Goal: Task Accomplishment & Management: Use online tool/utility

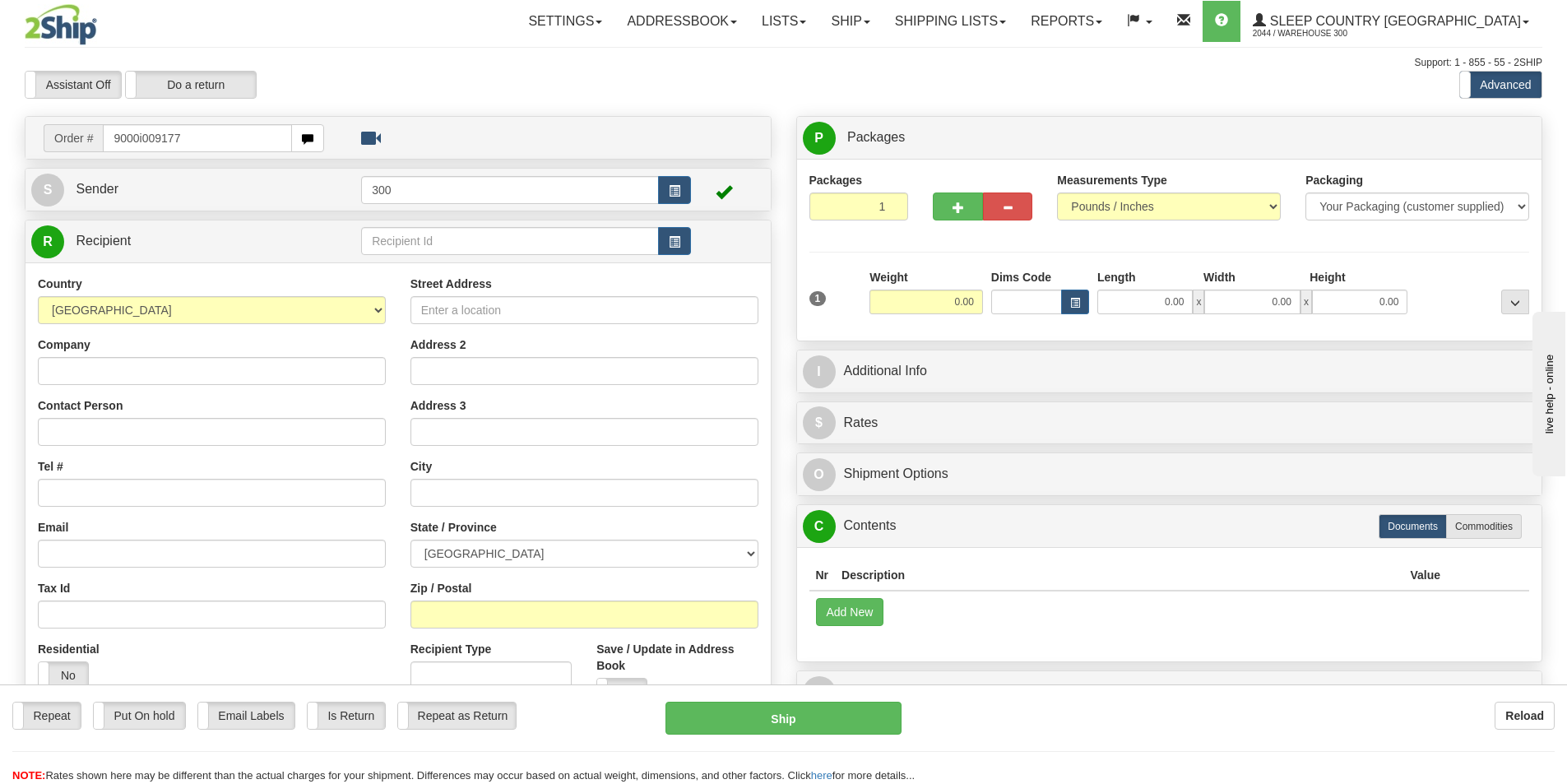
type input "9000i009177"
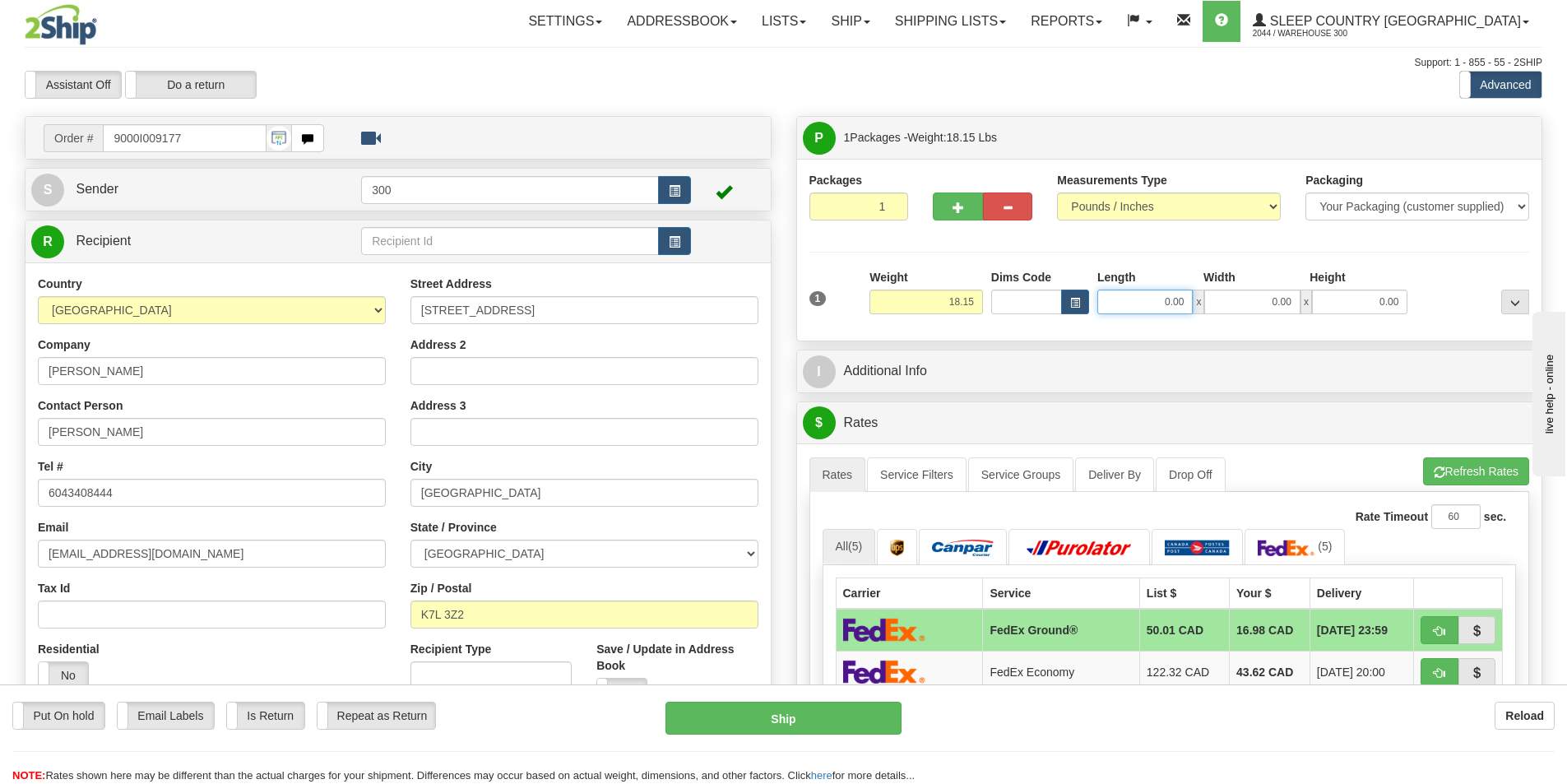
drag, startPoint x: 1167, startPoint y: 305, endPoint x: 1211, endPoint y: 312, distance: 44.6
click at [1211, 312] on div "0.00 x 0.00 x 0.00" at bounding box center [1252, 302] width 310 height 24
type input "11.00"
click at [1260, 310] on input "0.00" at bounding box center [1252, 302] width 95 height 24
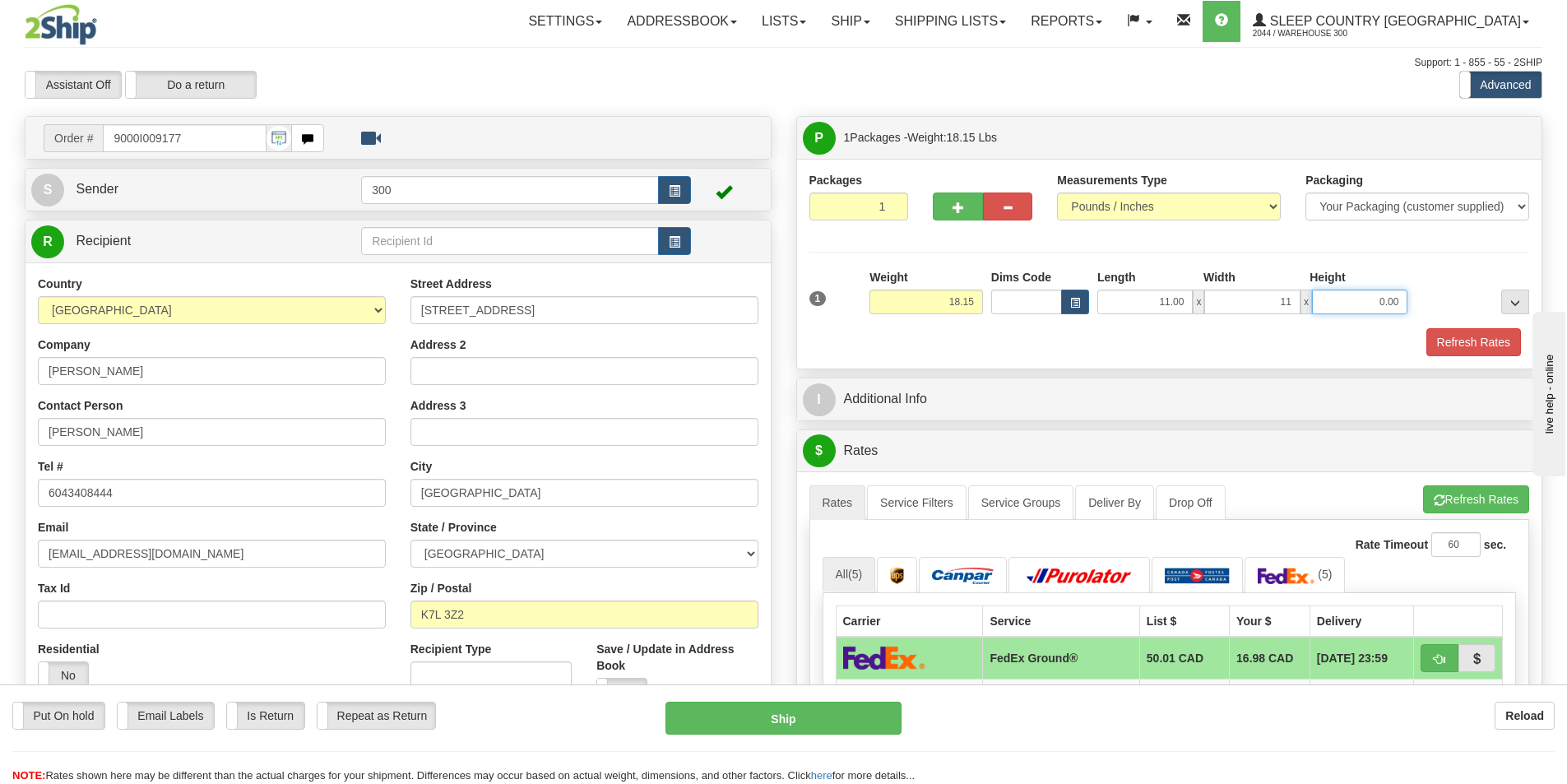
type input "11.00"
type input "20.00"
click at [1478, 336] on button "Refresh Rates" at bounding box center [1473, 342] width 95 height 28
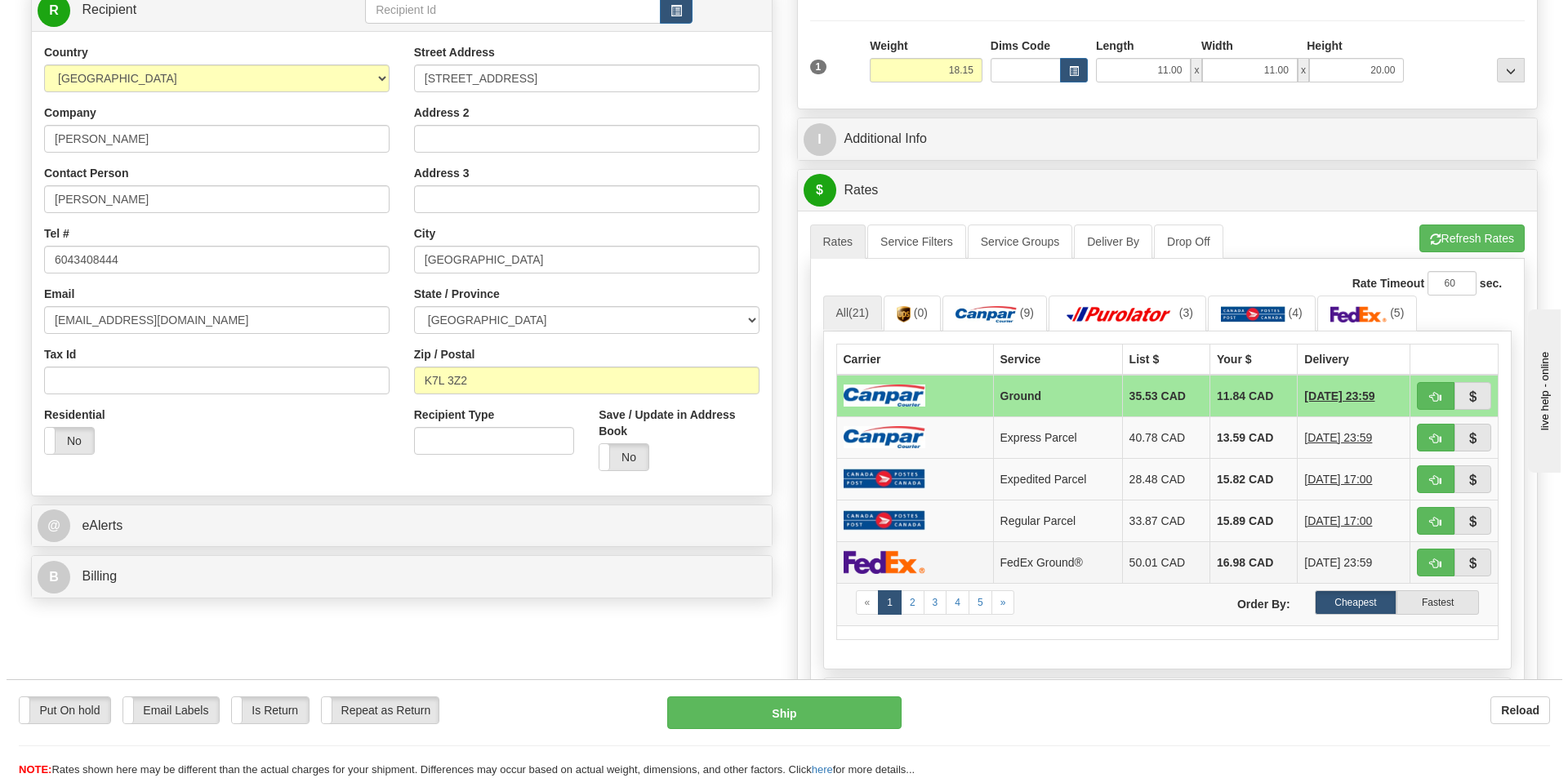
scroll to position [244, 0]
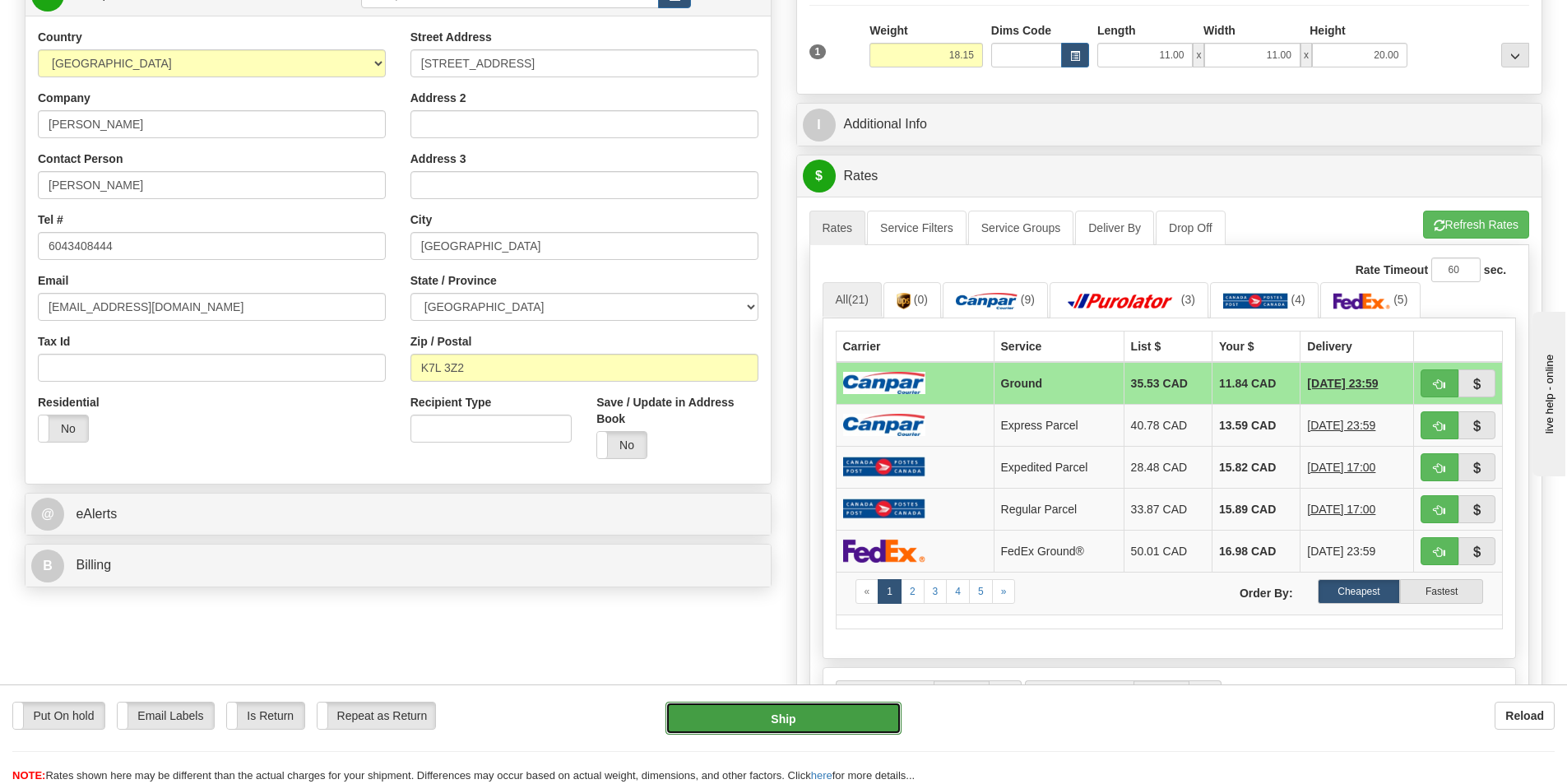
click at [787, 717] on button "Ship" at bounding box center [784, 718] width 236 height 33
type input "1"
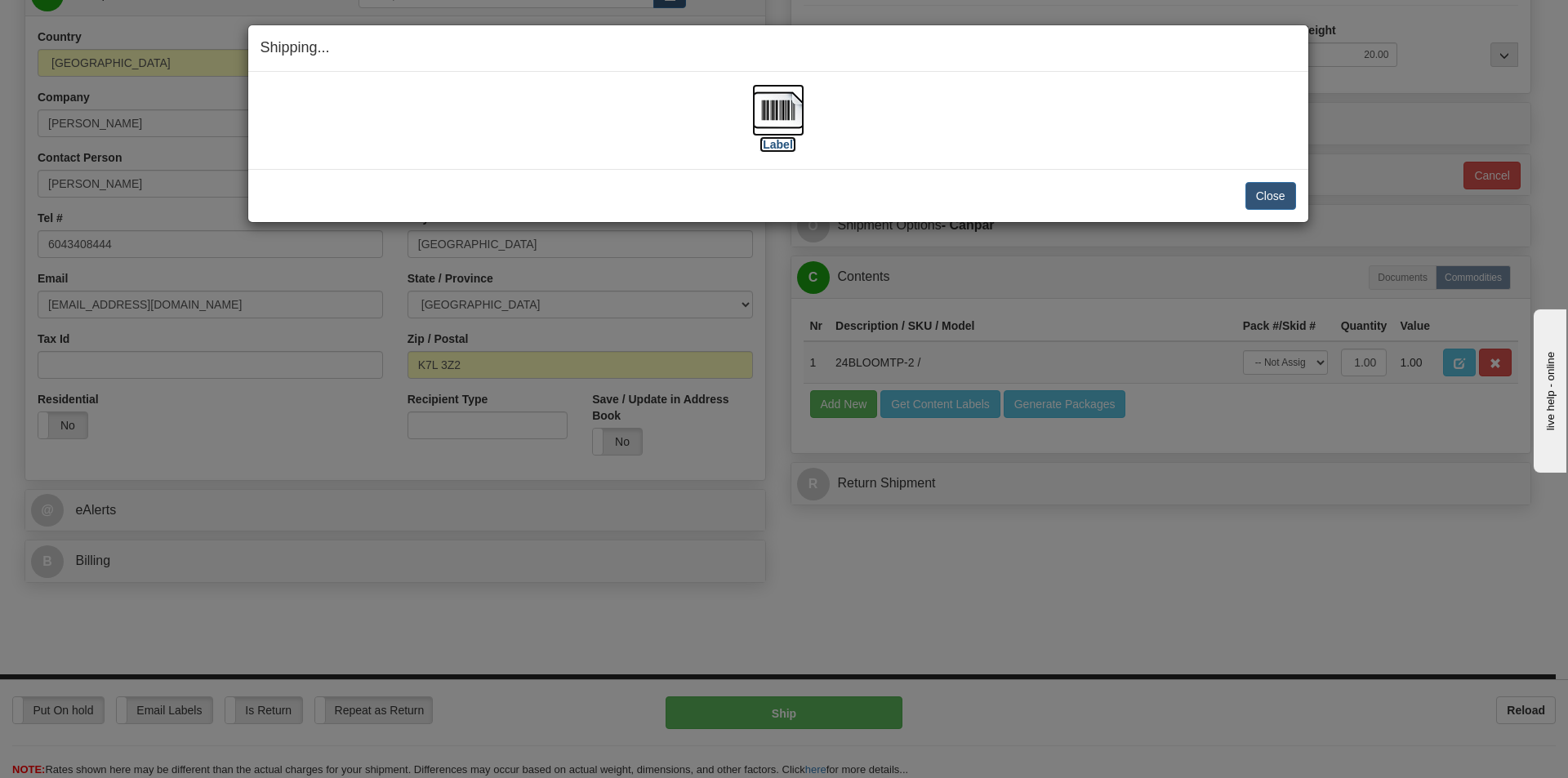
click at [781, 123] on img at bounding box center [778, 110] width 53 height 52
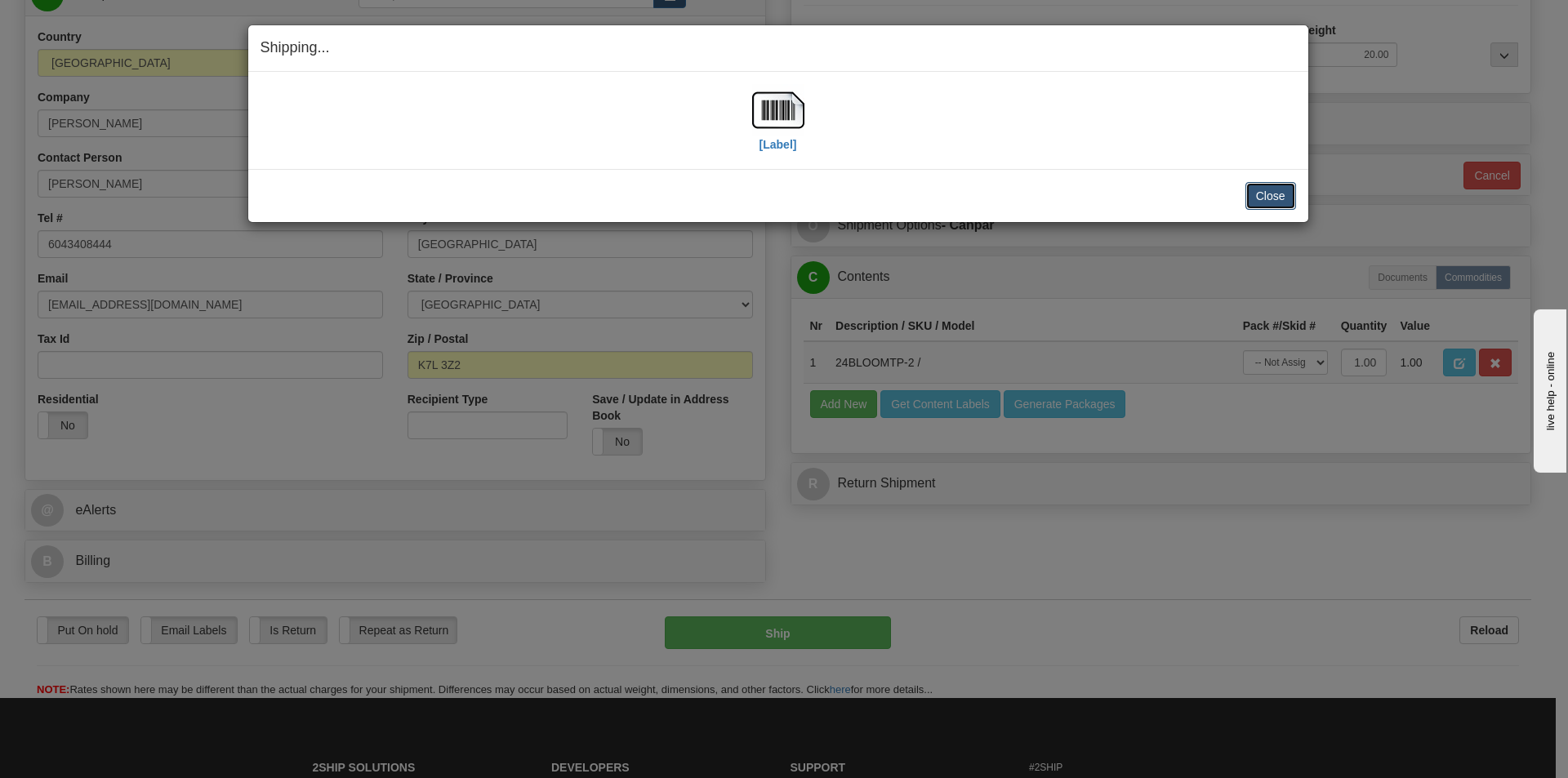
click at [1279, 205] on button "Close" at bounding box center [1270, 195] width 51 height 28
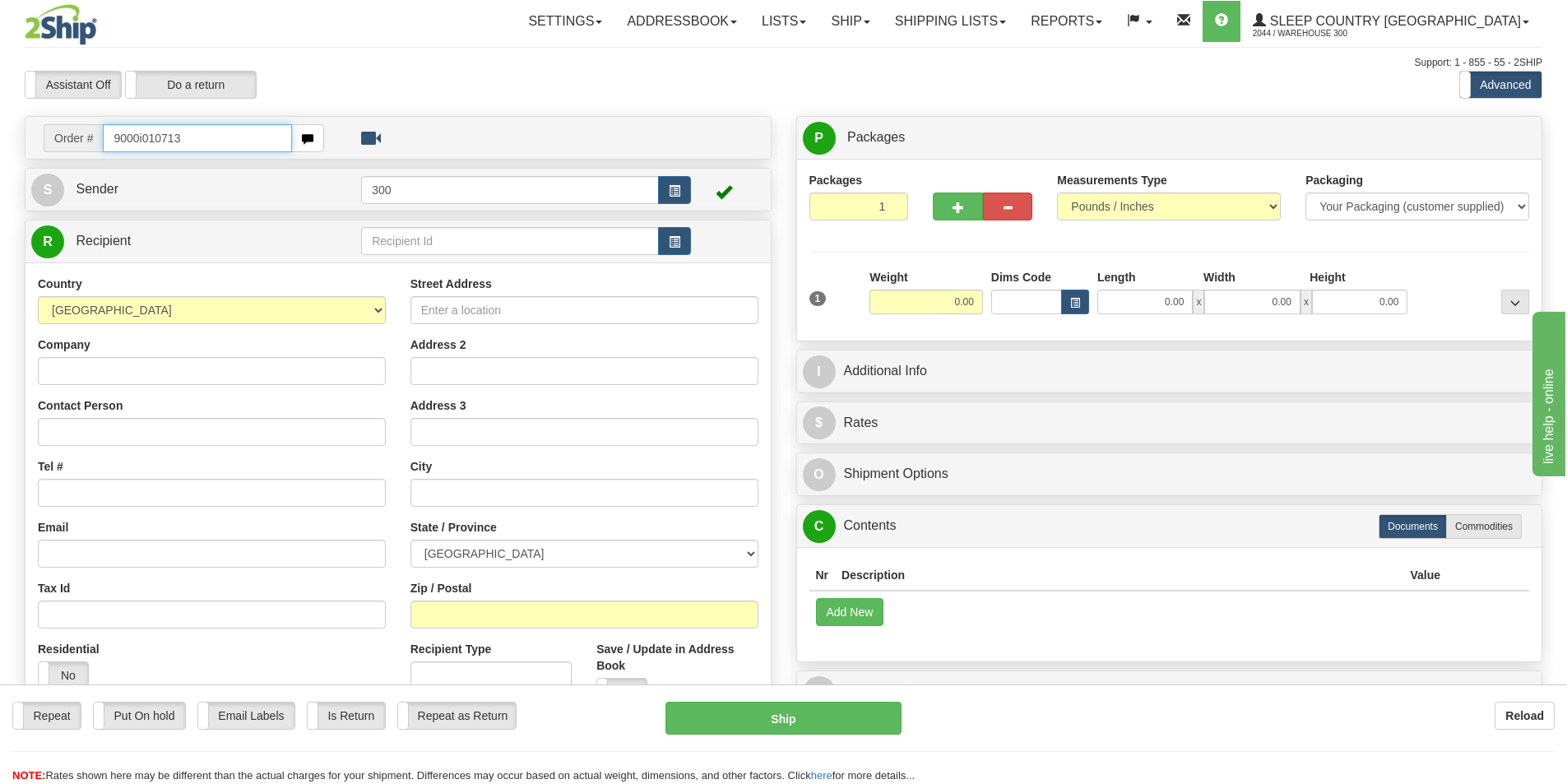
type input "9000i010713"
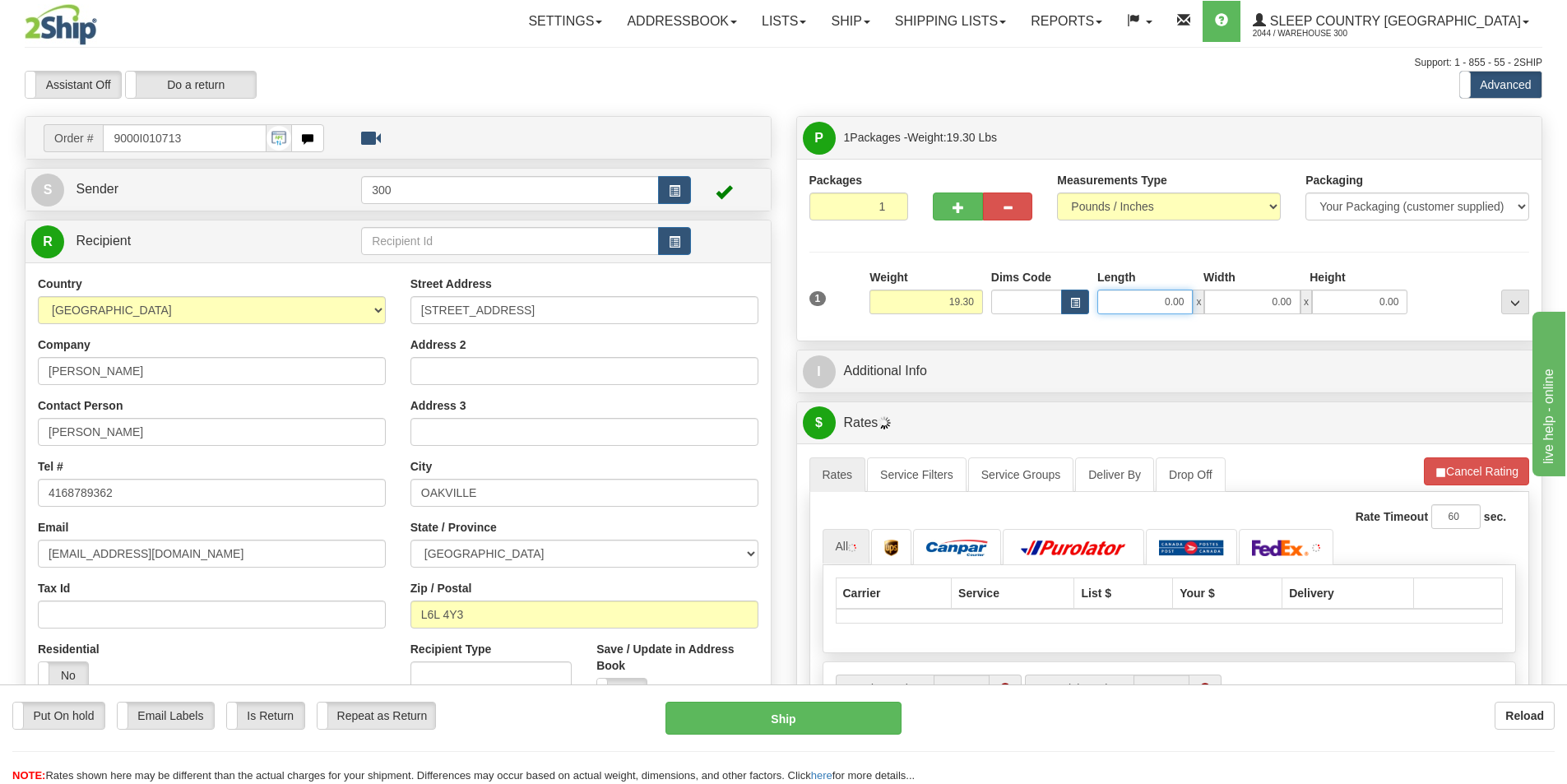
click at [1172, 310] on input "0.00" at bounding box center [1145, 302] width 95 height 24
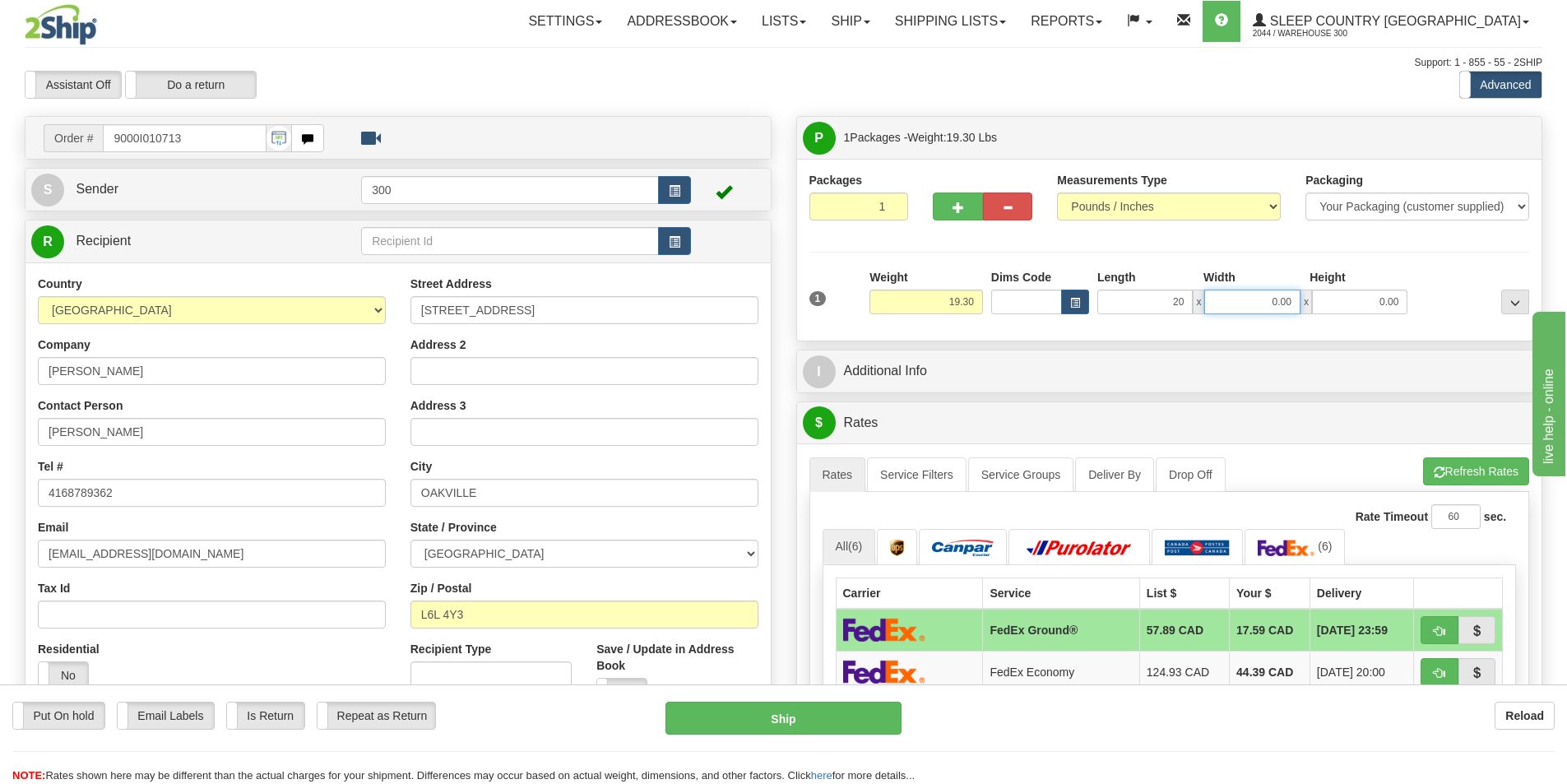
type input "20.00"
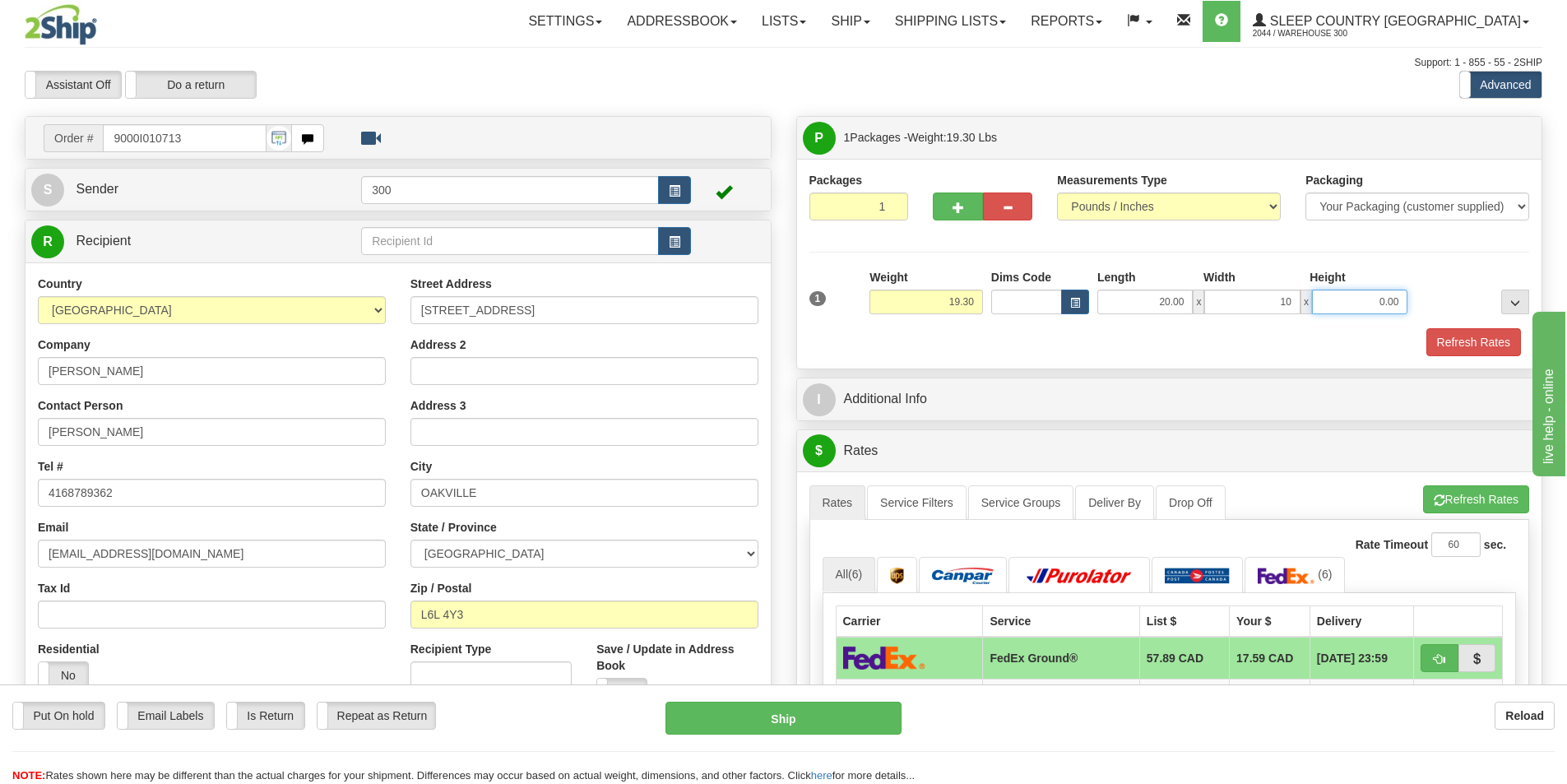
type input "10.00"
click at [1439, 341] on button "Refresh Rates" at bounding box center [1473, 342] width 95 height 28
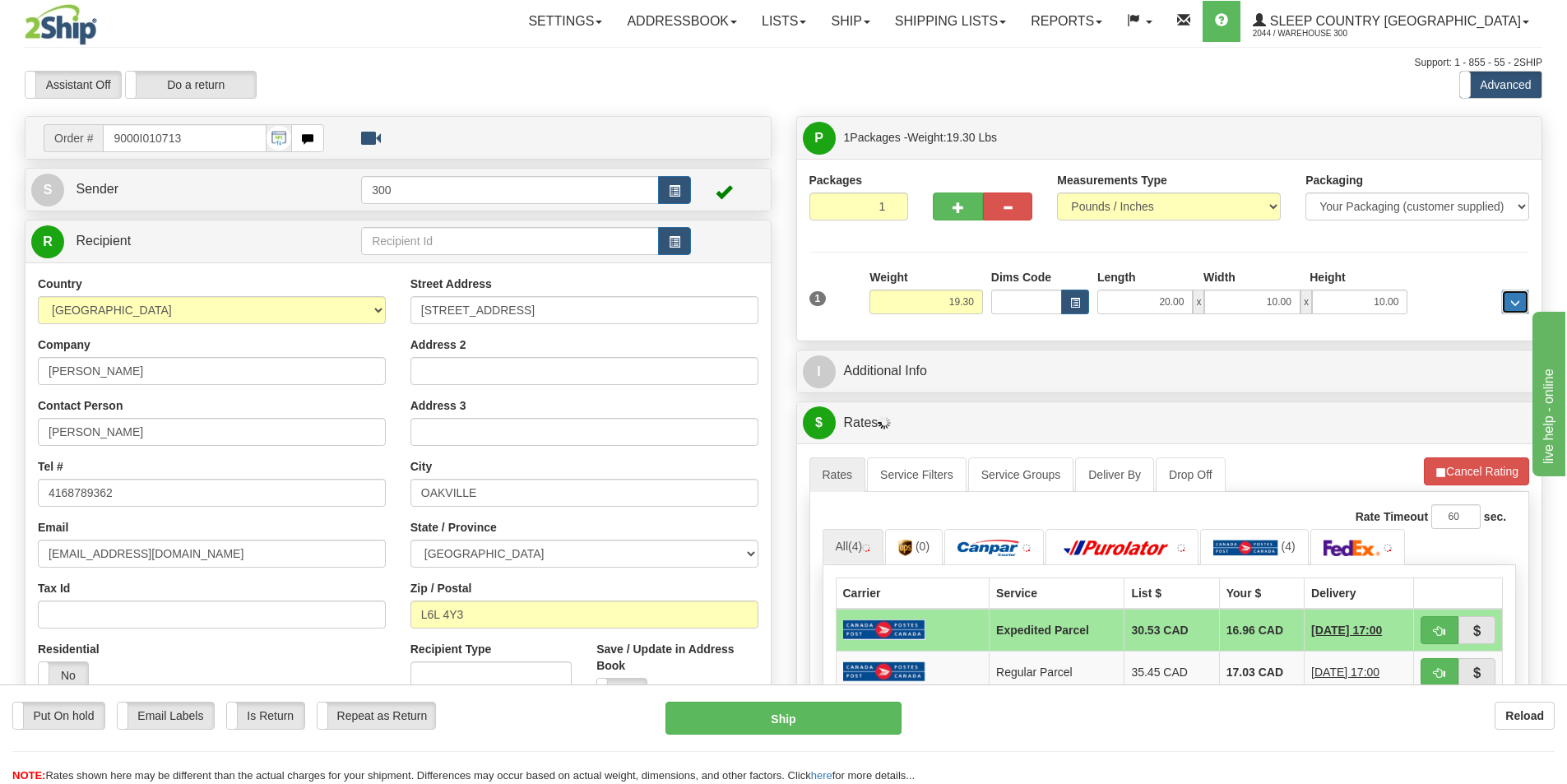
click at [1514, 302] on span "..." at bounding box center [1515, 303] width 10 height 9
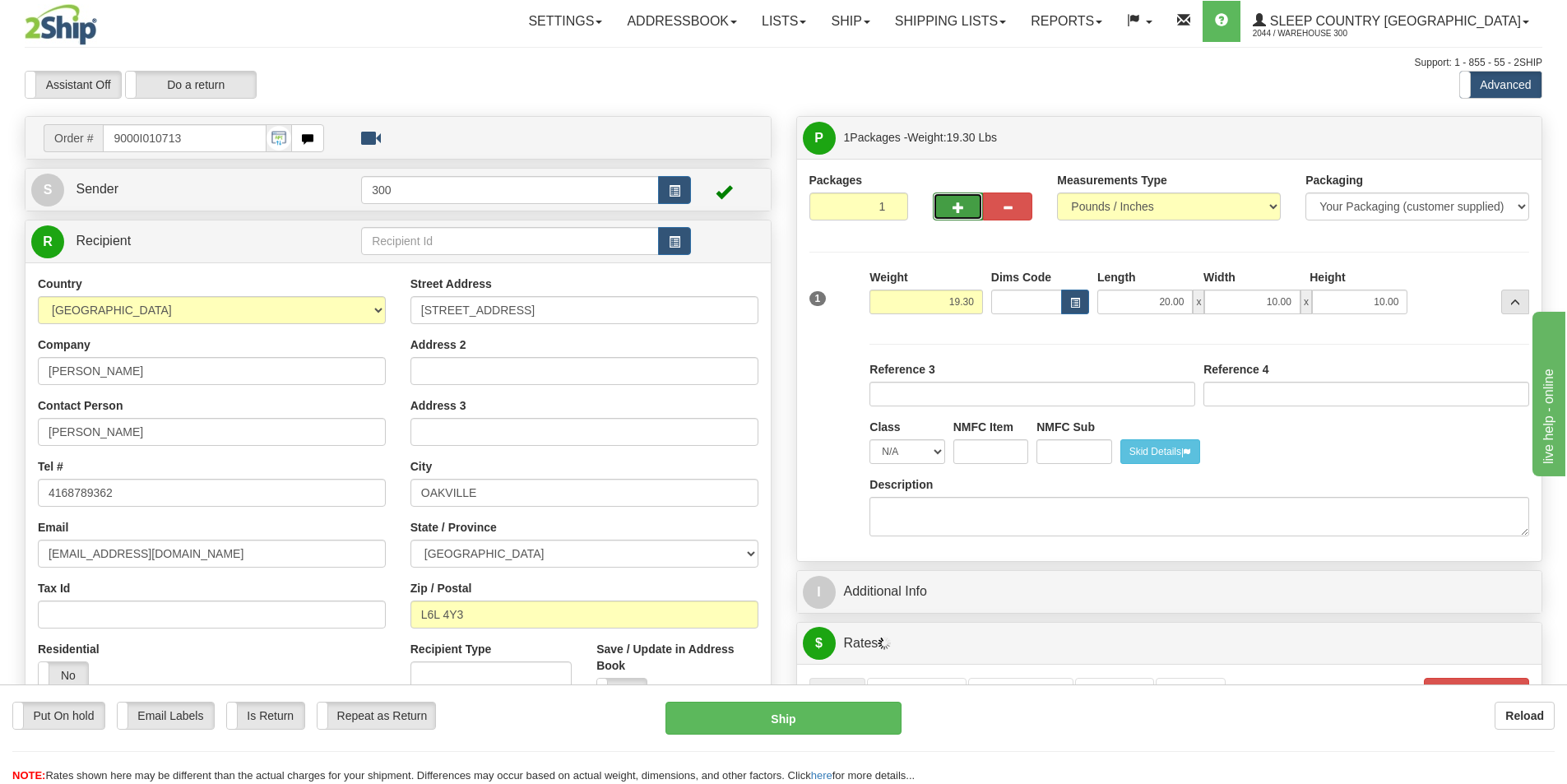
click at [949, 204] on button "button" at bounding box center [957, 206] width 49 height 28
type input "2"
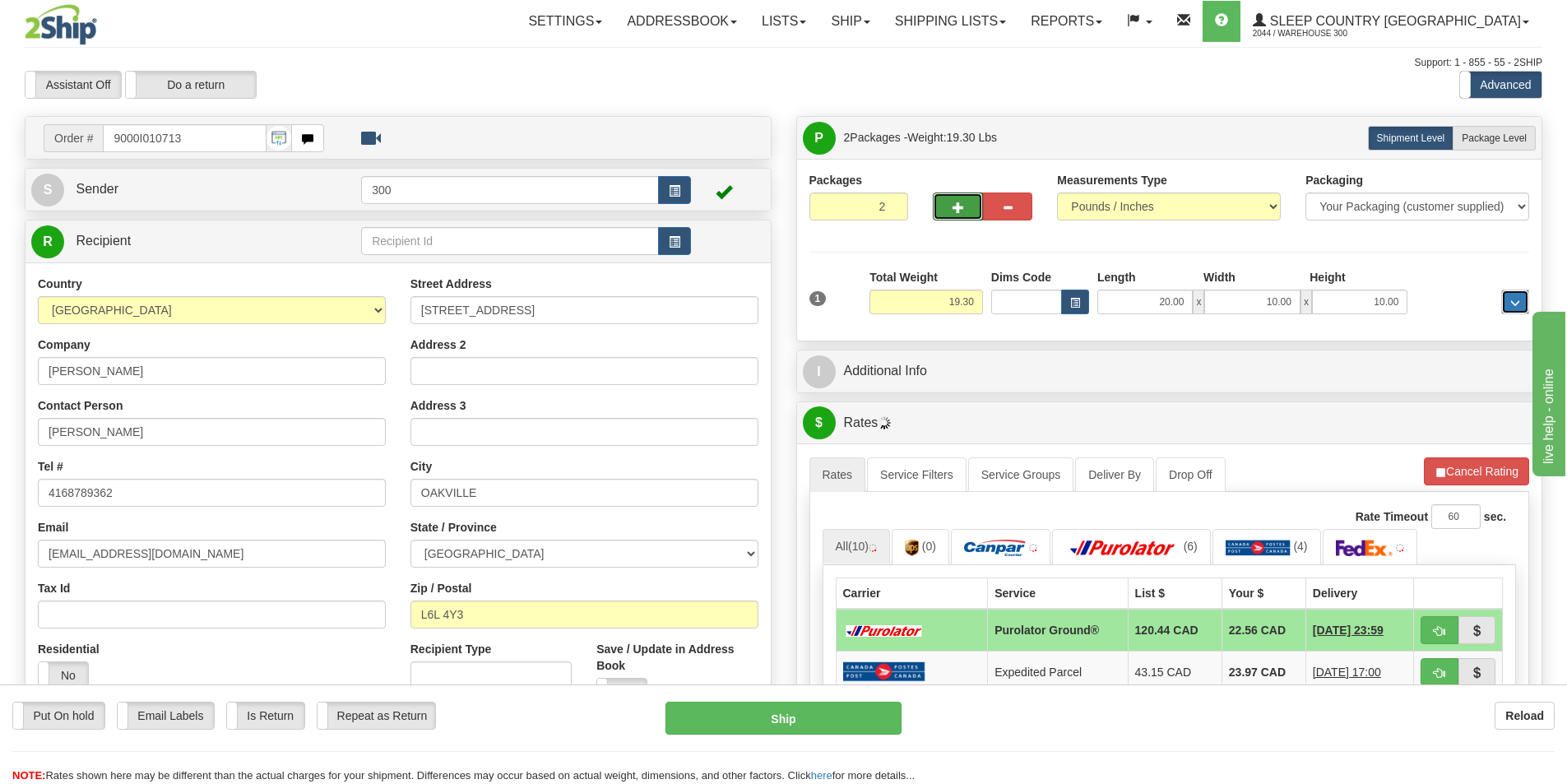
click at [1522, 304] on button "..." at bounding box center [1515, 302] width 28 height 24
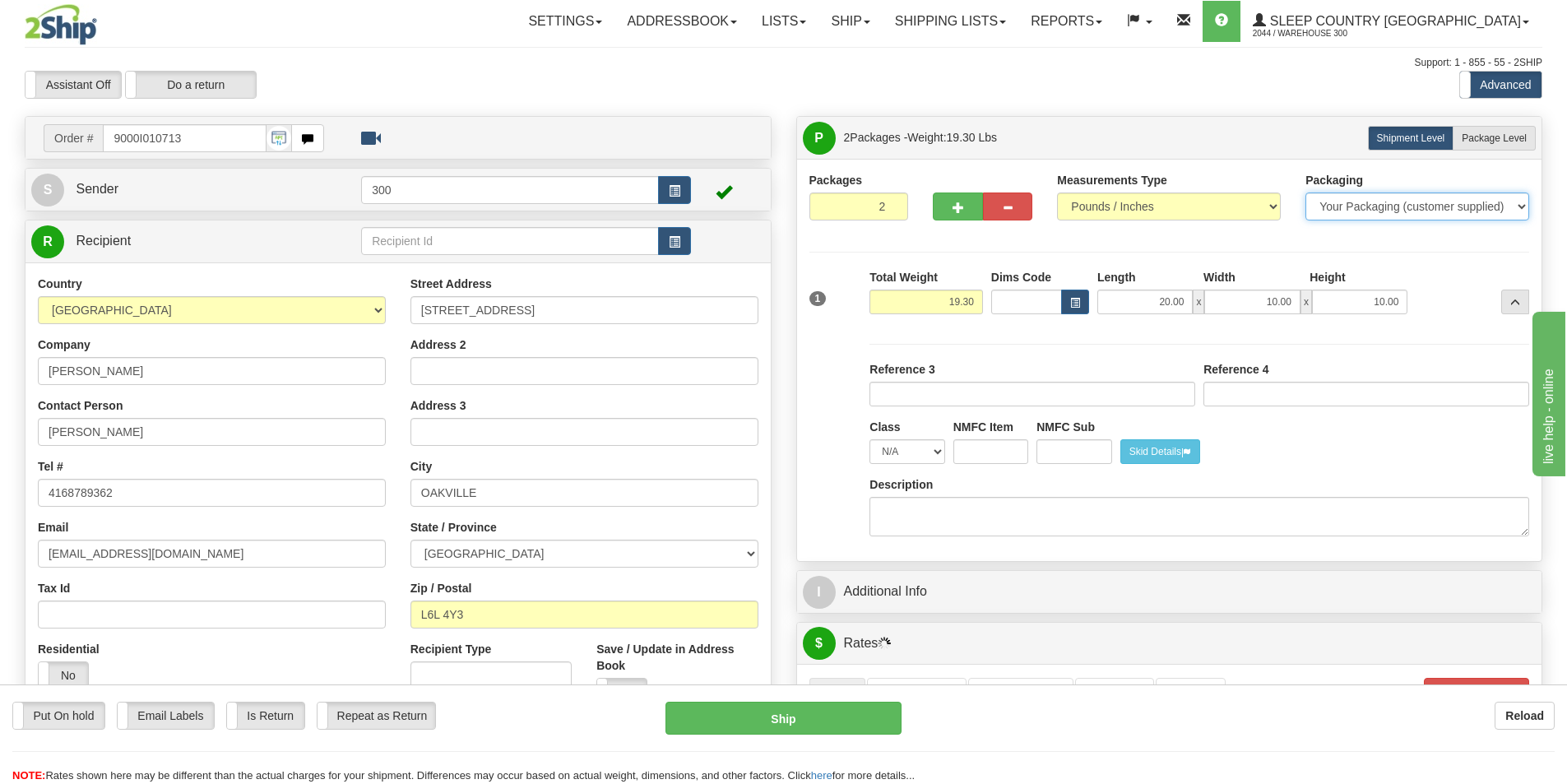
click at [1479, 214] on select "Your Packaging (customer supplied) Envelope (carrier supplied) Pack (carrier su…" at bounding box center [1418, 206] width 224 height 28
click at [1492, 139] on span "Package Level" at bounding box center [1494, 138] width 65 height 11
radio input "true"
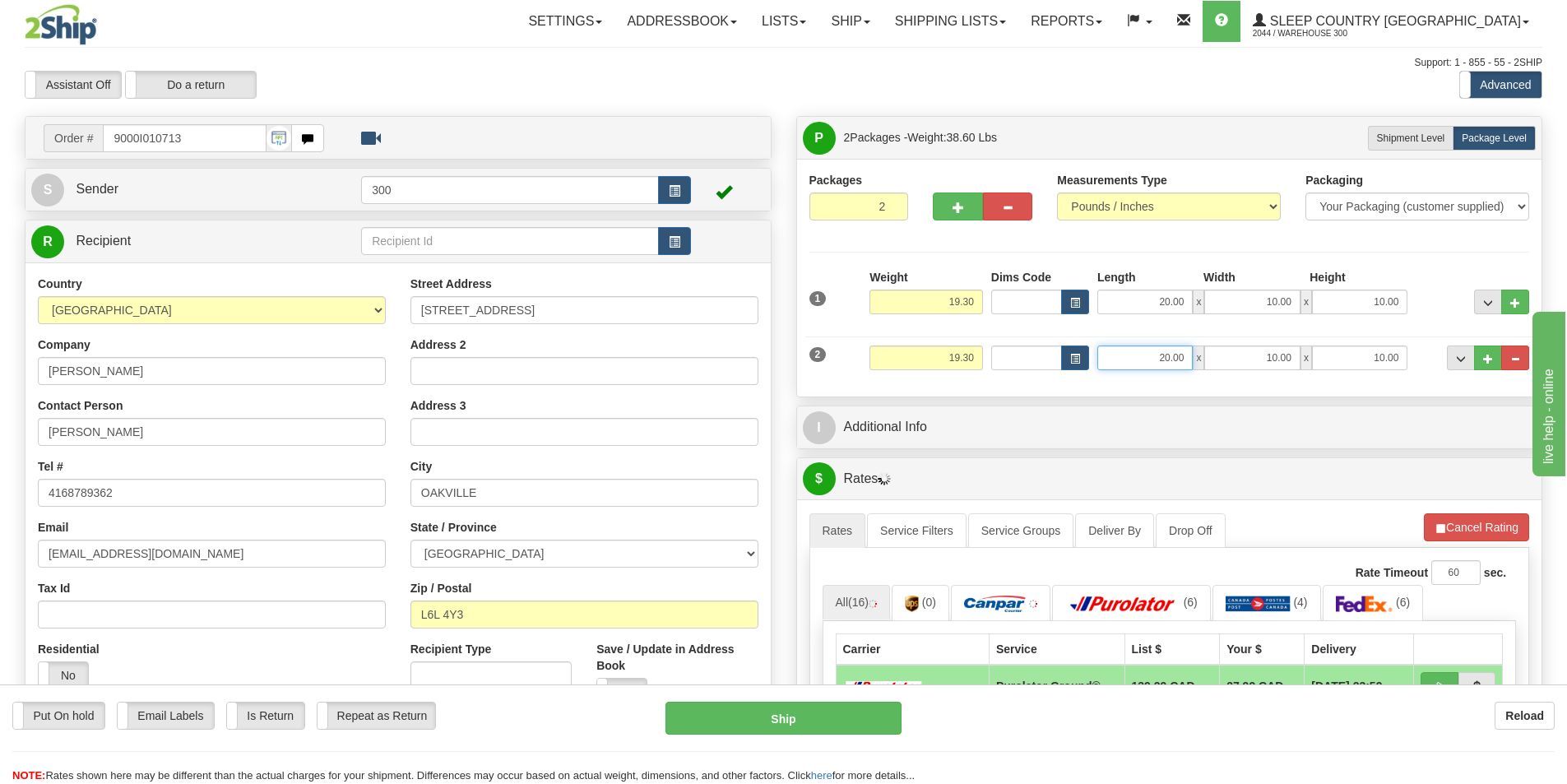
drag, startPoint x: 1150, startPoint y: 358, endPoint x: 1261, endPoint y: 353, distance: 111.1
click at [1261, 353] on div "20.00 x 10.00 x 10.00" at bounding box center [1252, 357] width 310 height 24
drag, startPoint x: 944, startPoint y: 356, endPoint x: 1021, endPoint y: 356, distance: 77.0
click at [1021, 356] on div "2 Weight 19.30 Dims Code Length Width Height" at bounding box center [1170, 356] width 729 height 56
type input "5.00"
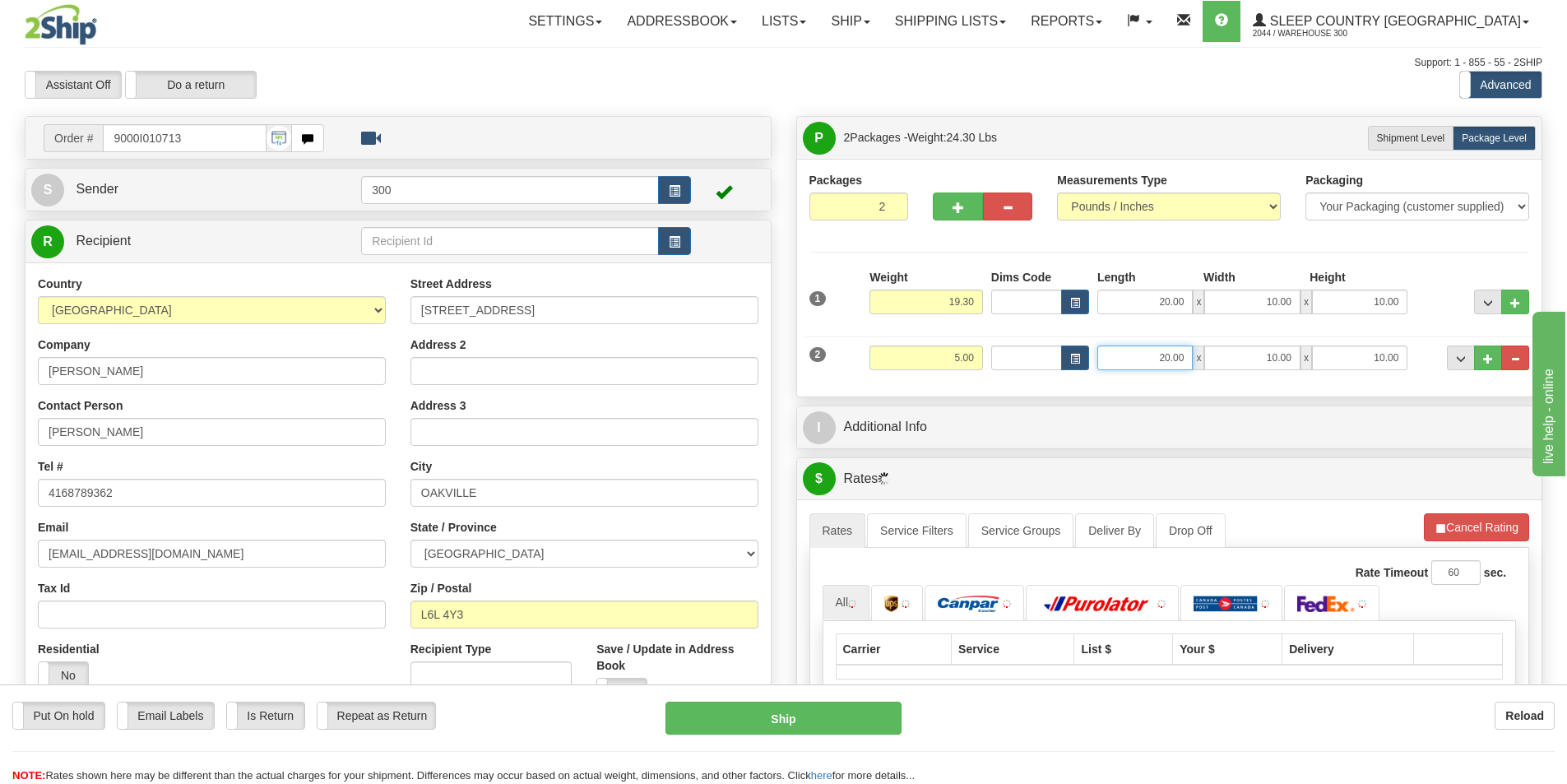
drag, startPoint x: 1152, startPoint y: 351, endPoint x: 1215, endPoint y: 359, distance: 63.5
click at [1215, 359] on div "20.00 x 10.00 x 10.00" at bounding box center [1252, 357] width 310 height 24
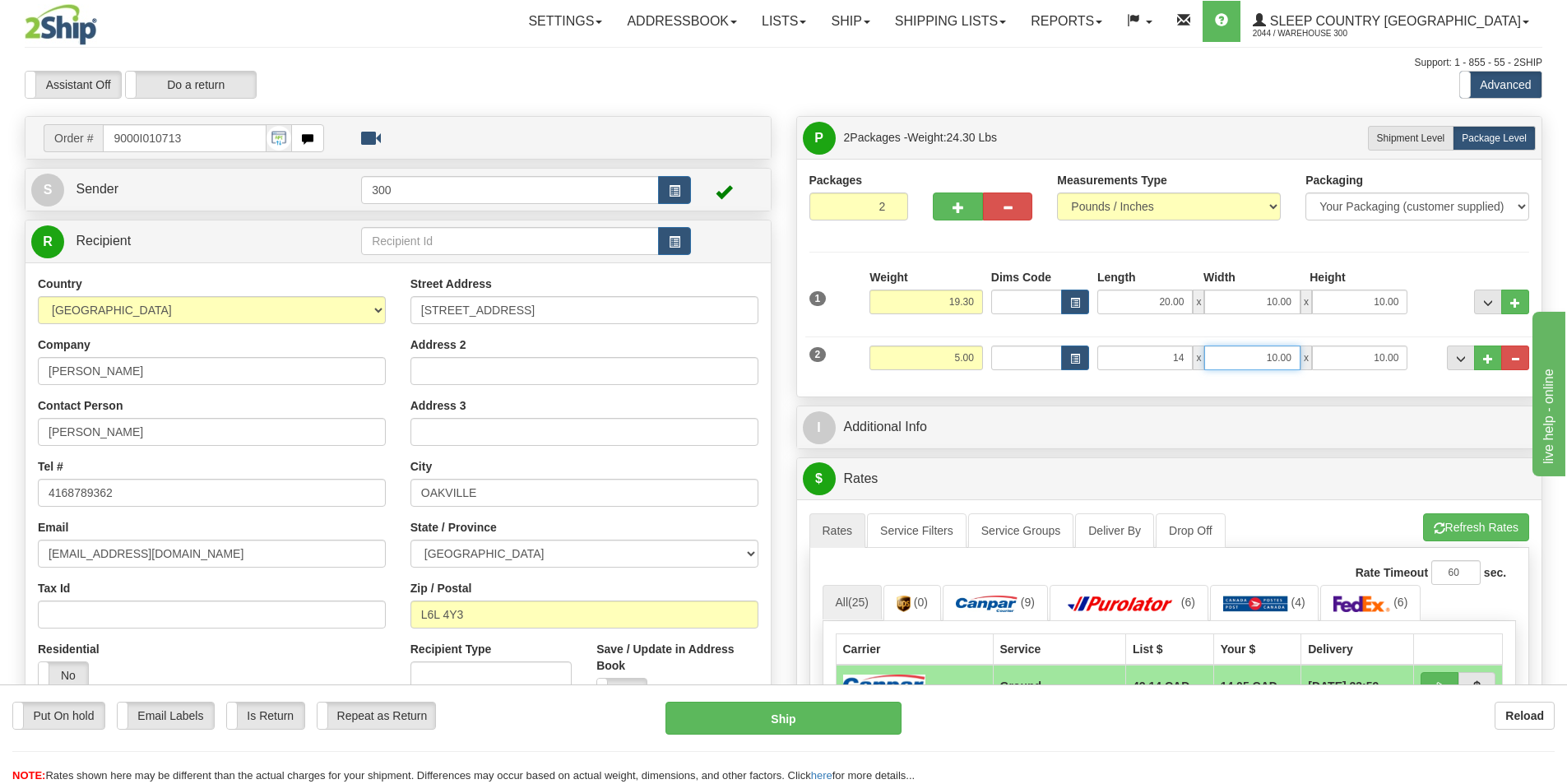
type input "14.00"
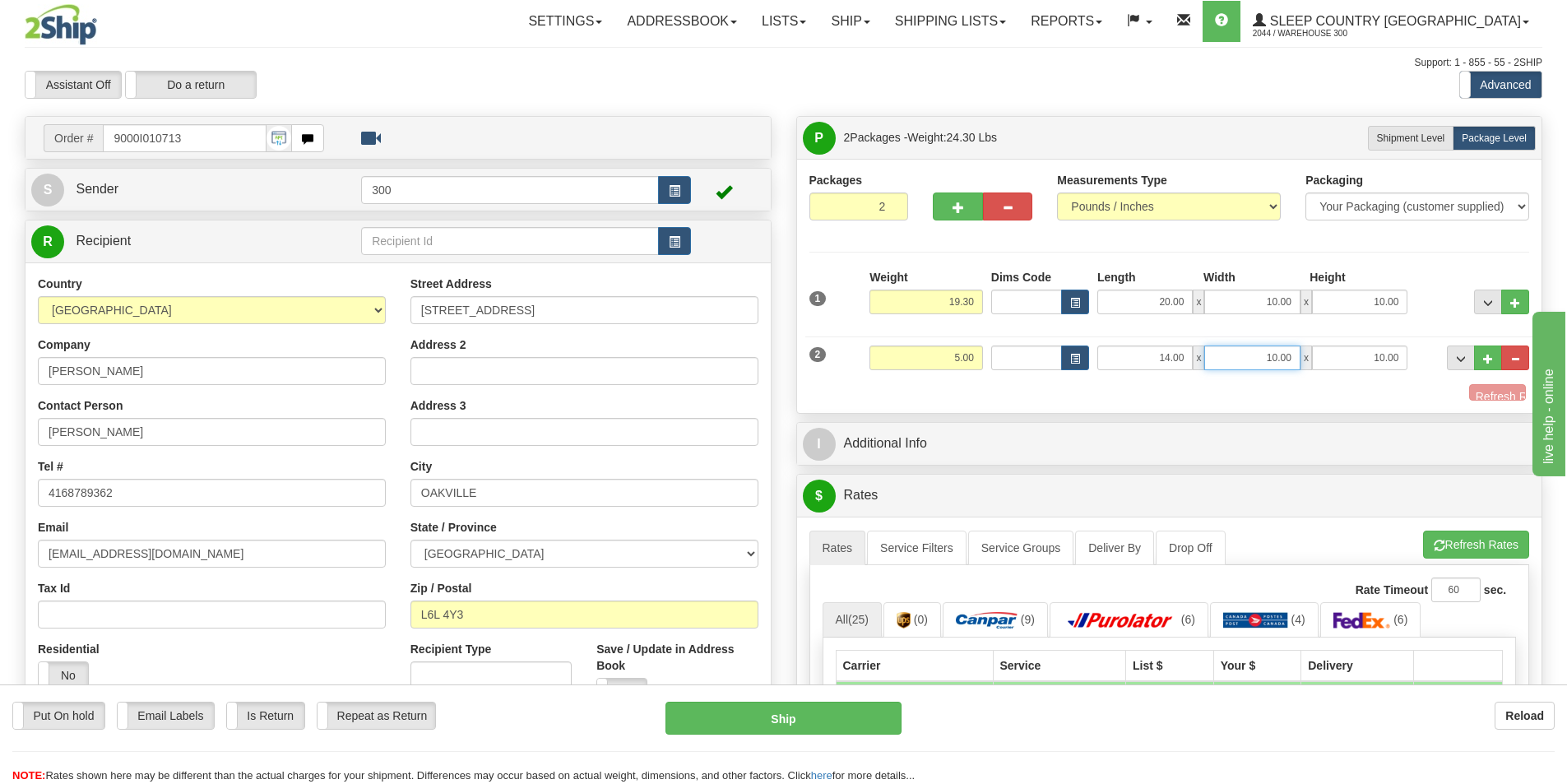
type input "1"
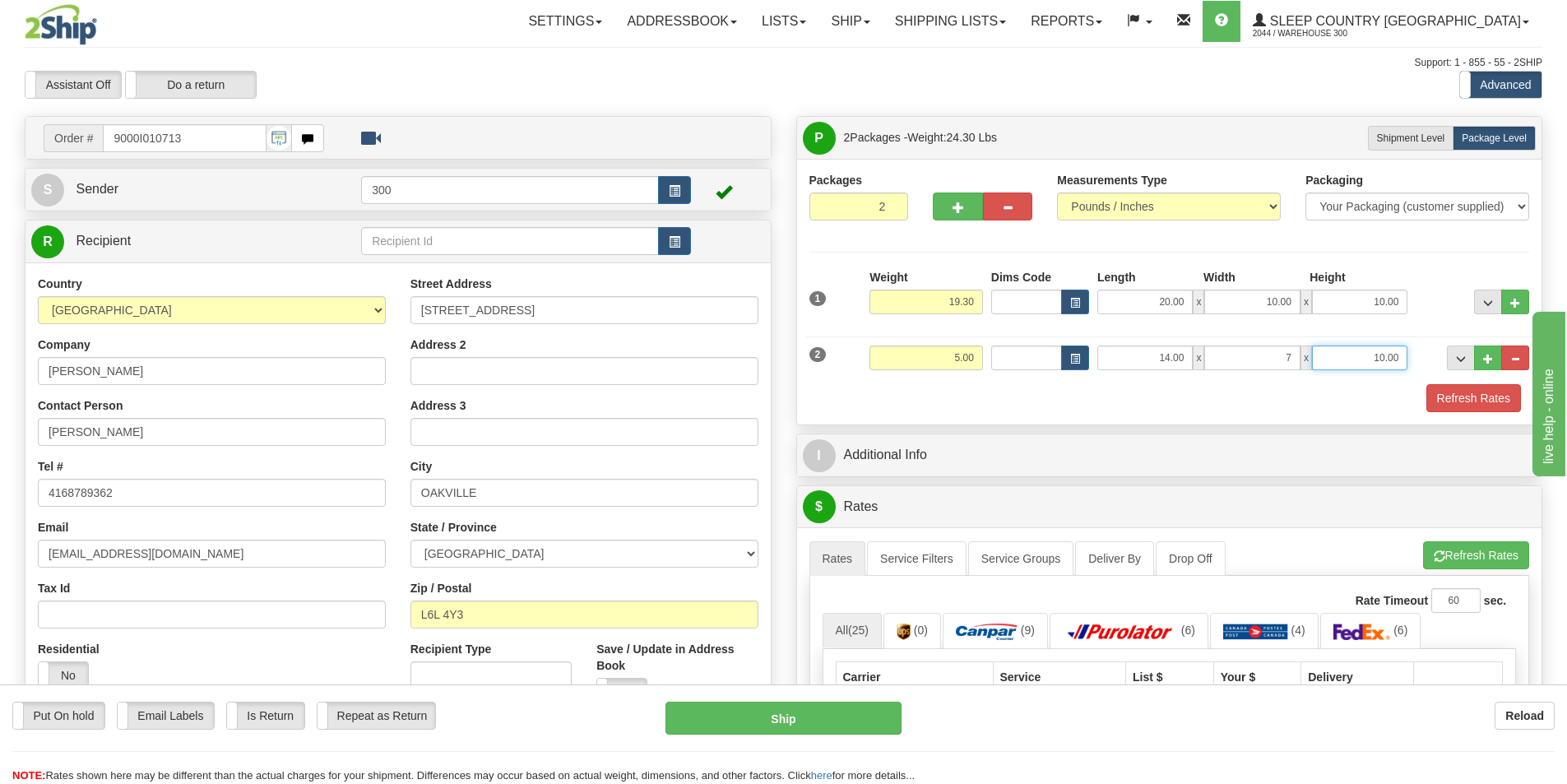
type input "7.00"
click at [1506, 397] on button "Refresh Rates" at bounding box center [1473, 398] width 95 height 28
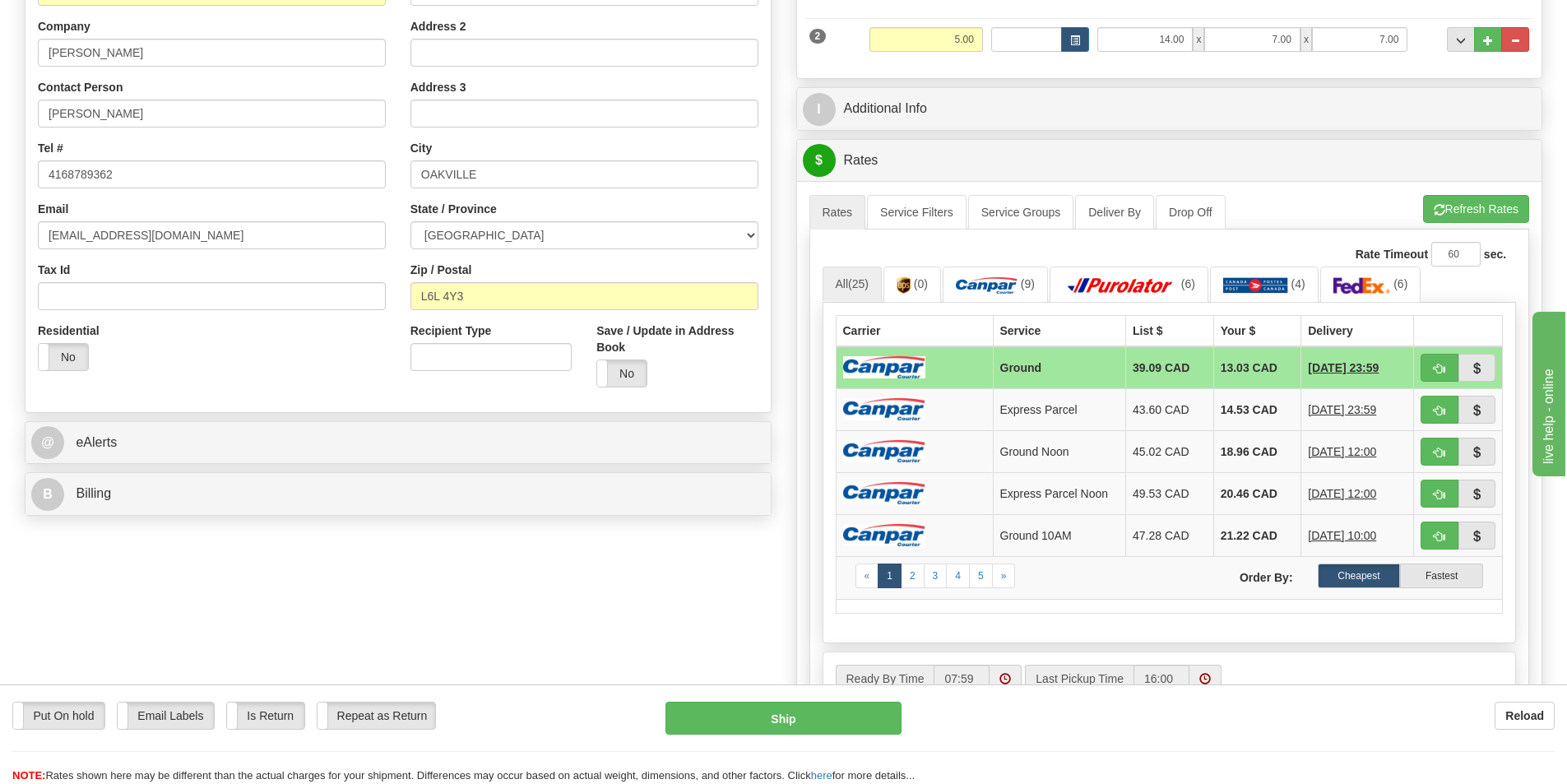
scroll to position [329, 0]
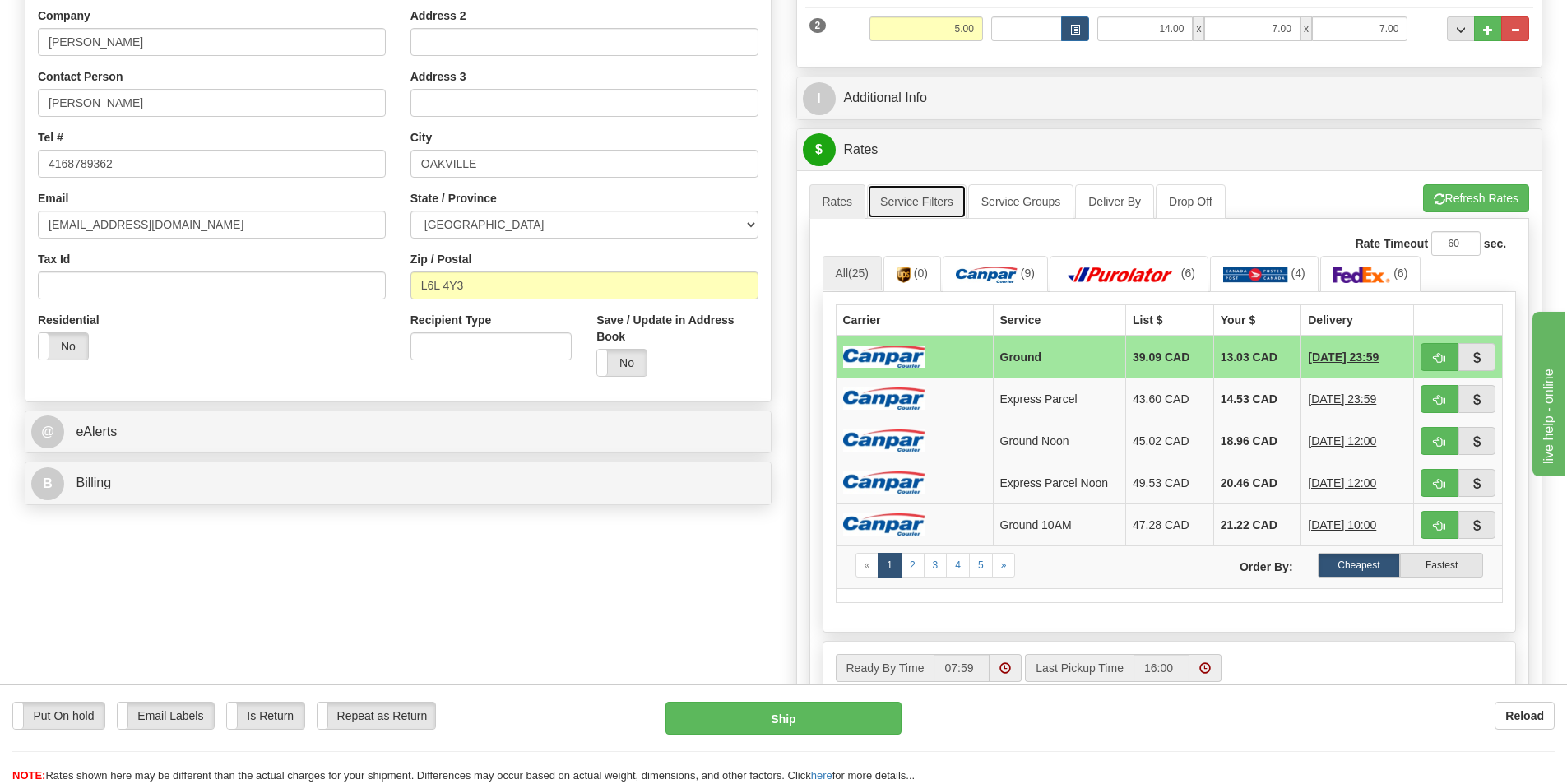
click at [900, 203] on link "Service Filters" at bounding box center [916, 201] width 100 height 35
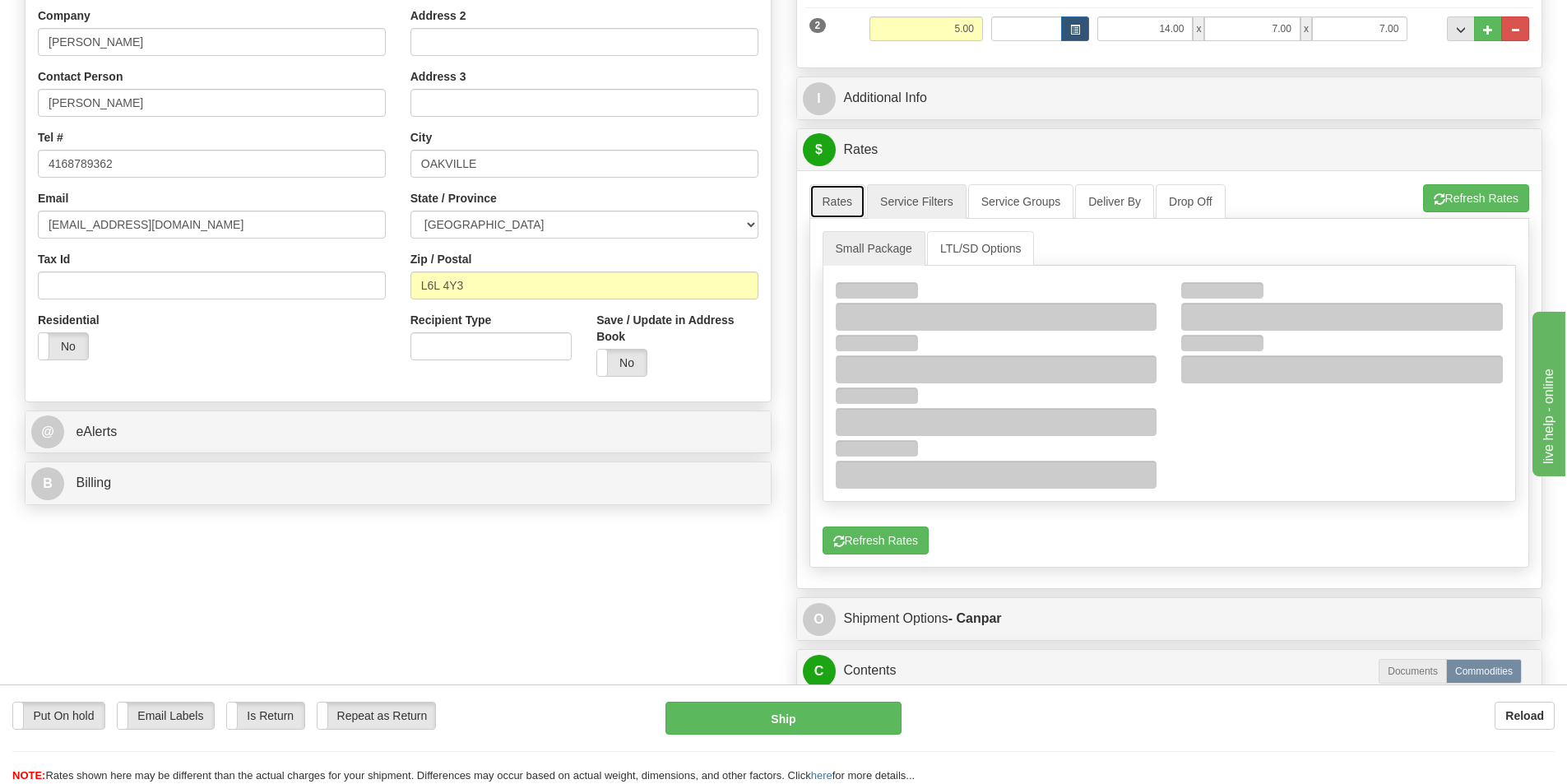
click at [821, 204] on link "Rates" at bounding box center [837, 201] width 56 height 35
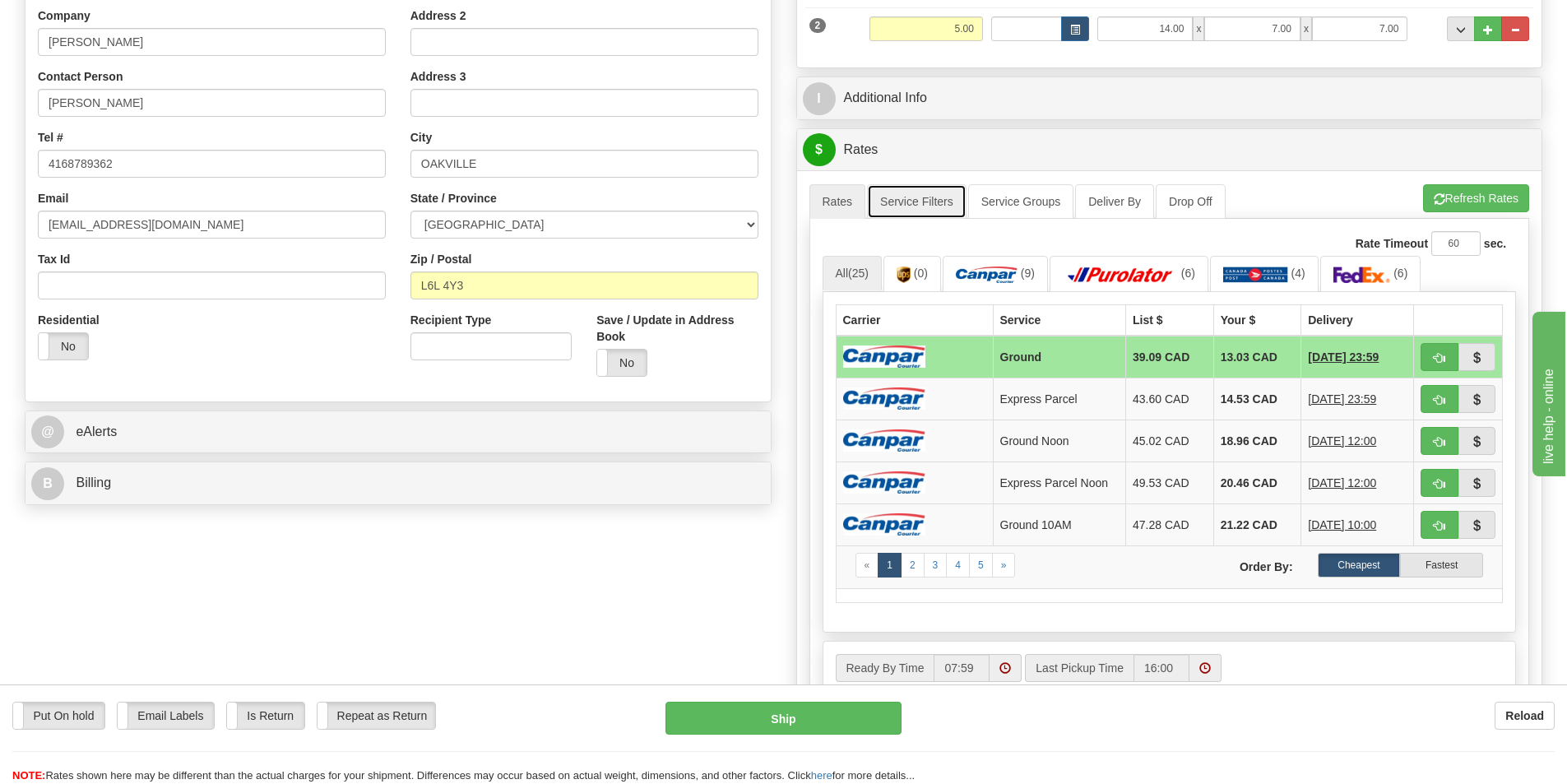
click at [897, 204] on link "Service Filters" at bounding box center [916, 201] width 100 height 35
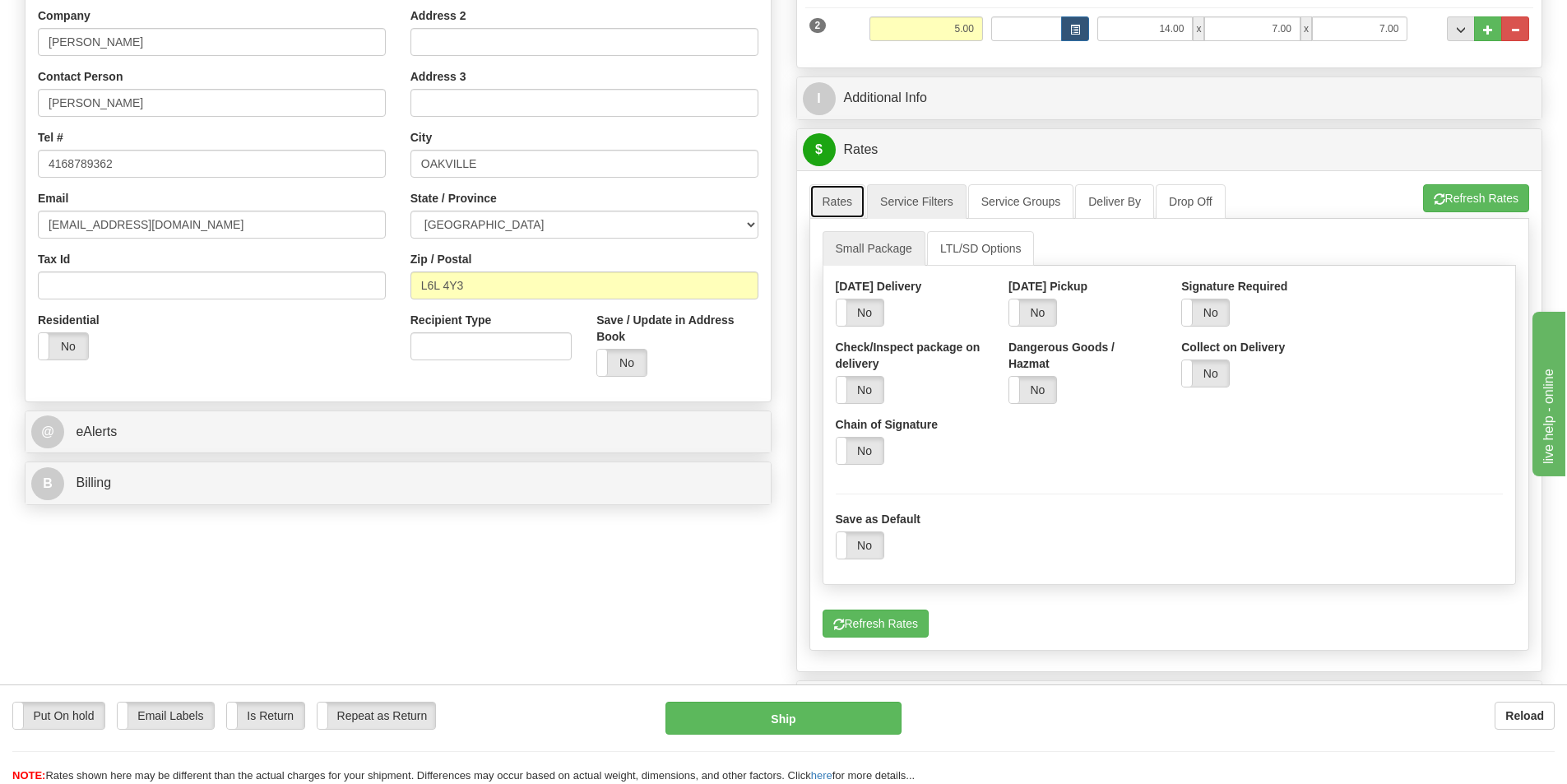
click at [851, 203] on link "Rates" at bounding box center [837, 201] width 56 height 35
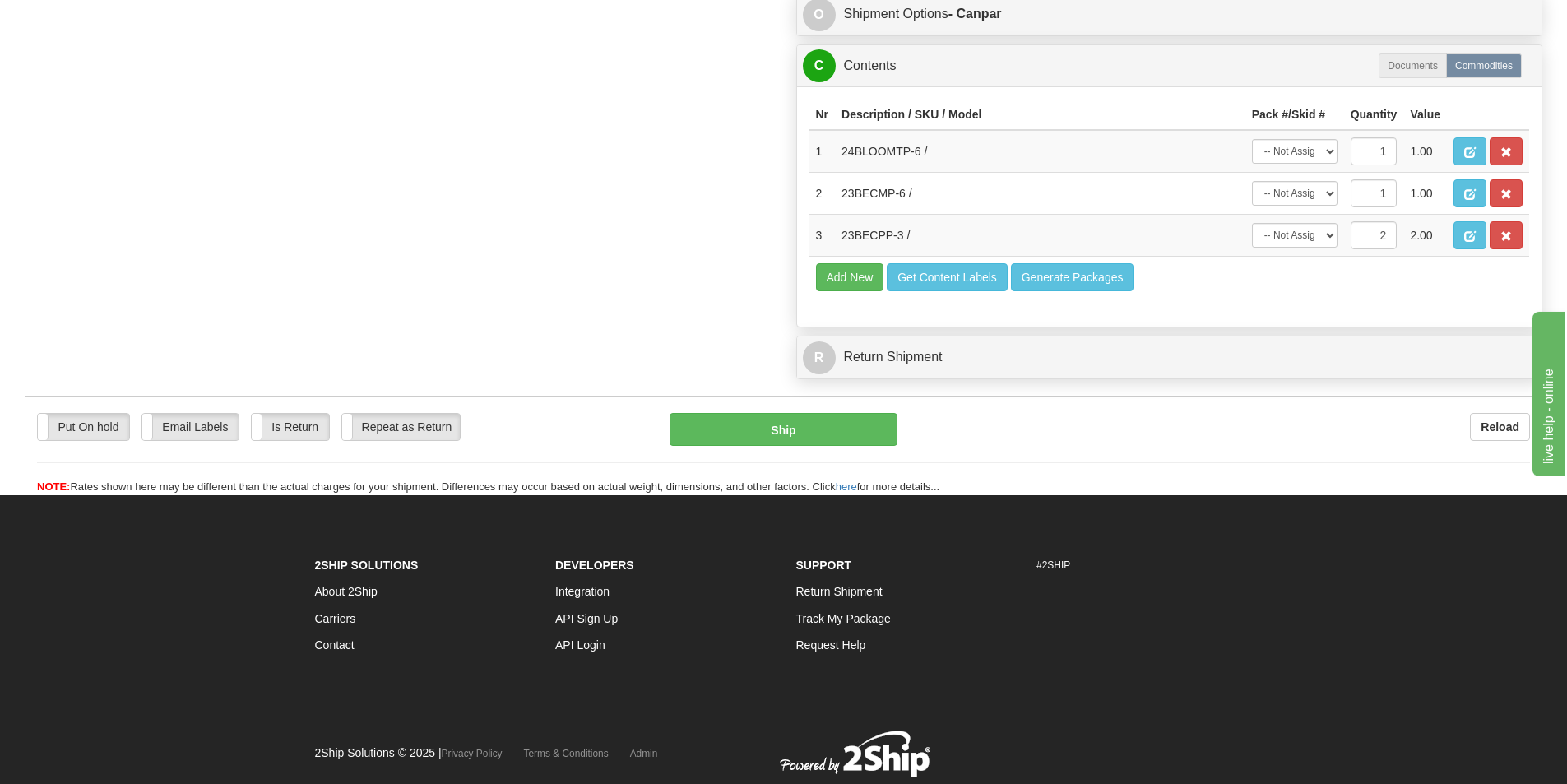
scroll to position [1135, 0]
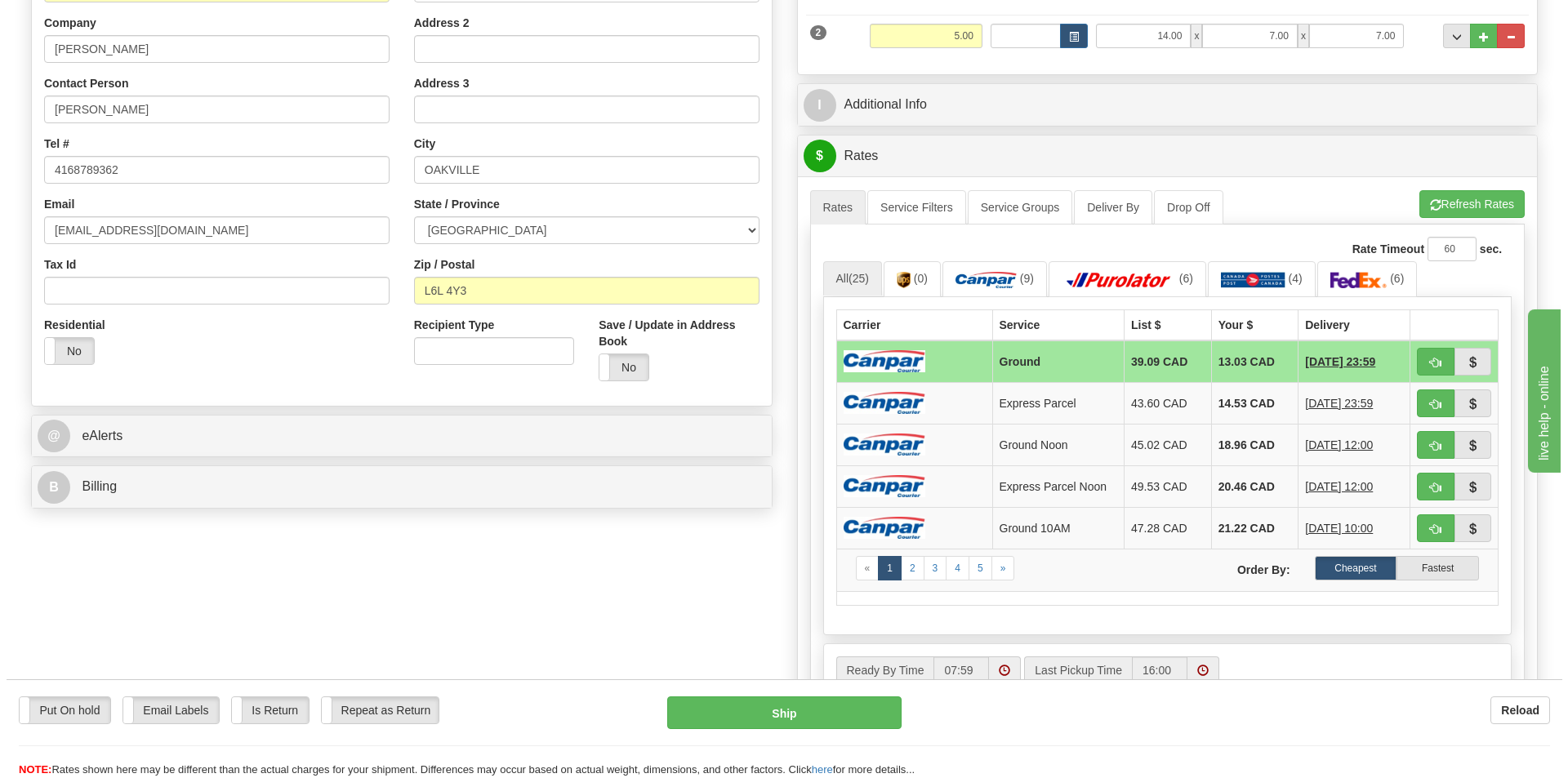
scroll to position [432, 0]
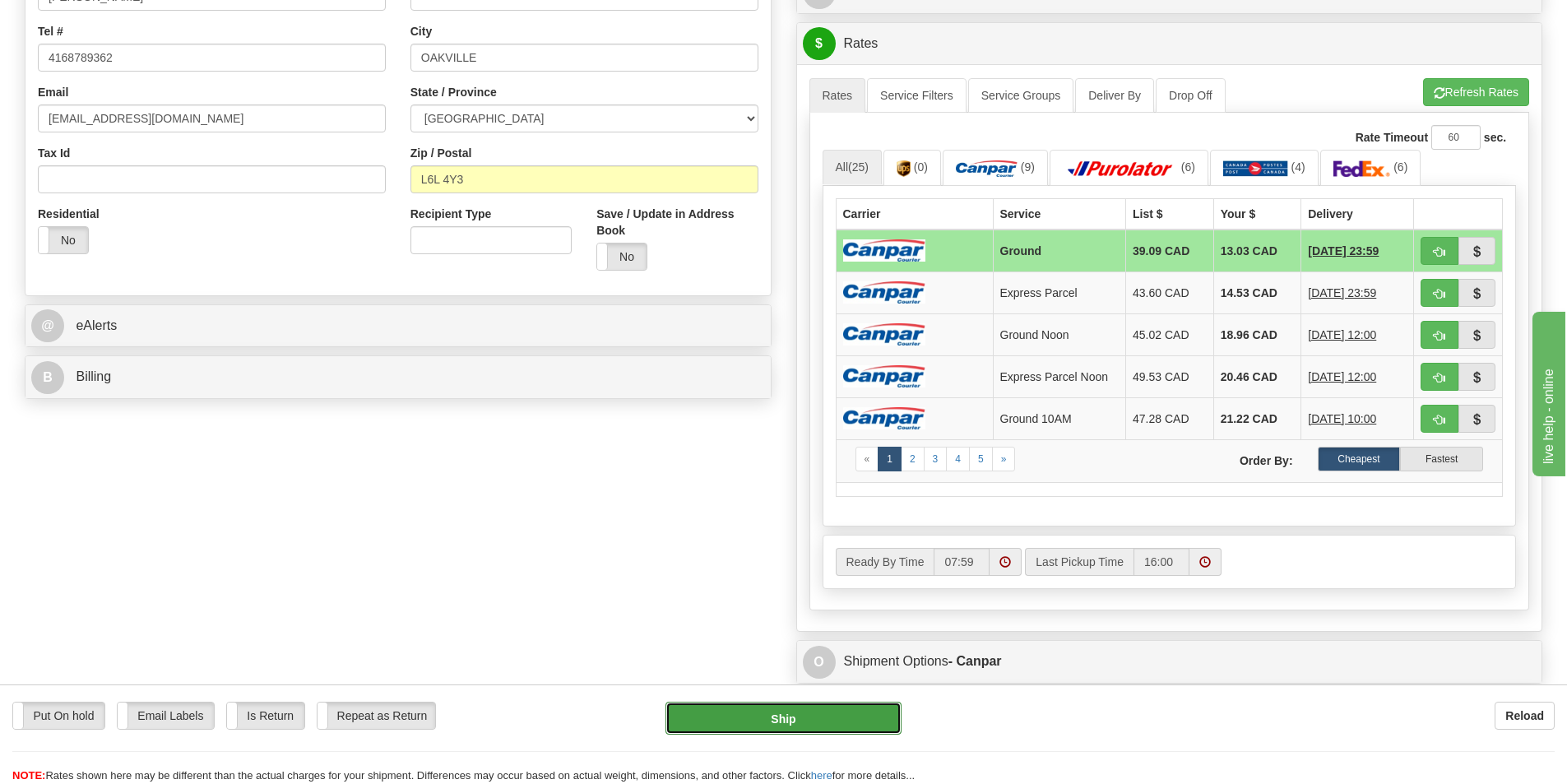
click at [830, 721] on button "Ship" at bounding box center [784, 718] width 236 height 33
type input "1"
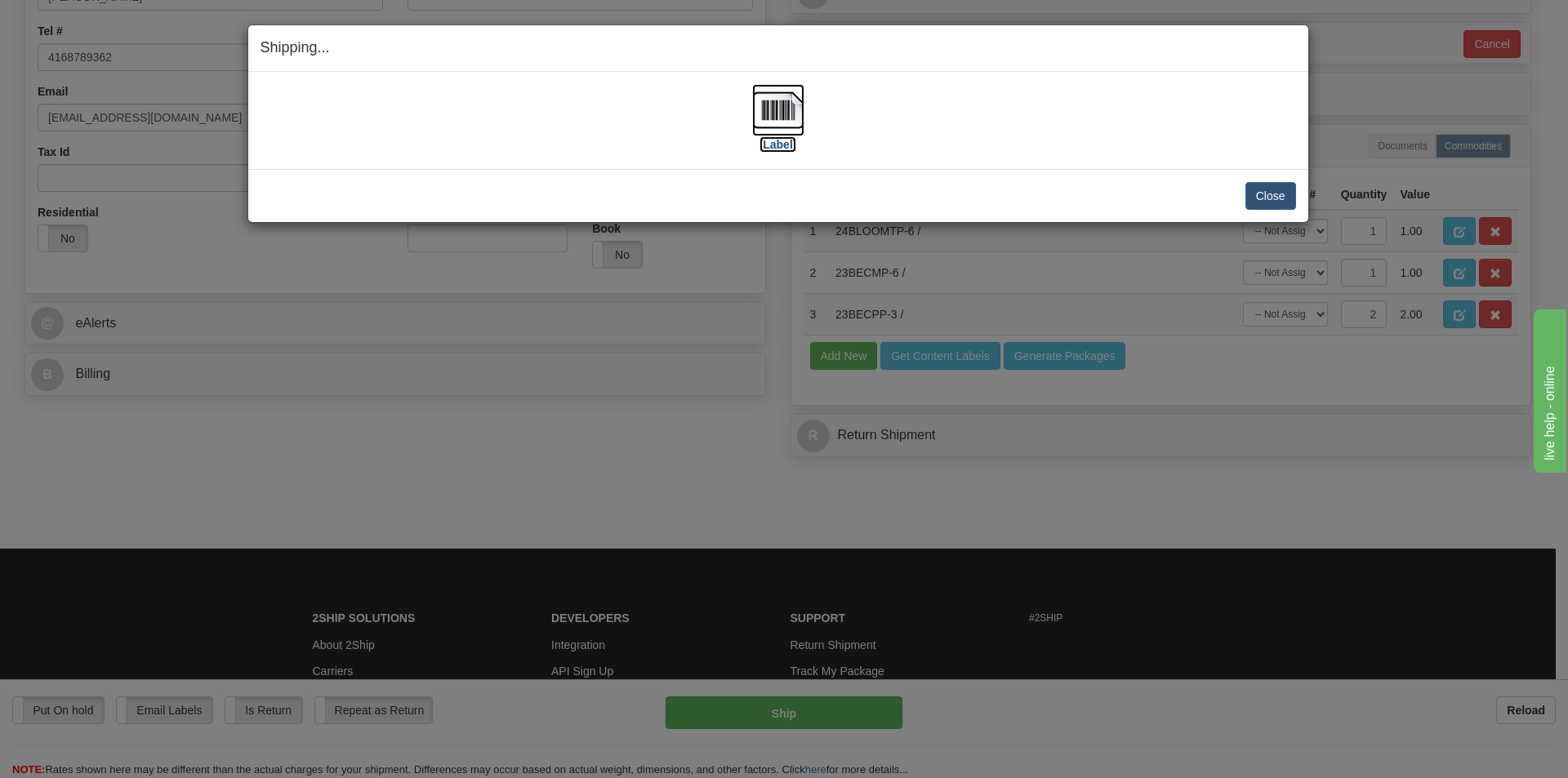
click at [785, 145] on label "[Label]" at bounding box center [778, 144] width 38 height 16
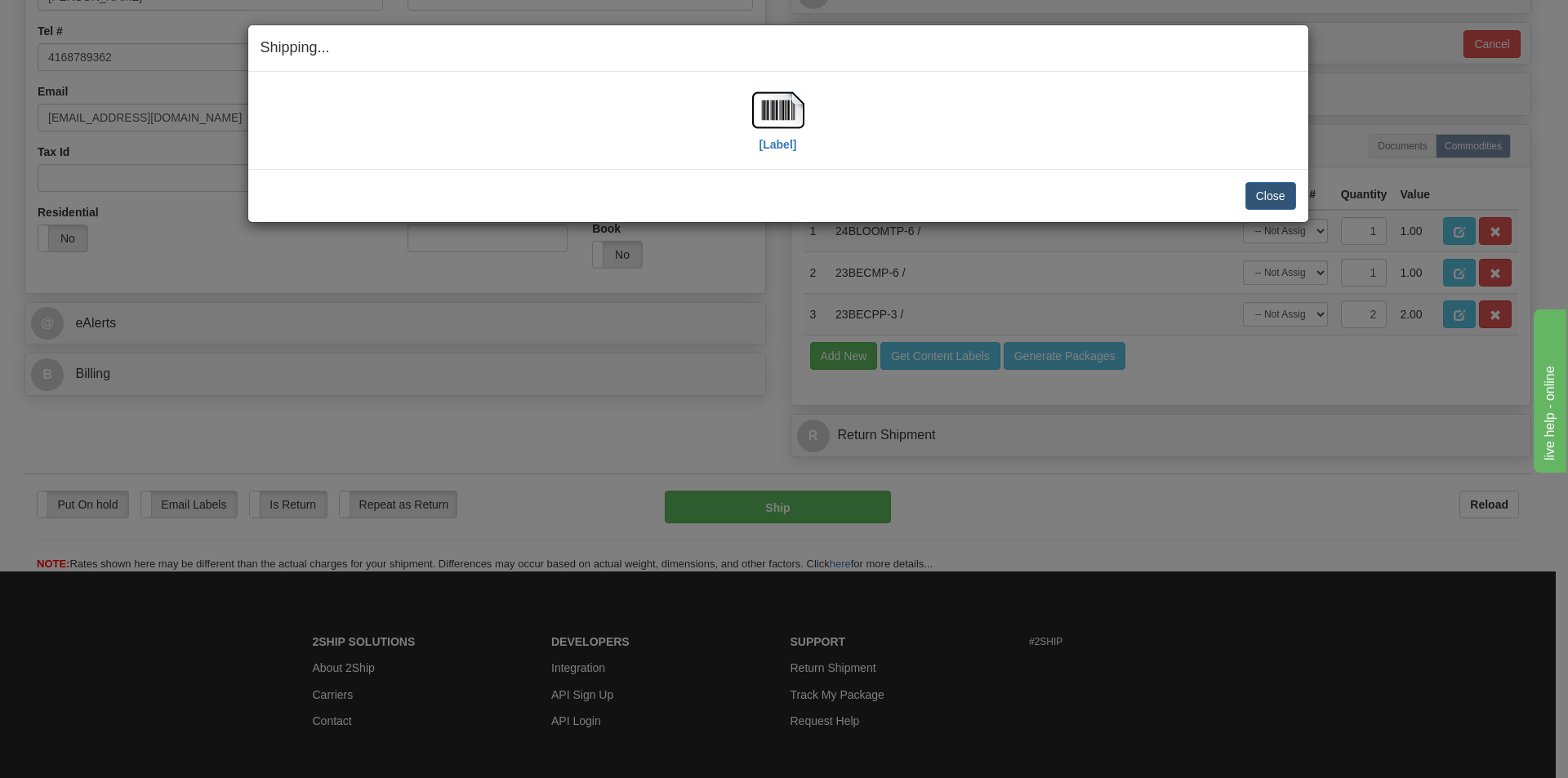
click at [1298, 197] on div "Close Cancel Cancel Shipment and Quit Pickup Quit Pickup ONLY" at bounding box center [778, 195] width 1060 height 53
click at [1293, 197] on button "Close" at bounding box center [1270, 195] width 51 height 28
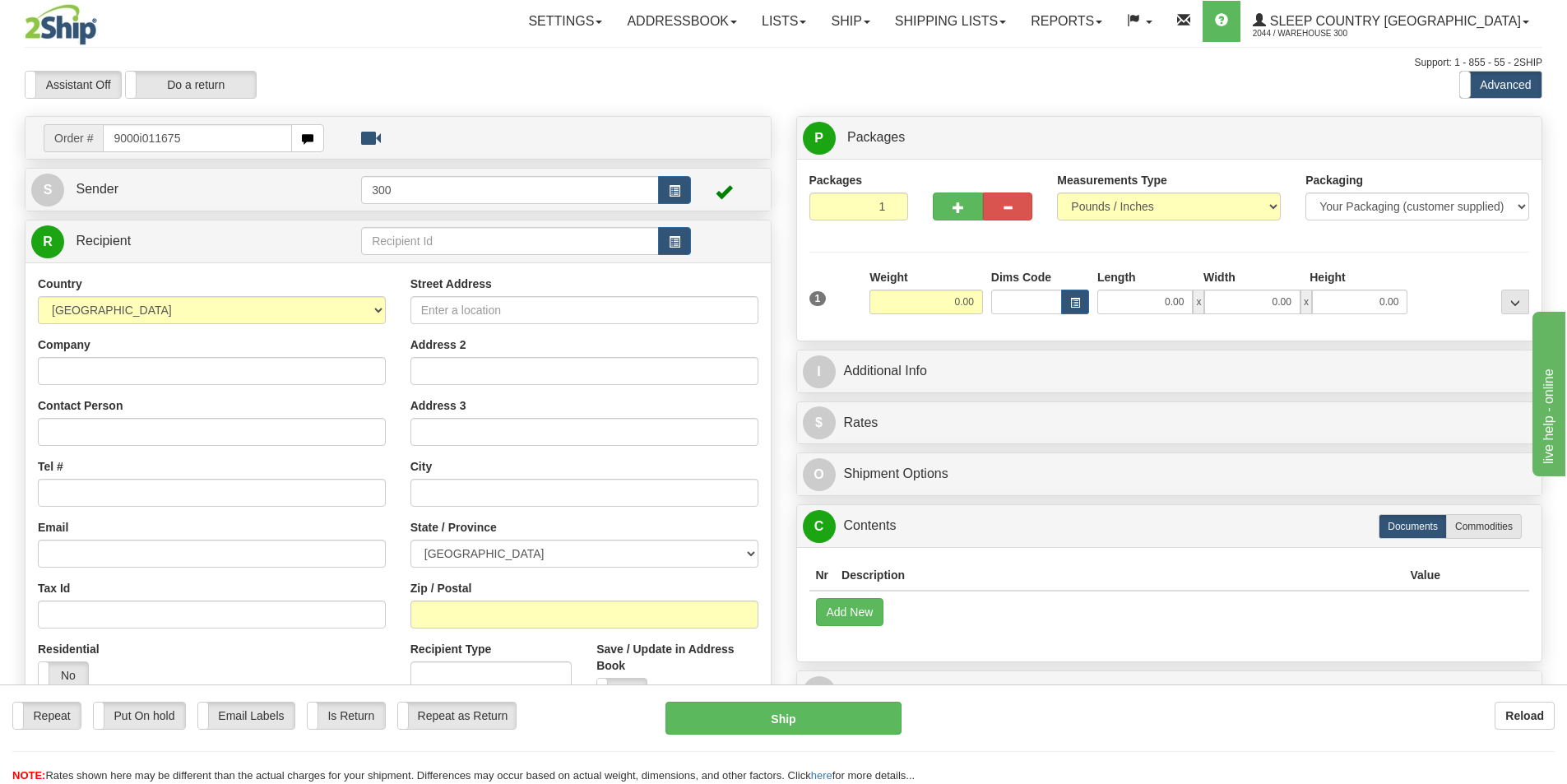
type input "9000i011675"
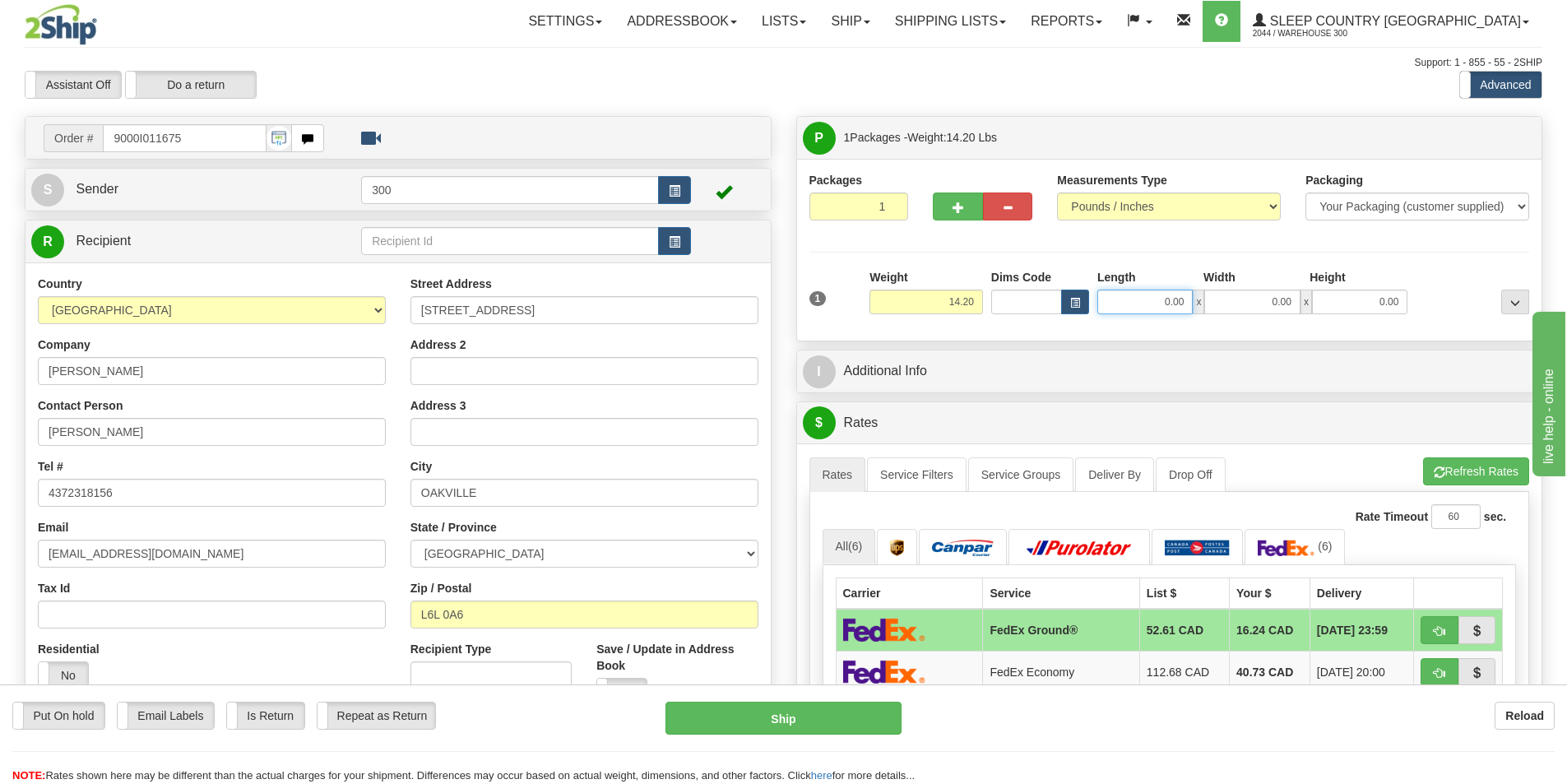
drag, startPoint x: 1153, startPoint y: 300, endPoint x: 1306, endPoint y: 317, distance: 153.9
click at [1306, 317] on div "1 Weight 14.20 Dims Code x x" at bounding box center [1170, 297] width 729 height 58
type input "20.00"
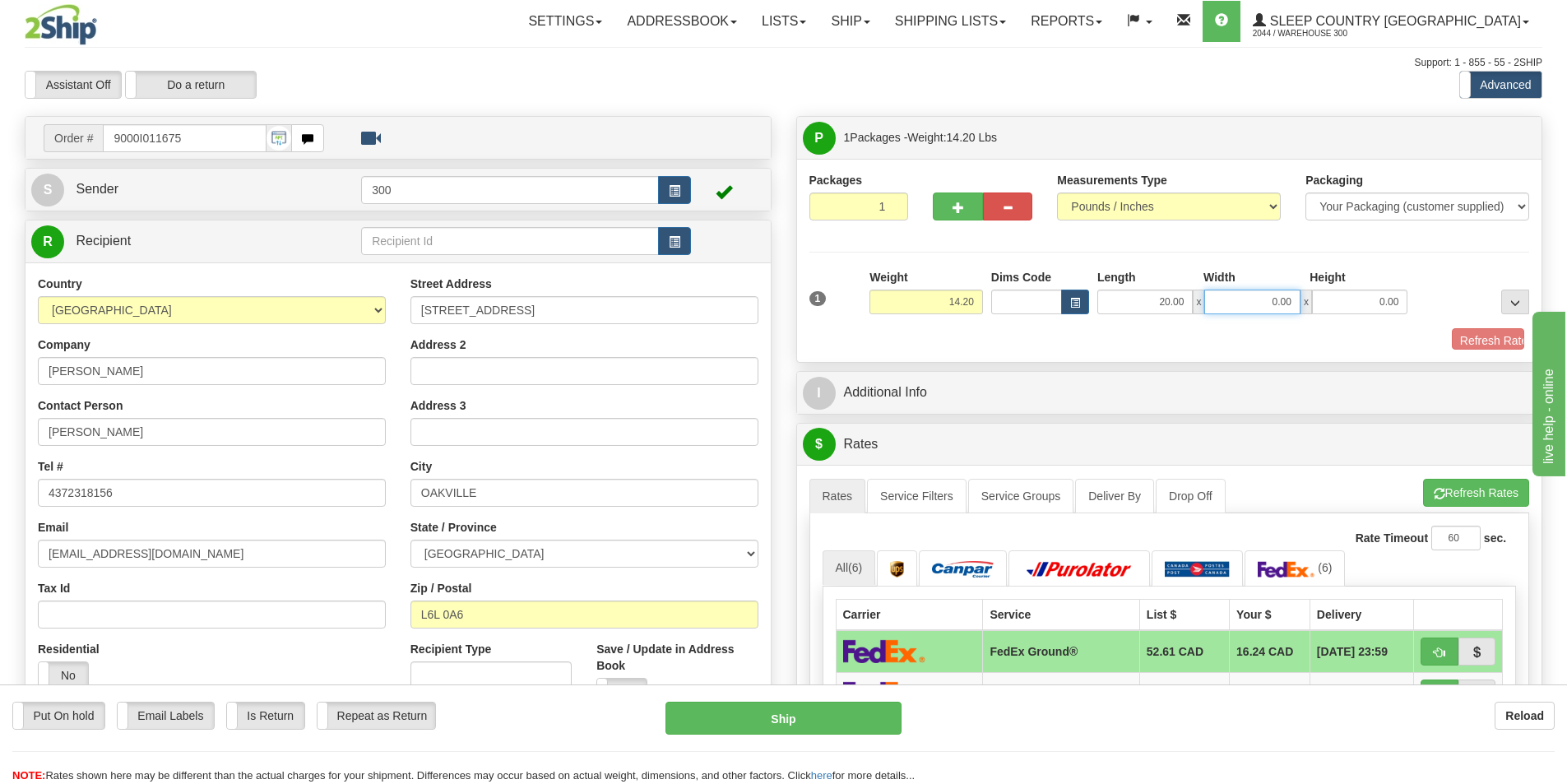
drag, startPoint x: 1255, startPoint y: 296, endPoint x: 1341, endPoint y: 322, distance: 89.8
click at [1341, 322] on div "1 Weight 14.20 Dims Code x x" at bounding box center [1170, 297] width 729 height 58
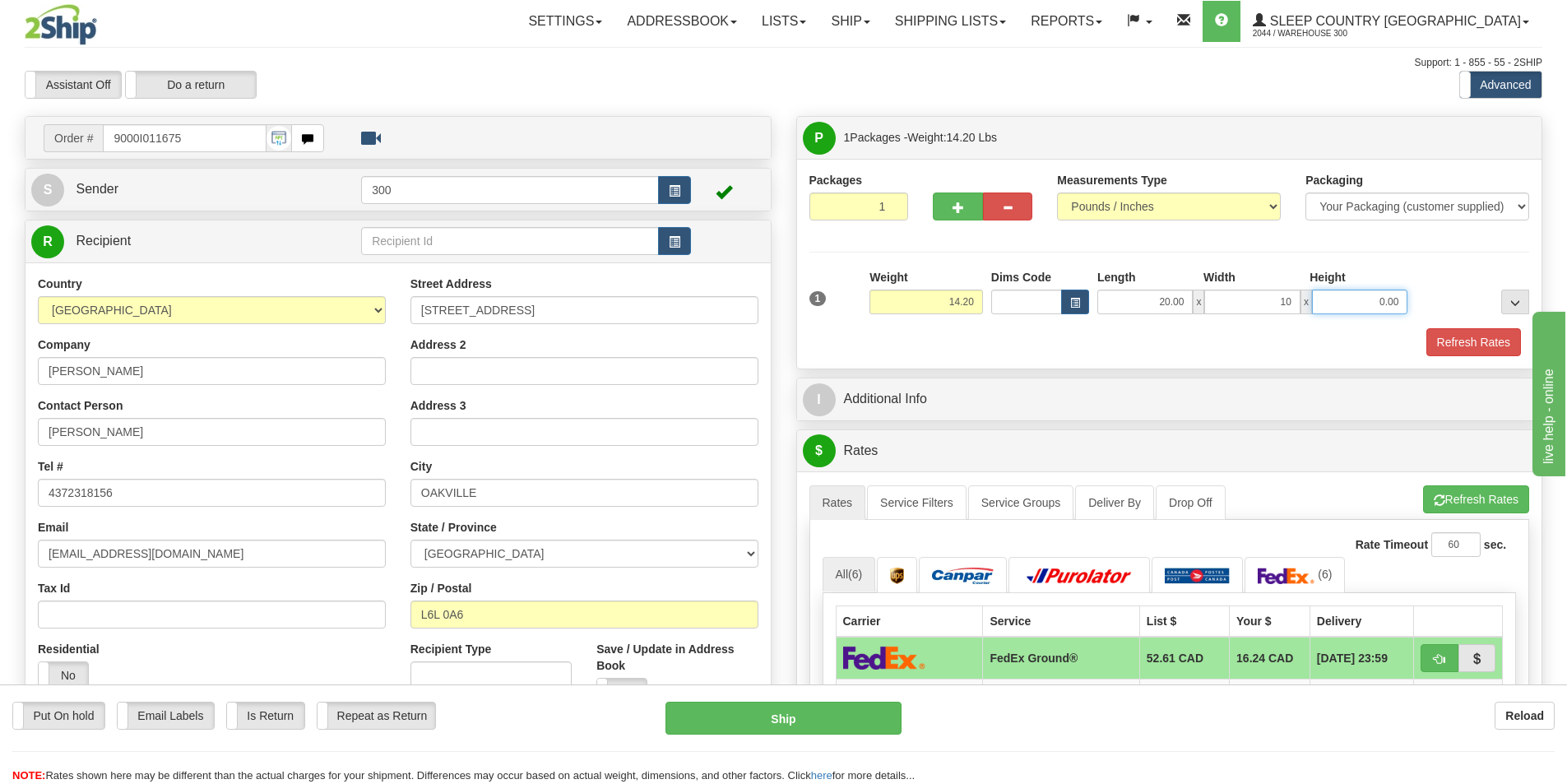
type input "10.00"
click at [1437, 336] on button "Refresh Rates" at bounding box center [1473, 342] width 95 height 28
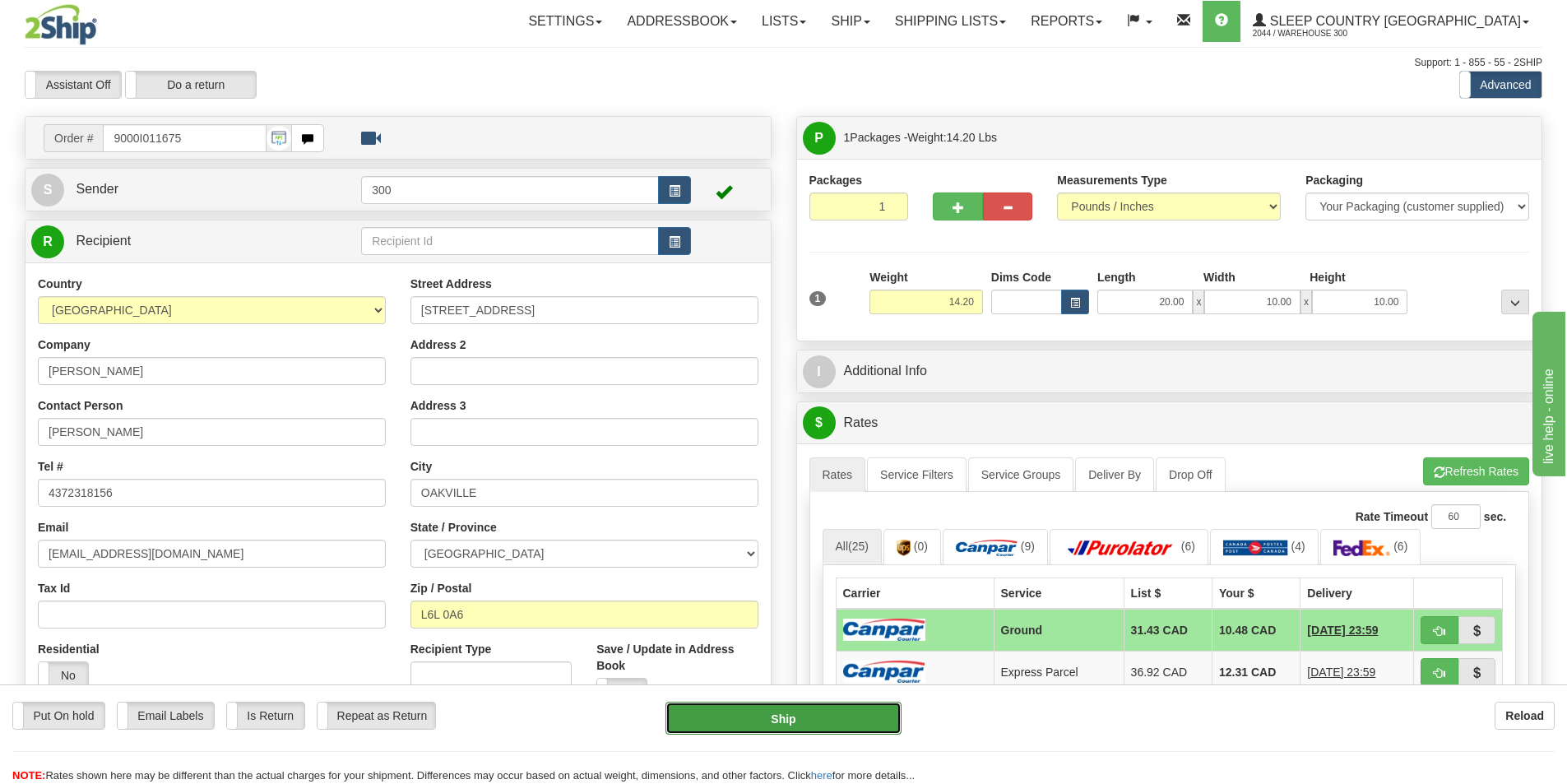
click at [812, 722] on button "Ship" at bounding box center [784, 718] width 236 height 33
type input "1"
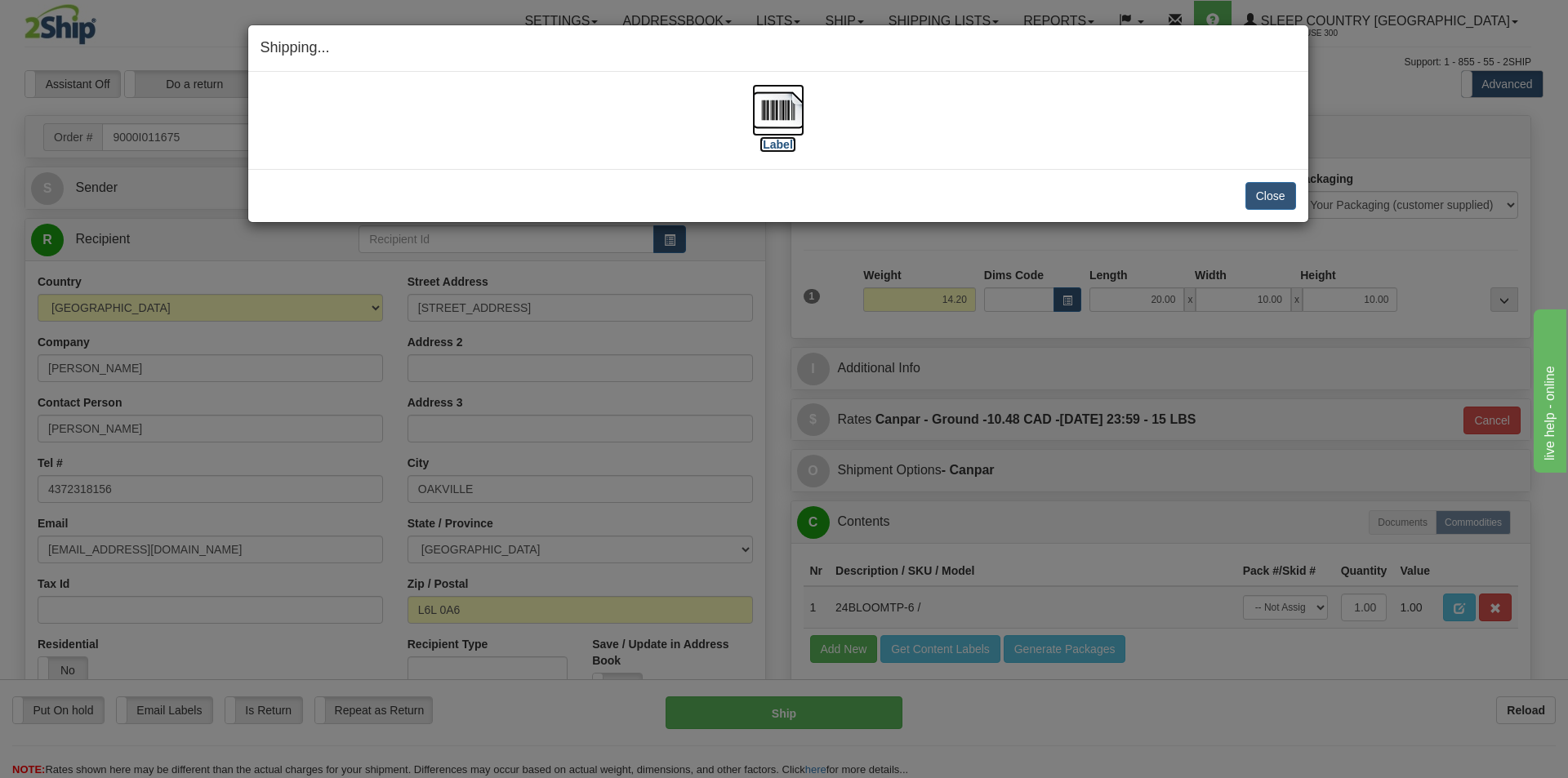
click at [790, 142] on label "[Label]" at bounding box center [778, 144] width 38 height 16
click at [1274, 199] on button "Close" at bounding box center [1270, 195] width 51 height 28
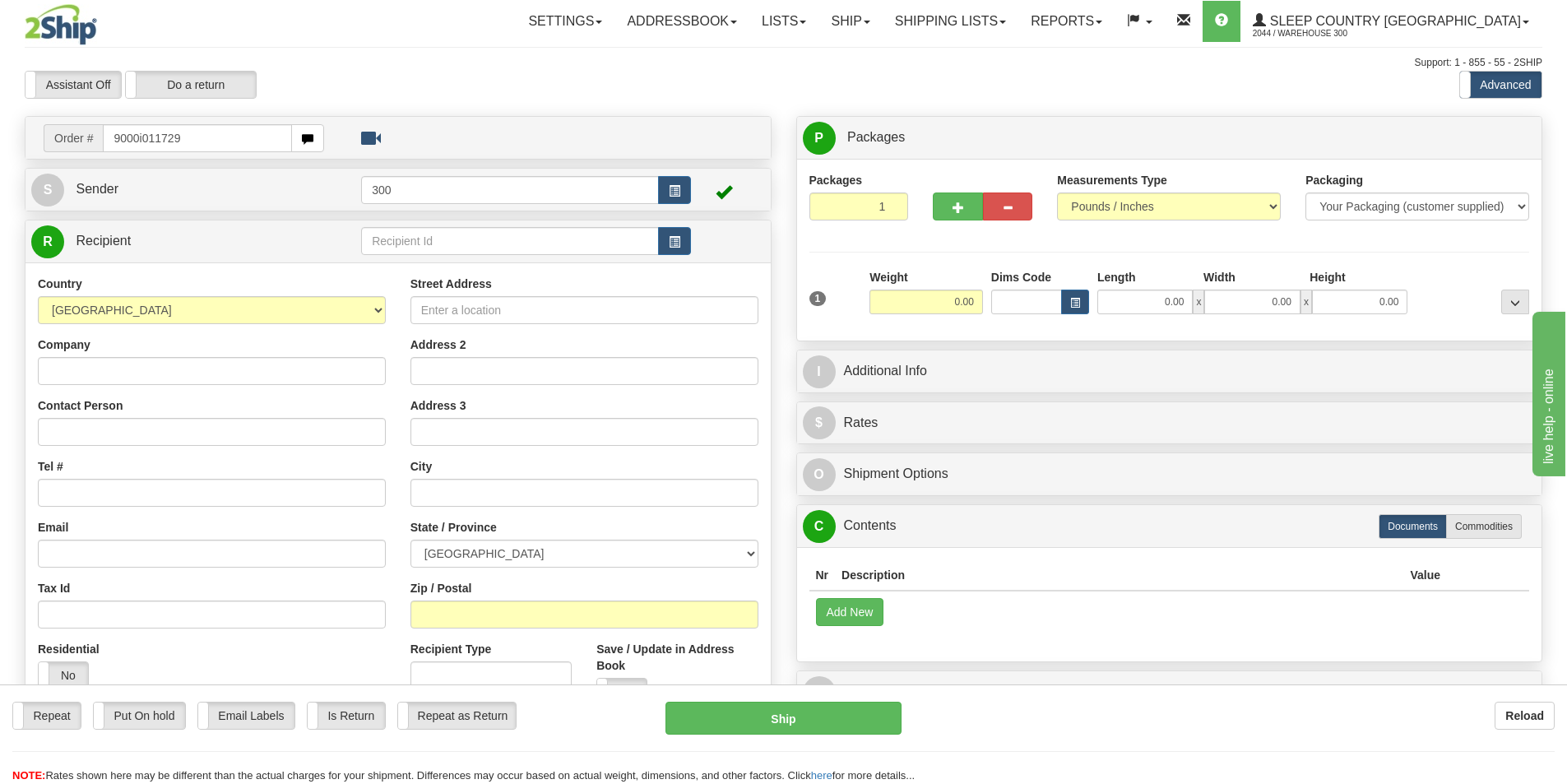
type input "9000i011729"
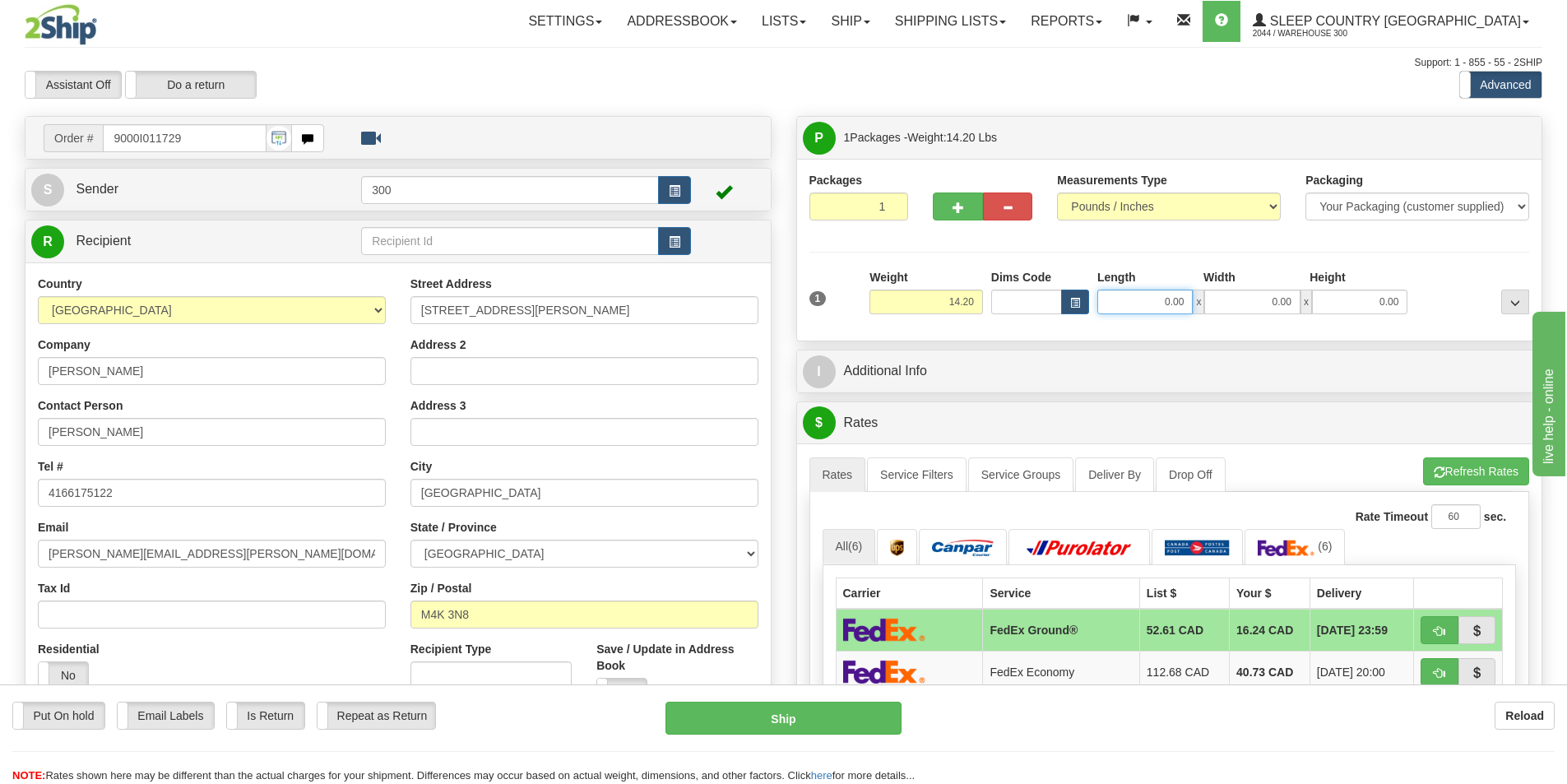
drag, startPoint x: 1145, startPoint y: 306, endPoint x: 1285, endPoint y: 314, distance: 140.2
click at [1285, 314] on div "1 Weight 14.20 Dims Code x x" at bounding box center [1170, 297] width 729 height 58
type input "20.00"
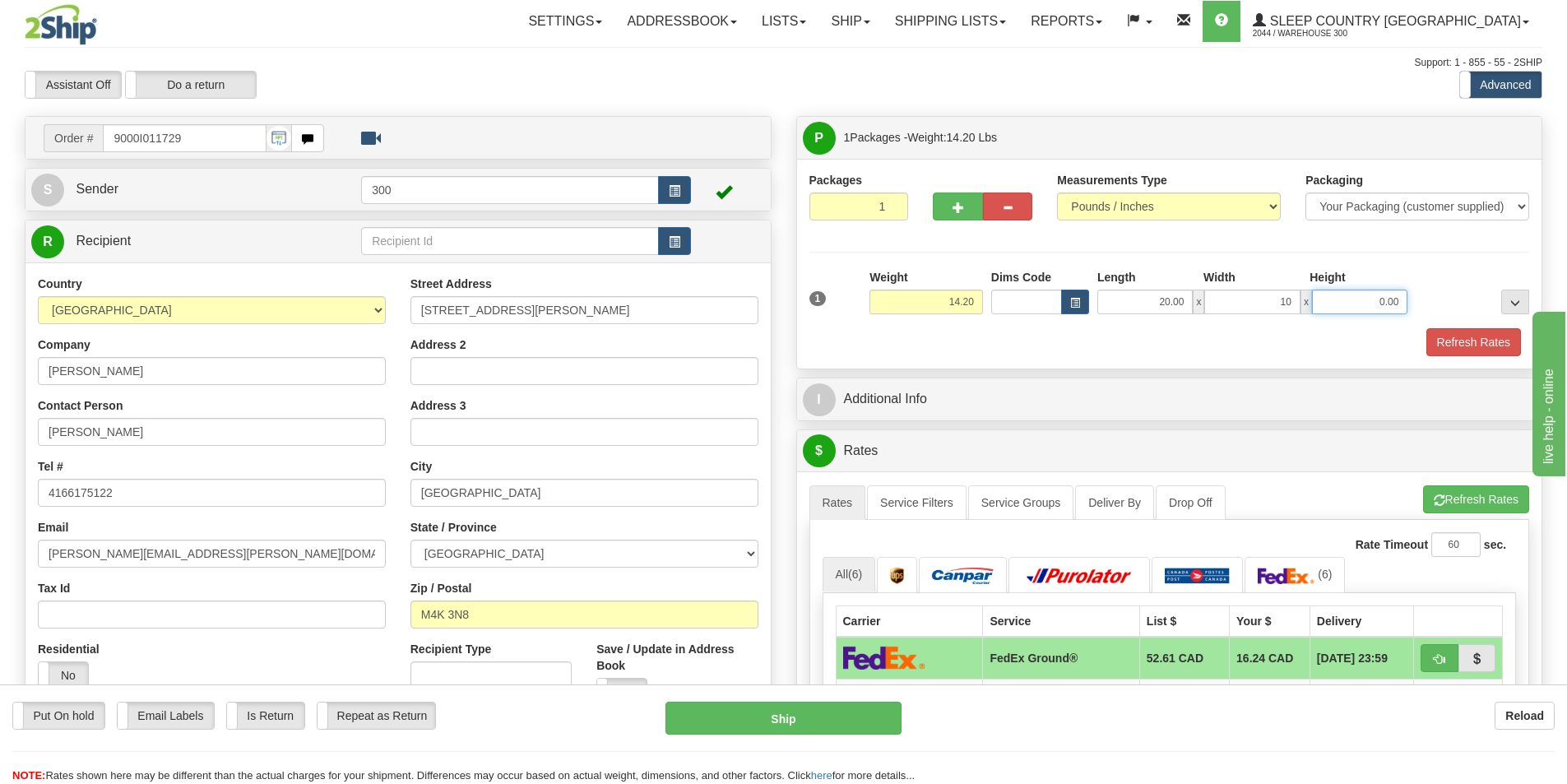
type input "10.00"
click at [1454, 336] on button "Refresh Rates" at bounding box center [1473, 342] width 95 height 28
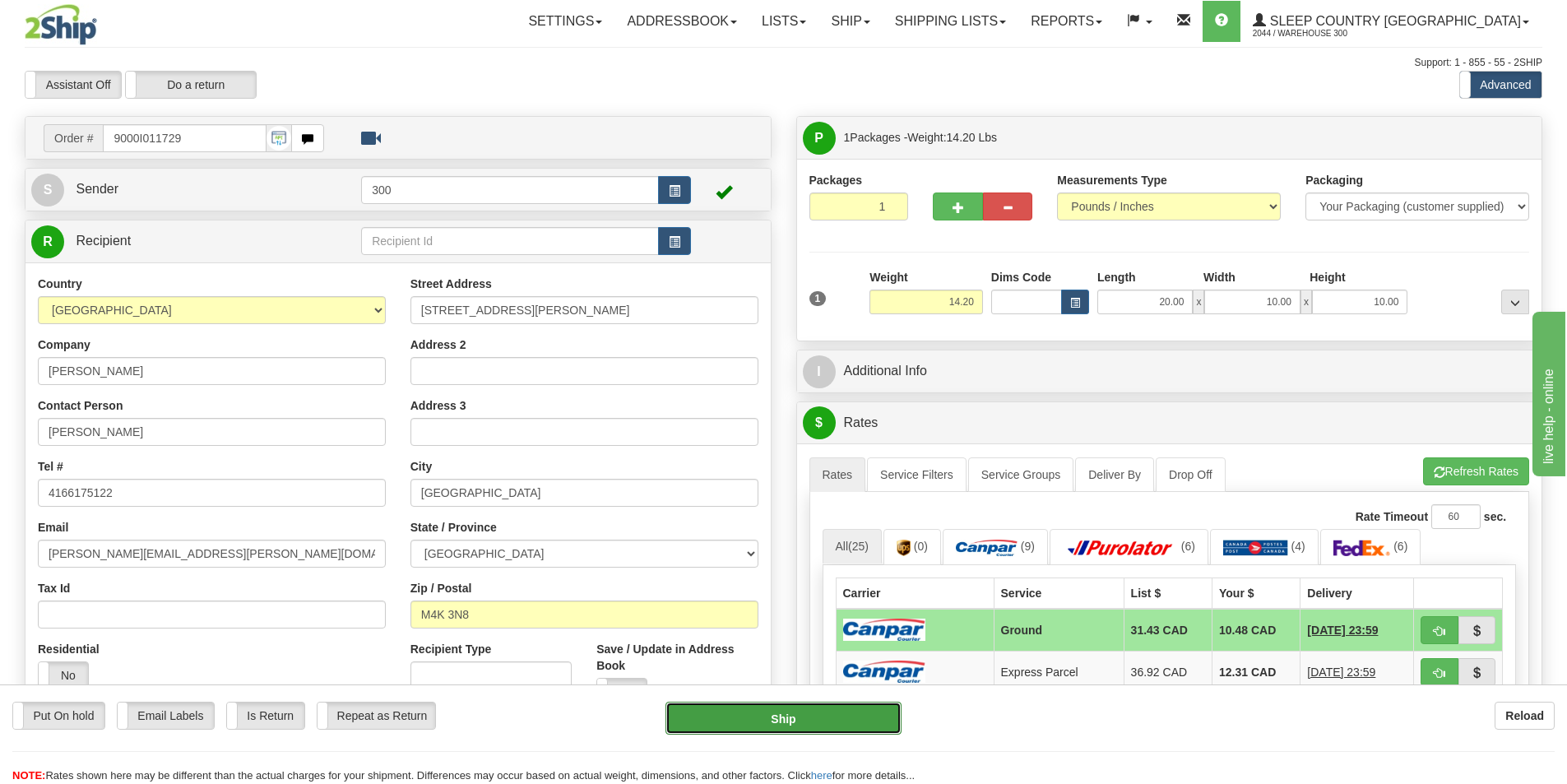
click at [797, 714] on button "Ship" at bounding box center [784, 718] width 236 height 33
type input "1"
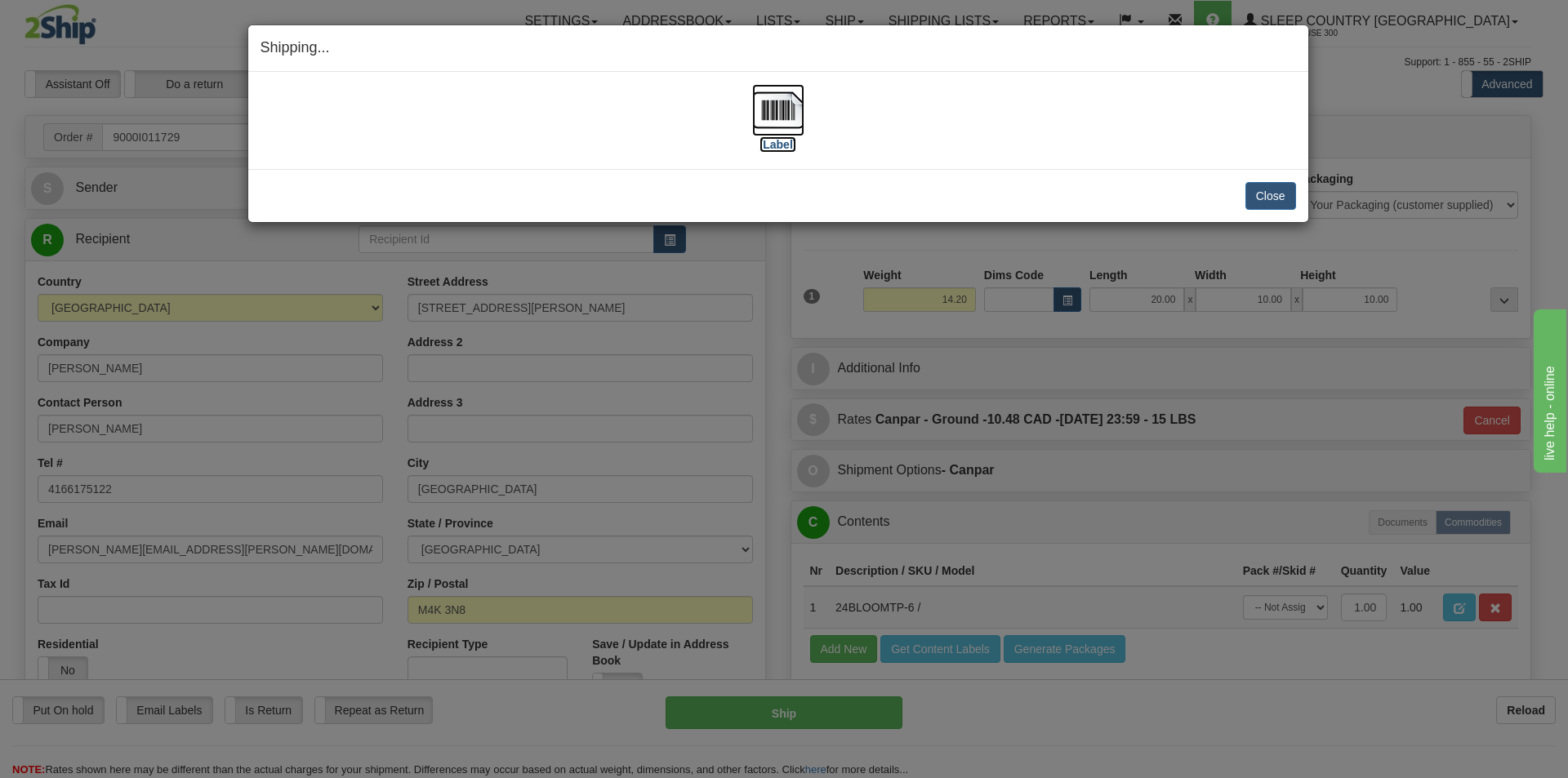
click at [789, 111] on img at bounding box center [778, 110] width 53 height 52
click at [1270, 197] on button "Close" at bounding box center [1270, 195] width 51 height 28
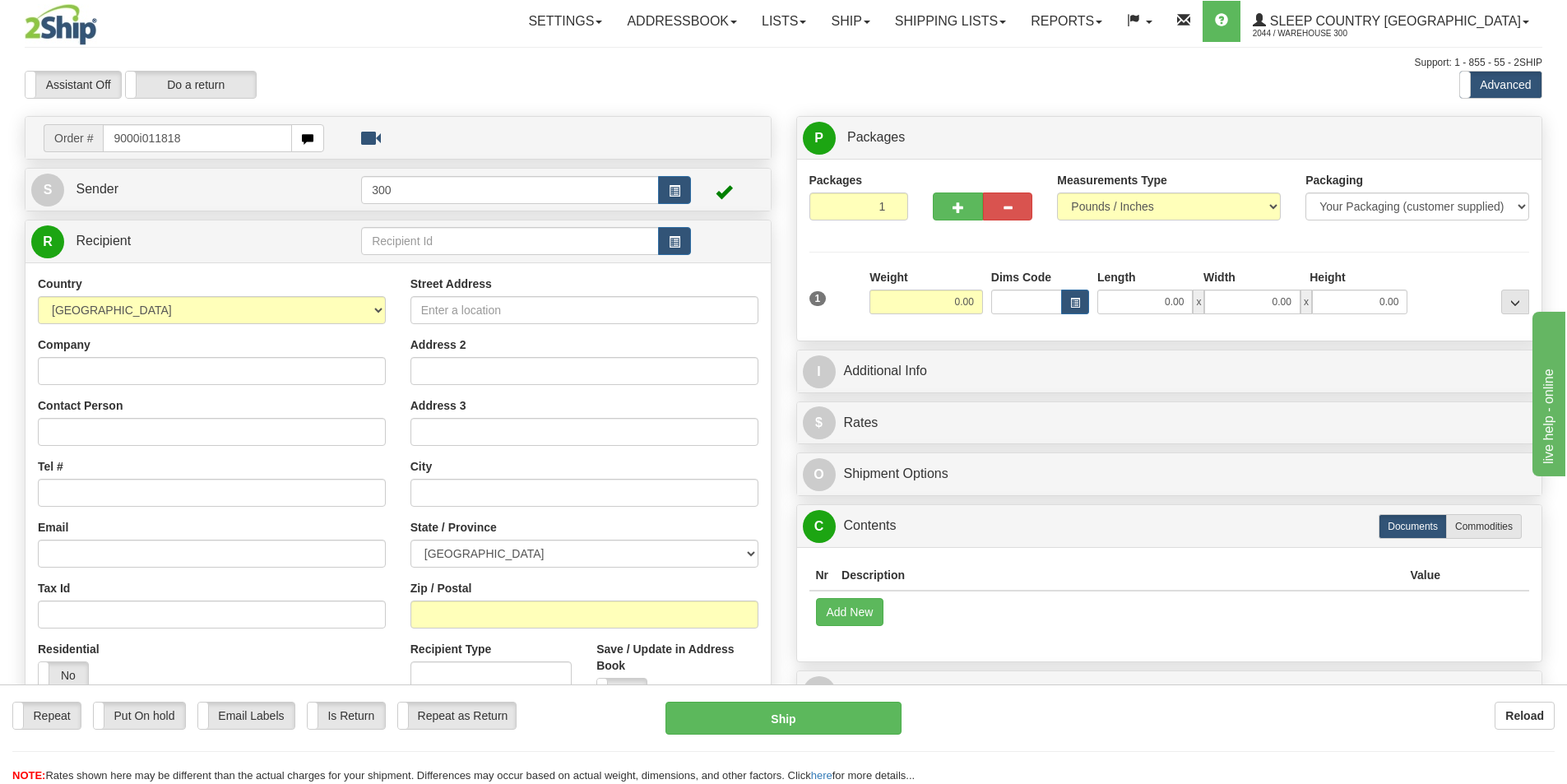
type input "9000i011818"
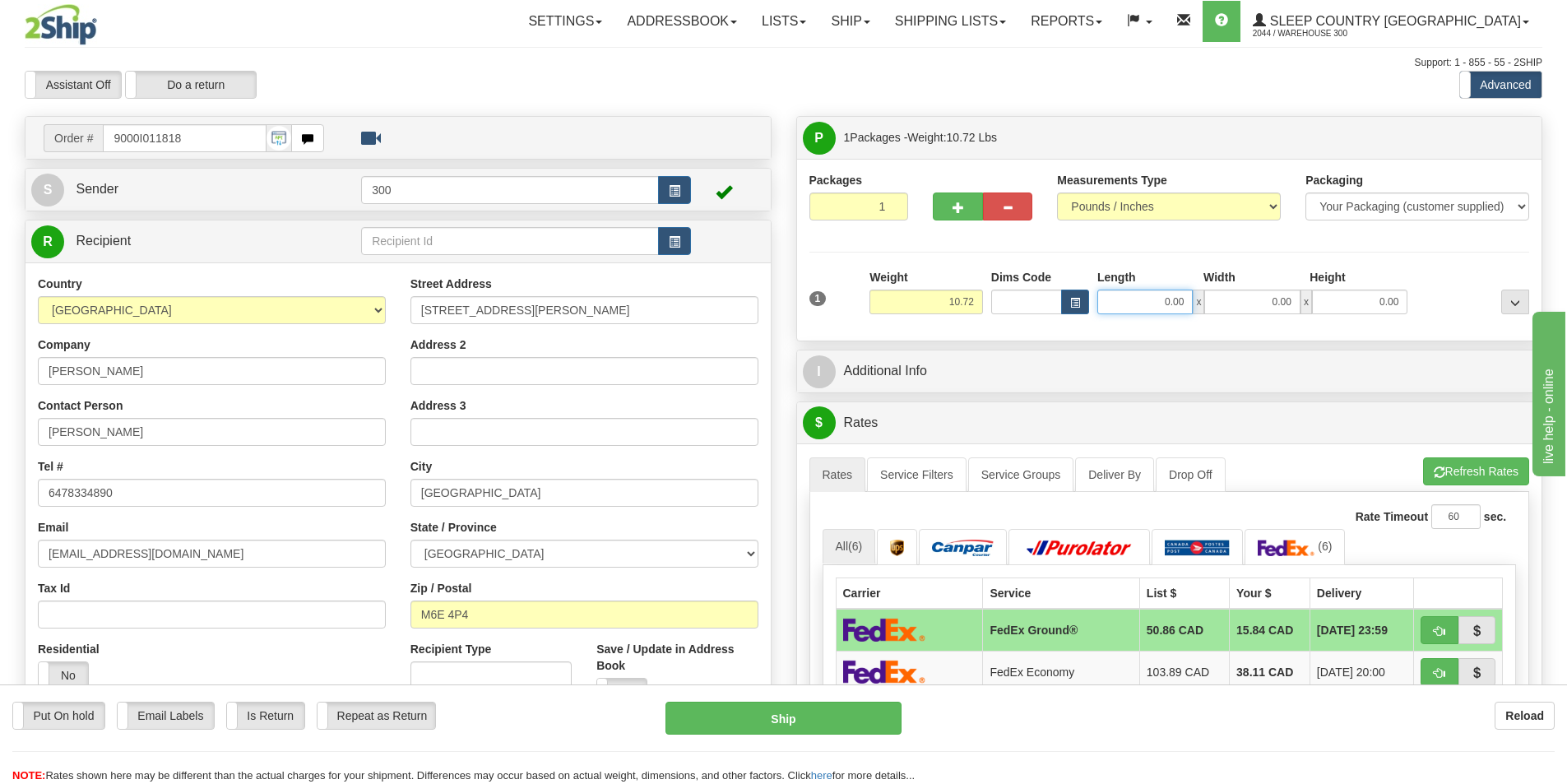
drag, startPoint x: 1156, startPoint y: 305, endPoint x: 1271, endPoint y: 294, distance: 115.5
click at [1271, 297] on div "0.00 x 0.00 x 0.00" at bounding box center [1252, 302] width 310 height 24
type input "24.00"
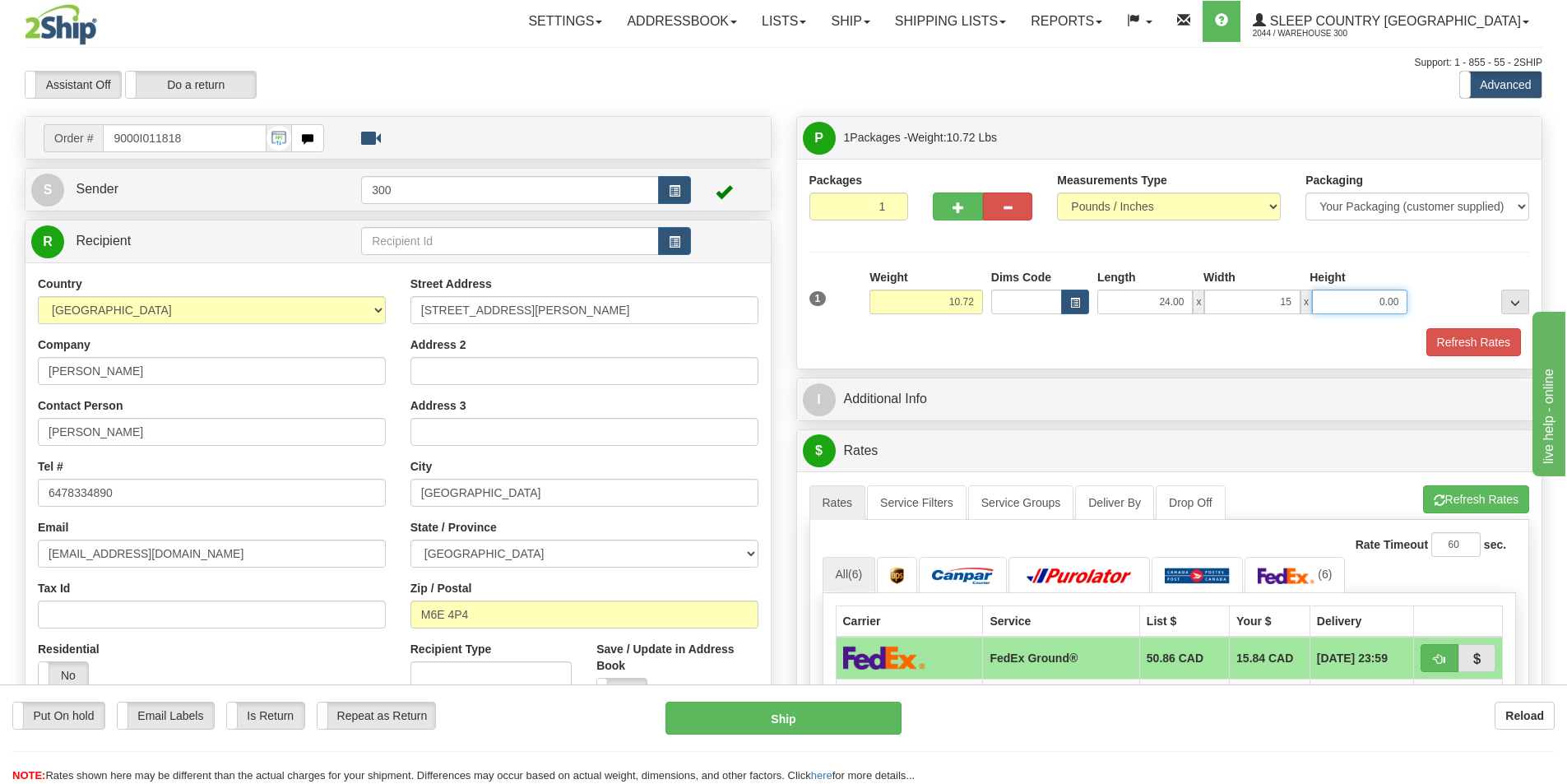
type input "15.00"
type input "5"
type input "10.00"
click at [1456, 340] on button "Refresh Rates" at bounding box center [1473, 342] width 95 height 28
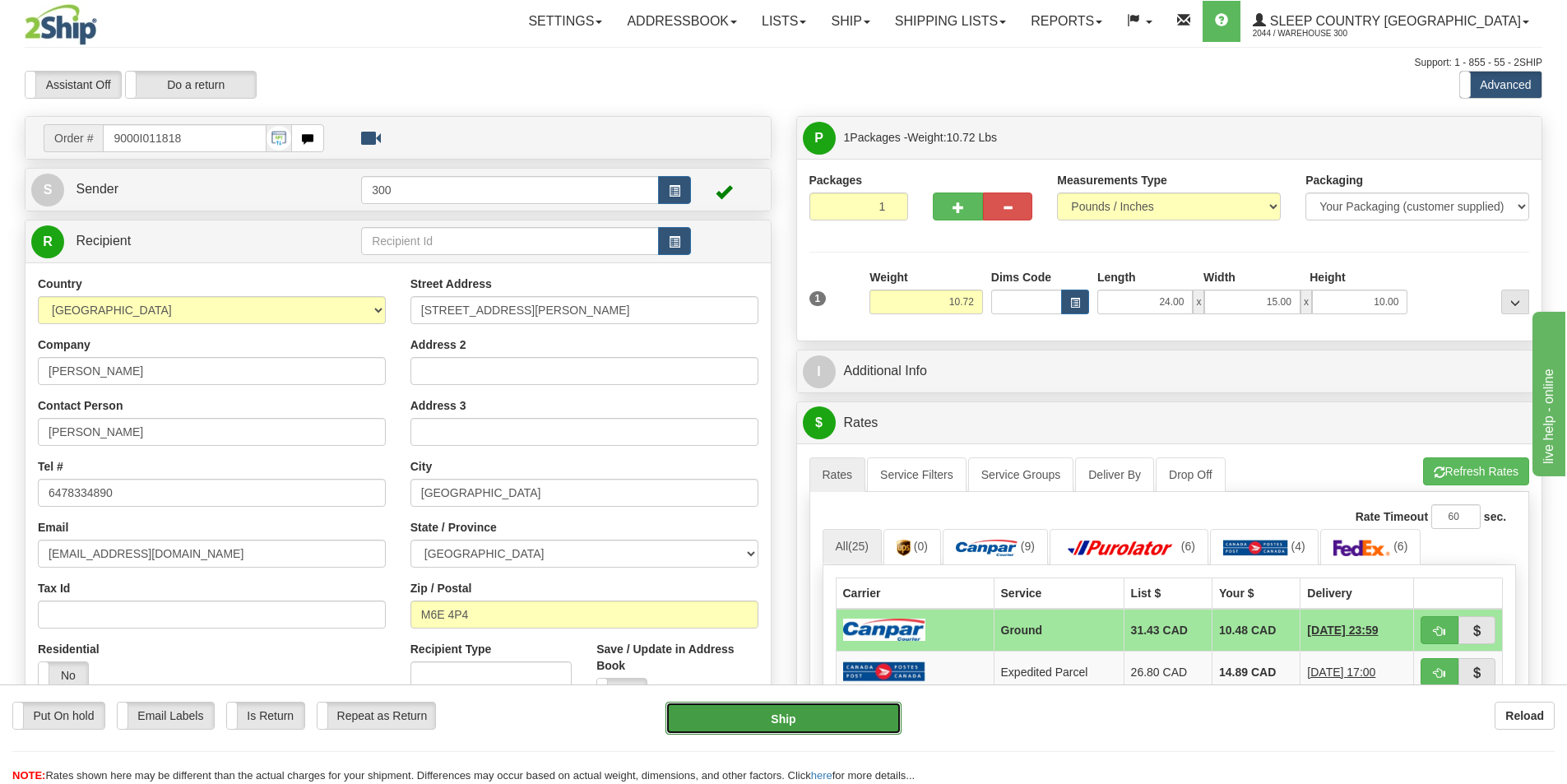
click at [821, 718] on button "Ship" at bounding box center [784, 718] width 236 height 33
type input "1"
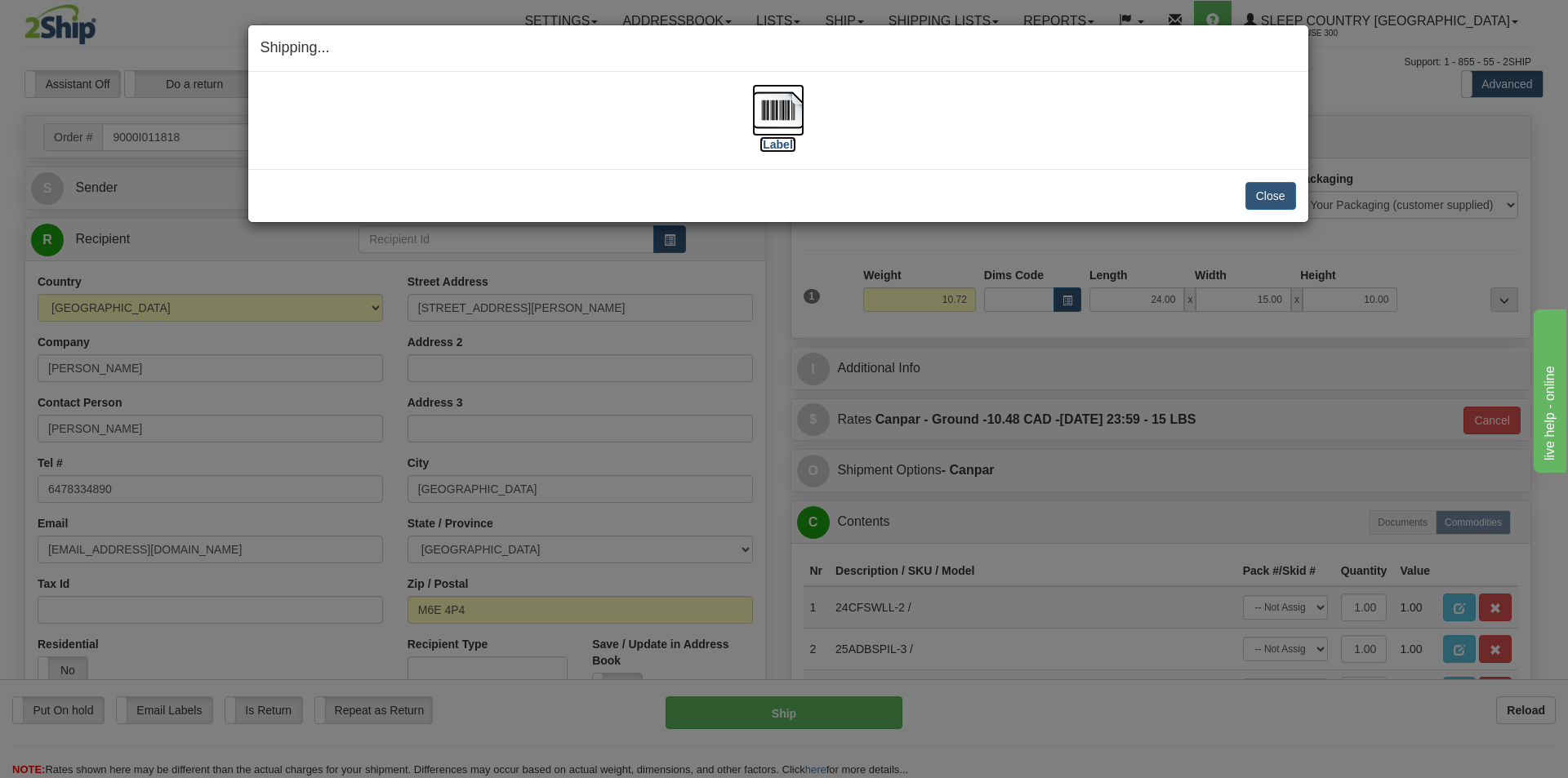
click at [779, 134] on img at bounding box center [778, 110] width 53 height 52
click at [1287, 188] on button "Close" at bounding box center [1270, 195] width 51 height 28
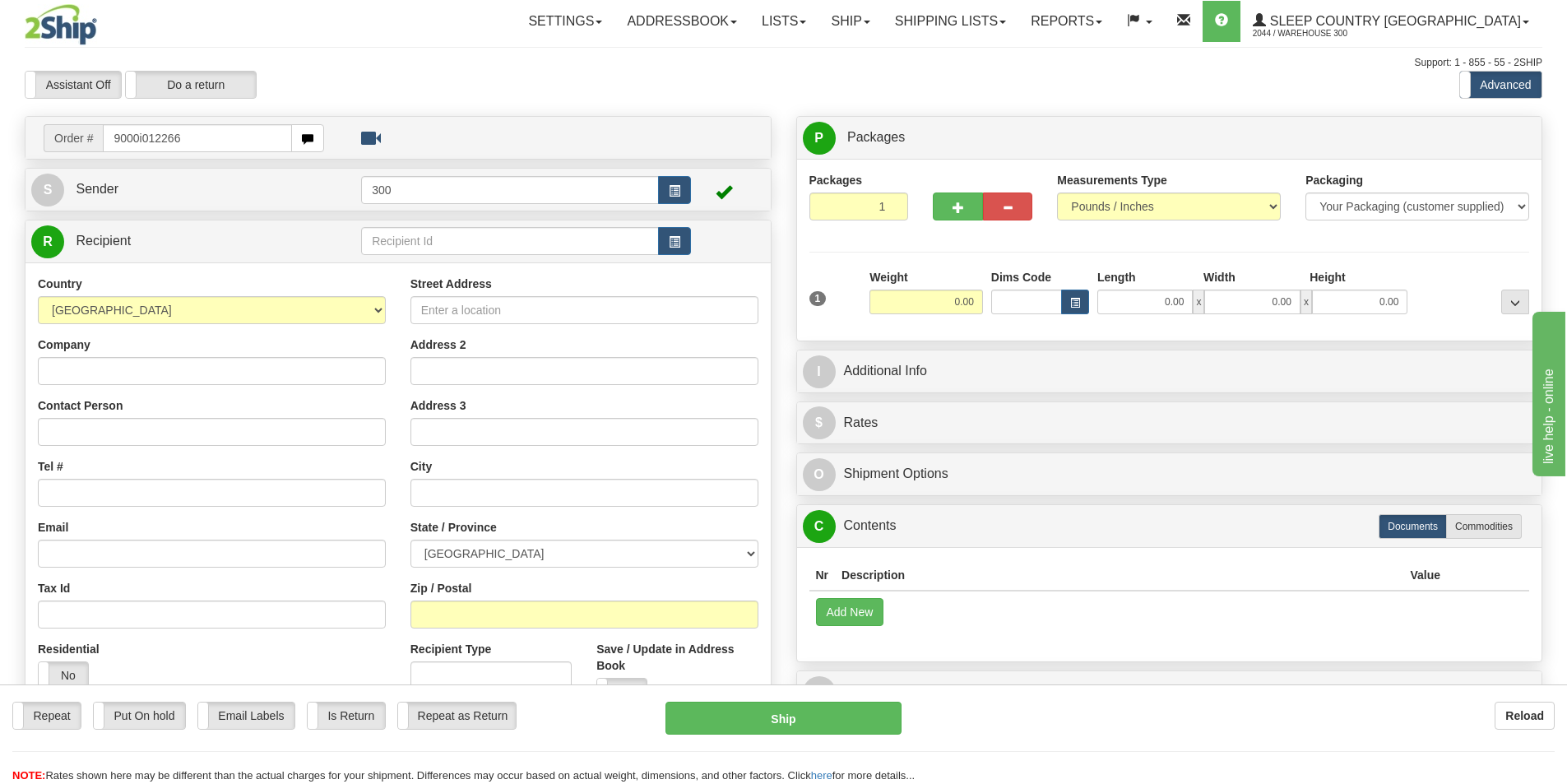
type input "9000i012266"
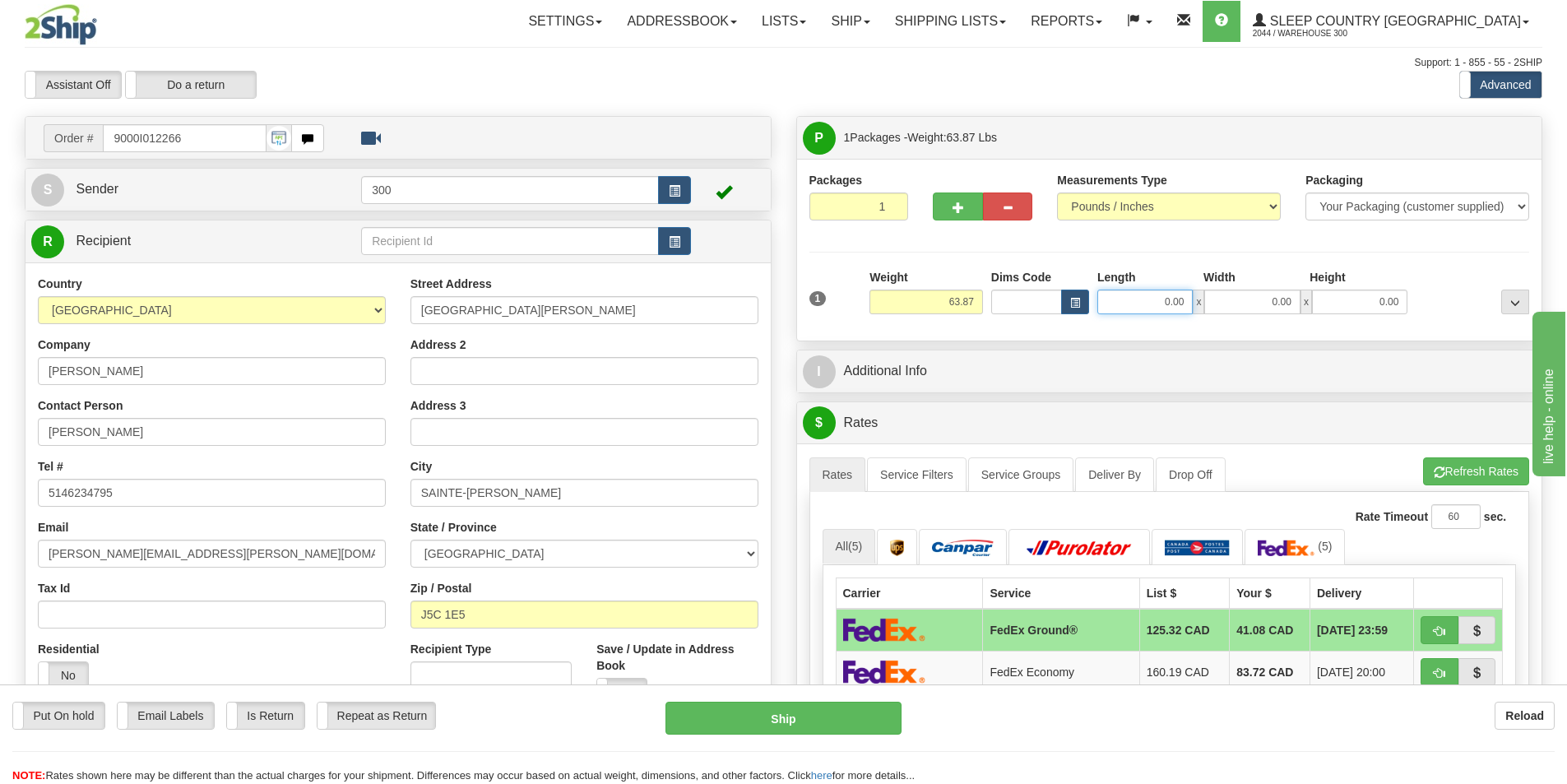
drag, startPoint x: 1156, startPoint y: 306, endPoint x: 1249, endPoint y: 291, distance: 94.2
click at [1249, 291] on div "0.00 x 0.00 x 0.00" at bounding box center [1252, 302] width 310 height 24
type input "18.00"
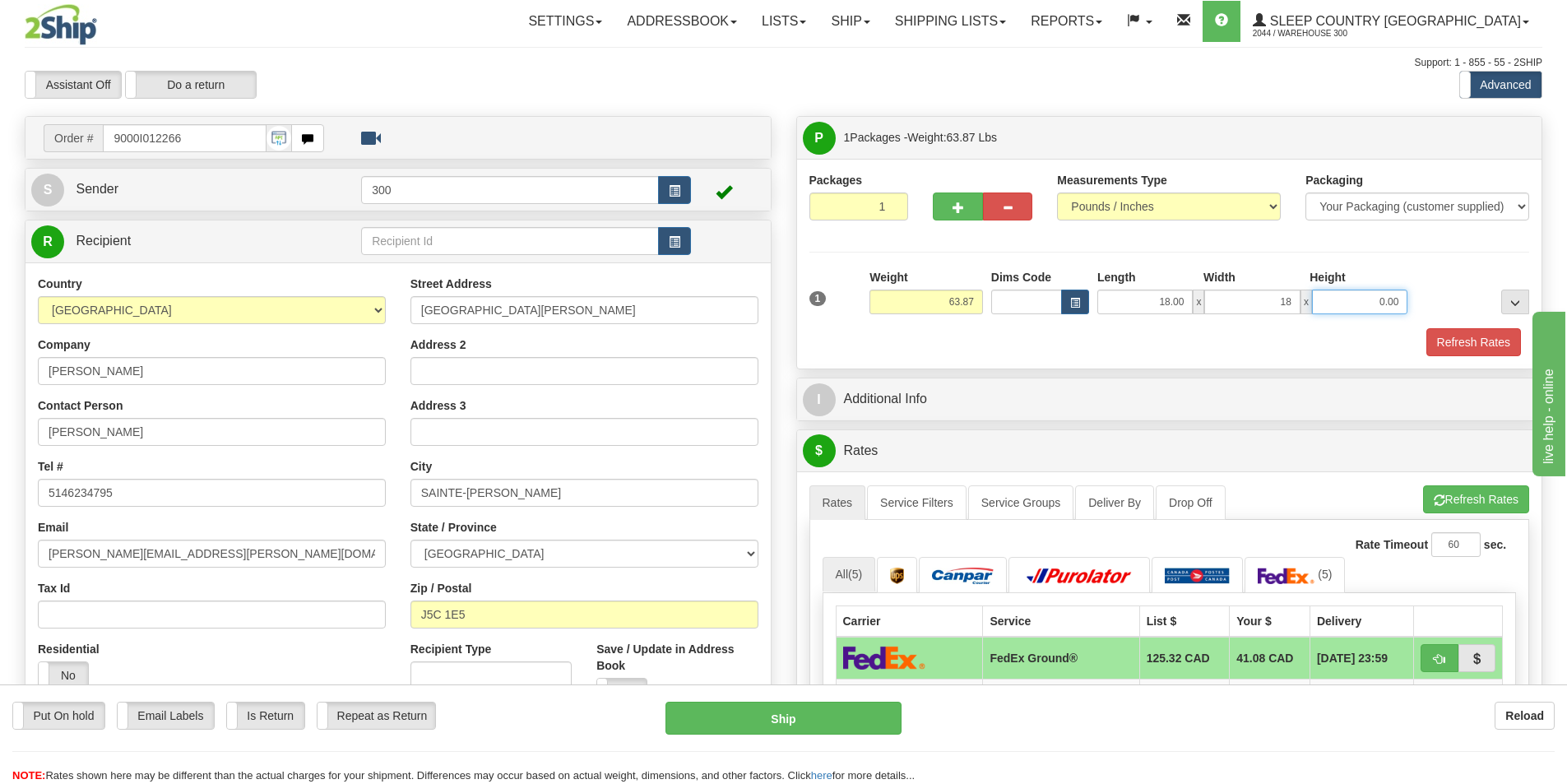
type input "18.00"
type input "42.00"
click at [1466, 346] on button "Refresh Rates" at bounding box center [1473, 342] width 95 height 28
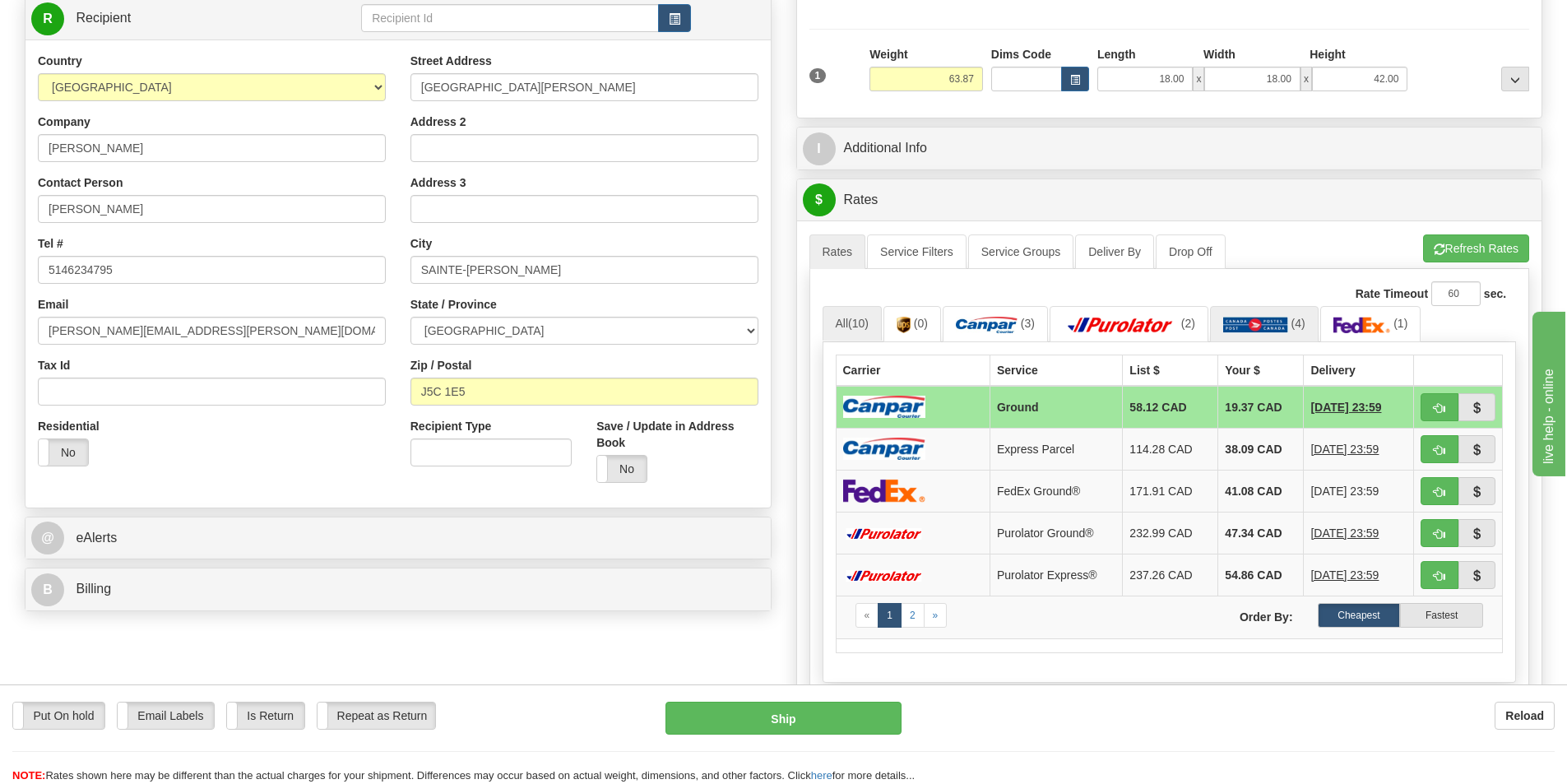
scroll to position [329, 0]
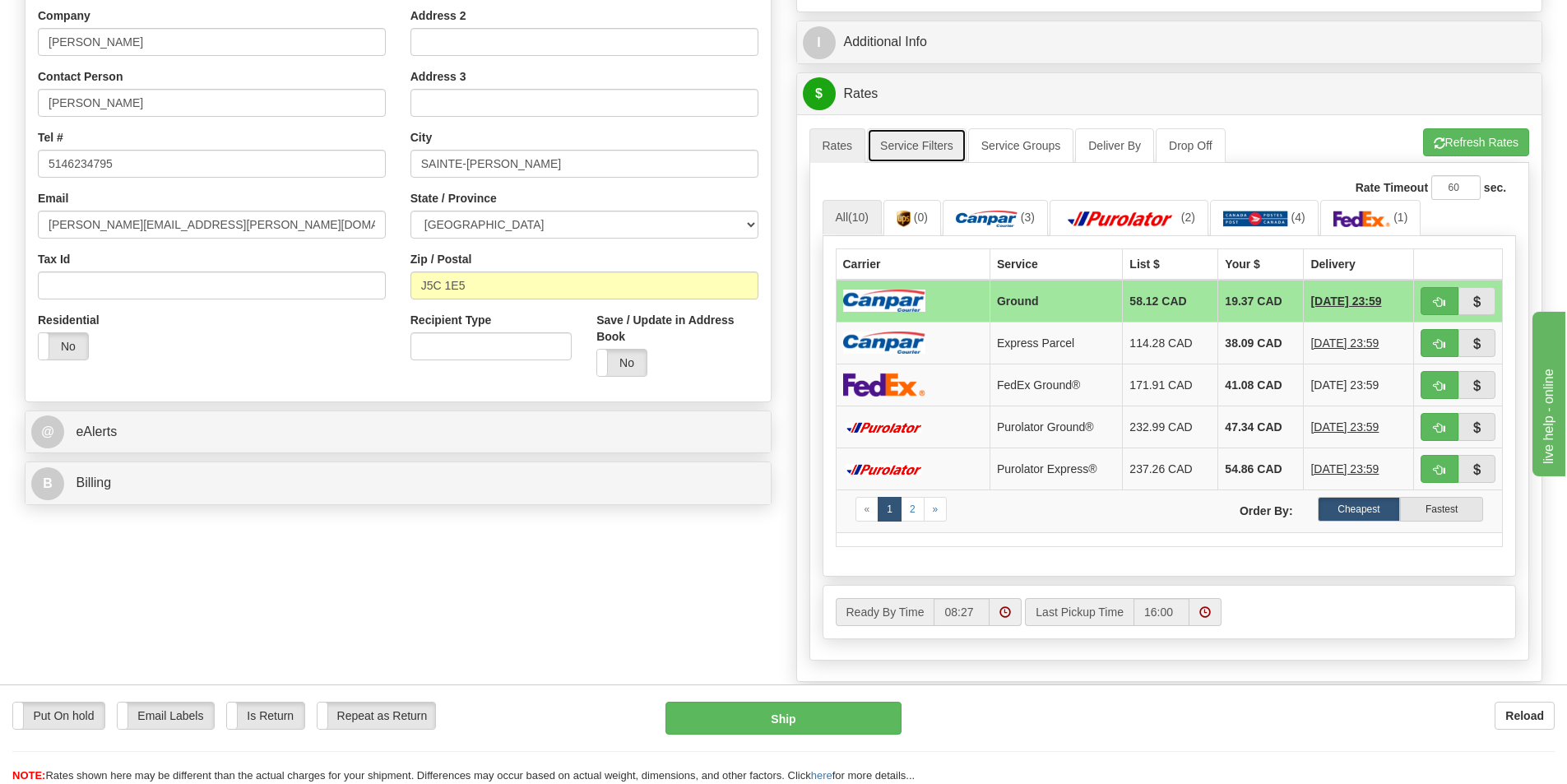
click at [910, 148] on link "Service Filters" at bounding box center [916, 146] width 100 height 35
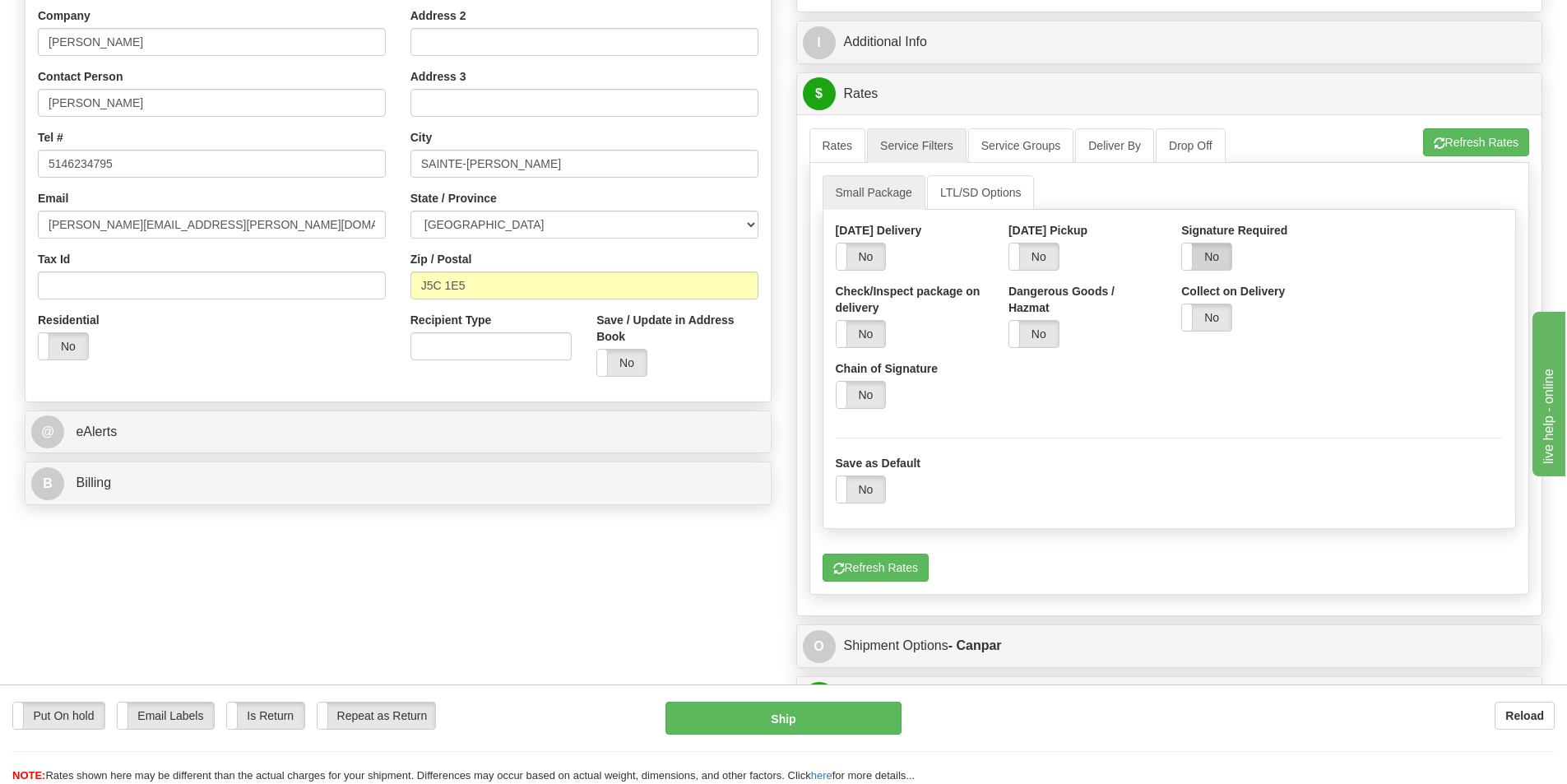
click at [1204, 256] on label "No" at bounding box center [1207, 257] width 49 height 26
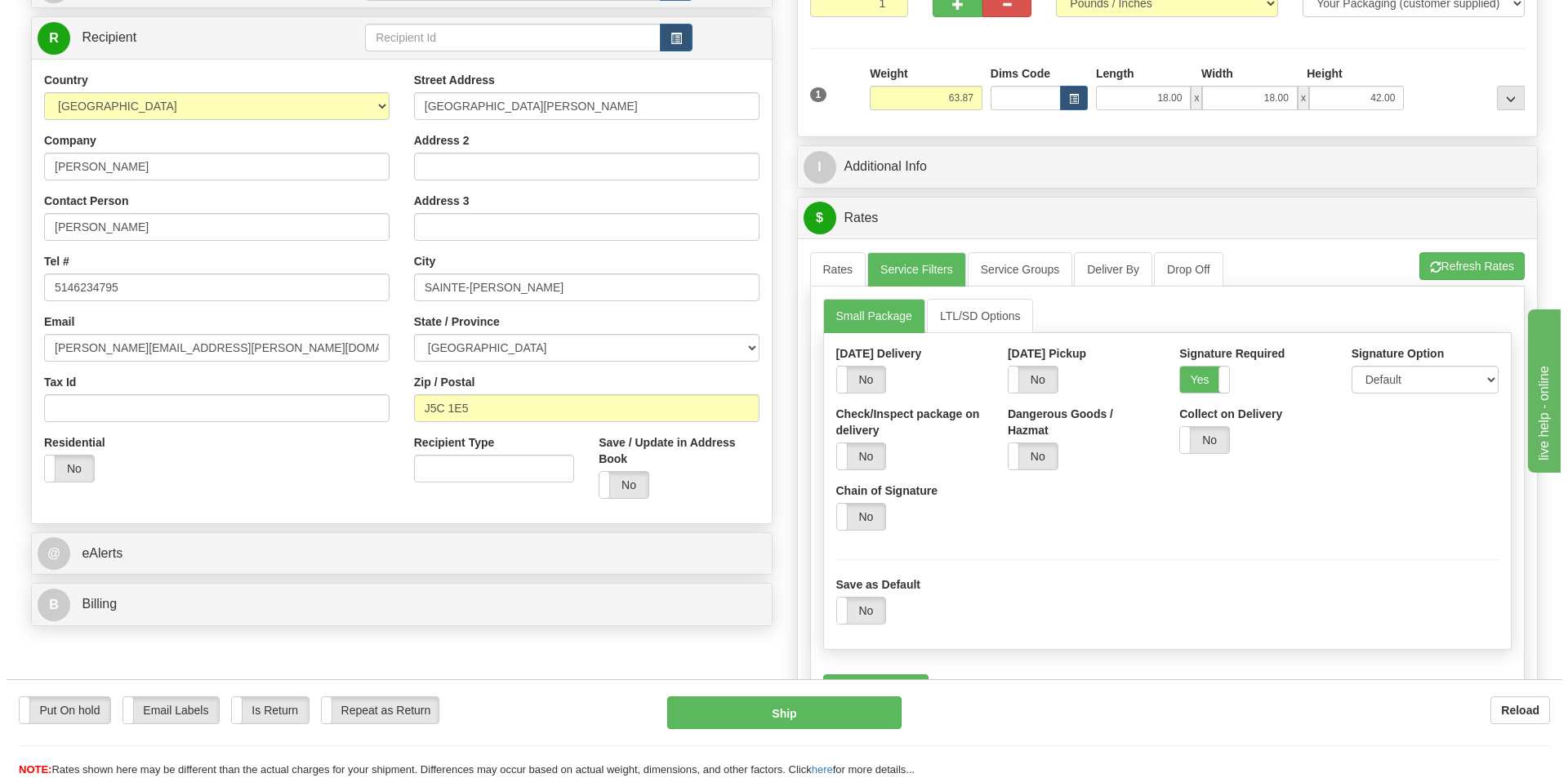
scroll to position [164, 0]
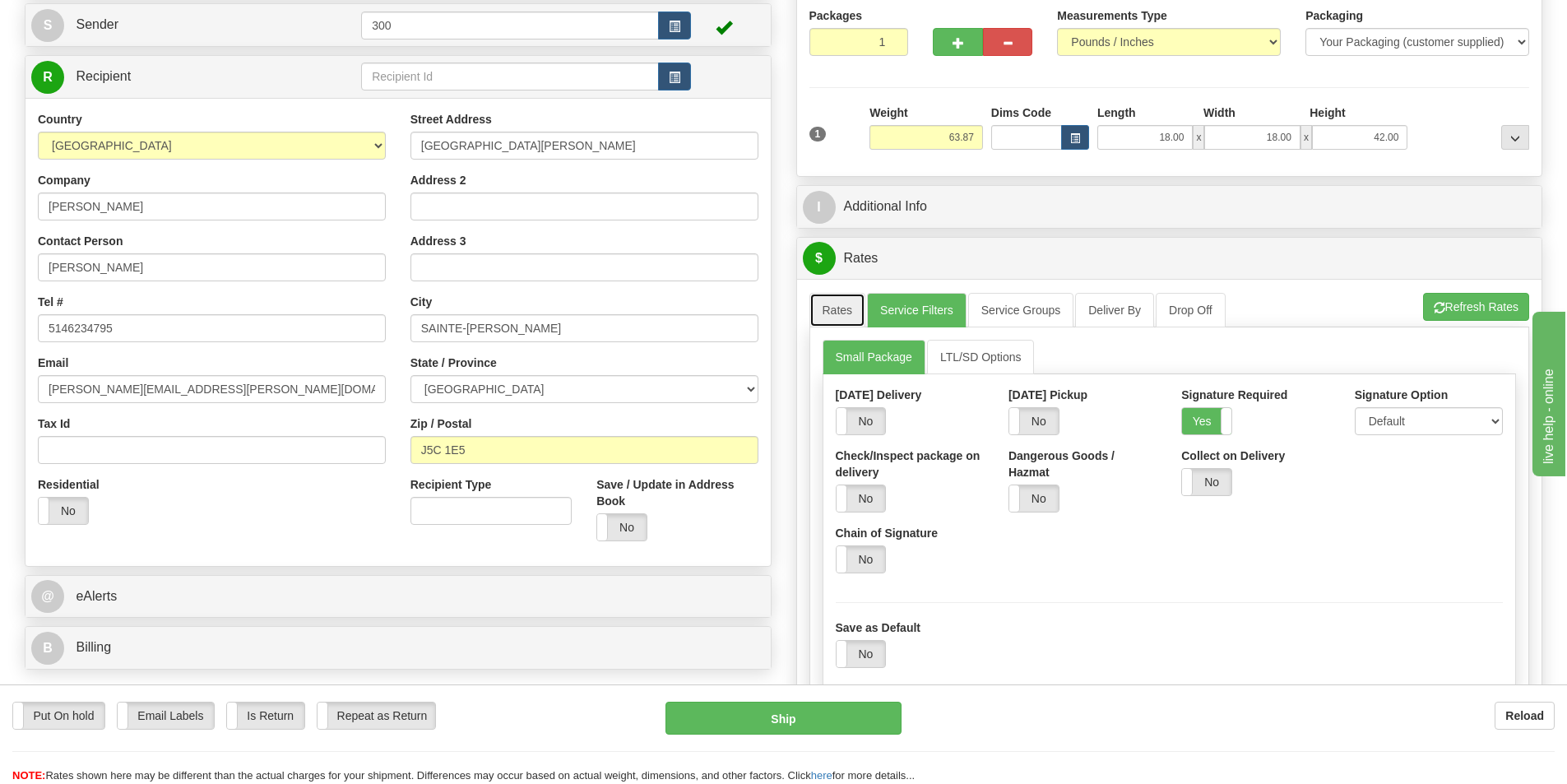
click at [844, 310] on link "Rates" at bounding box center [837, 310] width 56 height 35
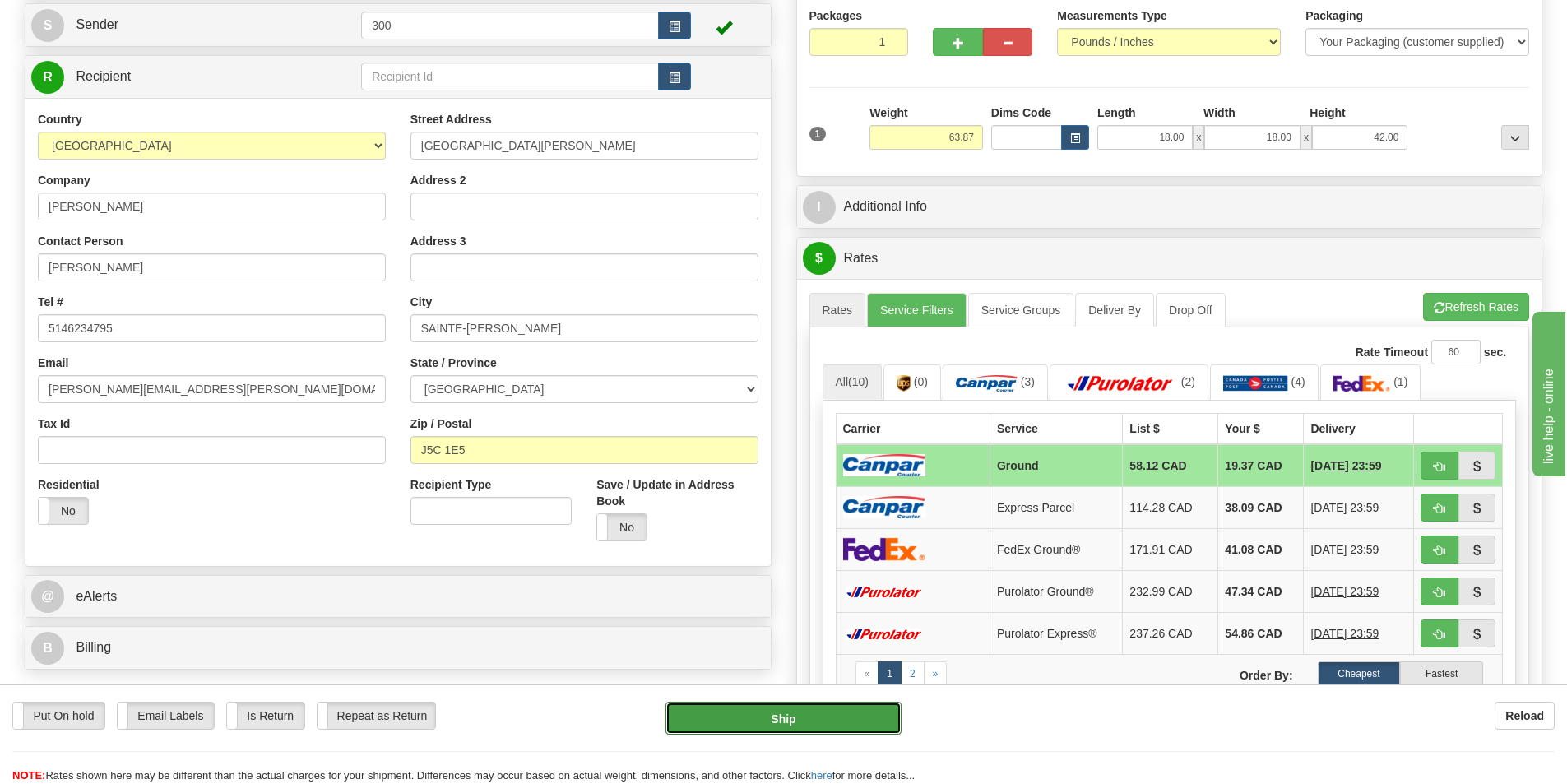
click at [828, 713] on button "Ship" at bounding box center [784, 718] width 236 height 33
type input "1"
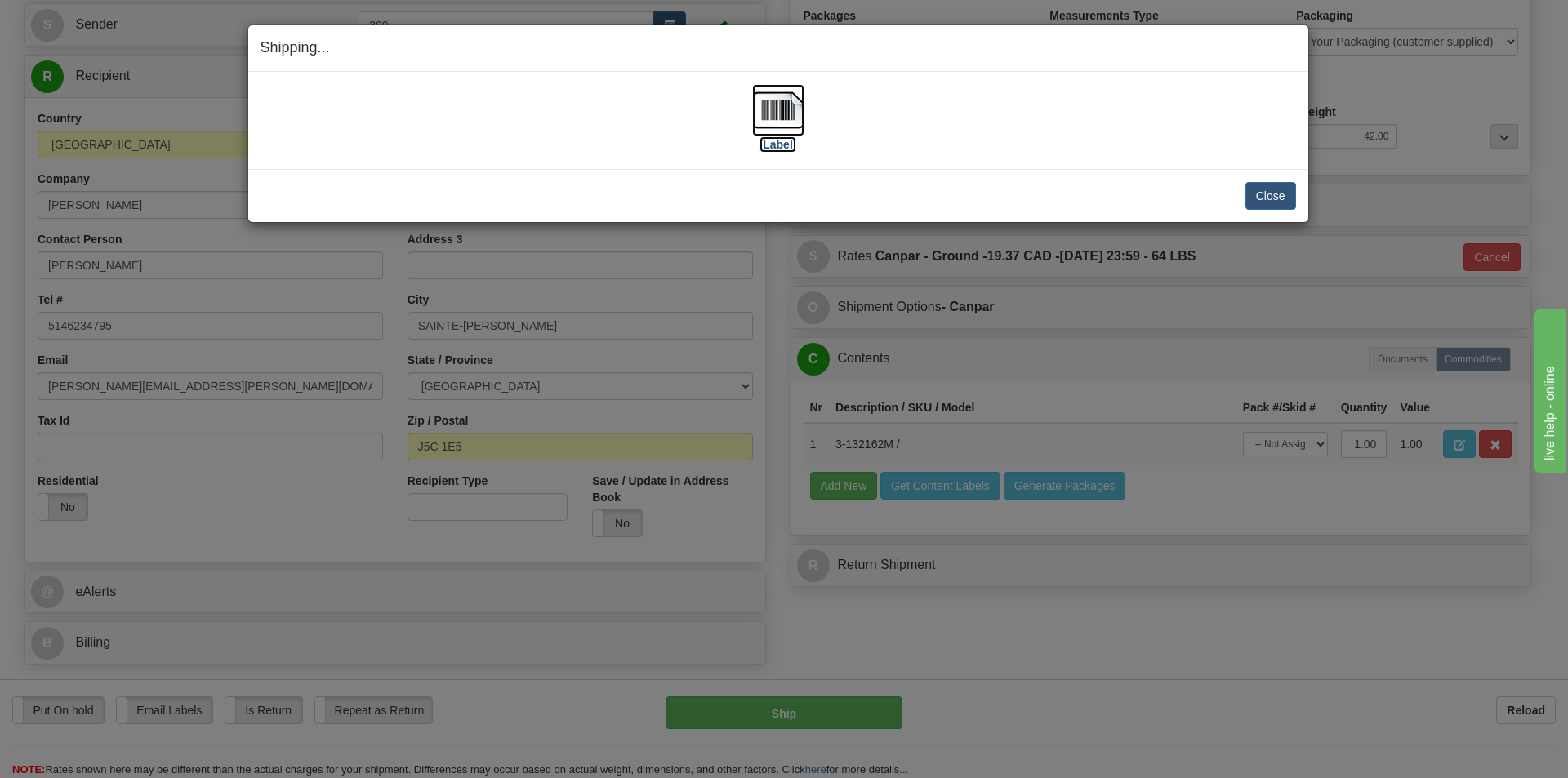
click at [789, 123] on img at bounding box center [778, 110] width 53 height 52
click at [1280, 198] on button "Close" at bounding box center [1270, 195] width 51 height 28
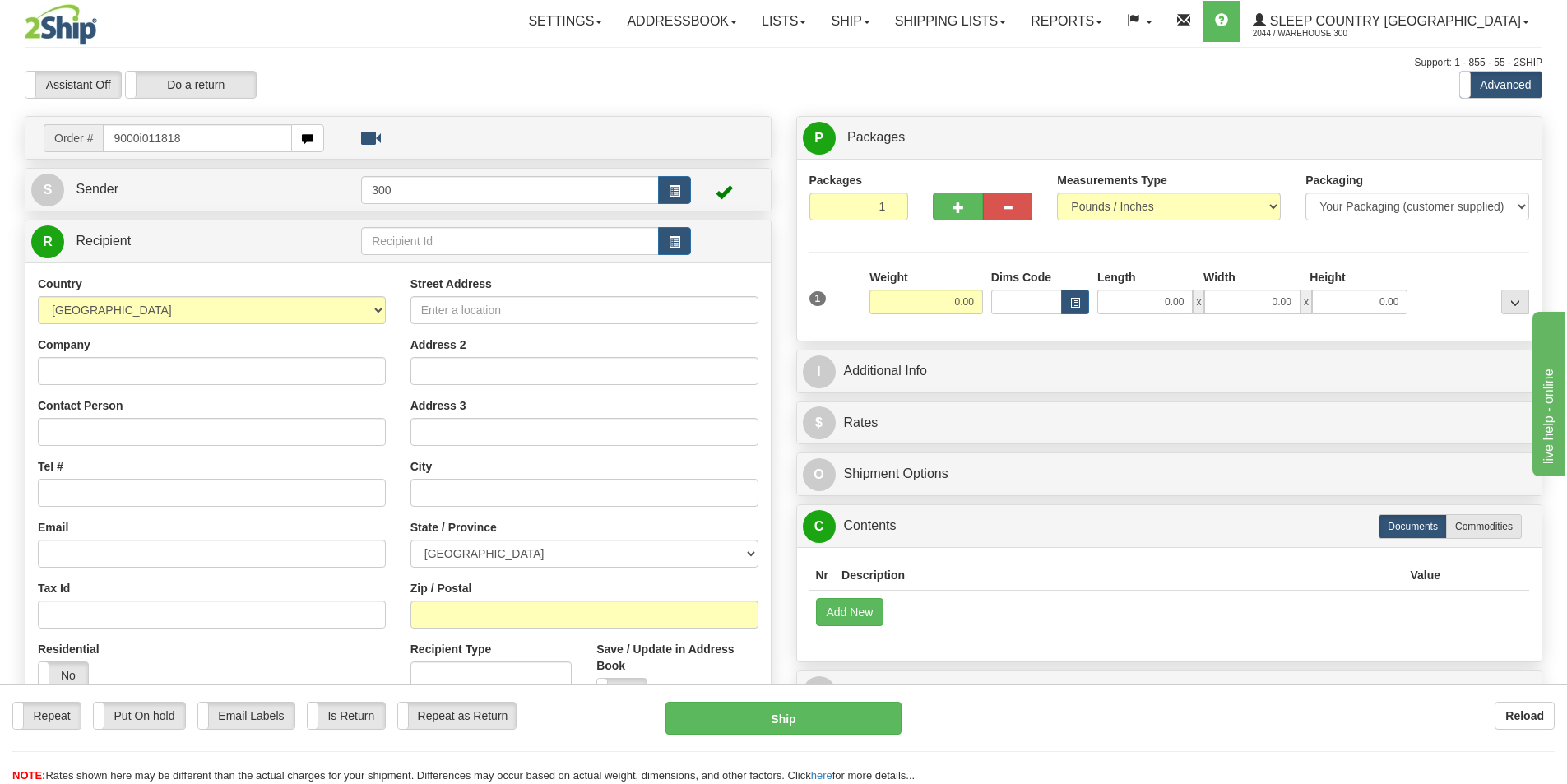
type input "9000i011818"
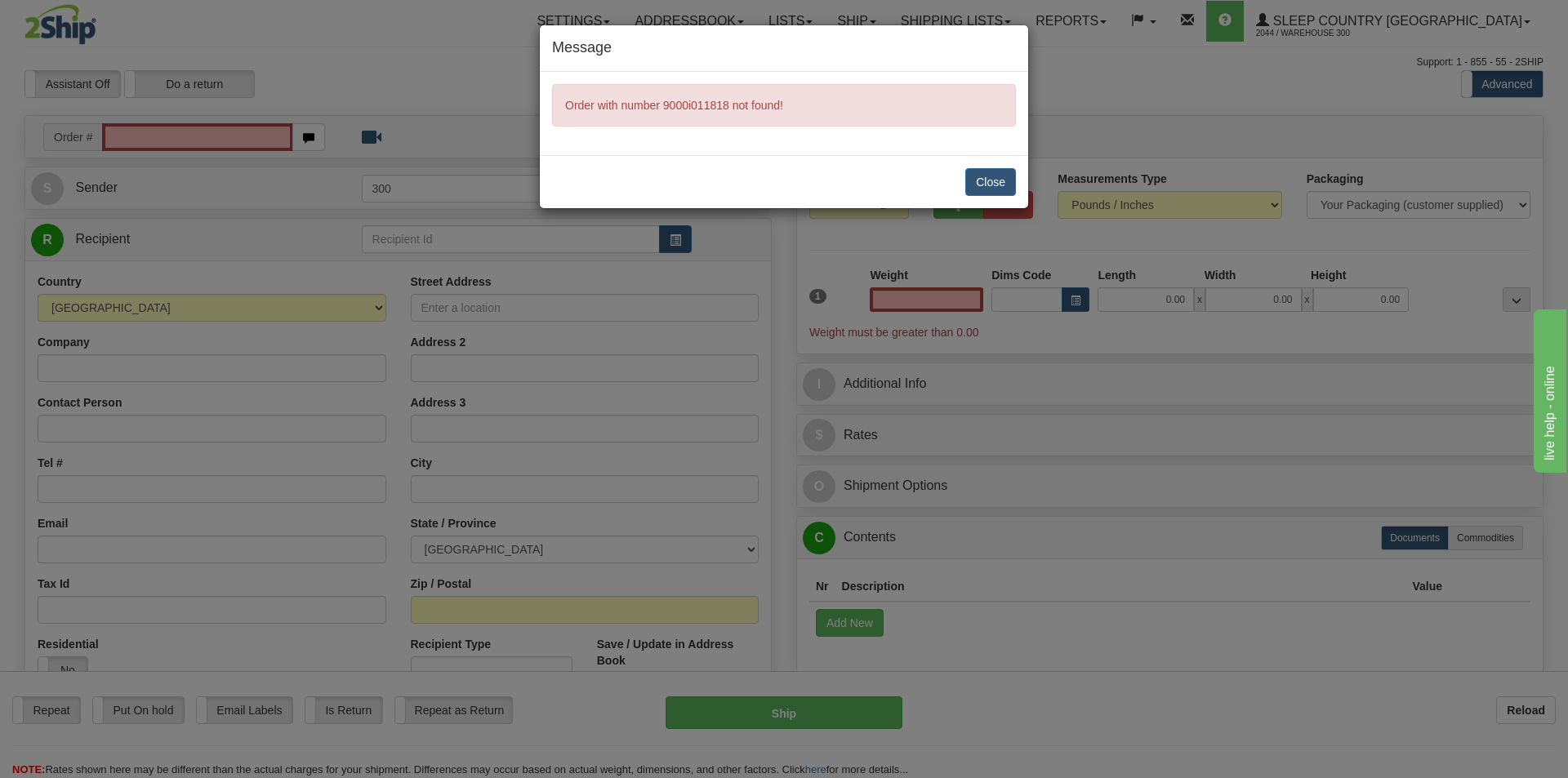
type input "0.00"
click at [1007, 179] on button "Close" at bounding box center [990, 182] width 51 height 28
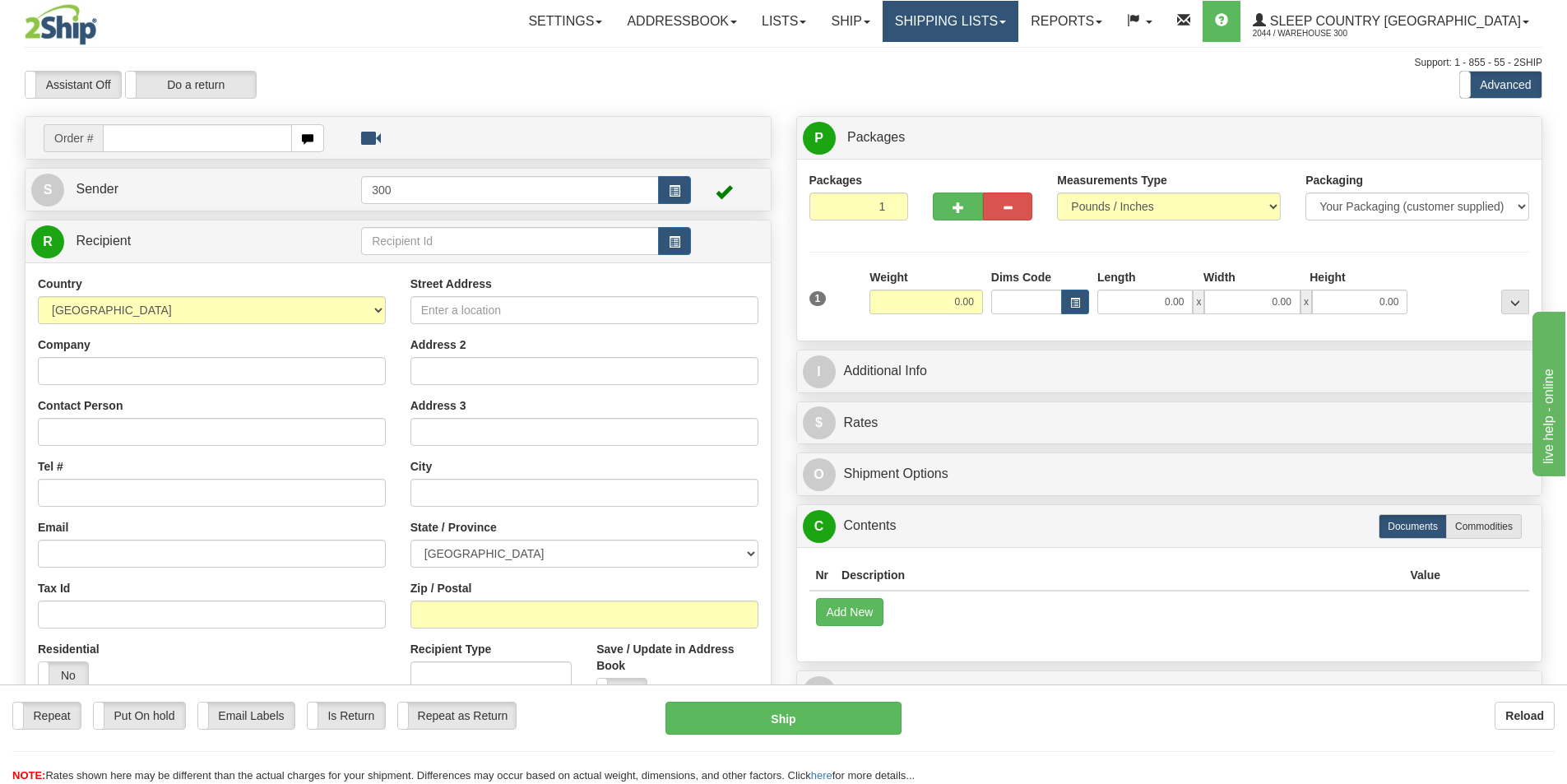
click at [1019, 25] on link "Shipping lists" at bounding box center [950, 21] width 135 height 41
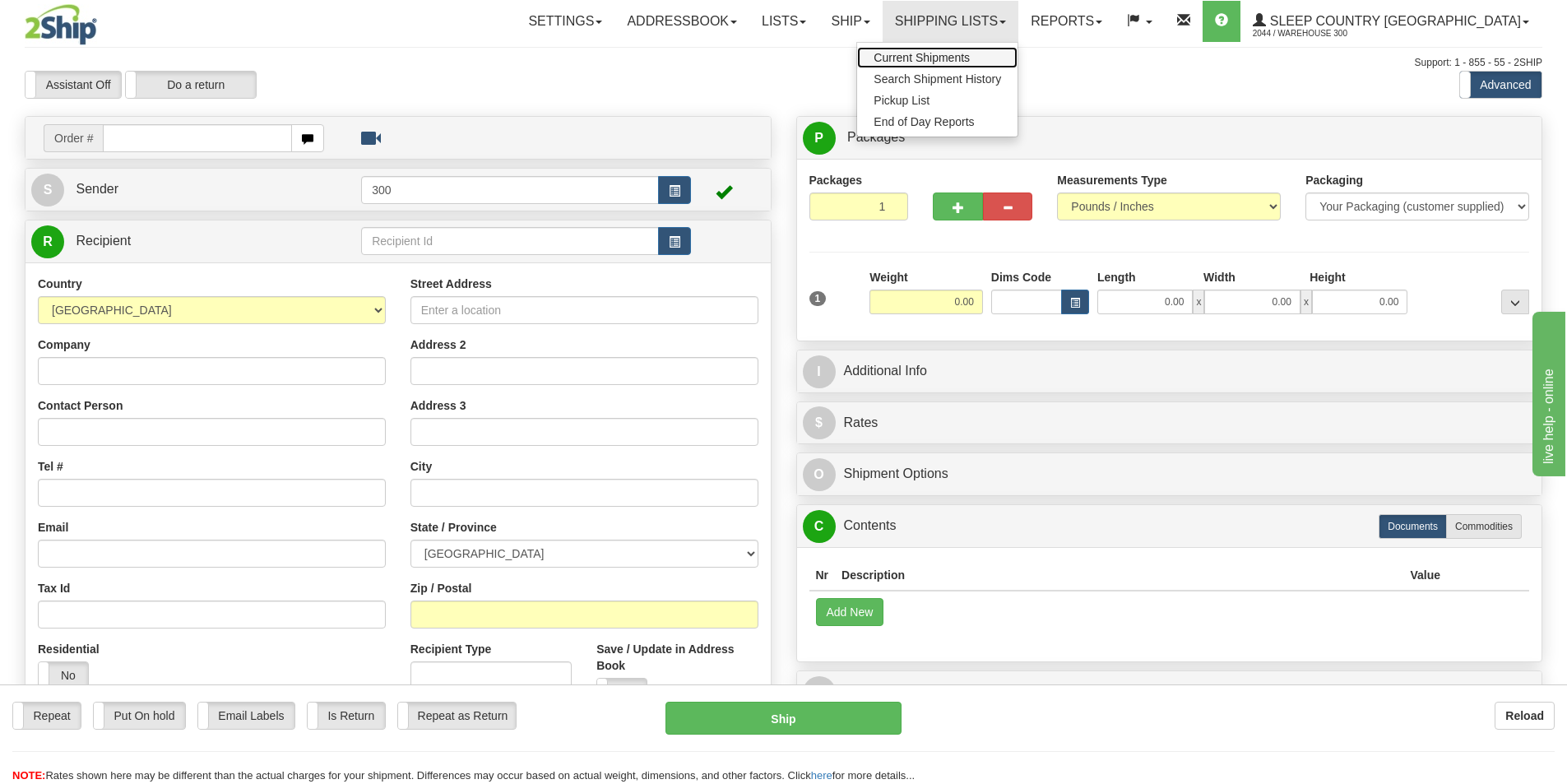
click at [970, 57] on span "Current Shipments" at bounding box center [921, 57] width 96 height 13
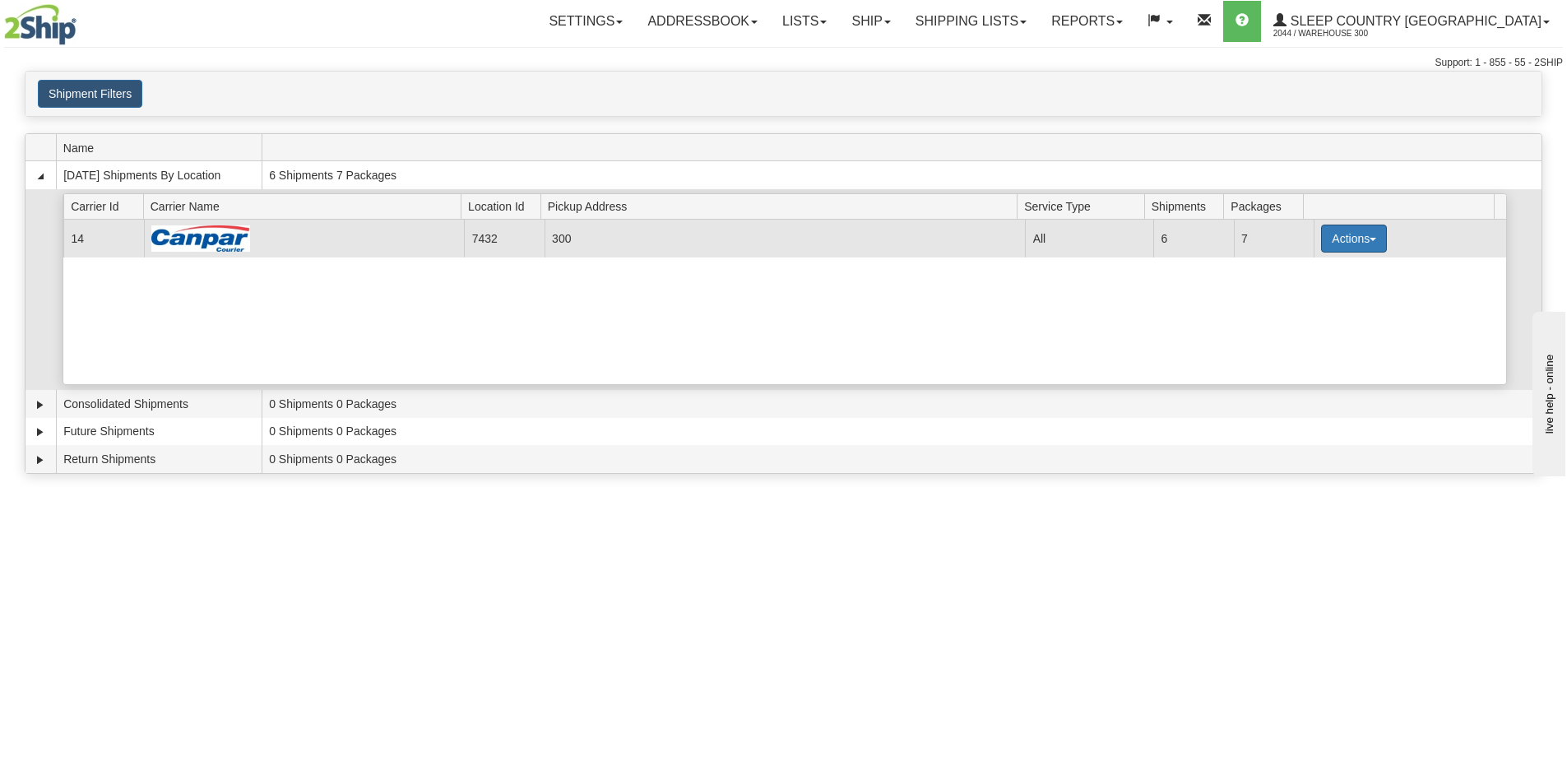
click at [1351, 232] on button "Actions" at bounding box center [1354, 238] width 66 height 28
click at [1283, 270] on span "Details" at bounding box center [1293, 268] width 44 height 11
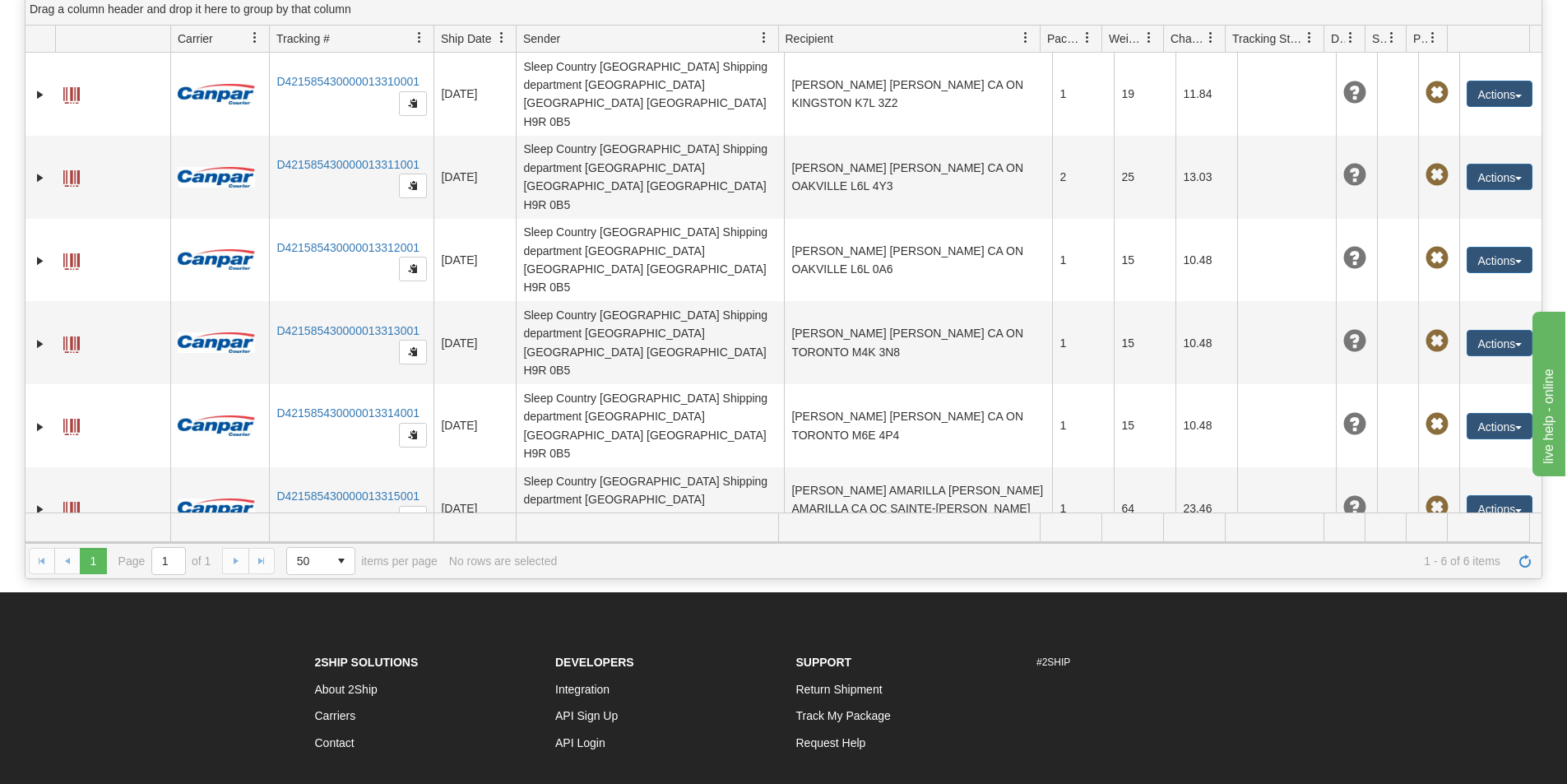
scroll to position [165, 0]
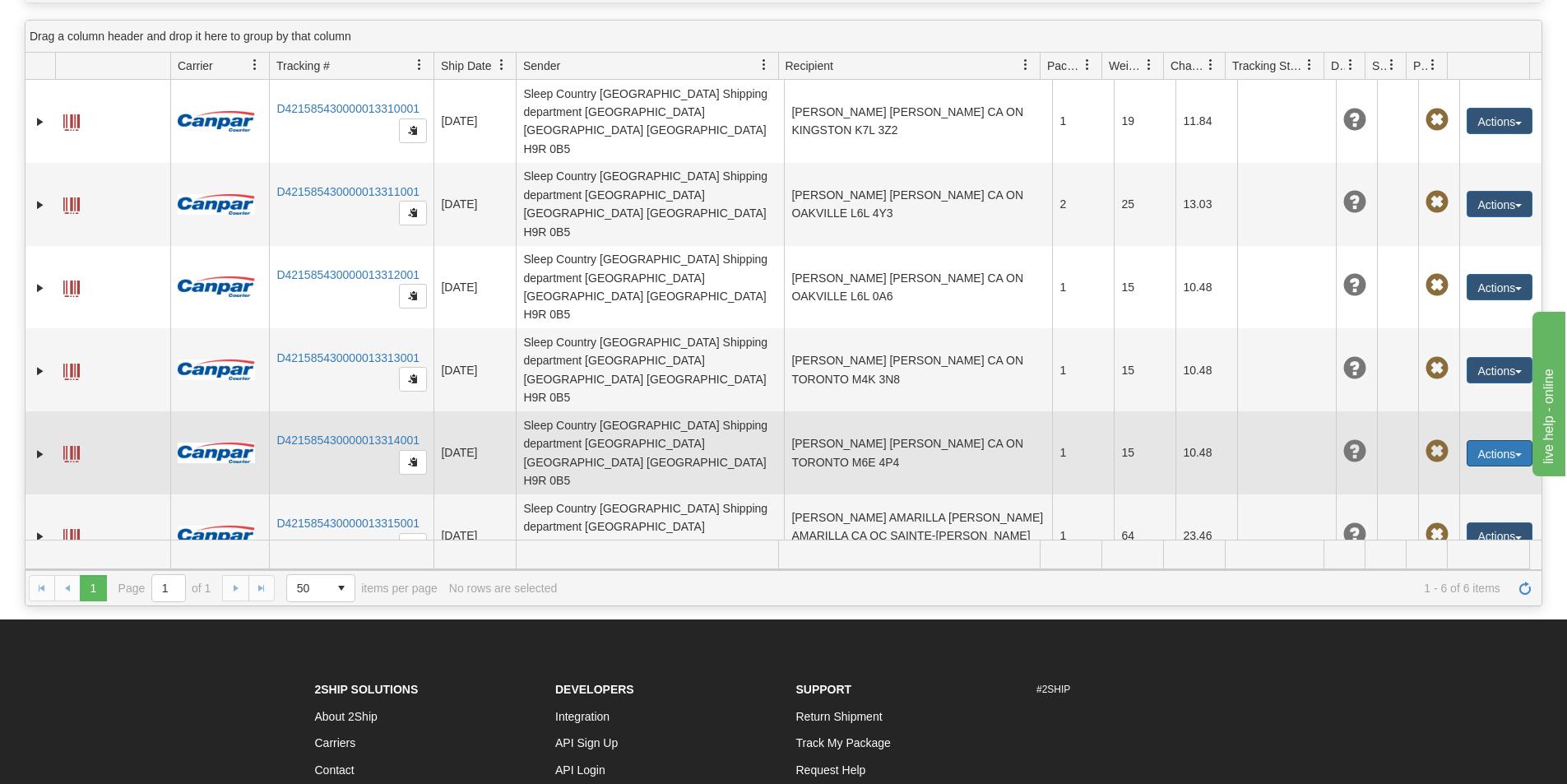
click at [1503, 440] on button "Actions" at bounding box center [1500, 453] width 66 height 26
click at [1442, 473] on link "Edit" at bounding box center [1466, 483] width 132 height 22
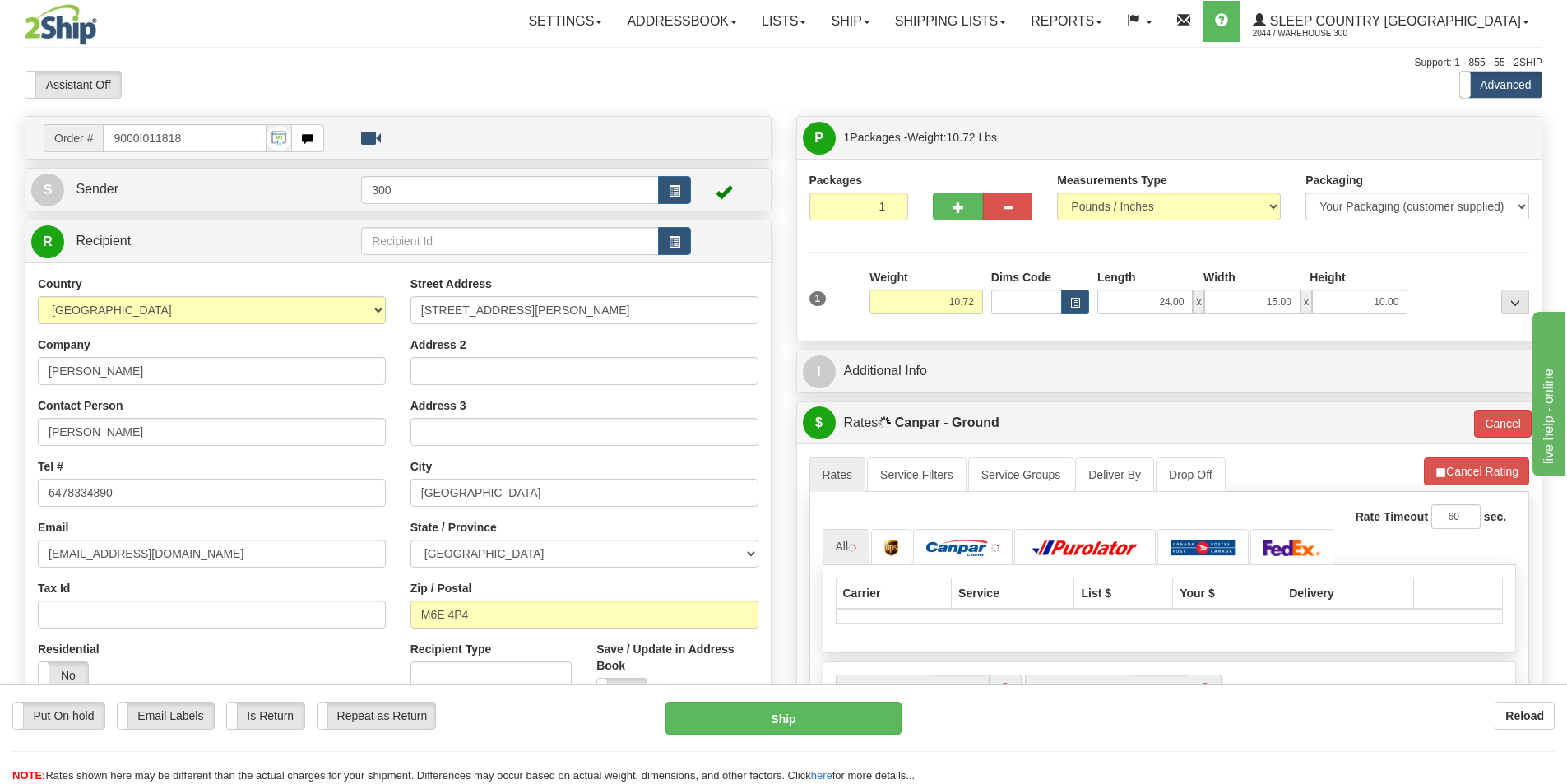
scroll to position [82, 0]
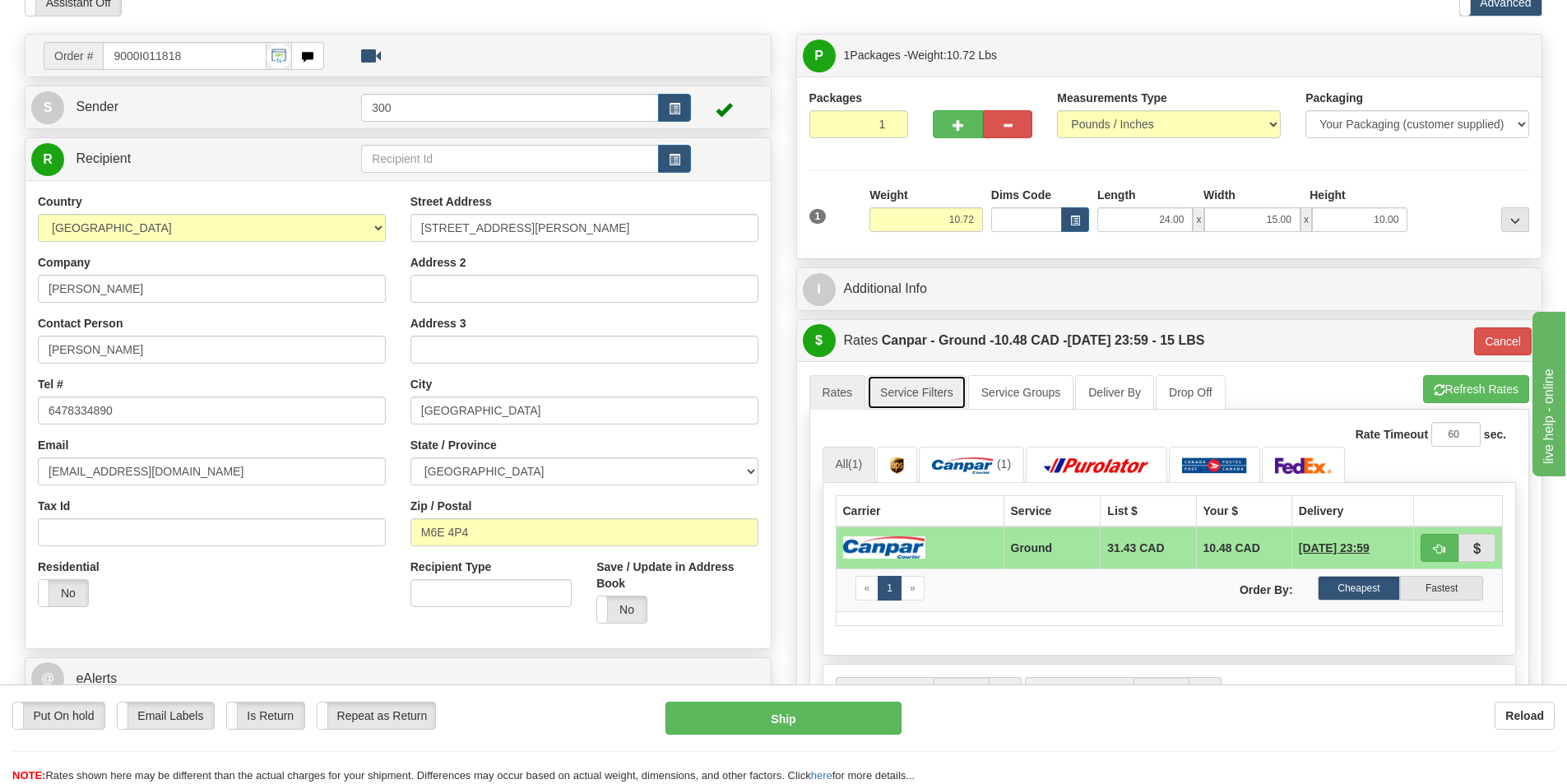
click at [919, 398] on link "Service Filters" at bounding box center [916, 392] width 100 height 35
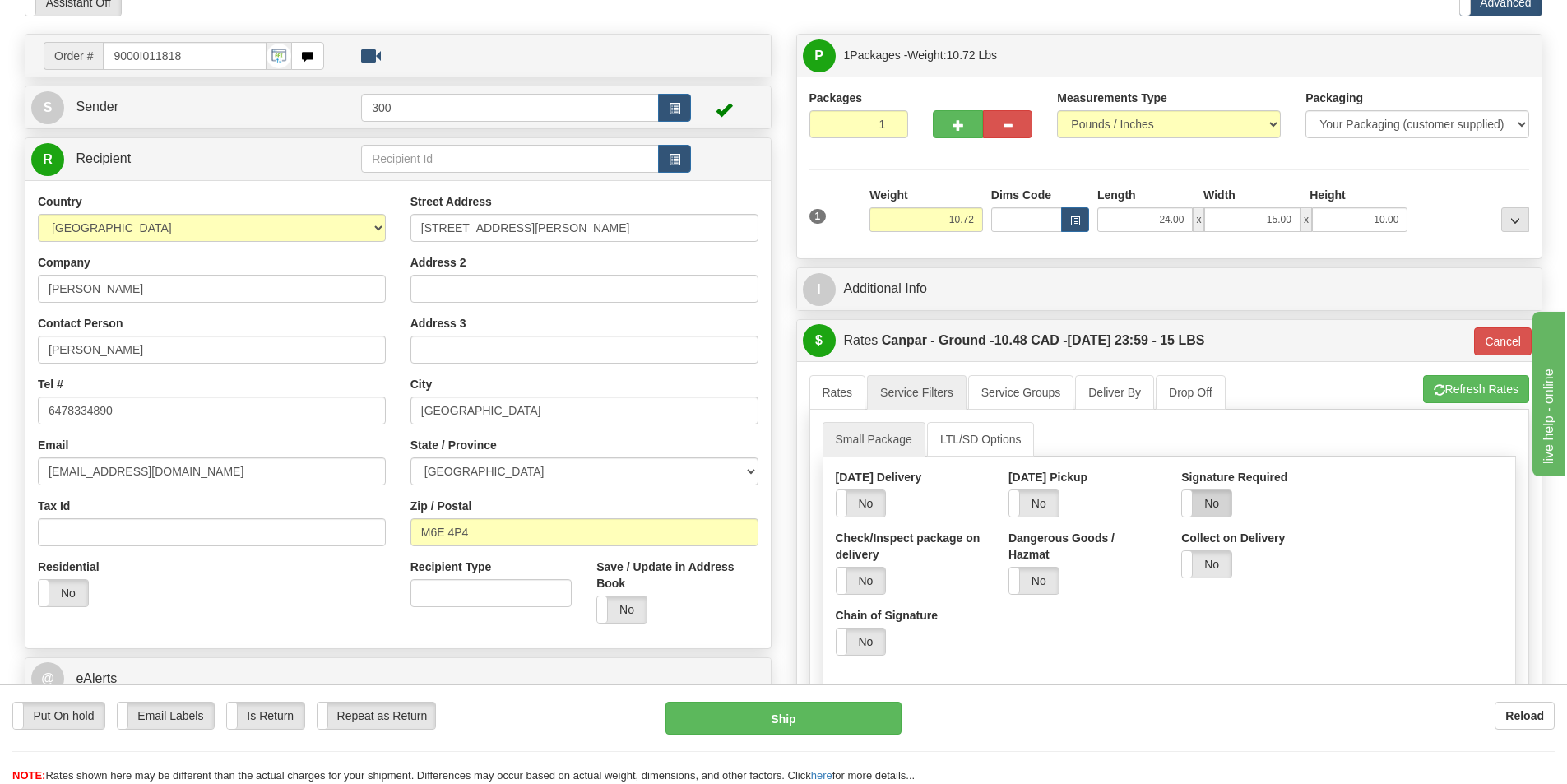
click at [1209, 506] on label "No" at bounding box center [1207, 503] width 49 height 26
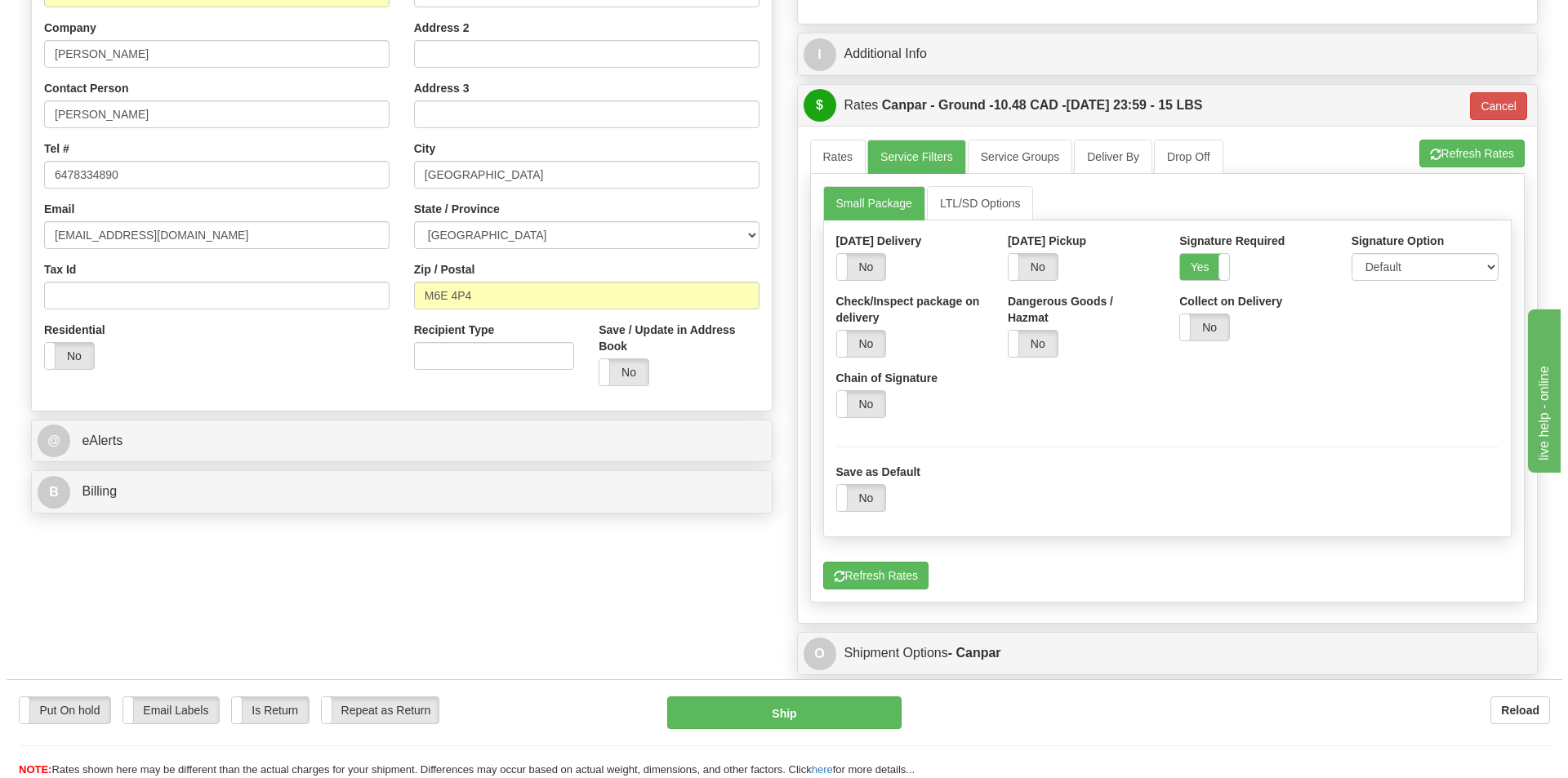
scroll to position [326, 0]
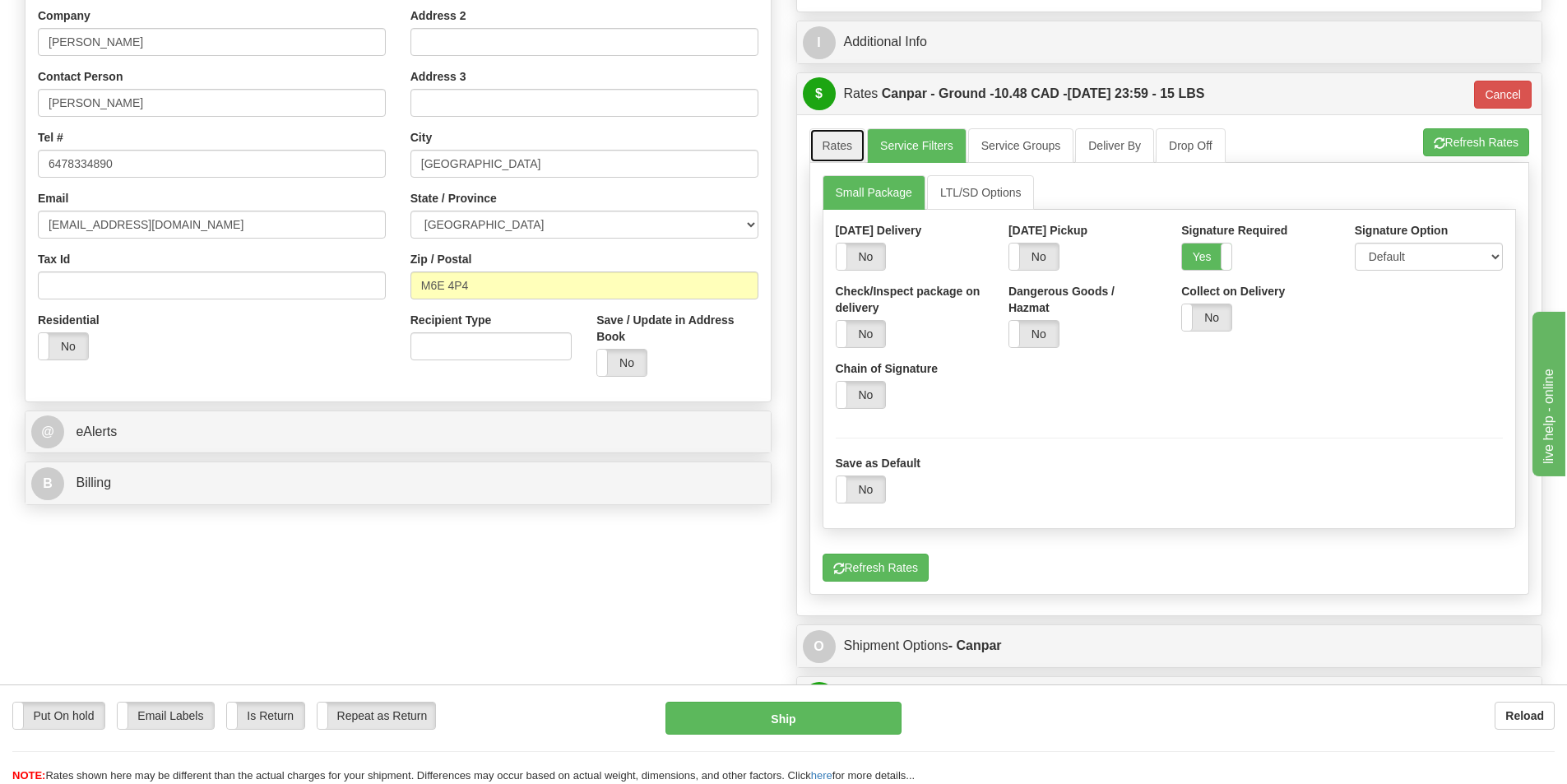
click at [838, 136] on link "Rates" at bounding box center [837, 146] width 56 height 35
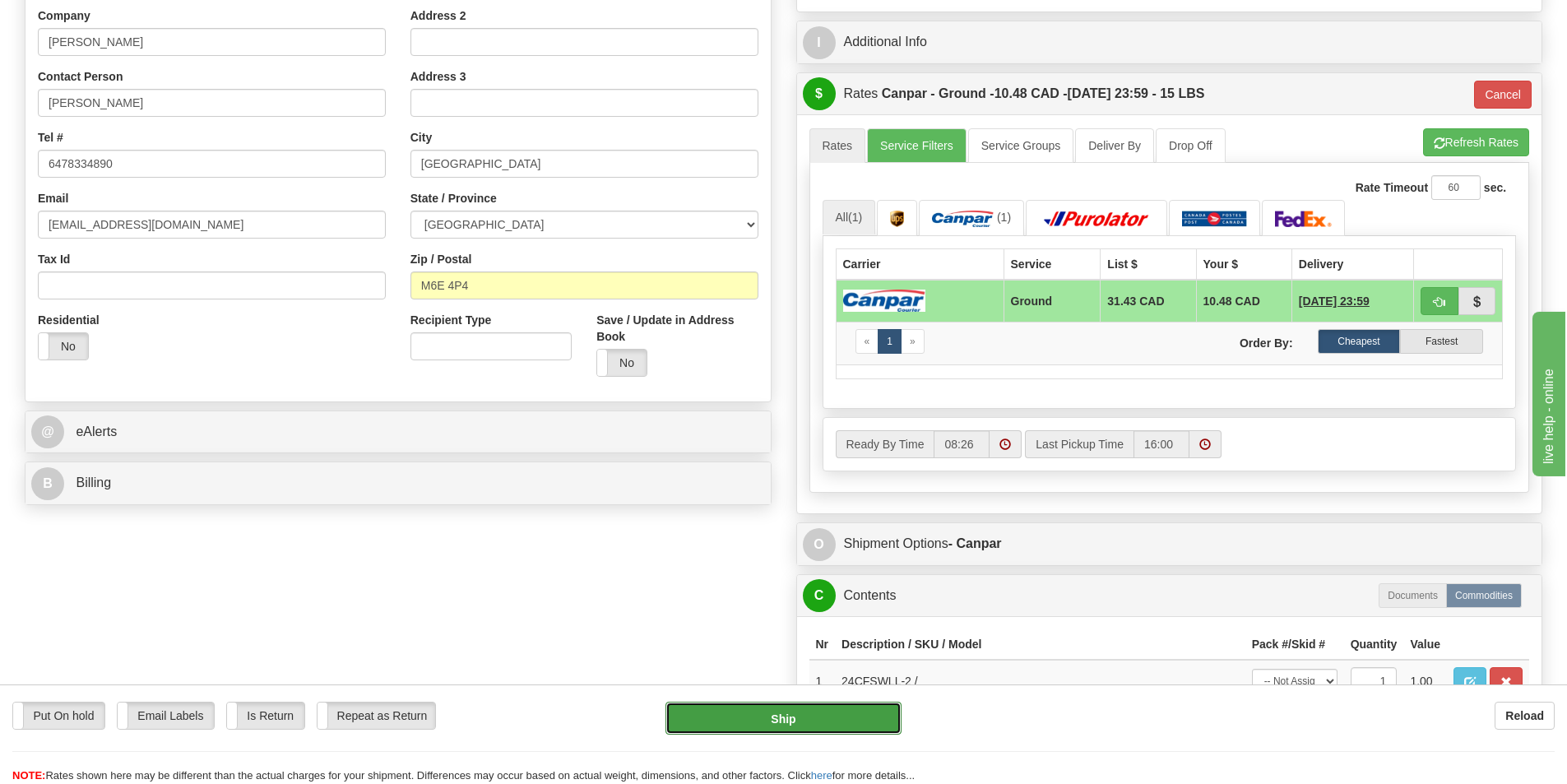
click at [814, 712] on button "Ship" at bounding box center [784, 718] width 236 height 33
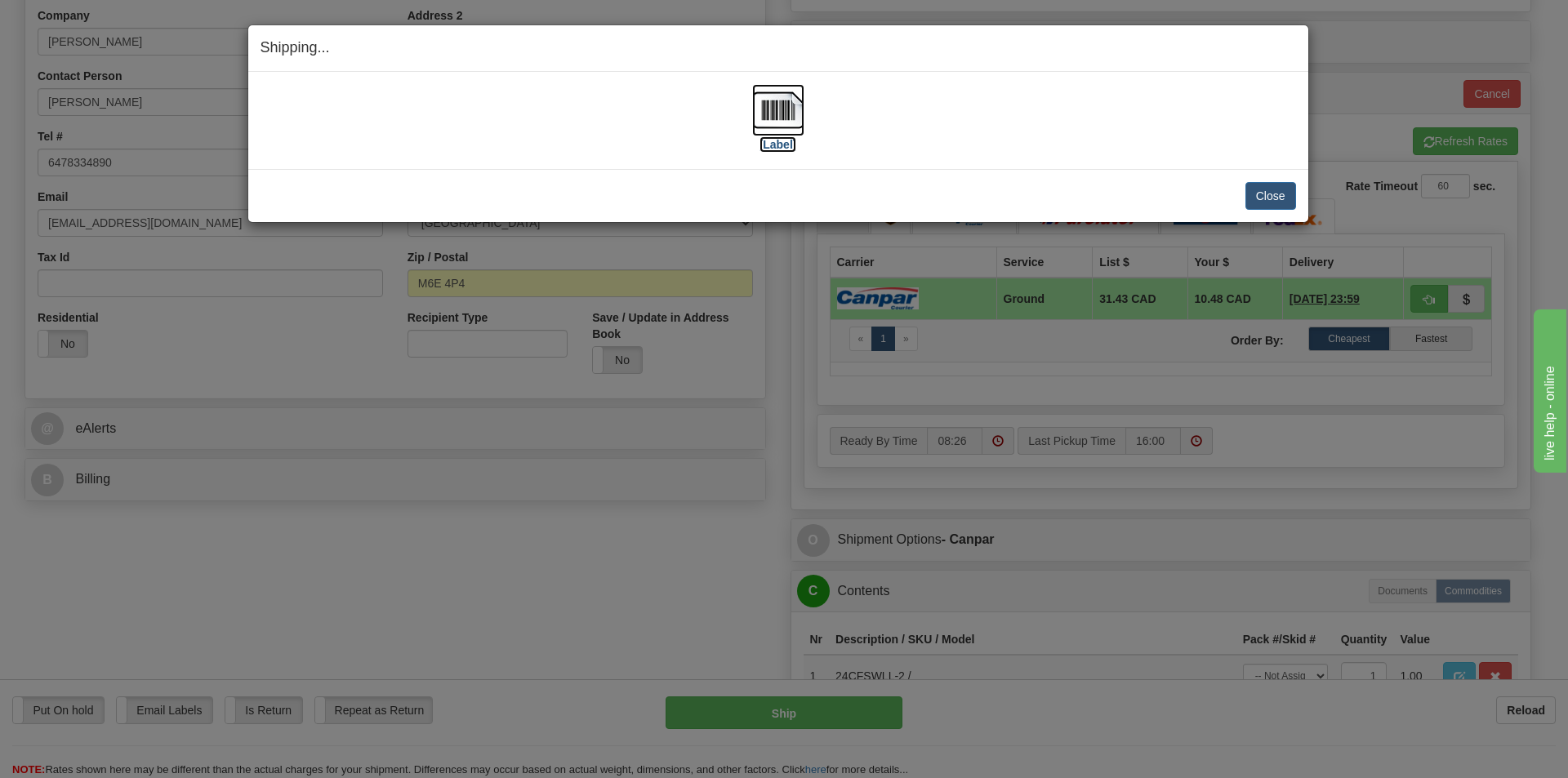
click at [784, 140] on label "[Label]" at bounding box center [778, 144] width 38 height 16
click at [1277, 197] on button "Close" at bounding box center [1270, 195] width 51 height 28
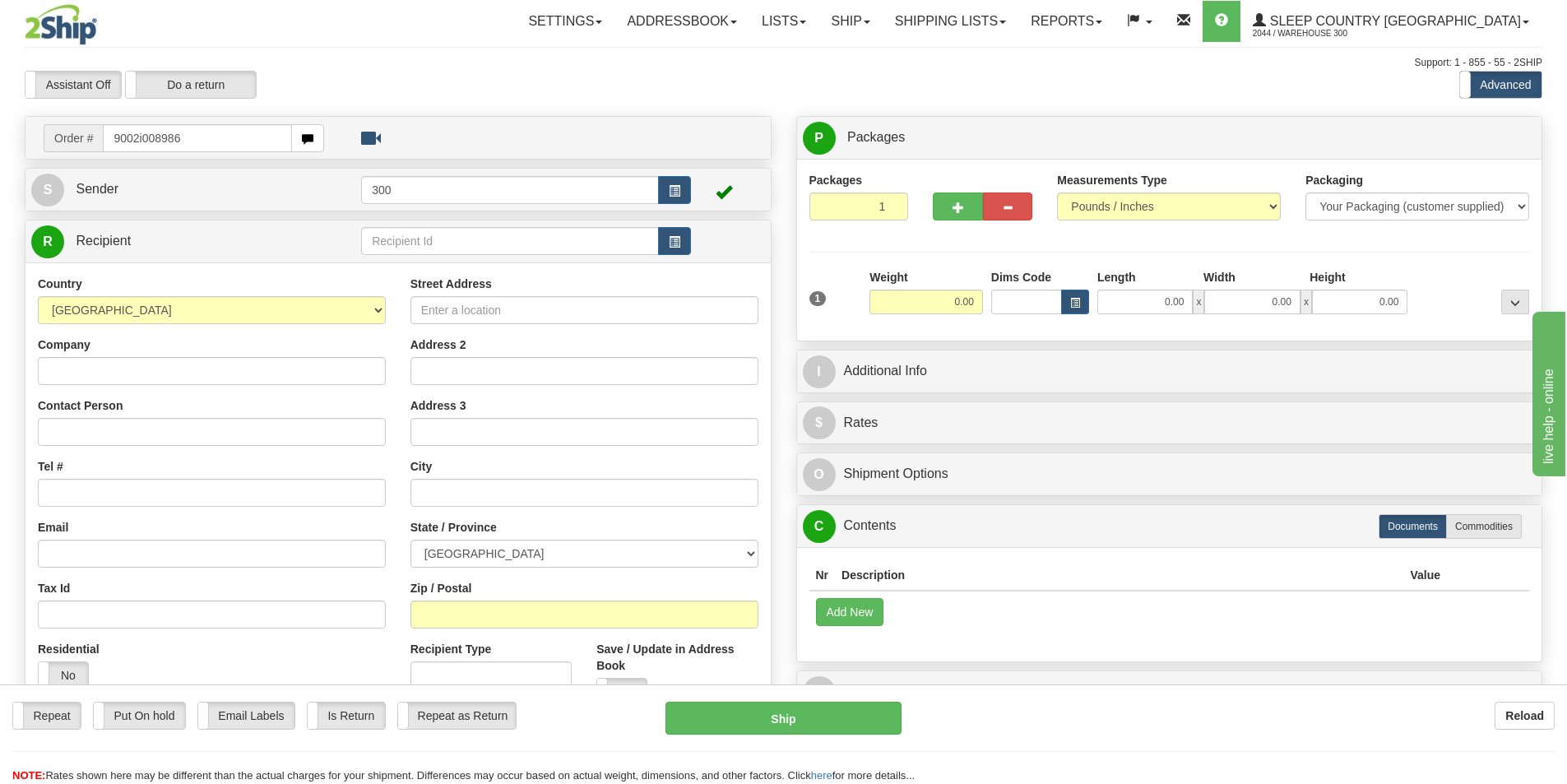
type input "9002i008986"
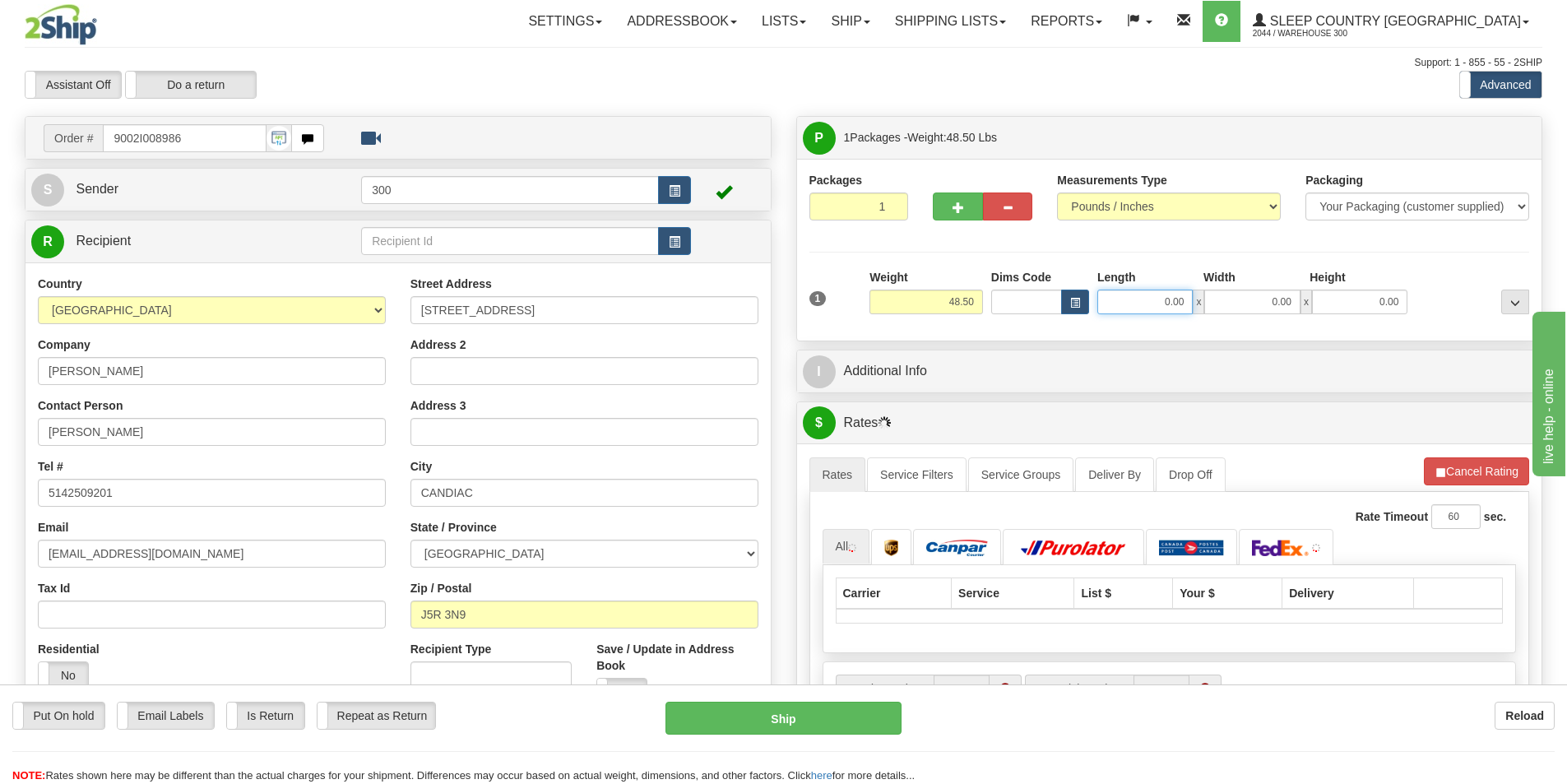
drag, startPoint x: 1182, startPoint y: 303, endPoint x: 1280, endPoint y: 301, distance: 98.0
click at [1280, 301] on div "0.00 x 0.00 x 0.00" at bounding box center [1252, 302] width 310 height 24
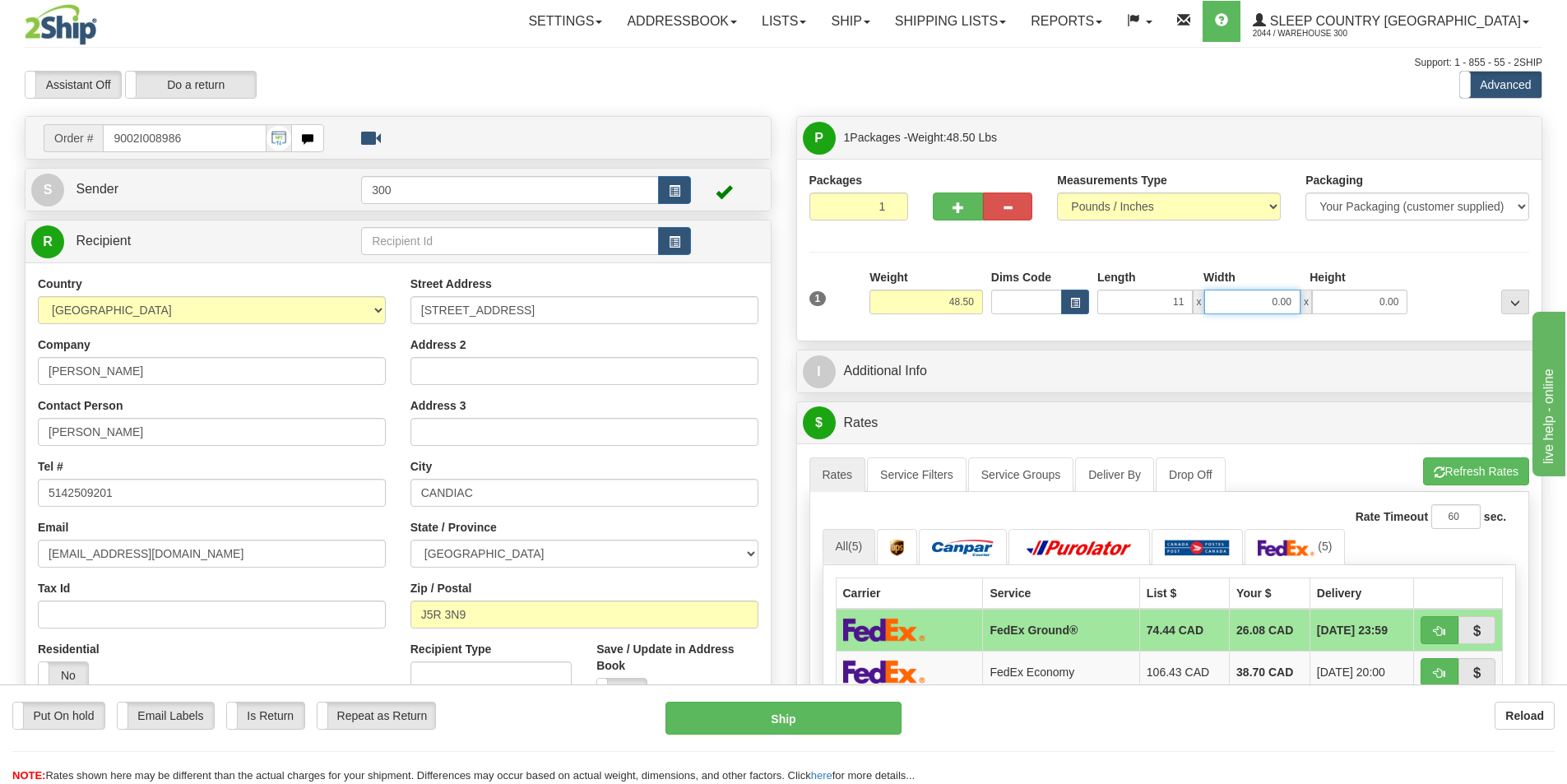
type input "11.00"
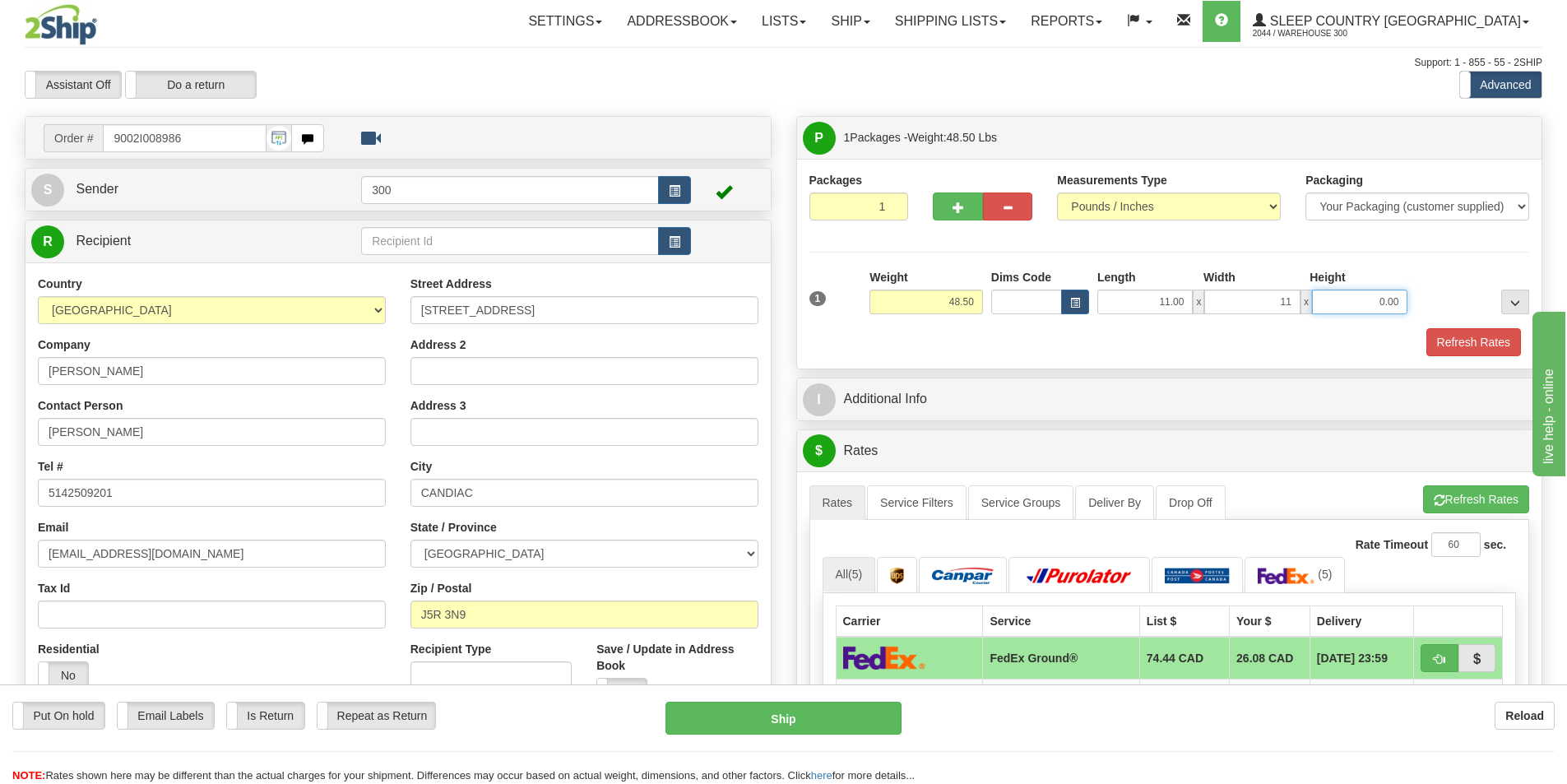
type input "11.00"
type input "5.00"
click at [945, 214] on button "button" at bounding box center [957, 206] width 49 height 28
type input "2"
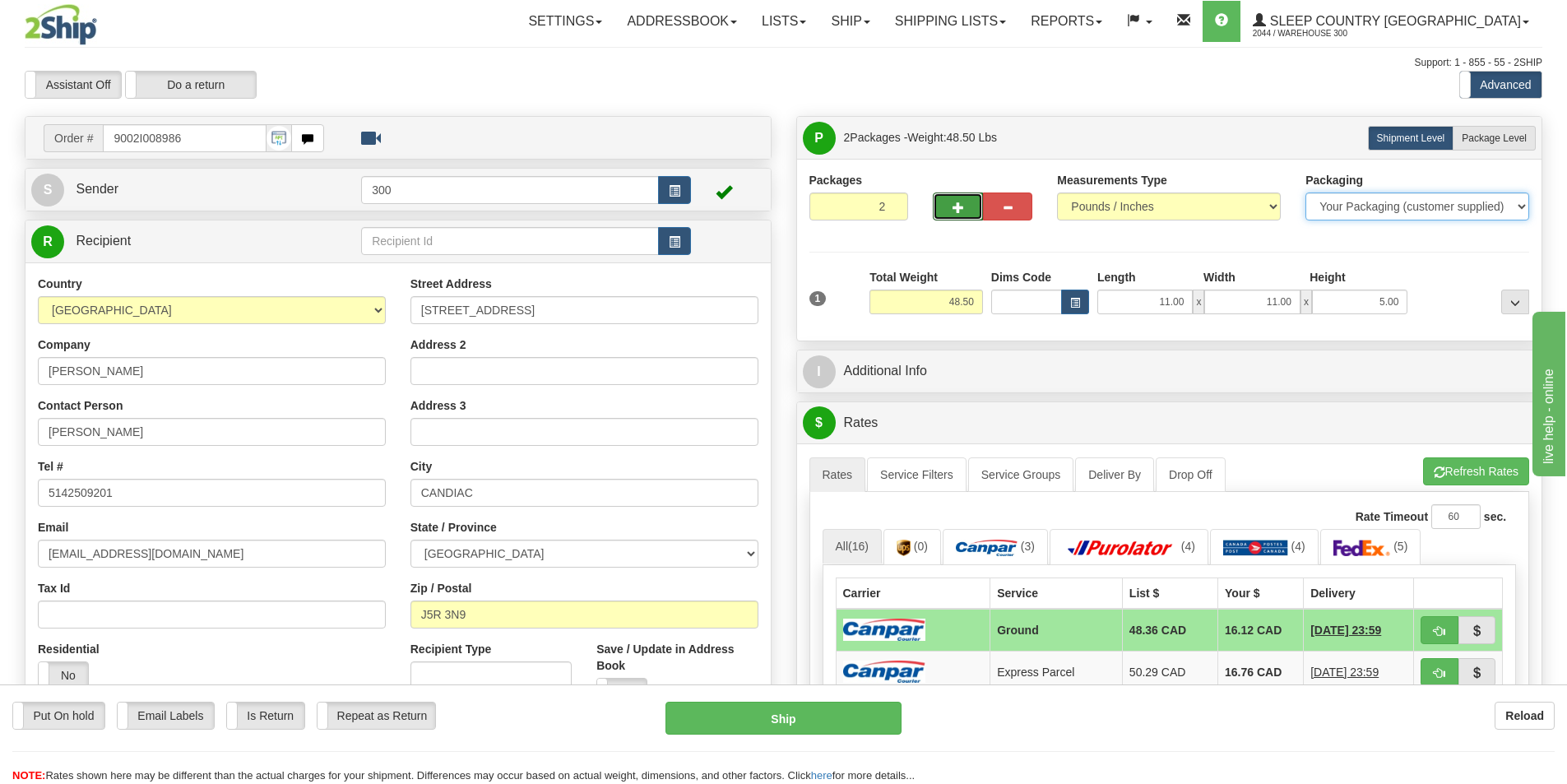
click at [1518, 206] on select "Your Packaging (customer supplied) Envelope (carrier supplied) Pack (carrier su…" at bounding box center [1418, 206] width 224 height 28
click at [1517, 136] on span "Package Level" at bounding box center [1494, 138] width 65 height 11
radio input "true"
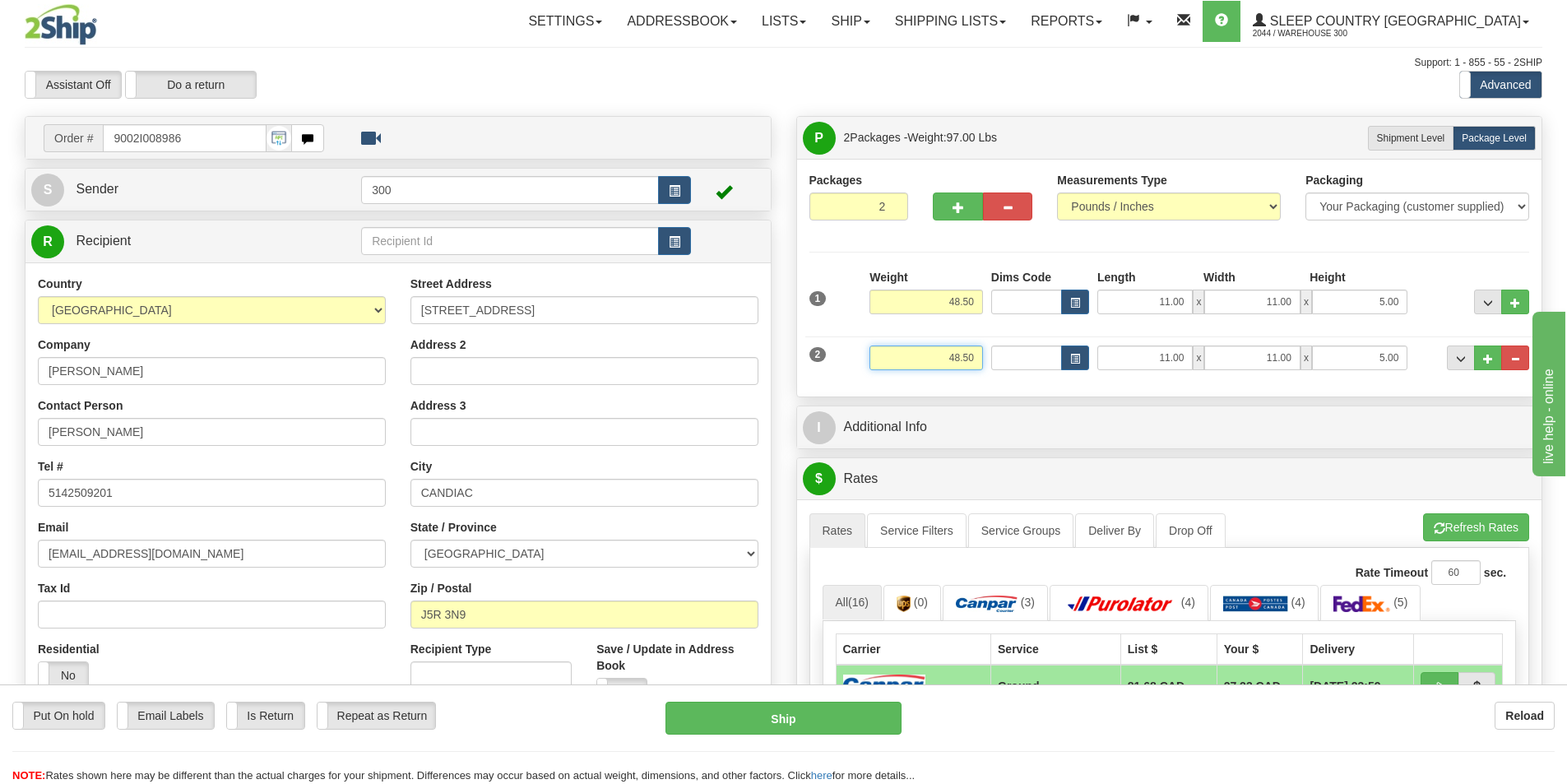
drag, startPoint x: 944, startPoint y: 358, endPoint x: 1035, endPoint y: 357, distance: 91.0
click at [1029, 357] on div "2 Weight 48.50 Dims Code Length Width Height" at bounding box center [1170, 356] width 729 height 56
drag, startPoint x: 945, startPoint y: 304, endPoint x: 1028, endPoint y: 303, distance: 83.0
click at [1025, 303] on div "1 Weight 48.50 Dims Code x x" at bounding box center [1170, 297] width 729 height 58
type input "42.50"
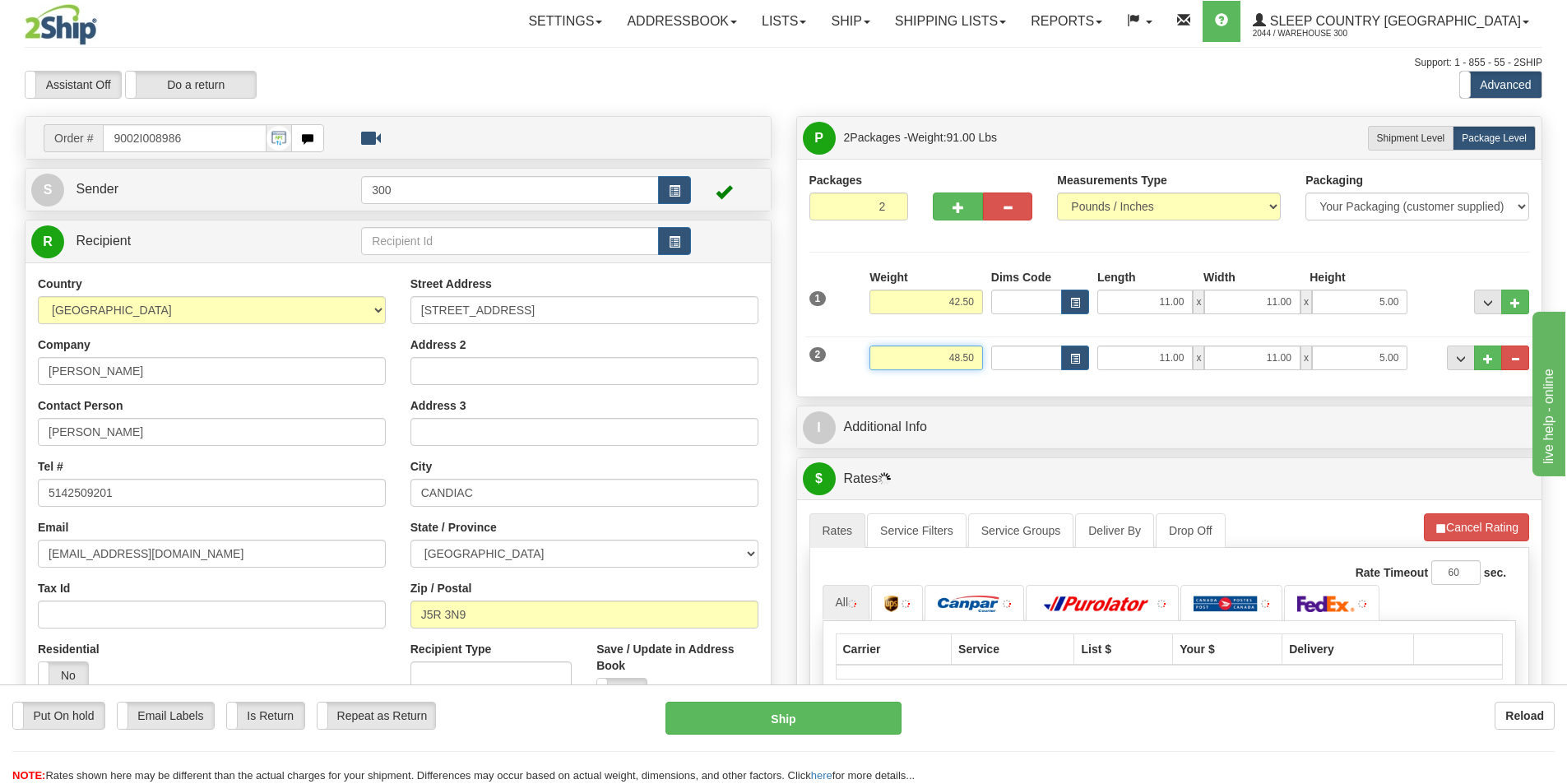
drag, startPoint x: 939, startPoint y: 361, endPoint x: 1020, endPoint y: 361, distance: 81.0
click at [1020, 361] on div "2 Weight 48.50 Dims Code Length Width Height" at bounding box center [1170, 356] width 729 height 56
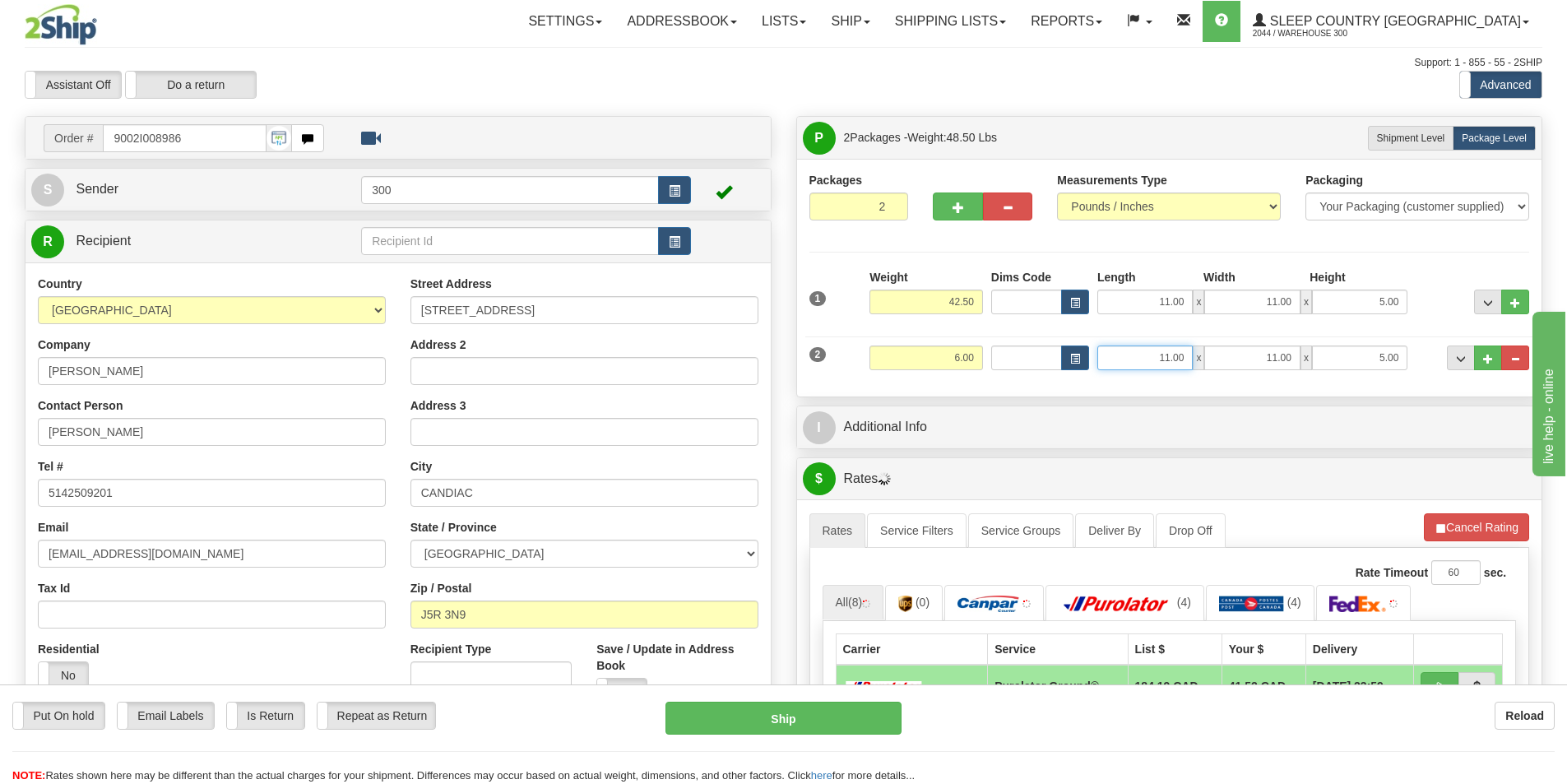
click at [1144, 354] on input "11.00" at bounding box center [1145, 357] width 95 height 24
drag, startPoint x: 1162, startPoint y: 356, endPoint x: 1249, endPoint y: 363, distance: 87.3
click at [1249, 363] on div "11.00 x 11.00 x 5.00" at bounding box center [1252, 357] width 310 height 24
drag, startPoint x: 942, startPoint y: 354, endPoint x: 1037, endPoint y: 377, distance: 97.7
click at [1037, 377] on div "2 Weight 6.00 Dims Code Length Width Height" at bounding box center [1170, 356] width 729 height 56
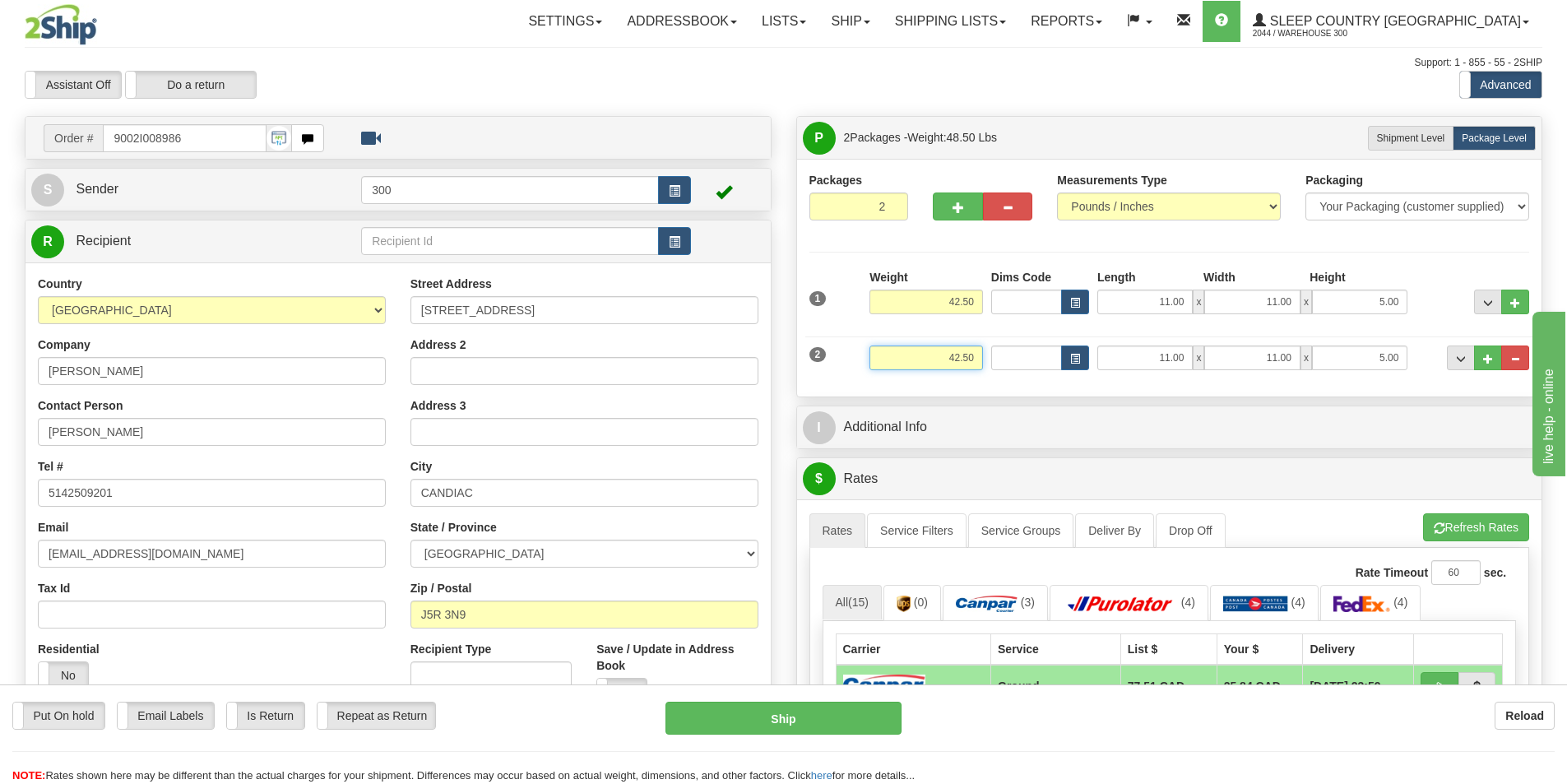
type input "42.50"
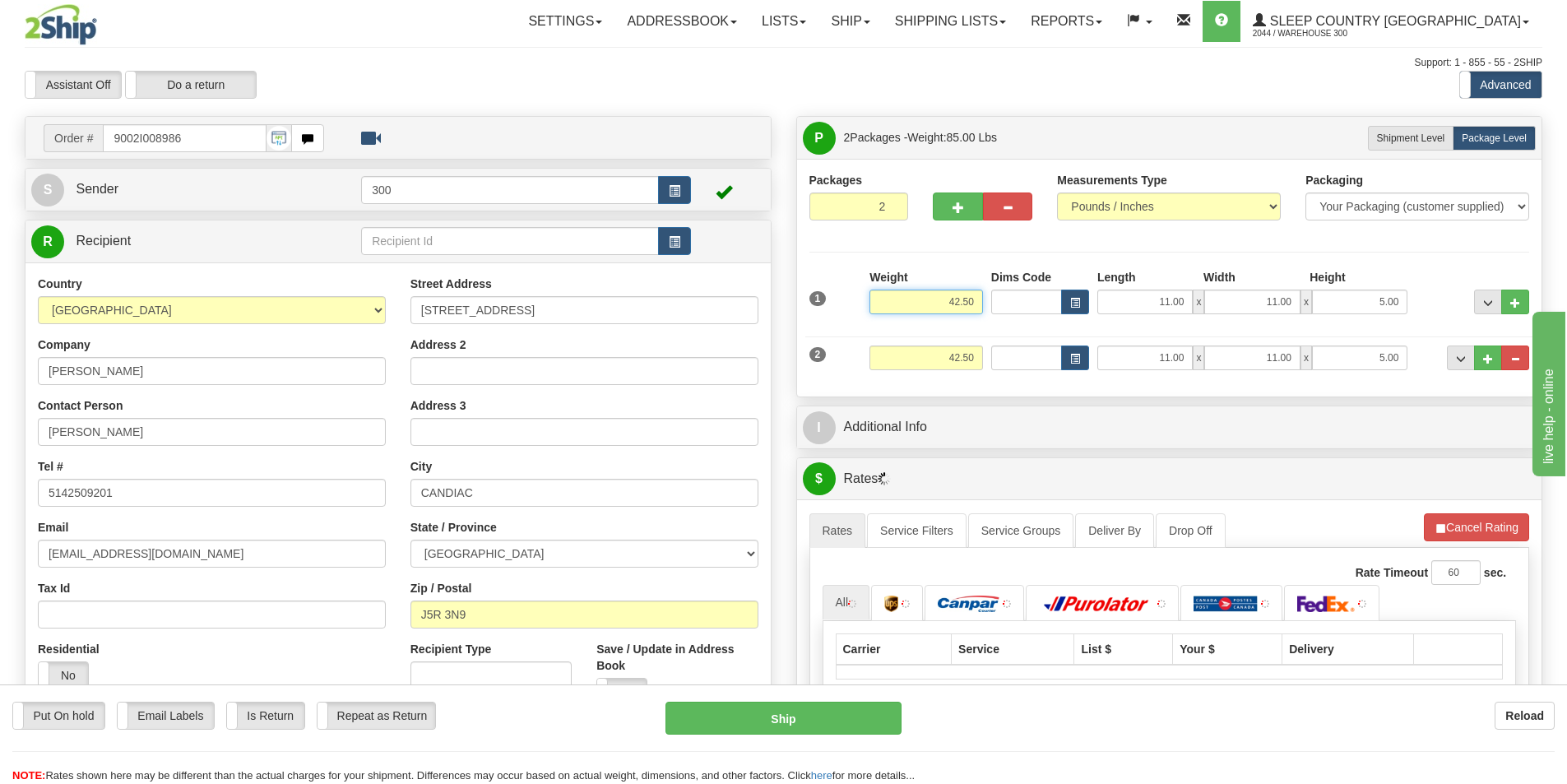
drag, startPoint x: 919, startPoint y: 299, endPoint x: 1055, endPoint y: 302, distance: 136.0
click at [1055, 302] on div "1 Weight 42.50 Dims Code x x" at bounding box center [1170, 297] width 729 height 58
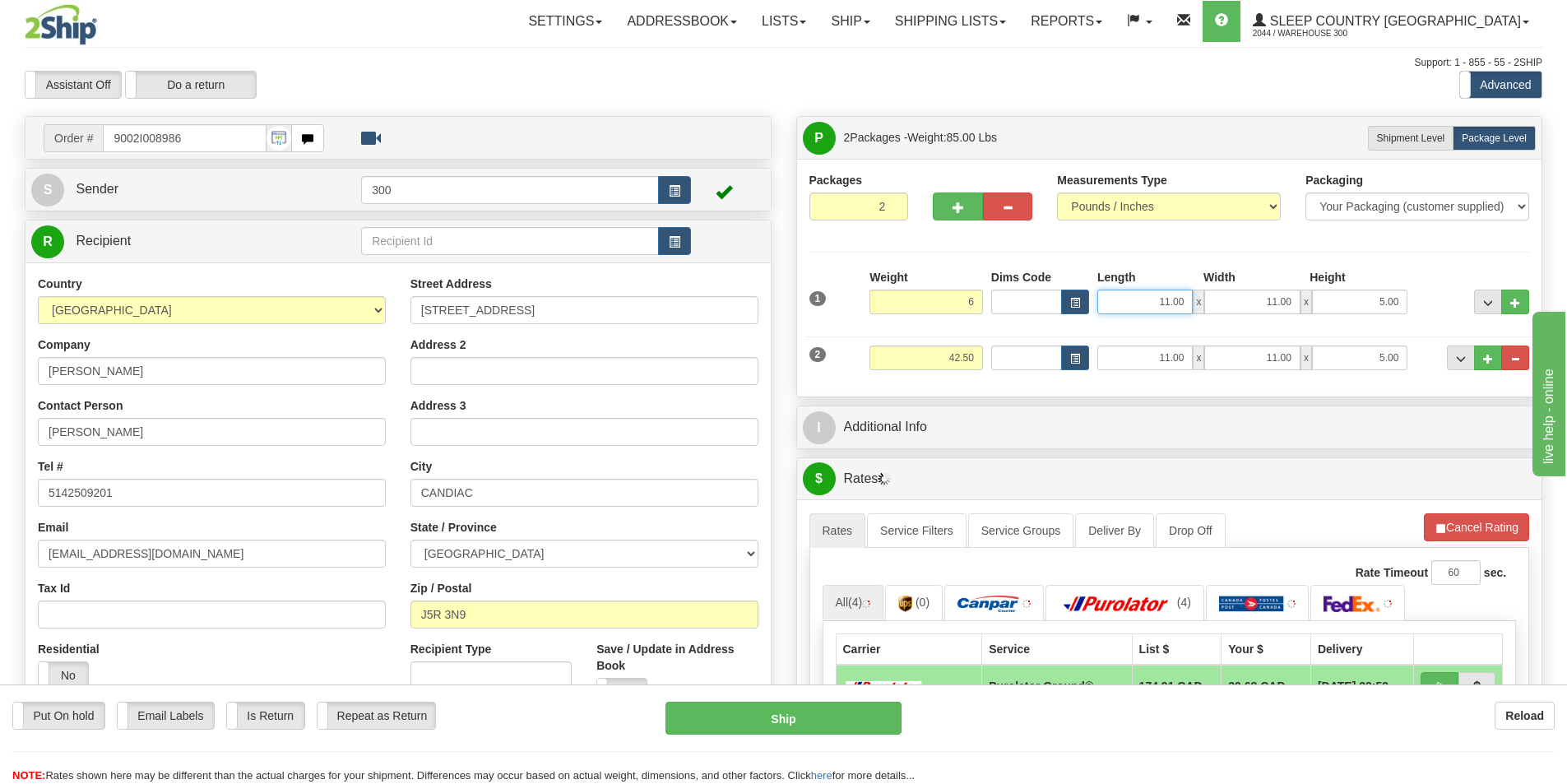
type input "6.00"
click at [1164, 307] on input "11.00" at bounding box center [1145, 302] width 95 height 24
drag, startPoint x: 1183, startPoint y: 363, endPoint x: 1233, endPoint y: 363, distance: 50.0
click at [1232, 363] on div "11.00 x 11.00 x 5.00" at bounding box center [1252, 357] width 310 height 24
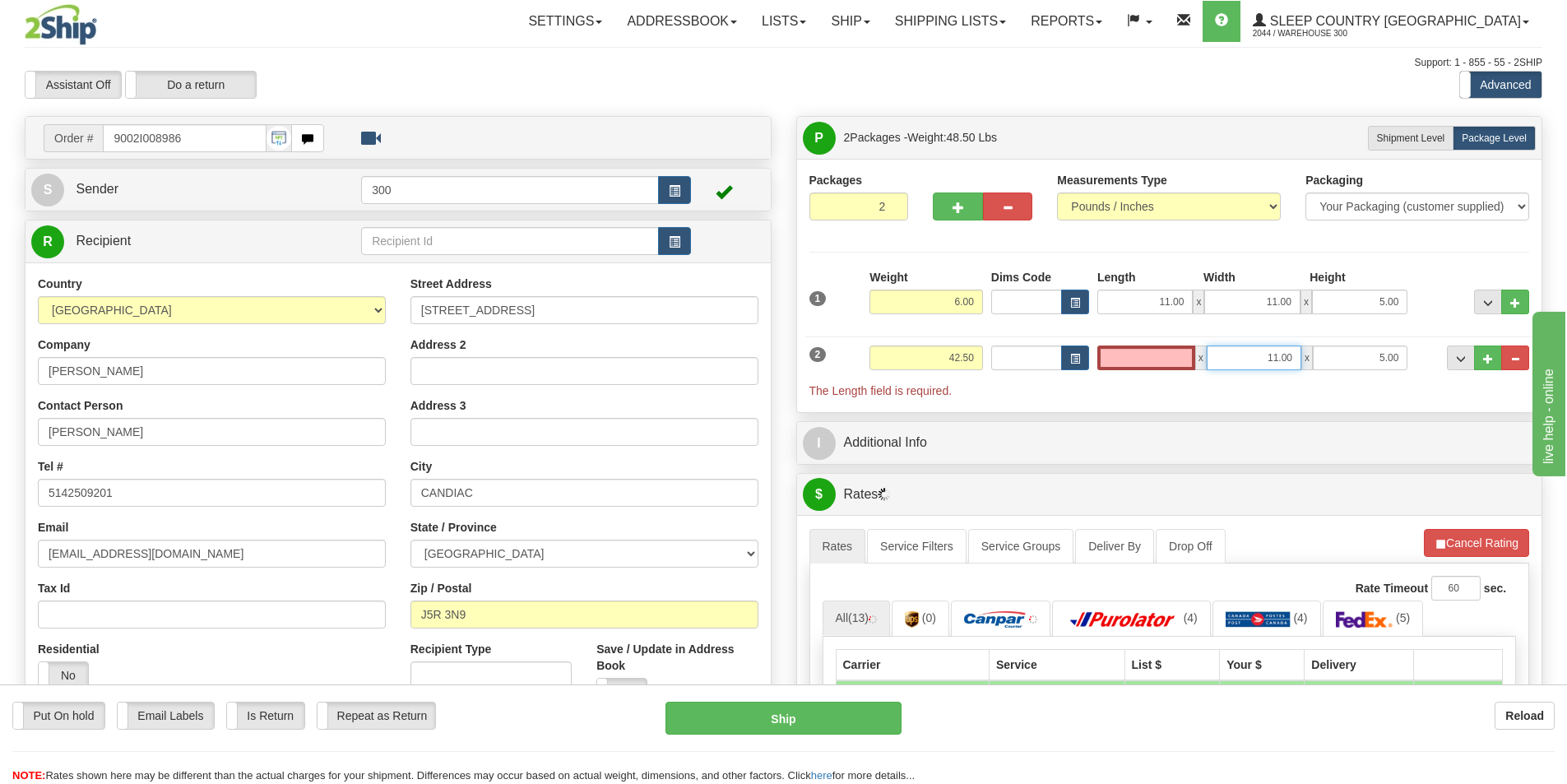
type input "0.00"
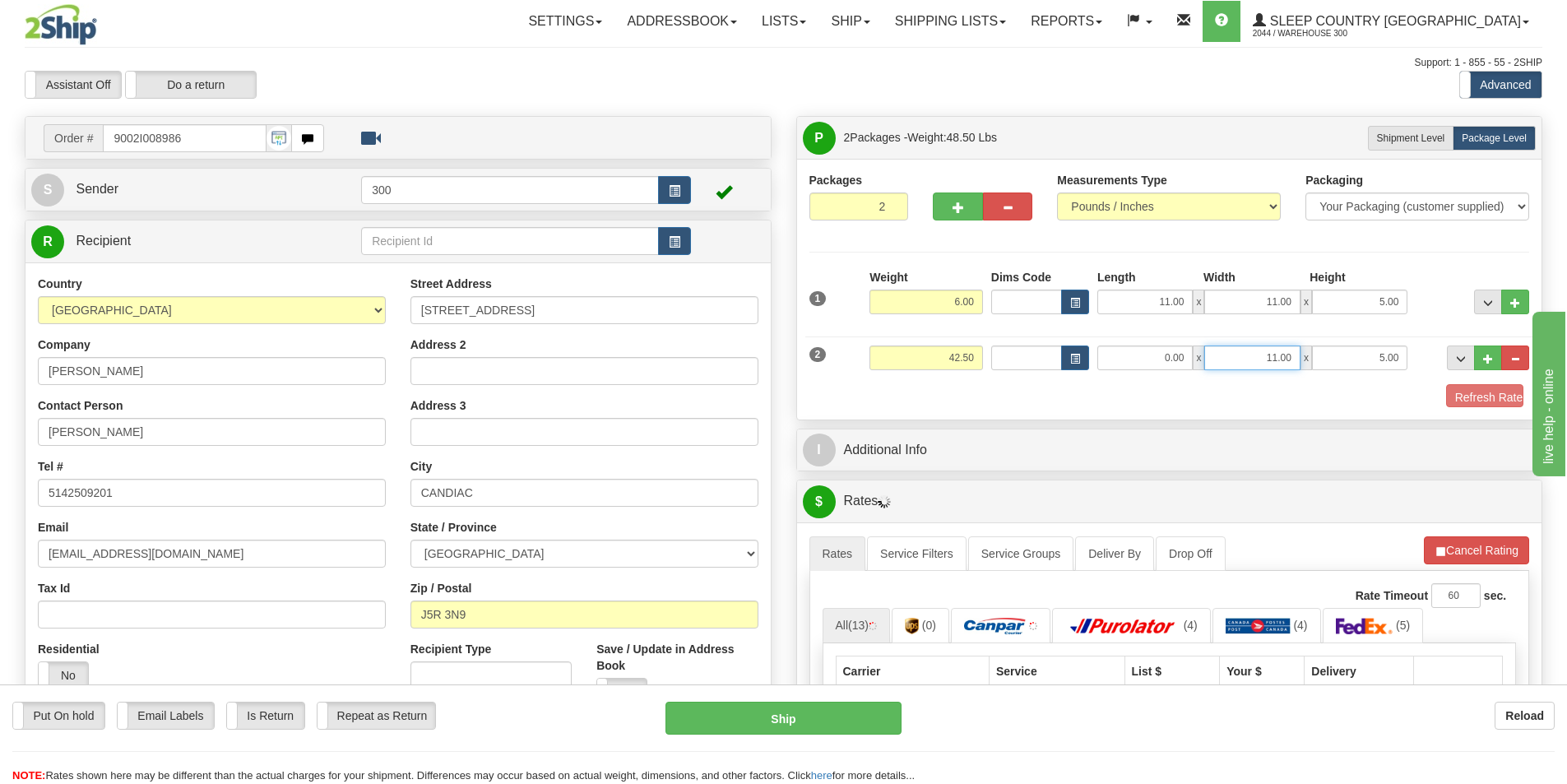
drag, startPoint x: 1280, startPoint y: 358, endPoint x: 1347, endPoint y: 363, distance: 67.2
click at [1347, 363] on div "0.00 x 11.00 x 5.00" at bounding box center [1252, 357] width 310 height 24
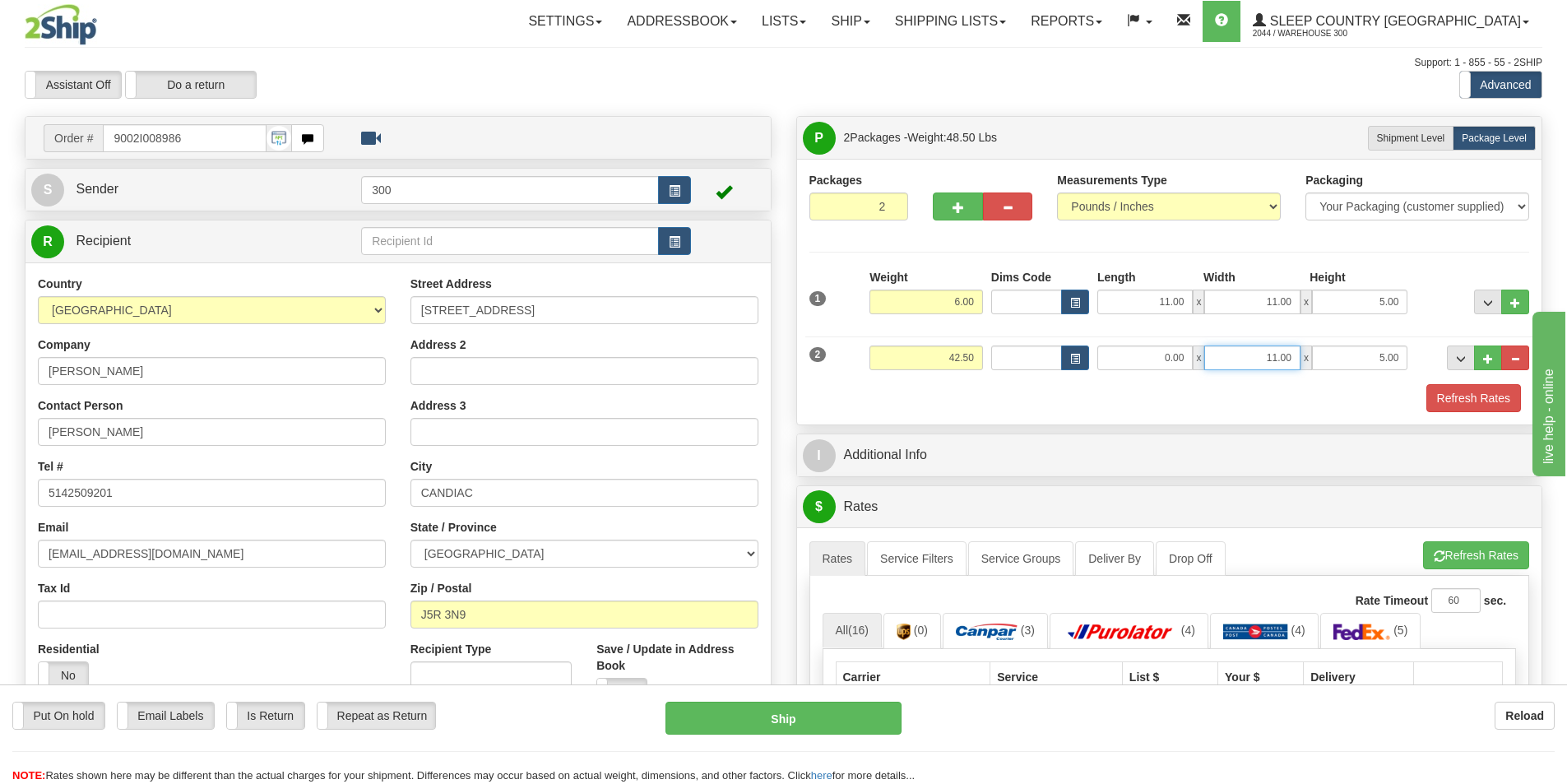
drag, startPoint x: 1242, startPoint y: 358, endPoint x: 1372, endPoint y: 364, distance: 130.1
click at [1353, 366] on div "0.00 x 11.00 x 5.00" at bounding box center [1252, 357] width 310 height 24
type input "0.00"
drag, startPoint x: 1411, startPoint y: 359, endPoint x: 1492, endPoint y: 361, distance: 81.0
click at [1489, 361] on div "2 Weight 42.50 Dims Code Length Width Height" at bounding box center [1170, 356] width 729 height 56
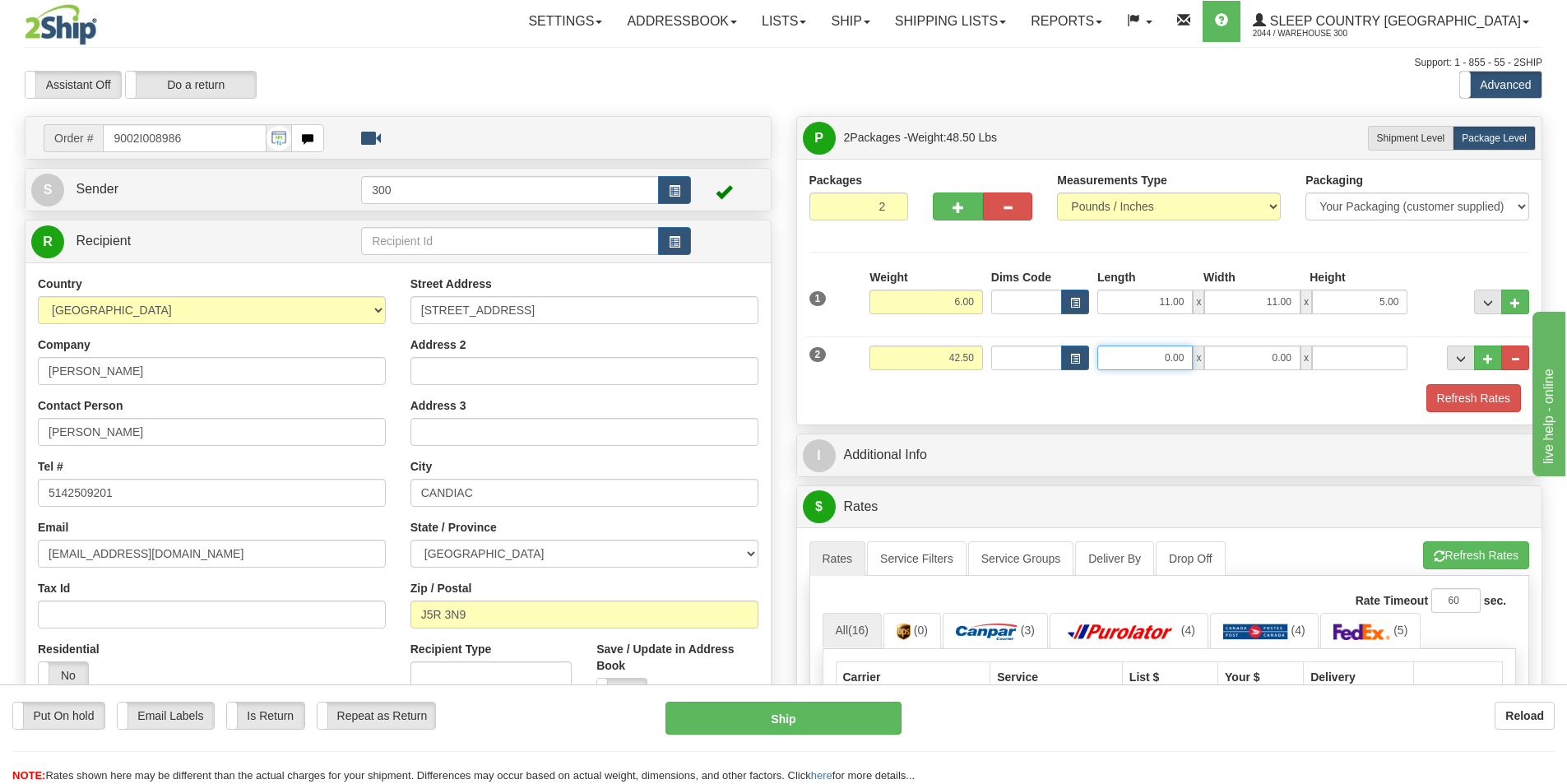
type input "0.00"
click at [1134, 353] on input "0.00" at bounding box center [1145, 357] width 95 height 24
type input "17.00"
type input "41.00"
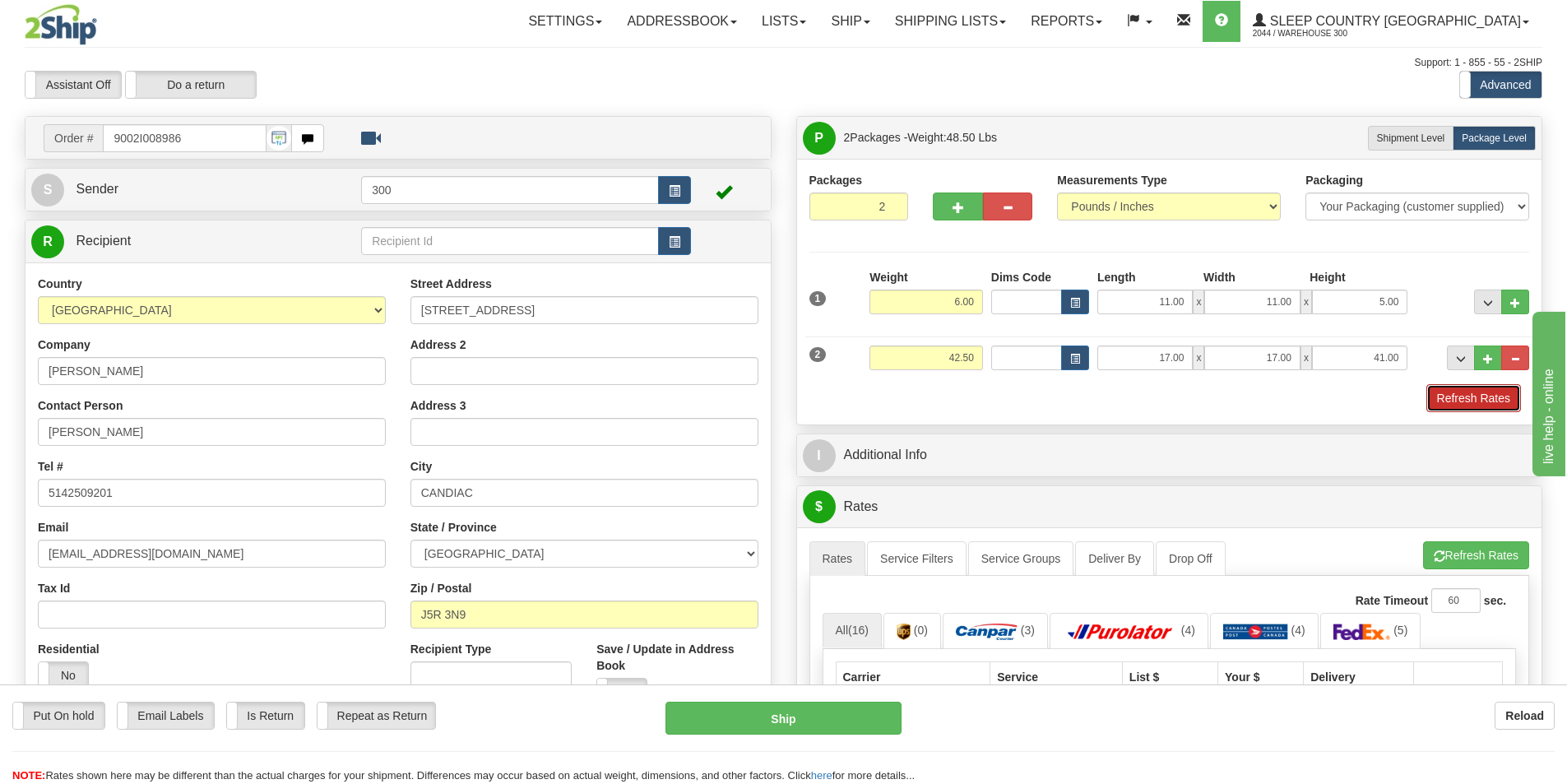
click at [1504, 400] on button "Refresh Rates" at bounding box center [1473, 398] width 95 height 28
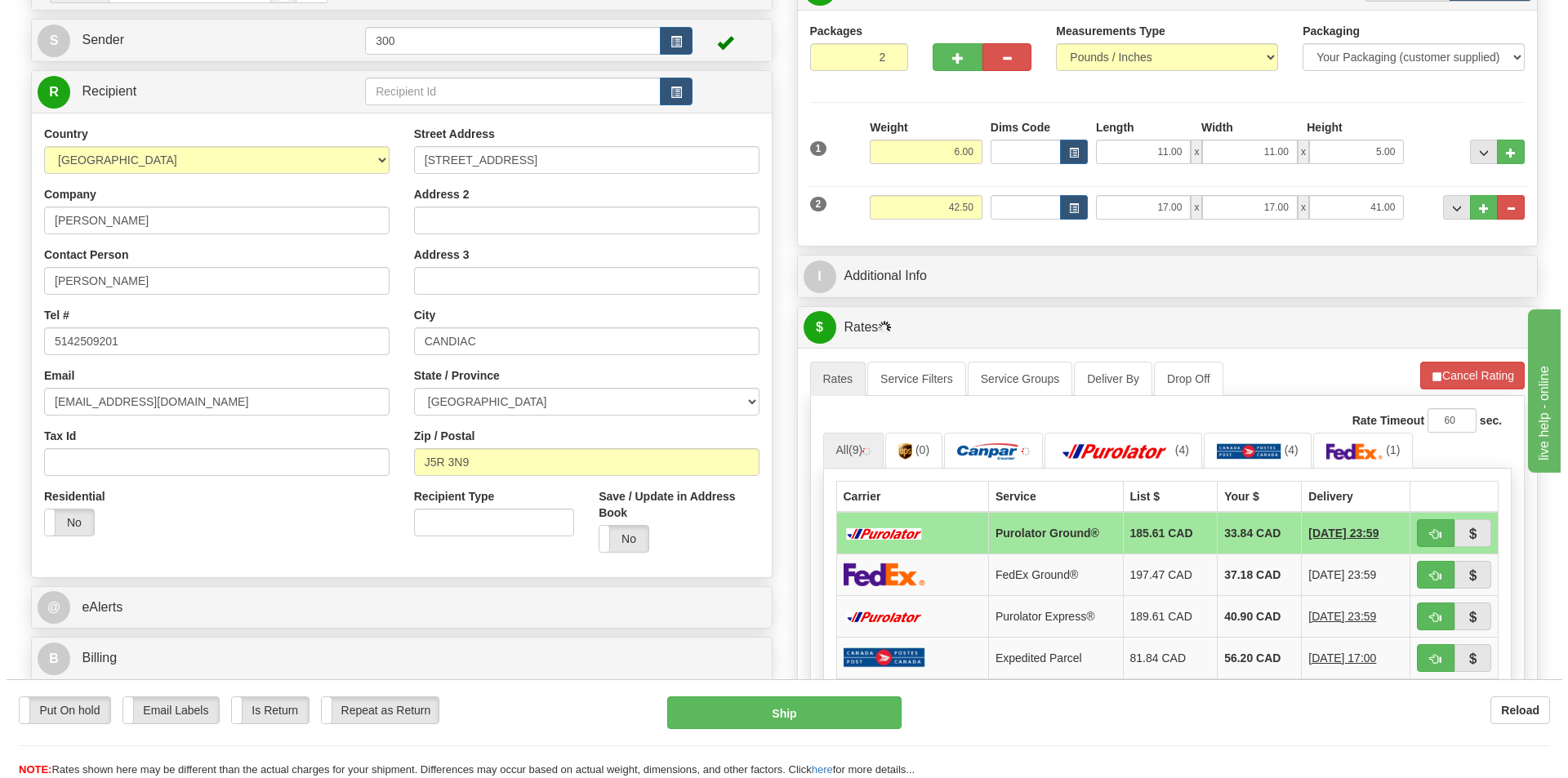
scroll to position [164, 0]
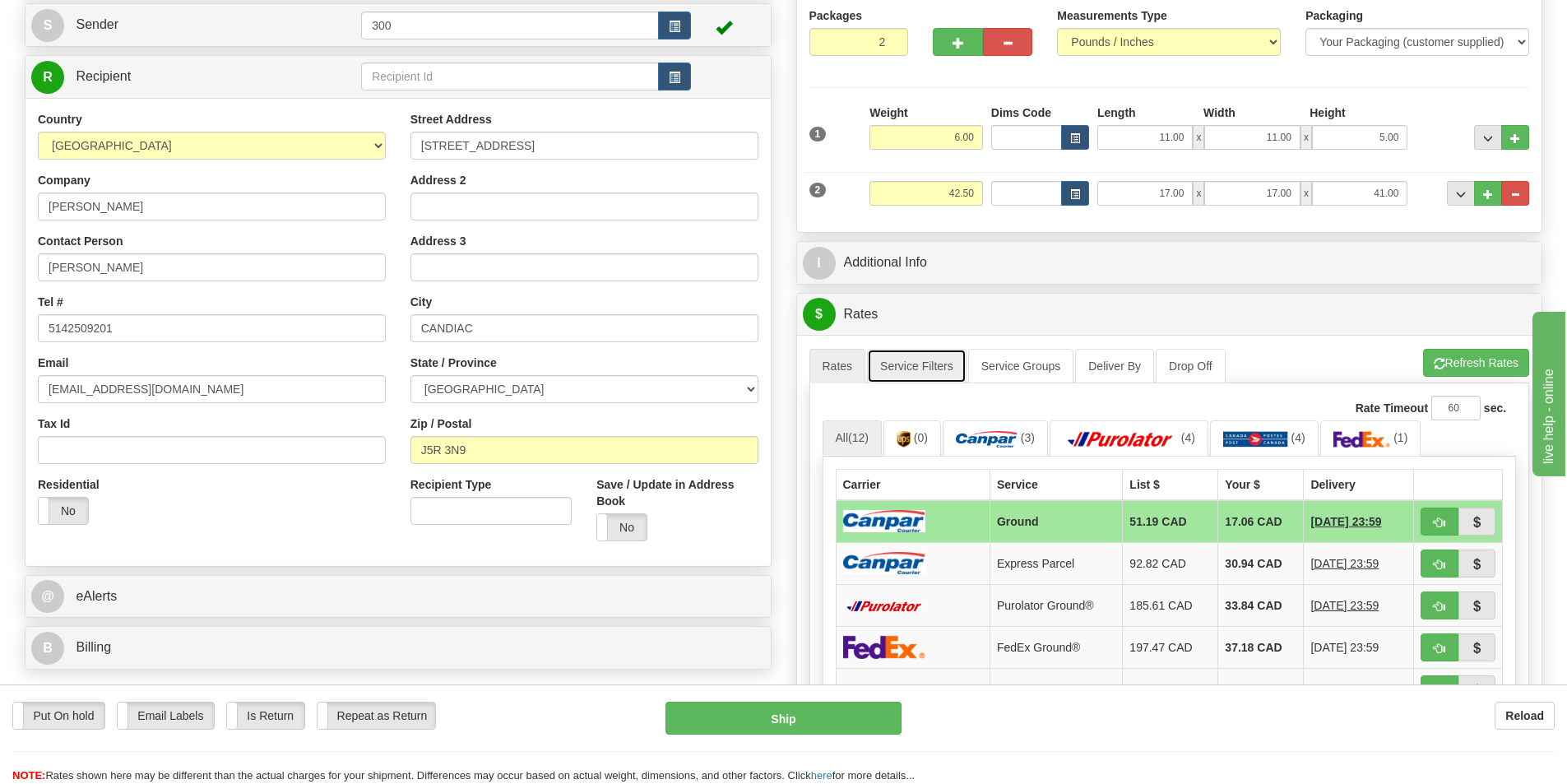
click at [957, 369] on link "Service Filters" at bounding box center [916, 366] width 100 height 35
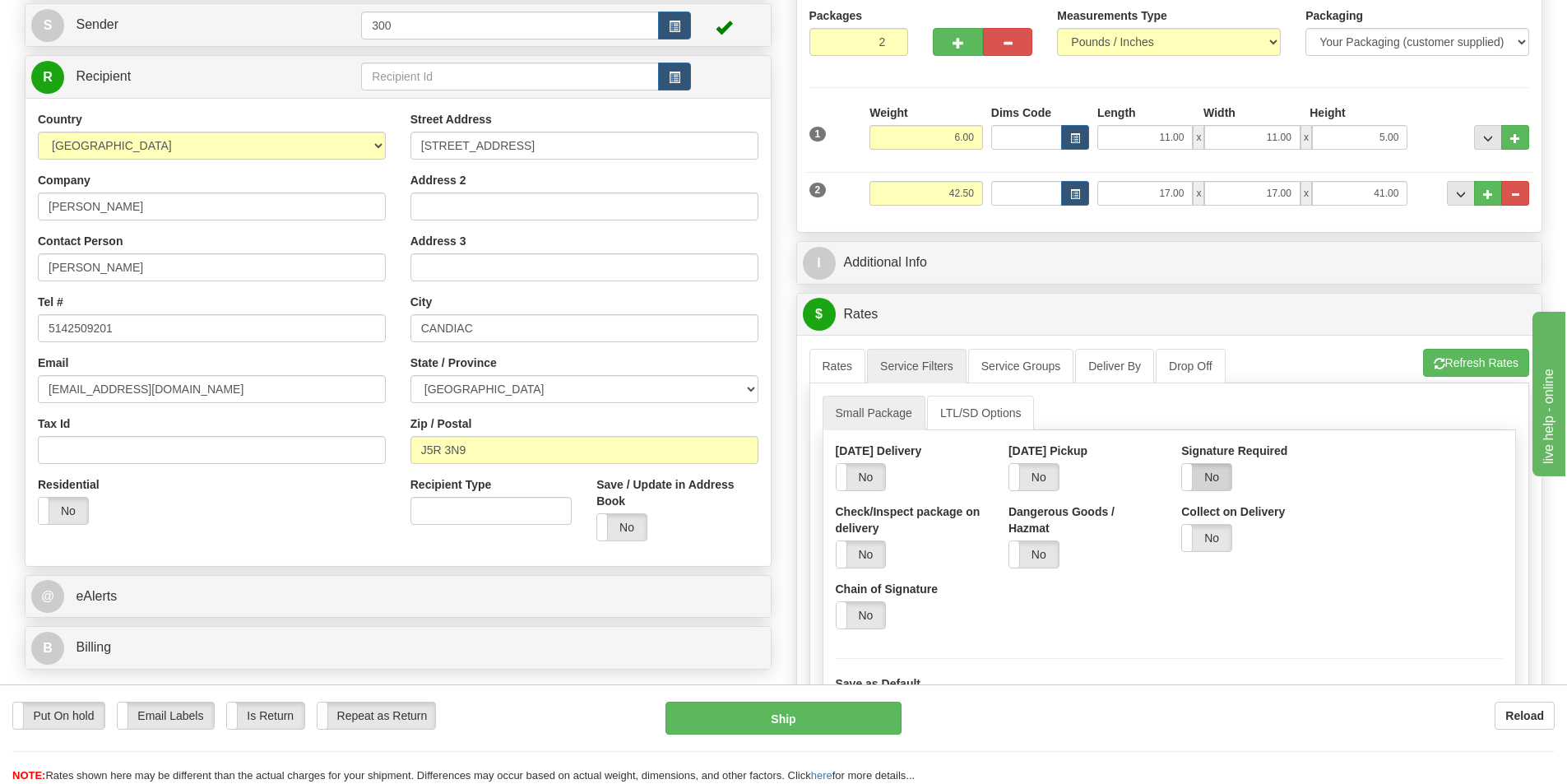
click at [1198, 484] on label "No" at bounding box center [1207, 477] width 49 height 26
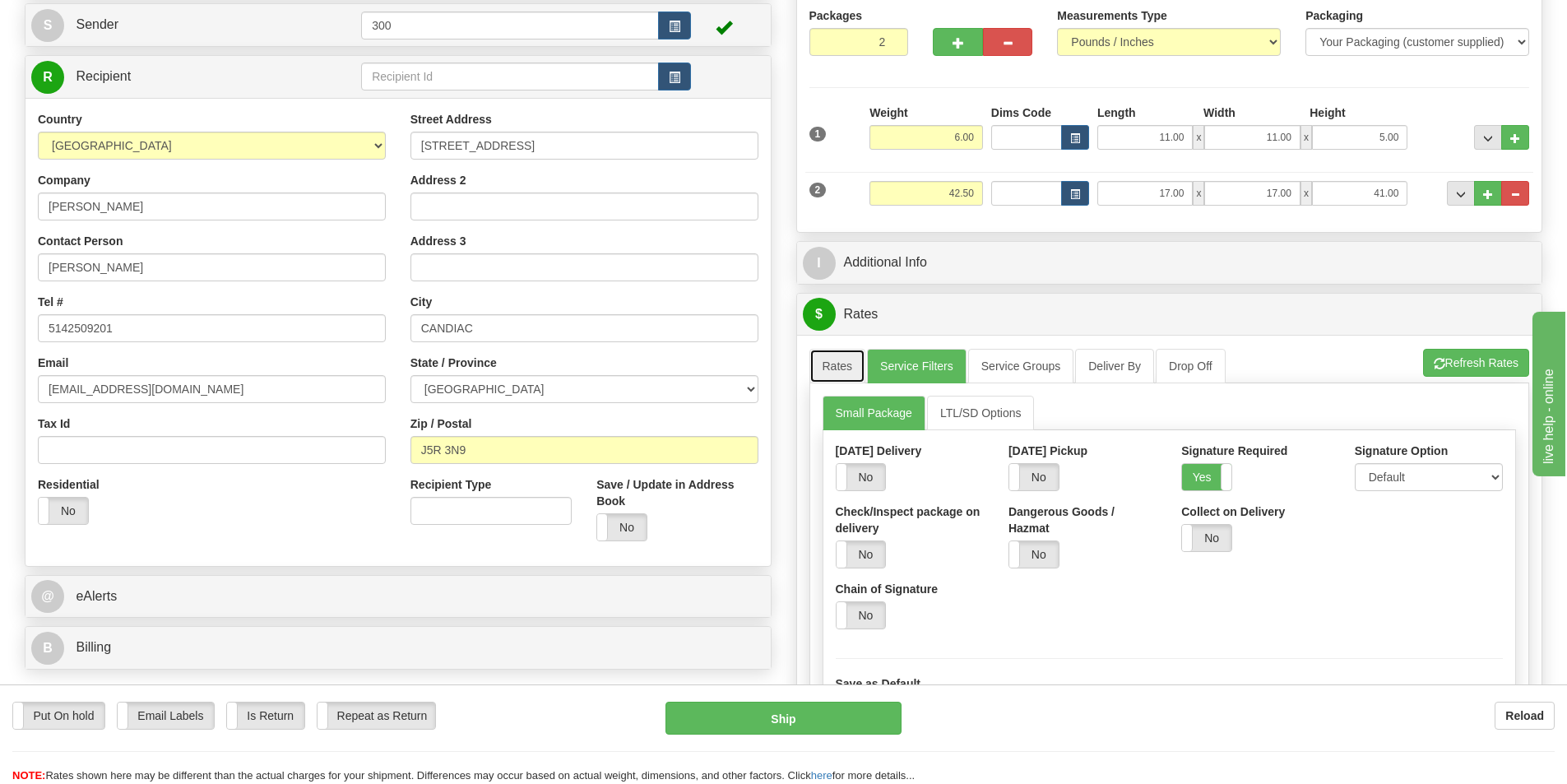
click at [856, 370] on link "Rates" at bounding box center [837, 366] width 56 height 35
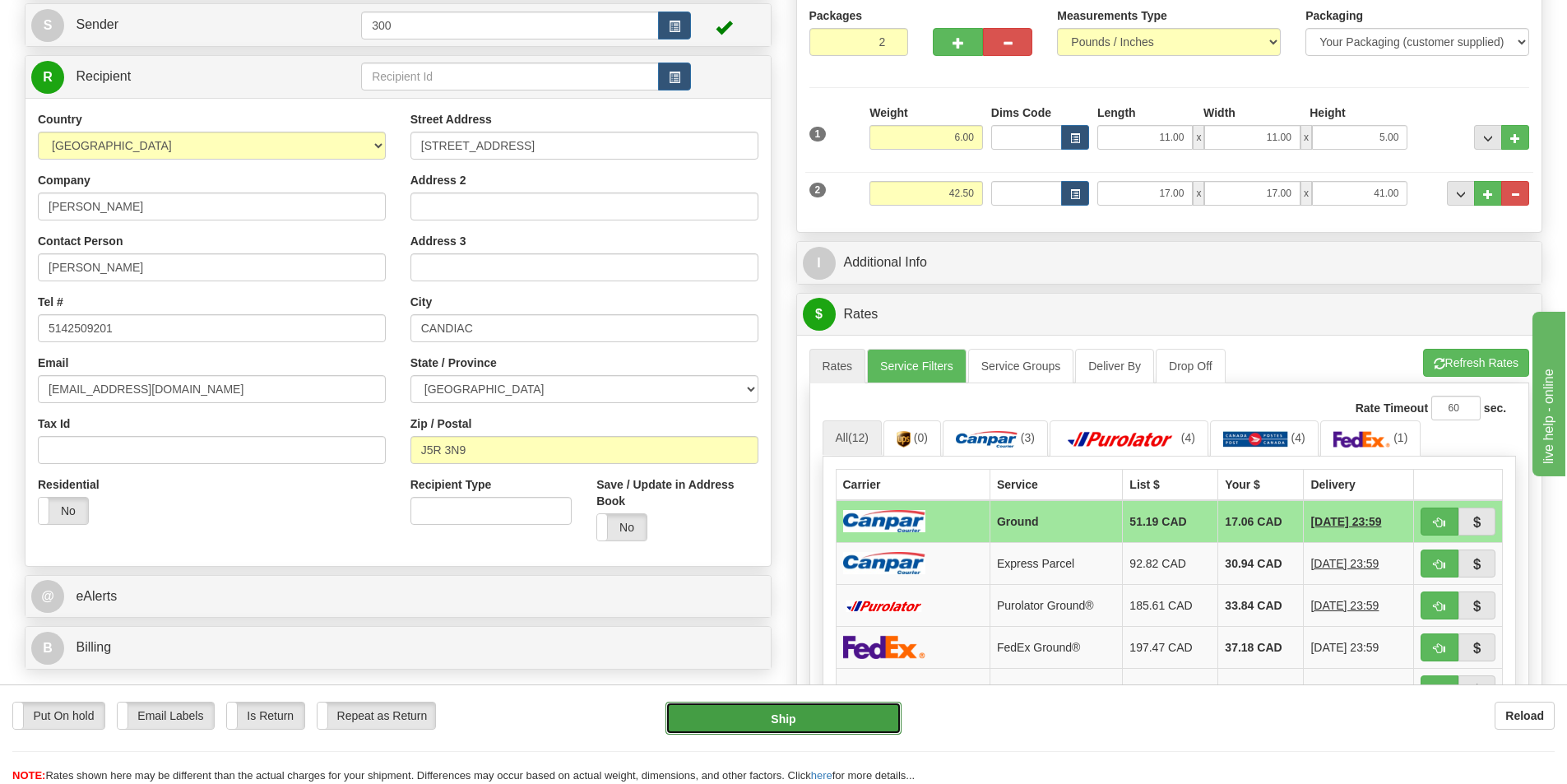
click at [813, 722] on button "Ship" at bounding box center [784, 718] width 236 height 33
type input "1"
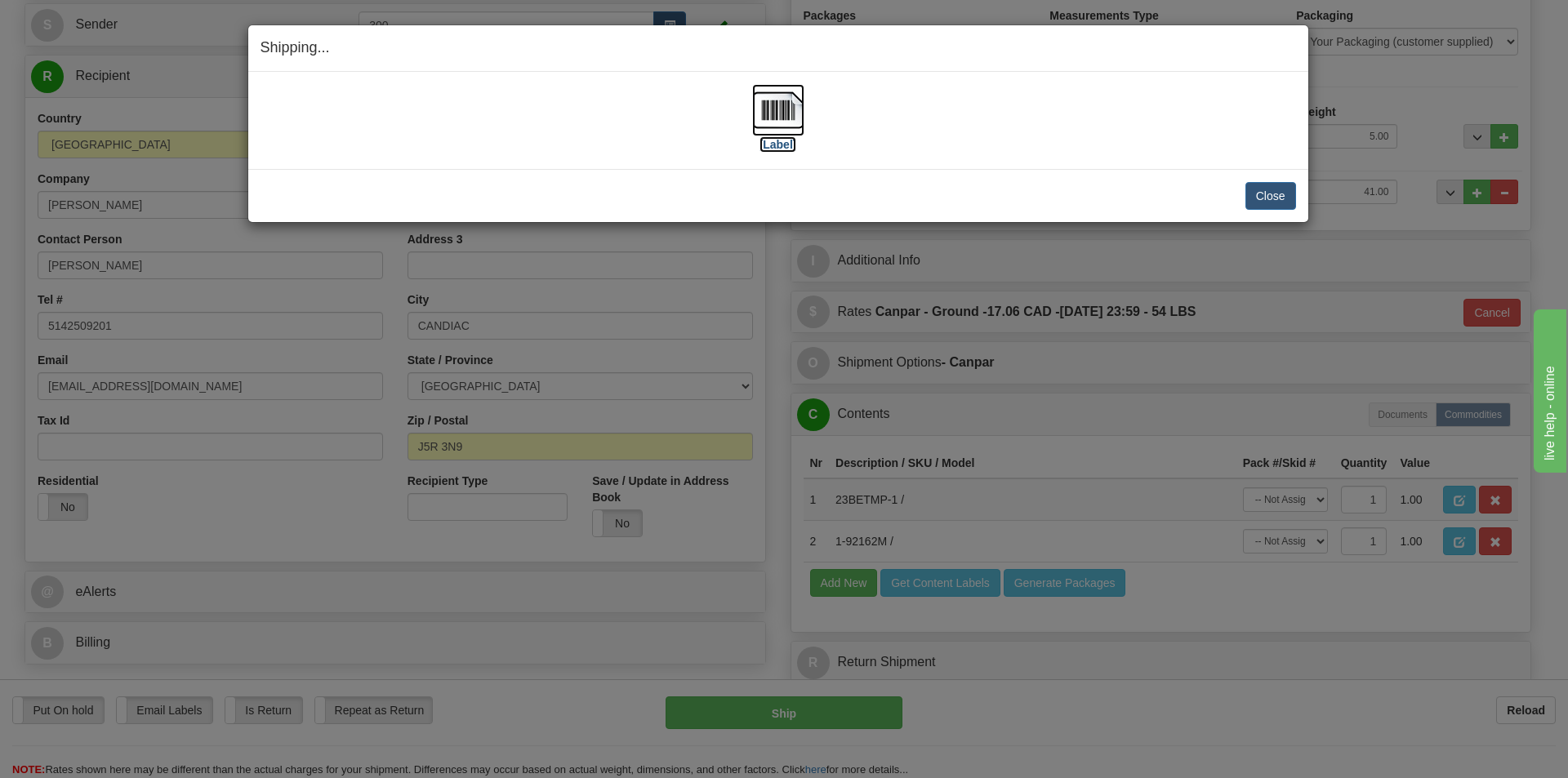
click at [780, 145] on label "[Label]" at bounding box center [778, 144] width 38 height 16
click at [1279, 196] on button "Close" at bounding box center [1270, 195] width 51 height 28
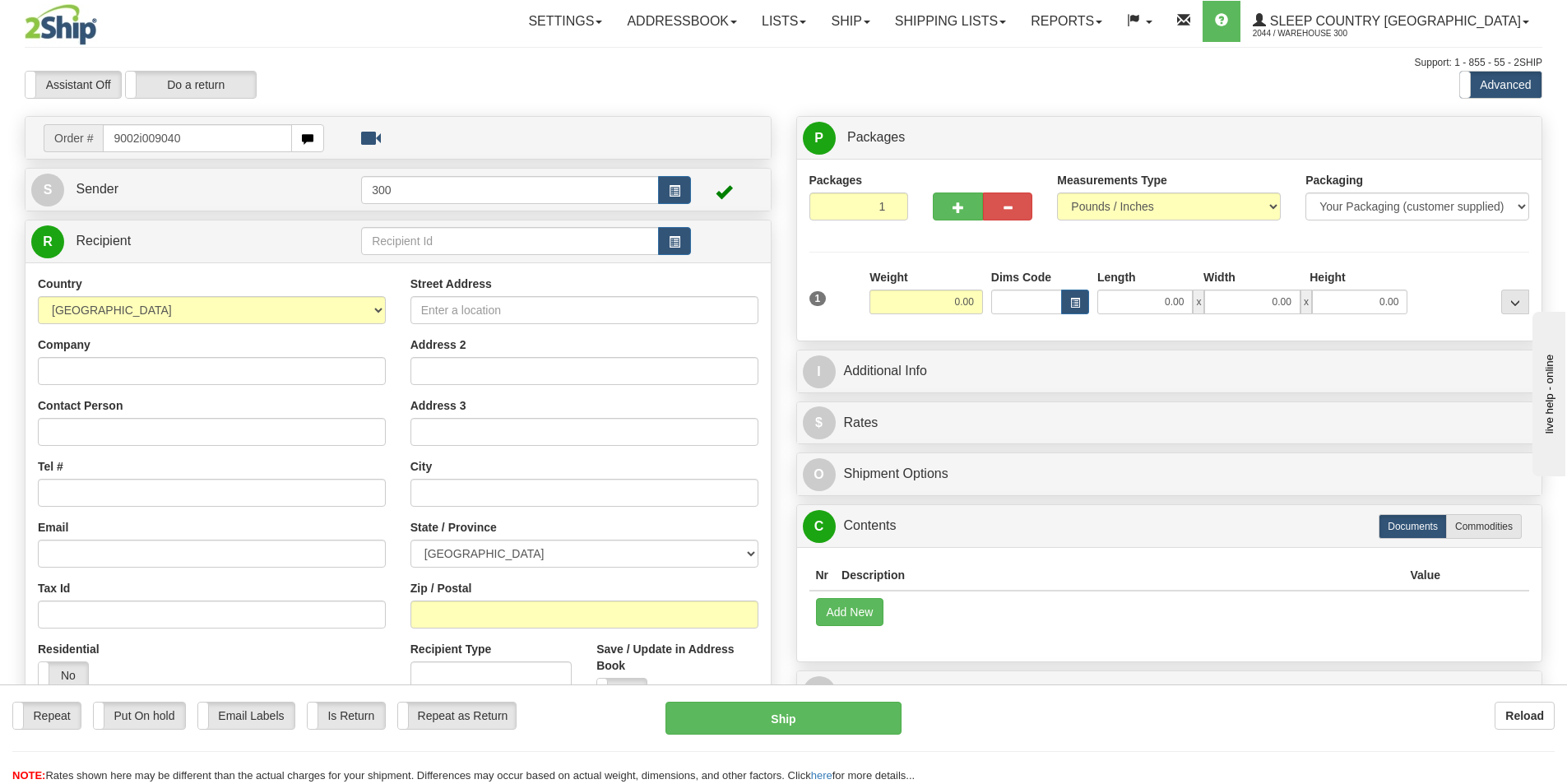
type input "9002i009040"
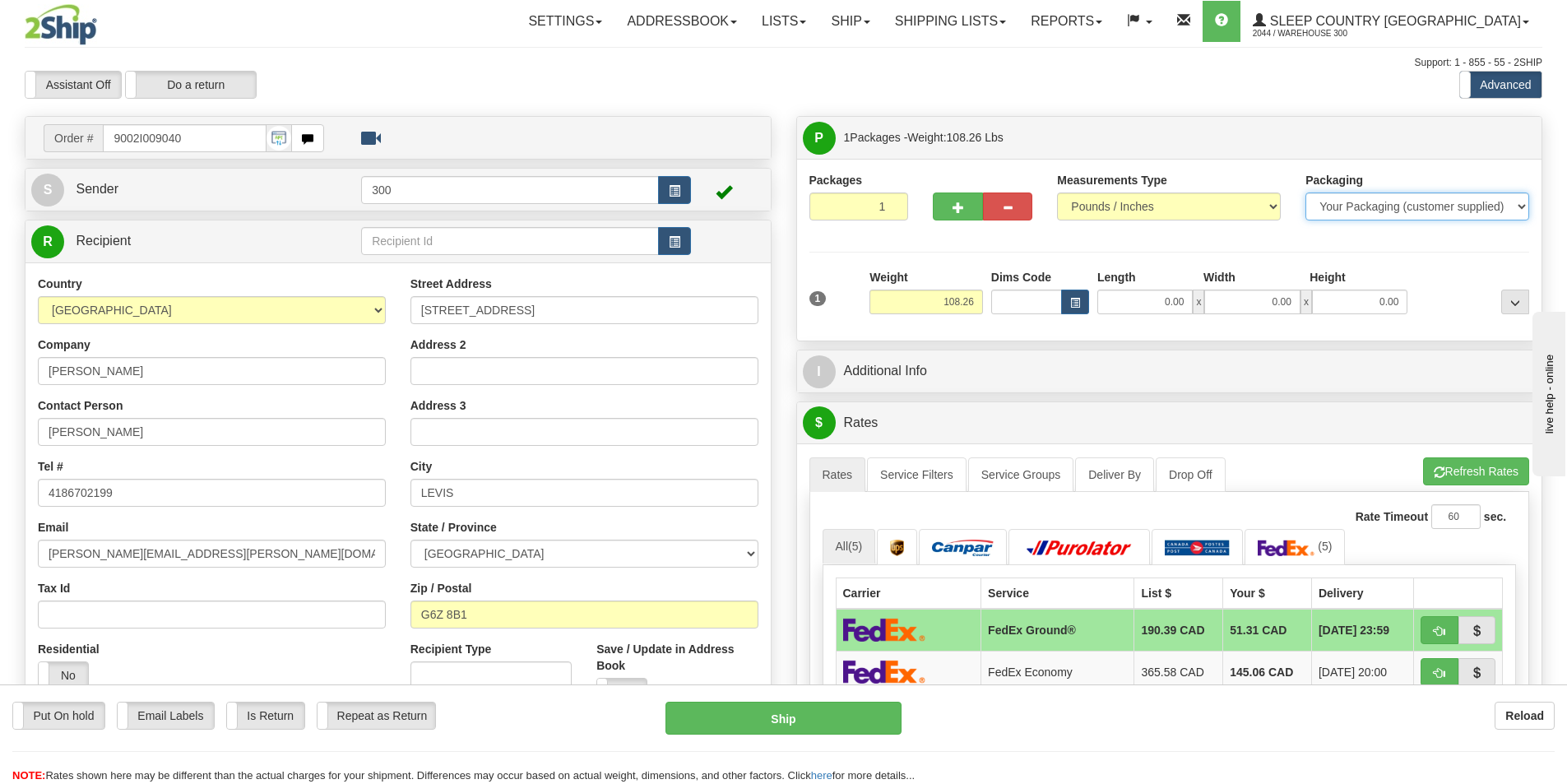
click at [1505, 204] on select "Your Packaging (customer supplied) Envelope (carrier supplied) Pack (carrier su…" at bounding box center [1418, 206] width 224 height 28
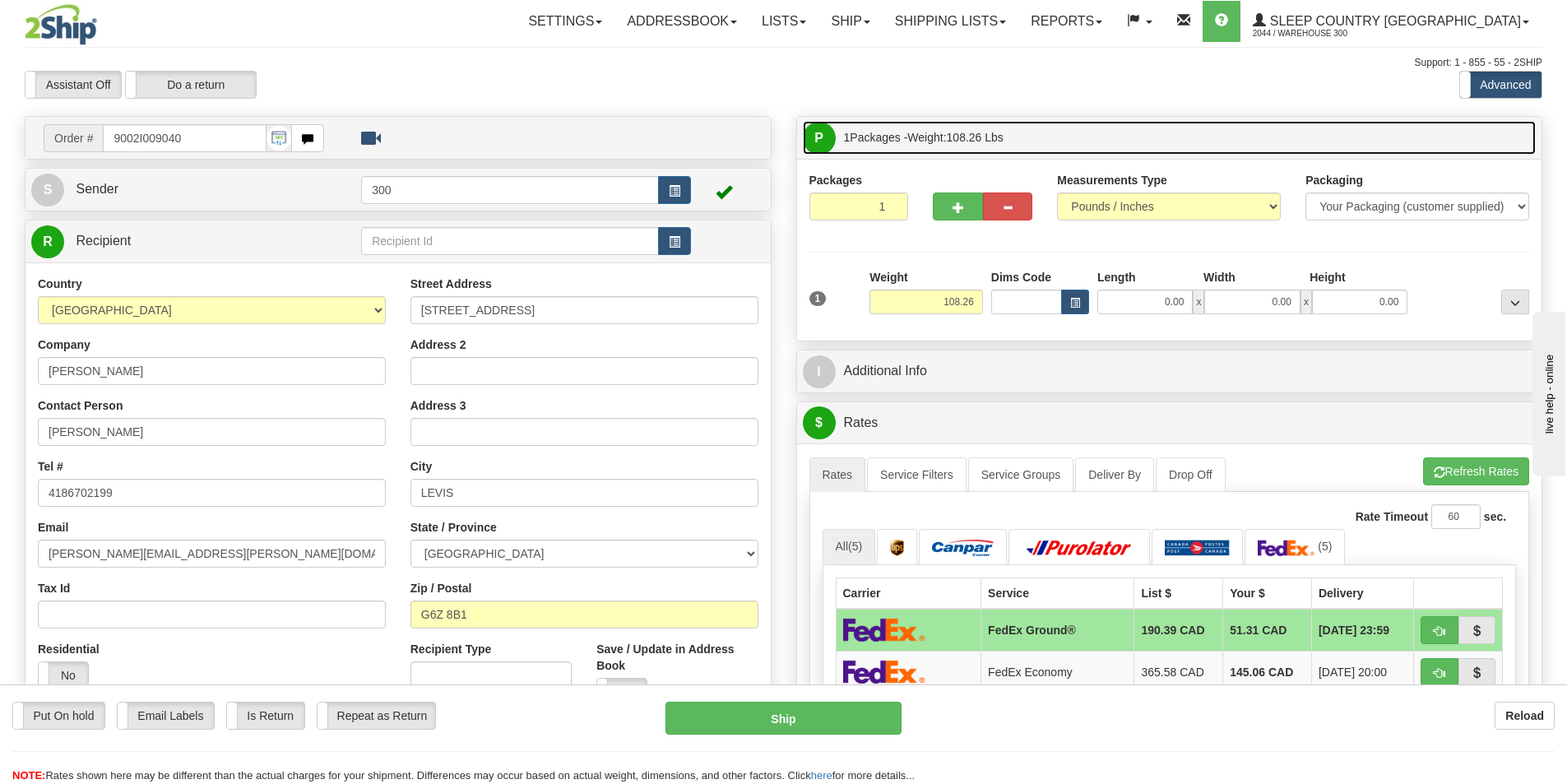
click at [1396, 134] on link "P Packages 1 Packages - Weight: 108.26 Lbs" at bounding box center [1170, 137] width 734 height 34
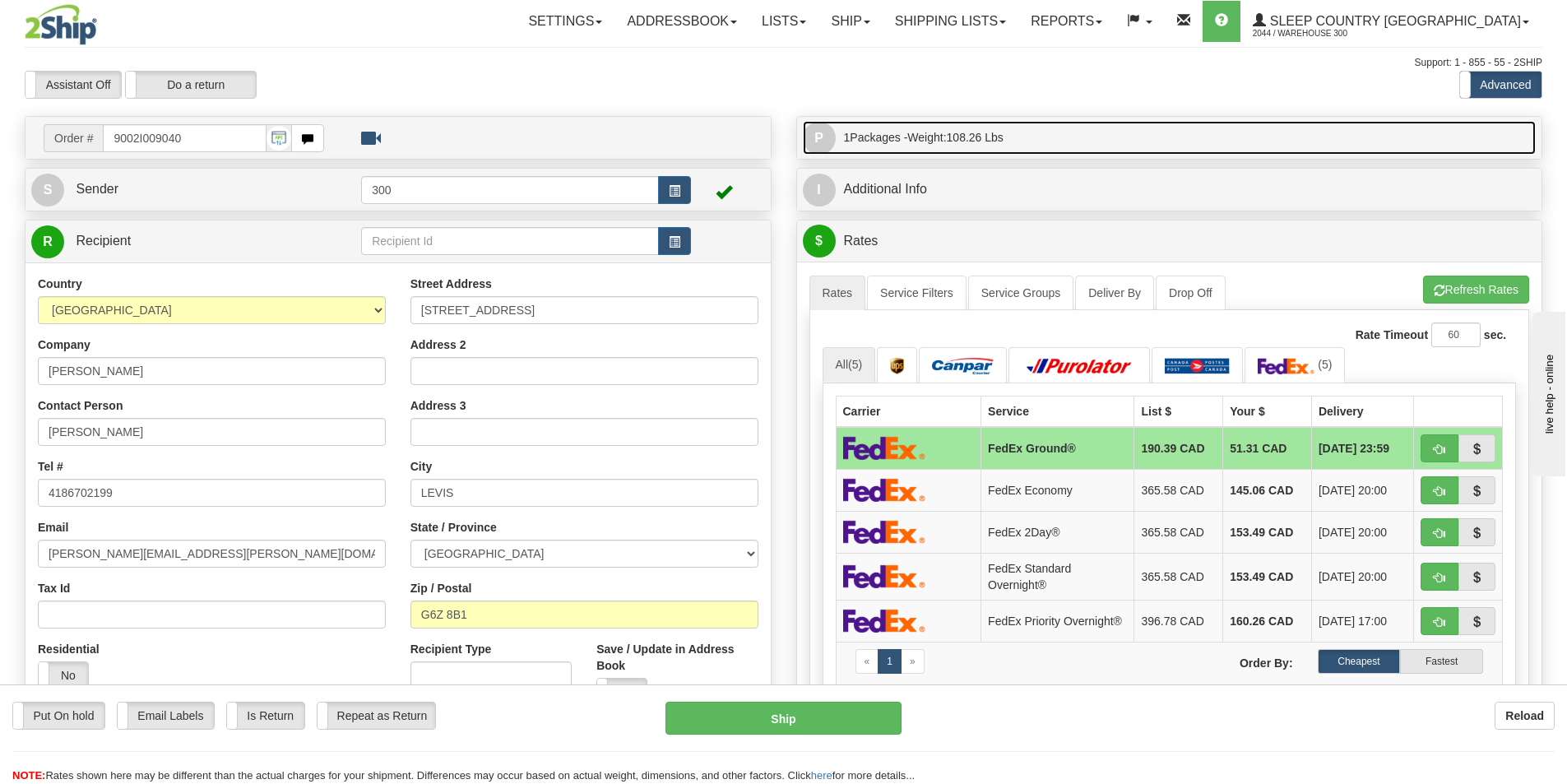
click at [1413, 146] on link "P Packages 1 Packages - Weight: 108.26 Lbs" at bounding box center [1170, 137] width 734 height 34
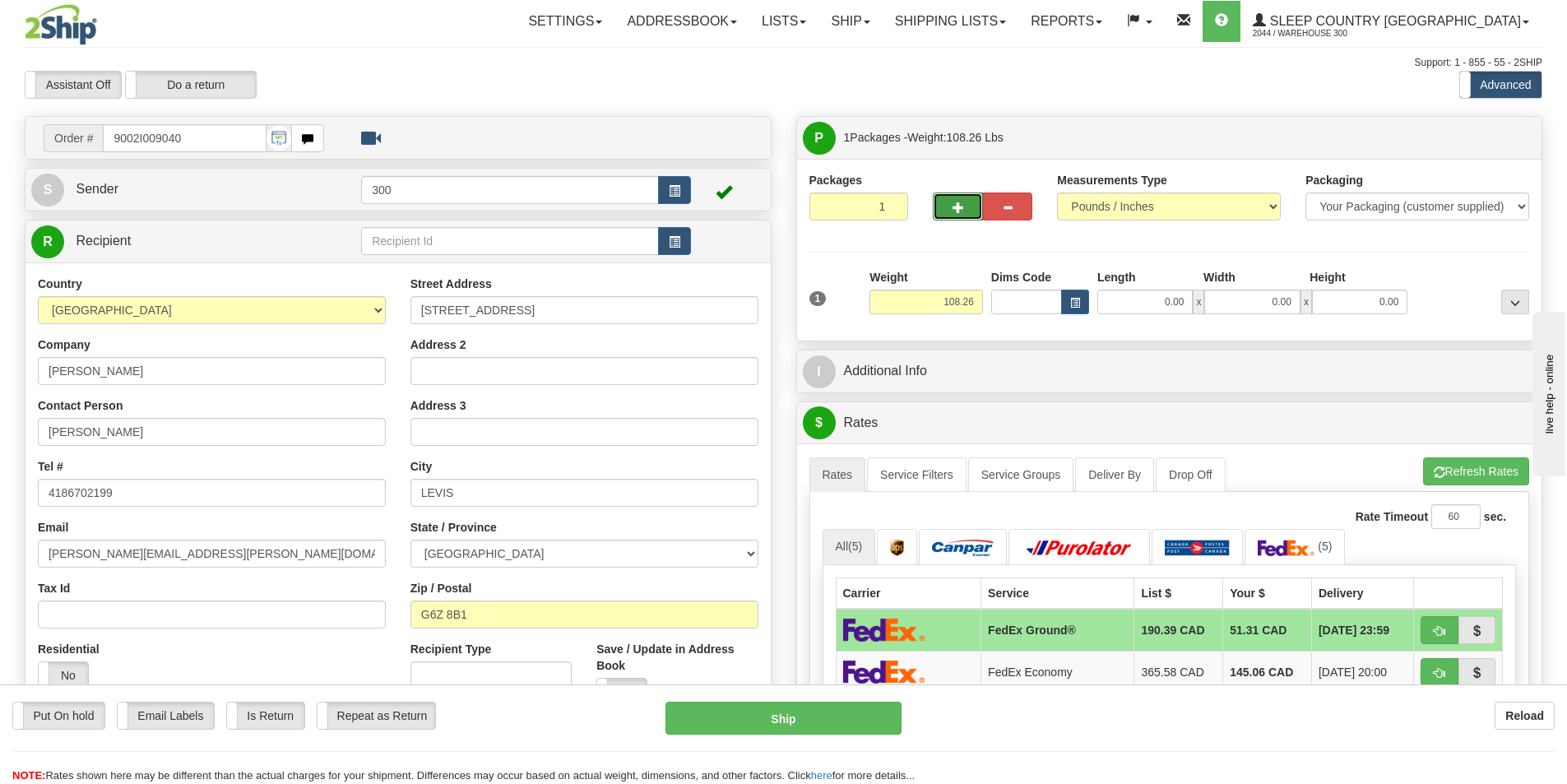
click at [962, 205] on span "button" at bounding box center [958, 207] width 11 height 10
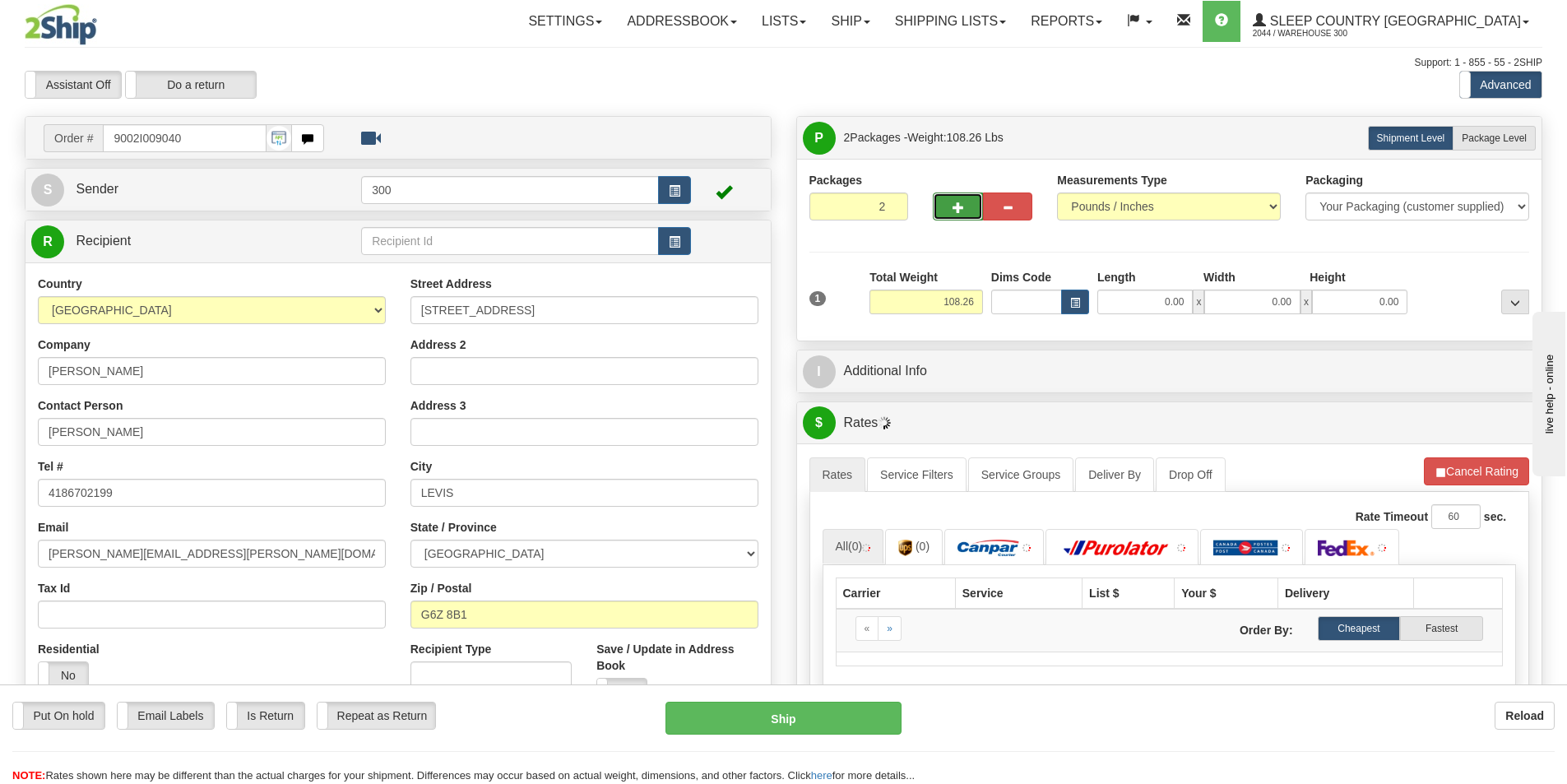
click at [950, 211] on button "button" at bounding box center [957, 206] width 49 height 28
type input "3"
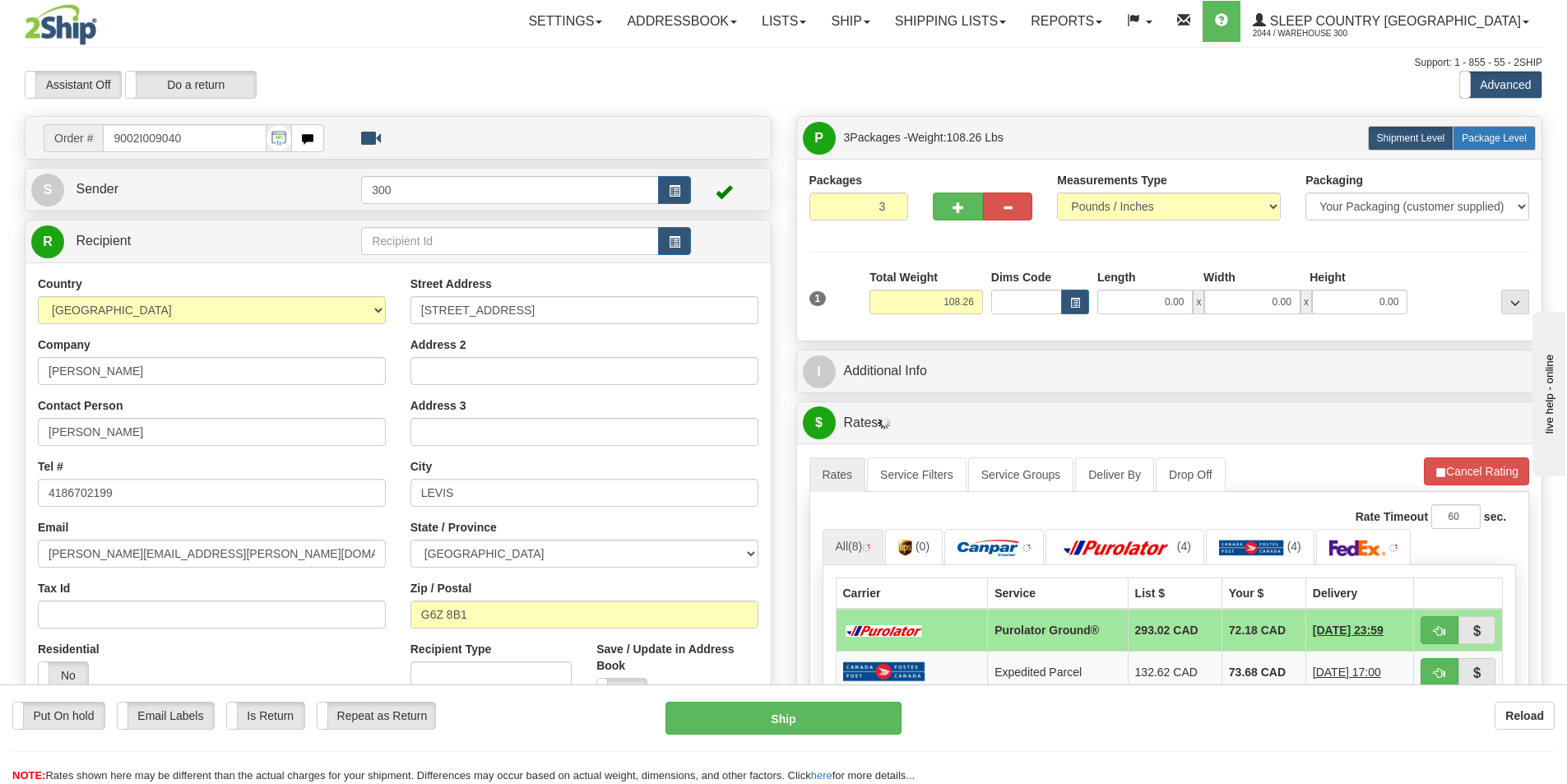
click at [1500, 133] on span "Package Level" at bounding box center [1494, 138] width 65 height 11
radio input "true"
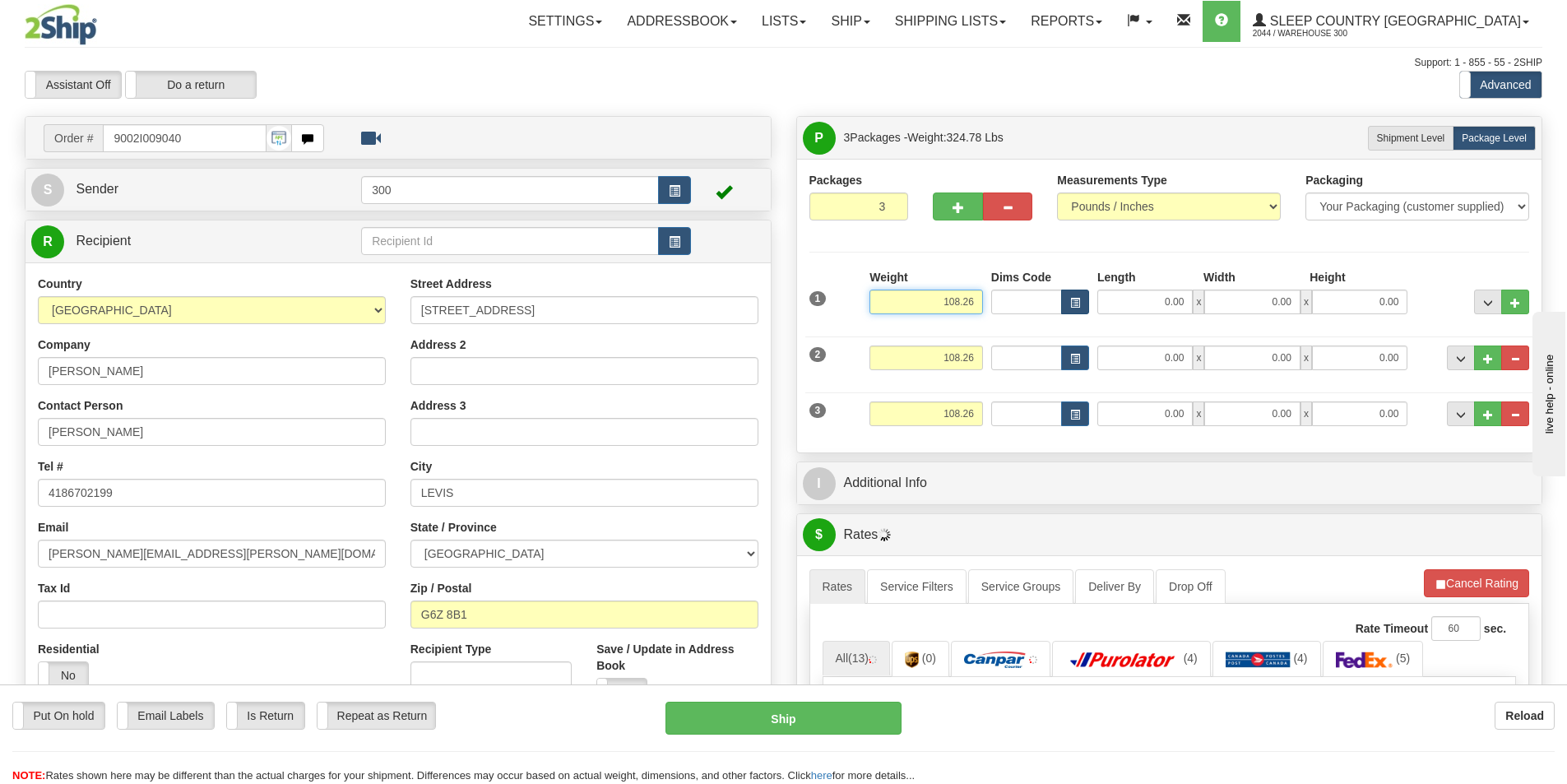
drag, startPoint x: 941, startPoint y: 297, endPoint x: 1072, endPoint y: 301, distance: 131.1
click at [1072, 301] on div "1 Weight 108.26 Dims Code x" at bounding box center [1170, 297] width 729 height 58
type input "58.26"
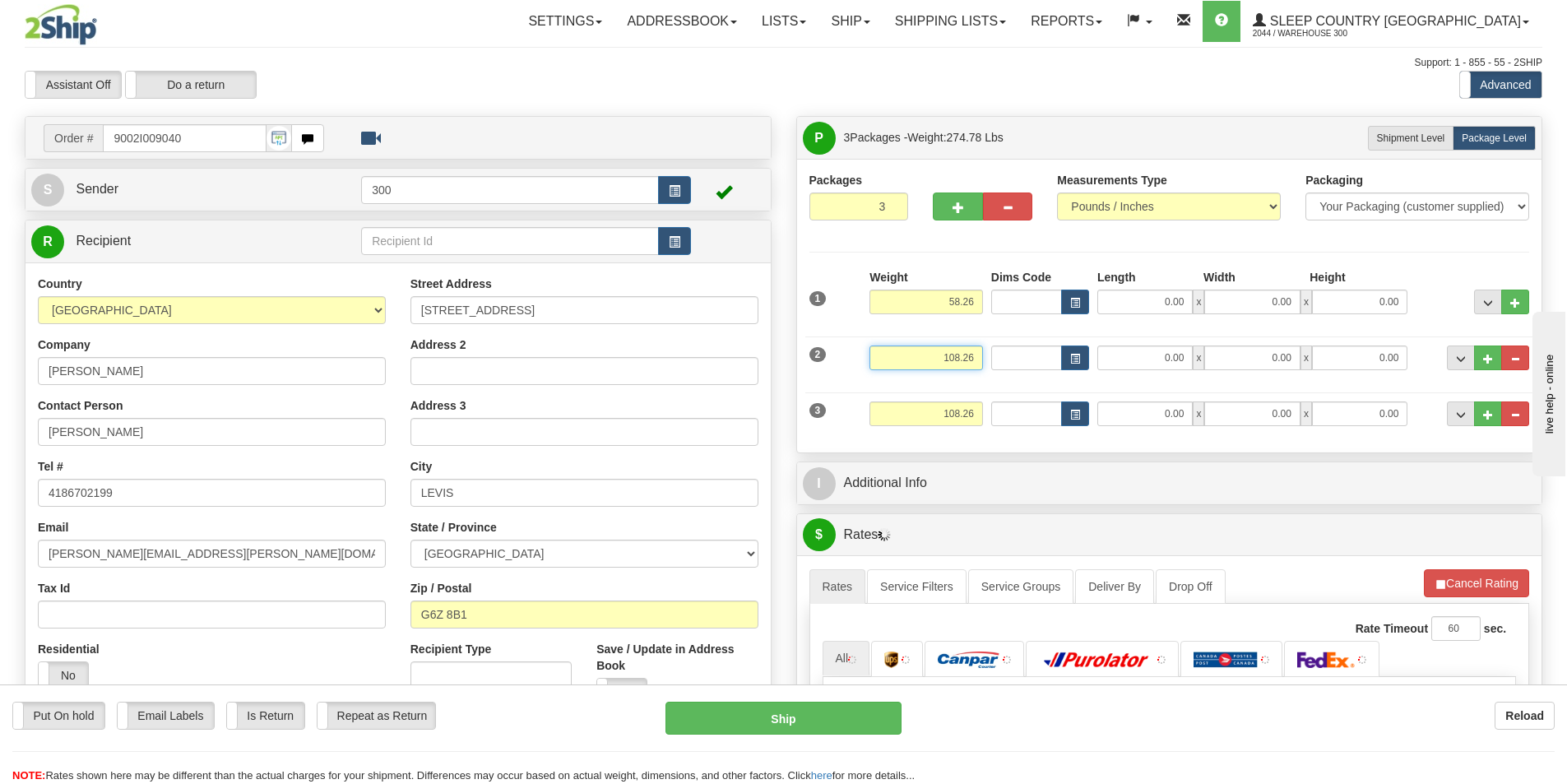
click at [942, 352] on input "108.26" at bounding box center [926, 357] width 114 height 24
drag, startPoint x: 942, startPoint y: 352, endPoint x: 1062, endPoint y: 360, distance: 120.3
click at [1056, 360] on div "2 Weight 108.26 Dims Code Length Width 0.00" at bounding box center [1170, 356] width 729 height 56
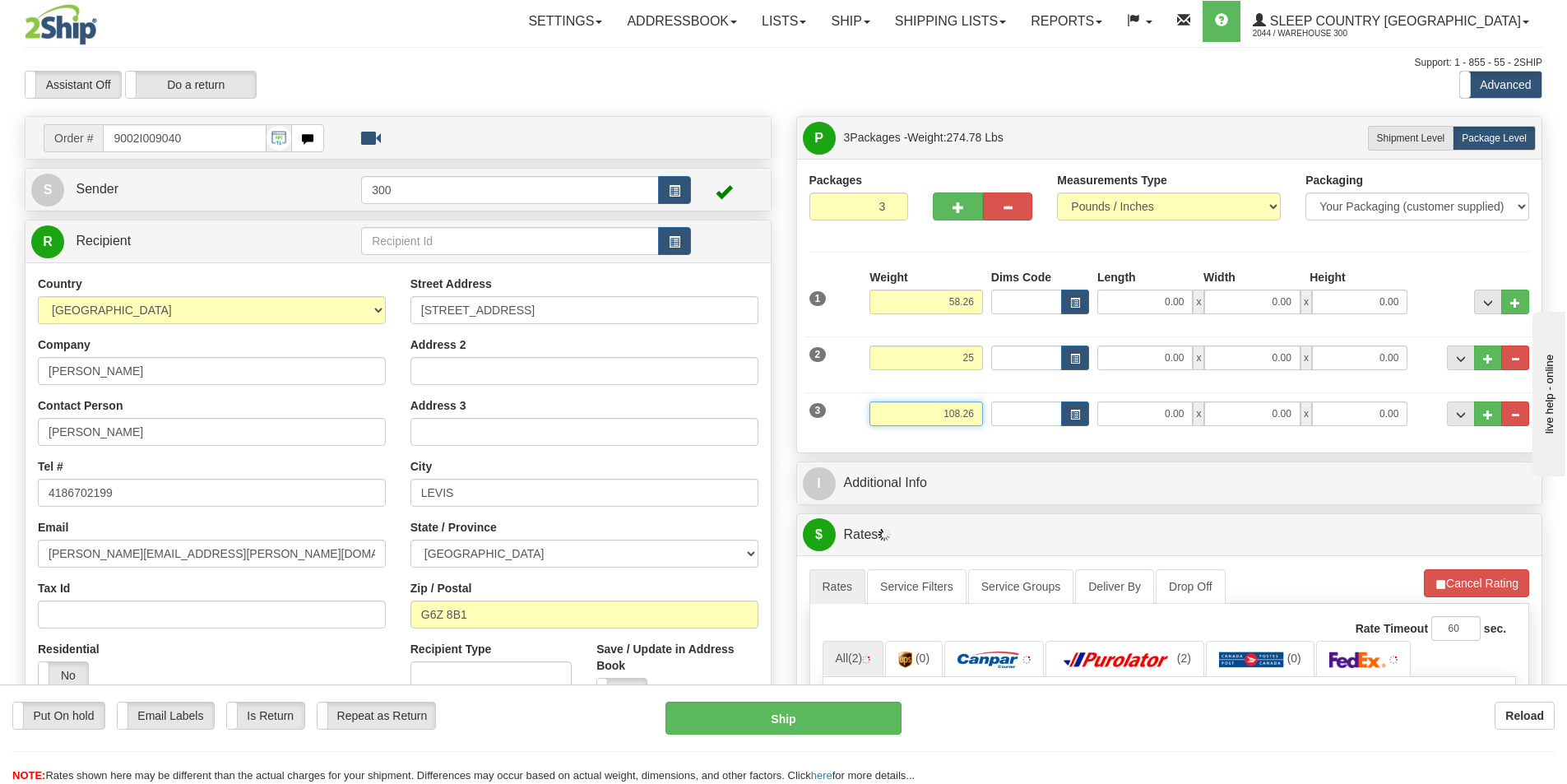
type input "25.00"
click at [948, 419] on input "108.26" at bounding box center [926, 414] width 114 height 24
drag, startPoint x: 937, startPoint y: 424, endPoint x: 1041, endPoint y: 420, distance: 104.1
click at [1029, 420] on div "3 Weight 108.26 Dims Code Length Width 0.00" at bounding box center [1170, 412] width 729 height 56
type input "25"
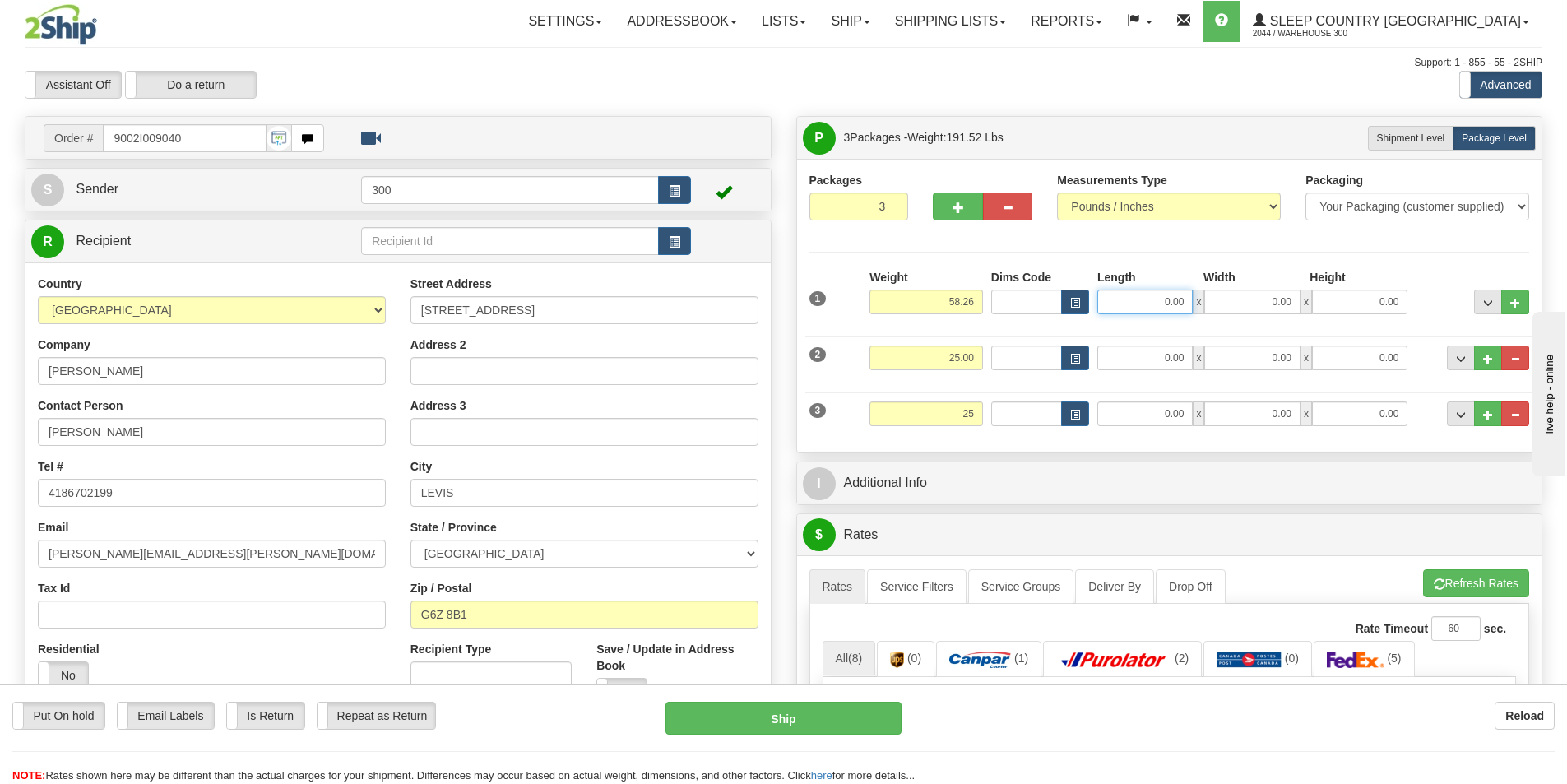
click at [1152, 310] on input "0.00" at bounding box center [1145, 302] width 95 height 24
type input "25.00"
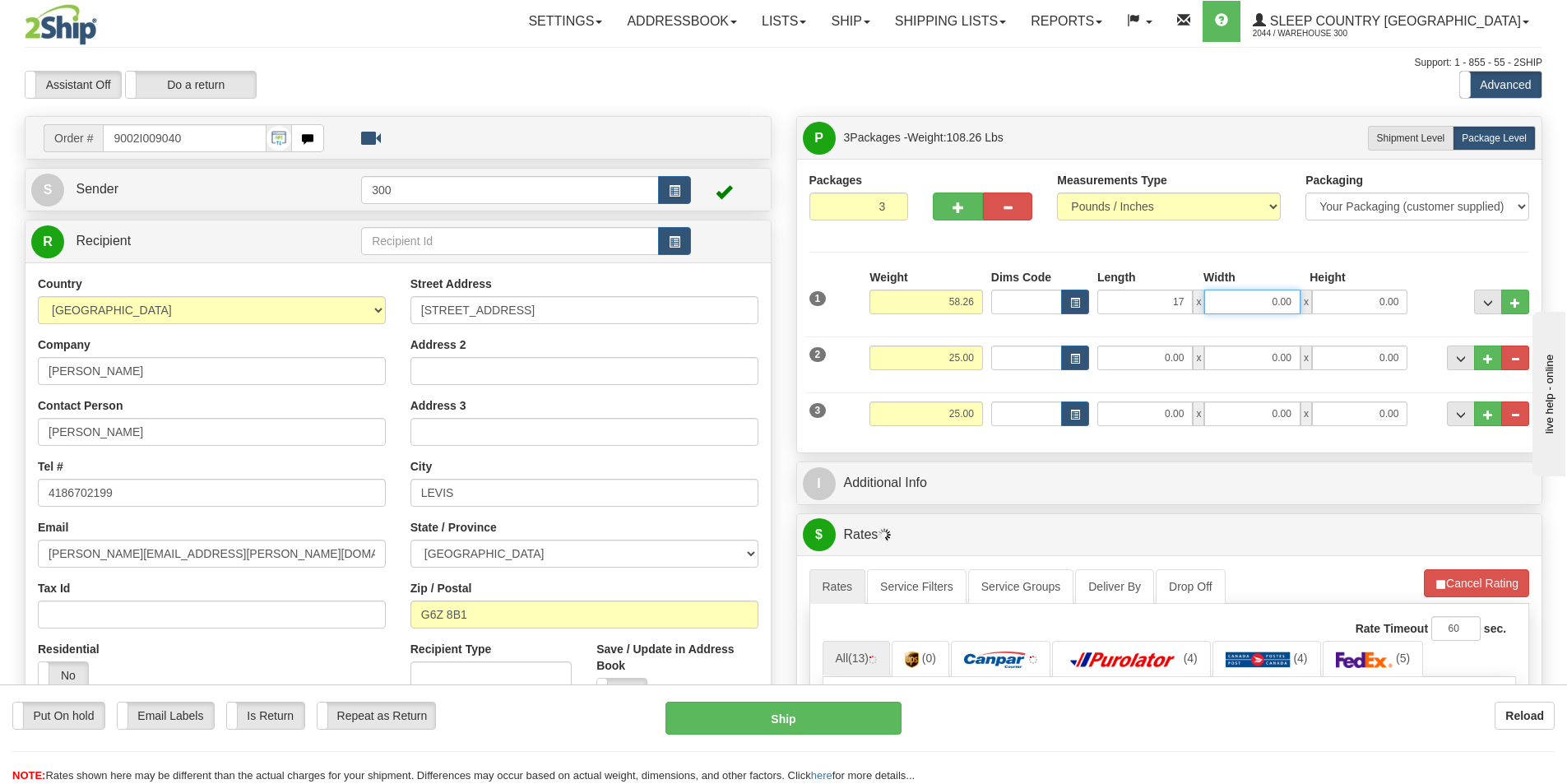
type input "17.00"
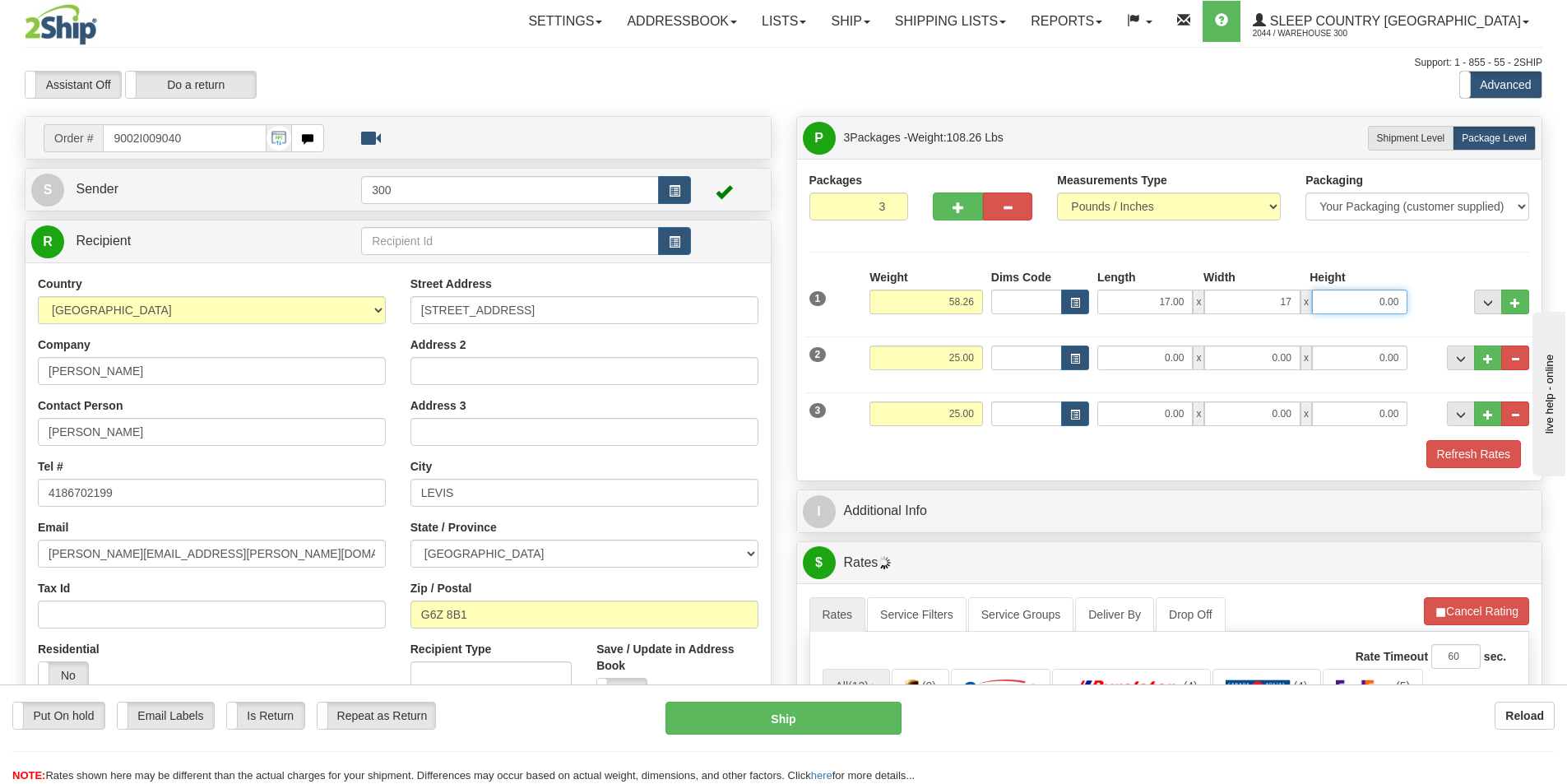
type input "17.00"
type input "42.00"
click at [1138, 350] on input "0.00" at bounding box center [1145, 357] width 95 height 24
type input "17.00"
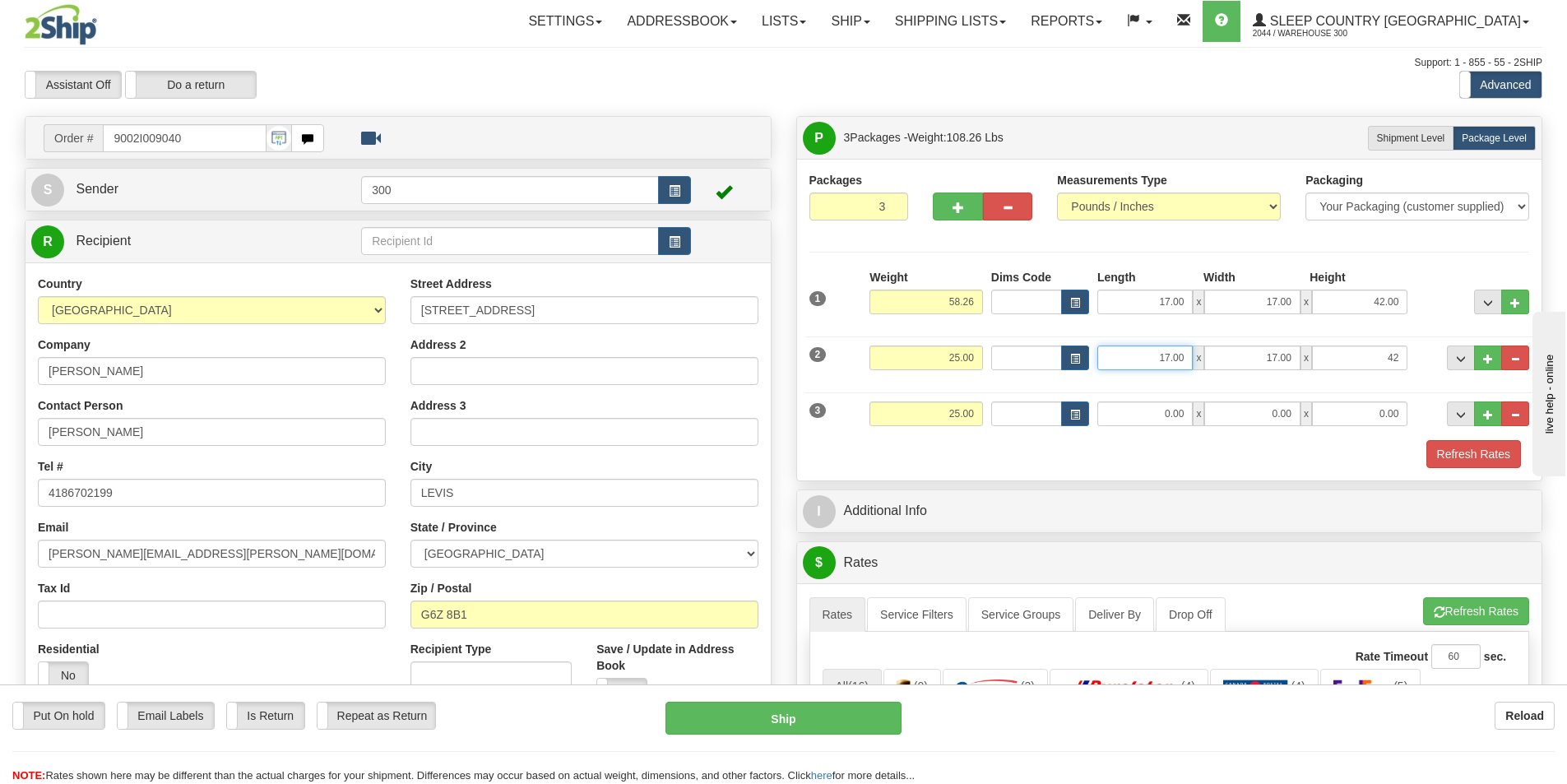
type input "42.00"
drag, startPoint x: 1144, startPoint y: 356, endPoint x: 1249, endPoint y: 363, distance: 105.2
click at [1249, 363] on div "17.00 x 17.00 x 42.00" at bounding box center [1252, 357] width 310 height 24
type input "13.00"
click at [1249, 367] on input "1.00" at bounding box center [1252, 357] width 95 height 24
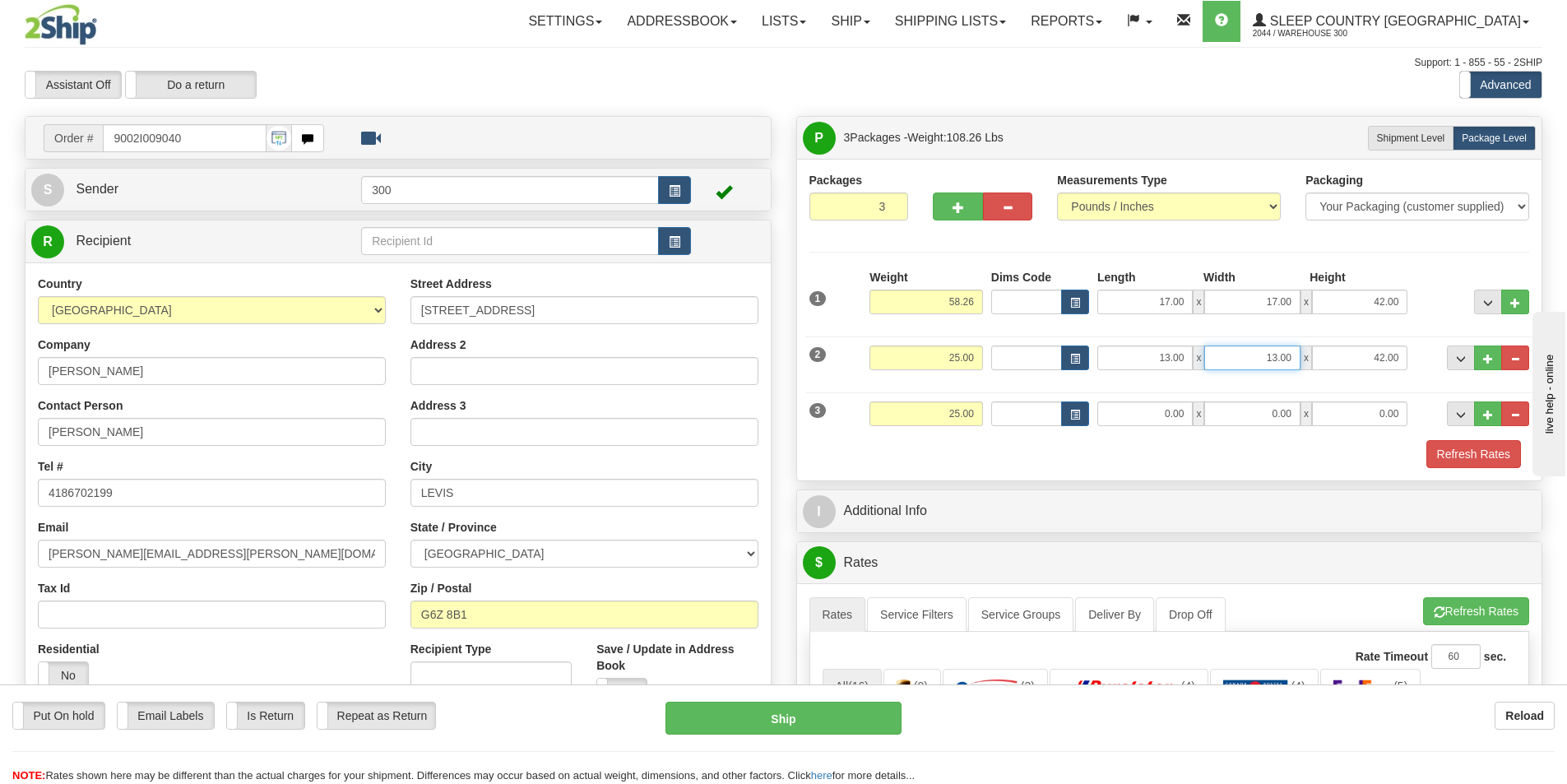
type input "13.00"
type input "40.00"
drag, startPoint x: 1157, startPoint y: 420, endPoint x: 1215, endPoint y: 428, distance: 58.5
click at [1215, 428] on div "3 Weight 25.00 Dims Code Length Width Height" at bounding box center [1170, 412] width 729 height 56
type input "13.00"
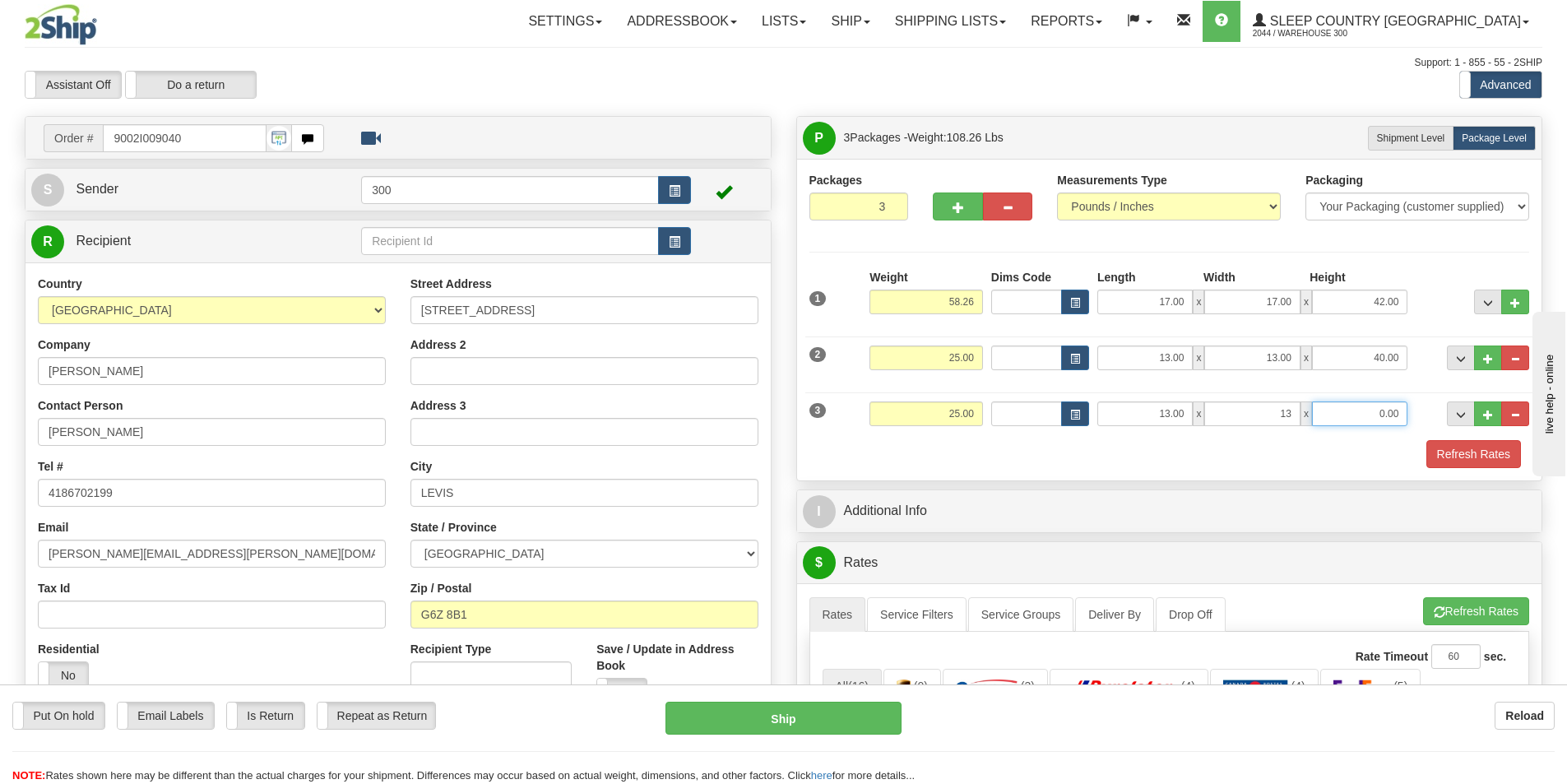
type input "13.00"
type input "40.00"
click at [1210, 438] on div at bounding box center [1170, 438] width 729 height 1
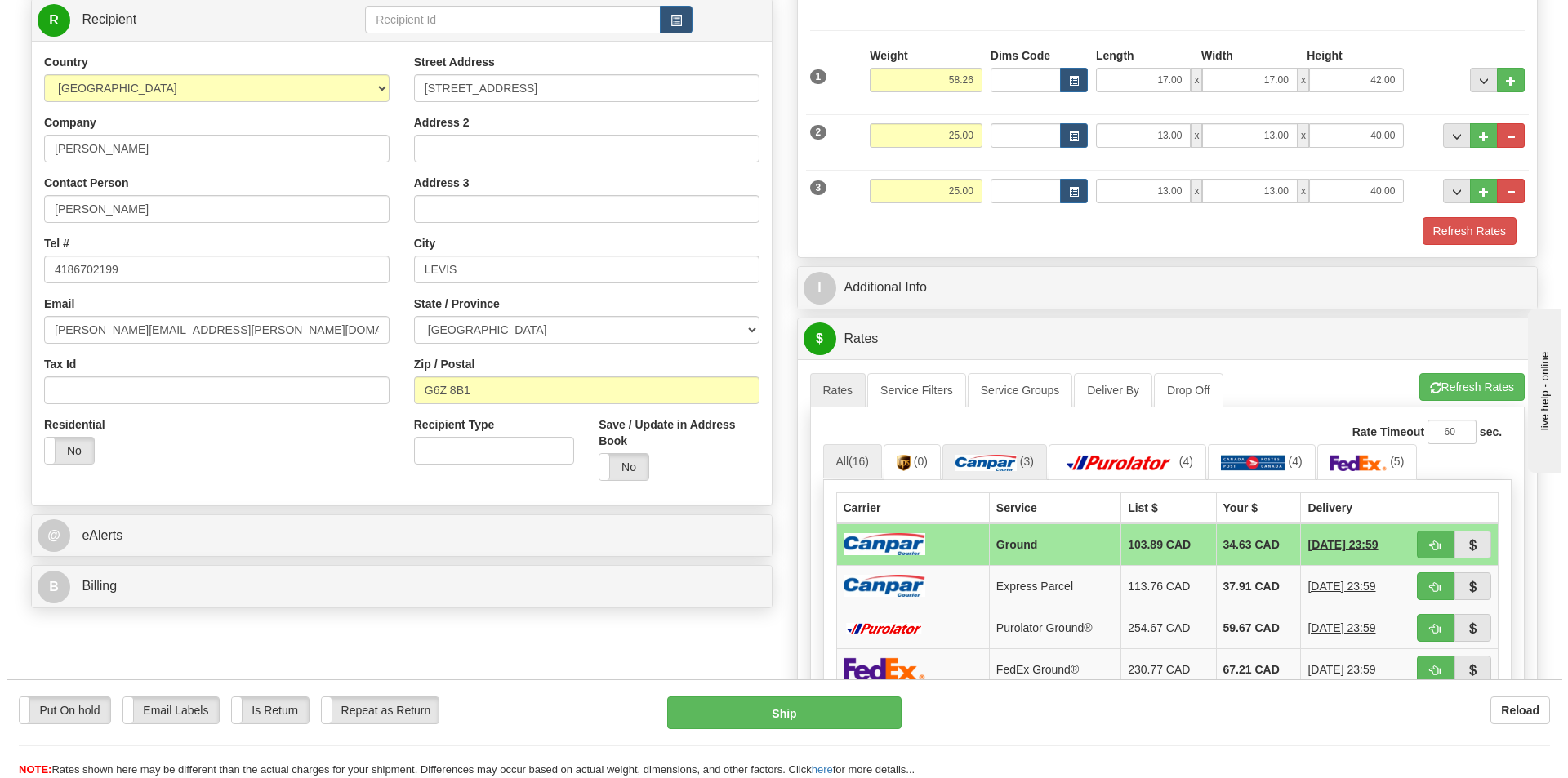
scroll to position [244, 0]
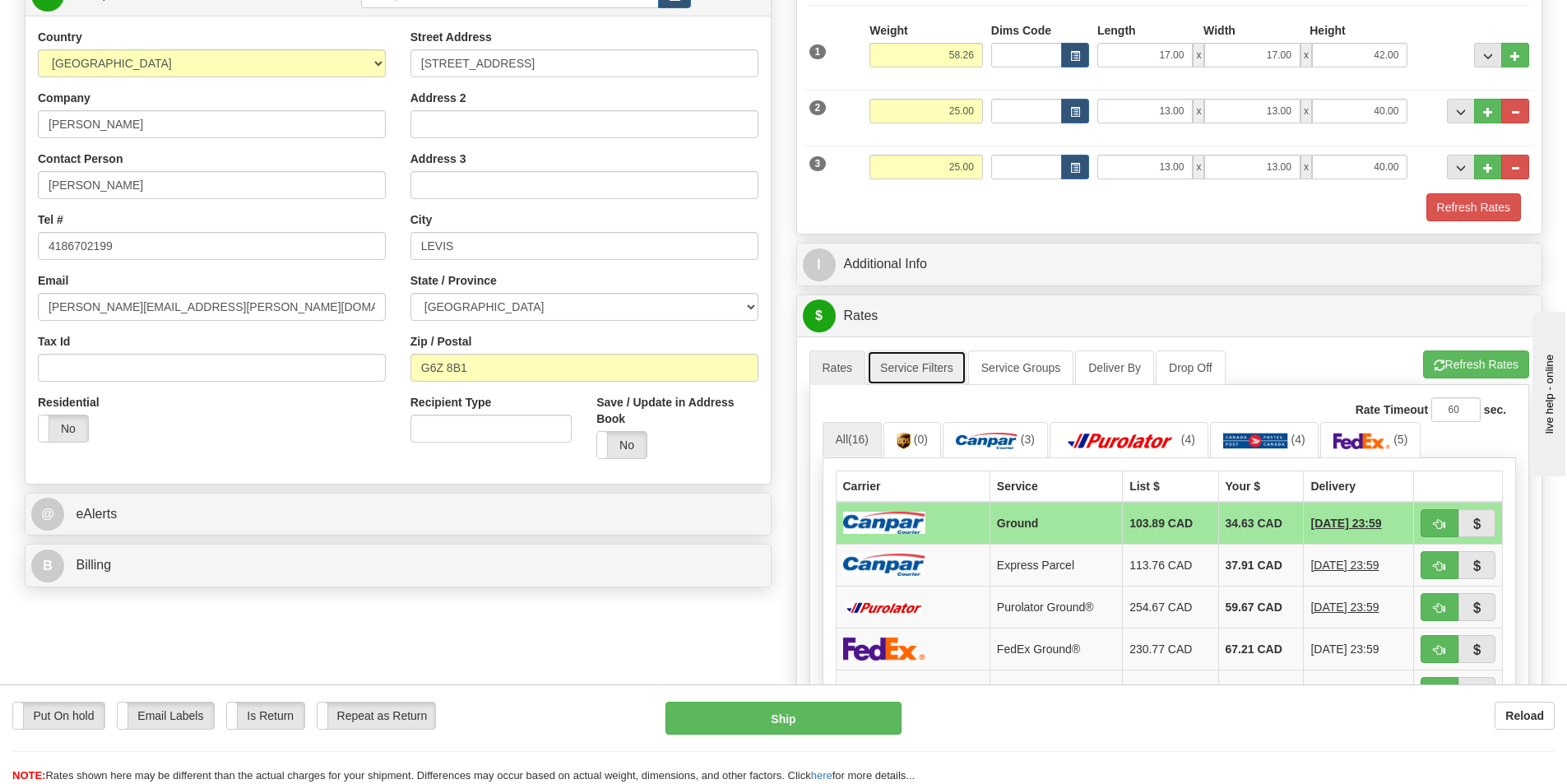
click at [902, 358] on link "Service Filters" at bounding box center [916, 368] width 100 height 35
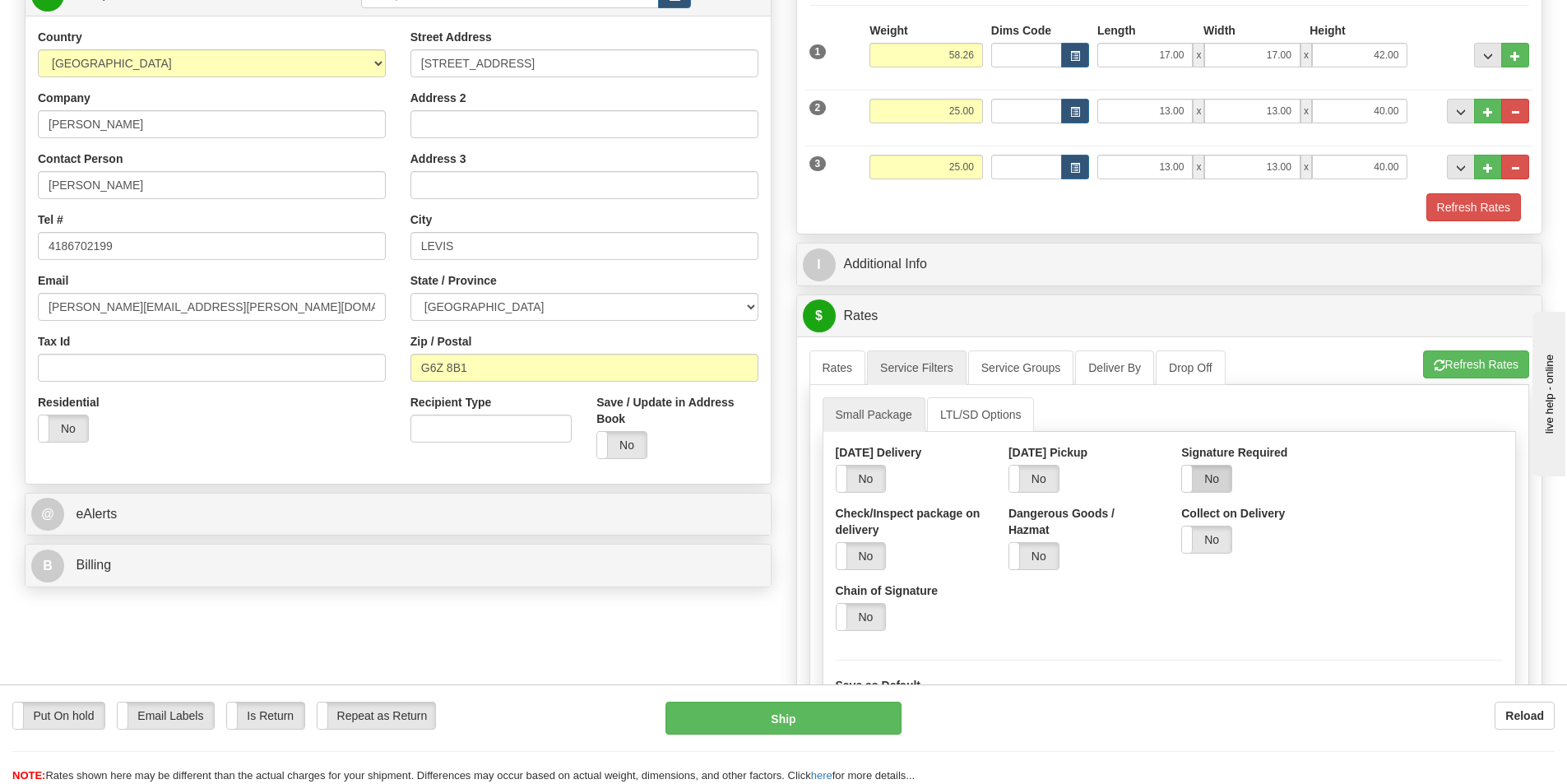
click at [1209, 474] on label "No" at bounding box center [1207, 479] width 49 height 26
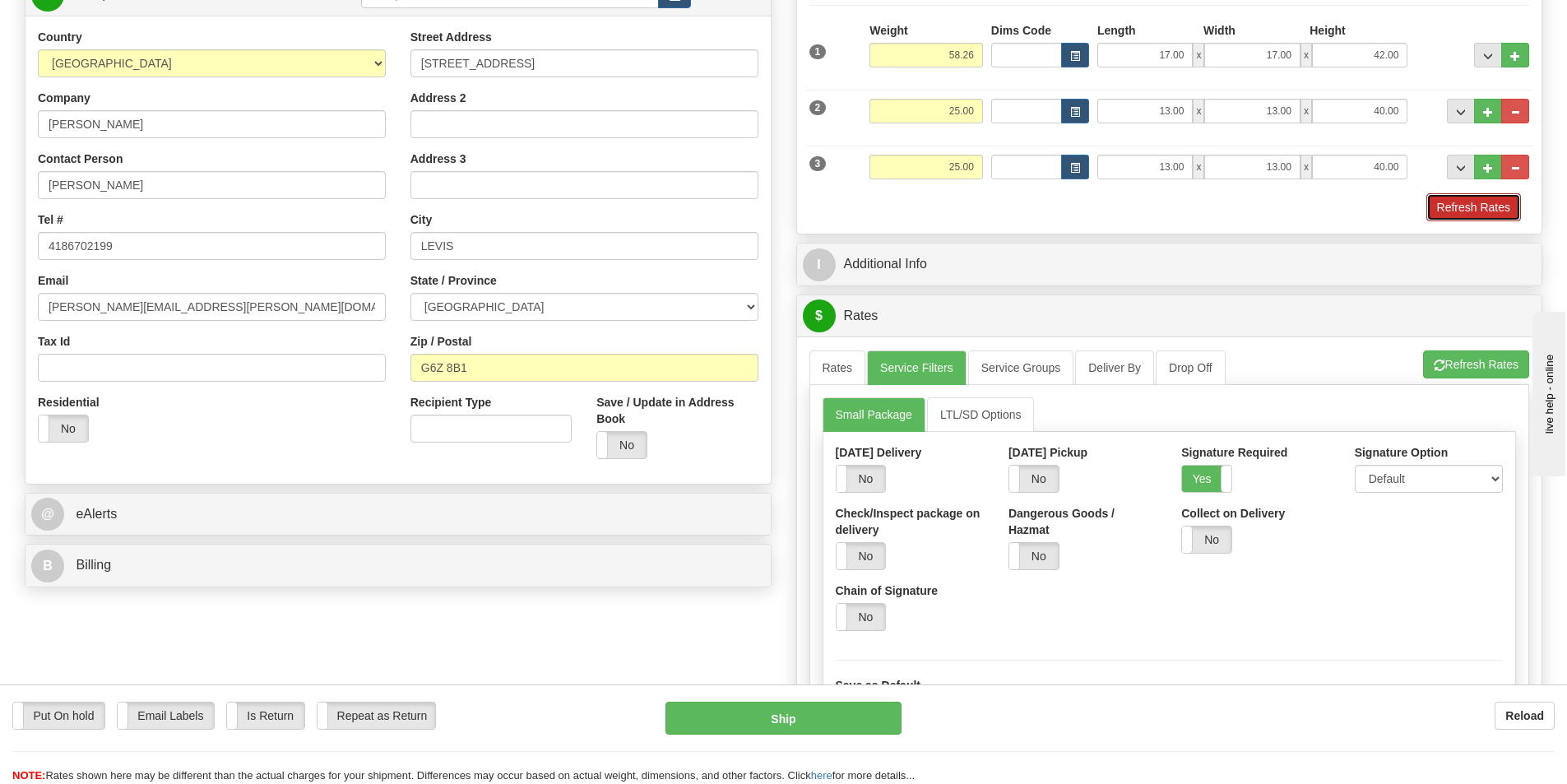
click at [1477, 212] on button "Refresh Rates" at bounding box center [1473, 207] width 95 height 28
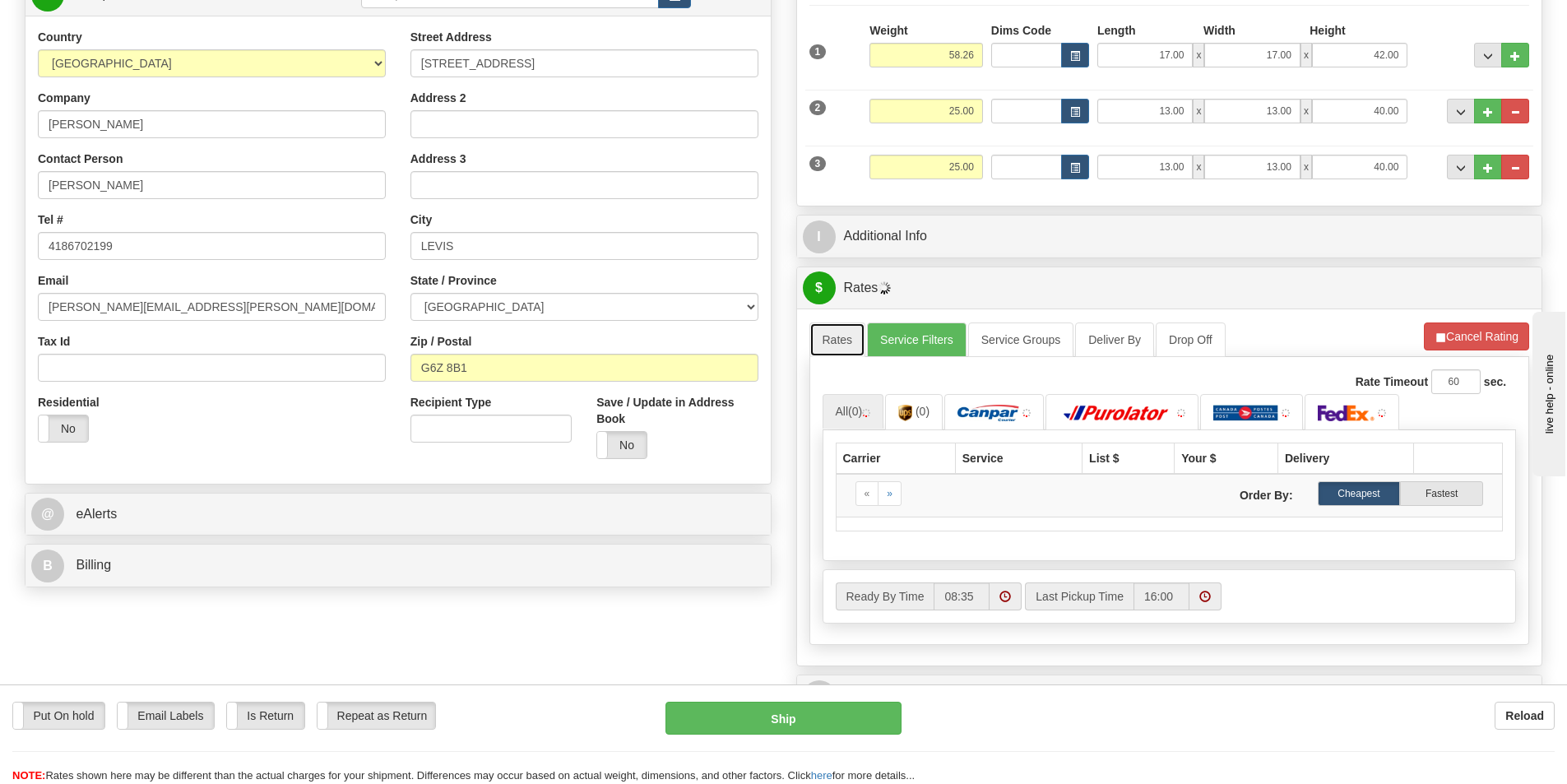
click at [852, 336] on link "Rates" at bounding box center [837, 340] width 56 height 35
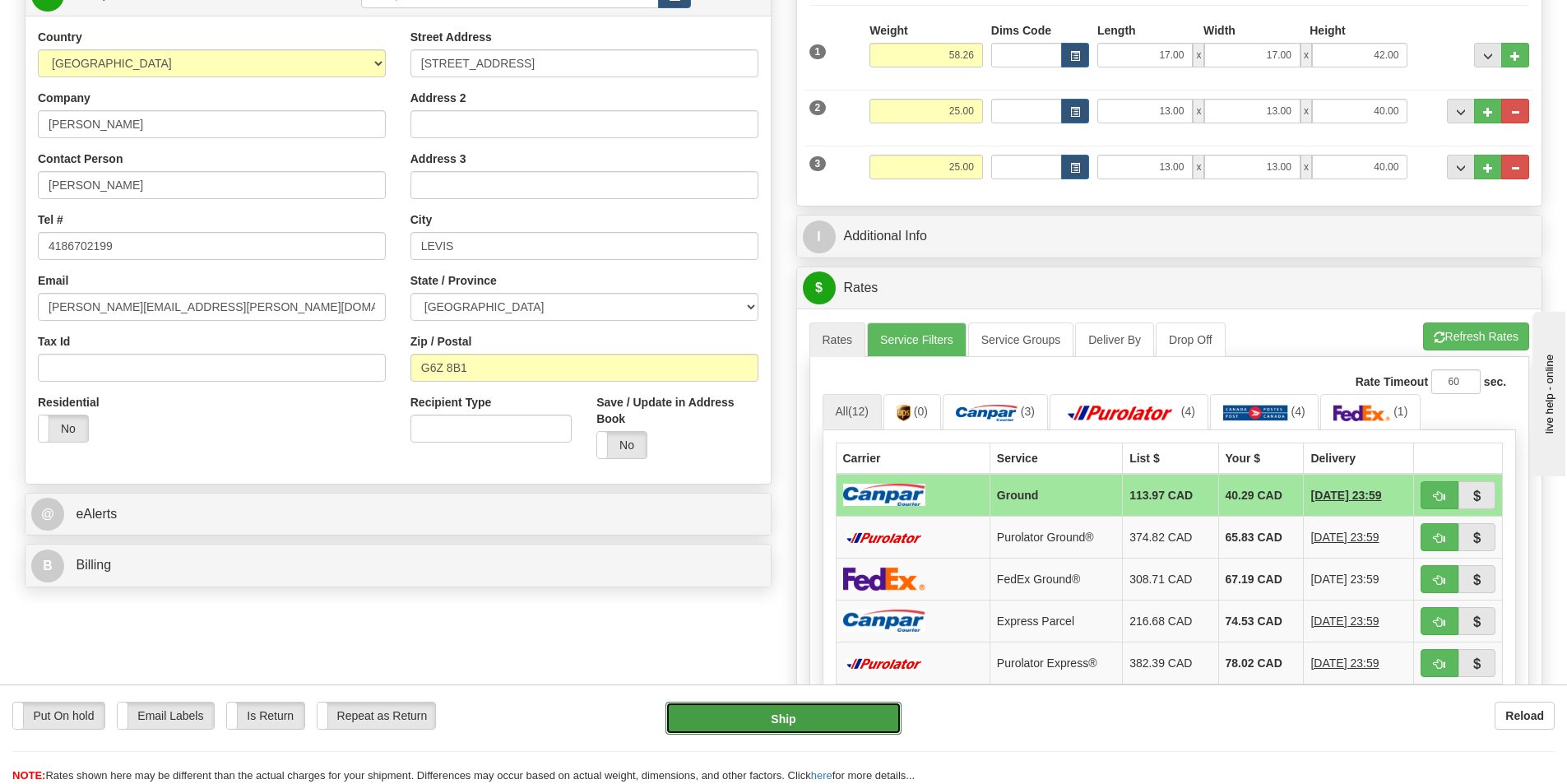
click at [846, 716] on button "Ship" at bounding box center [784, 718] width 236 height 33
type input "1"
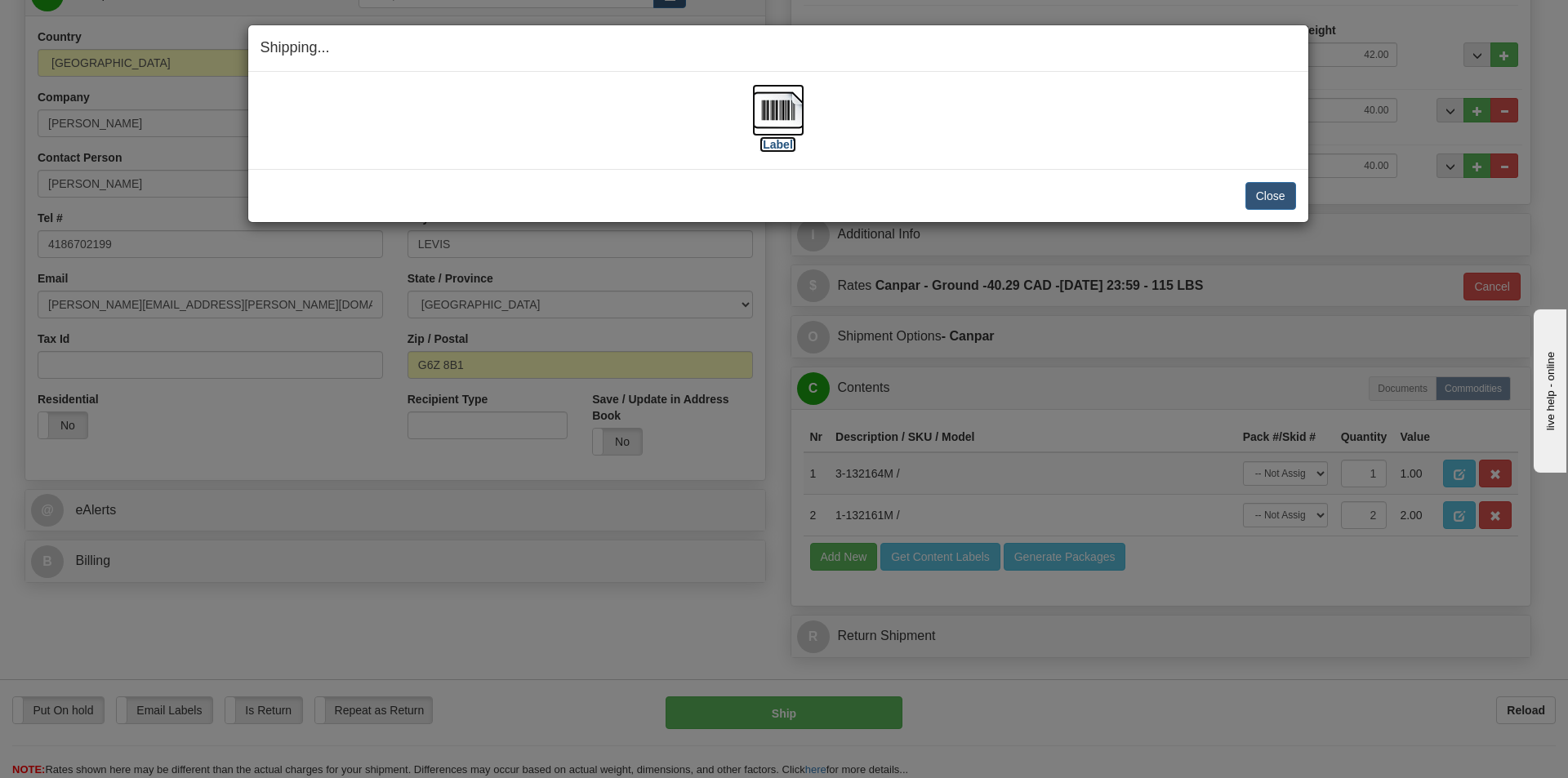
click at [767, 147] on label "[Label]" at bounding box center [778, 144] width 38 height 16
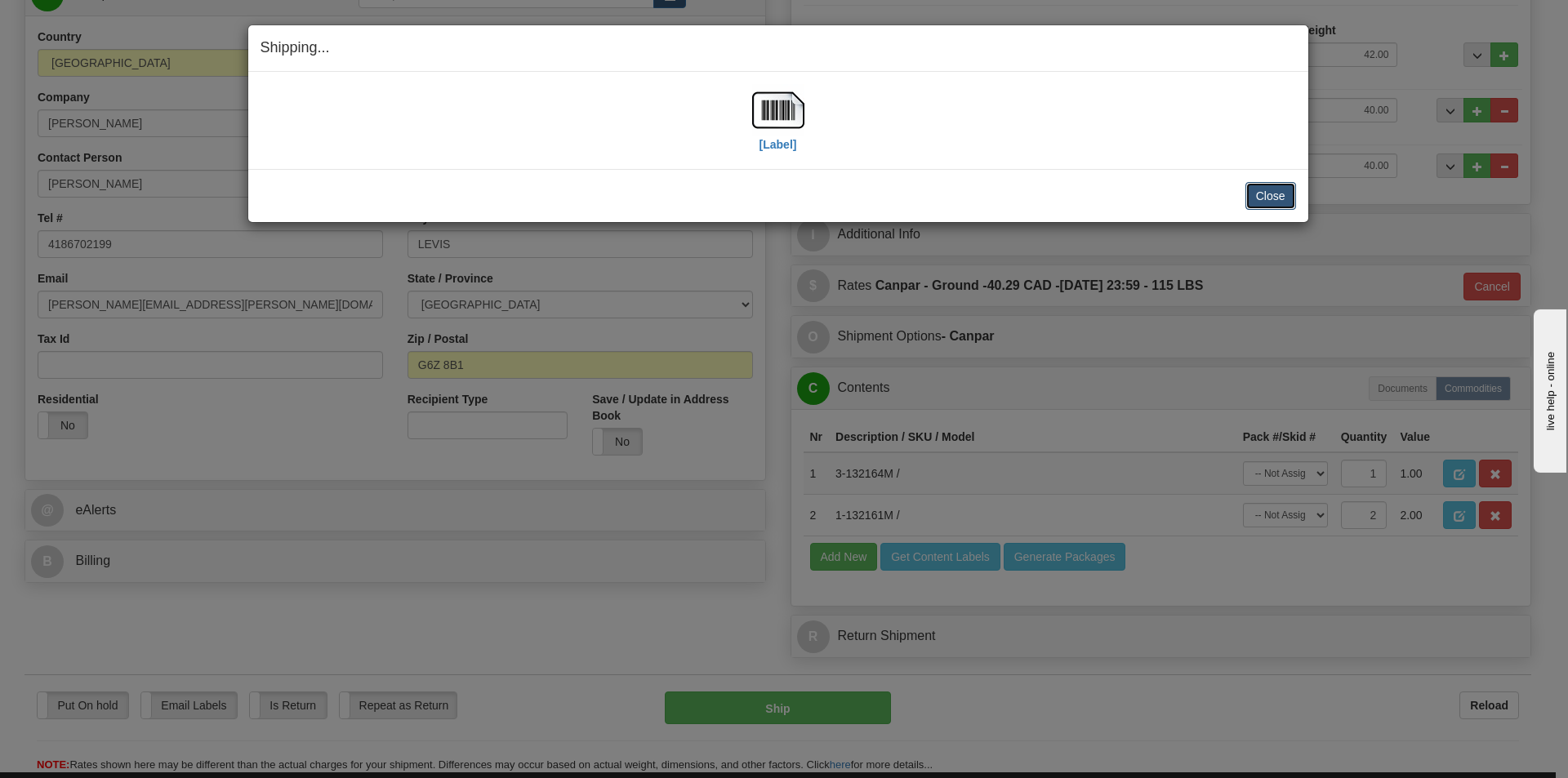
click at [1268, 200] on button "Close" at bounding box center [1270, 195] width 51 height 28
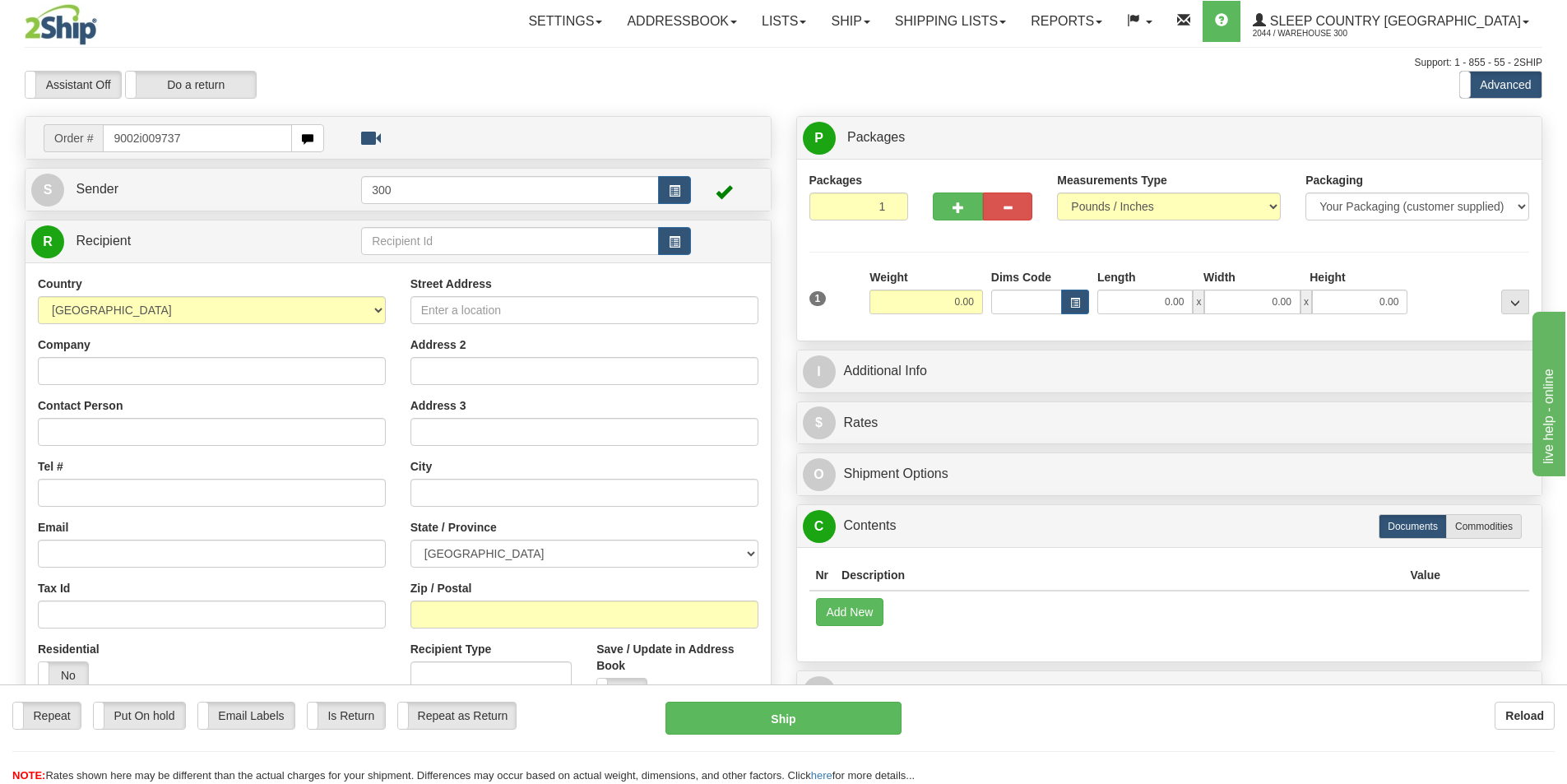
type input "9002i009737"
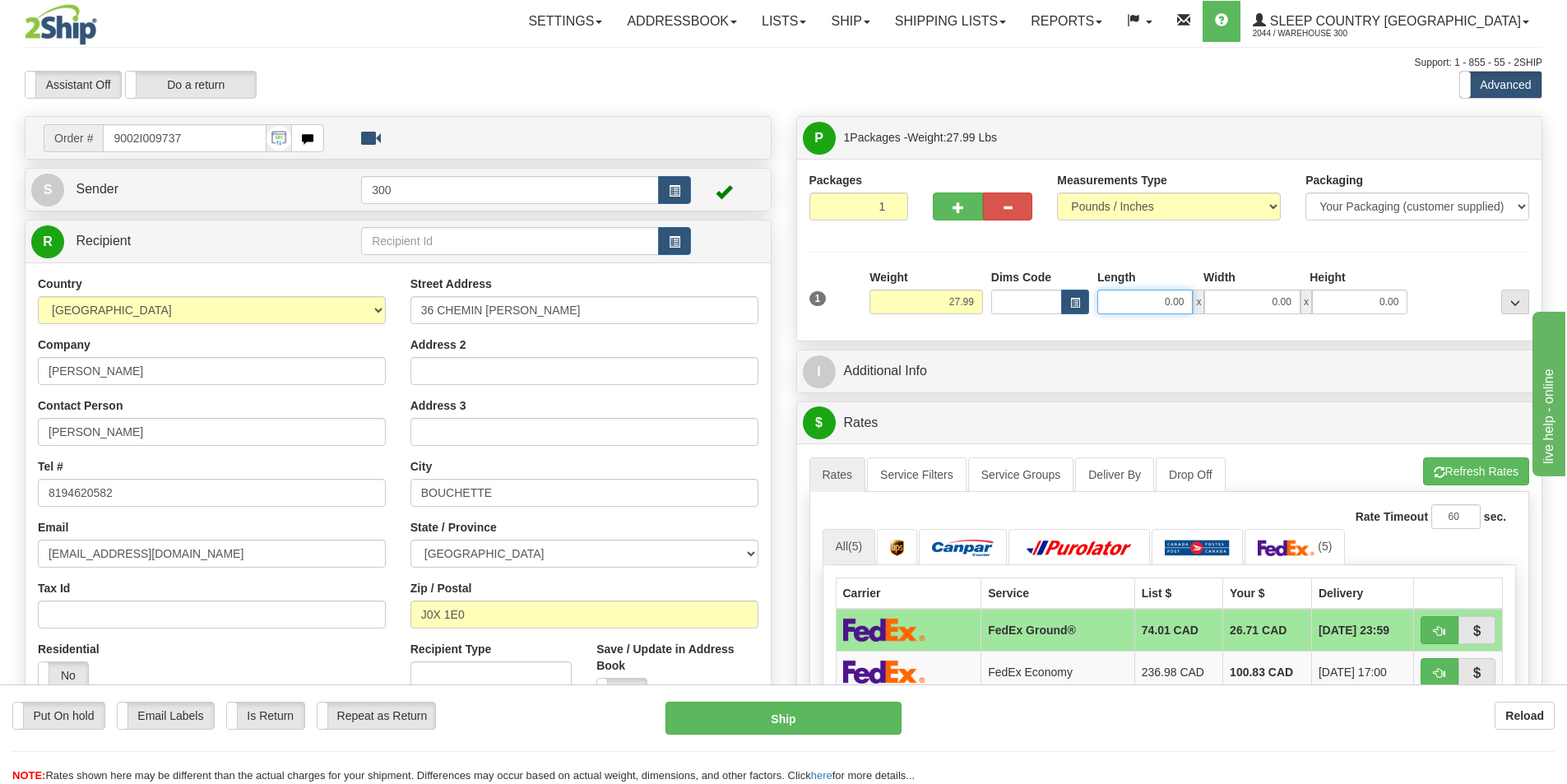
drag, startPoint x: 1162, startPoint y: 297, endPoint x: 1395, endPoint y: 294, distance: 233.0
click at [1380, 296] on div "0.00 x 0.00 x 0.00" at bounding box center [1252, 302] width 310 height 24
type input "14.00"
click at [1281, 300] on input "0.00" at bounding box center [1252, 302] width 95 height 24
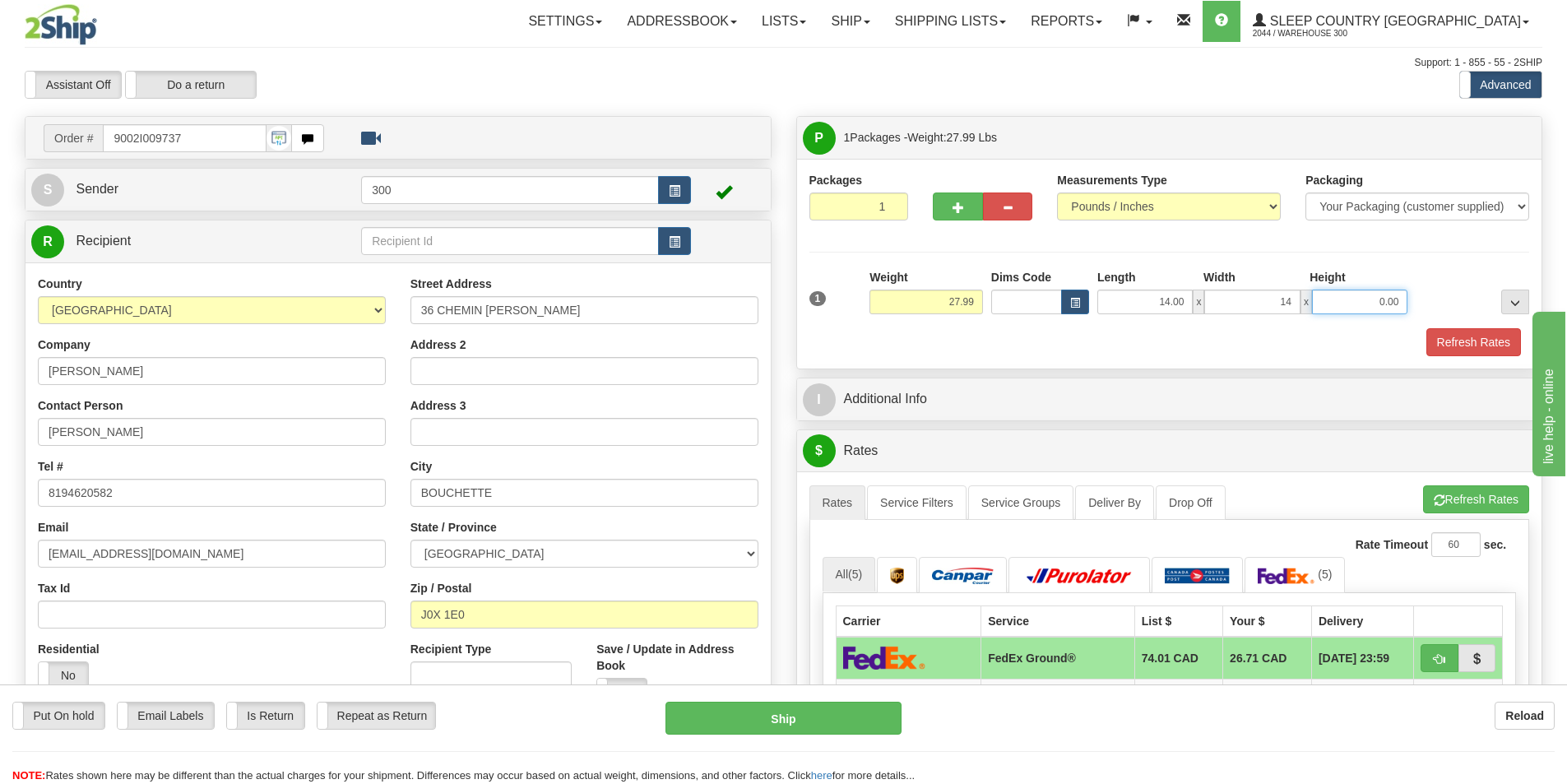
type input "14.00"
type input "40.00"
click at [1506, 340] on button "Refresh Rates" at bounding box center [1473, 342] width 95 height 28
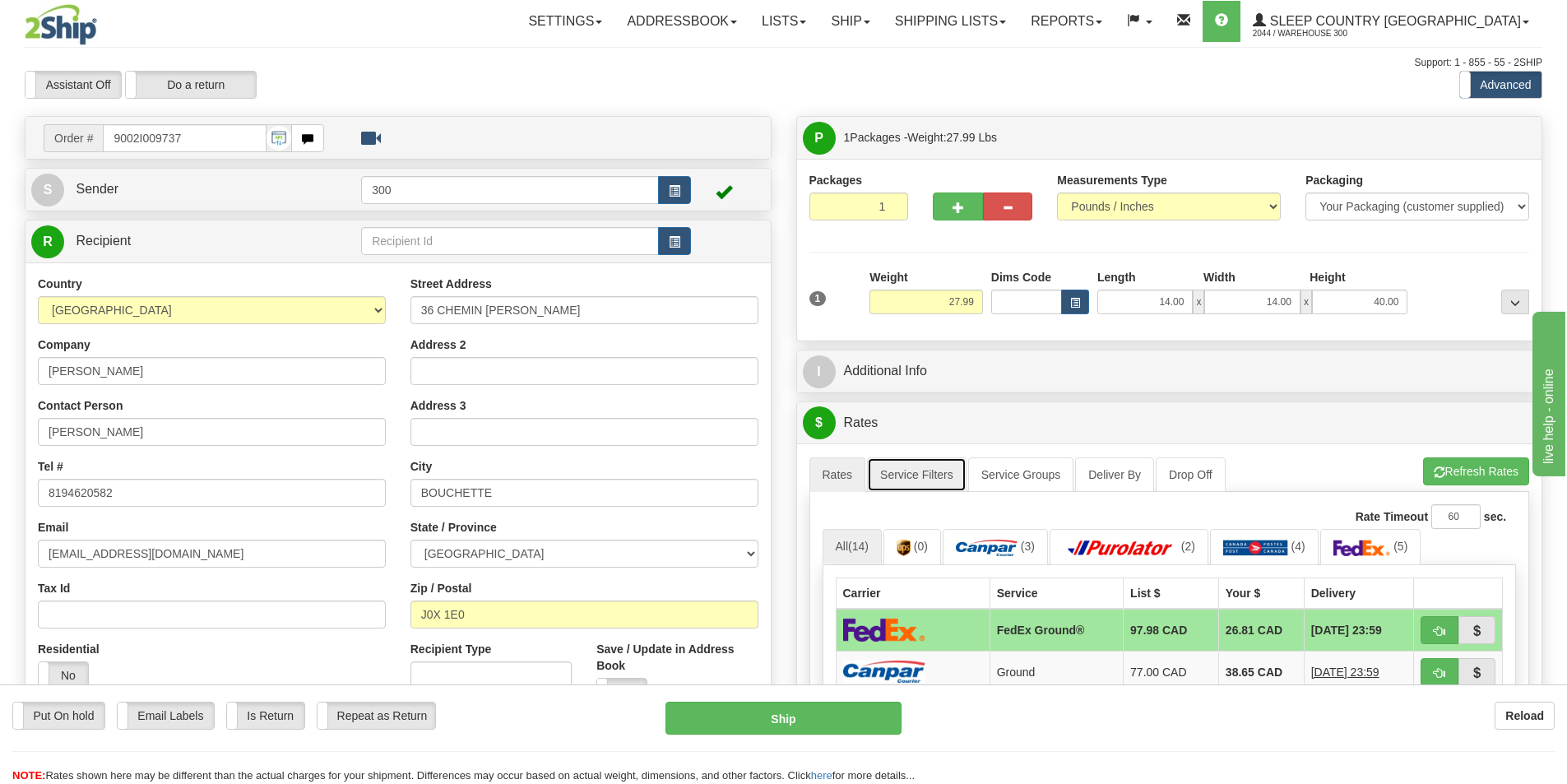
click at [934, 472] on link "Service Filters" at bounding box center [916, 474] width 100 height 35
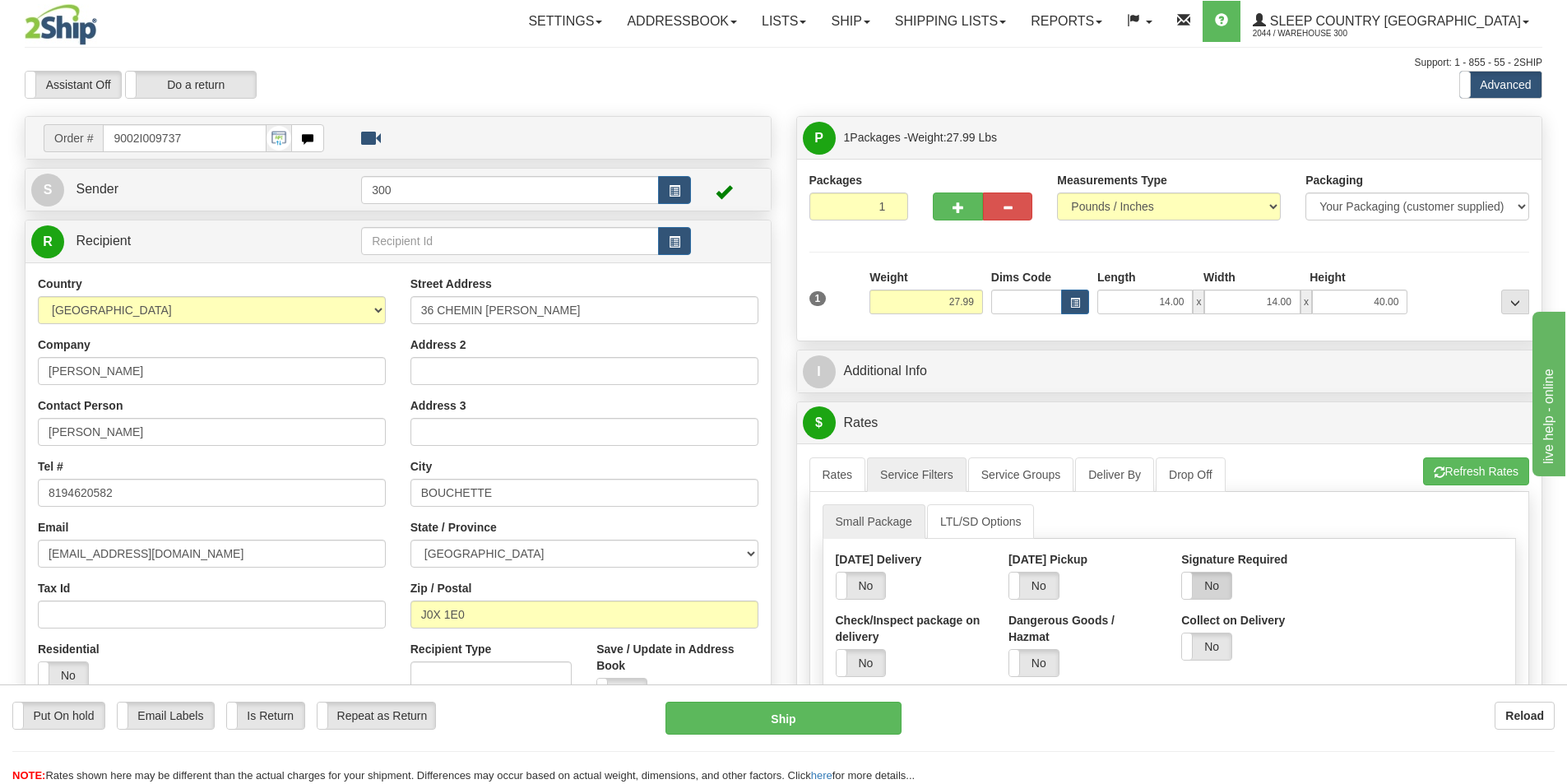
click at [1208, 583] on label "No" at bounding box center [1207, 585] width 49 height 26
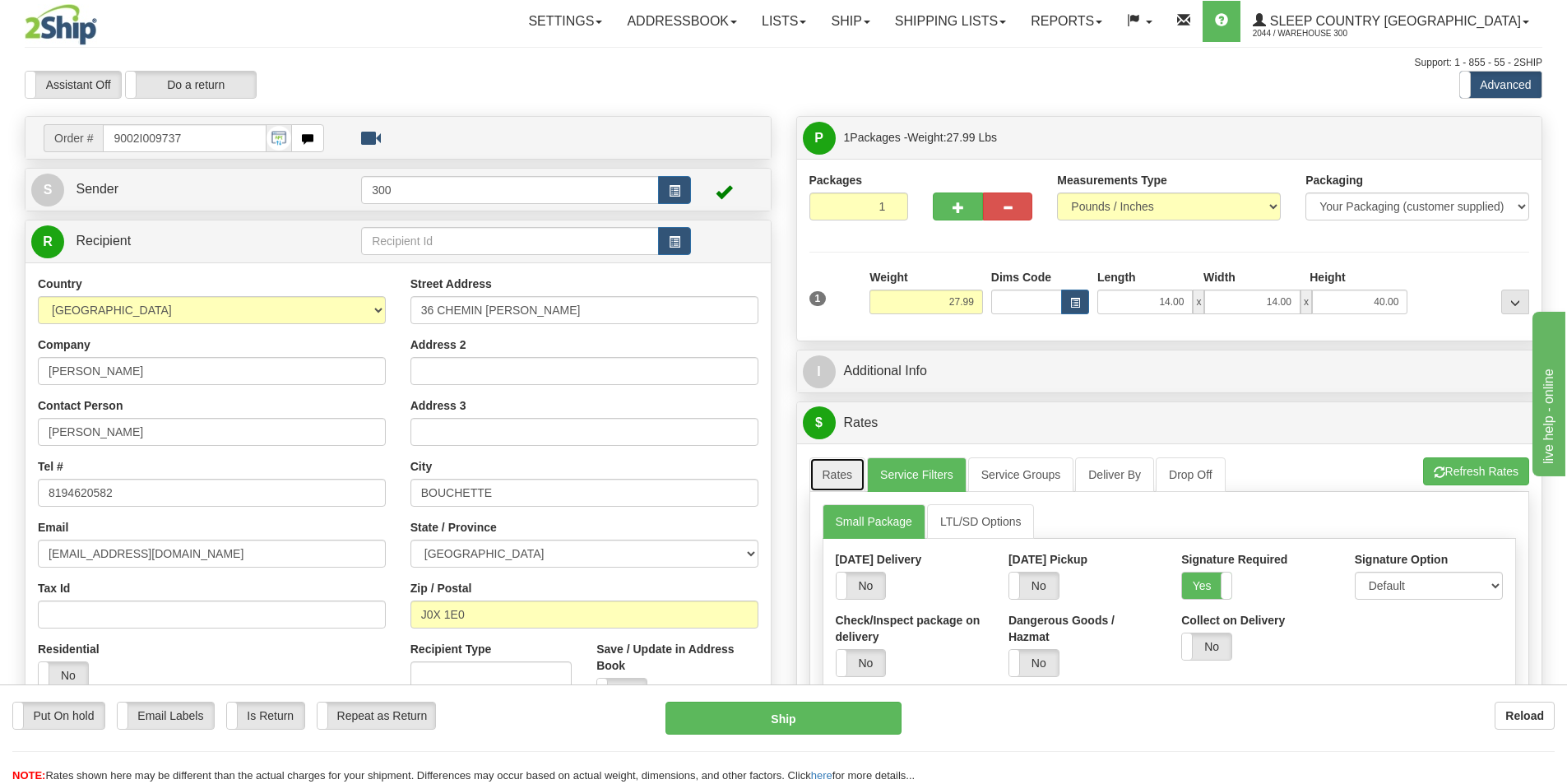
click at [848, 470] on link "Rates" at bounding box center [837, 474] width 56 height 35
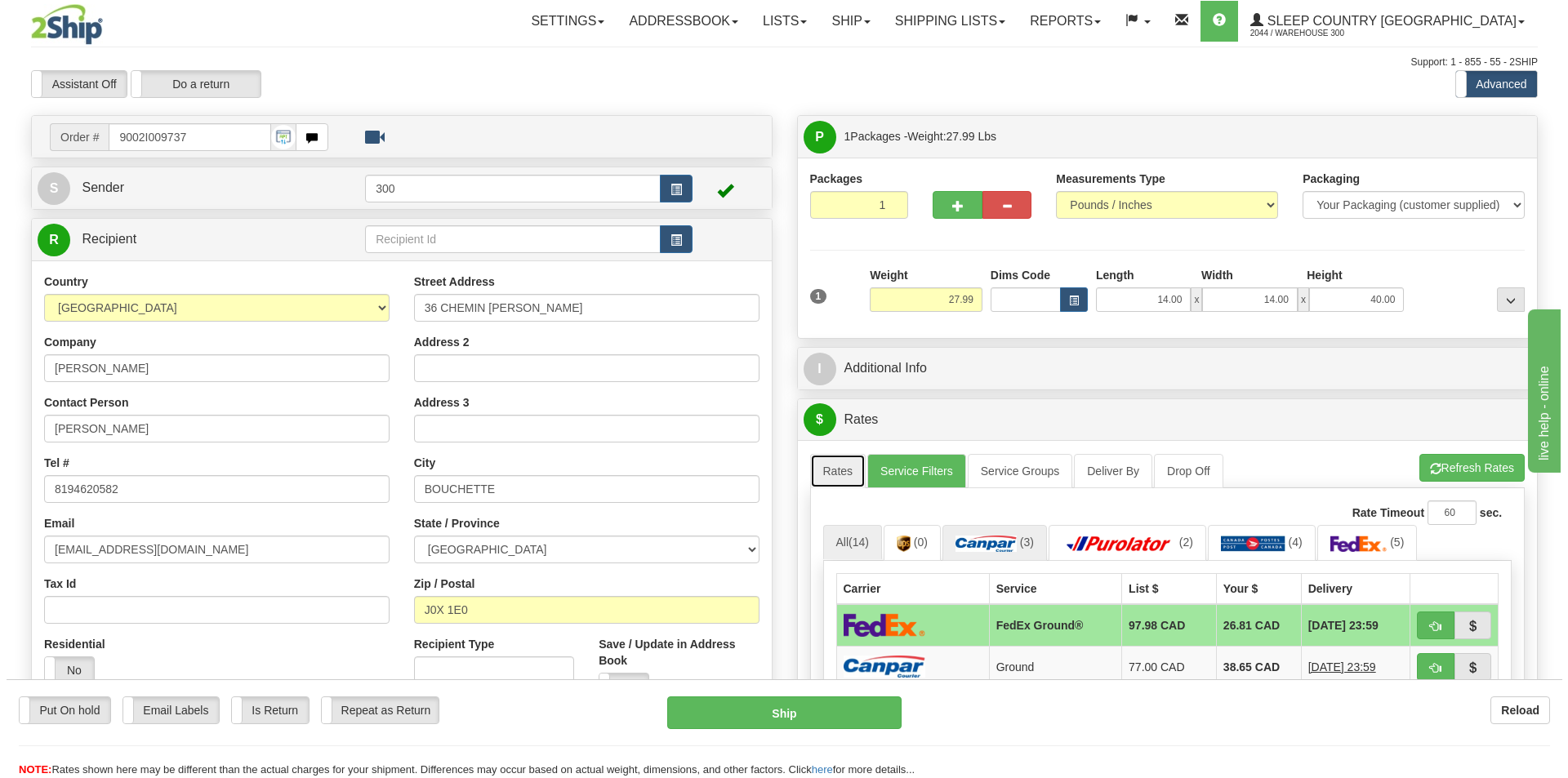
scroll to position [82, 0]
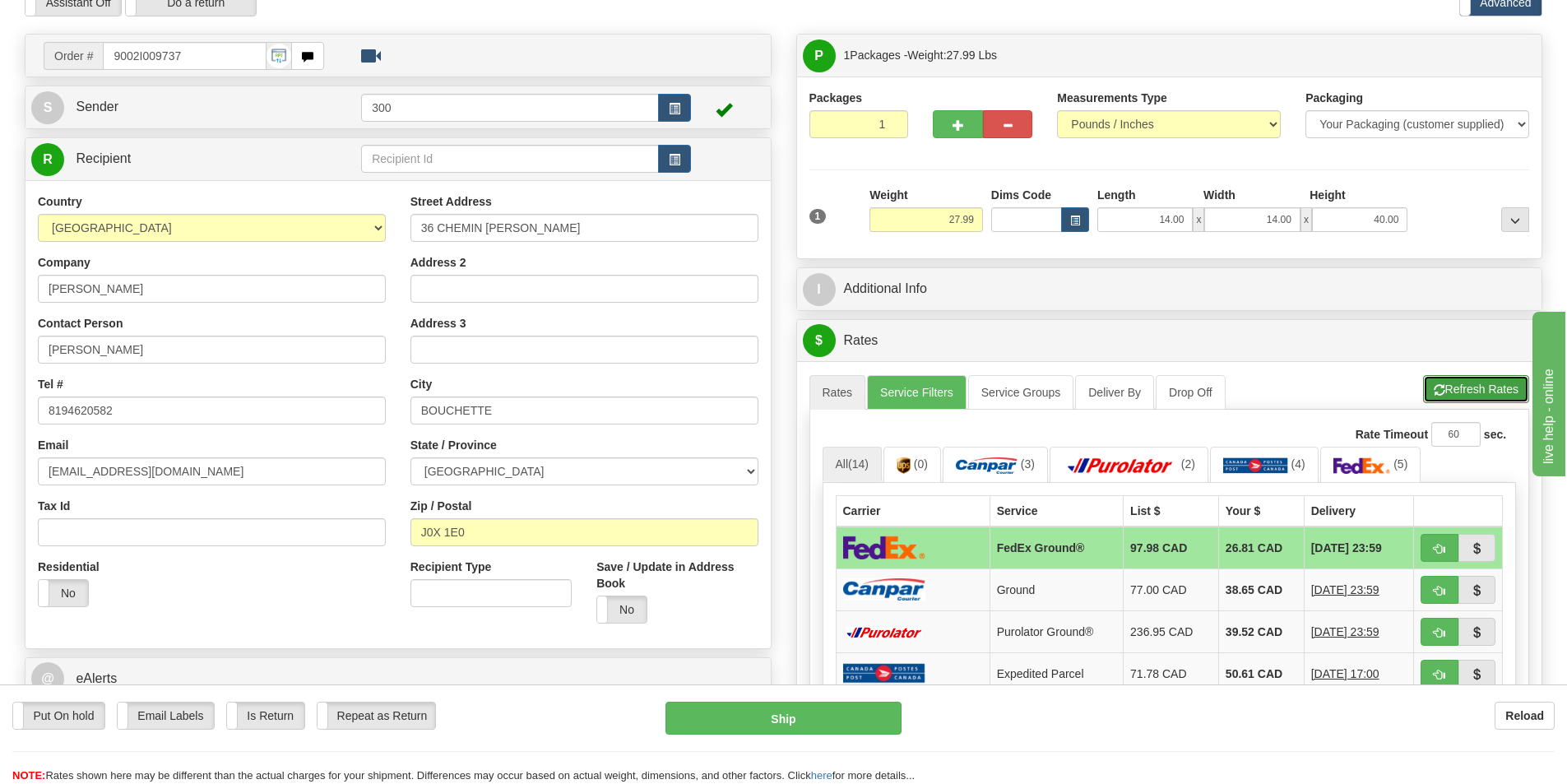
click at [1470, 379] on button "Refresh Rates" at bounding box center [1476, 389] width 106 height 28
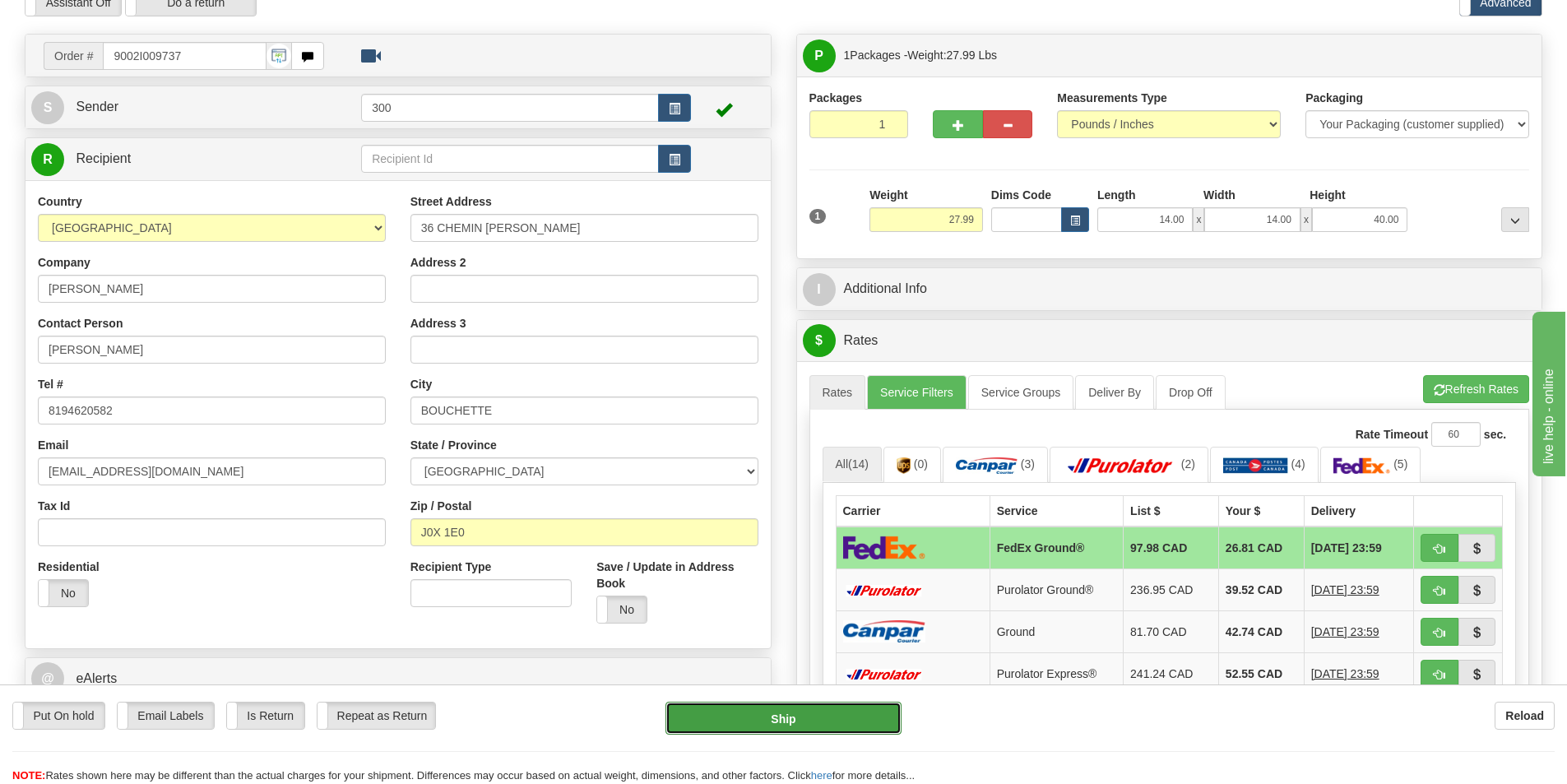
click at [870, 721] on button "Ship" at bounding box center [784, 718] width 236 height 33
type input "92"
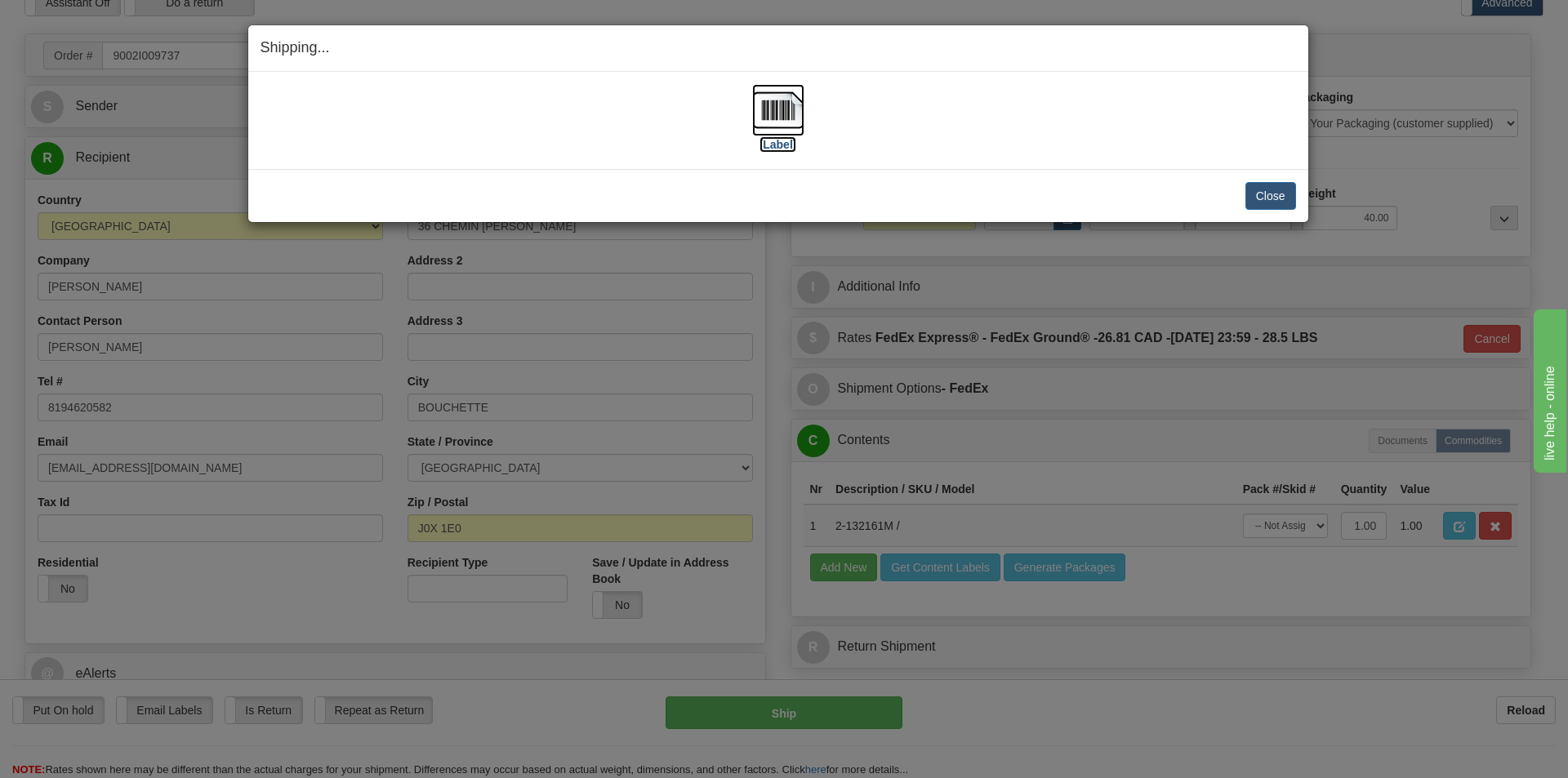
click at [778, 142] on label "[Label]" at bounding box center [778, 144] width 38 height 16
click at [1266, 195] on button "Close" at bounding box center [1270, 195] width 51 height 28
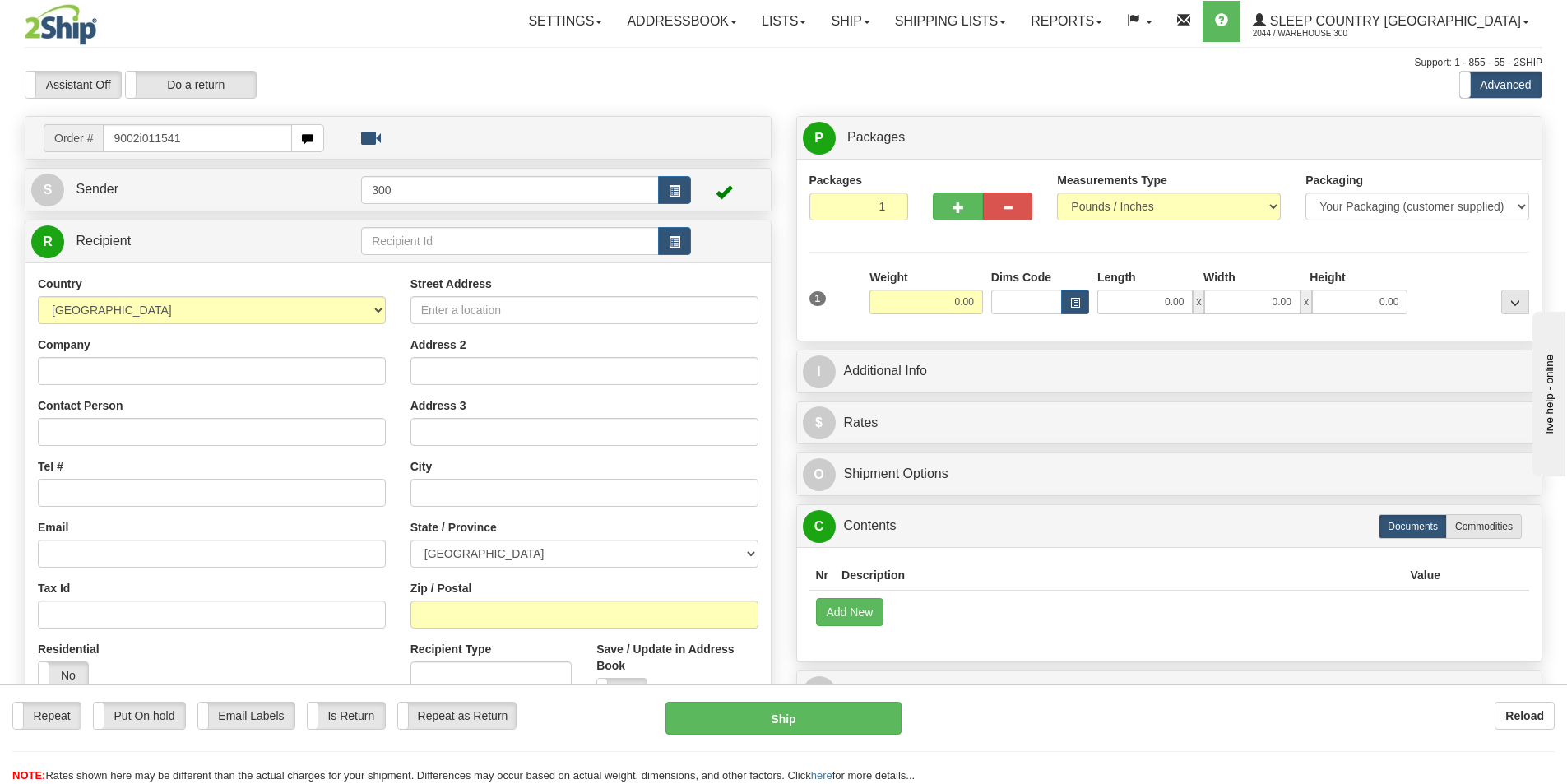
type input "9002i011541"
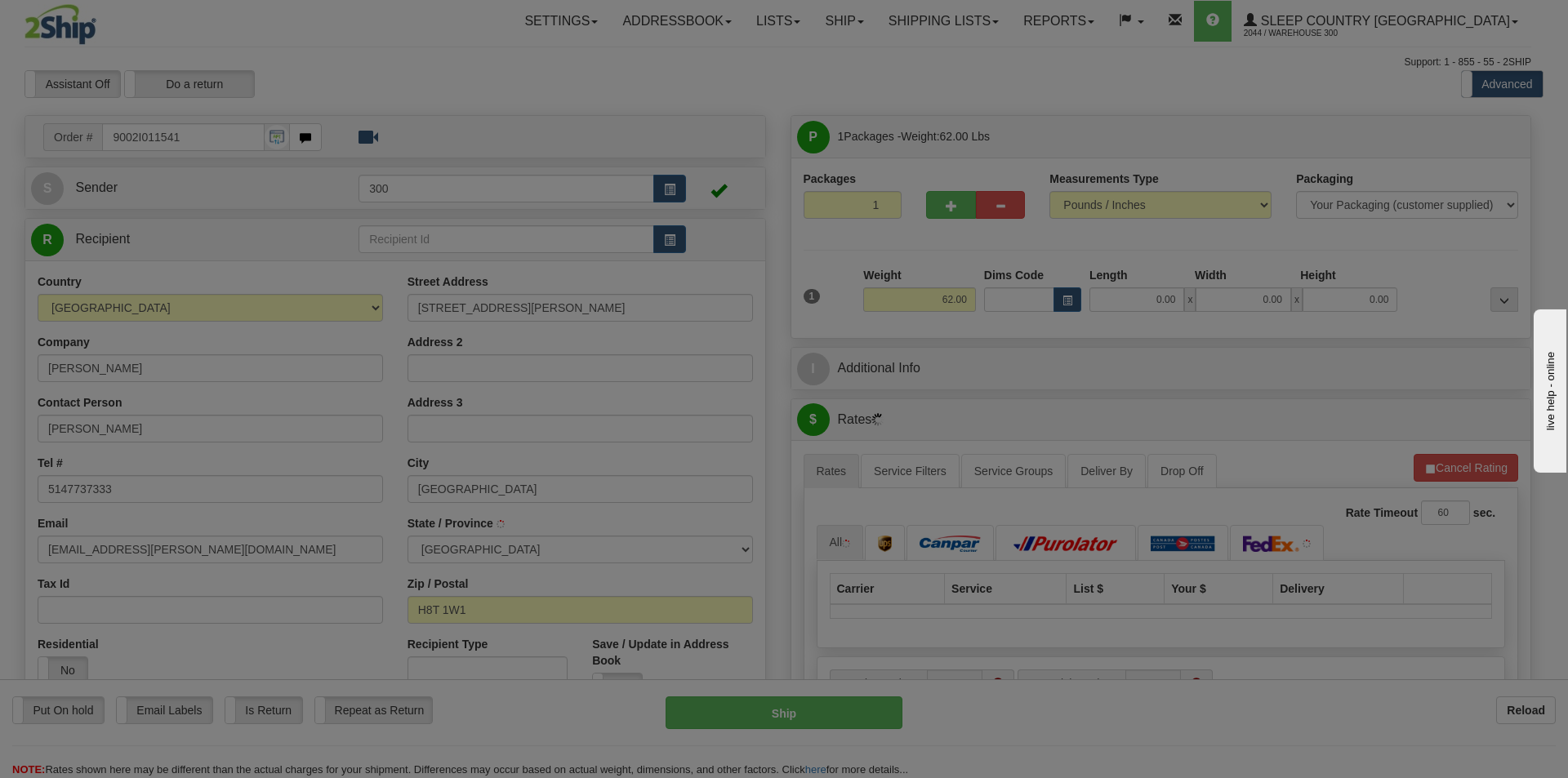
type input "LACHINE"
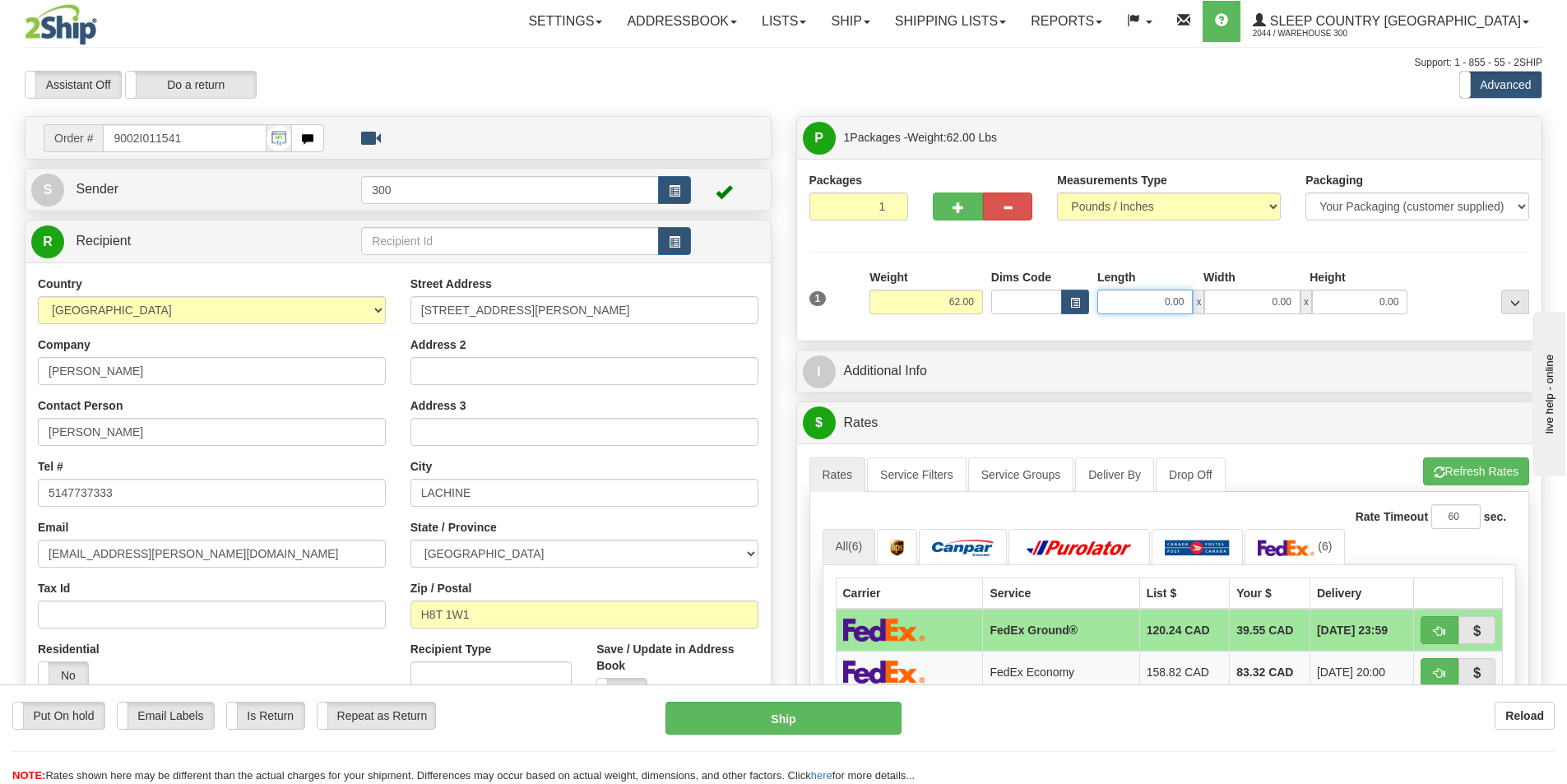
drag, startPoint x: 1157, startPoint y: 296, endPoint x: 1275, endPoint y: 313, distance: 119.2
click at [1270, 313] on div "0.00 x 0.00 x 0.00" at bounding box center [1252, 302] width 310 height 24
type input "19.00"
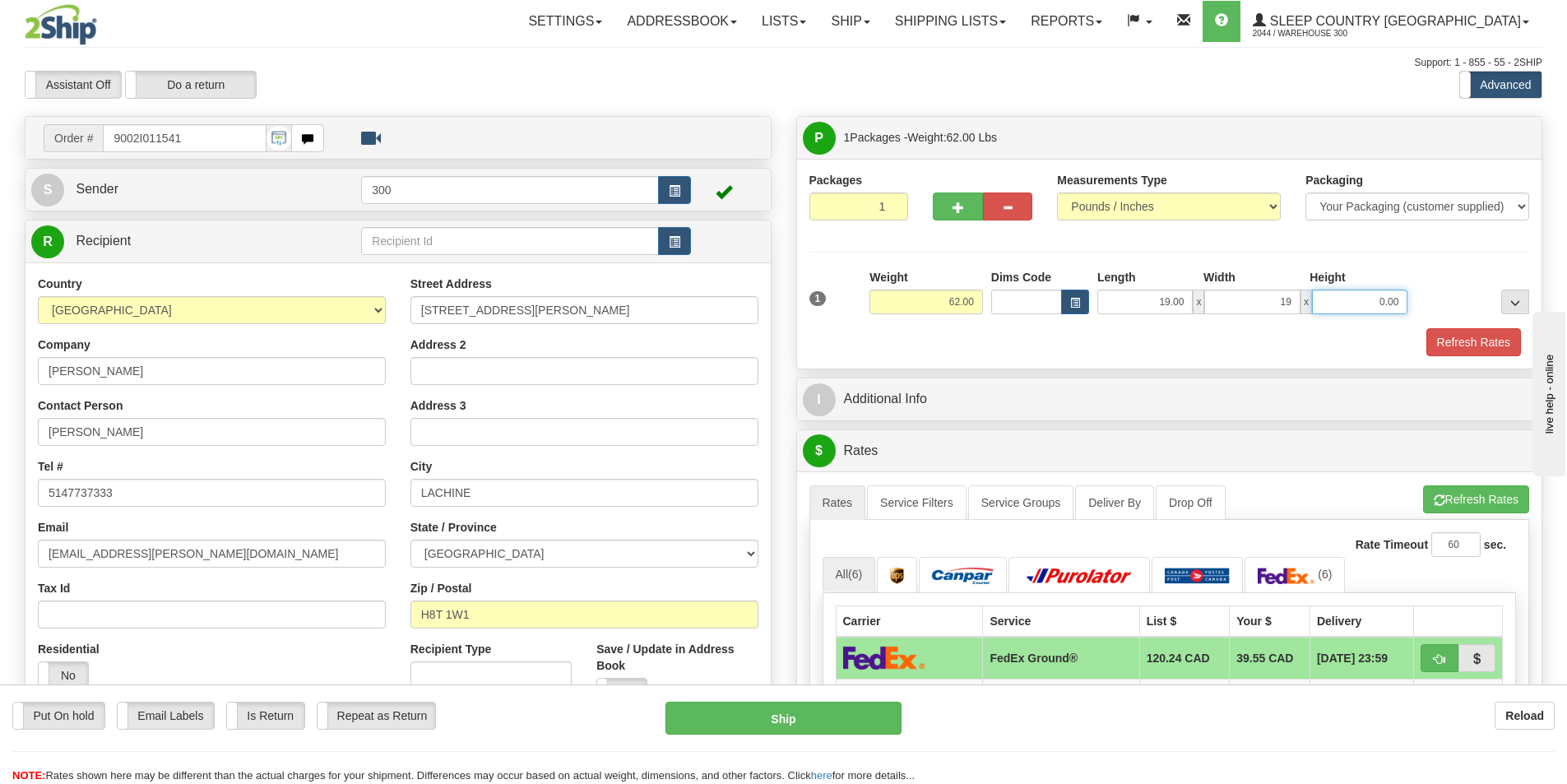
type input "19.00"
type input "41.00"
click at [1433, 339] on button "Refresh Rates" at bounding box center [1473, 342] width 95 height 28
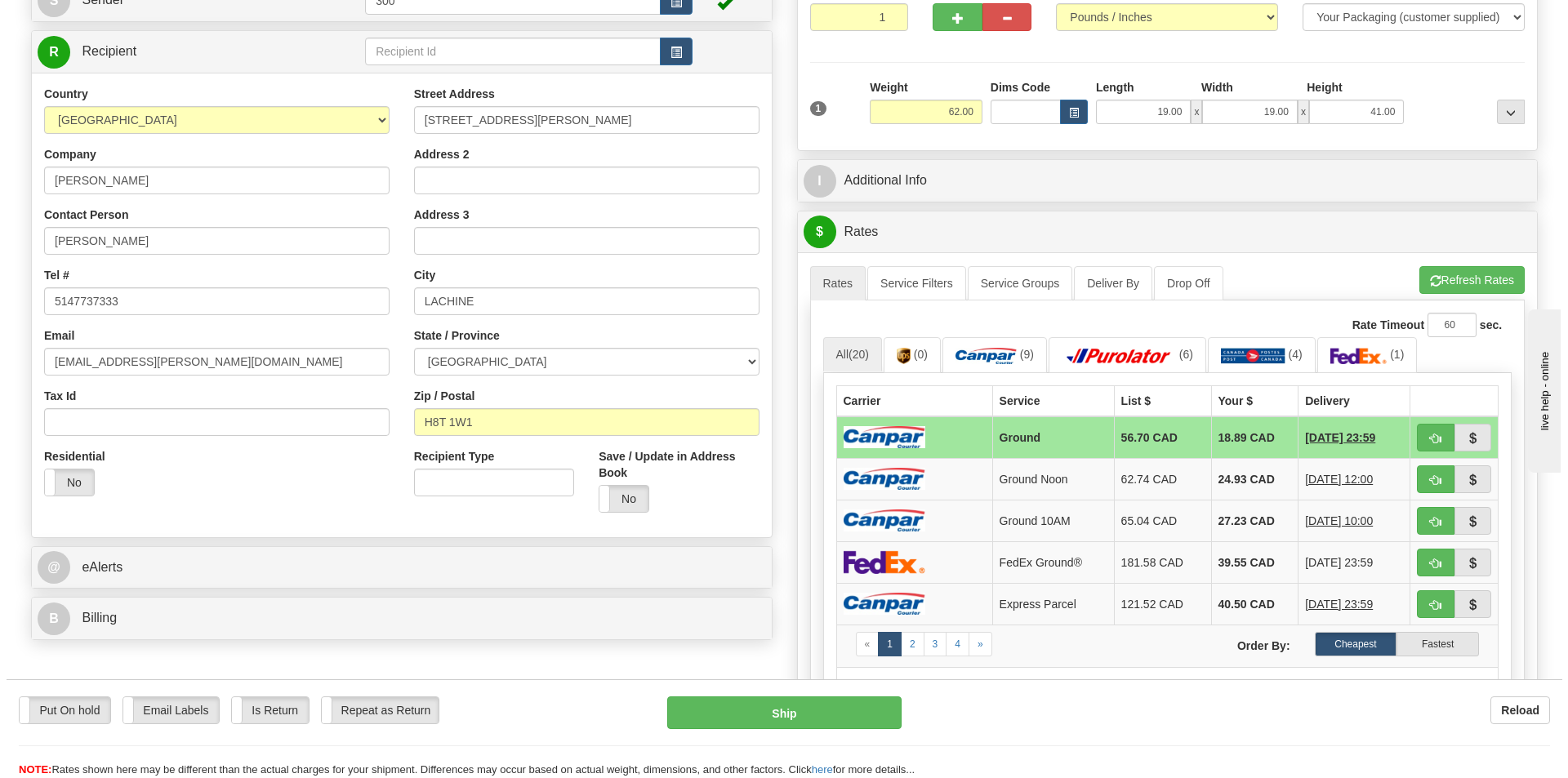
scroll to position [244, 0]
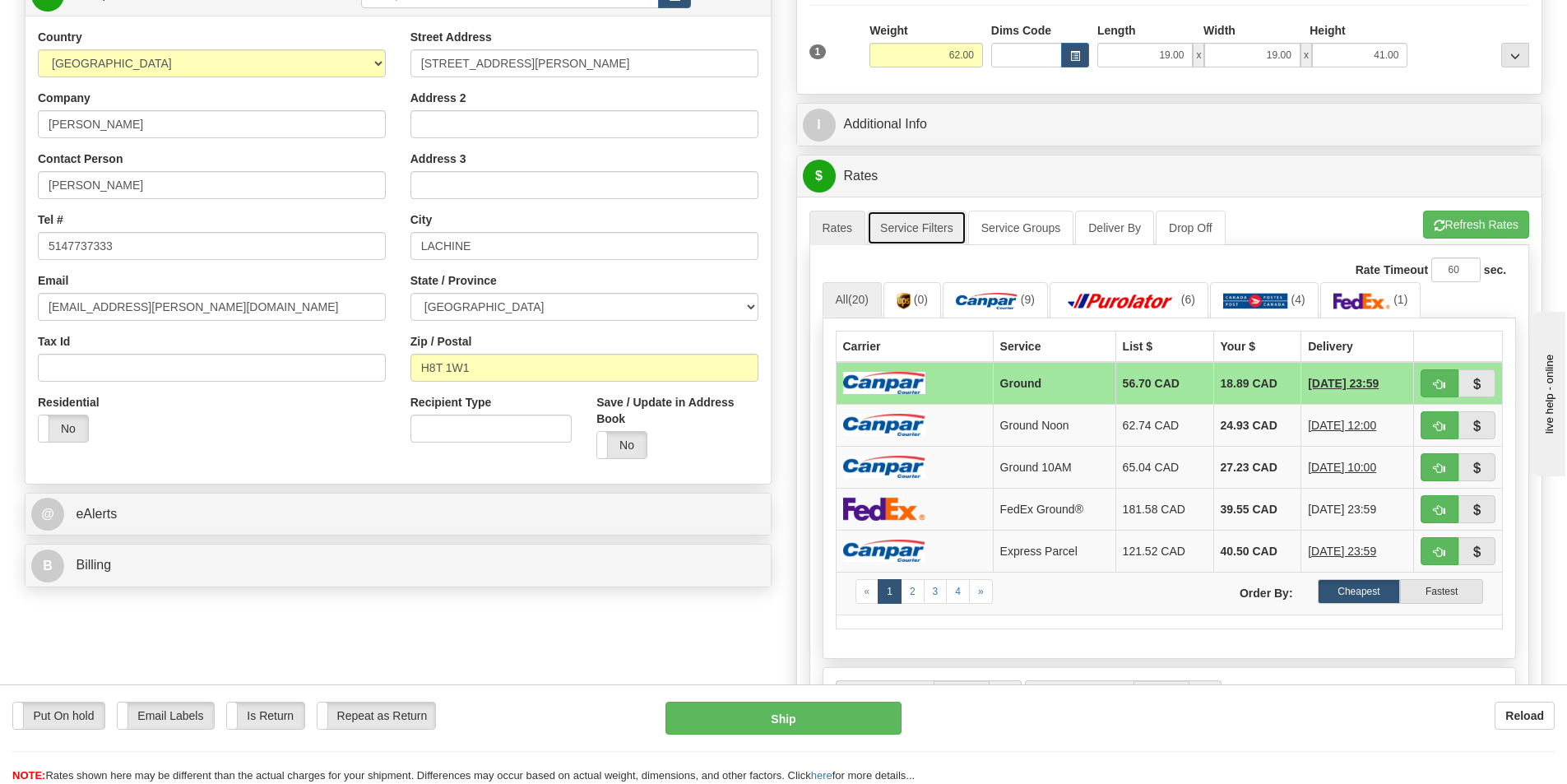
click at [942, 233] on link "Service Filters" at bounding box center [916, 228] width 100 height 35
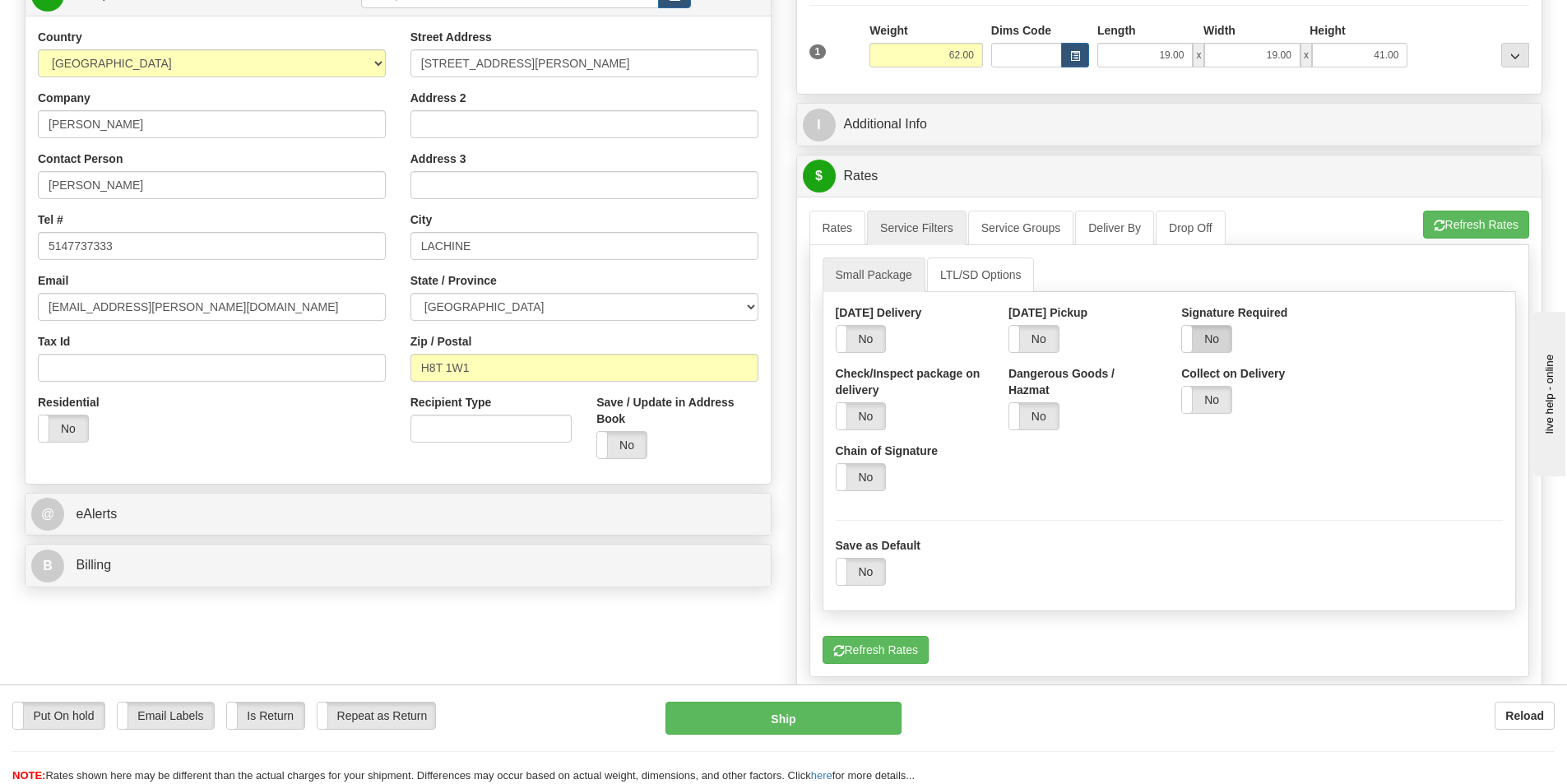
click at [1205, 343] on label "No" at bounding box center [1207, 338] width 49 height 26
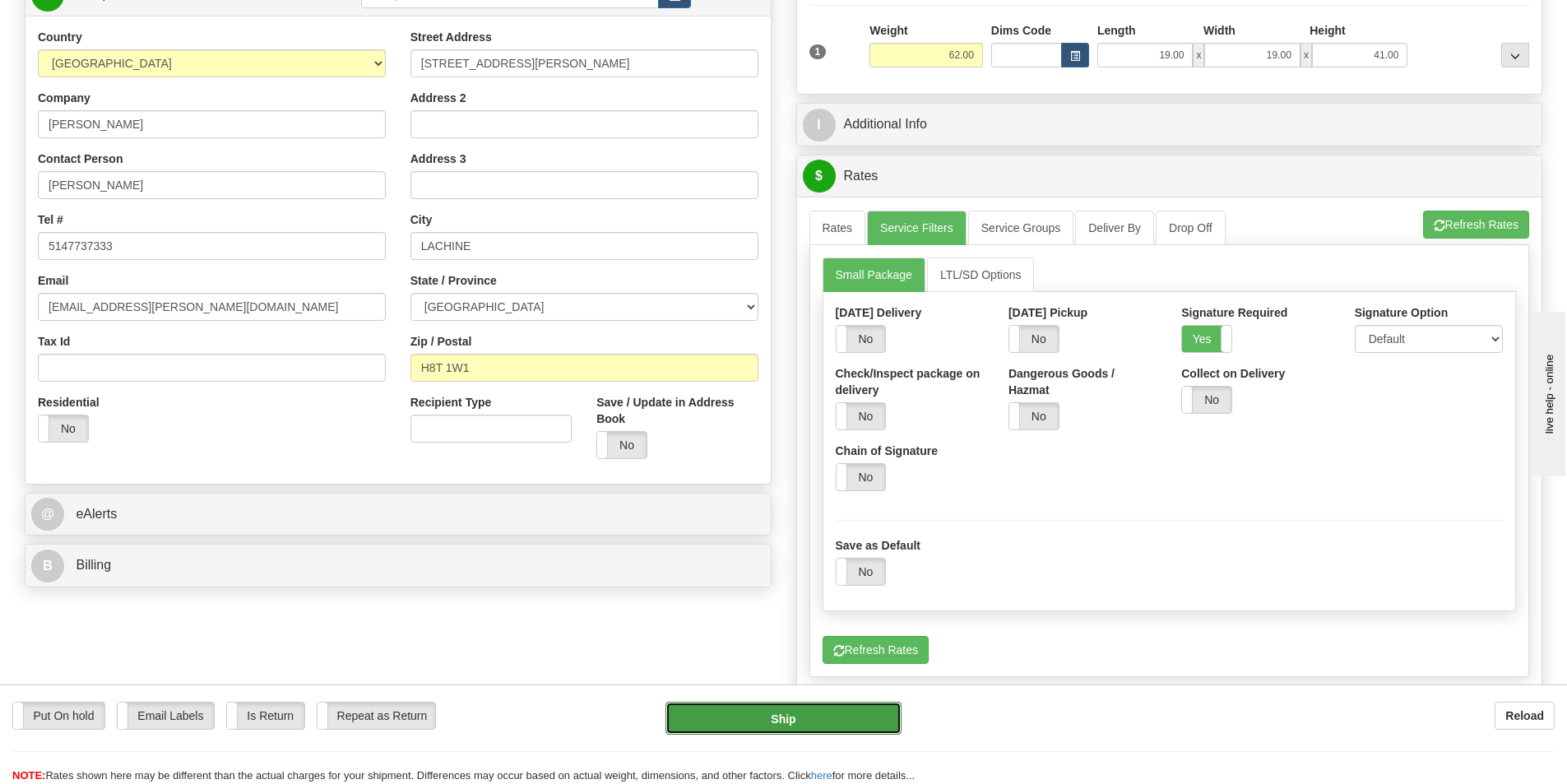
click at [826, 715] on button "Ship" at bounding box center [784, 718] width 236 height 33
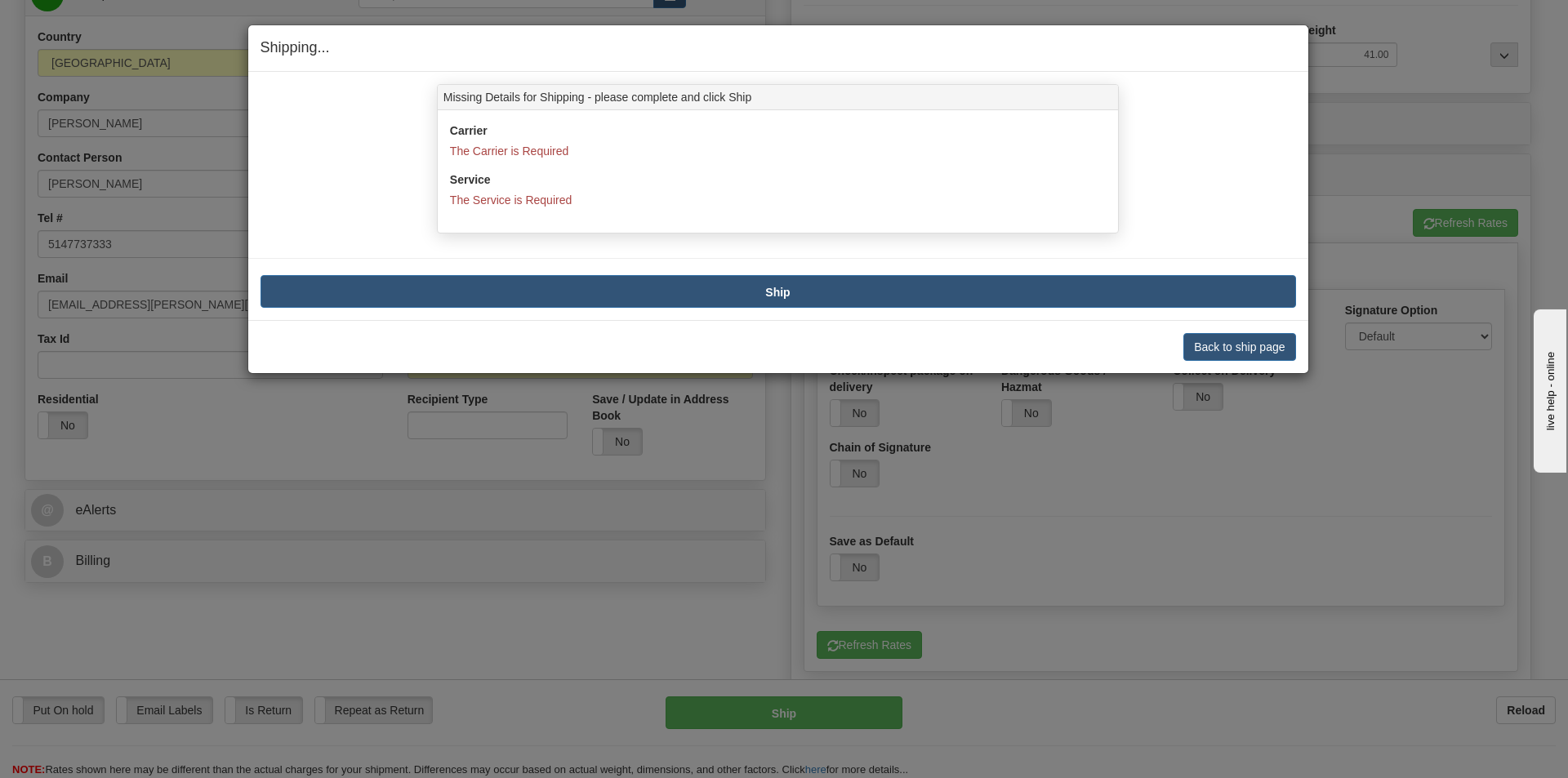
click at [1375, 239] on div "Shipping... Your SHIPMENT will EXPIRE in Missing Details for Shipping - please …" at bounding box center [784, 389] width 1568 height 778
click at [1256, 343] on button "Back to ship page" at bounding box center [1239, 347] width 112 height 28
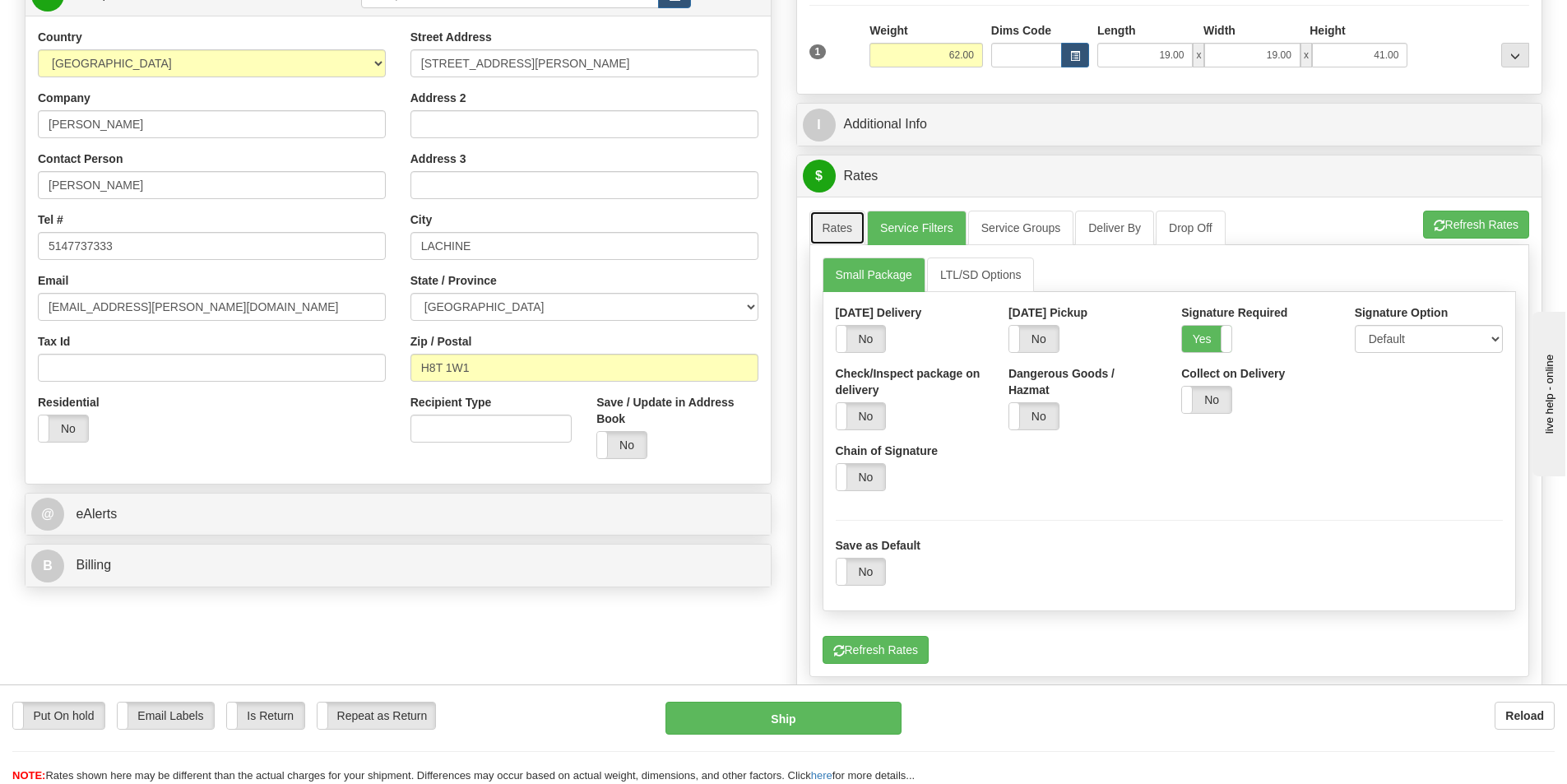
click at [812, 226] on link "Rates" at bounding box center [837, 228] width 56 height 35
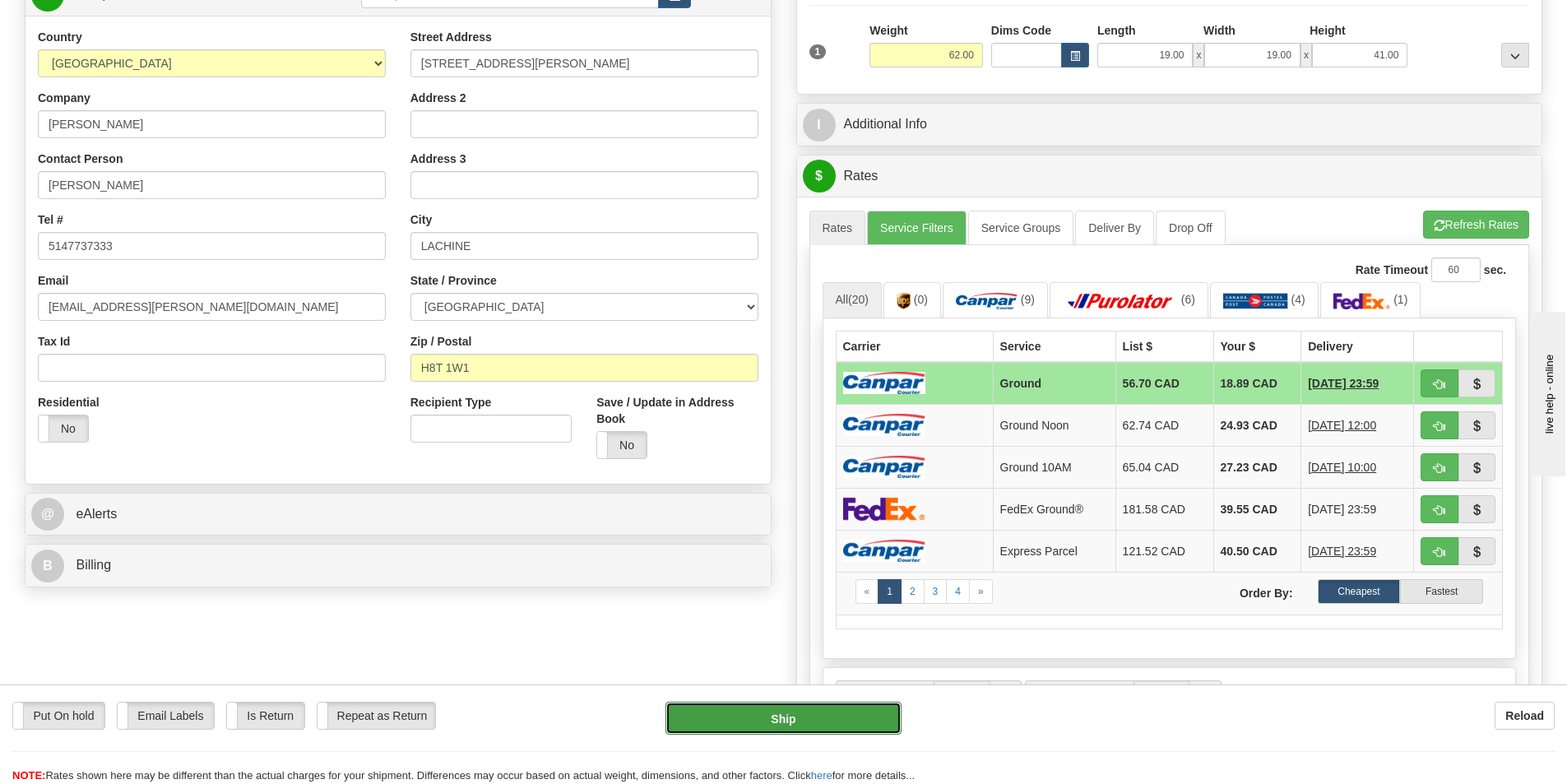
click at [842, 713] on button "Ship" at bounding box center [784, 718] width 236 height 33
type input "1"
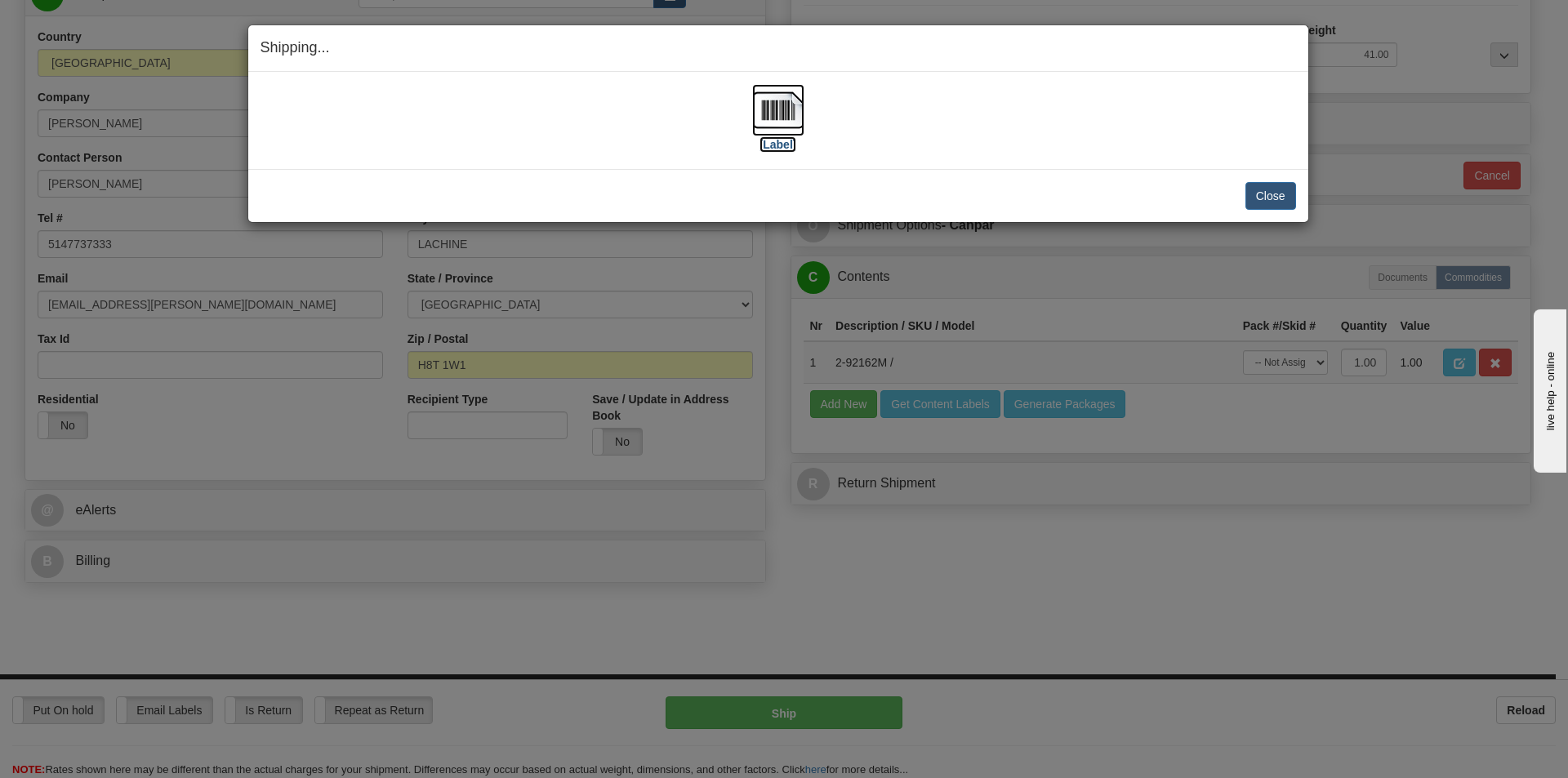
click at [772, 147] on label "[Label]" at bounding box center [778, 144] width 38 height 16
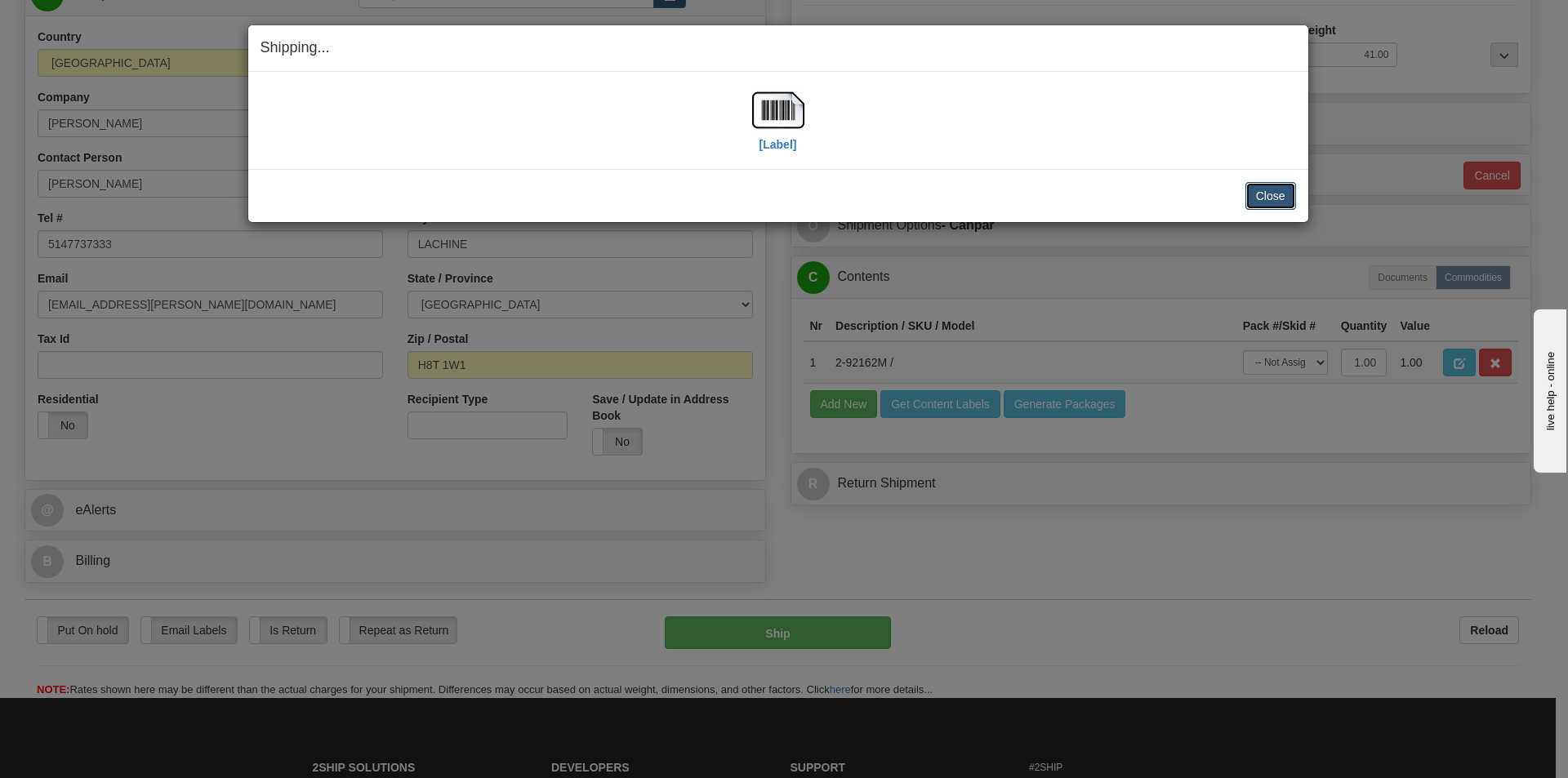
click at [1286, 190] on button "Close" at bounding box center [1270, 195] width 51 height 28
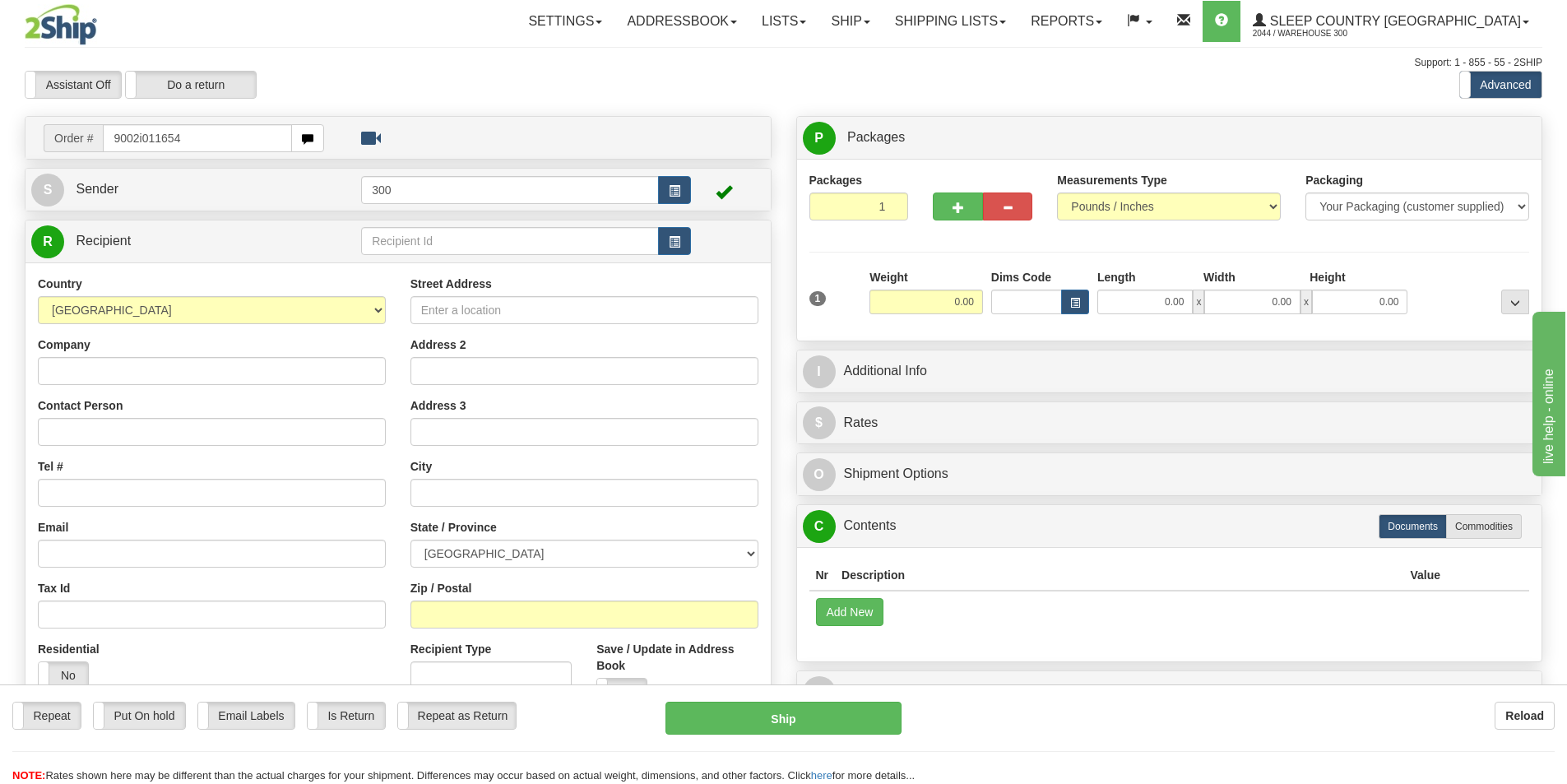
type input "9002i011654"
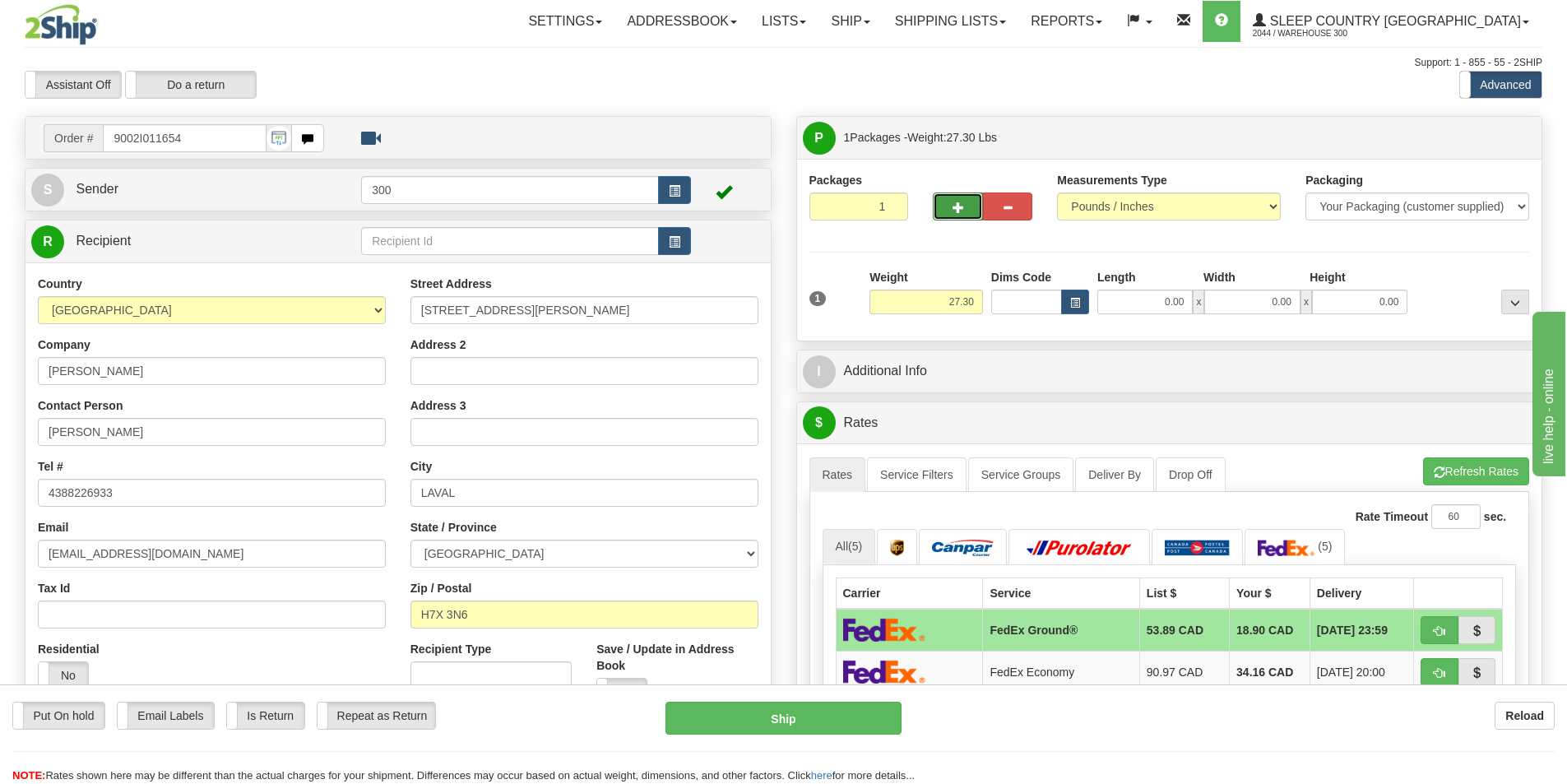
click at [951, 196] on button "button" at bounding box center [957, 206] width 49 height 28
type input "2"
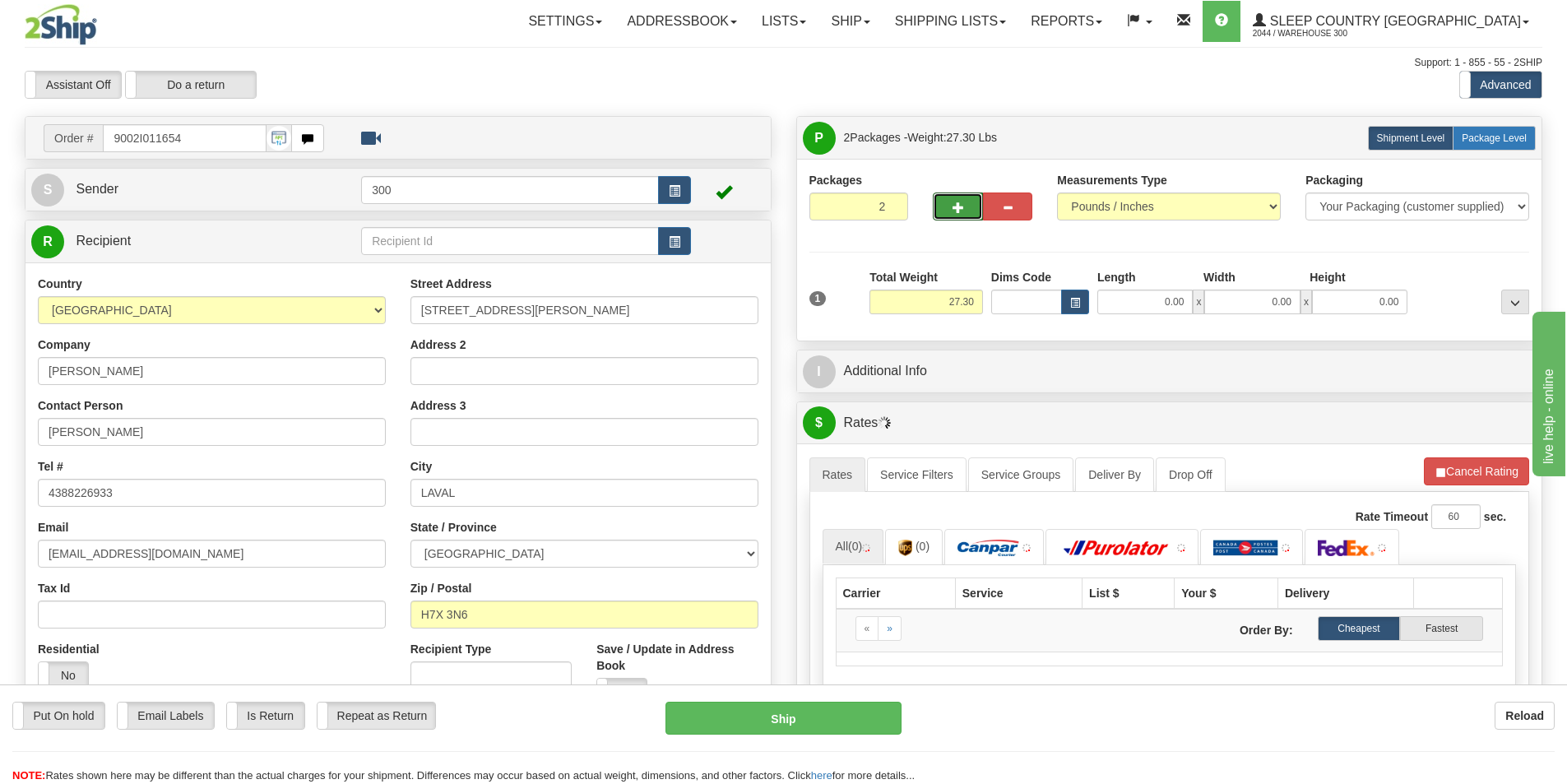
click at [1491, 134] on span "Package Level" at bounding box center [1494, 138] width 65 height 11
radio input "true"
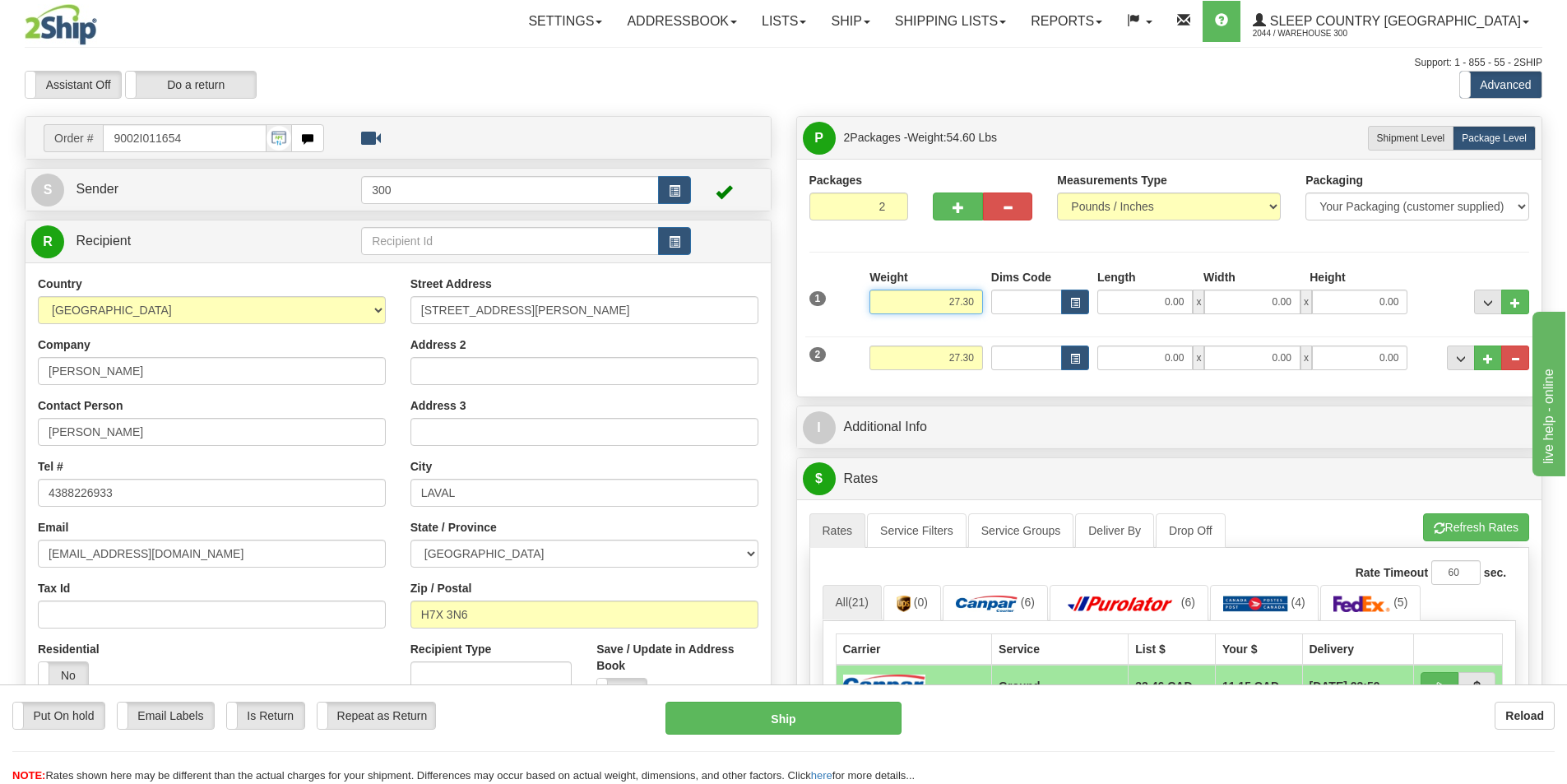
drag, startPoint x: 944, startPoint y: 303, endPoint x: 1008, endPoint y: 302, distance: 64.0
click at [1008, 302] on div "1 Weight 27.30 Dims Code x x" at bounding box center [1170, 297] width 729 height 58
type input "14.30"
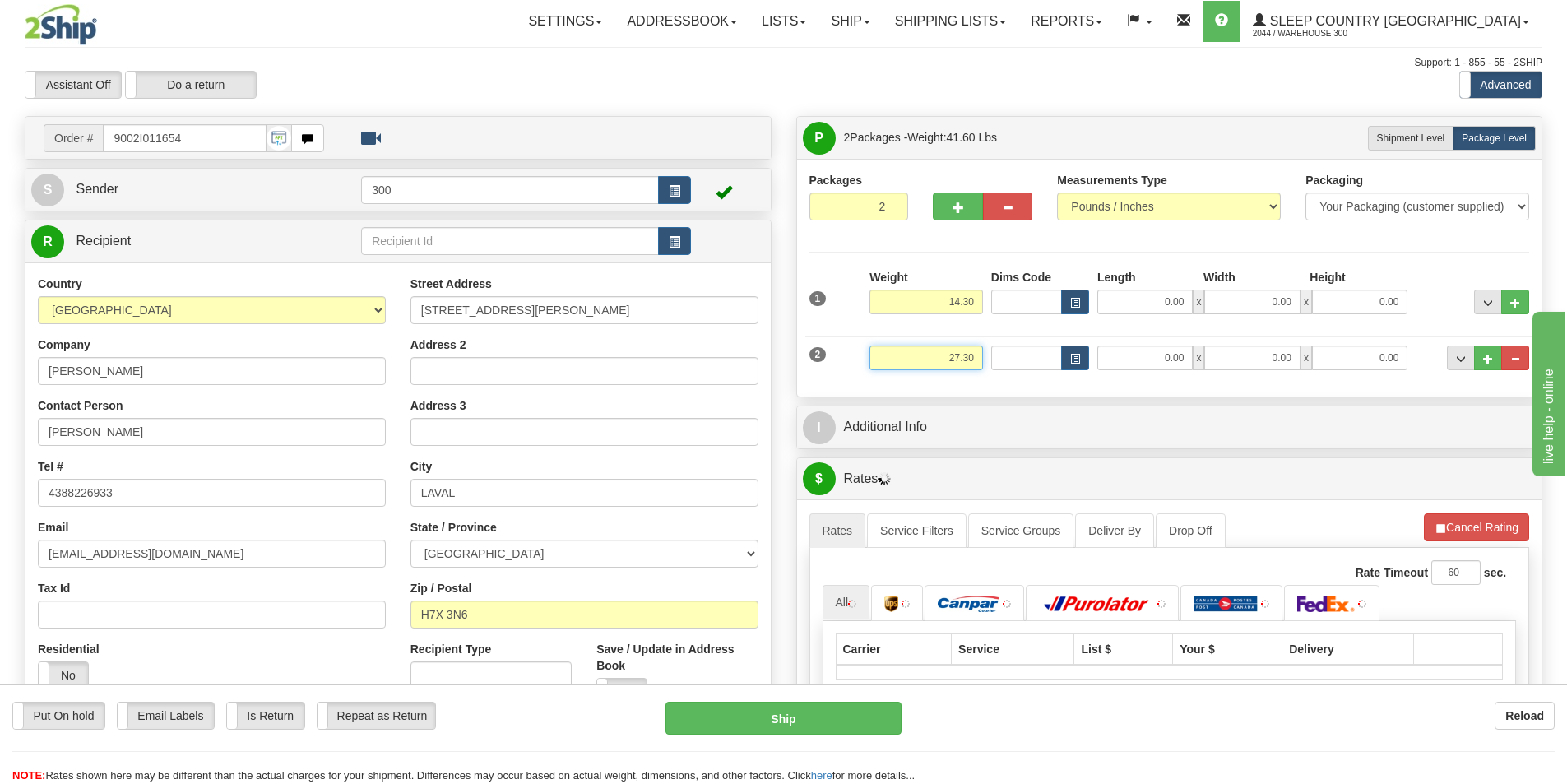
drag, startPoint x: 935, startPoint y: 363, endPoint x: 1040, endPoint y: 363, distance: 105.0
click at [1040, 363] on div "2 Weight 27.30 Dims Code Length Width Height" at bounding box center [1170, 356] width 729 height 56
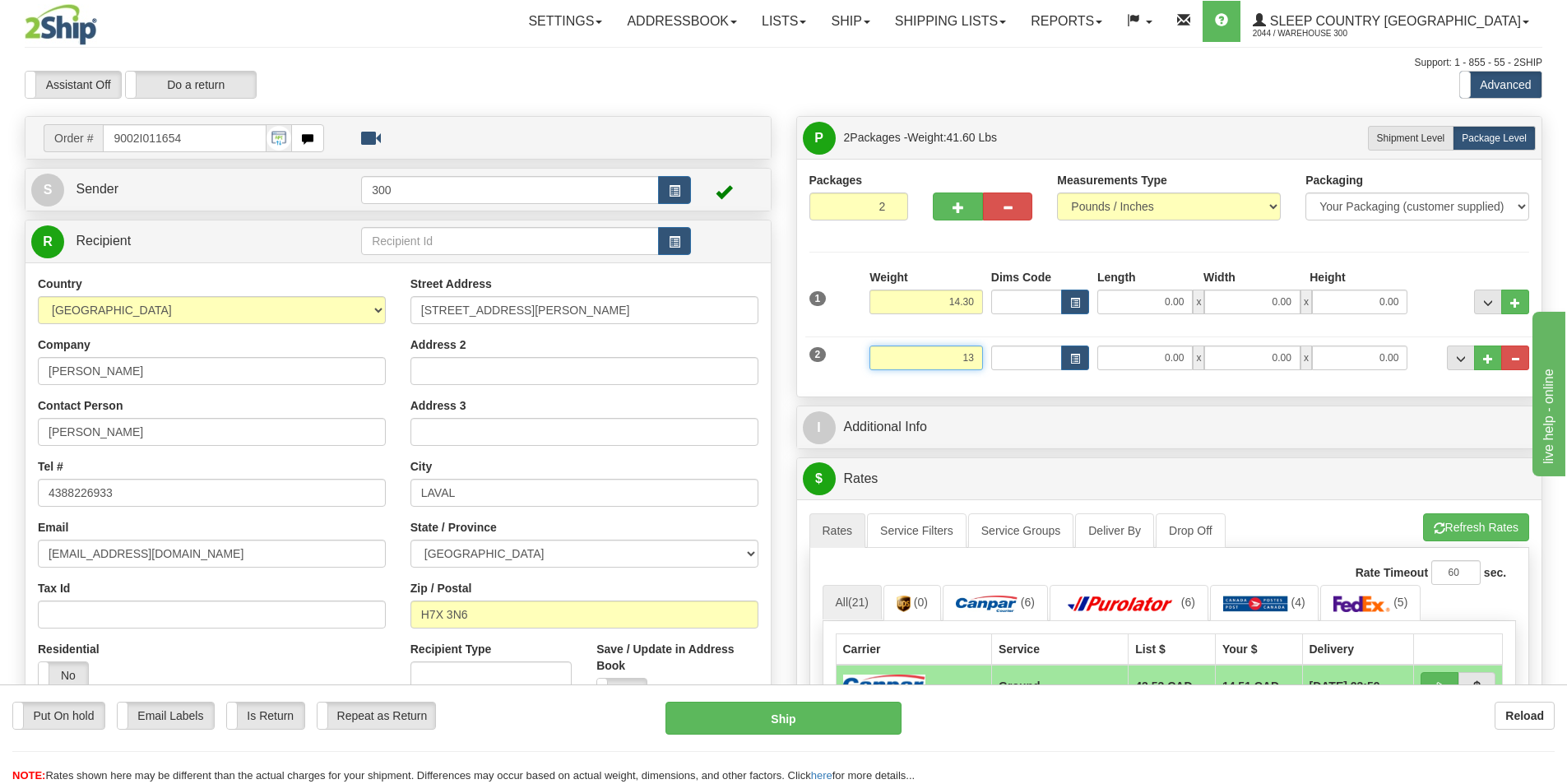
type input "1"
type input "14"
click at [1138, 299] on input "0.00" at bounding box center [1145, 302] width 95 height 24
type input "14.00"
type input "16.00"
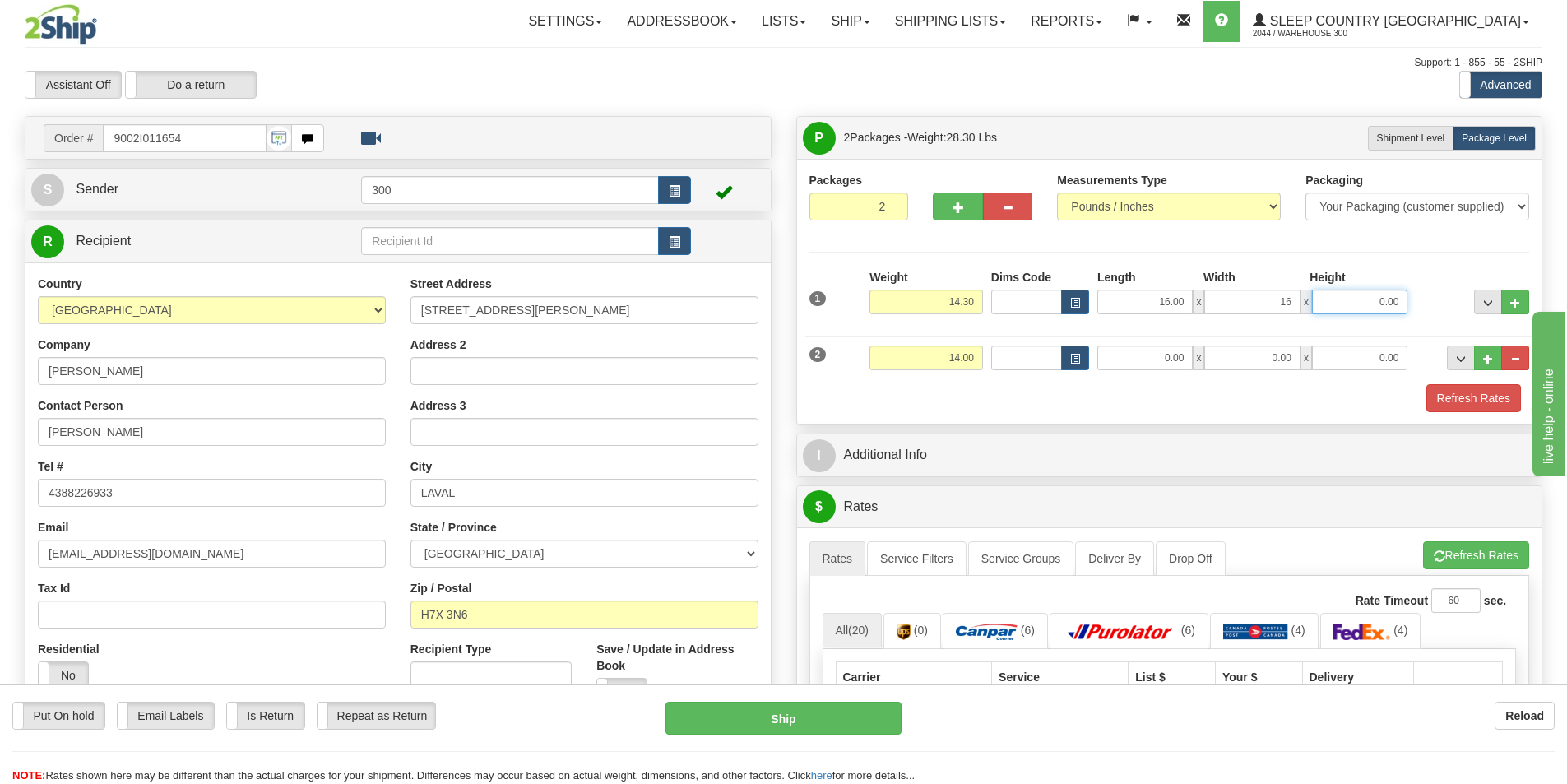
type input "16.00"
type input "18.00"
click at [1138, 356] on input "0.00" at bounding box center [1145, 357] width 95 height 24
type input "16.00"
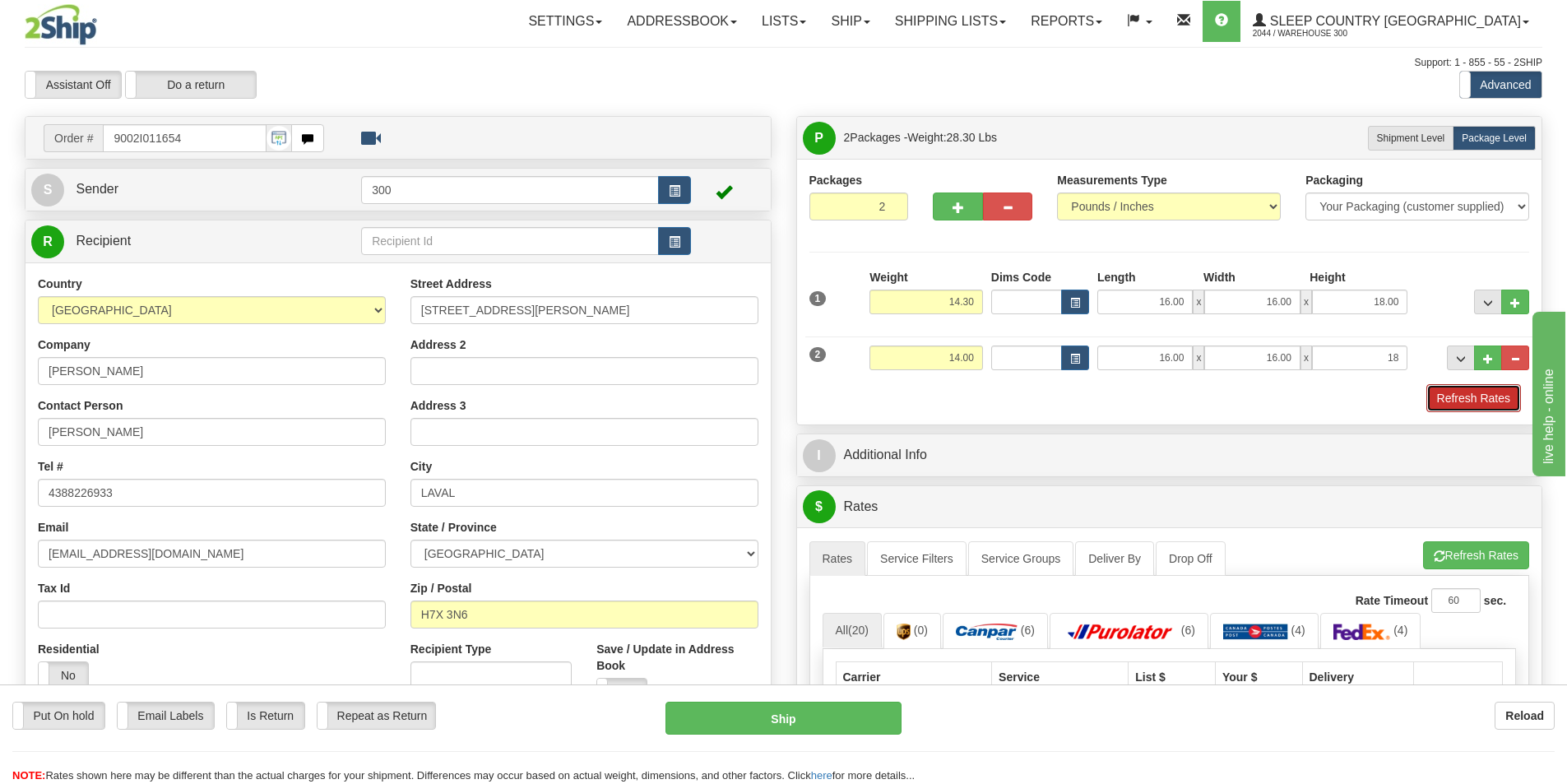
type input "18.00"
click at [1470, 405] on button "Refresh Rates" at bounding box center [1473, 398] width 95 height 28
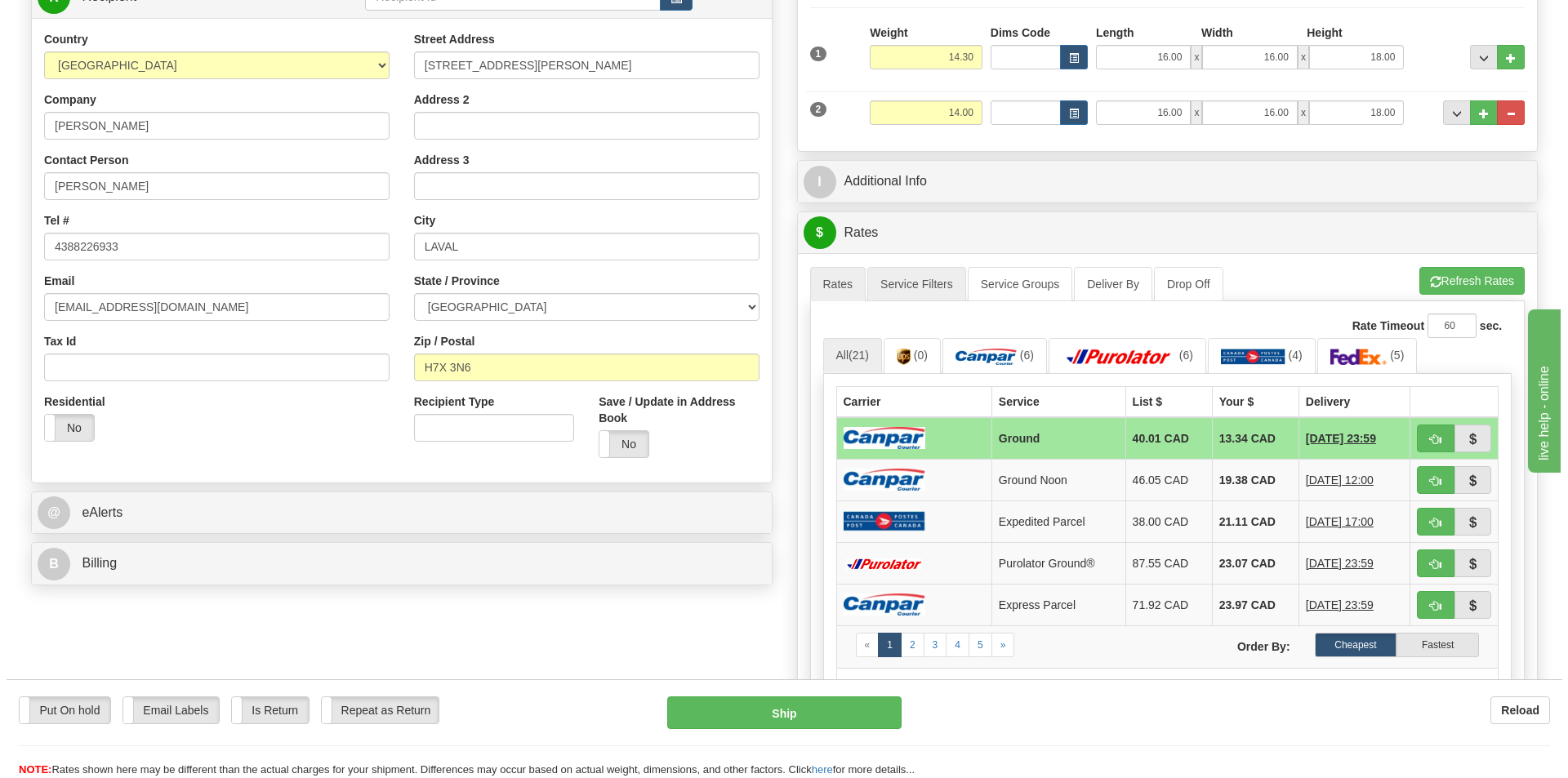
scroll to position [244, 0]
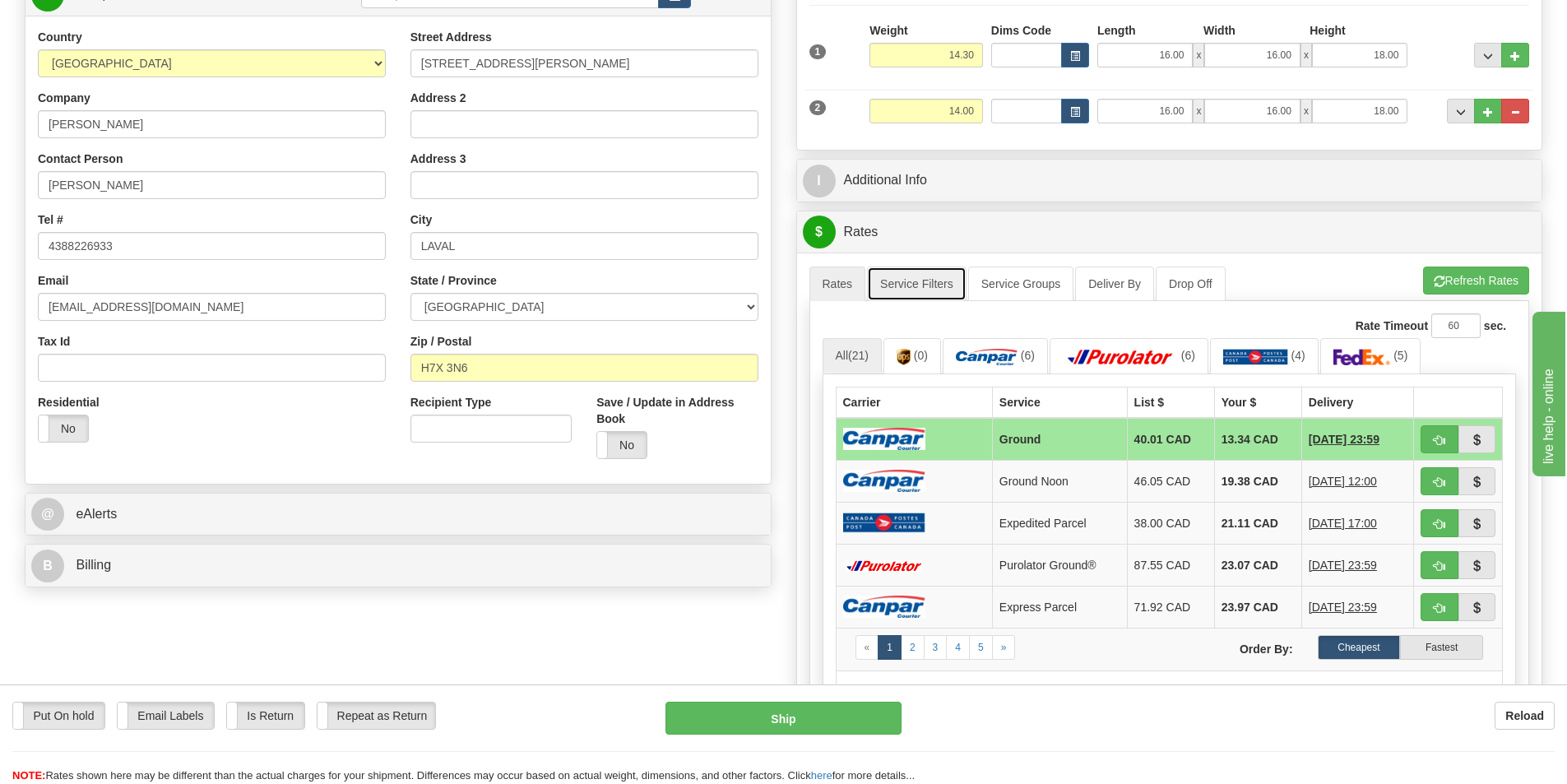
click at [950, 288] on link "Service Filters" at bounding box center [916, 284] width 100 height 35
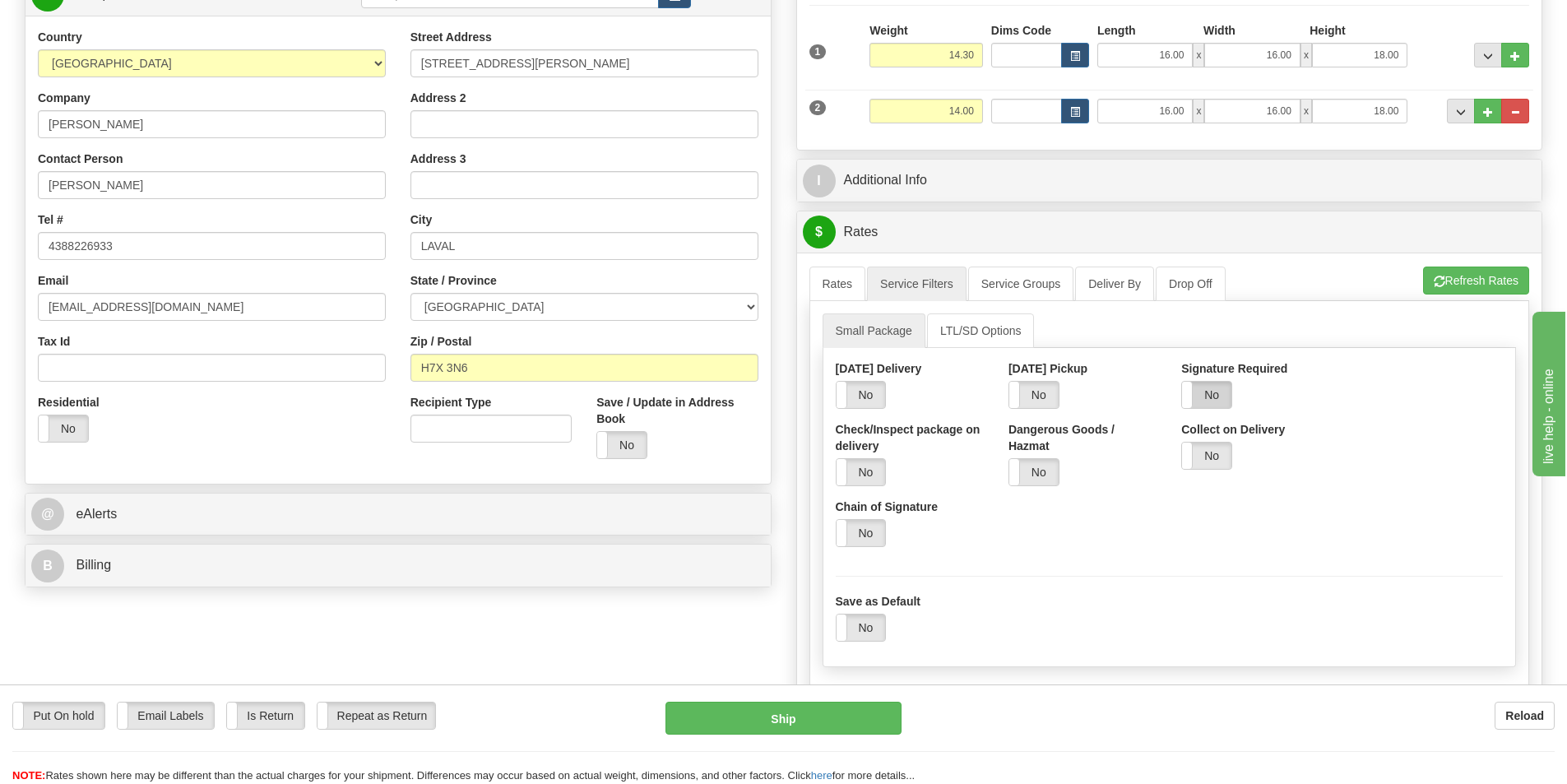
click at [1206, 396] on label "No" at bounding box center [1207, 395] width 49 height 26
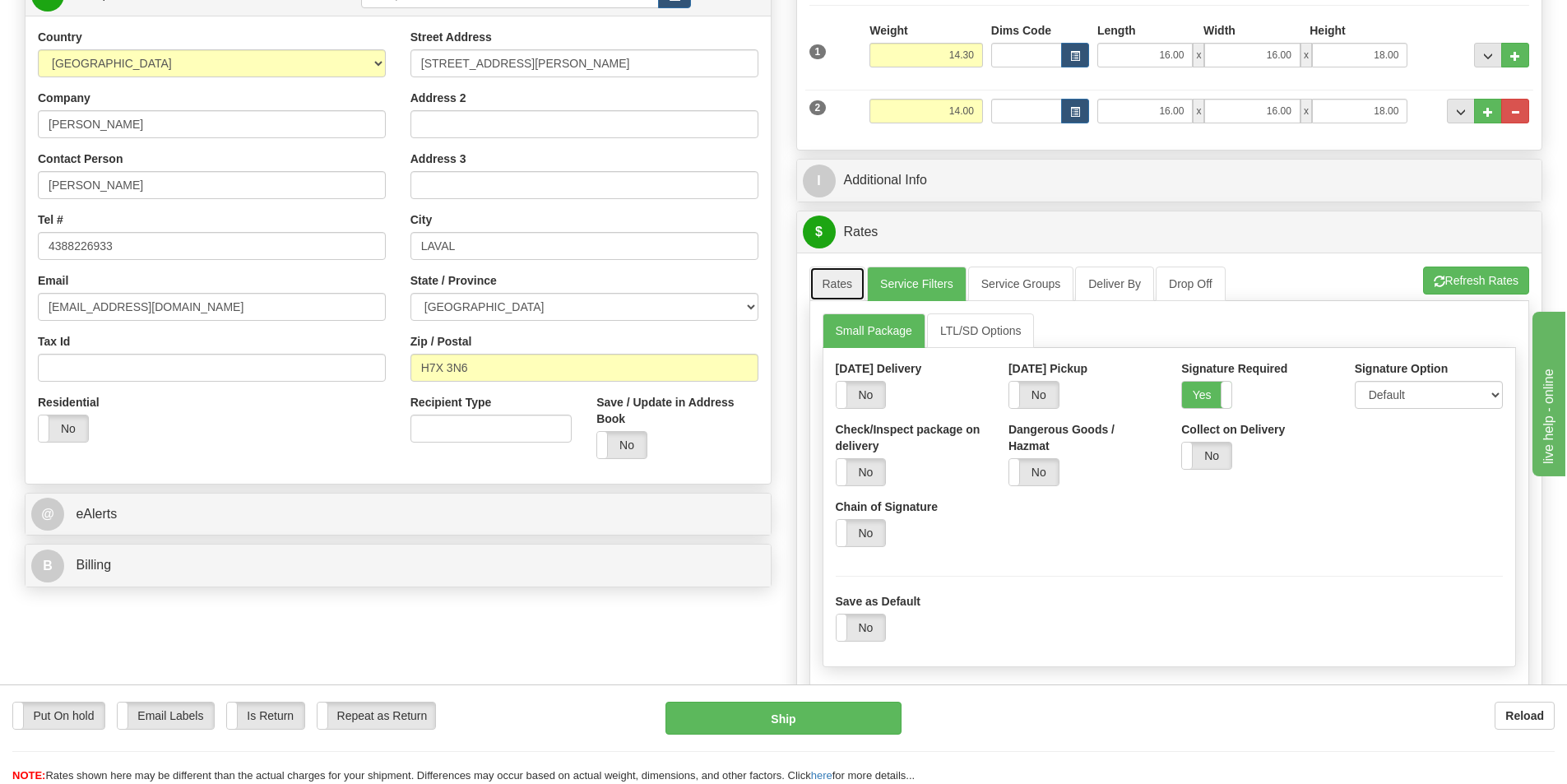
click at [843, 278] on link "Rates" at bounding box center [837, 284] width 56 height 35
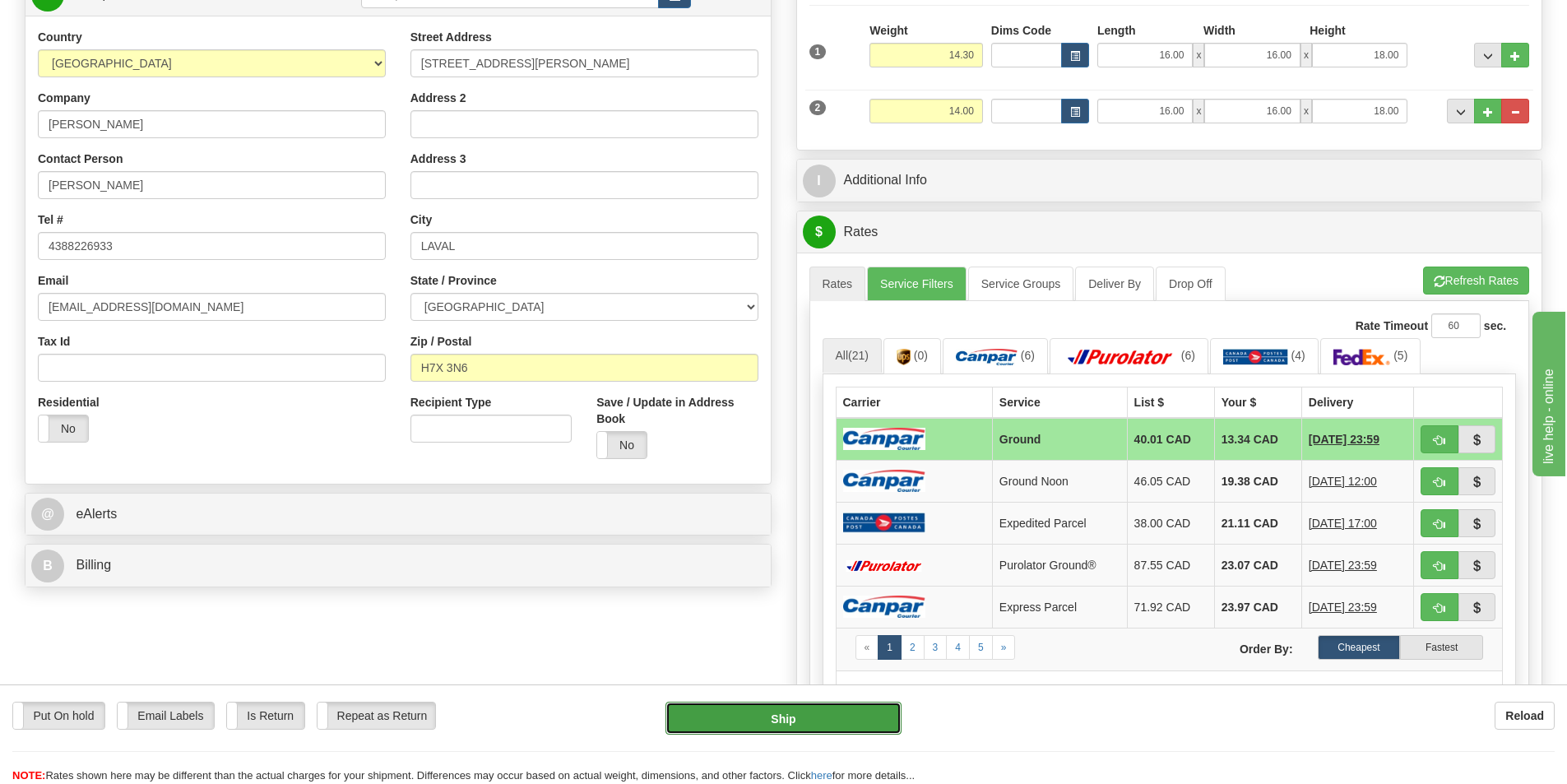
click at [772, 726] on button "Ship" at bounding box center [784, 718] width 236 height 33
type input "1"
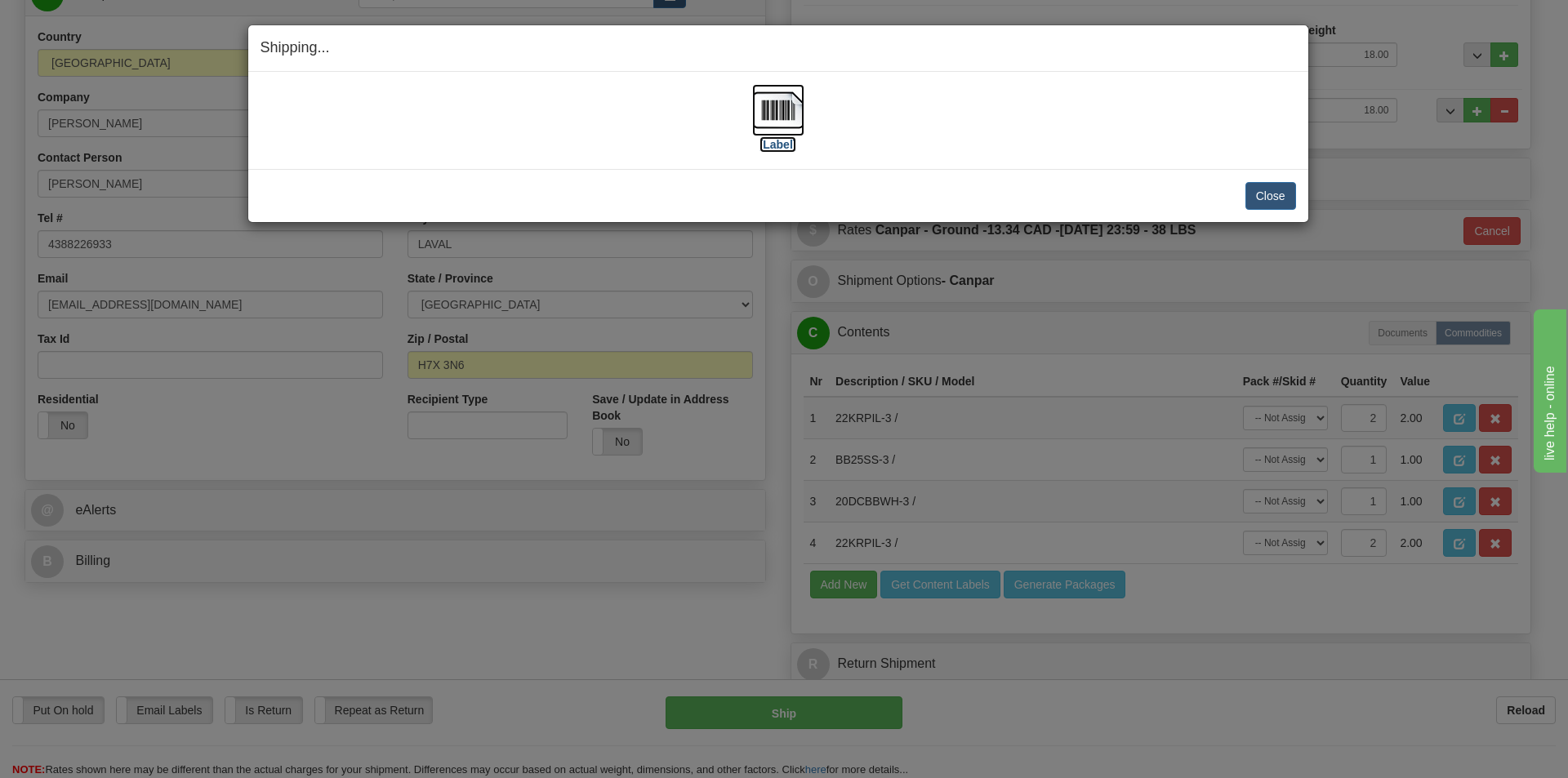
click at [777, 141] on label "[Label]" at bounding box center [778, 144] width 38 height 16
click at [1268, 195] on button "Close" at bounding box center [1270, 195] width 51 height 28
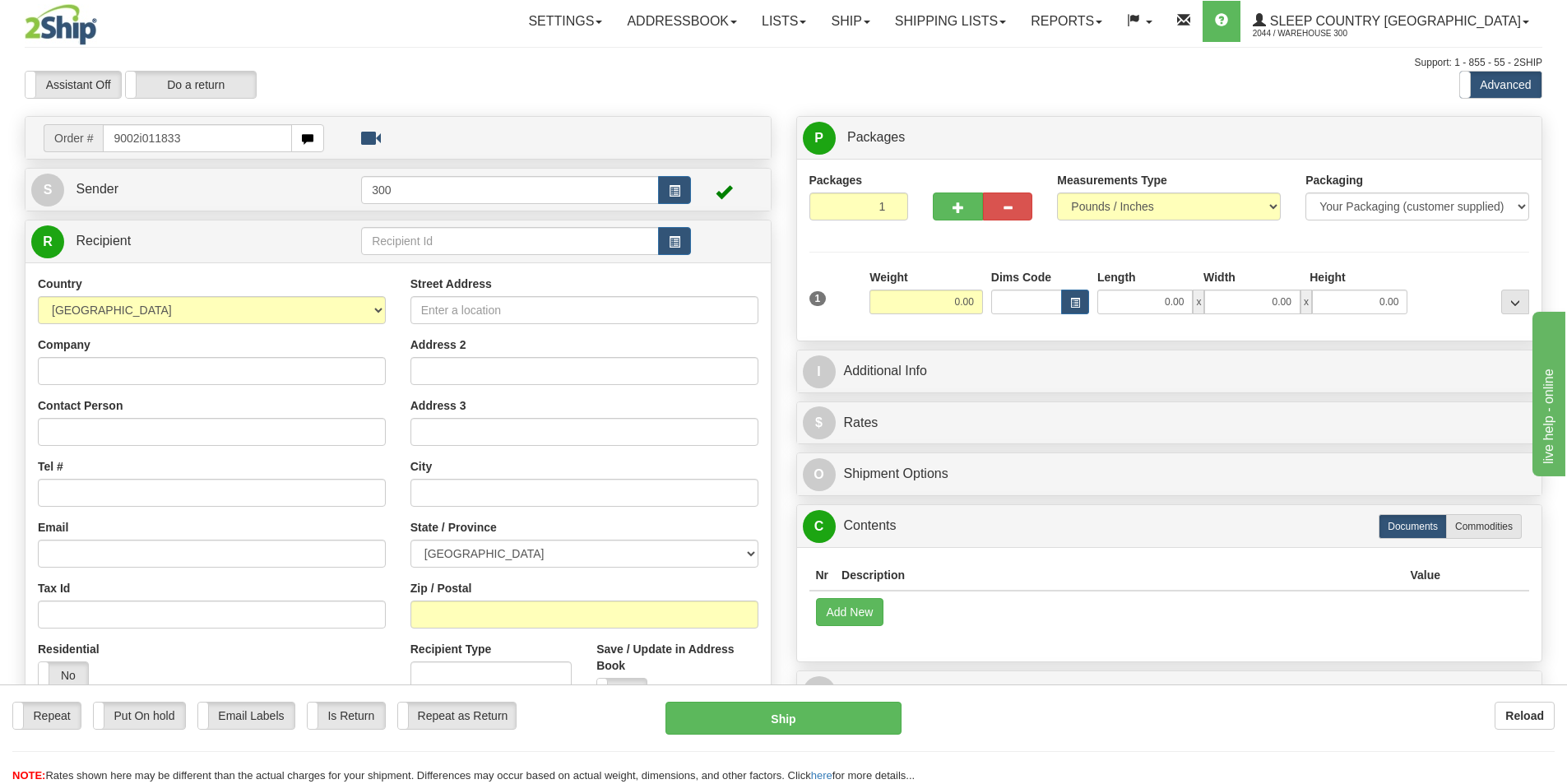
type input "9002i011833"
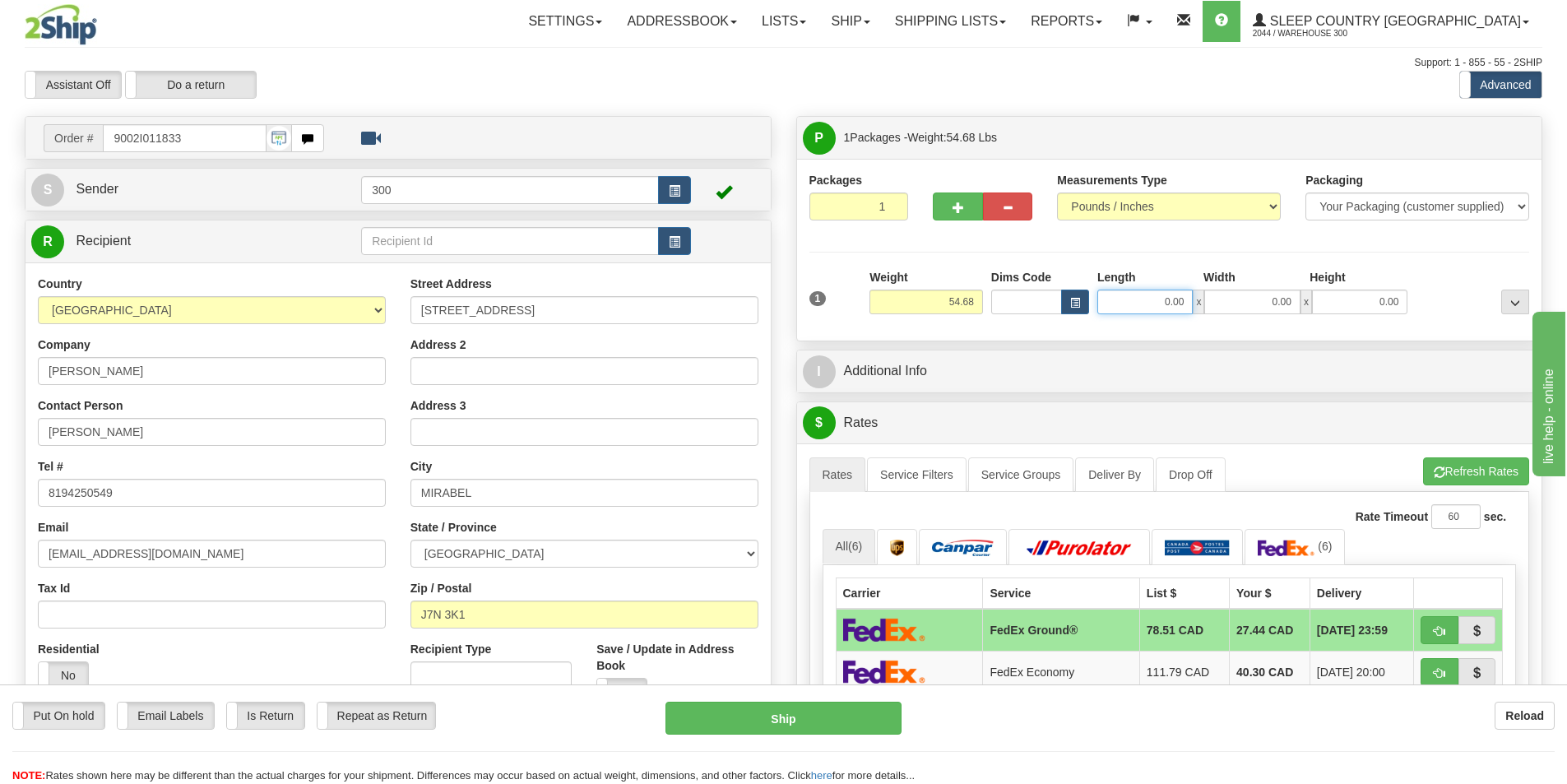
drag, startPoint x: 1148, startPoint y: 309, endPoint x: 1263, endPoint y: 309, distance: 115.0
click at [1262, 309] on div "0.00 x 0.00 x 0.00" at bounding box center [1252, 302] width 310 height 24
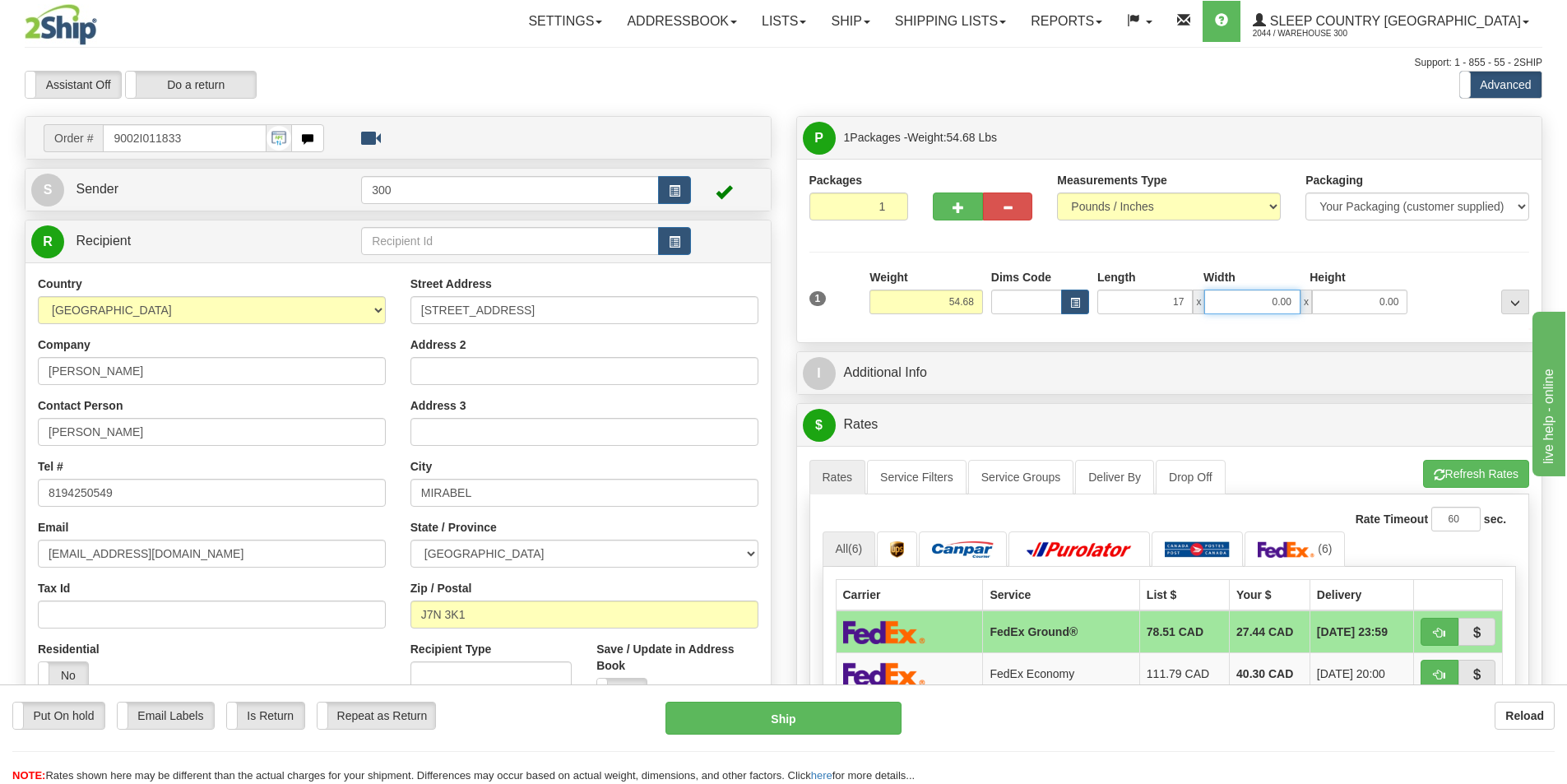
type input "17.00"
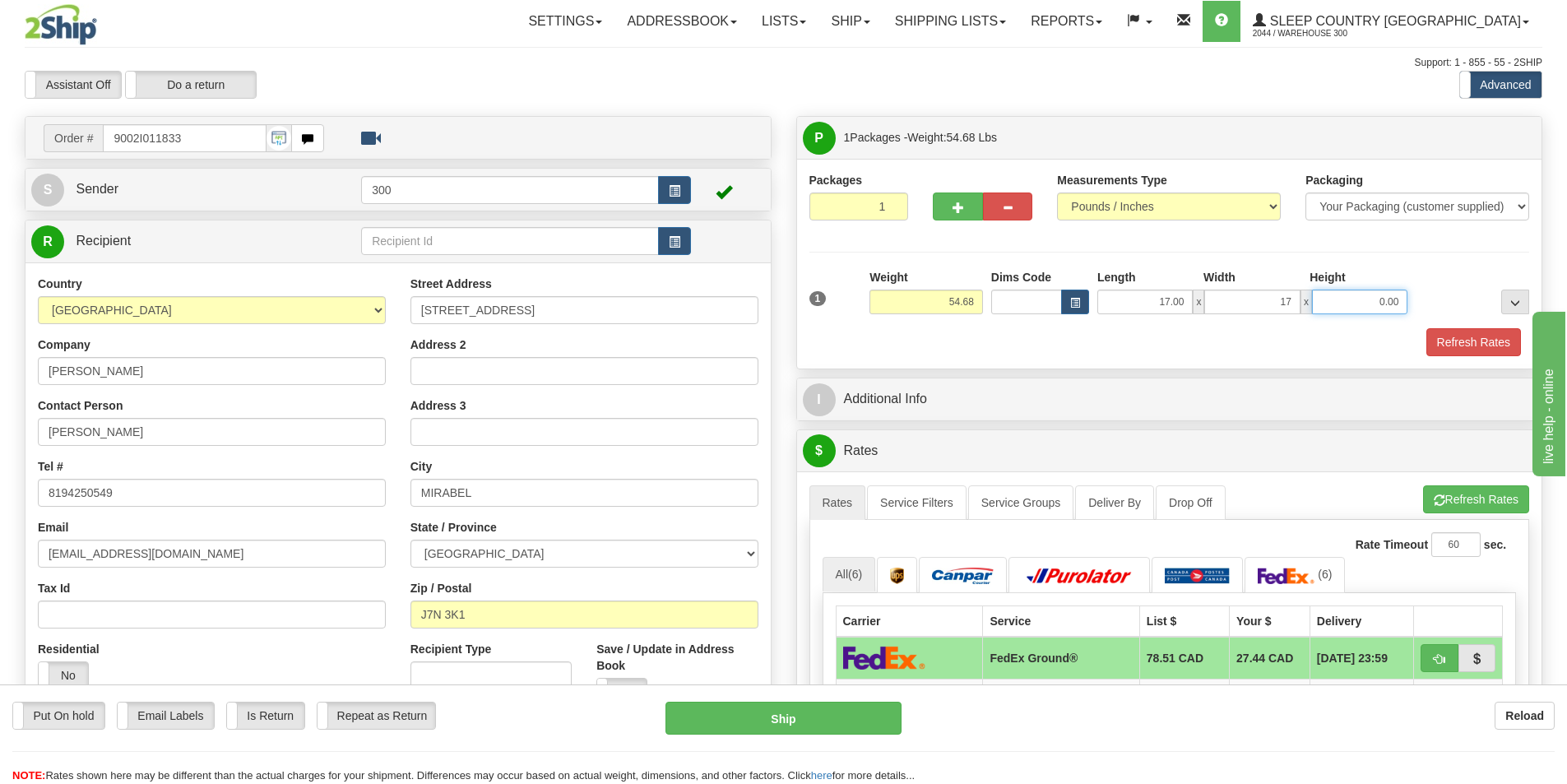
type input "17.00"
type input "42.00"
click at [1426, 349] on button "Refresh Rates" at bounding box center [1473, 342] width 95 height 28
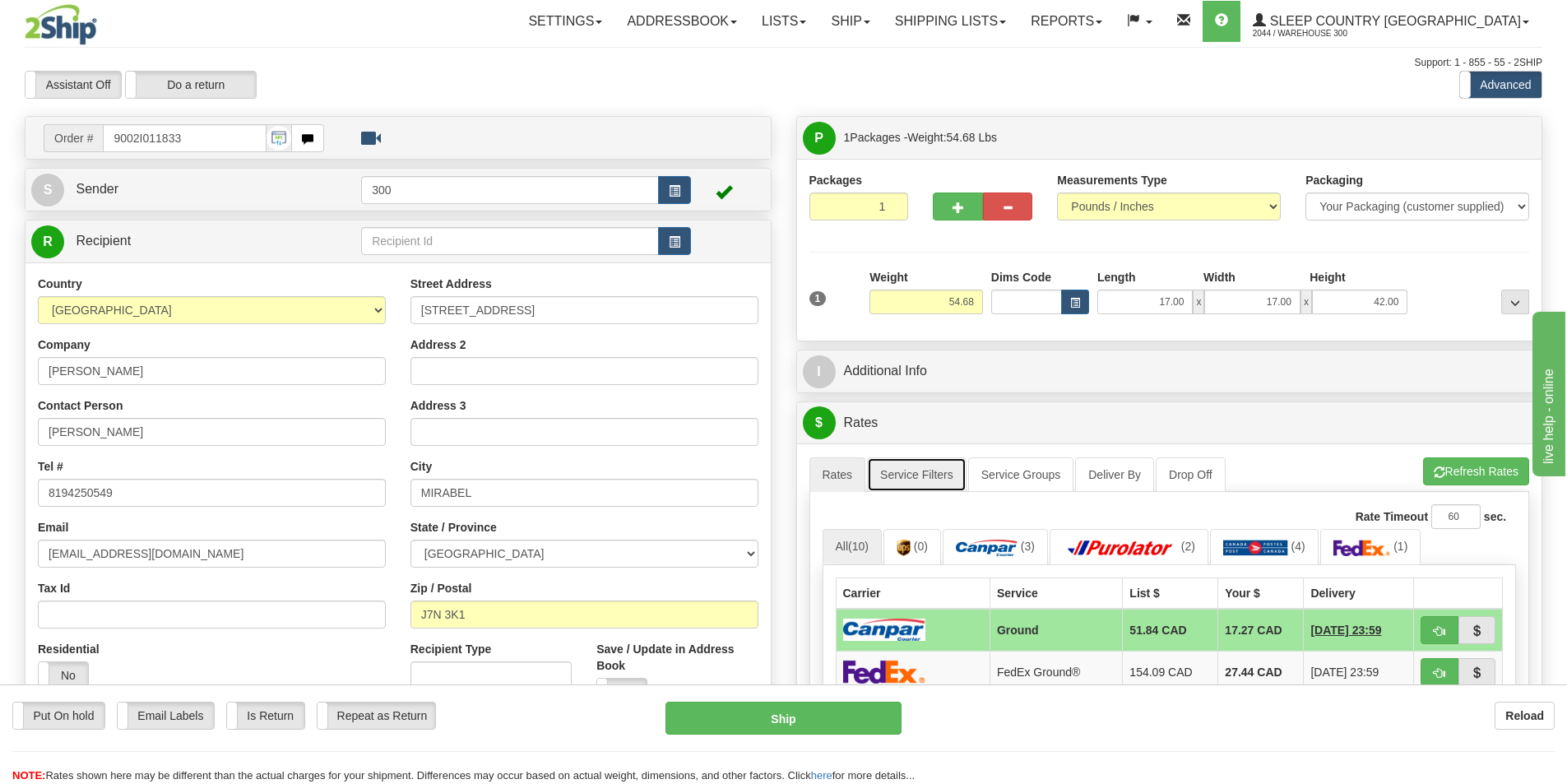
click at [919, 470] on link "Service Filters" at bounding box center [916, 474] width 100 height 35
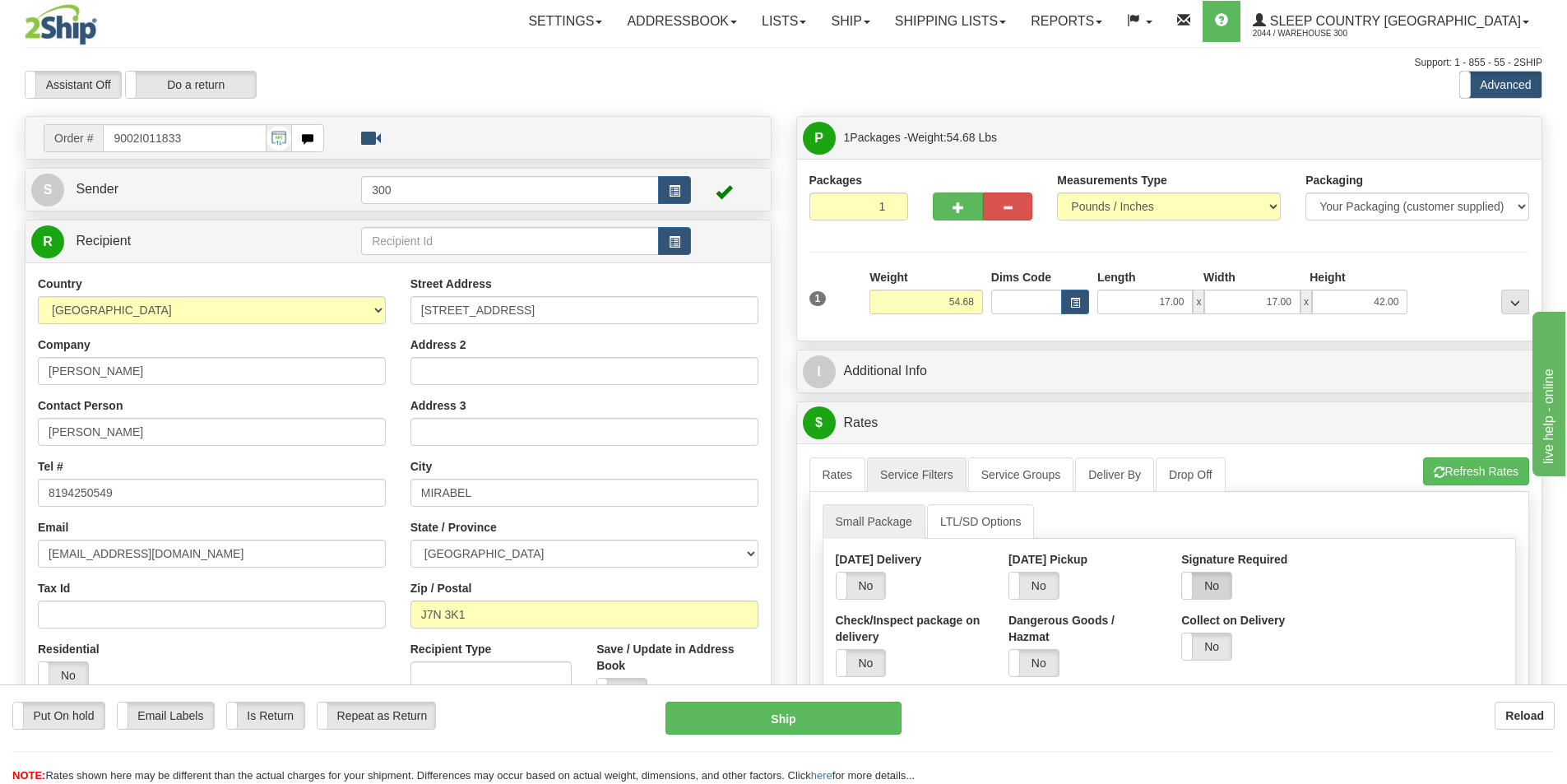
click at [1220, 590] on label "No" at bounding box center [1207, 585] width 49 height 26
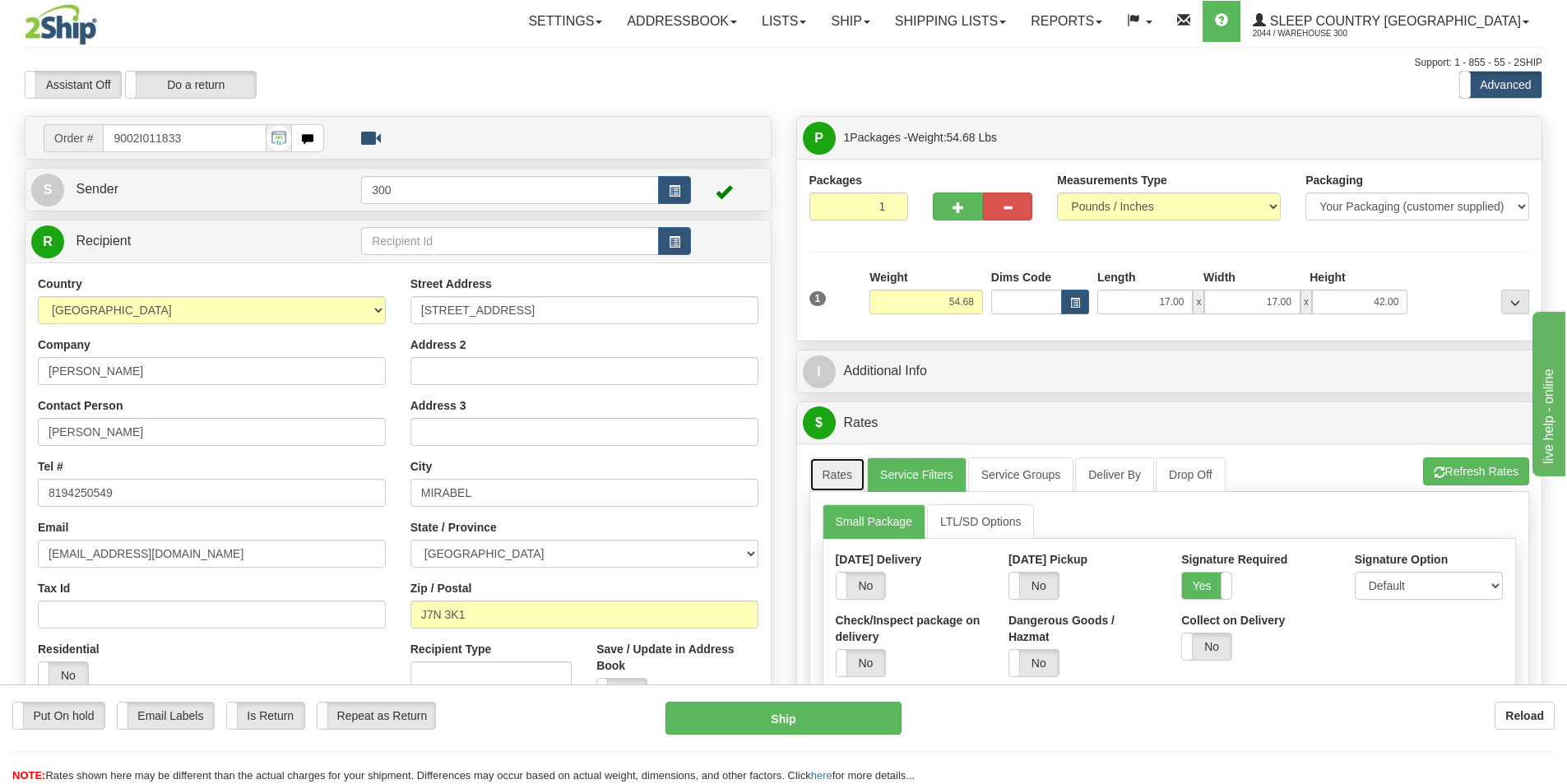
click at [848, 464] on link "Rates" at bounding box center [837, 474] width 56 height 35
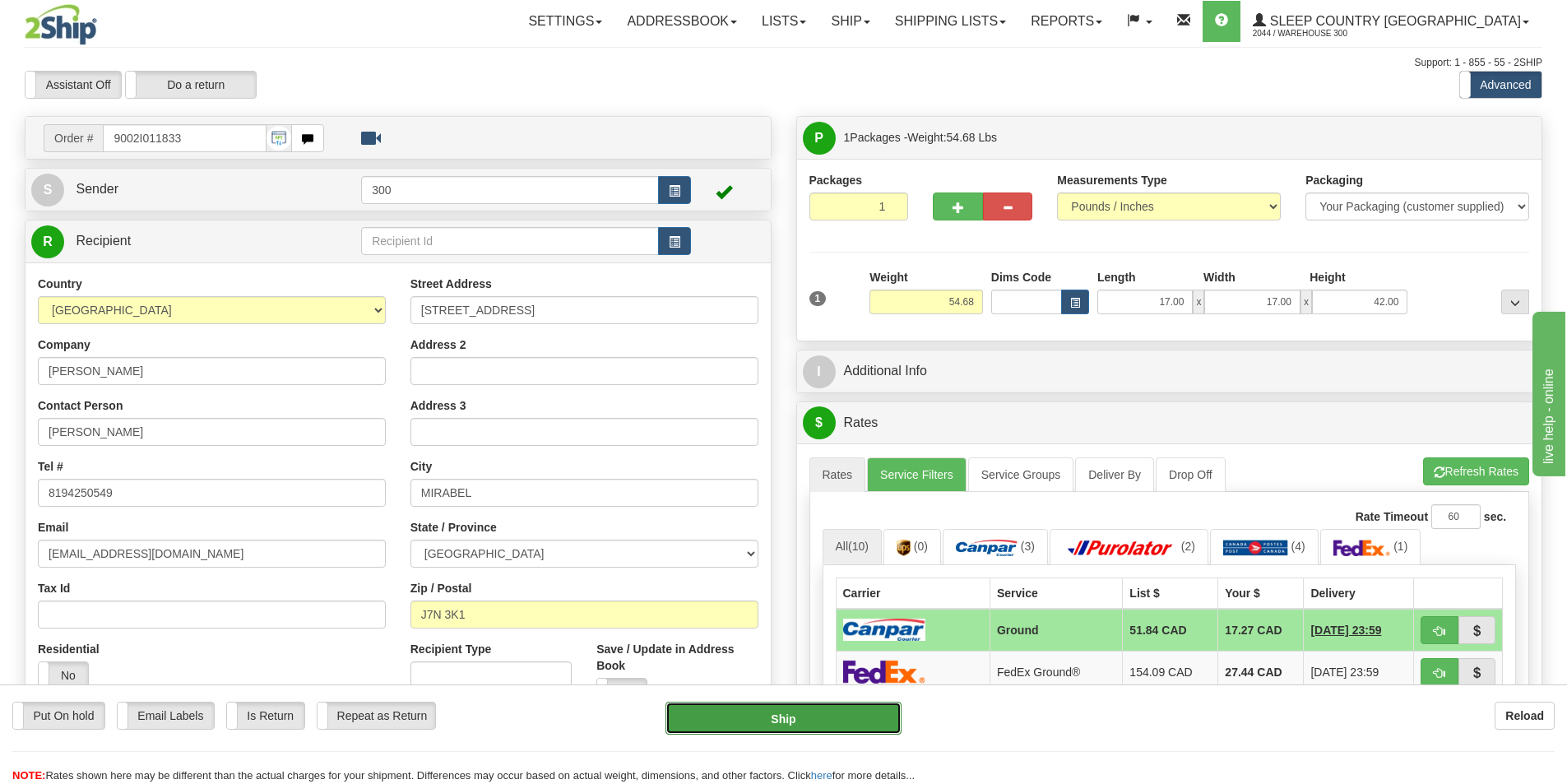
click at [834, 722] on button "Ship" at bounding box center [784, 718] width 236 height 33
type input "1"
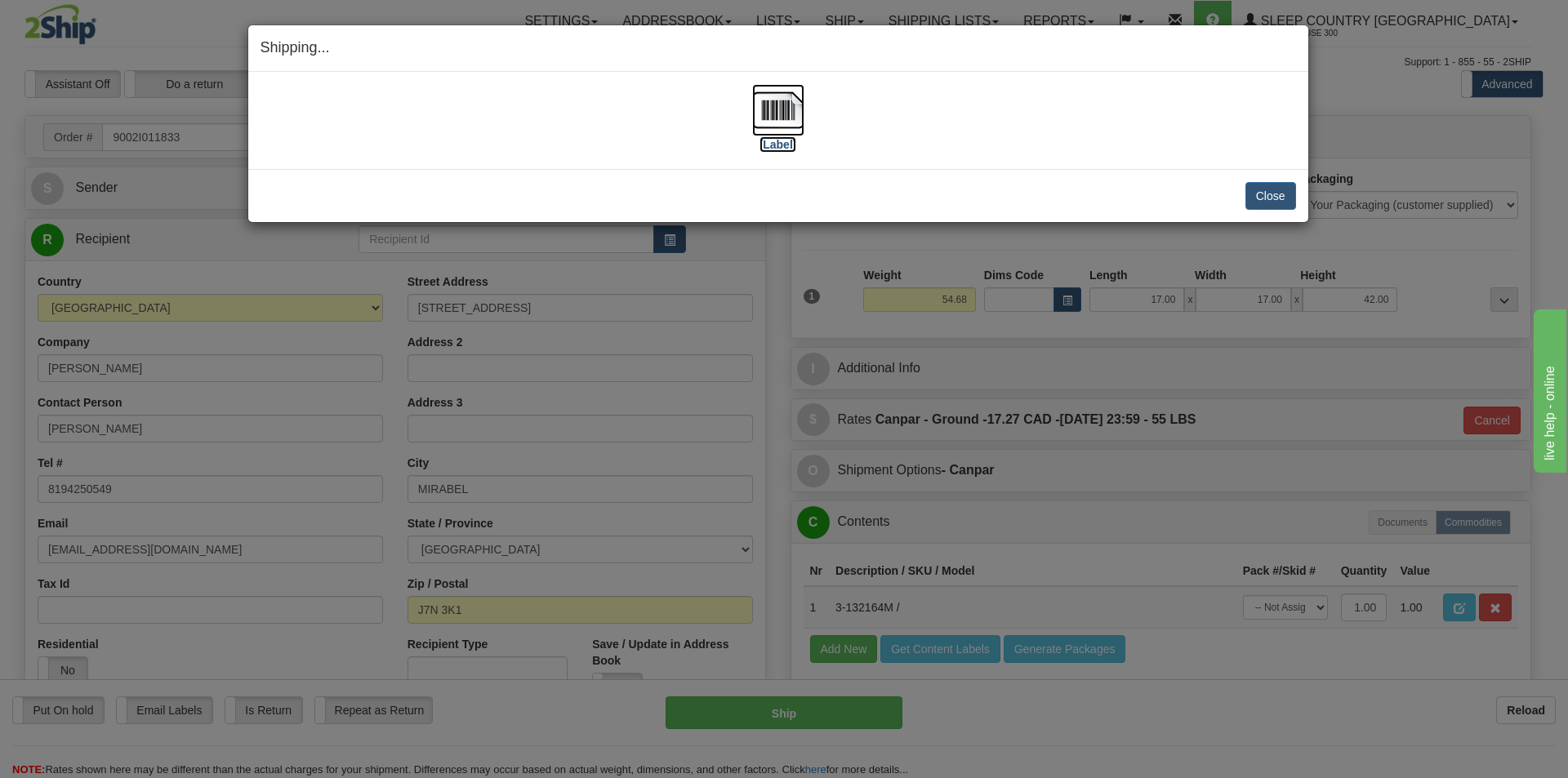
click at [783, 139] on label "[Label]" at bounding box center [778, 144] width 38 height 16
click at [1268, 200] on button "Close" at bounding box center [1270, 195] width 51 height 28
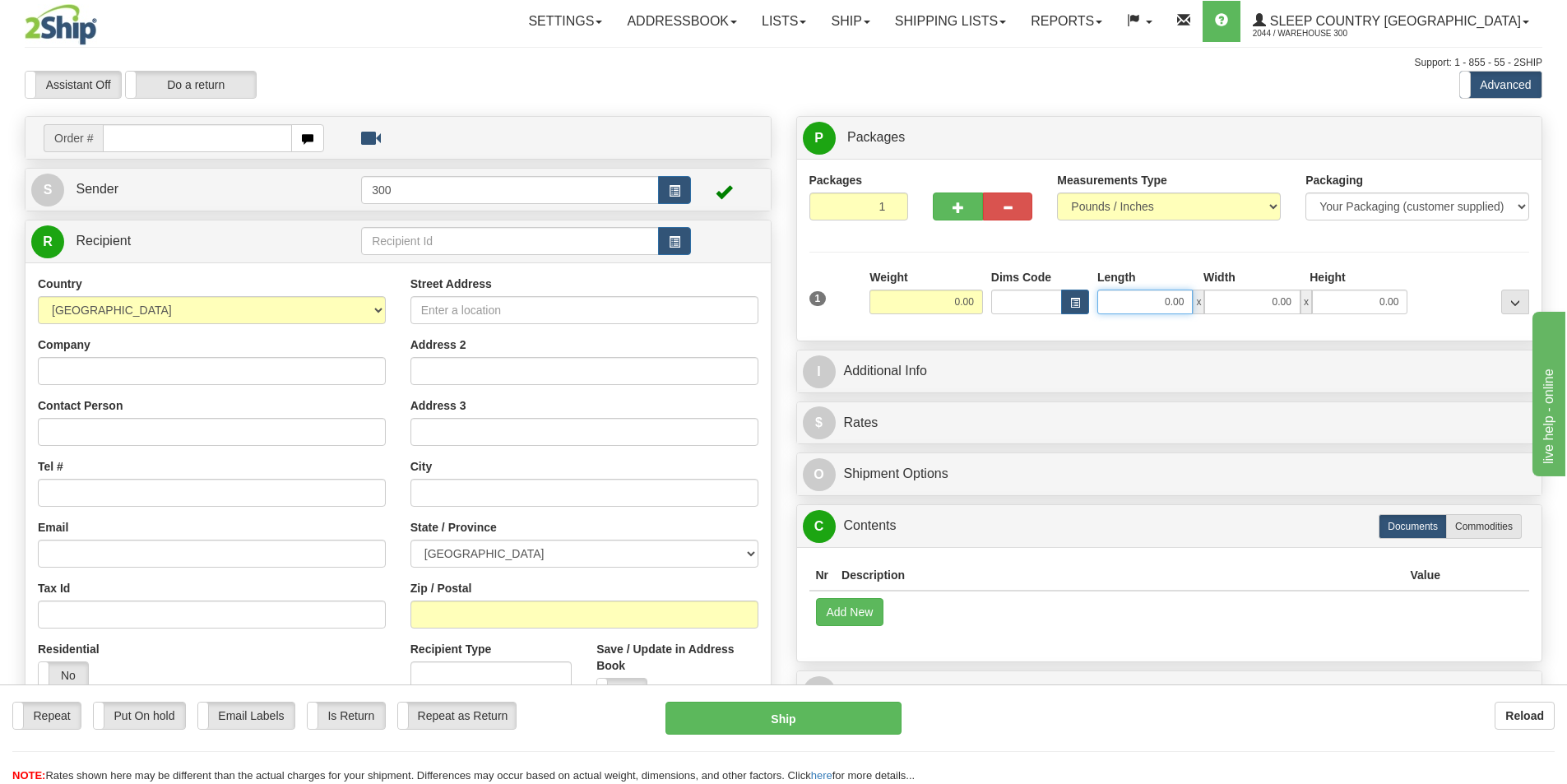
drag, startPoint x: 1149, startPoint y: 305, endPoint x: 1330, endPoint y: 415, distance: 211.8
click at [1308, 369] on div "P Packages 1 Packages - Weight: 0.00 Lbs Shipment Level Shipm. Package Level Pa…" at bounding box center [1170, 419] width 771 height 606
type input "16.00"
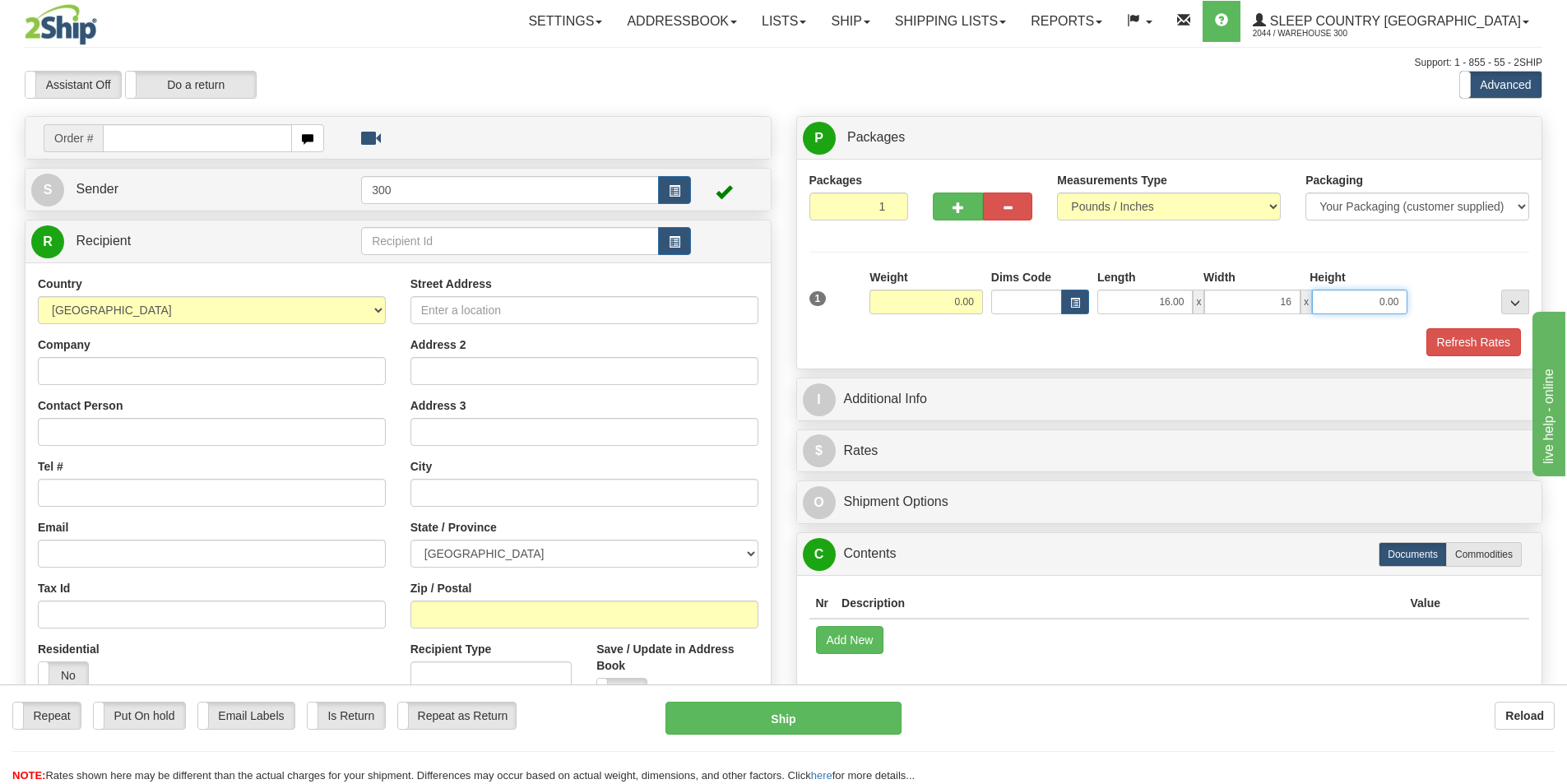
type input "16.00"
click button "Delete" at bounding box center [0, 0] width 0 height 0
type input "0.00"
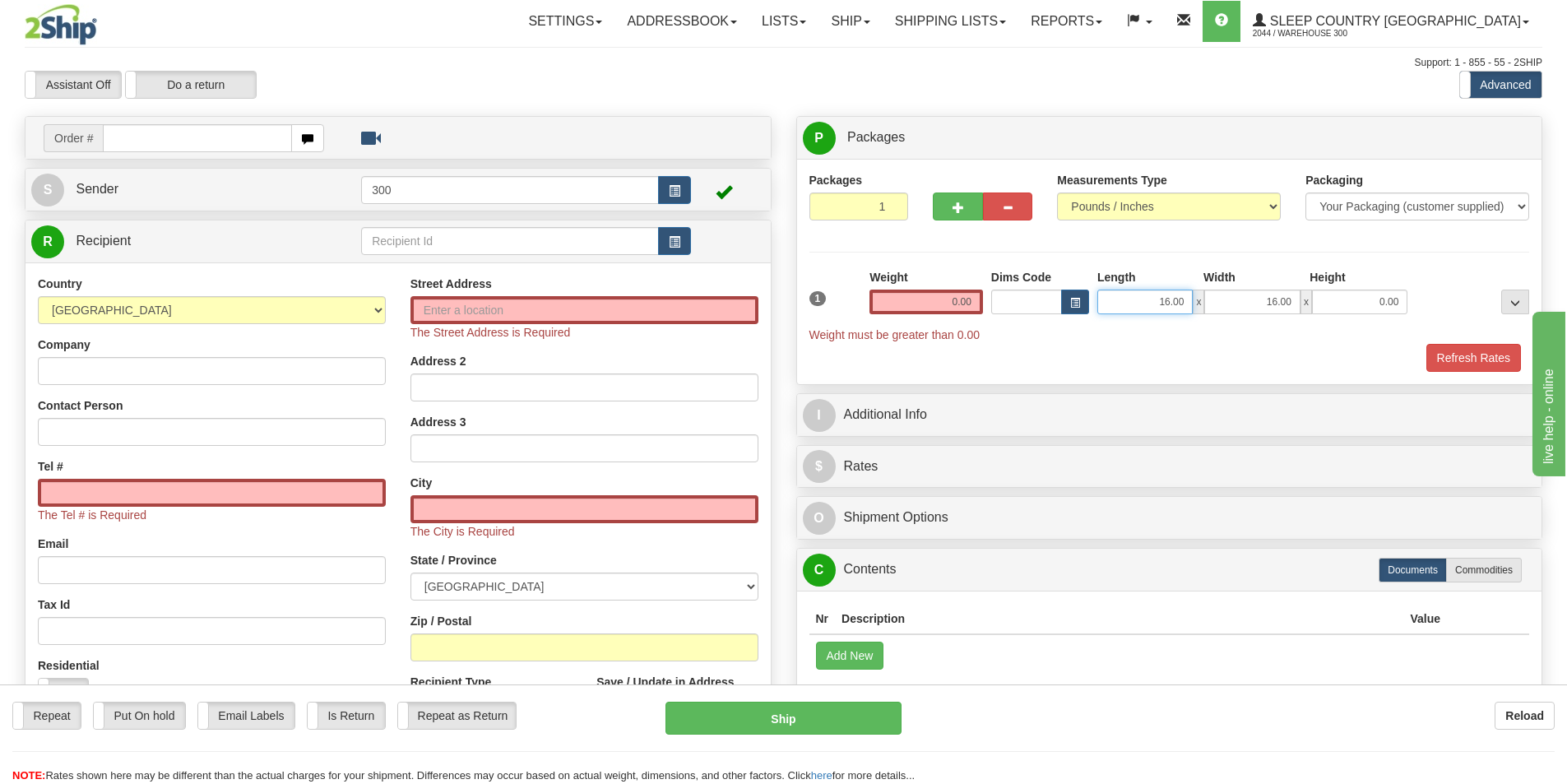
drag, startPoint x: 1171, startPoint y: 301, endPoint x: 1230, endPoint y: 299, distance: 59.0
click at [1230, 299] on div "16.00 x 16.00 x 0.00" at bounding box center [1252, 302] width 310 height 24
click at [214, 126] on input "text" at bounding box center [198, 138] width 189 height 28
type input "9002i011866"
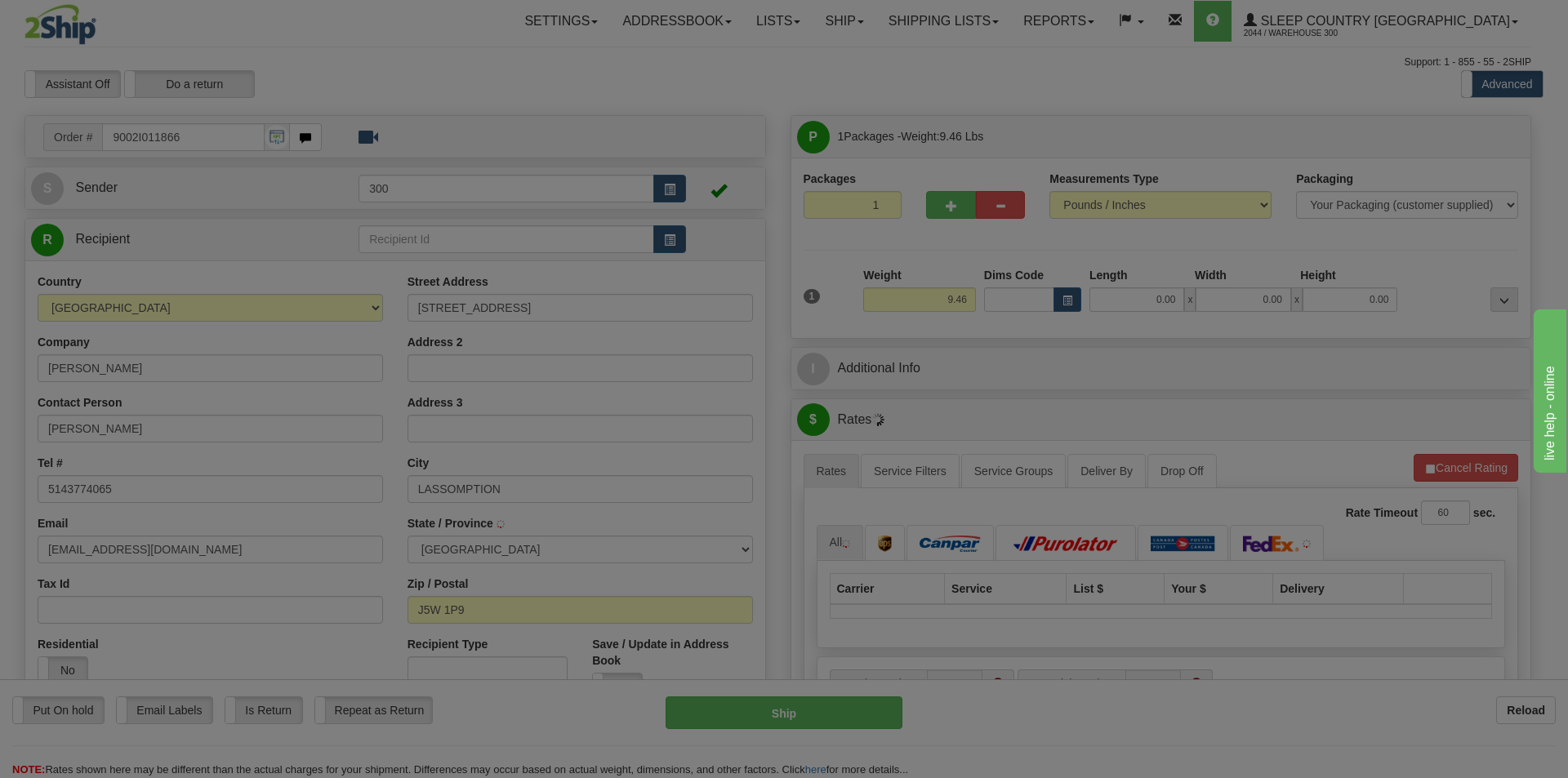
type input "L'ASSOMPTION"
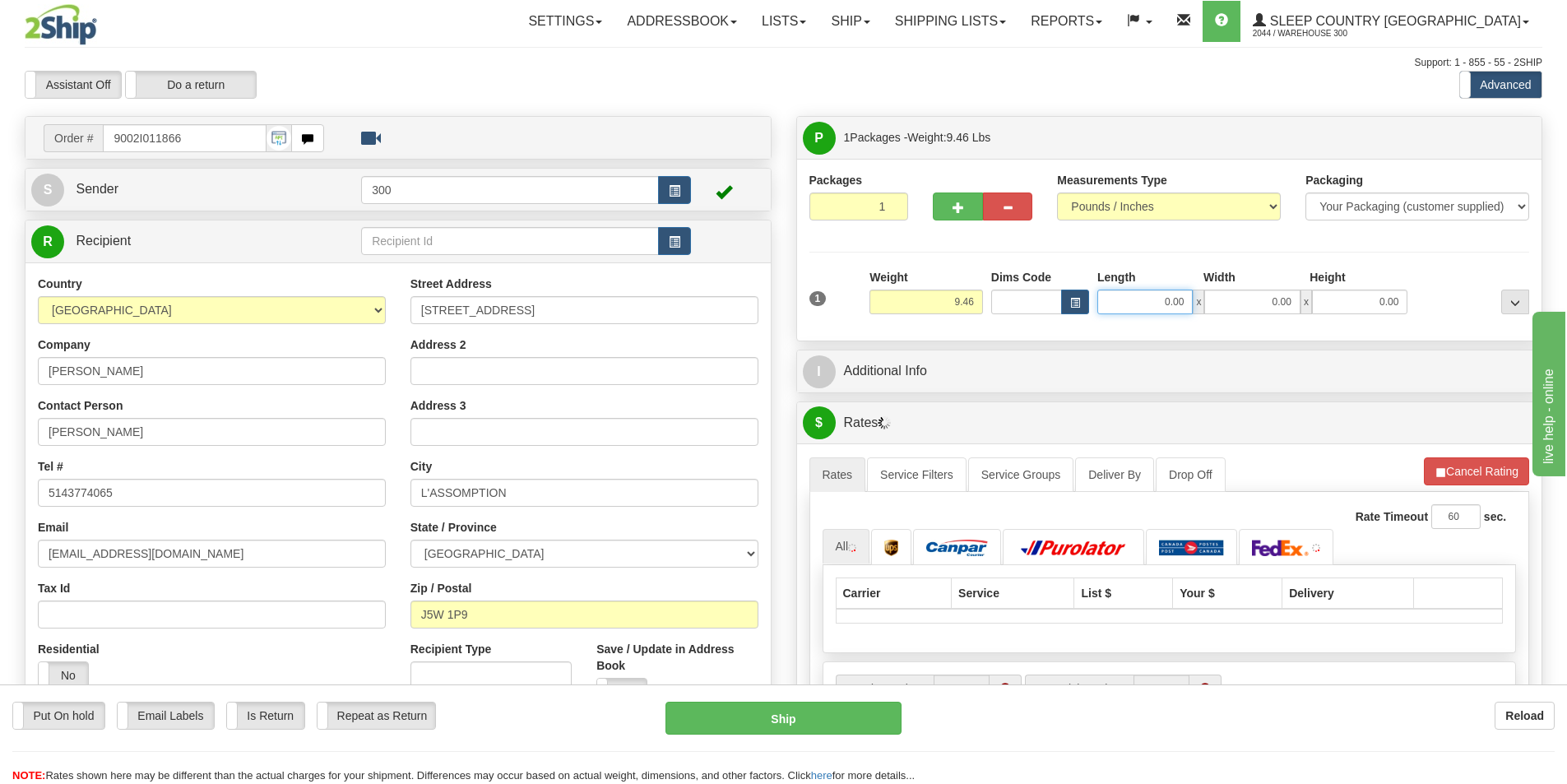
drag, startPoint x: 1153, startPoint y: 298, endPoint x: 1275, endPoint y: 297, distance: 122.0
click at [1275, 297] on div "0.00 x 0.00 x 0.00" at bounding box center [1252, 302] width 310 height 24
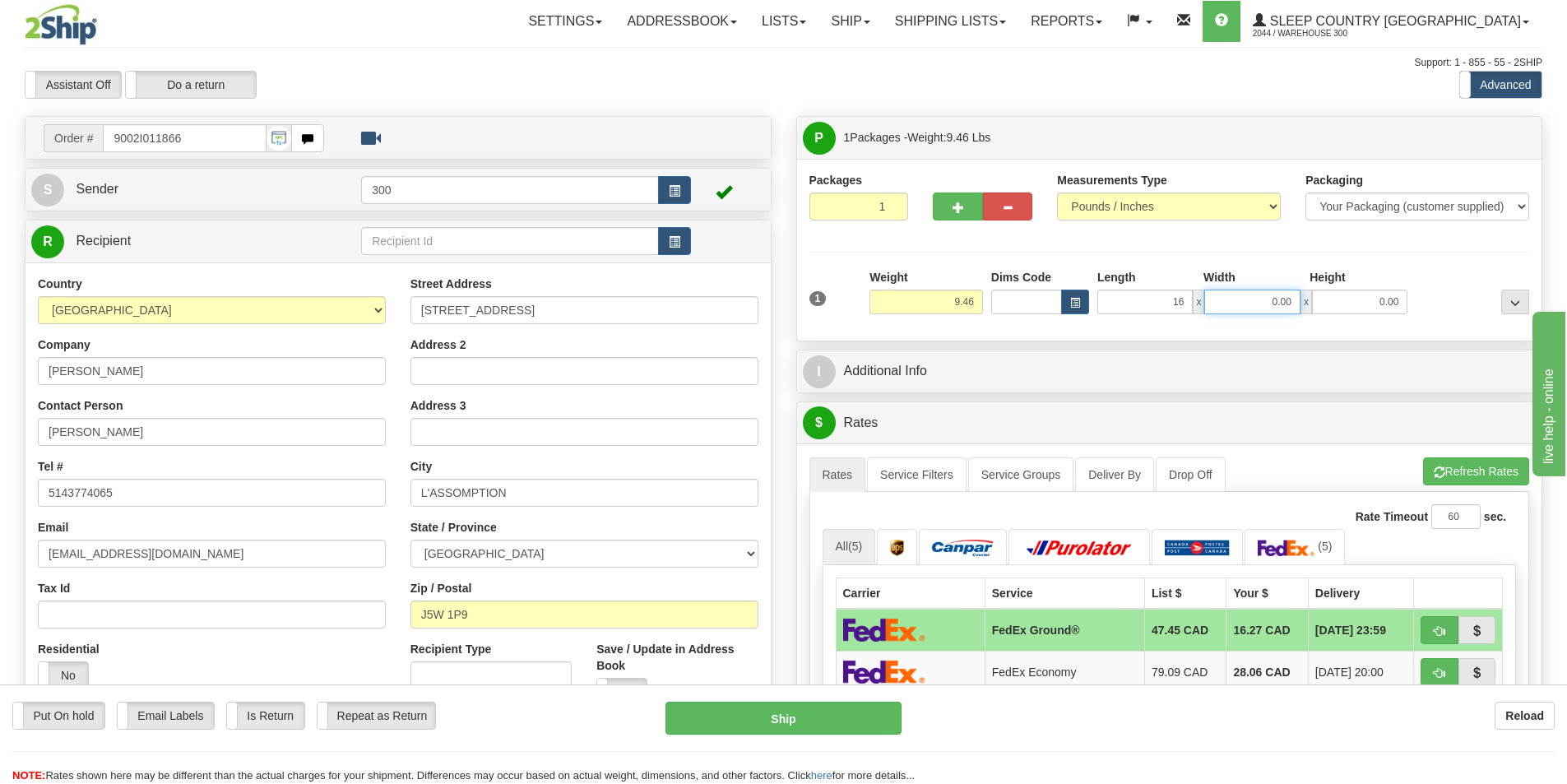
type input "16.00"
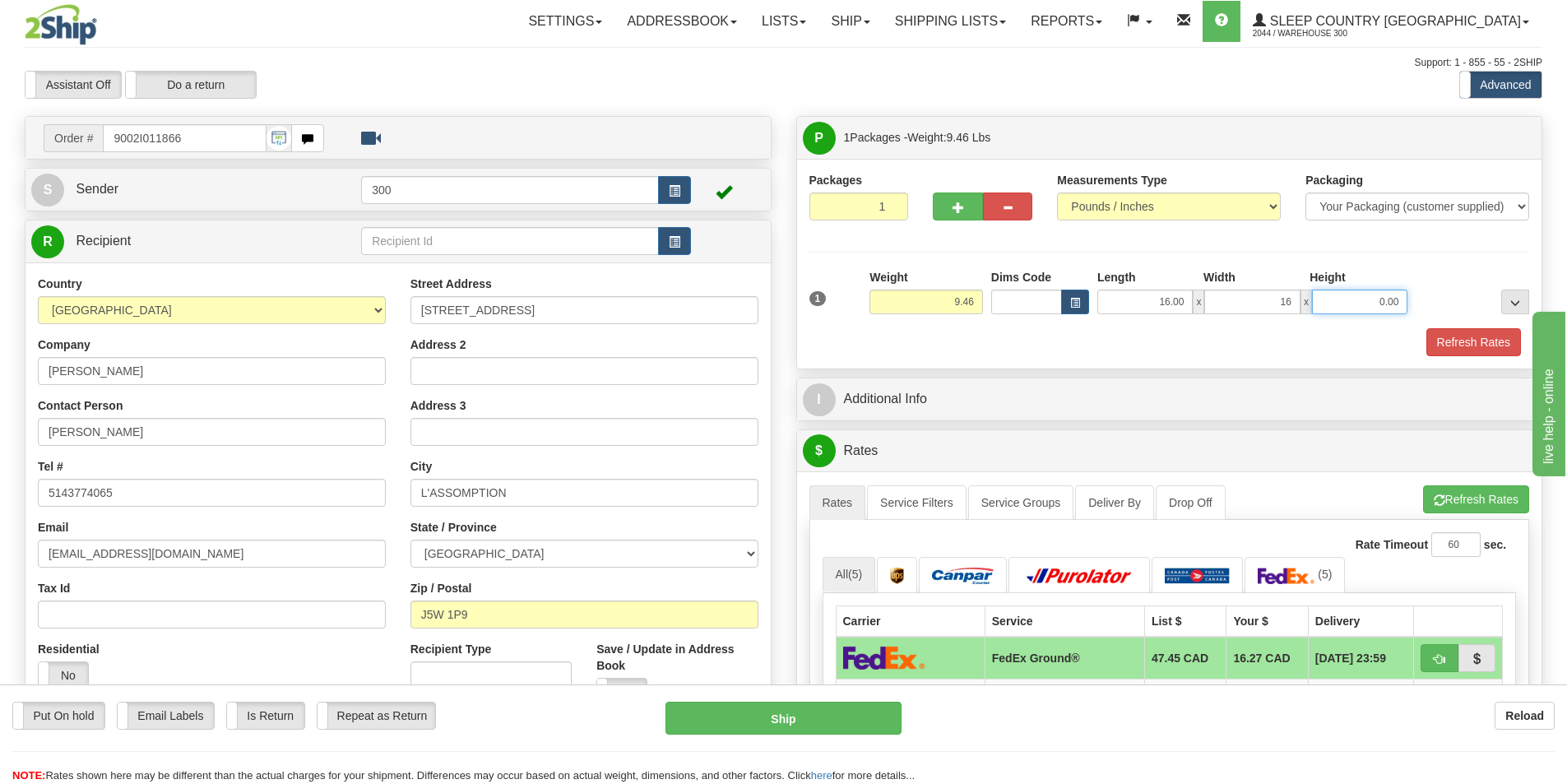
type input "16.00"
type input "8.00"
click at [1503, 339] on button "Refresh Rates" at bounding box center [1473, 342] width 95 height 28
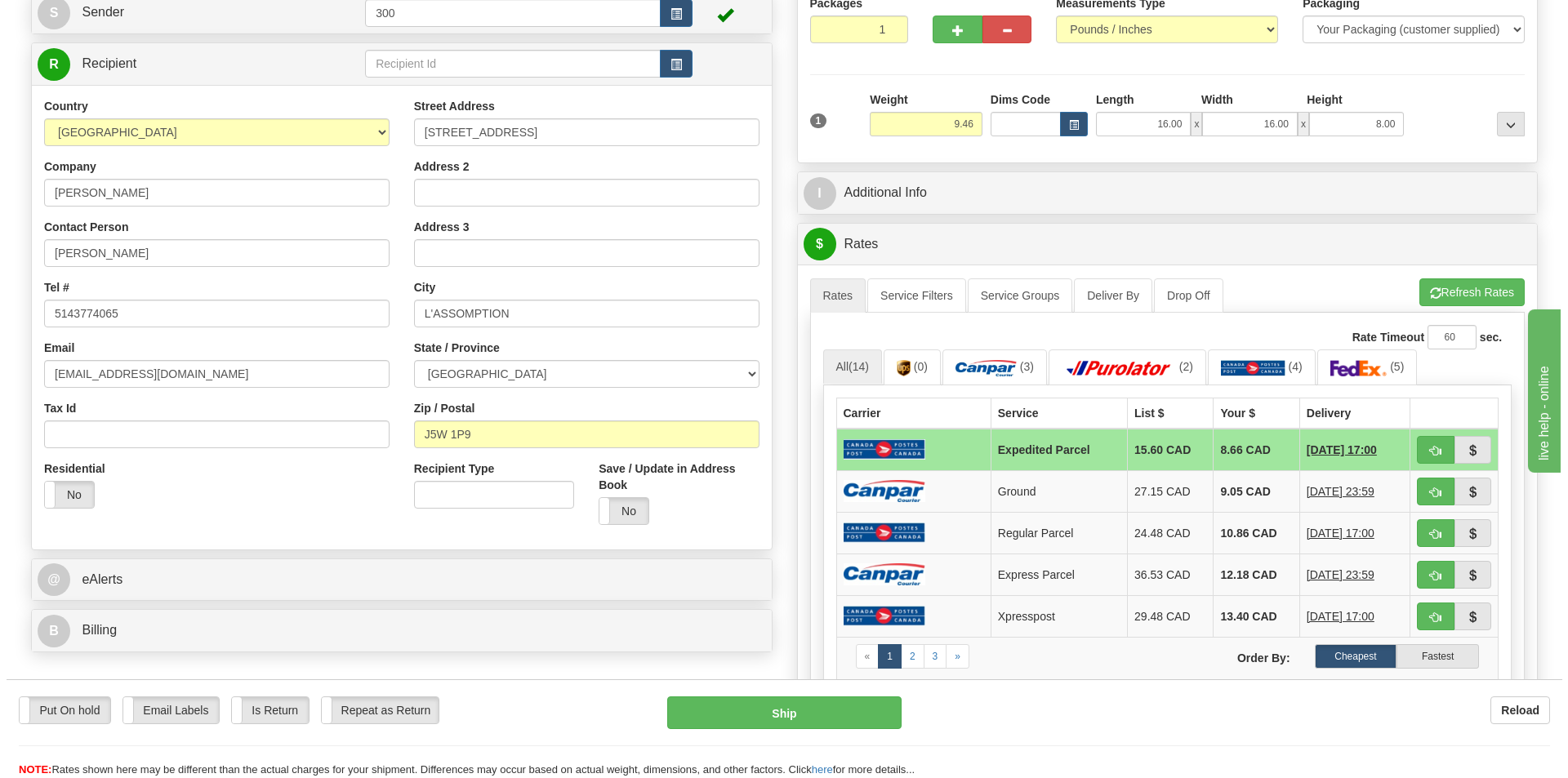
scroll to position [326, 0]
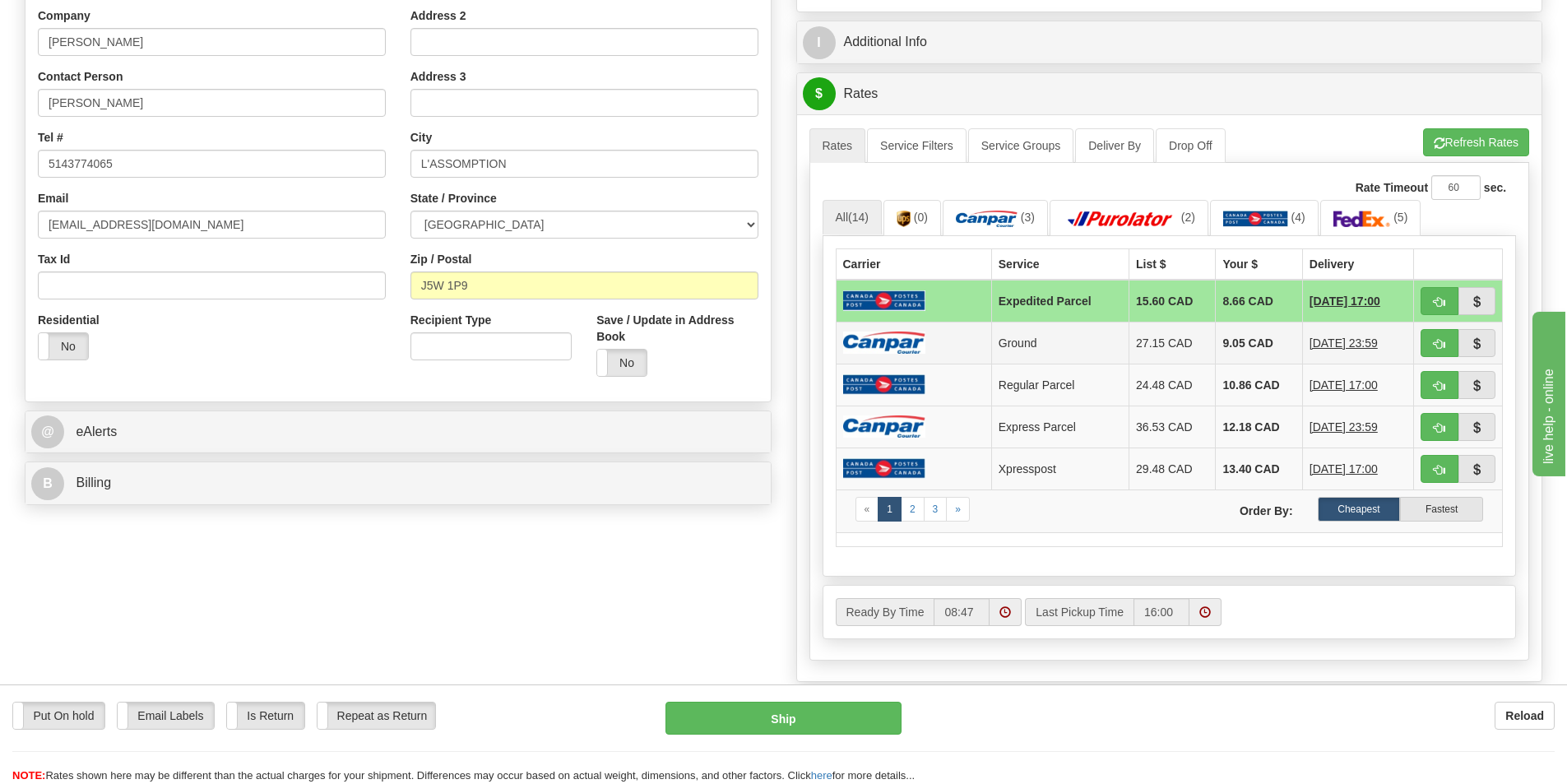
click at [938, 344] on td at bounding box center [913, 343] width 155 height 42
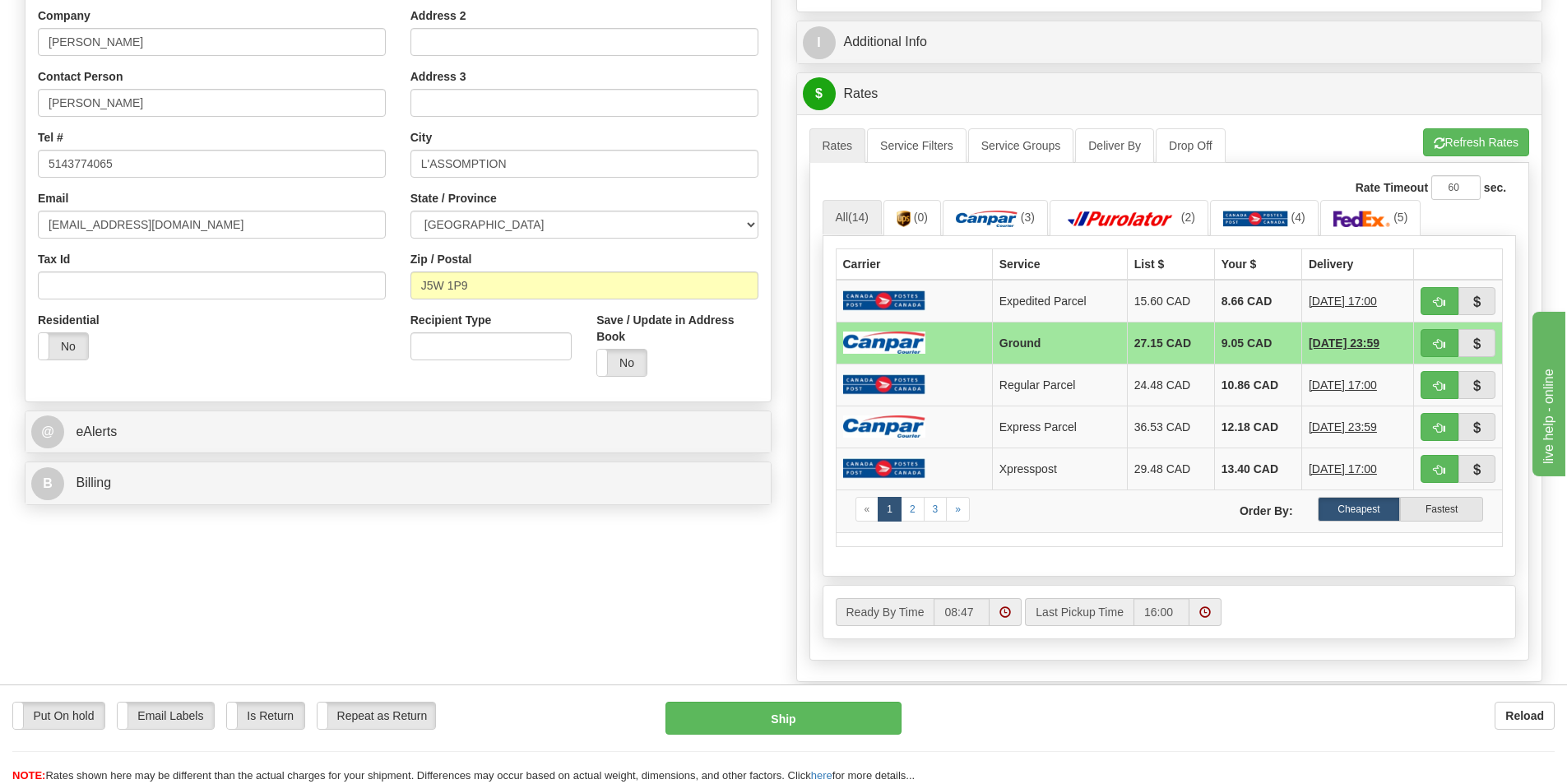
click at [913, 127] on div "A change has been made which could impact your rate estimate. To ensure the est…" at bounding box center [1170, 127] width 721 height 1
click at [912, 140] on link "Service Filters" at bounding box center [916, 146] width 100 height 35
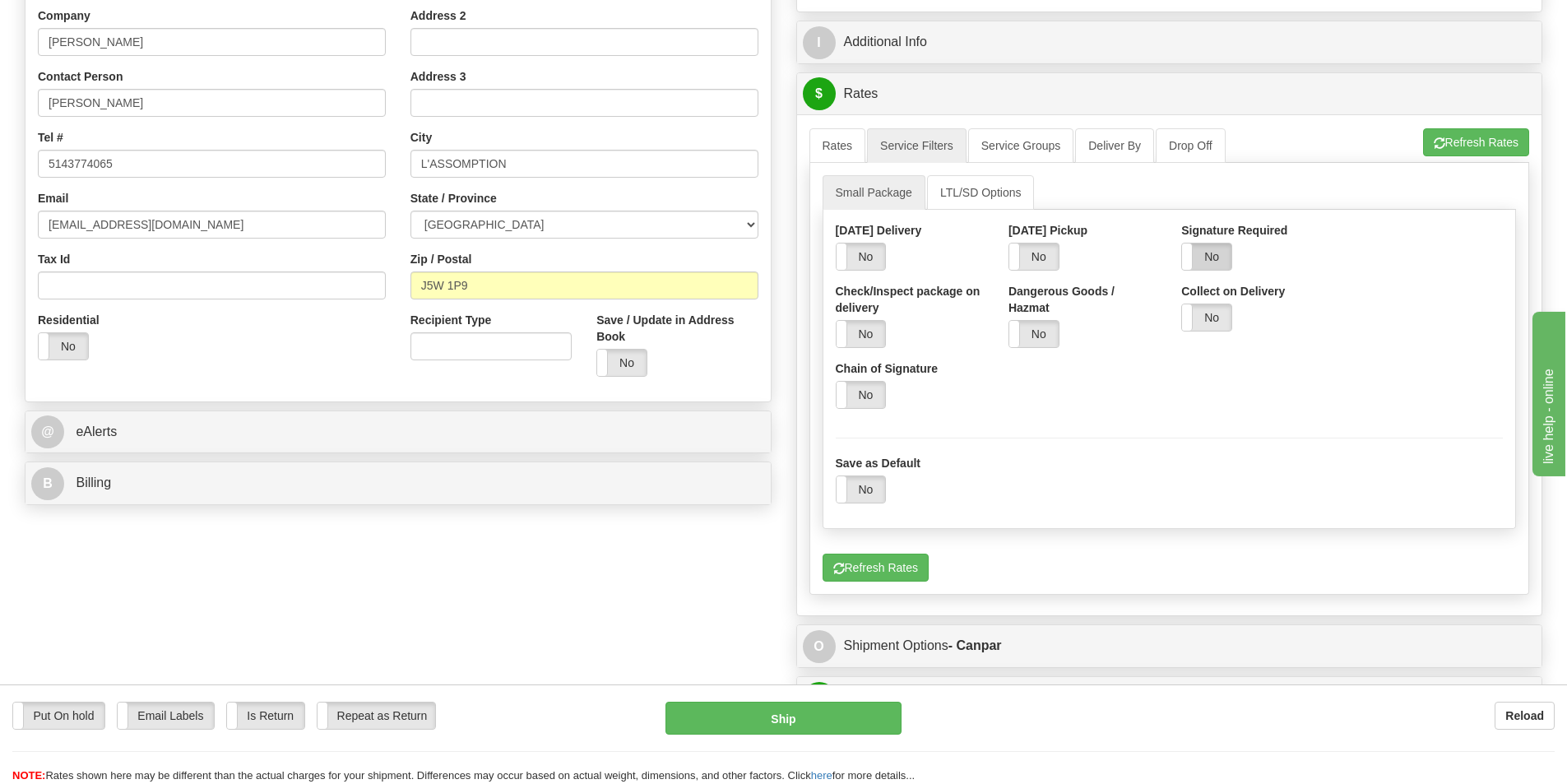
click at [1210, 253] on label "No" at bounding box center [1207, 257] width 49 height 26
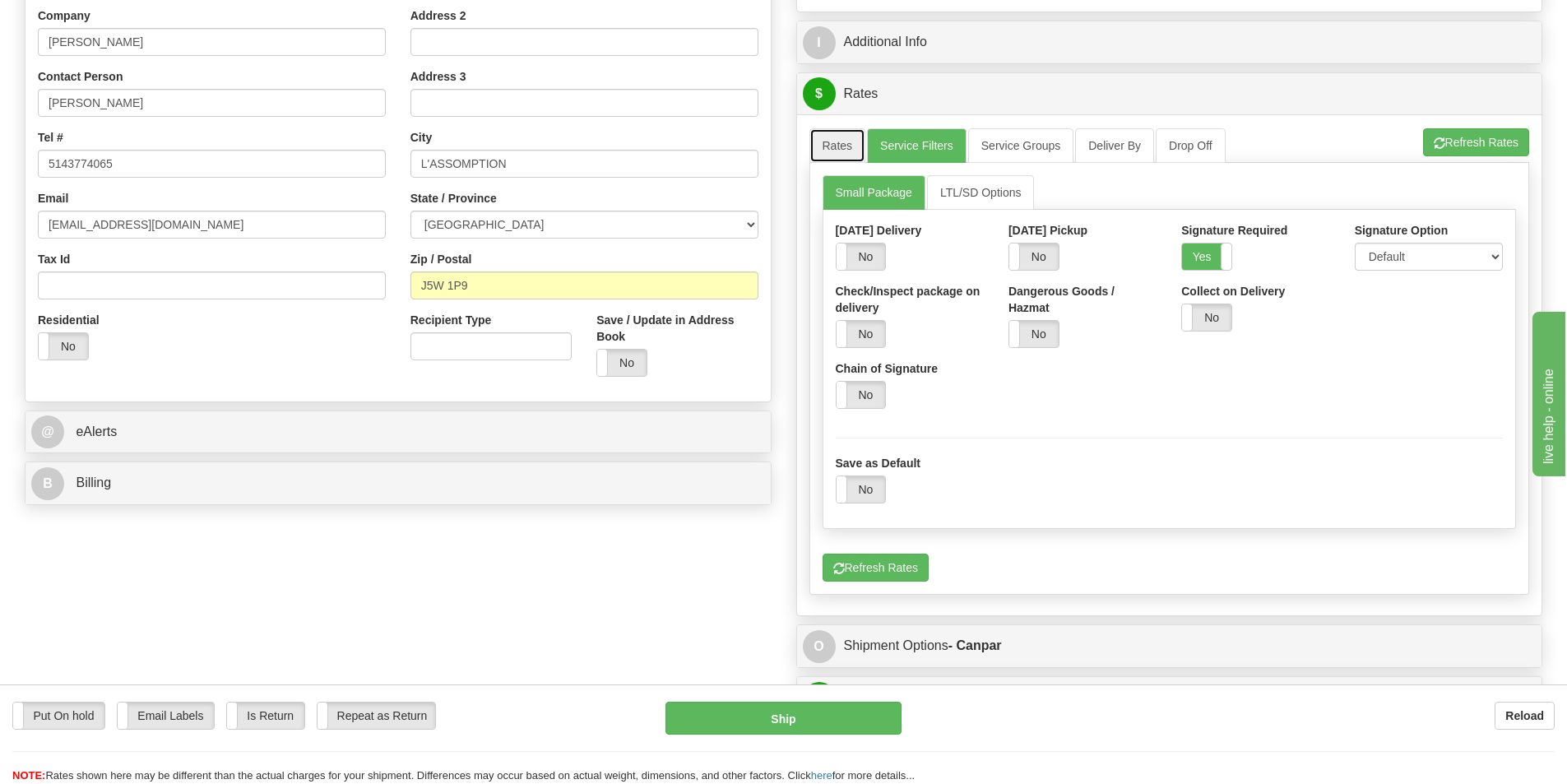
click at [840, 151] on link "Rates" at bounding box center [837, 146] width 56 height 35
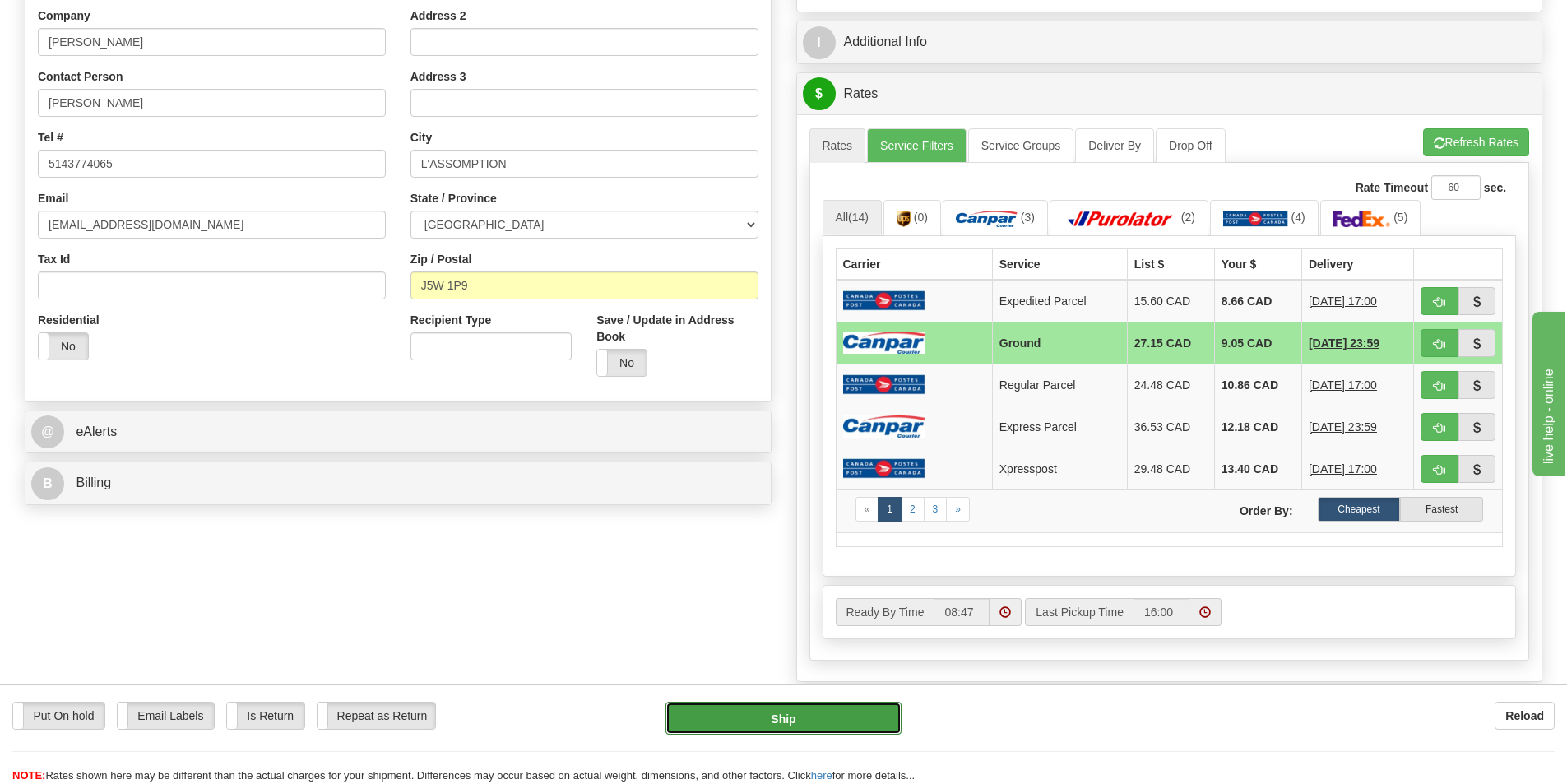
click at [801, 714] on button "Ship" at bounding box center [784, 718] width 236 height 33
type input "1"
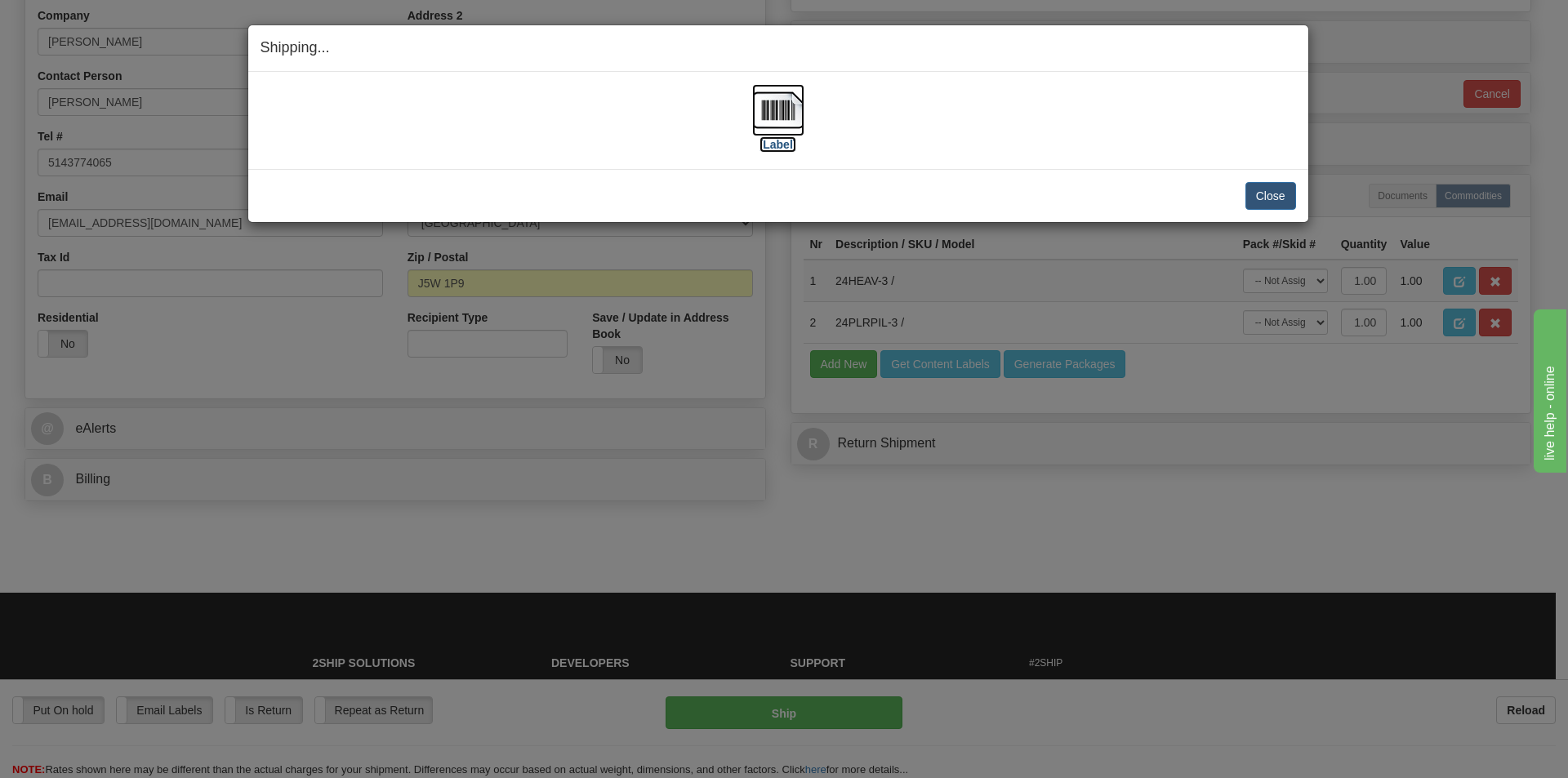
click at [780, 146] on label "[Label]" at bounding box center [778, 144] width 38 height 16
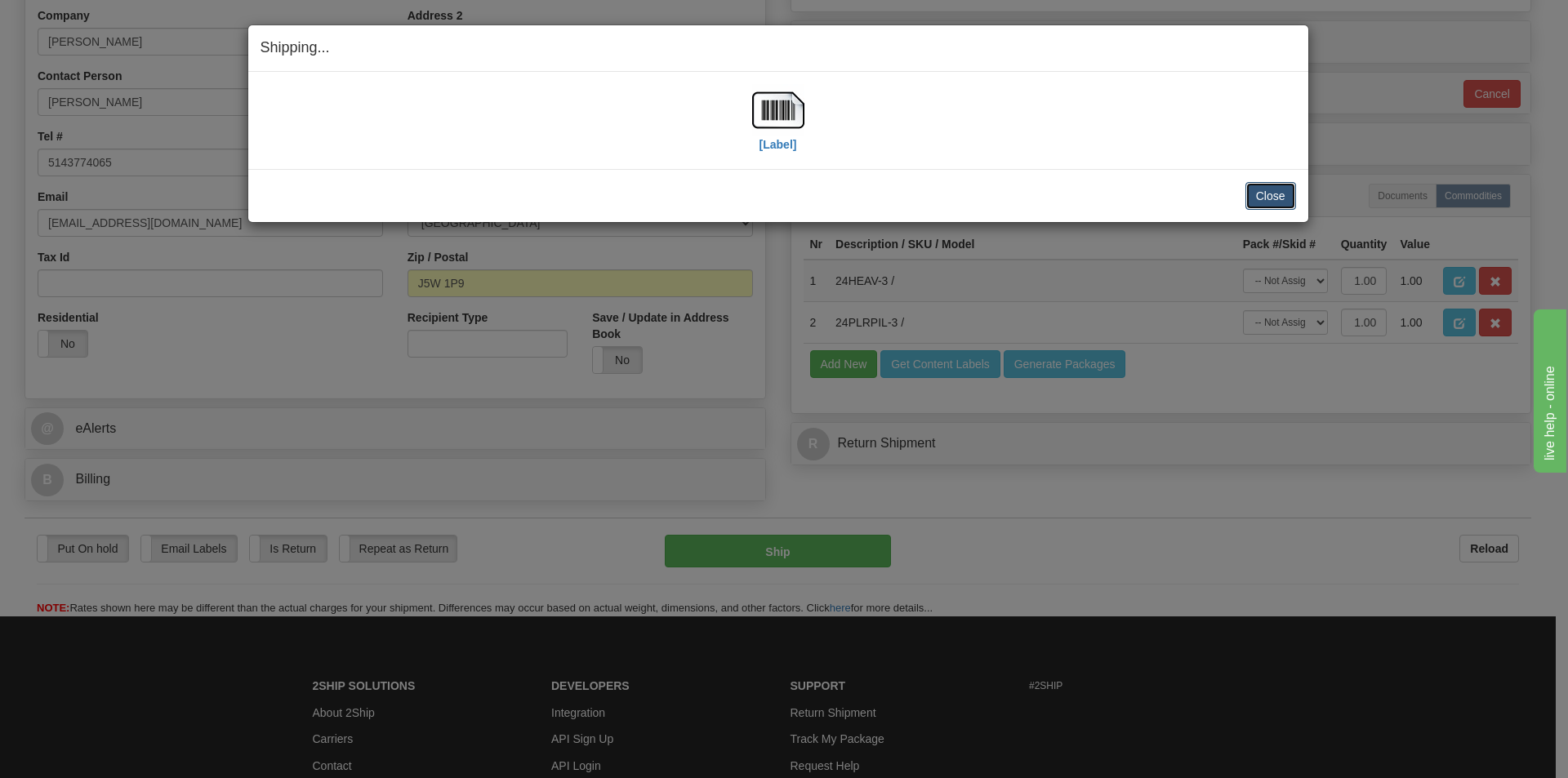
click at [1285, 194] on button "Close" at bounding box center [1270, 195] width 51 height 28
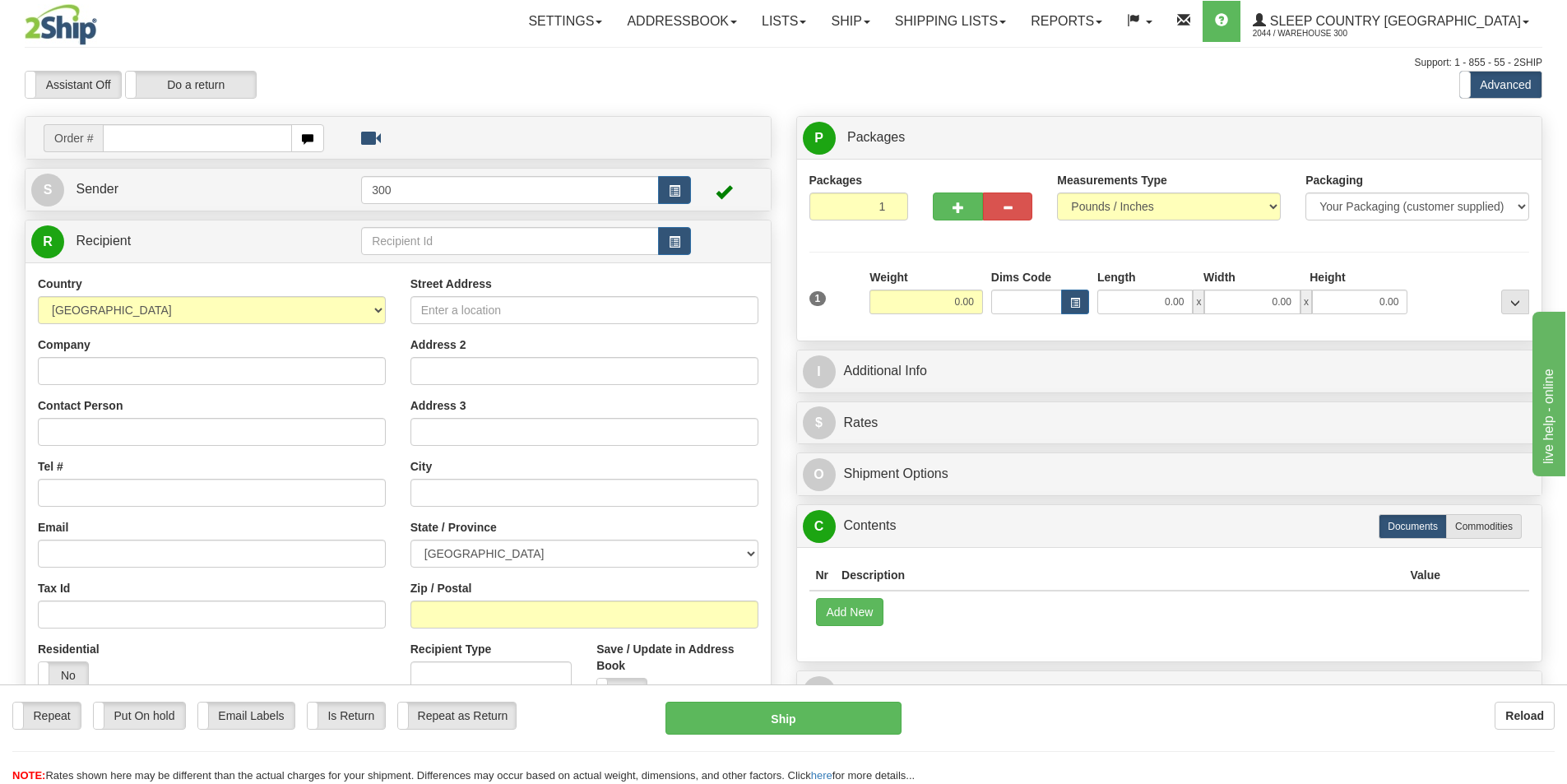
click at [249, 143] on input "text" at bounding box center [198, 138] width 189 height 28
type input "9002i011994"
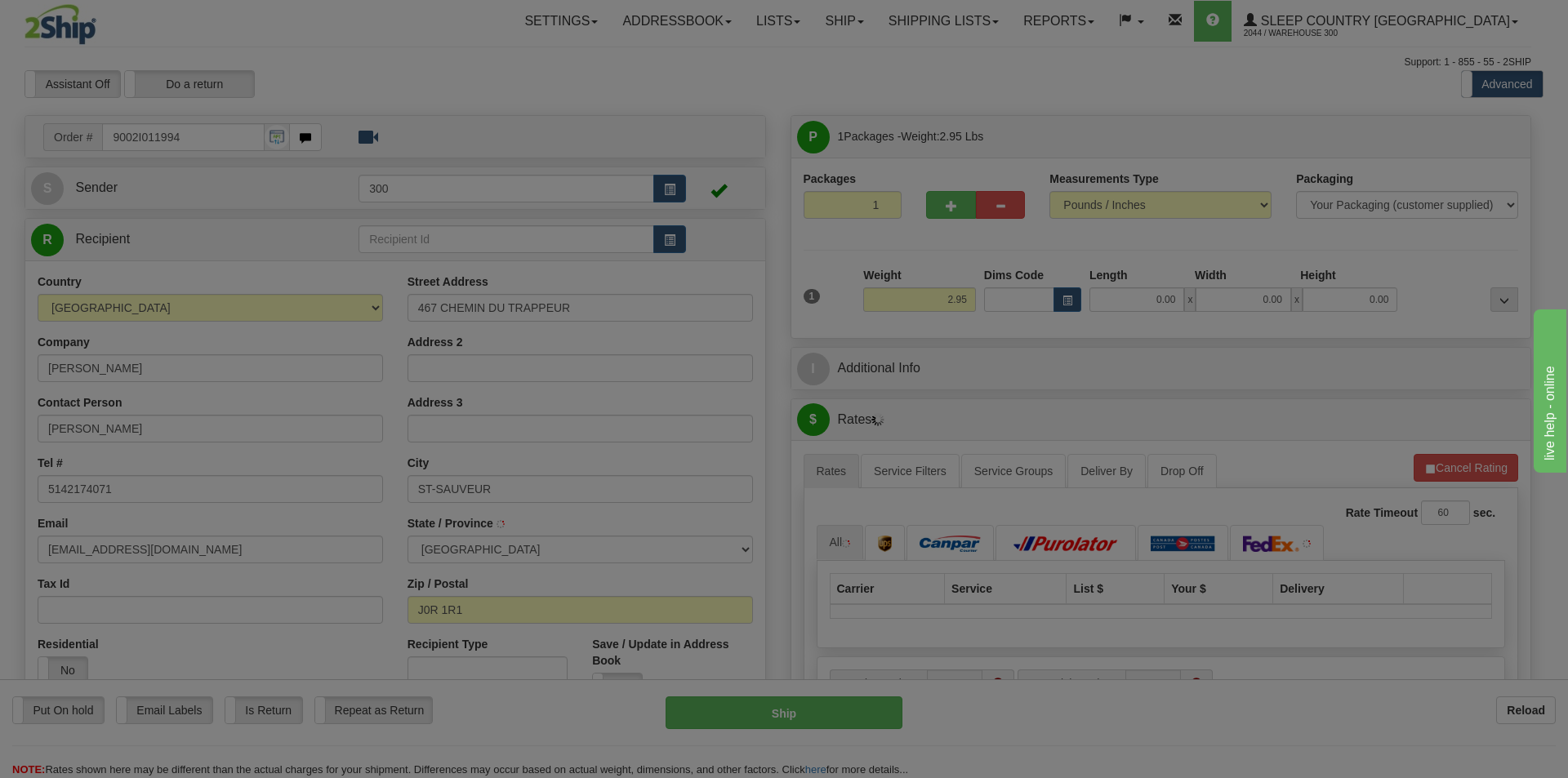
type input "[GEOGRAPHIC_DATA]"
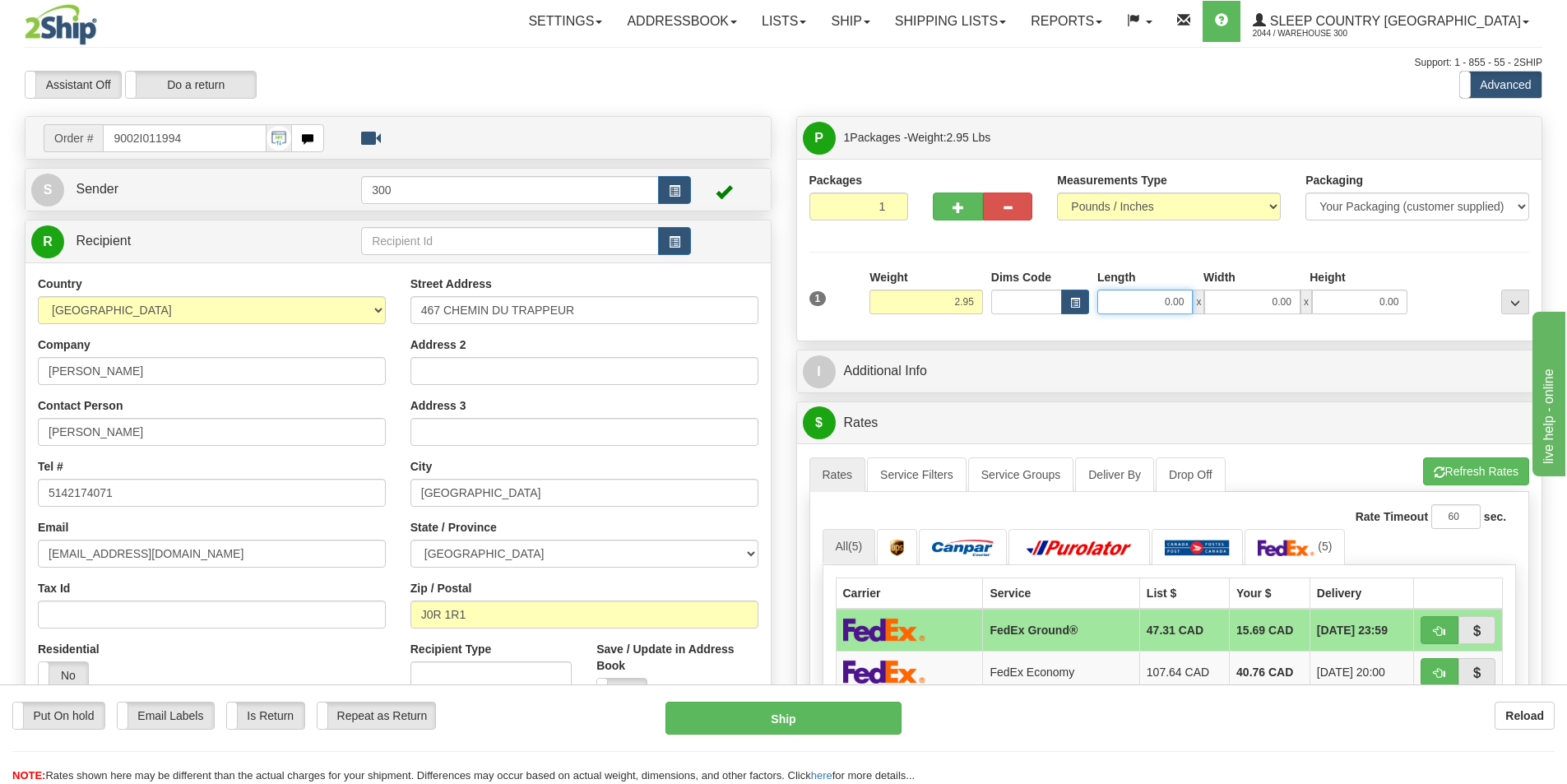
drag, startPoint x: 1166, startPoint y: 302, endPoint x: 1278, endPoint y: 320, distance: 113.4
click at [1269, 317] on div "1 Weight 2.95 Dims Code 0.00" at bounding box center [1170, 297] width 729 height 58
type input "10.00"
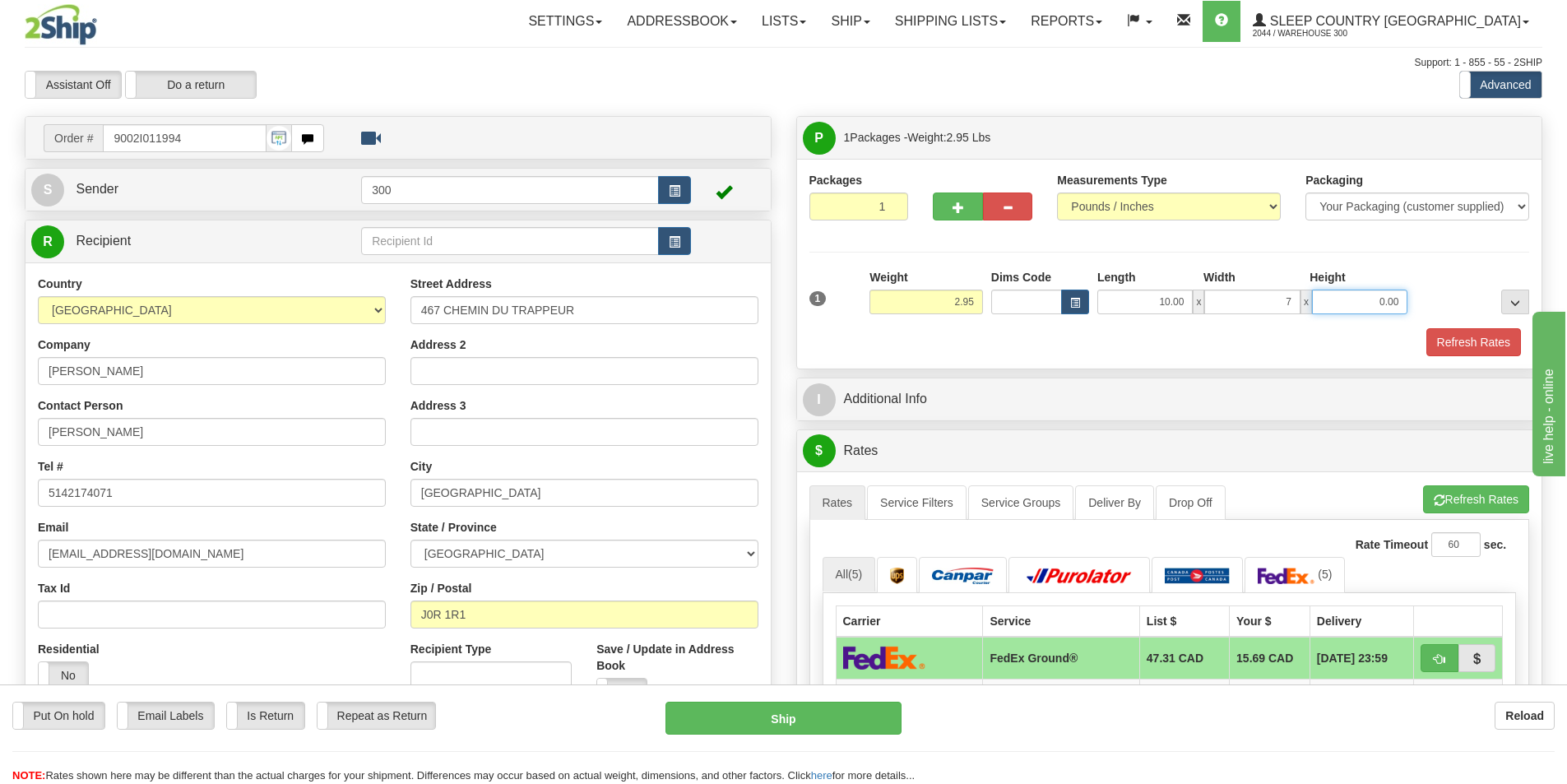
type input "7.00"
type input "4.00"
click at [1102, 343] on div "Refresh Rates" at bounding box center [1170, 342] width 729 height 28
click at [1466, 341] on button "Refresh Rates" at bounding box center [1473, 342] width 95 height 28
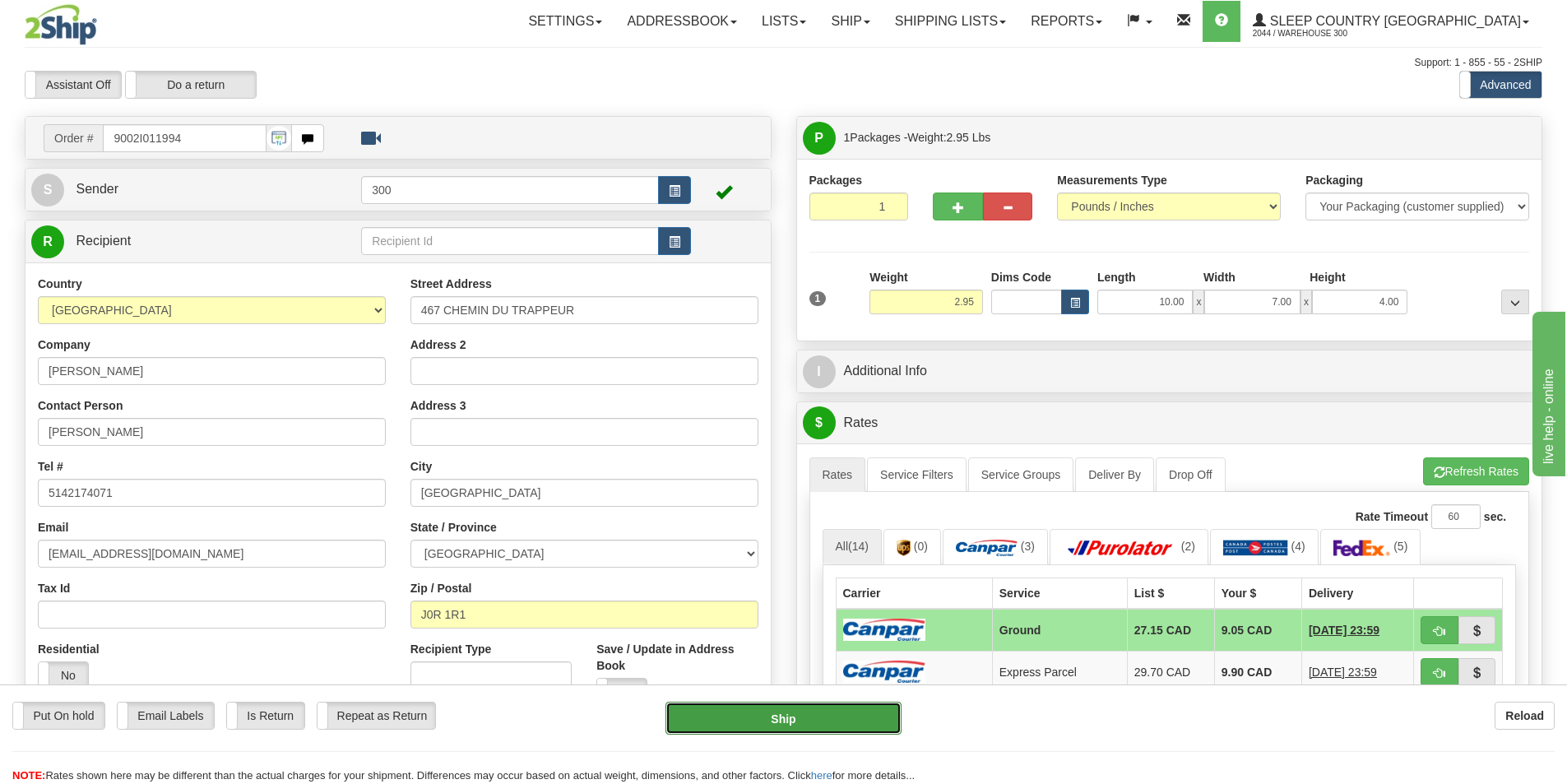
click at [698, 717] on button "Ship" at bounding box center [784, 718] width 236 height 33
type input "1"
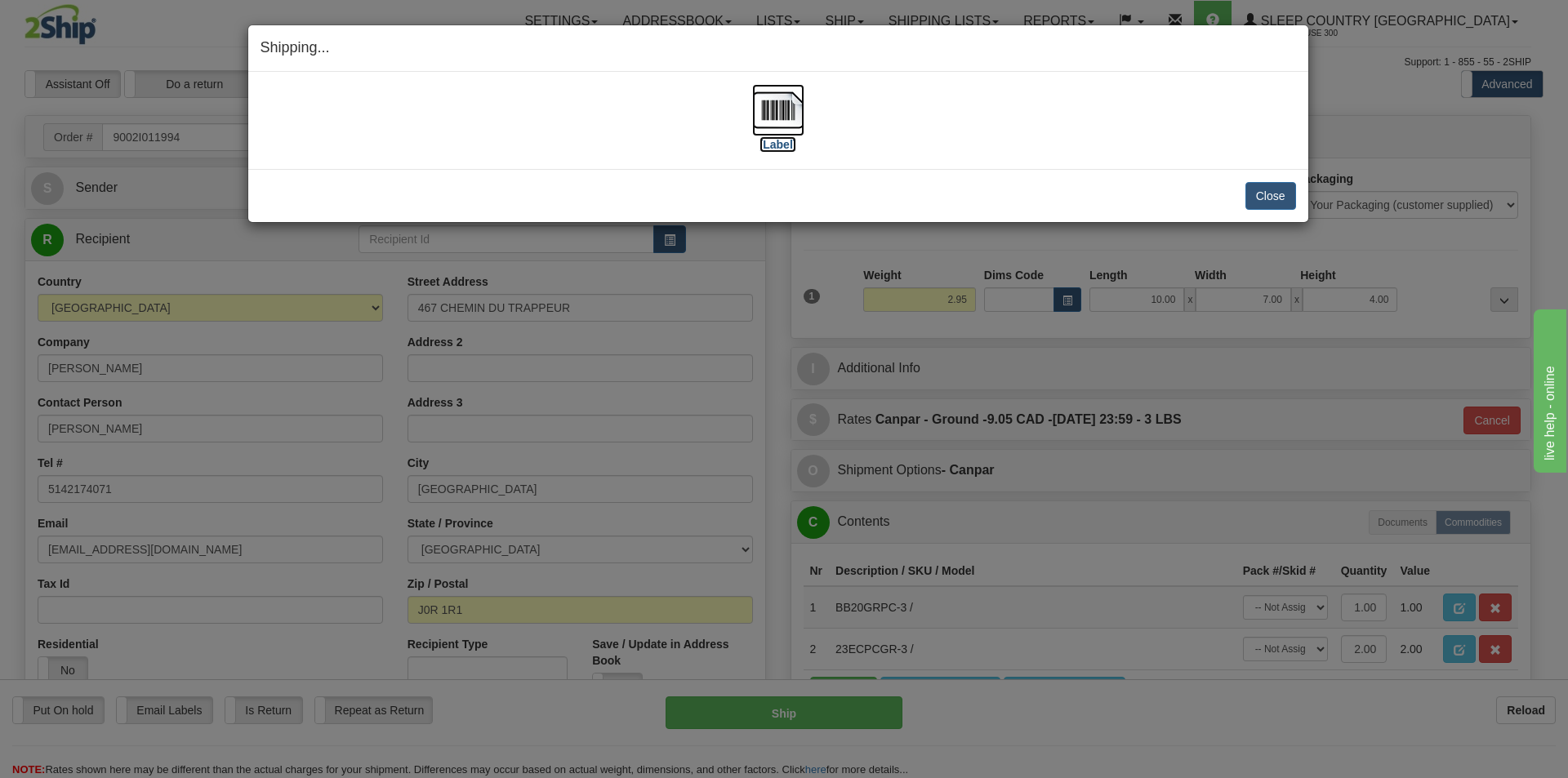
click at [776, 146] on label "[Label]" at bounding box center [778, 144] width 38 height 16
click at [752, 102] on link "[Label]" at bounding box center [778, 127] width 53 height 48
click at [1276, 202] on button "Close" at bounding box center [1270, 195] width 51 height 28
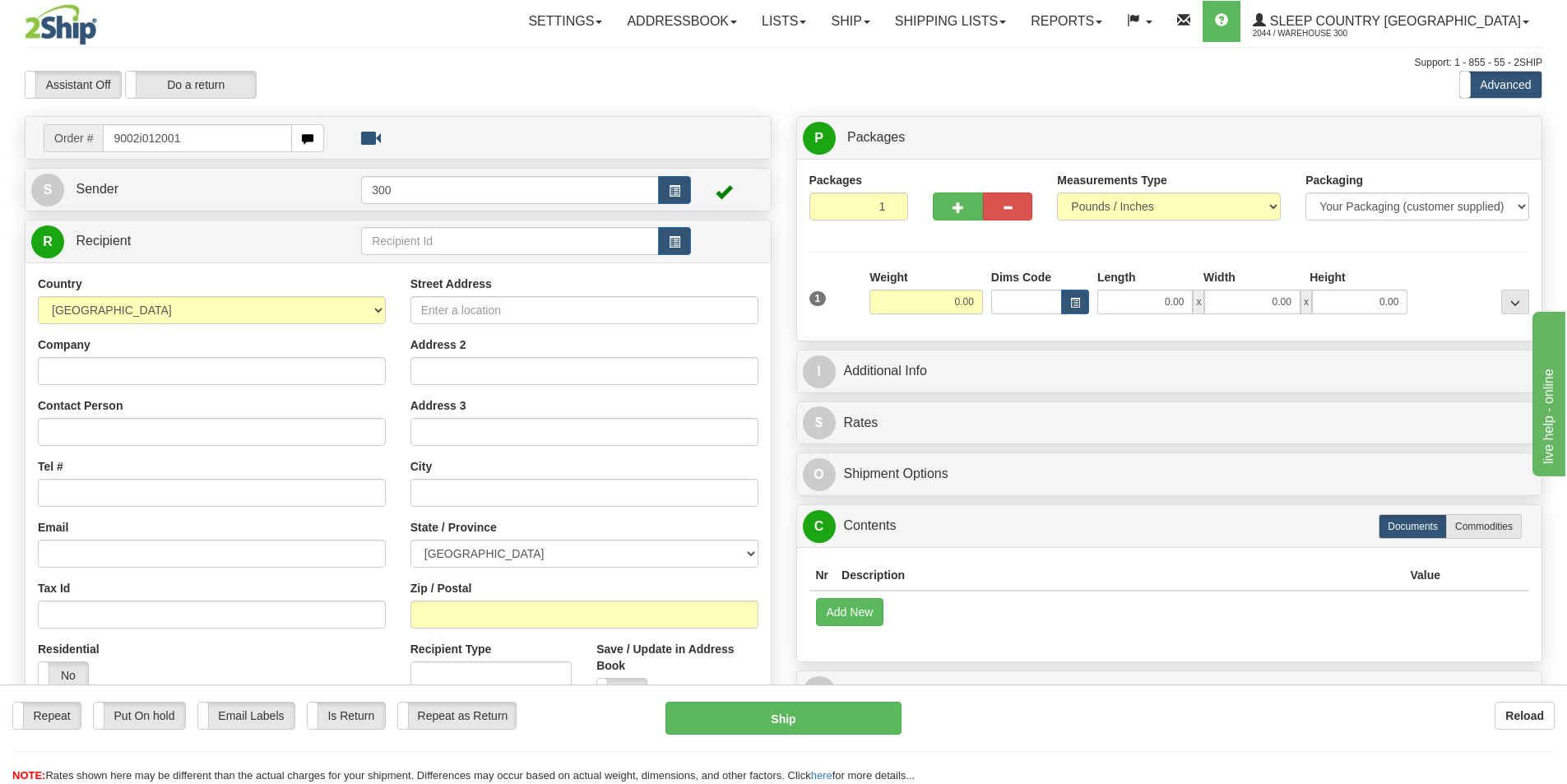
type input "9002i012001"
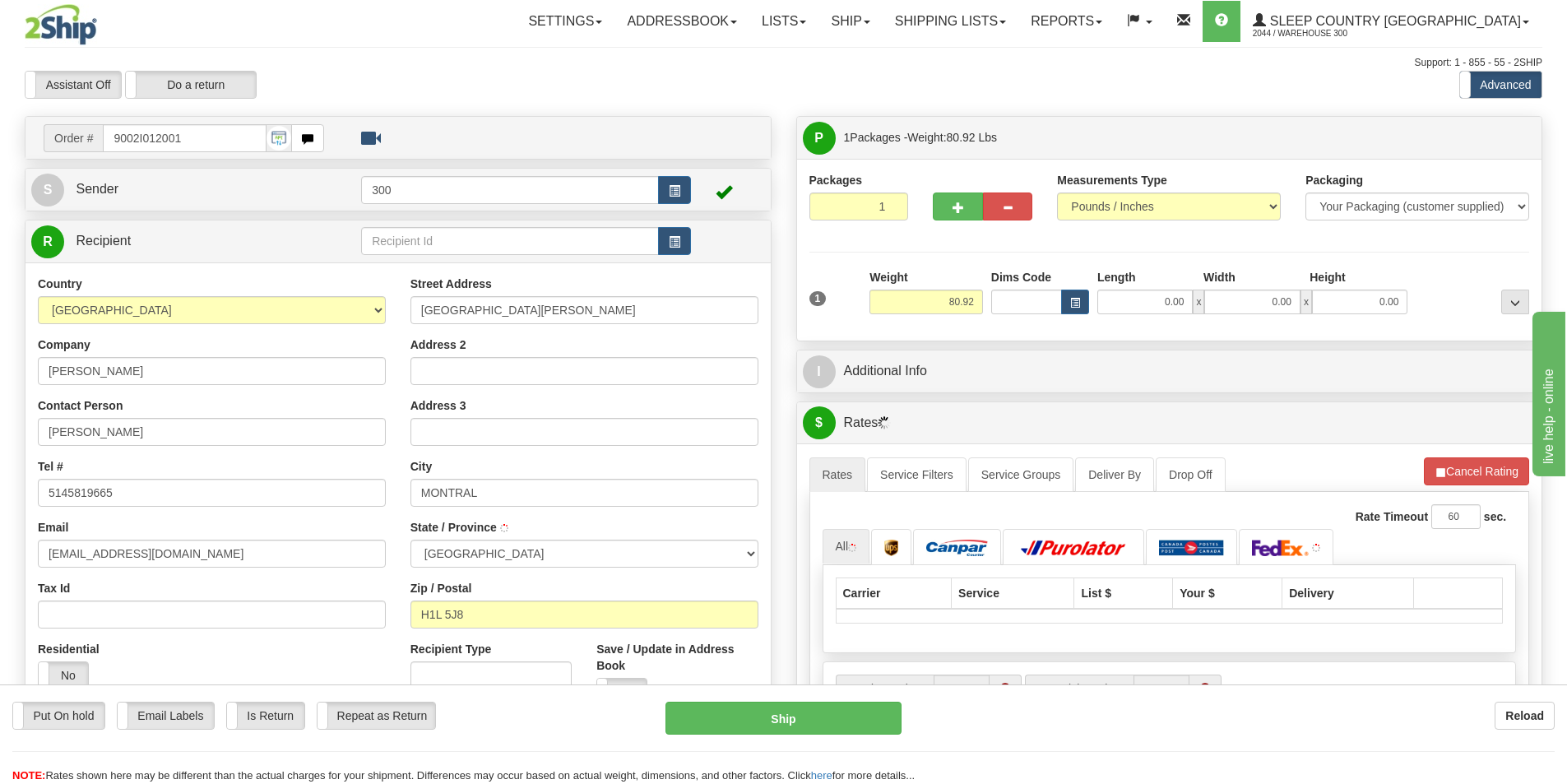
type input "[GEOGRAPHIC_DATA]"
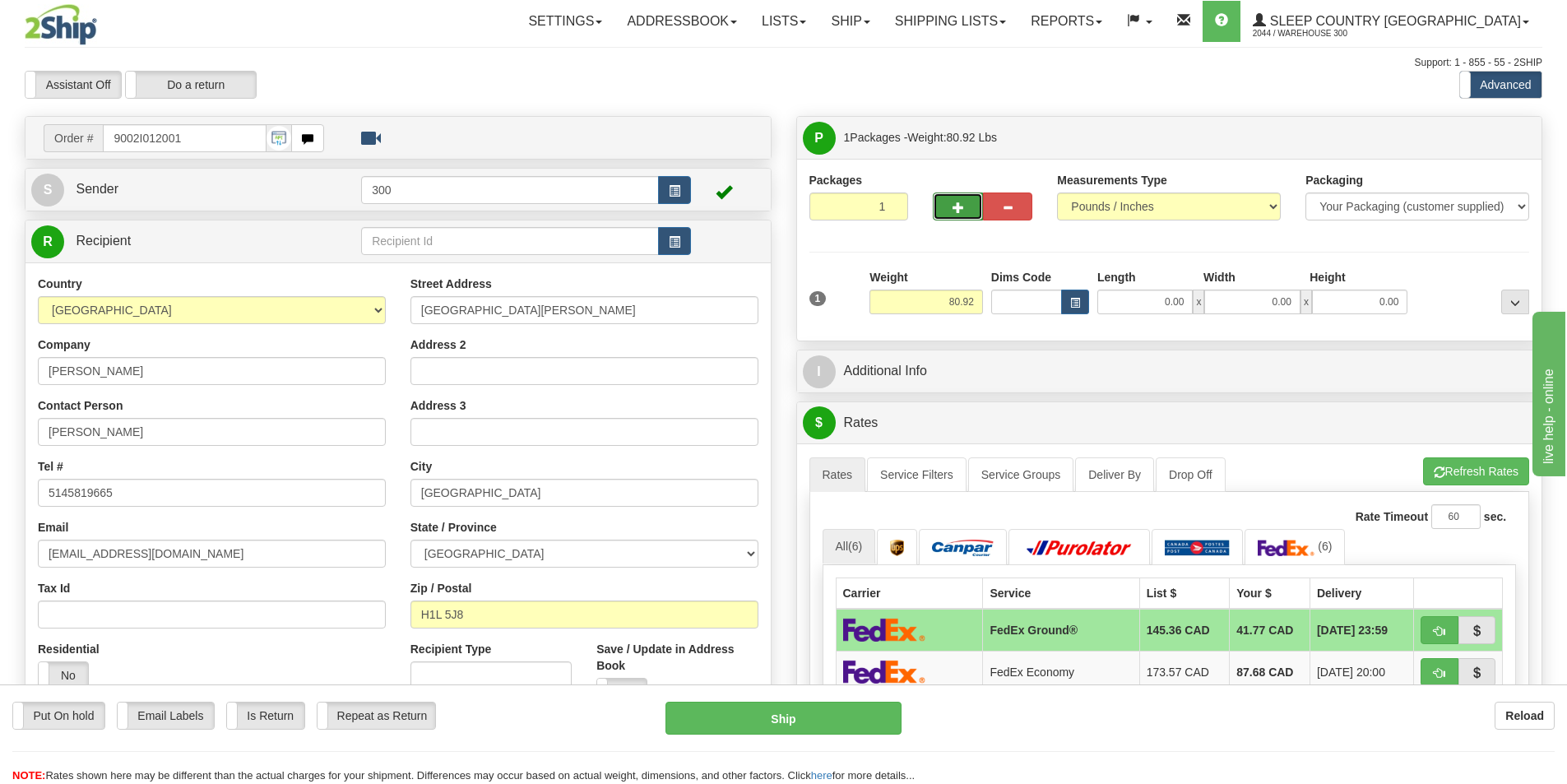
click at [967, 206] on button "button" at bounding box center [957, 206] width 49 height 28
type input "2"
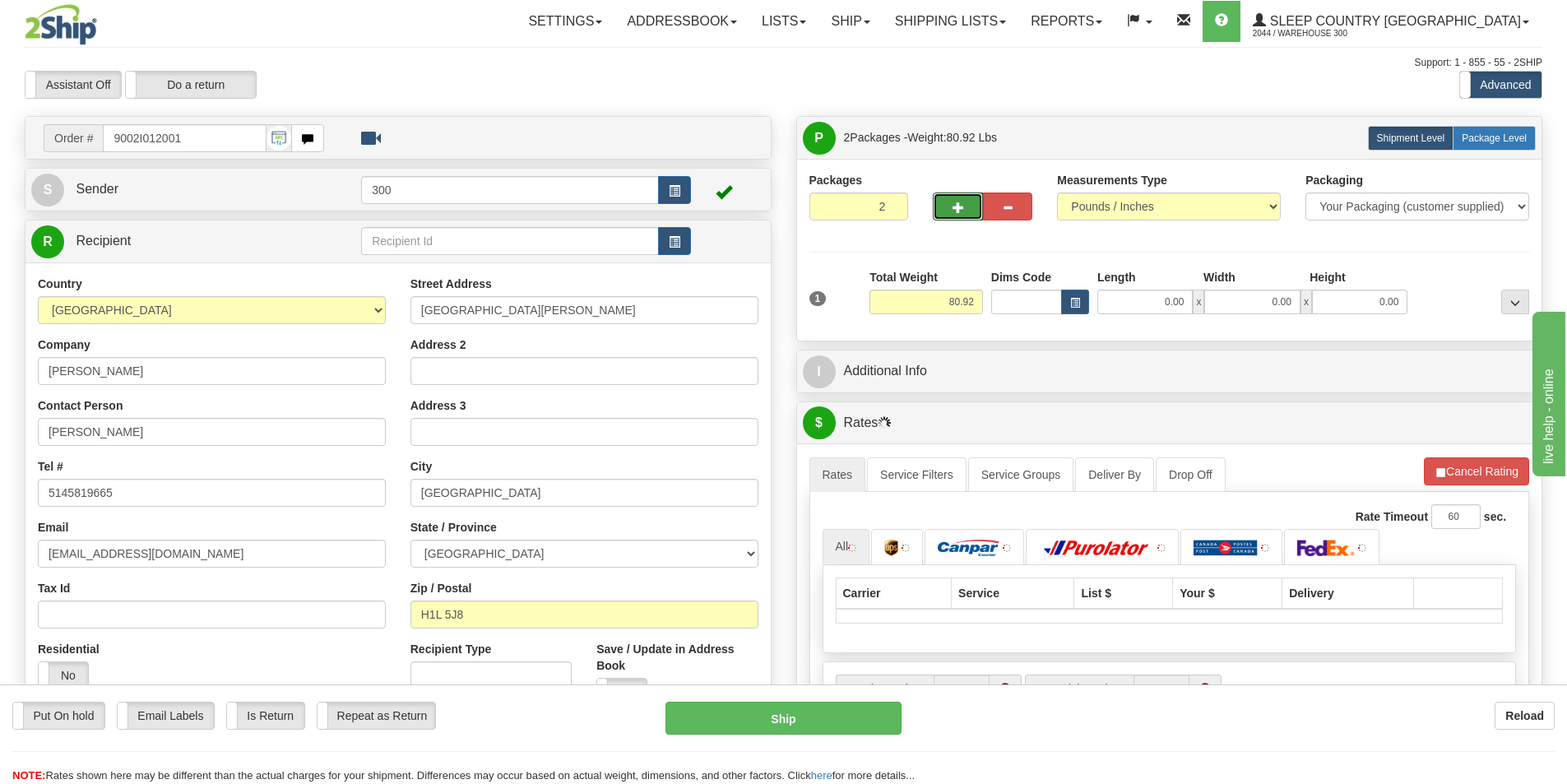
click at [1476, 137] on span "Package Level" at bounding box center [1494, 138] width 65 height 11
radio input "true"
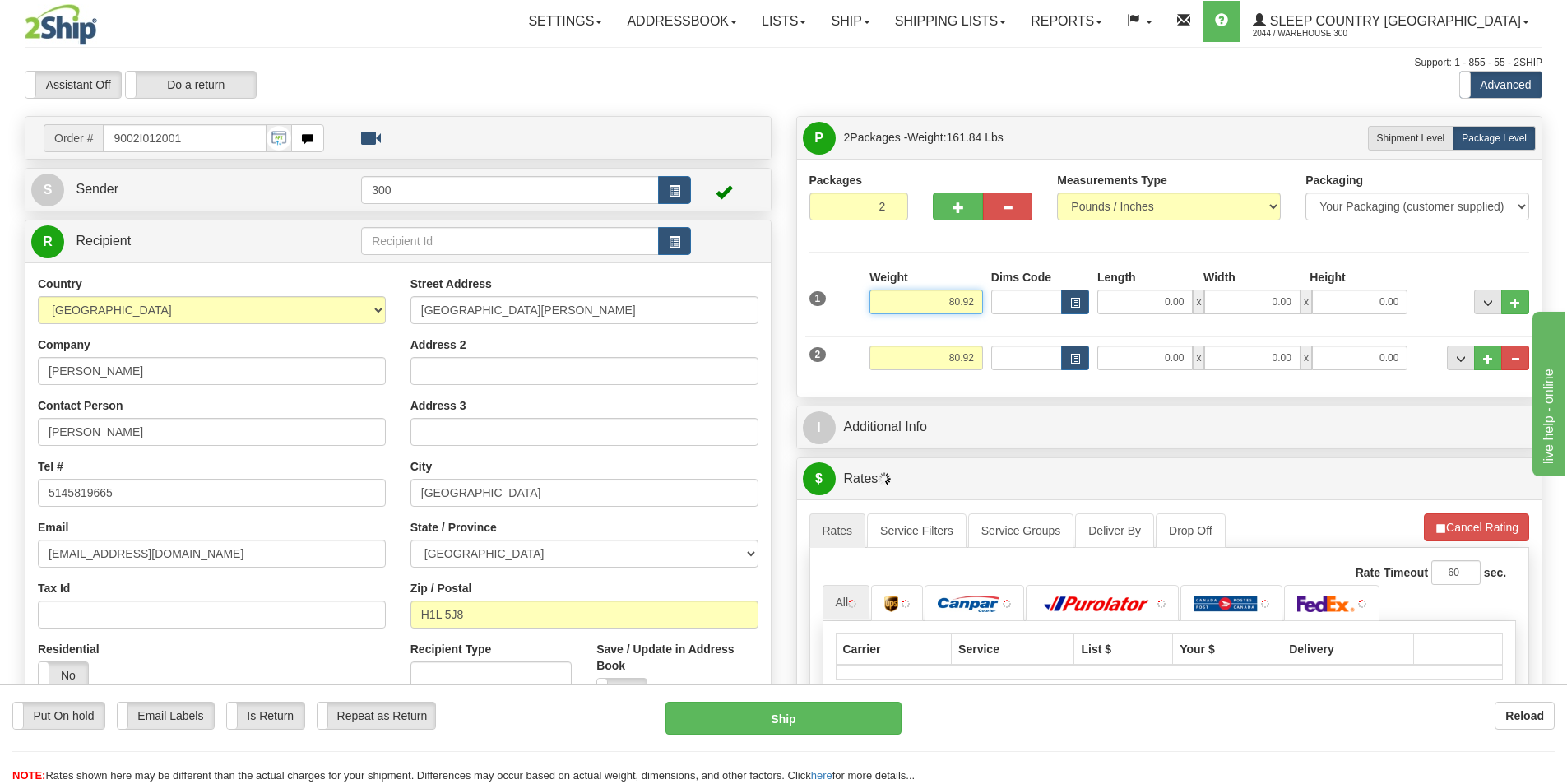
drag, startPoint x: 945, startPoint y: 297, endPoint x: 1043, endPoint y: 297, distance: 98.0
click at [1043, 297] on div "1 Weight 80.92 Dims Code x x" at bounding box center [1170, 297] width 729 height 58
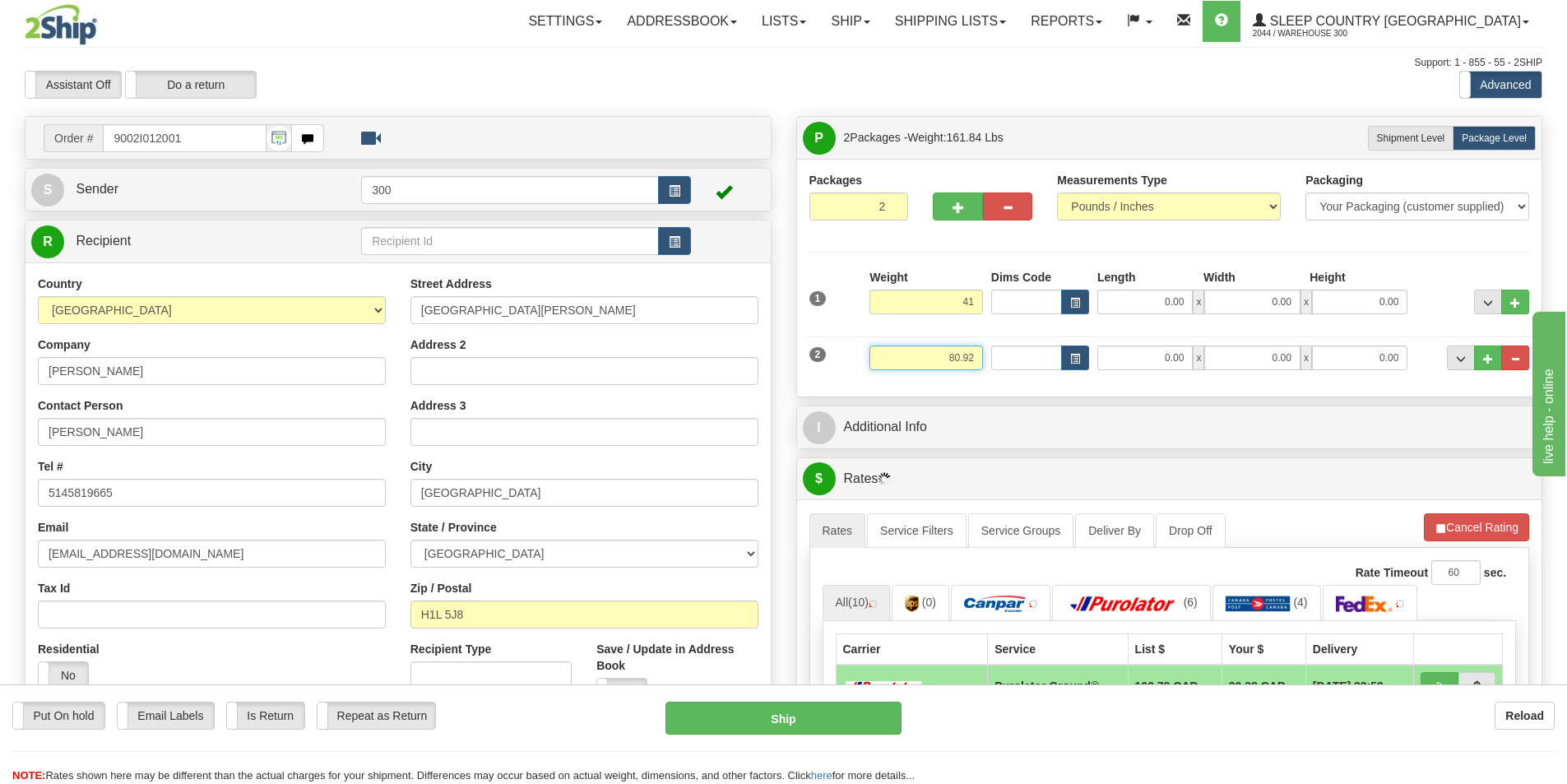
type input "41.00"
drag, startPoint x: 937, startPoint y: 353, endPoint x: 1054, endPoint y: 372, distance: 118.5
click at [1054, 372] on div "2 Weight 80.92 Dims Code Length Width Height" at bounding box center [1170, 356] width 729 height 56
type input "41.00"
click at [1179, 294] on input "0.00" at bounding box center [1145, 302] width 95 height 24
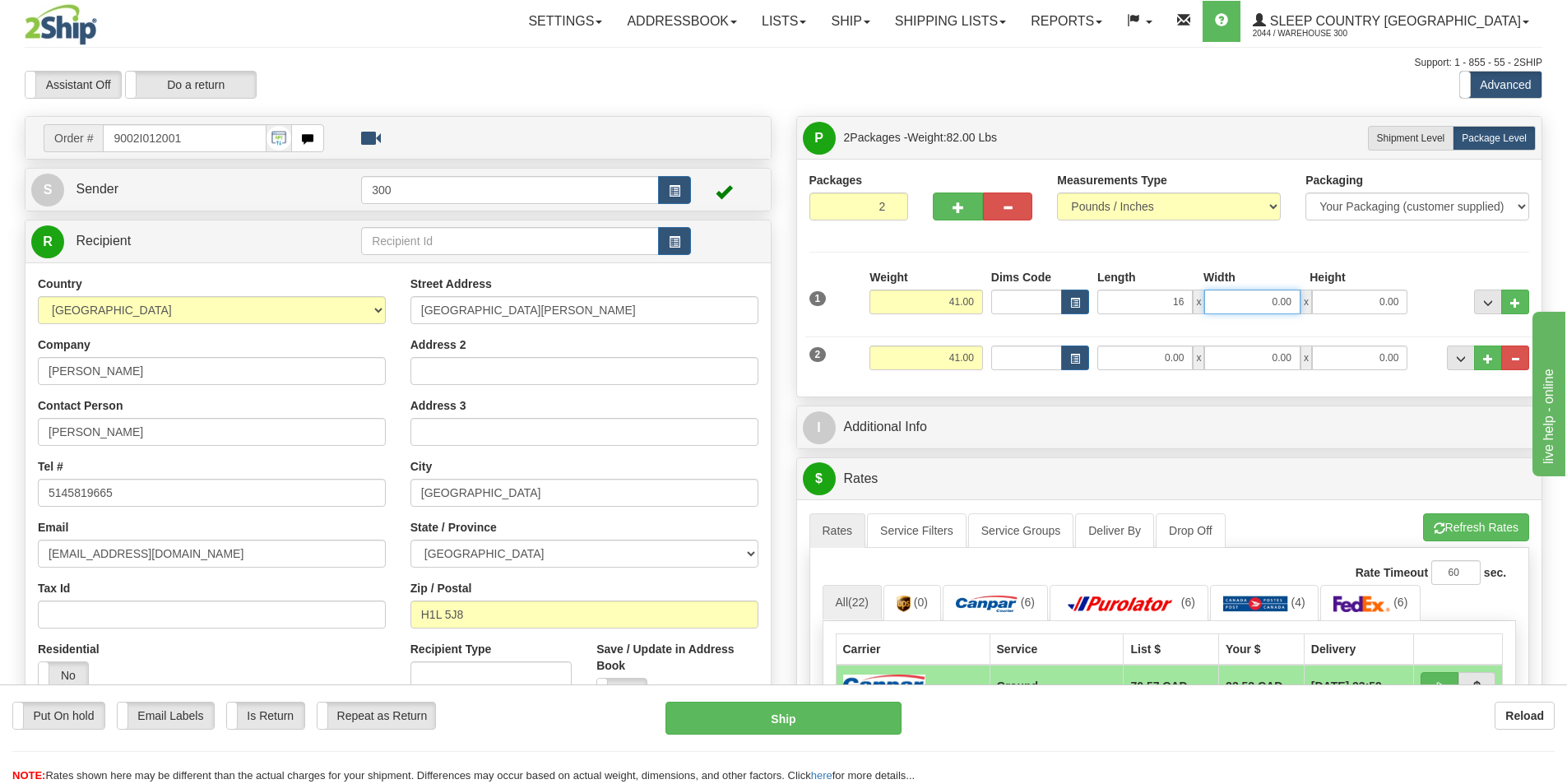
type input "16.00"
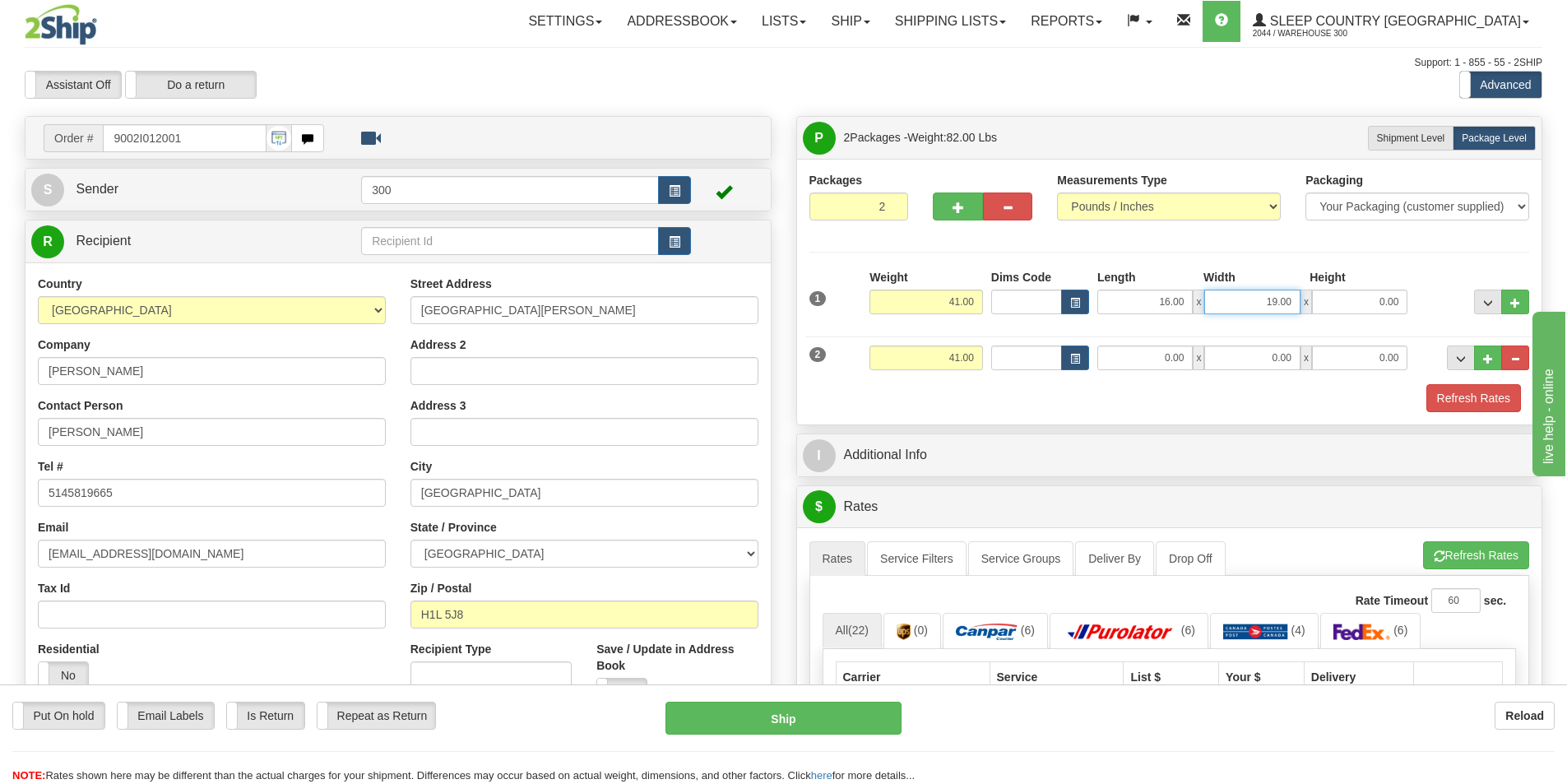
drag, startPoint x: 1257, startPoint y: 294, endPoint x: 1526, endPoint y: 324, distance: 270.7
click at [1453, 321] on div "1 Weight 41.00 Dims Code x x" at bounding box center [1170, 297] width 729 height 58
type input "16.00"
type input "40.00"
drag, startPoint x: 1148, startPoint y: 356, endPoint x: 1420, endPoint y: 395, distance: 274.8
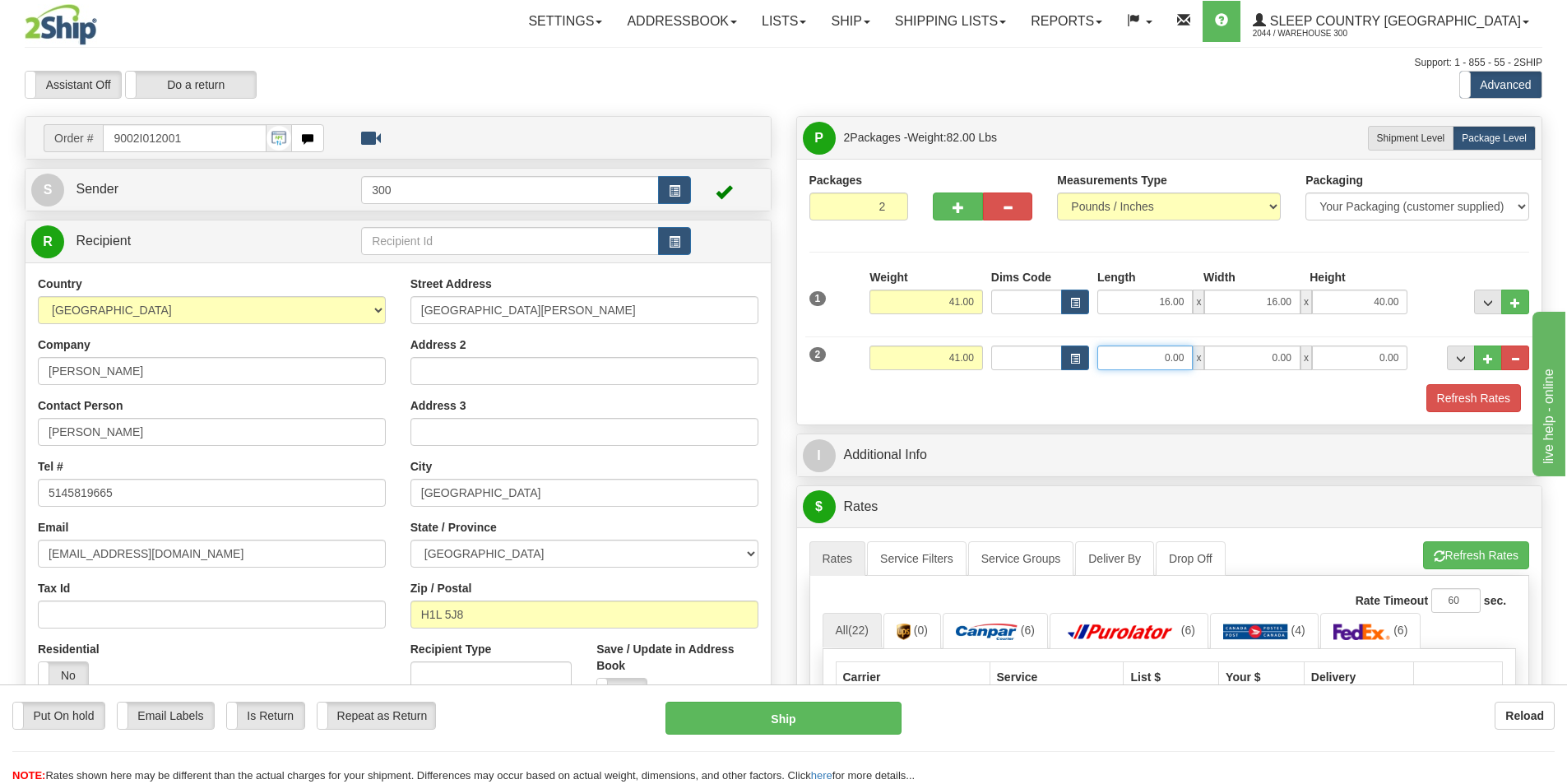
click at [1307, 376] on div "2 Weight 41.00 Dims Code Length Width Height" at bounding box center [1170, 356] width 729 height 56
type input "16.00"
type input "40.00"
click at [1509, 402] on button "Refresh Rates" at bounding box center [1473, 398] width 95 height 28
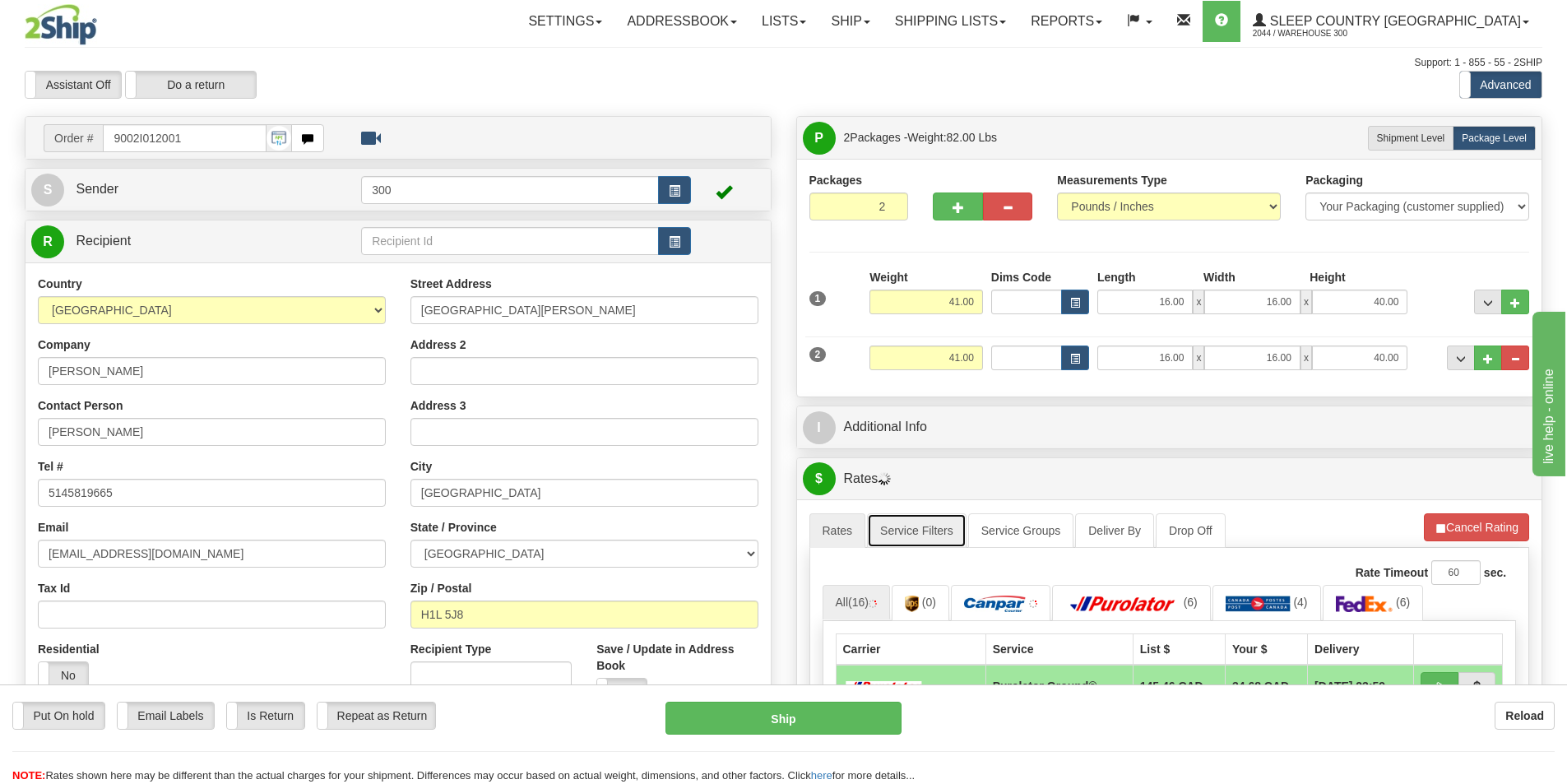
click at [927, 538] on link "Service Filters" at bounding box center [916, 531] width 100 height 35
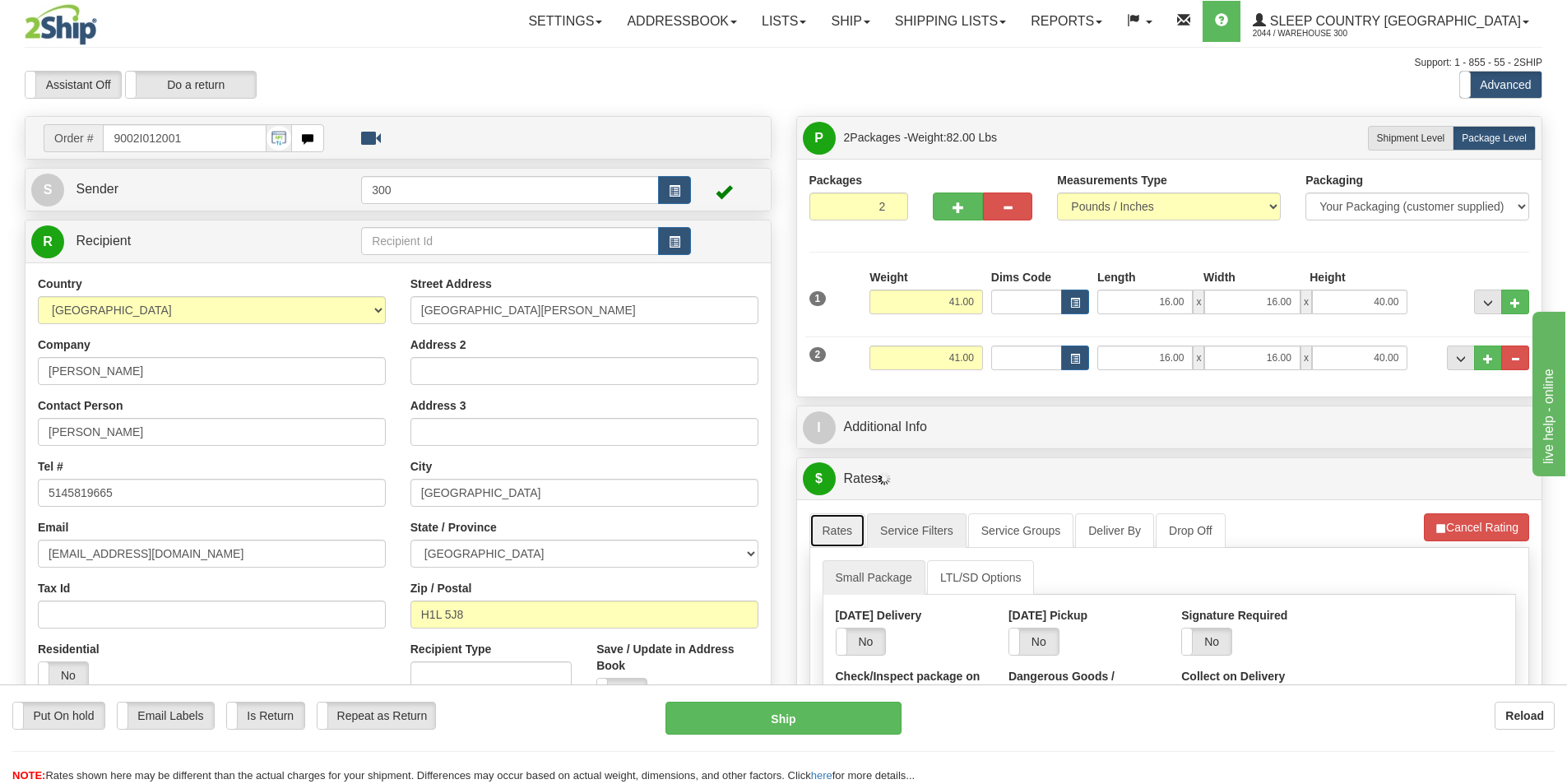
click at [818, 546] on link "Rates" at bounding box center [837, 531] width 56 height 35
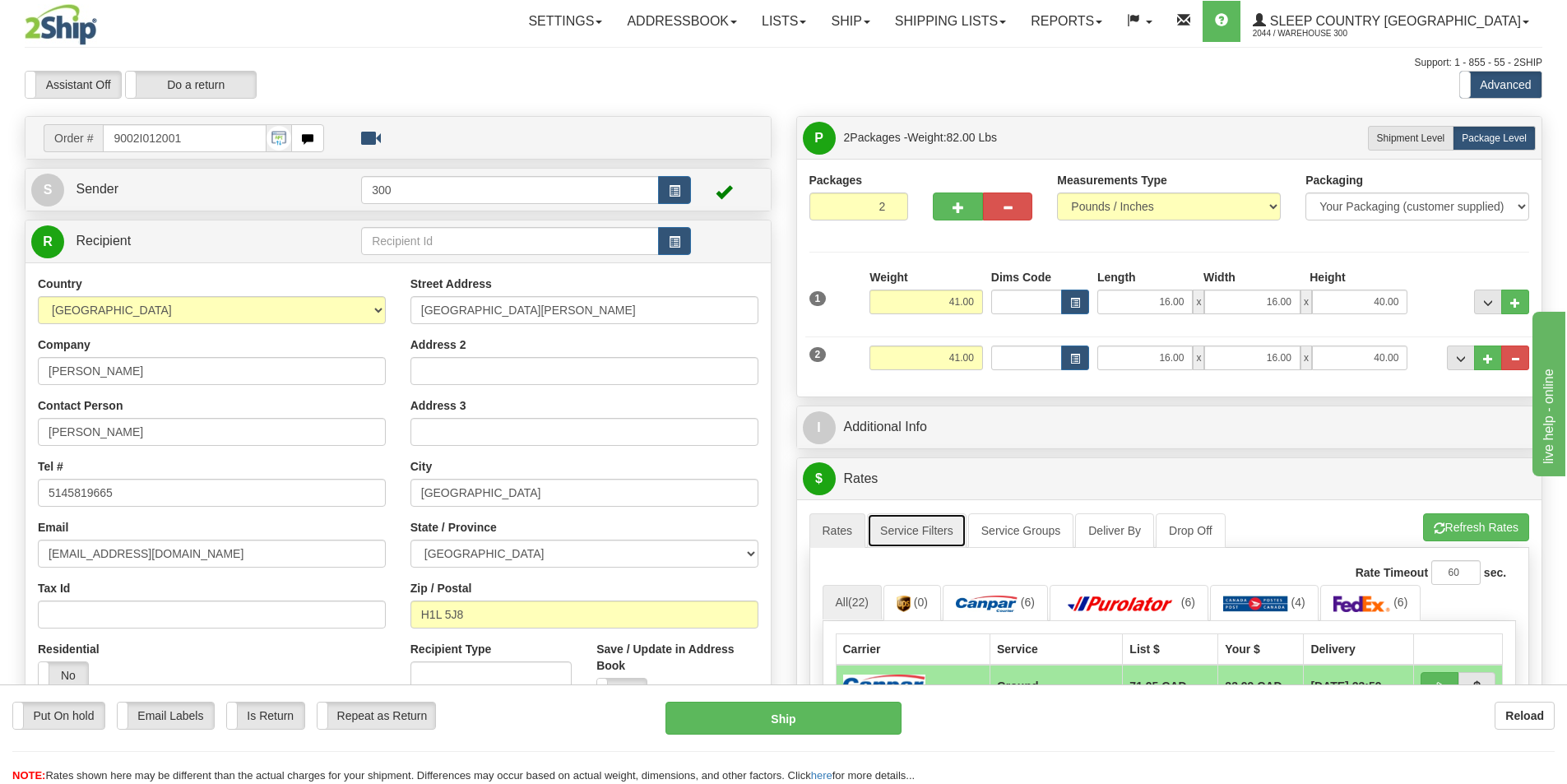
click at [930, 529] on link "Service Filters" at bounding box center [916, 531] width 100 height 35
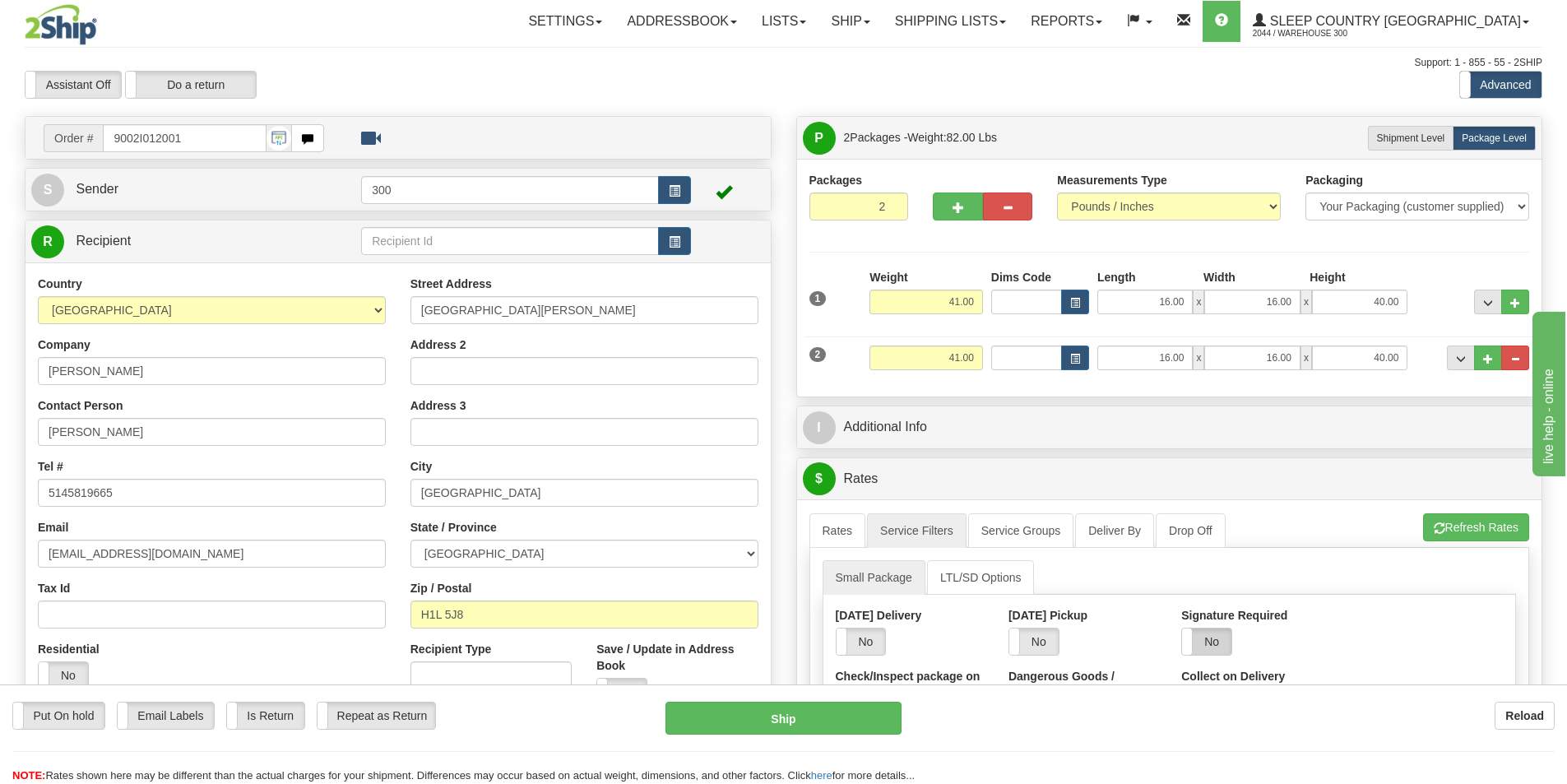
click at [1216, 636] on label "No" at bounding box center [1207, 641] width 49 height 26
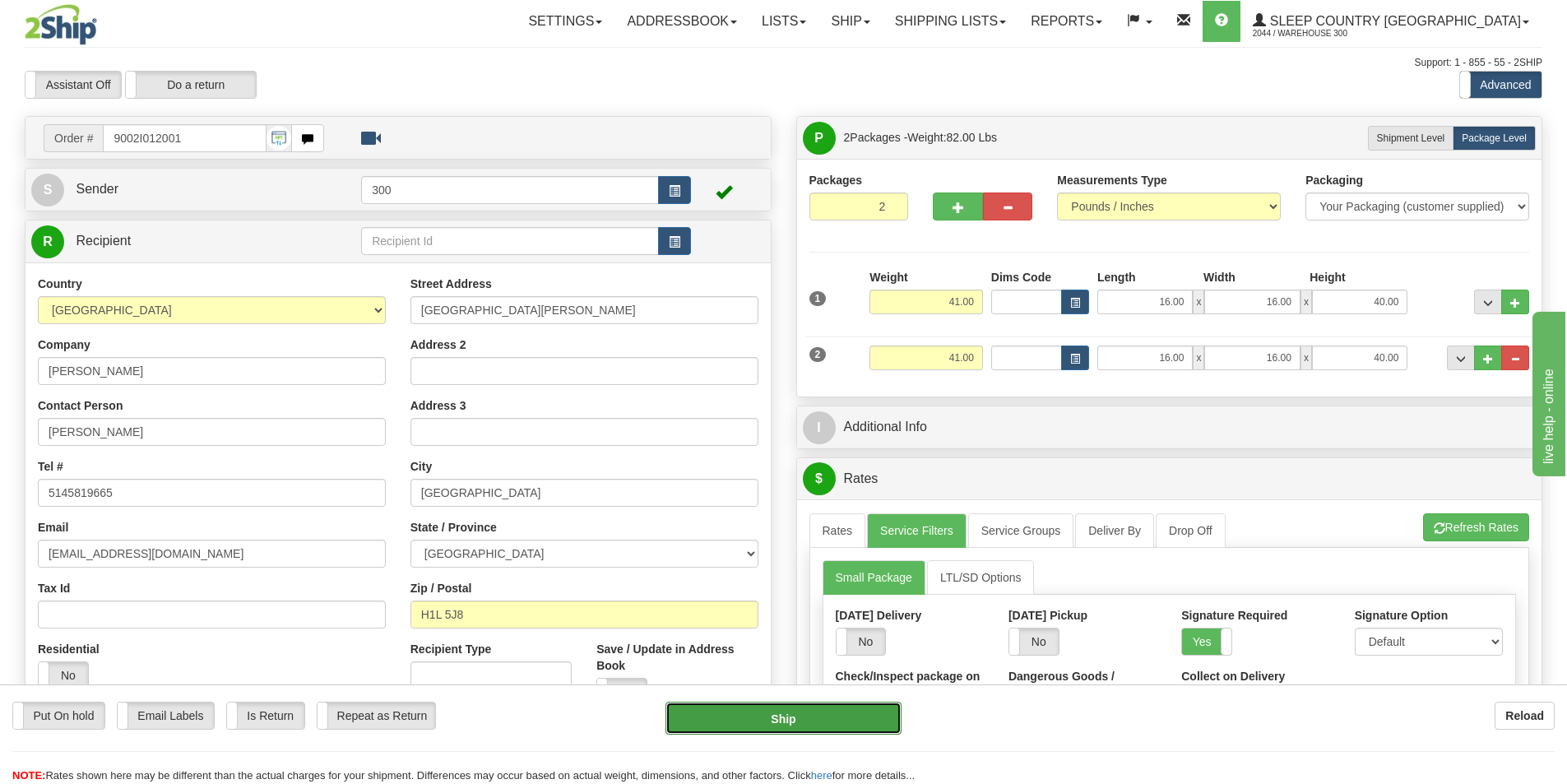
click at [710, 713] on button "Ship" at bounding box center [784, 718] width 236 height 33
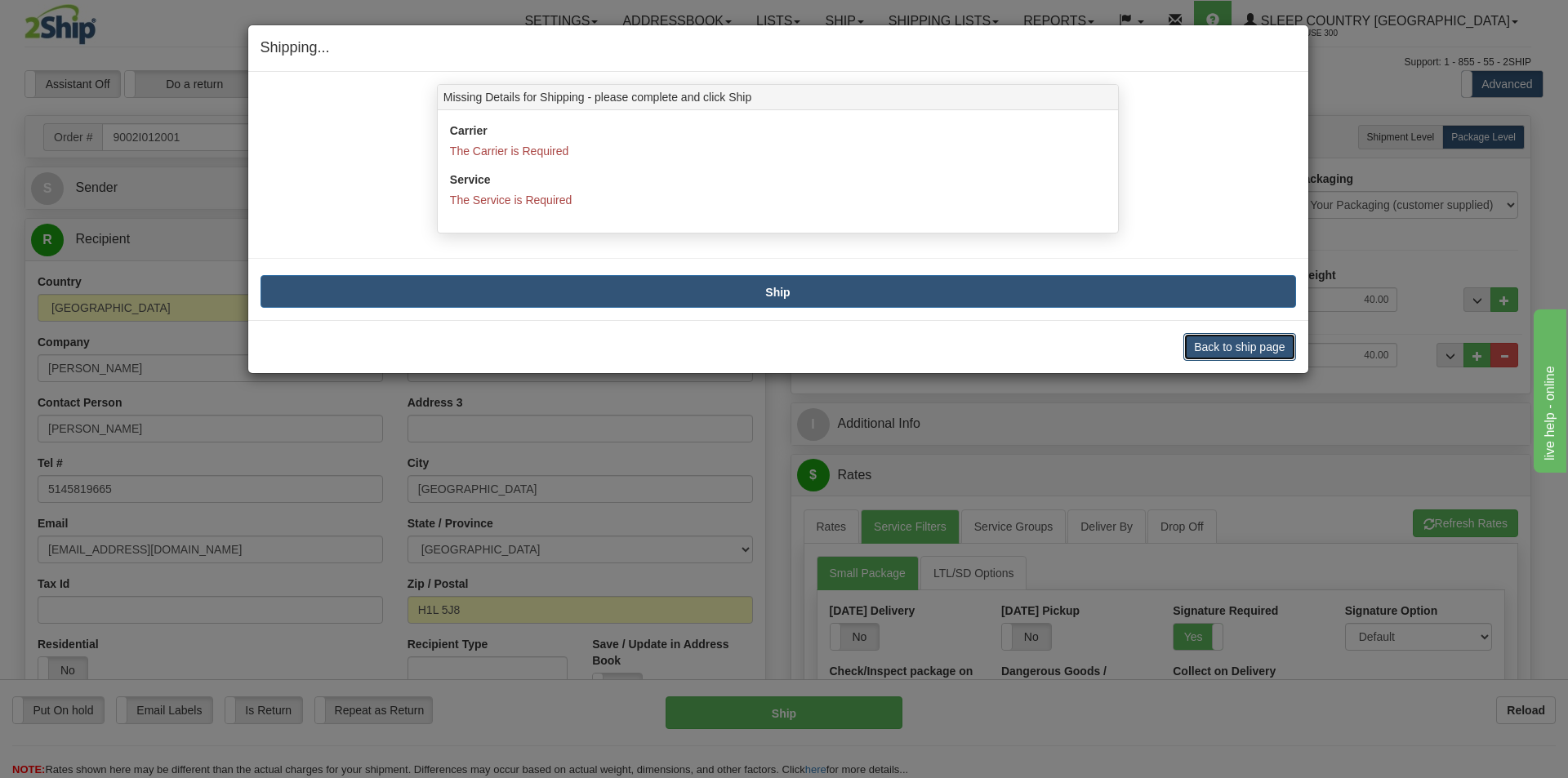
click at [1252, 347] on button "Back to ship page" at bounding box center [1239, 347] width 112 height 28
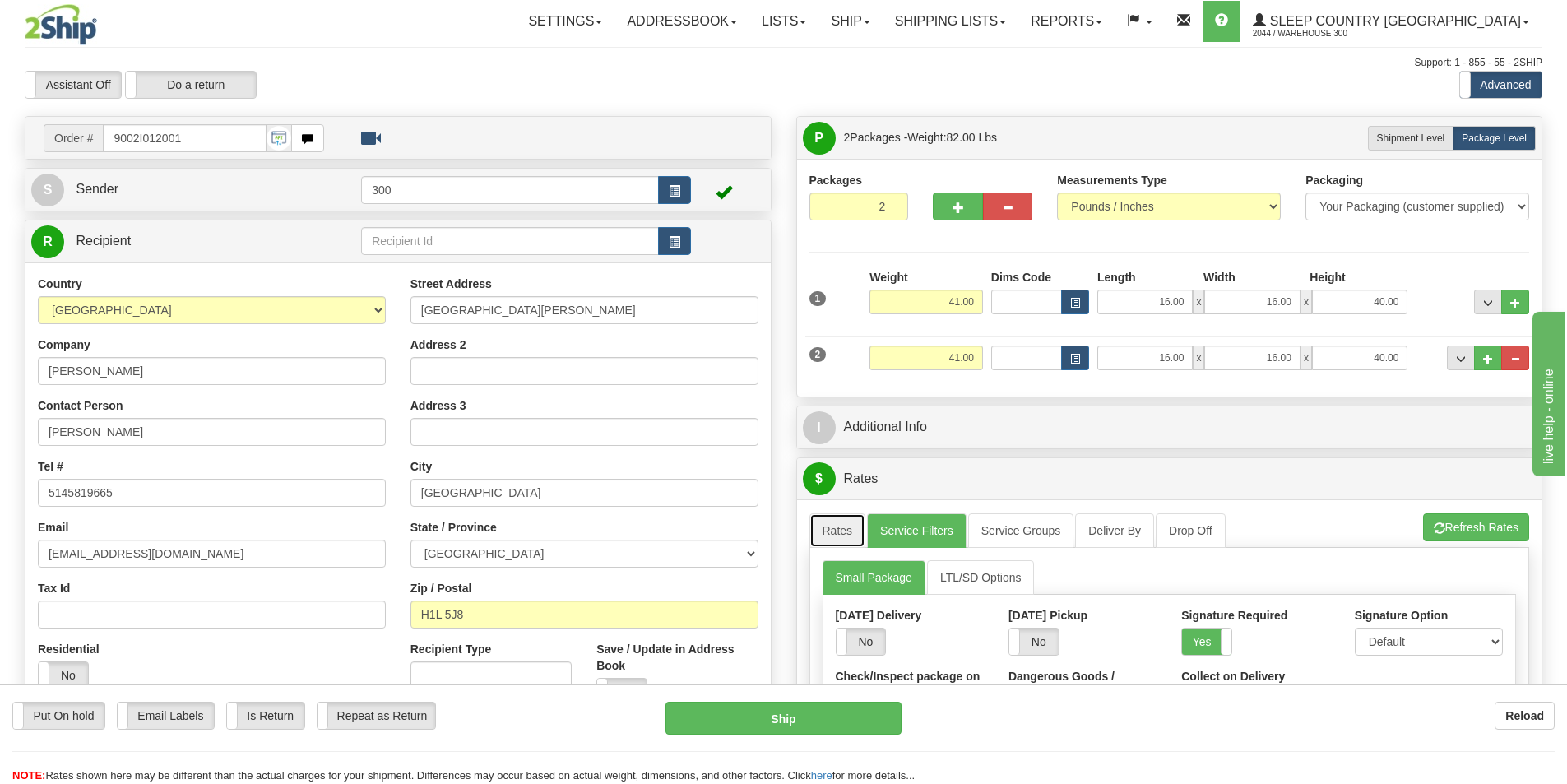
click at [817, 524] on link "Rates" at bounding box center [837, 531] width 56 height 35
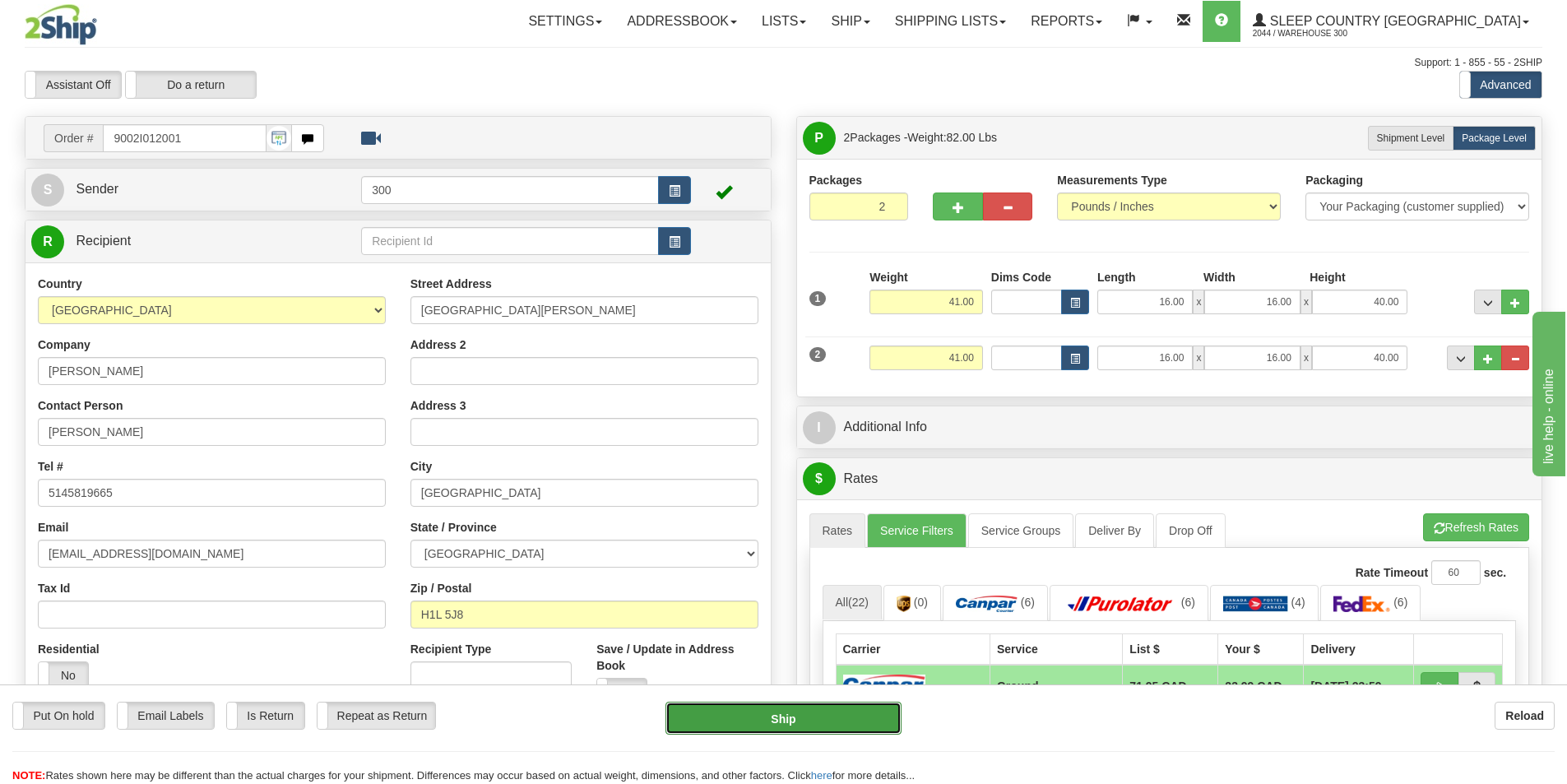
click at [821, 713] on button "Ship" at bounding box center [784, 718] width 236 height 33
type input "1"
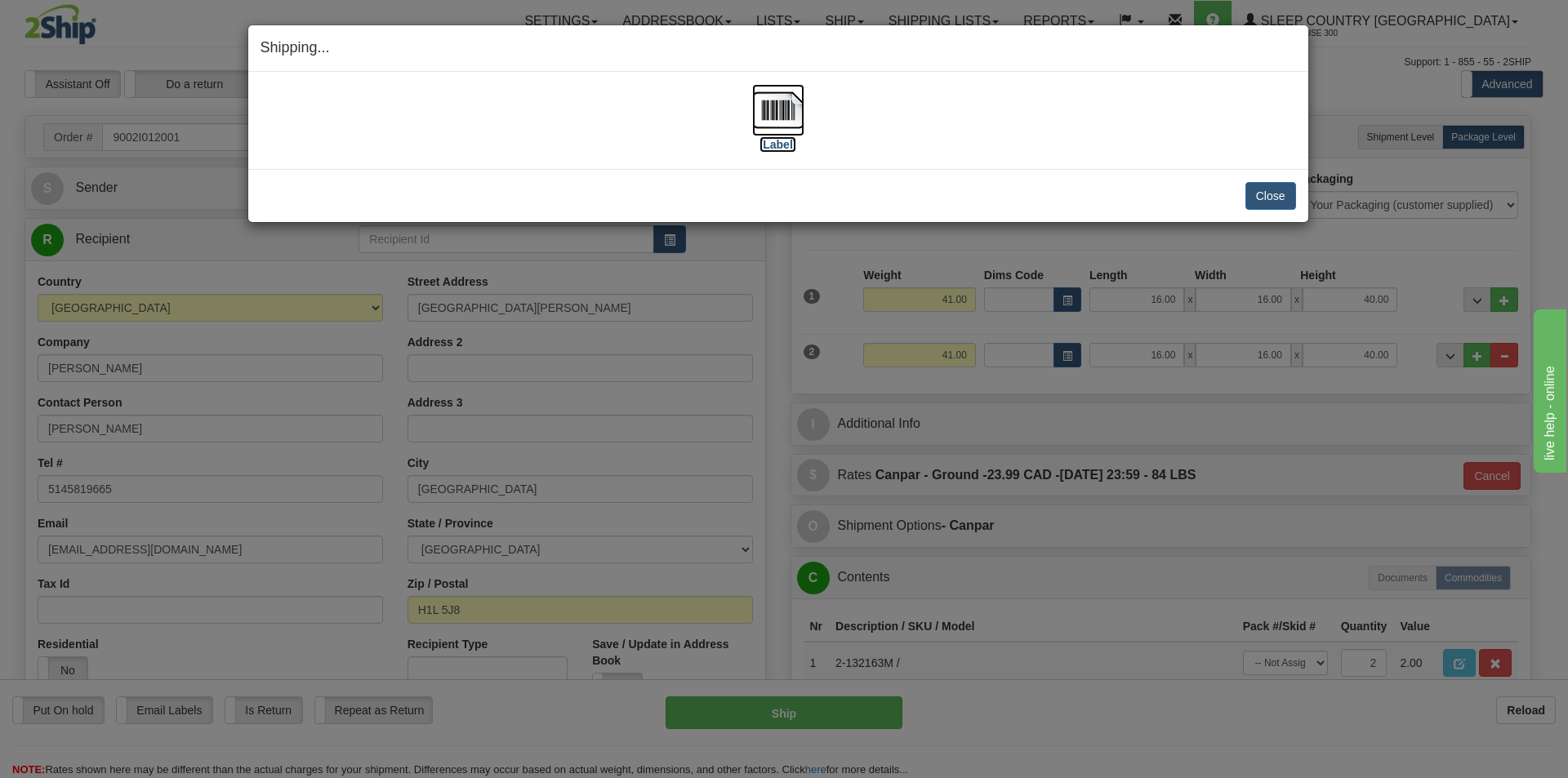
click at [794, 147] on label "[Label]" at bounding box center [778, 144] width 38 height 16
click at [1283, 193] on button "Close" at bounding box center [1270, 195] width 51 height 28
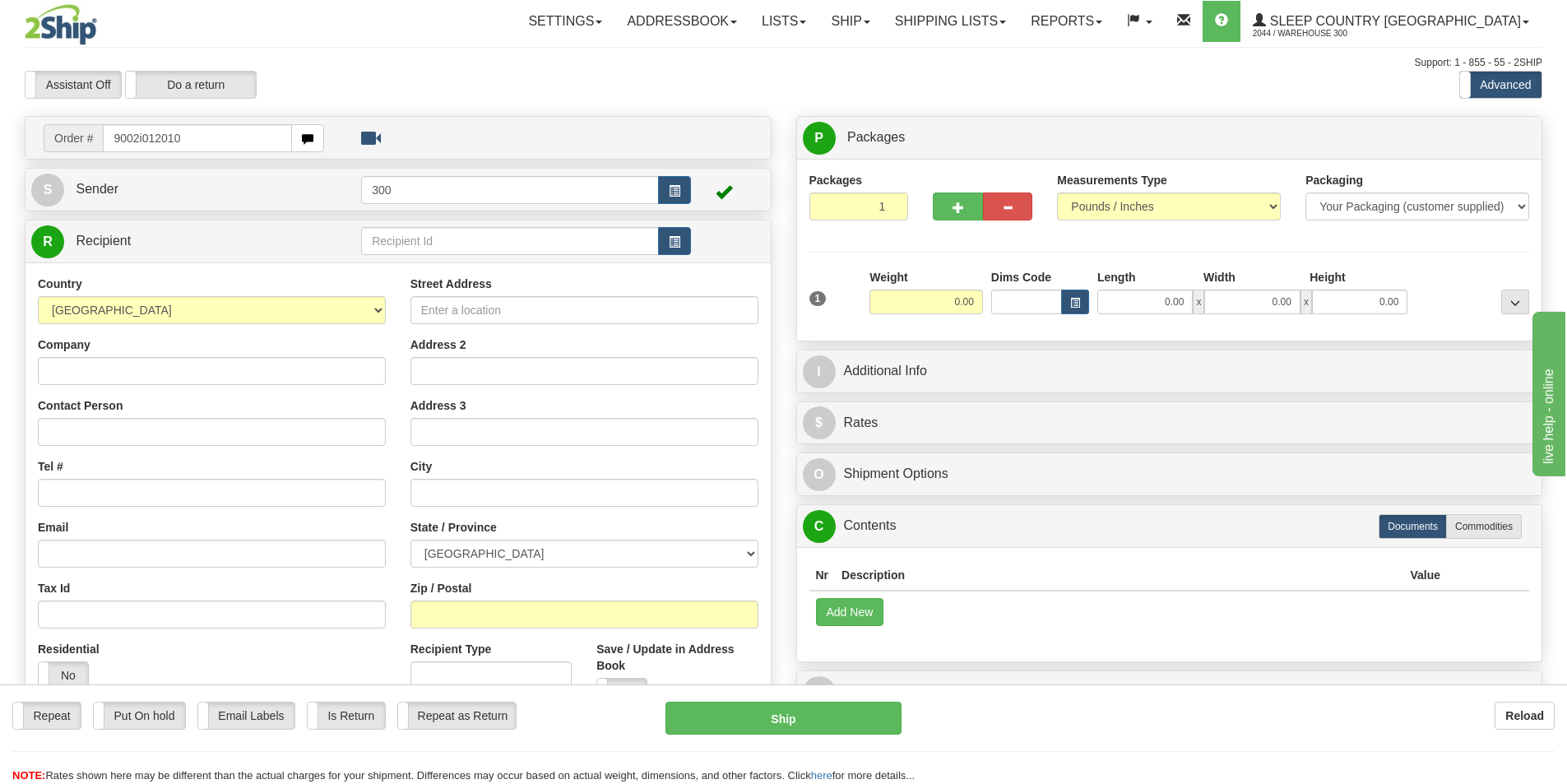
type input "9002i012010"
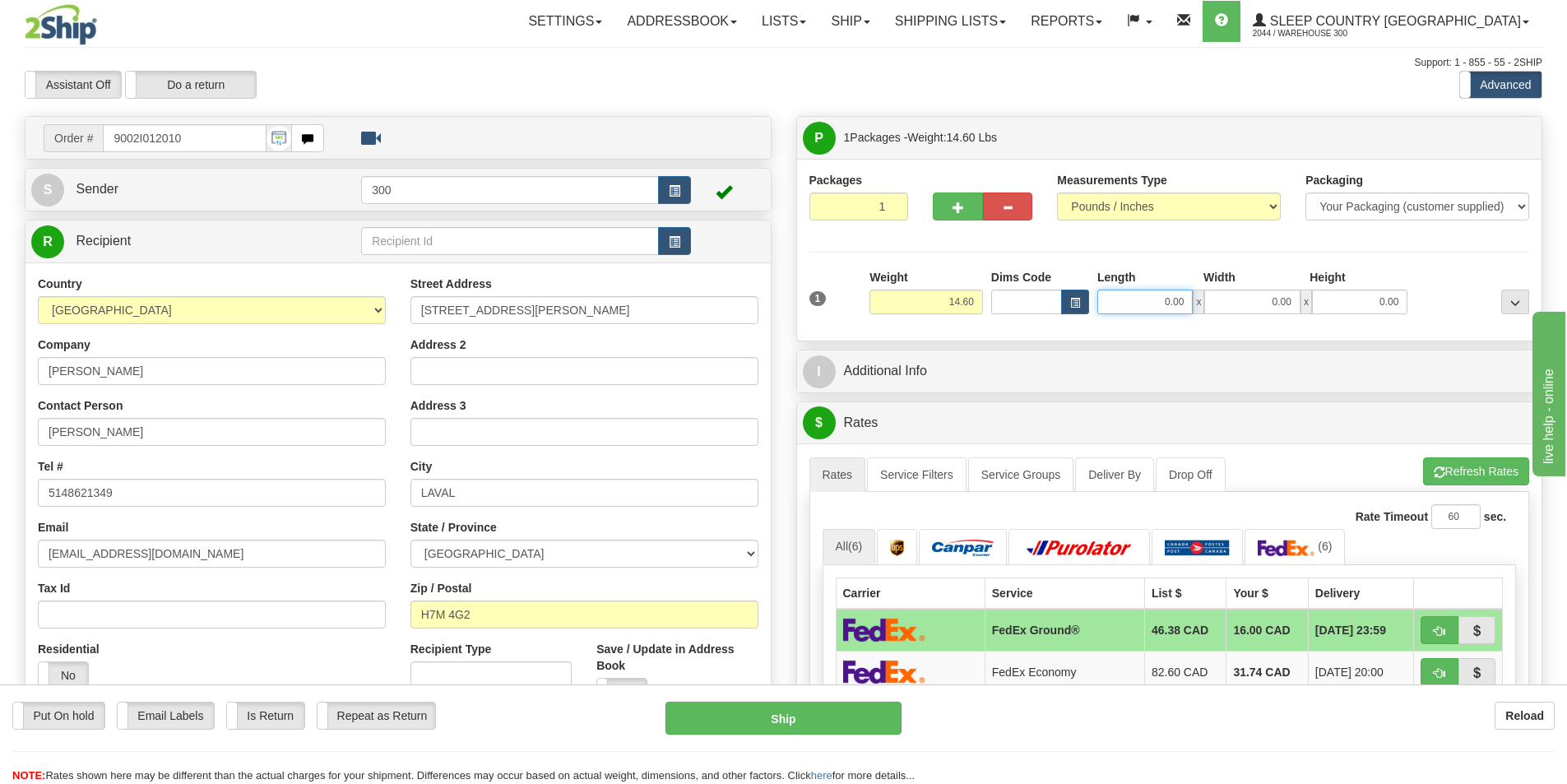
drag, startPoint x: 1155, startPoint y: 299, endPoint x: 1254, endPoint y: 305, distance: 99.2
click at [1254, 305] on div "0.00 x 0.00 x 0.00" at bounding box center [1252, 302] width 310 height 24
type input "8"
type input "32.00"
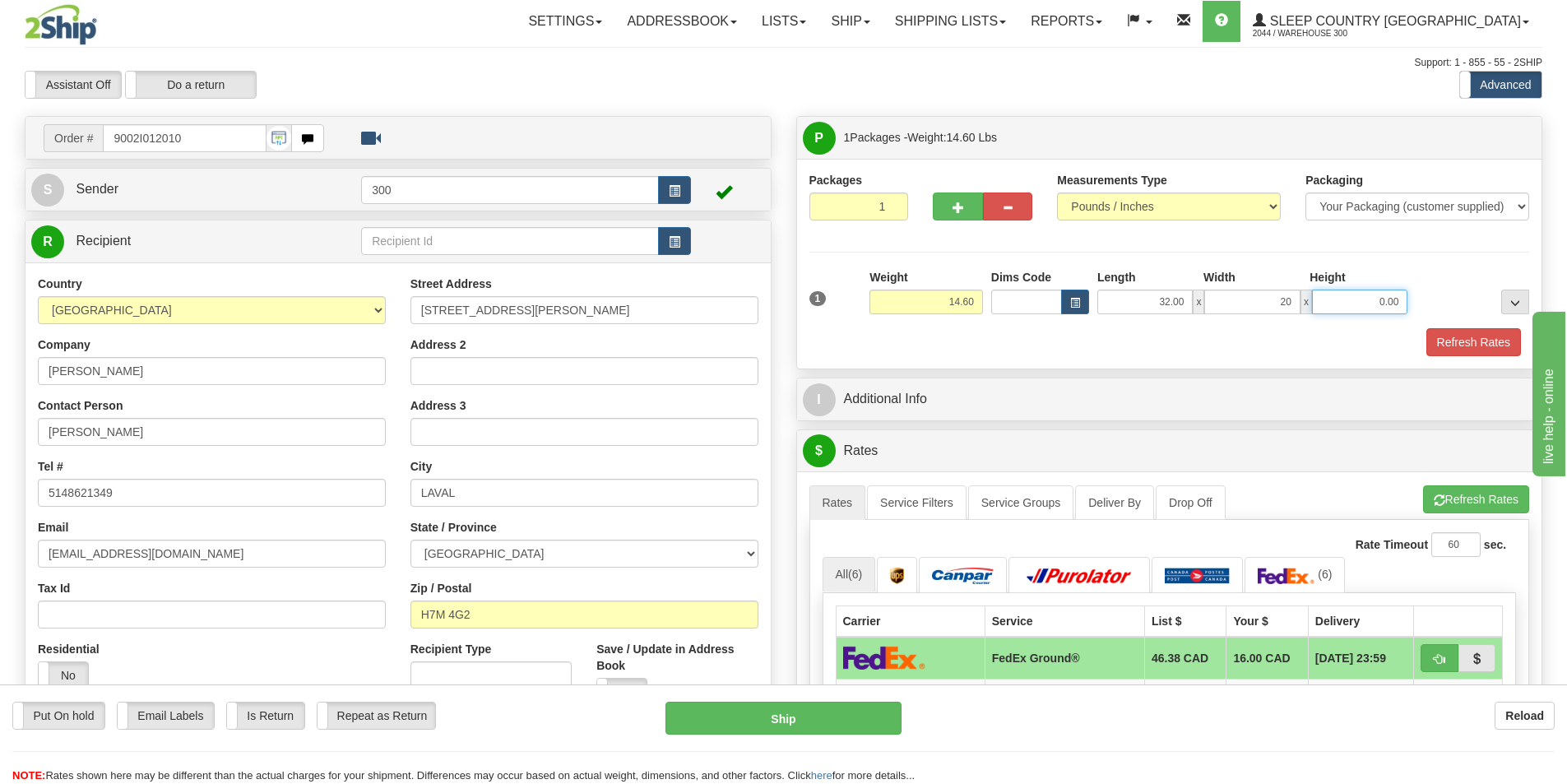
type input "20.00"
type input "8"
type input "10.00"
click at [1452, 330] on button "Refresh Rates" at bounding box center [1473, 342] width 95 height 28
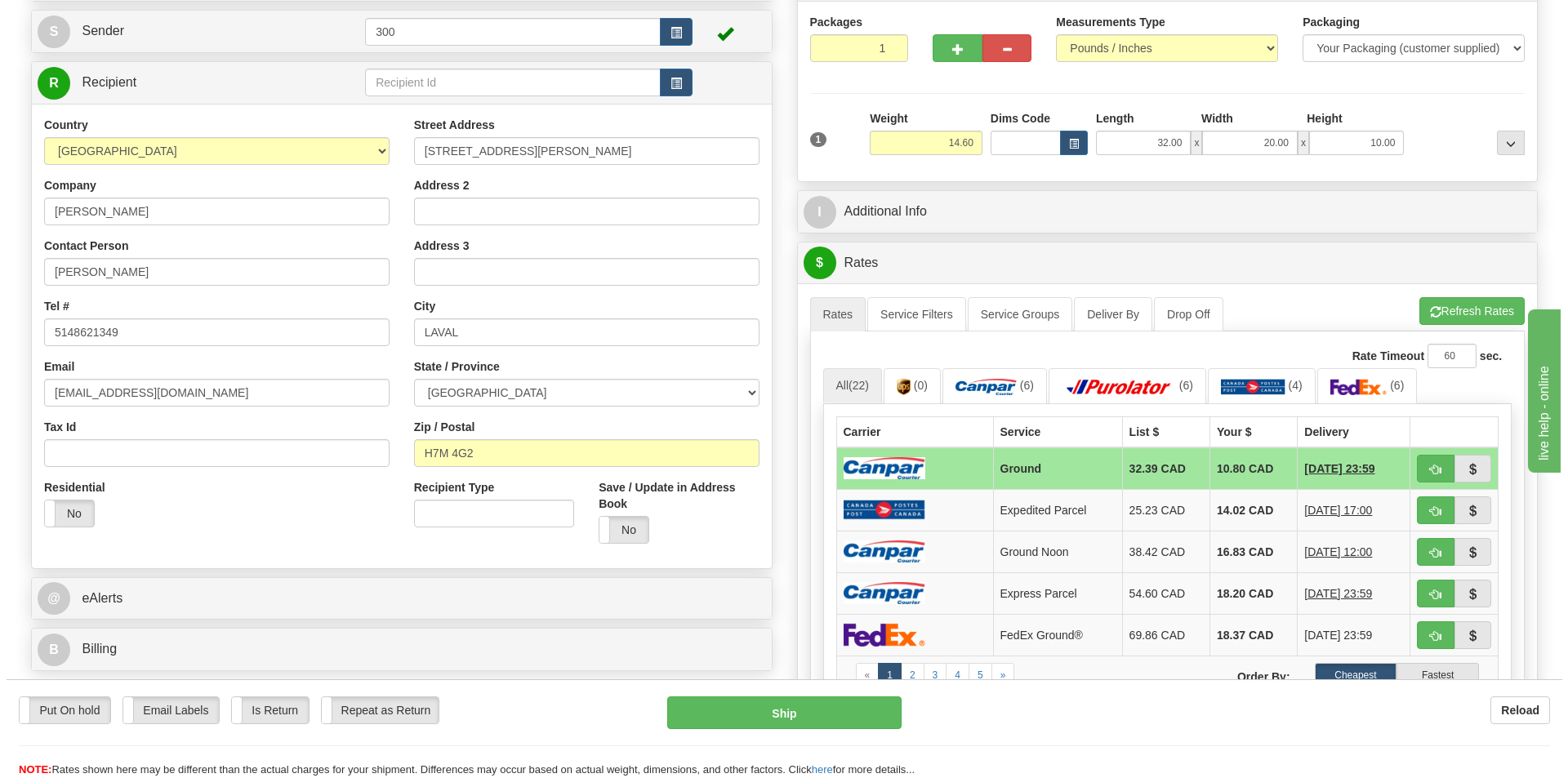
scroll to position [164, 0]
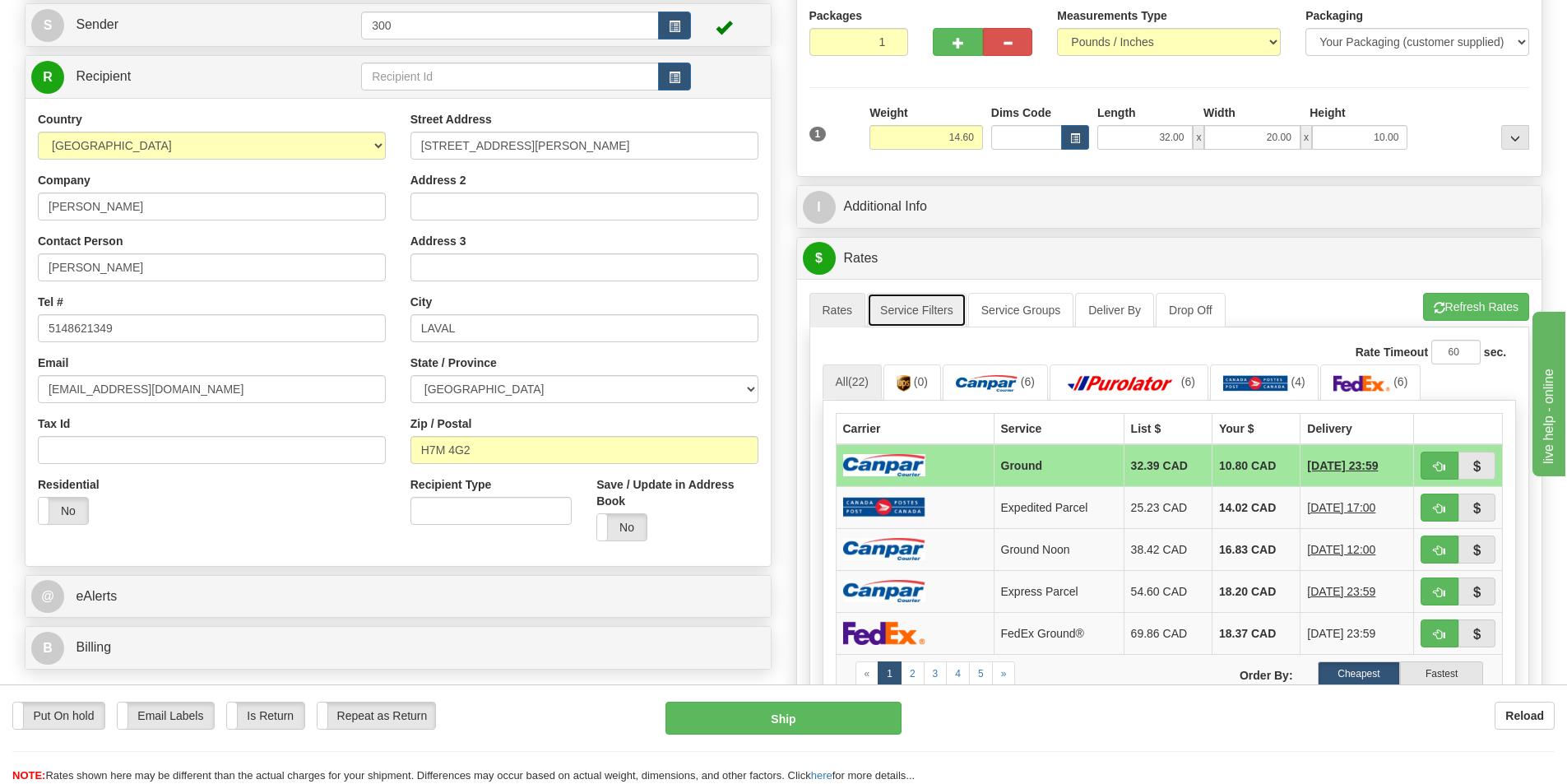
click at [932, 306] on link "Service Filters" at bounding box center [916, 310] width 100 height 35
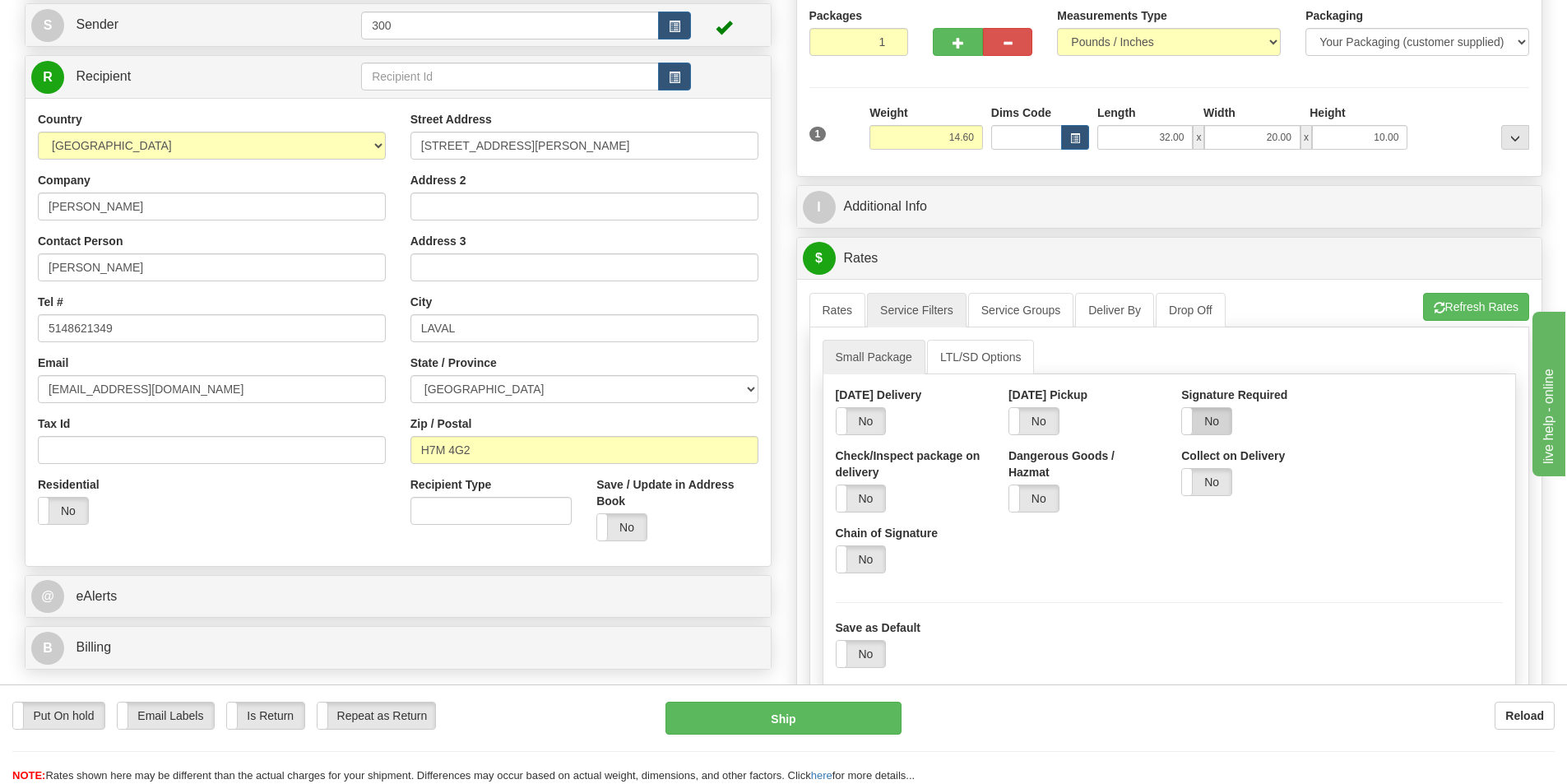
click at [1199, 417] on label "No" at bounding box center [1207, 421] width 49 height 26
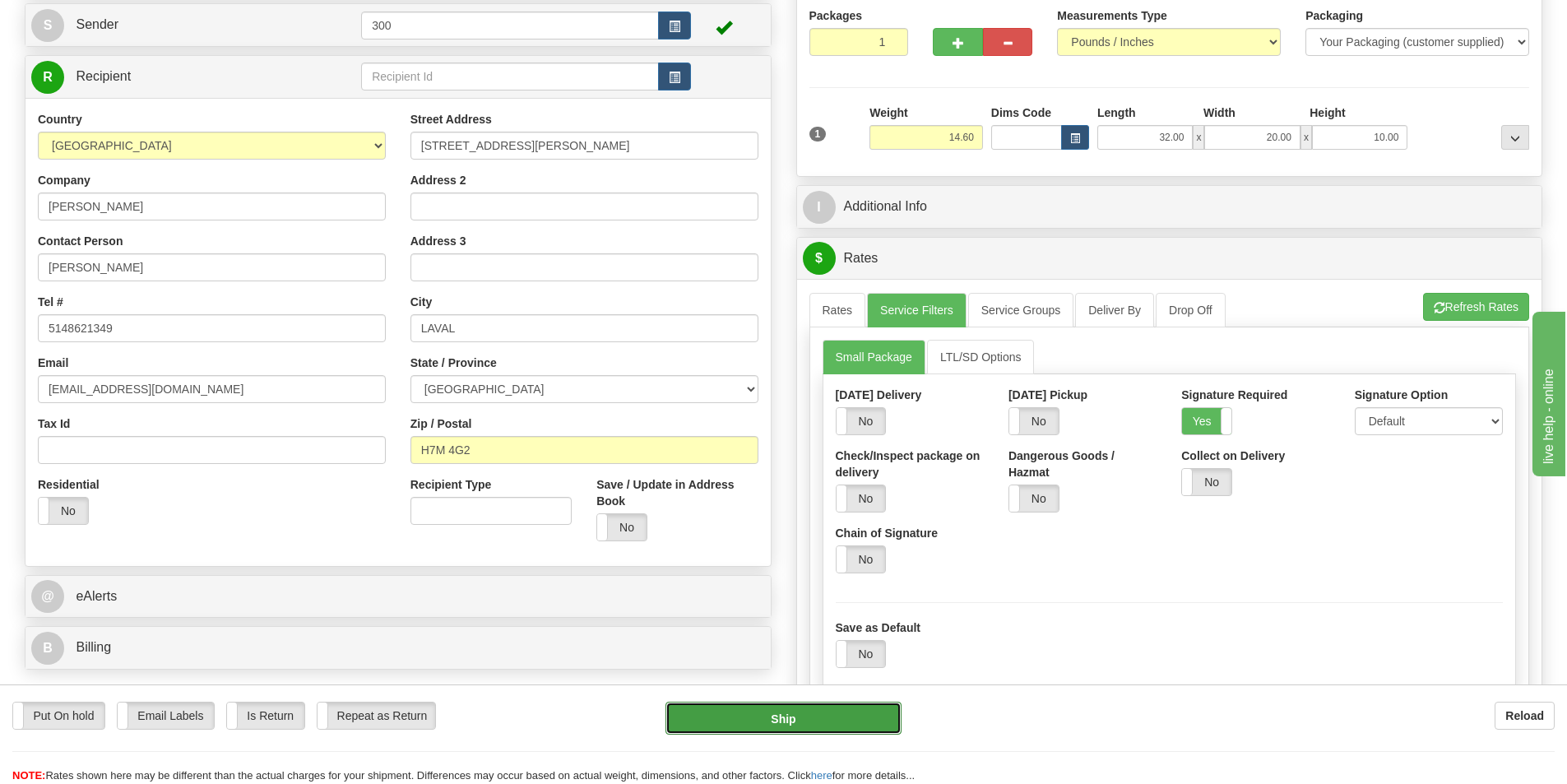
click at [813, 715] on button "Ship" at bounding box center [784, 718] width 236 height 33
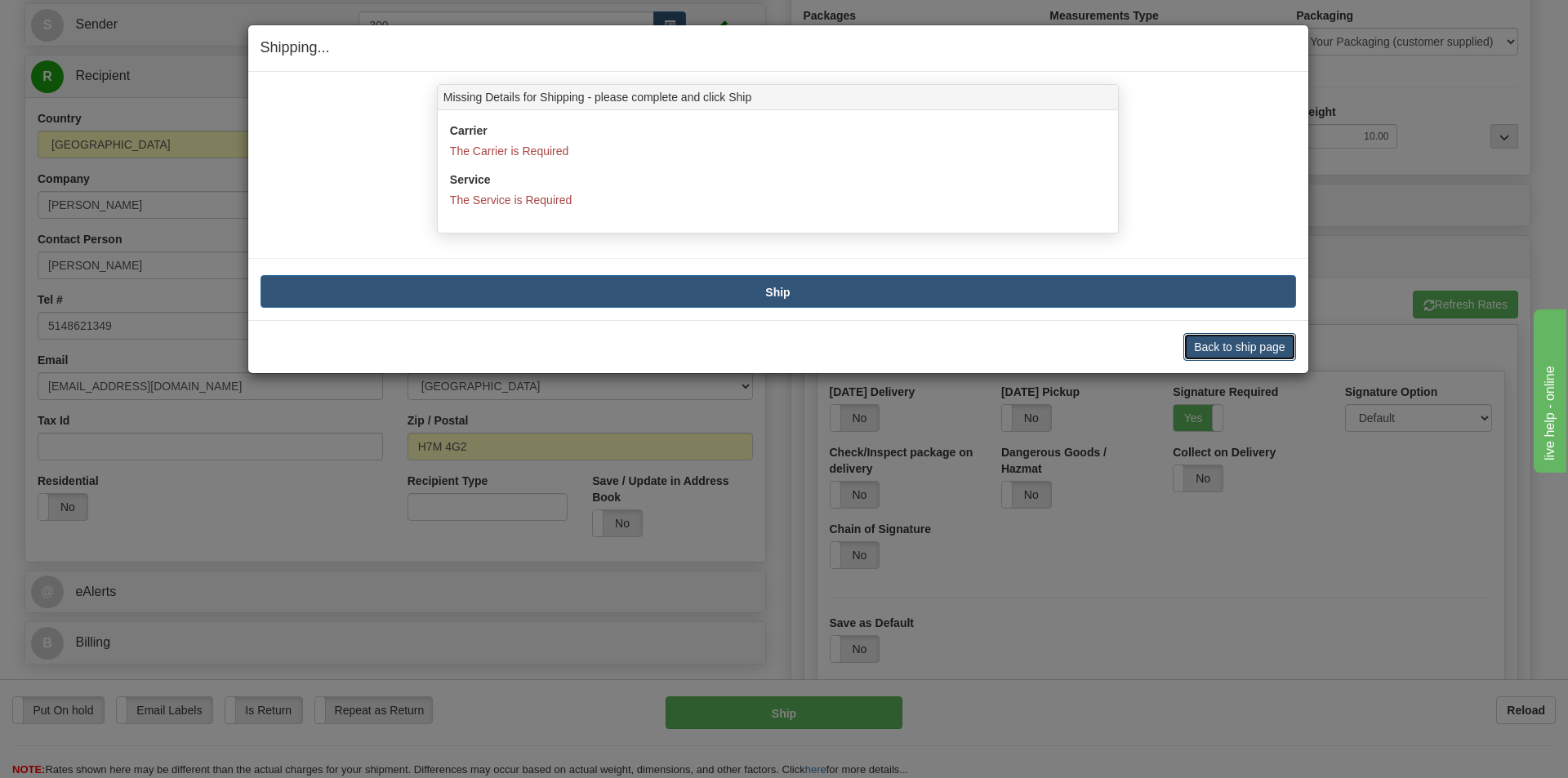
click at [1221, 353] on button "Back to ship page" at bounding box center [1239, 347] width 112 height 28
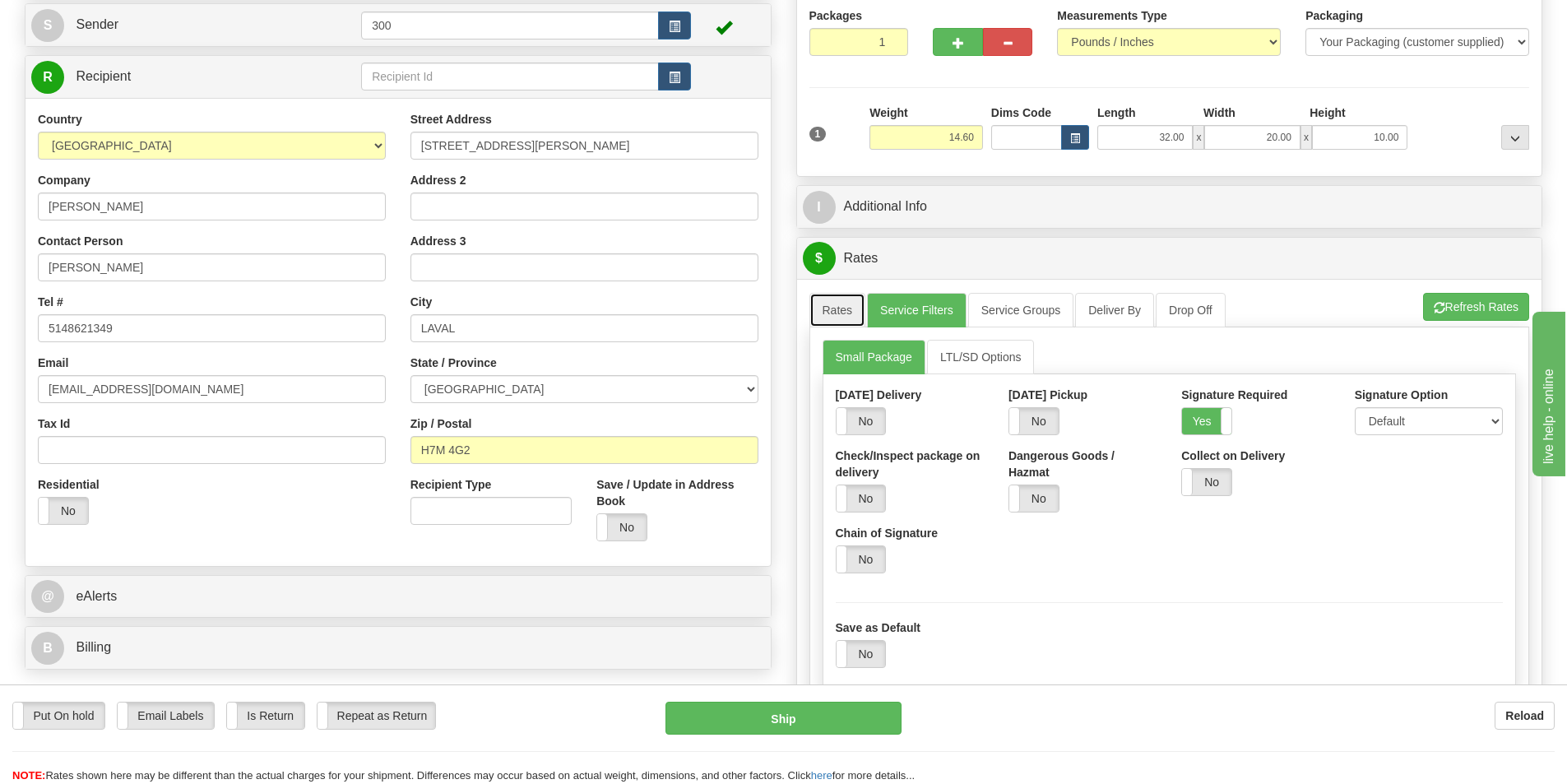
click at [846, 319] on link "Rates" at bounding box center [837, 310] width 56 height 35
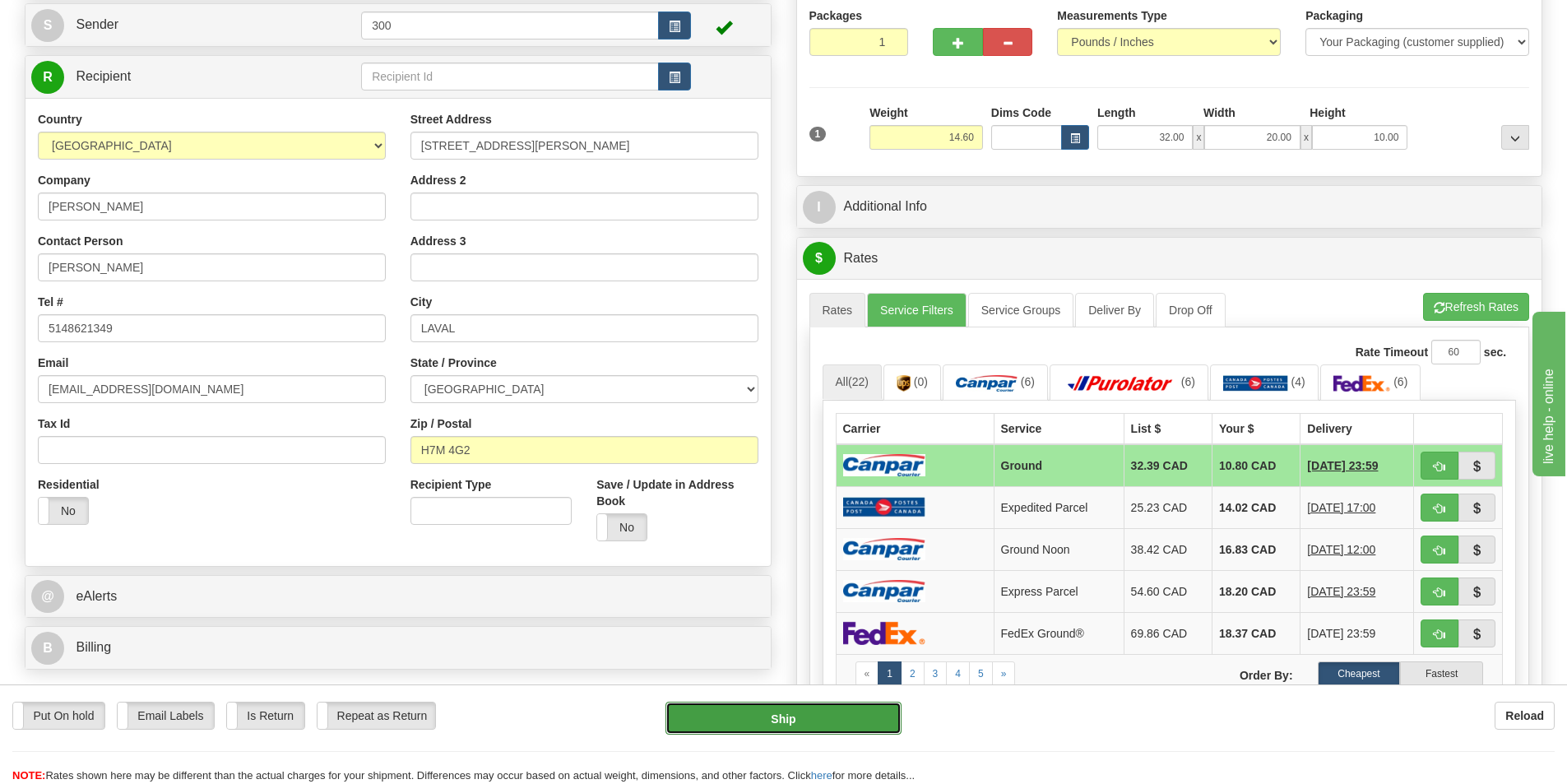
click at [830, 727] on button "Ship" at bounding box center [784, 718] width 236 height 33
type input "1"
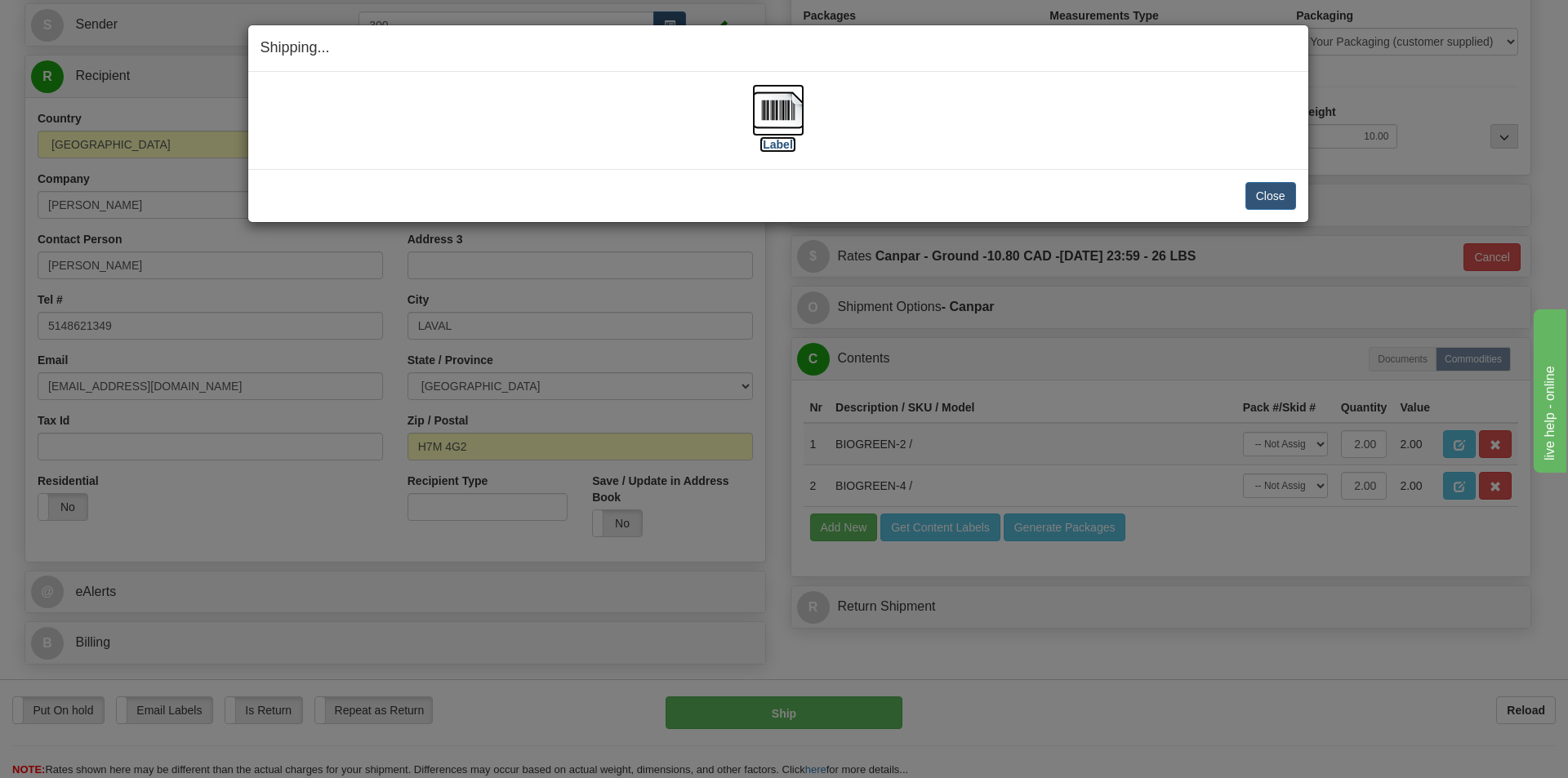
click at [781, 142] on label "[Label]" at bounding box center [778, 144] width 38 height 16
click at [1278, 195] on button "Close" at bounding box center [1270, 195] width 51 height 28
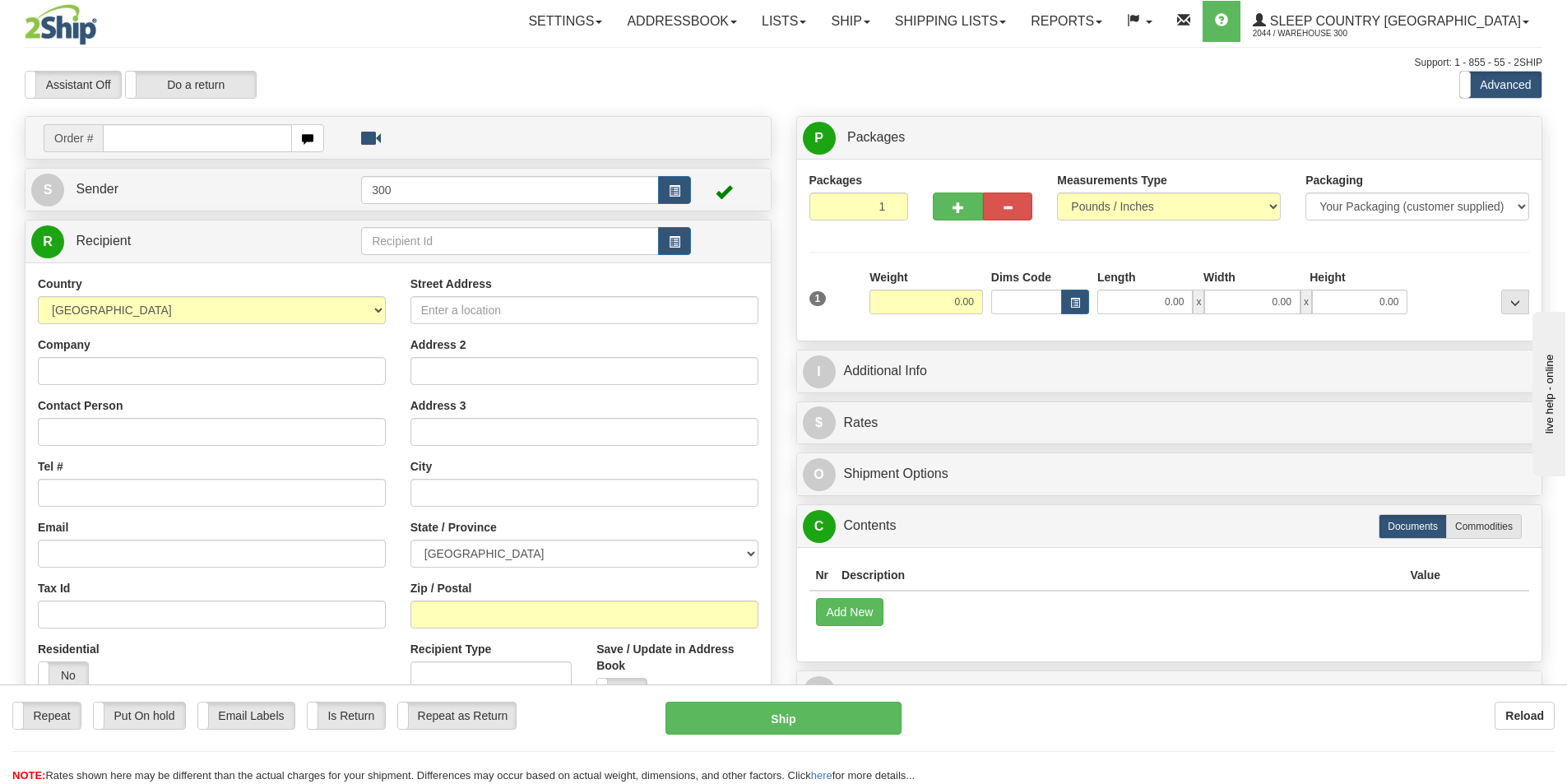
click at [182, 139] on input "text" at bounding box center [198, 138] width 189 height 28
type input "9002i012012"
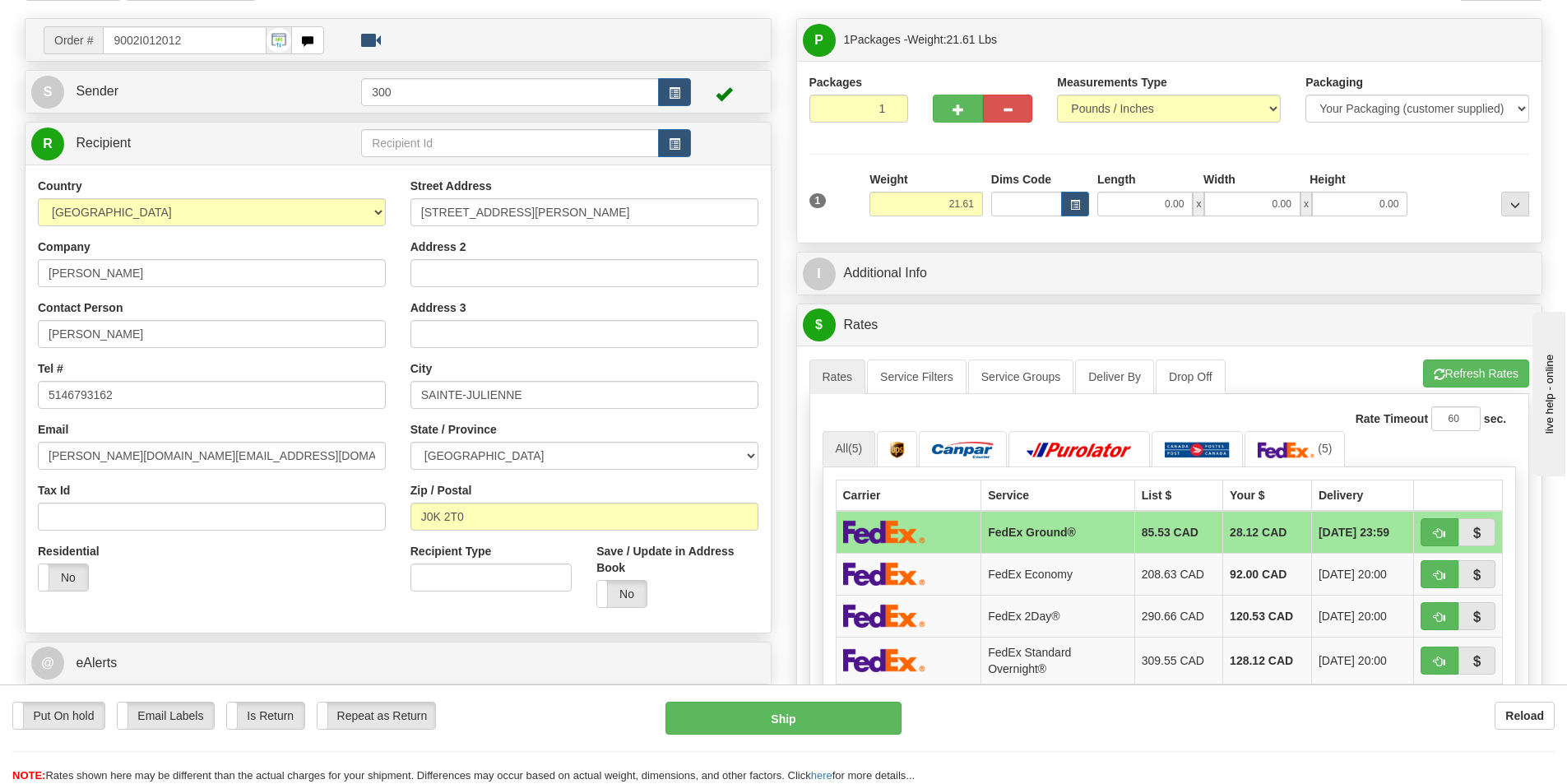
scroll to position [246, 0]
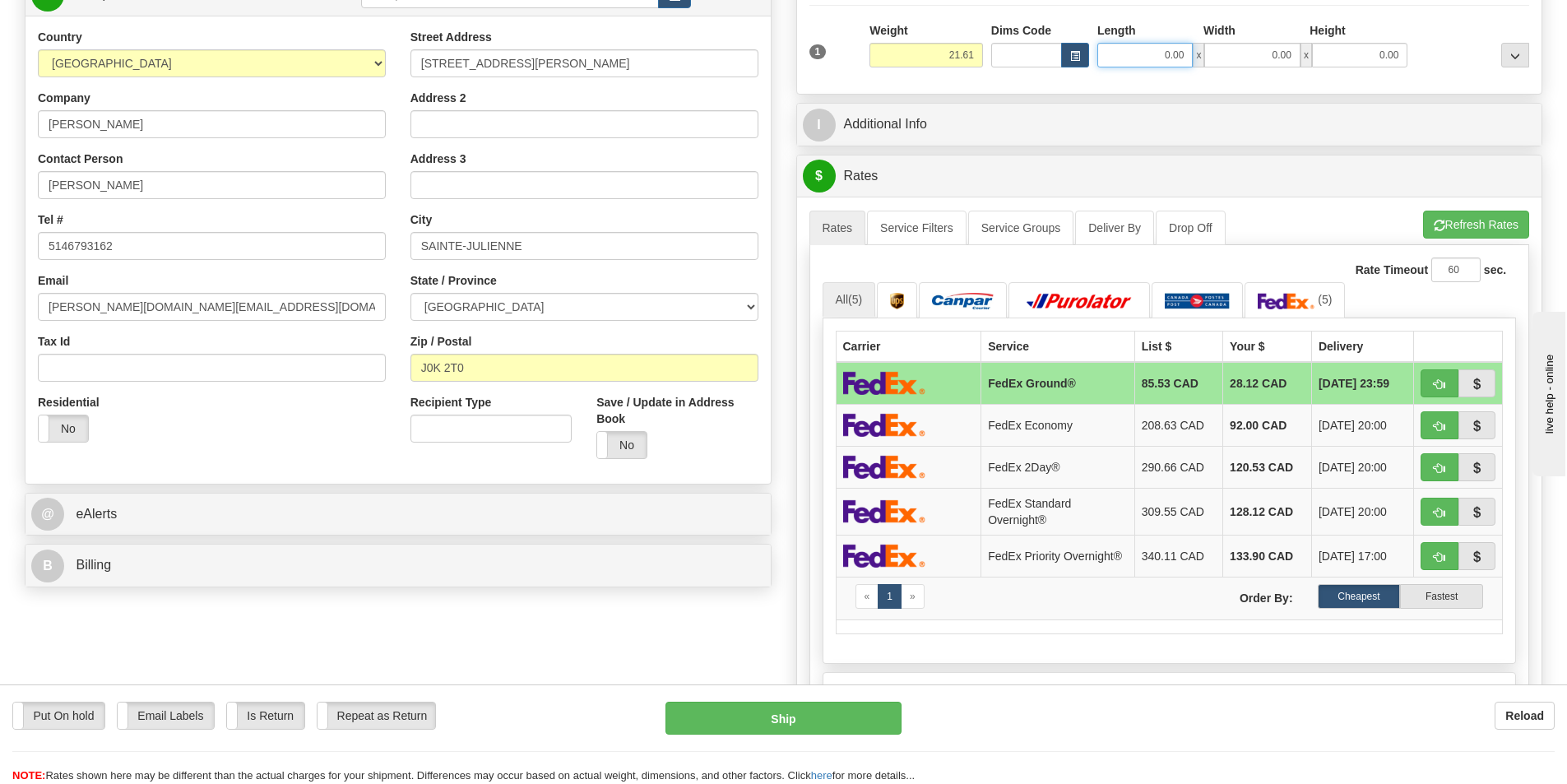
drag, startPoint x: 1142, startPoint y: 54, endPoint x: 1275, endPoint y: 63, distance: 133.3
click at [1272, 62] on div "0.00 x 0.00 x 0.00" at bounding box center [1252, 55] width 310 height 24
type input "11.00"
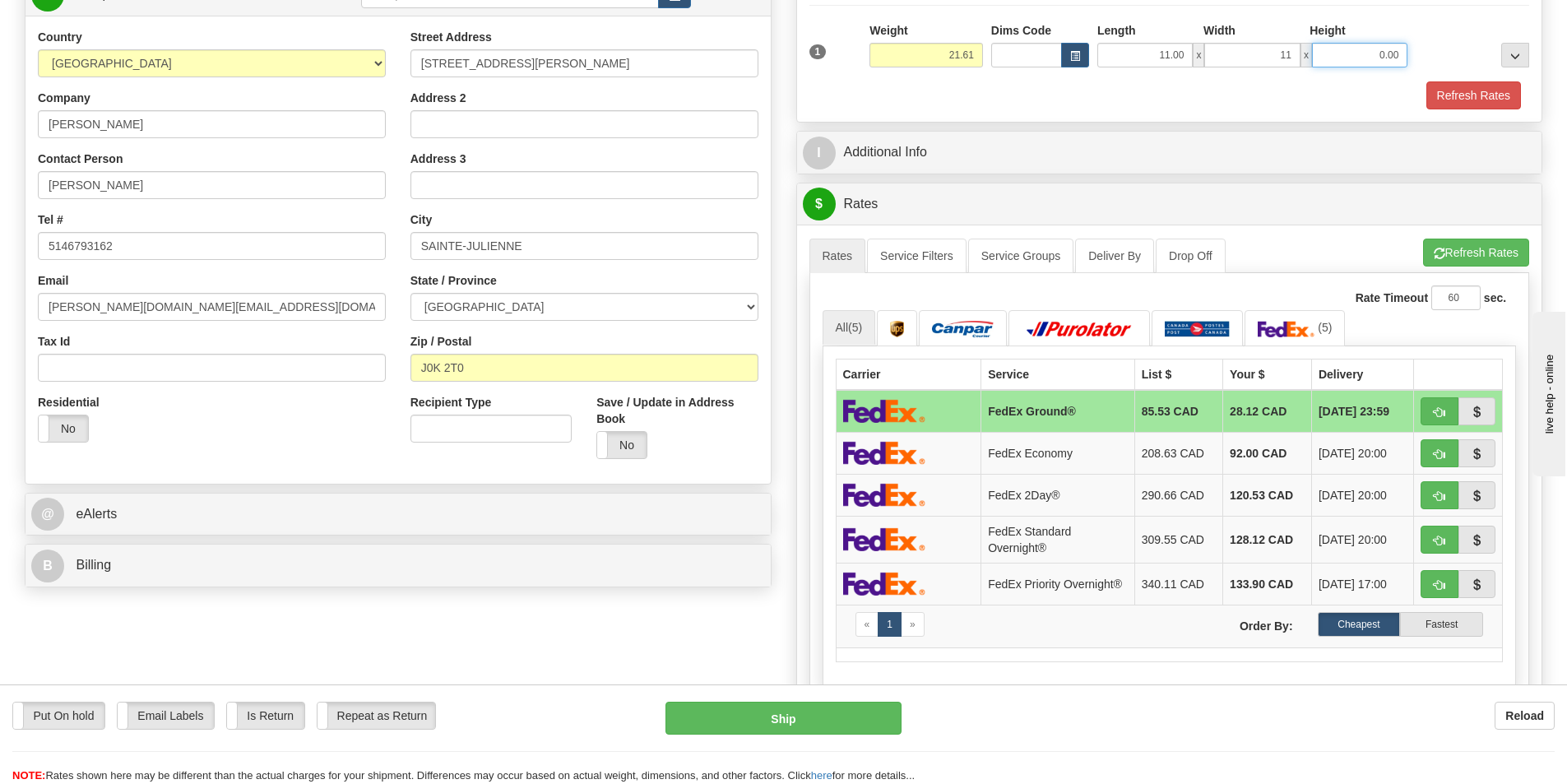
type input "11.00"
type input "23.00"
click at [1501, 97] on button "Refresh Rates" at bounding box center [1473, 95] width 95 height 28
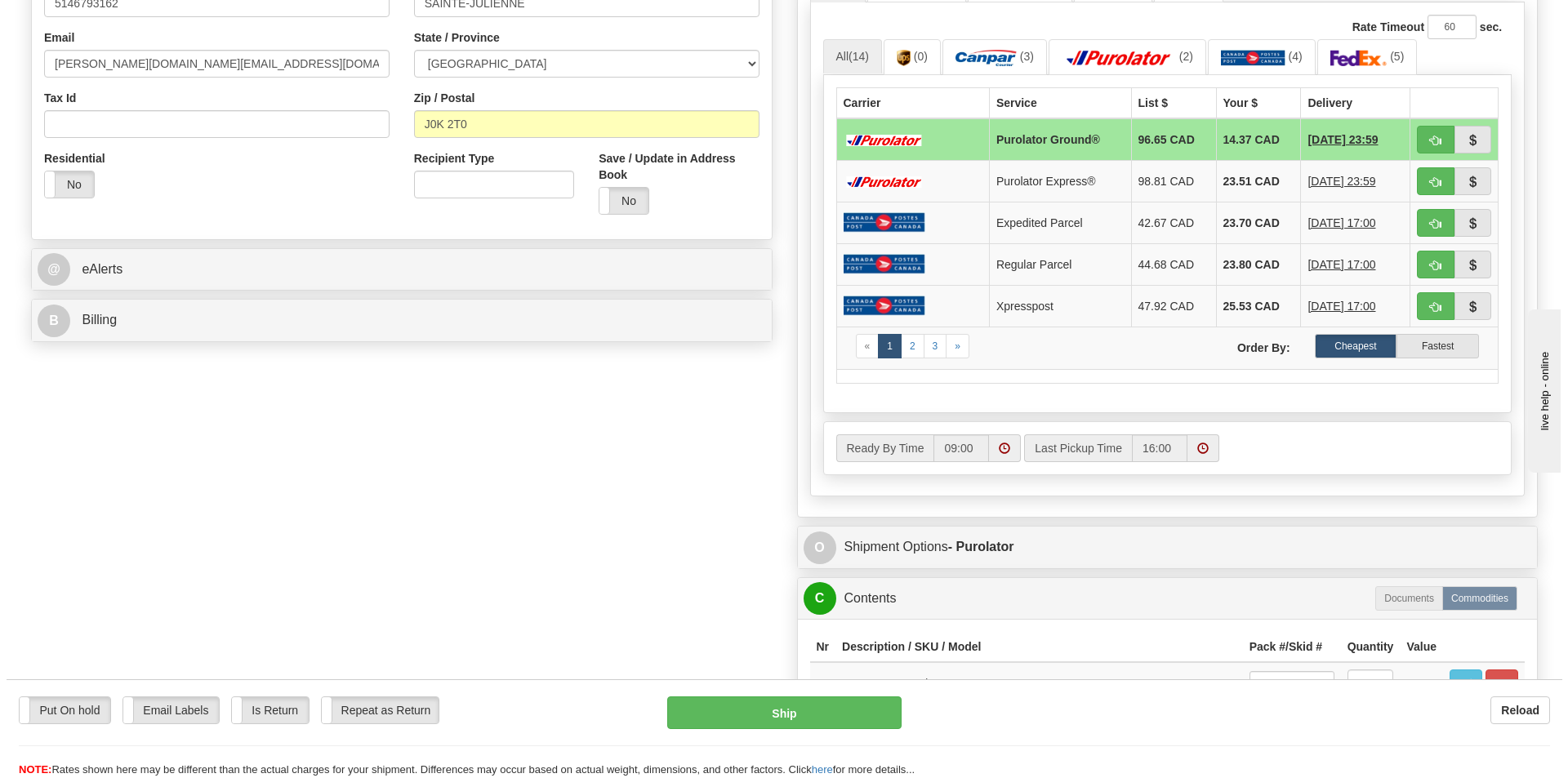
scroll to position [490, 0]
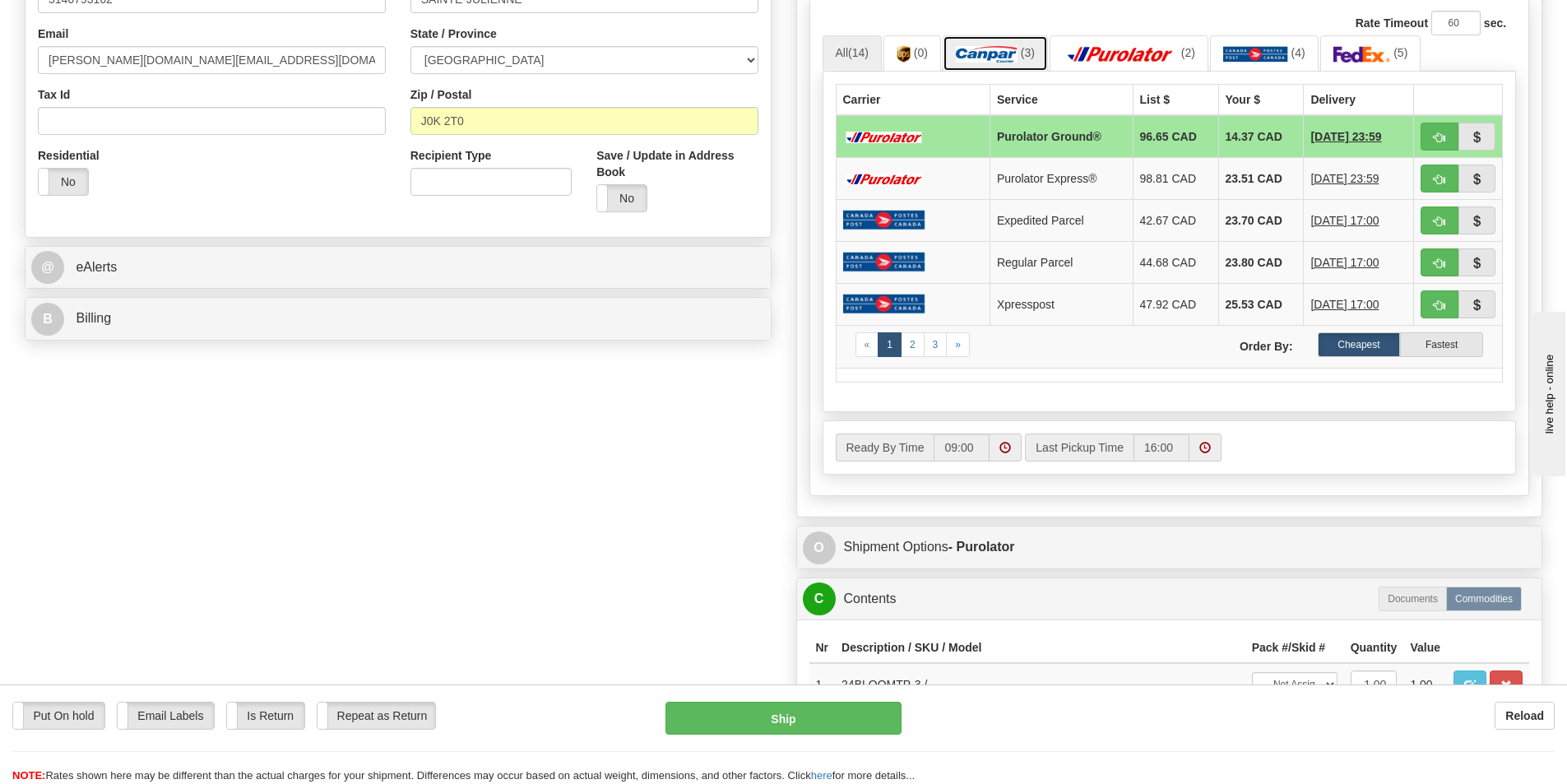
click at [1005, 49] on img at bounding box center [987, 54] width 62 height 16
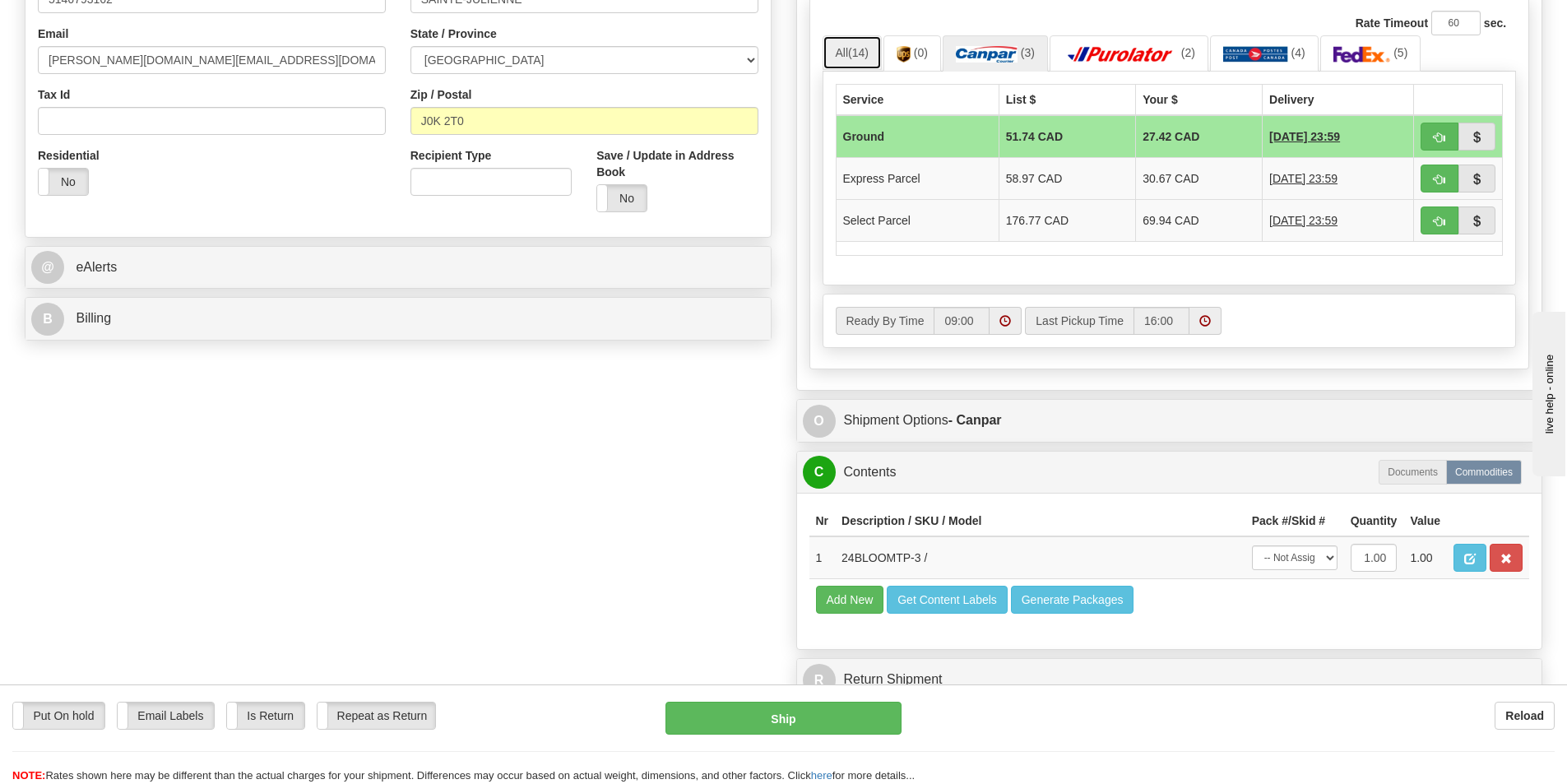
click at [857, 46] on link "All (14)" at bounding box center [852, 53] width 59 height 35
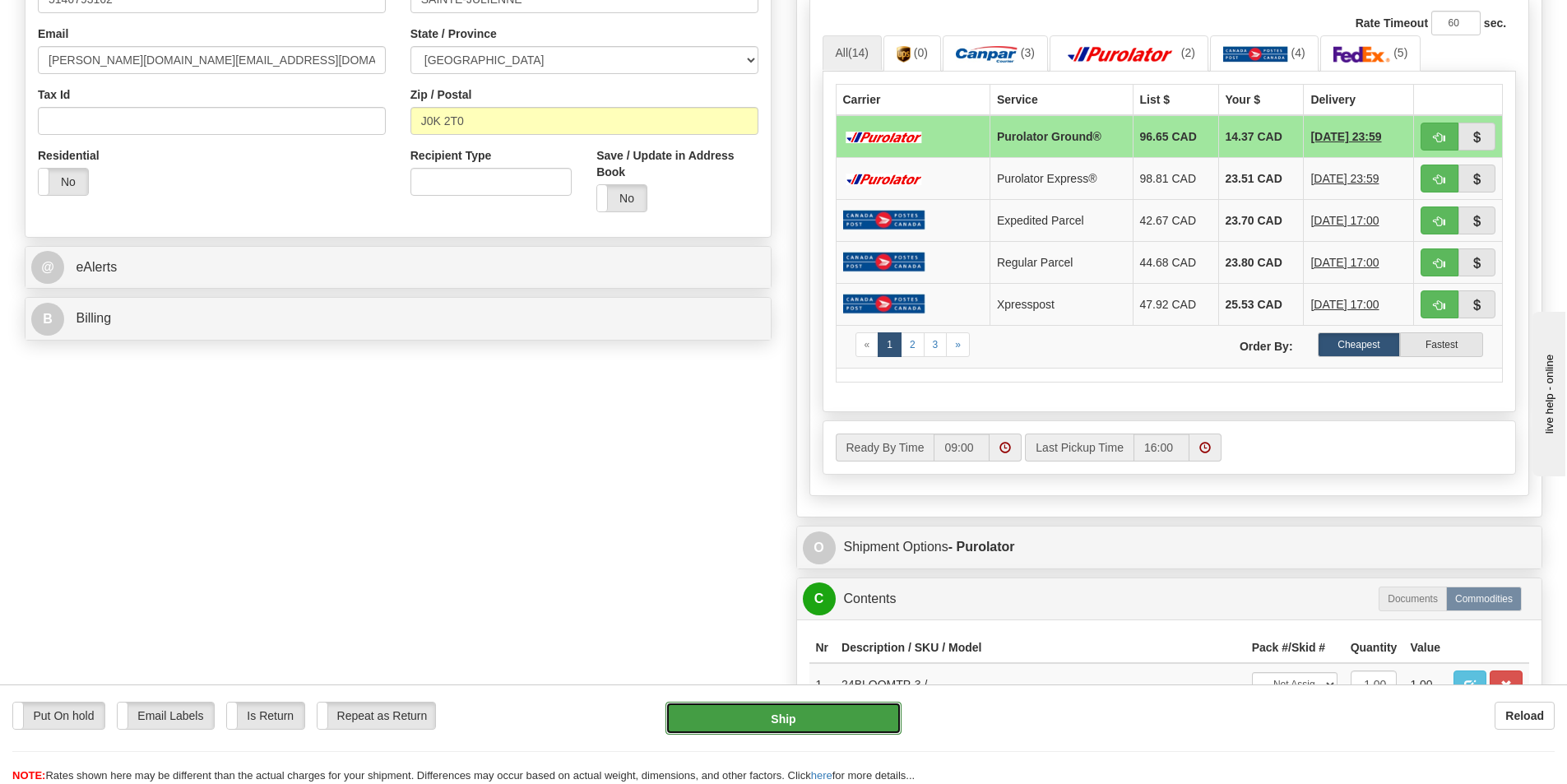
click at [774, 727] on button "Ship" at bounding box center [784, 718] width 236 height 33
type input "260"
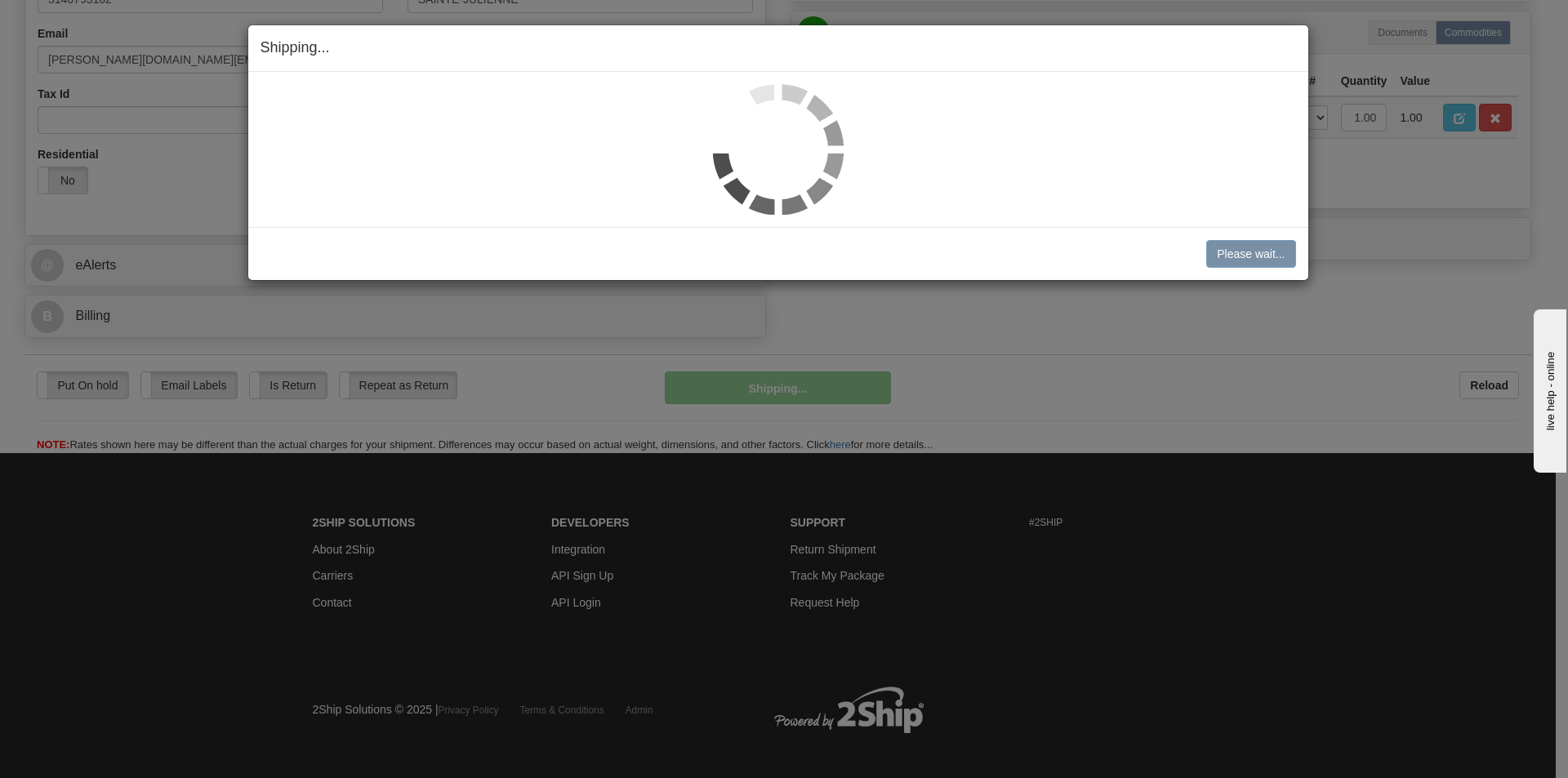
scroll to position [480, 0]
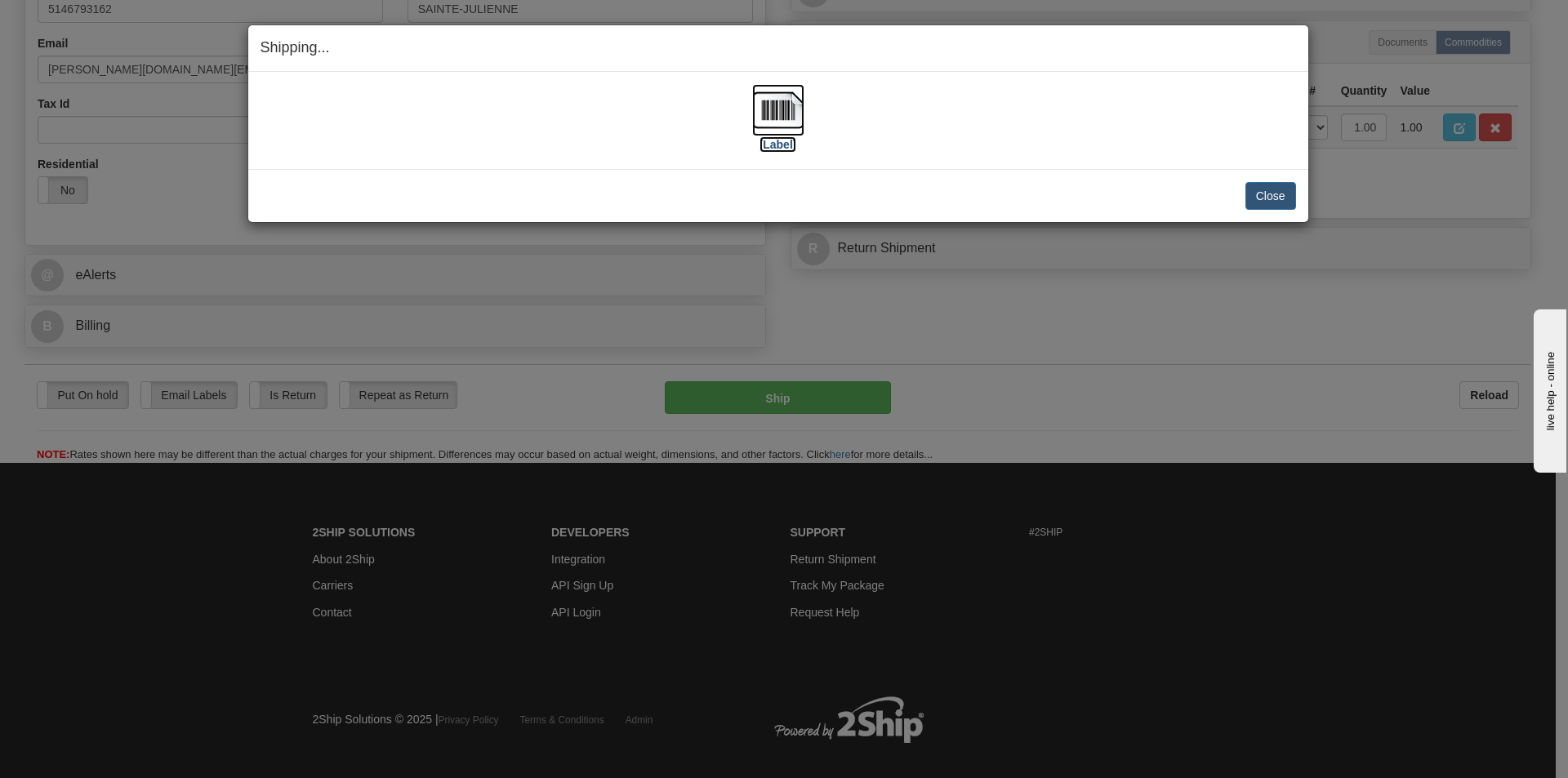
click at [768, 145] on label "[Label]" at bounding box center [778, 144] width 38 height 16
click at [1269, 197] on button "Close" at bounding box center [1270, 195] width 51 height 28
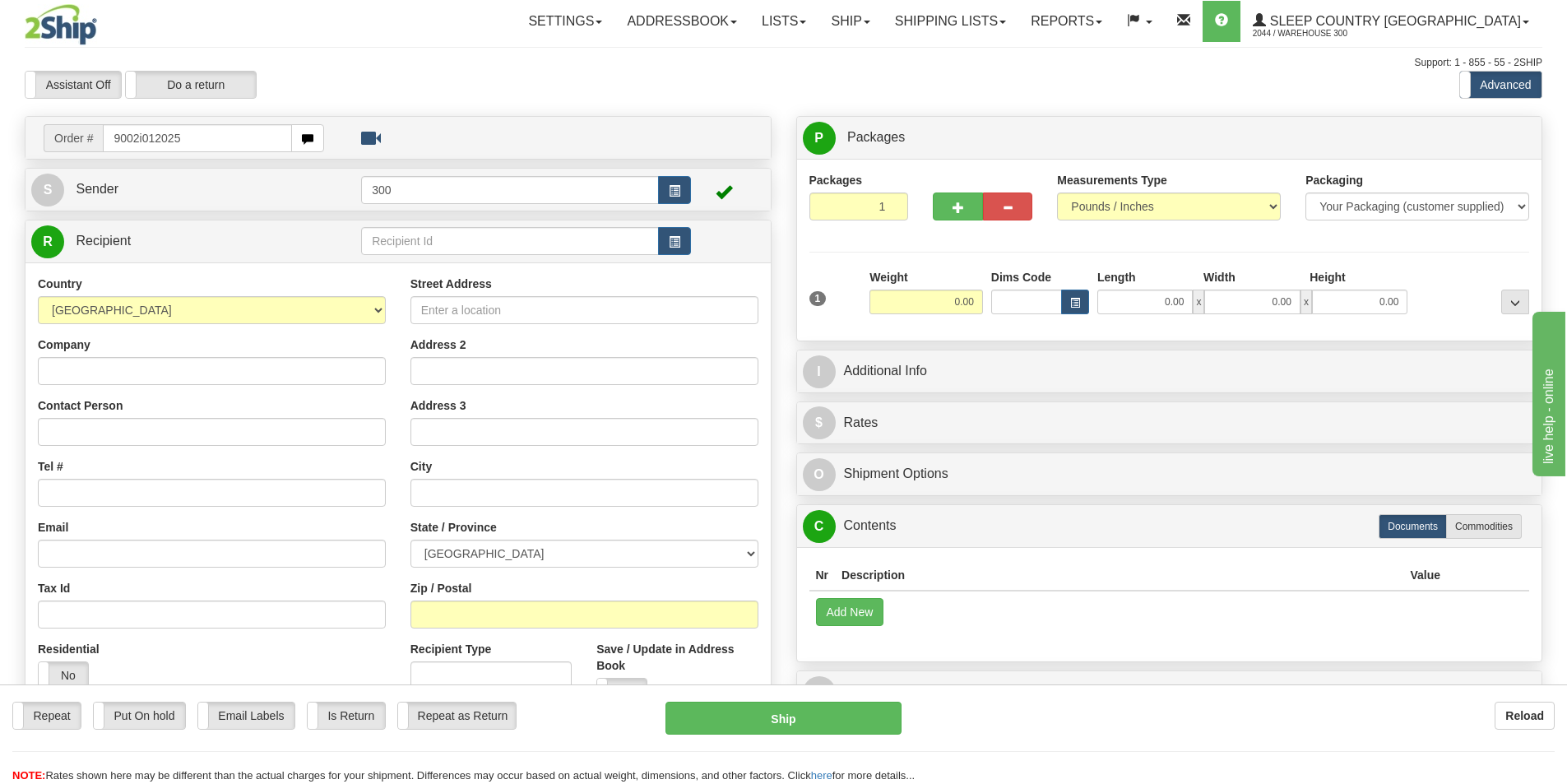
type input "9002i012025"
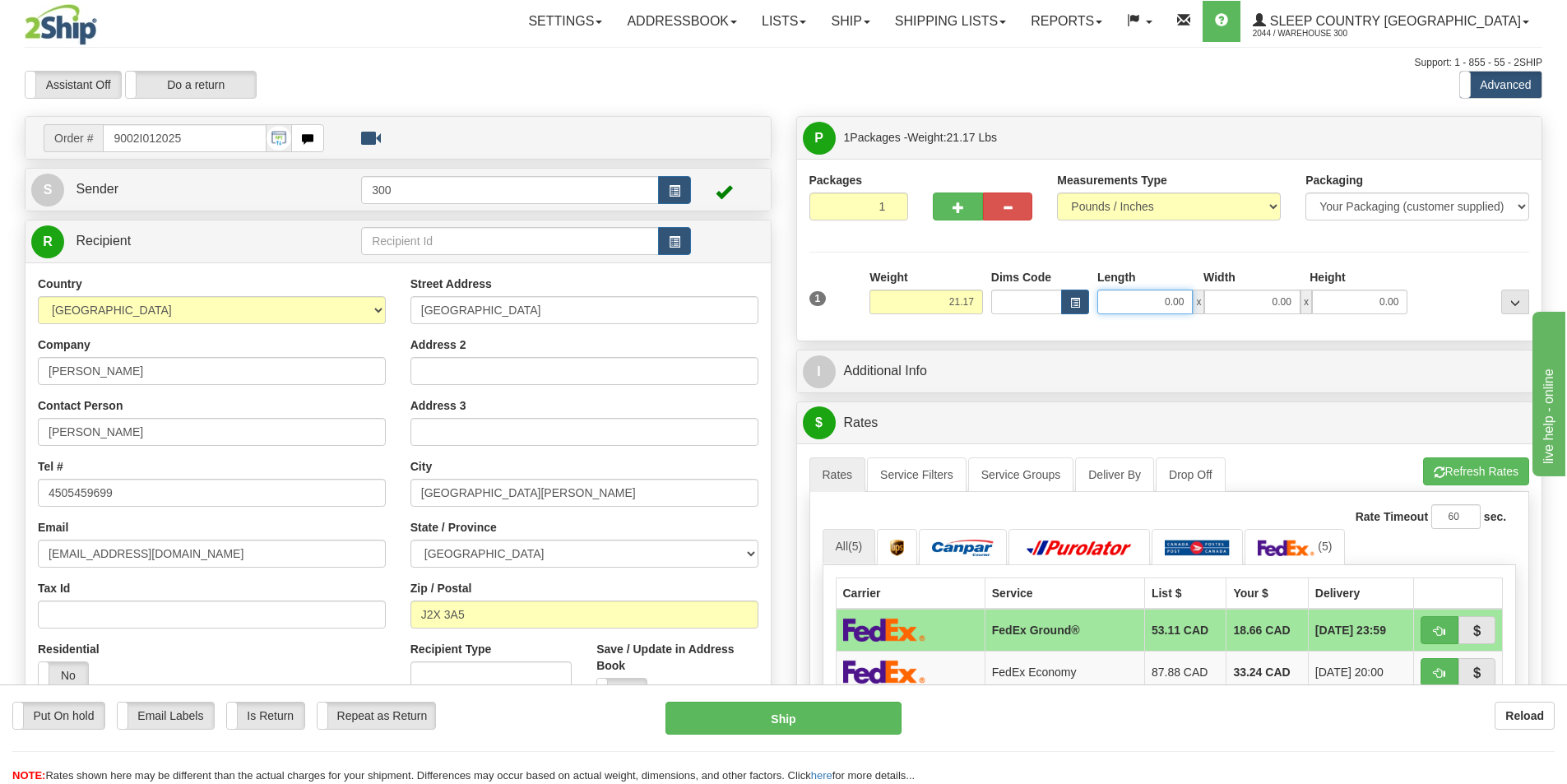
drag, startPoint x: 1148, startPoint y: 300, endPoint x: 1284, endPoint y: 321, distance: 137.6
click at [1284, 321] on div "1 Weight 21.17 Dims Code x x" at bounding box center [1170, 297] width 729 height 58
type input "2"
type input "15.00"
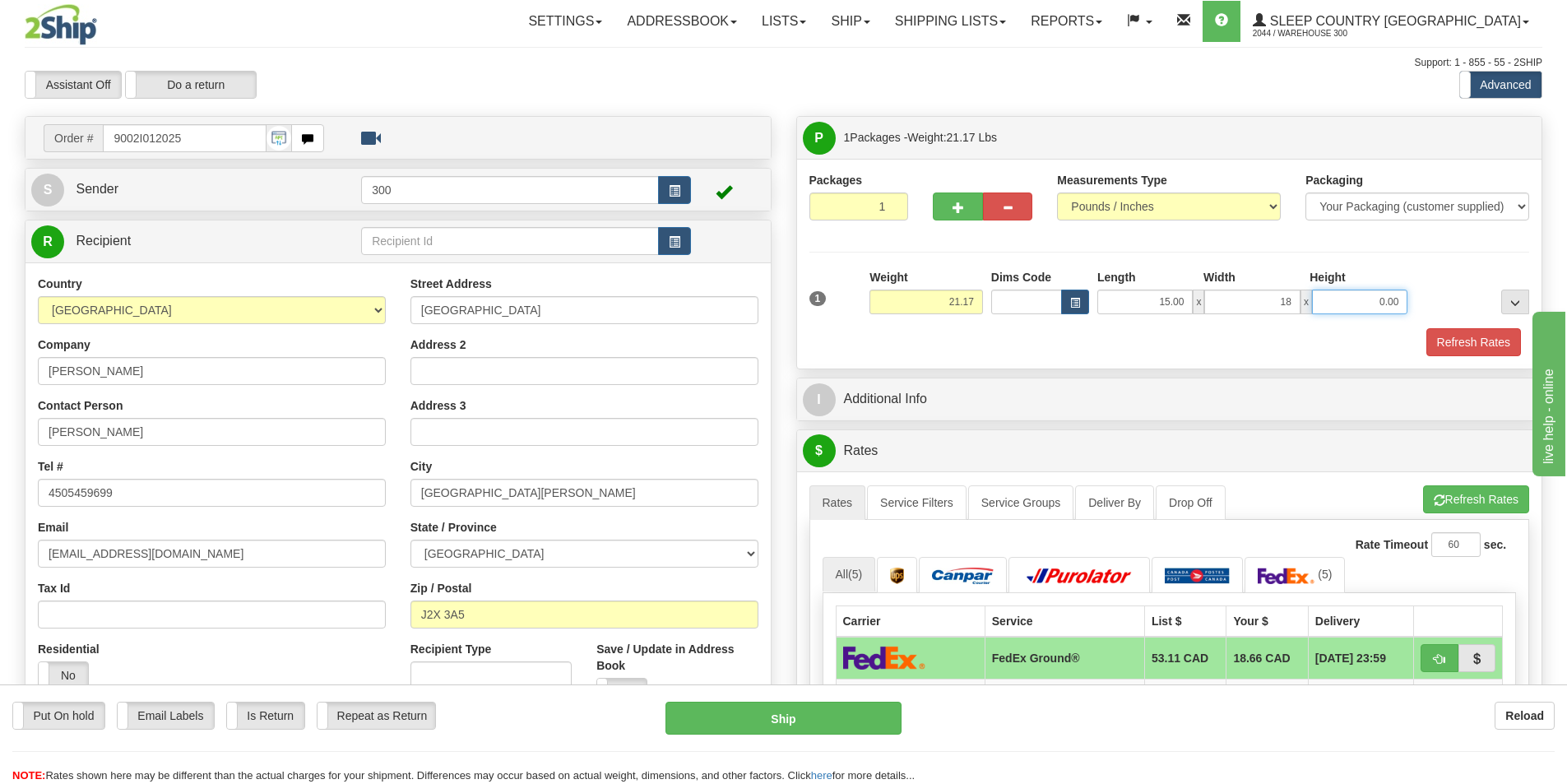
type input "18.00"
type input "8.00"
click at [1469, 336] on button "Refresh Rates" at bounding box center [1473, 342] width 95 height 28
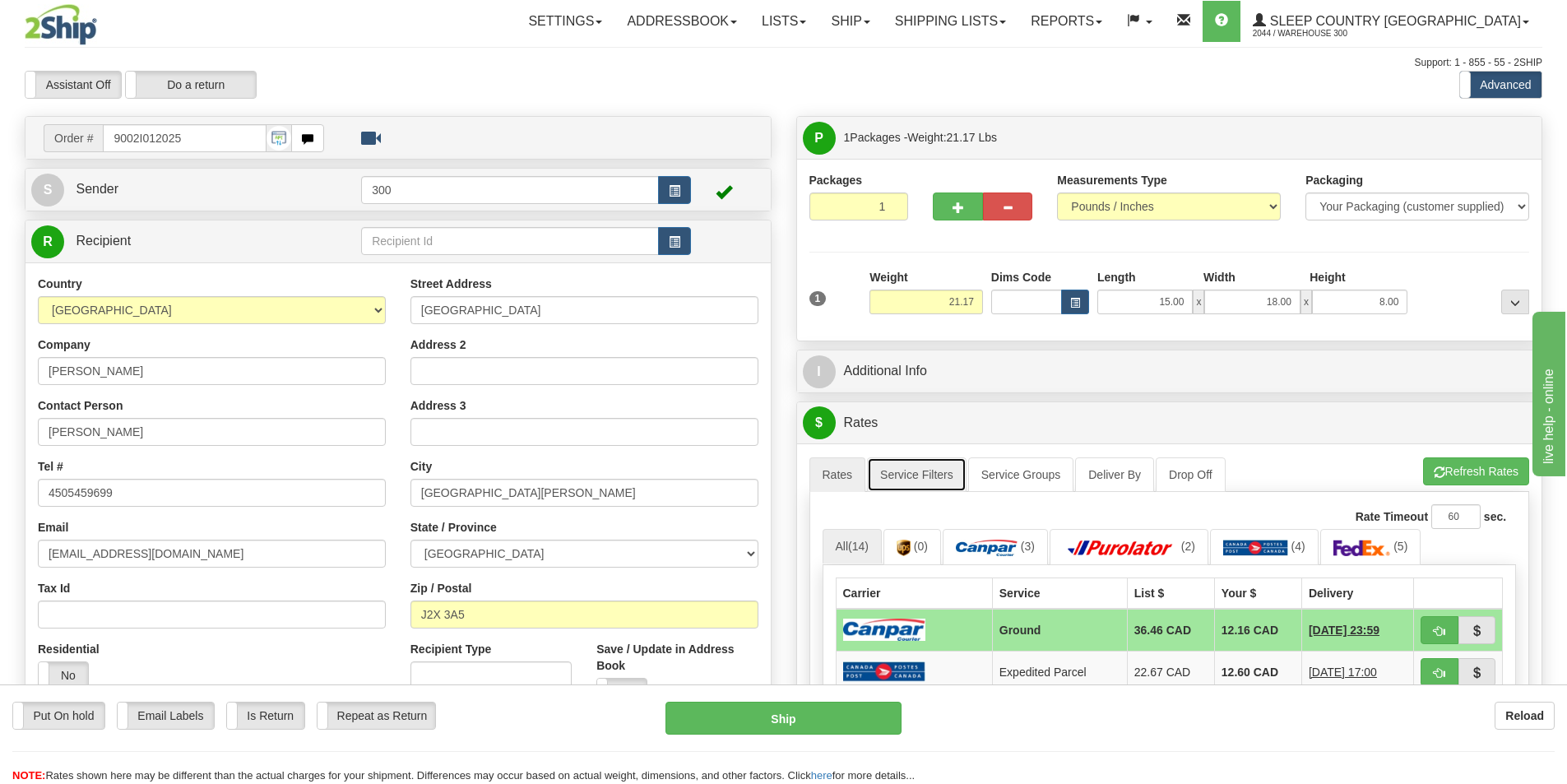
click at [936, 474] on link "Service Filters" at bounding box center [916, 474] width 100 height 35
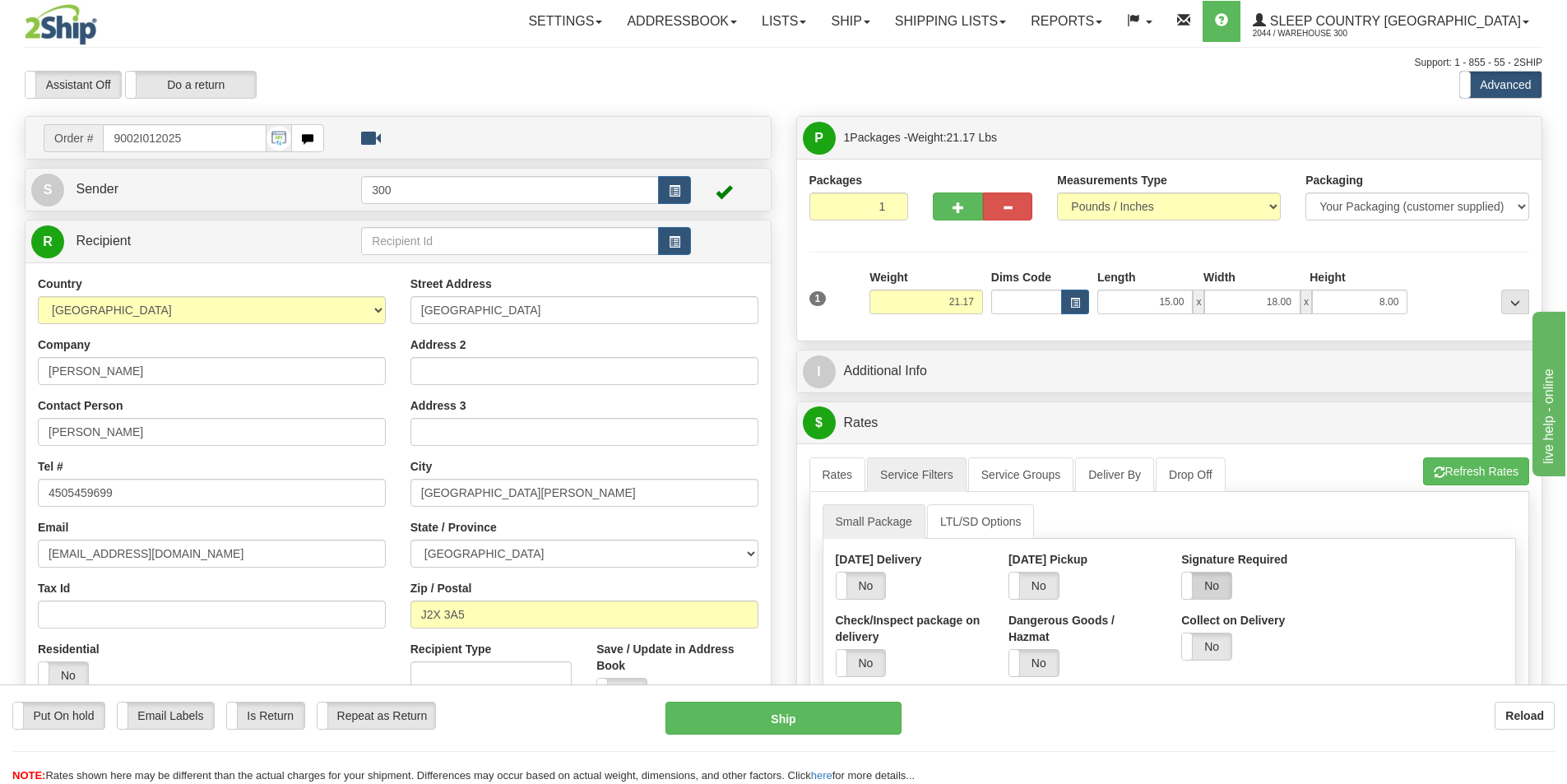
click at [1210, 578] on label "No" at bounding box center [1207, 585] width 49 height 26
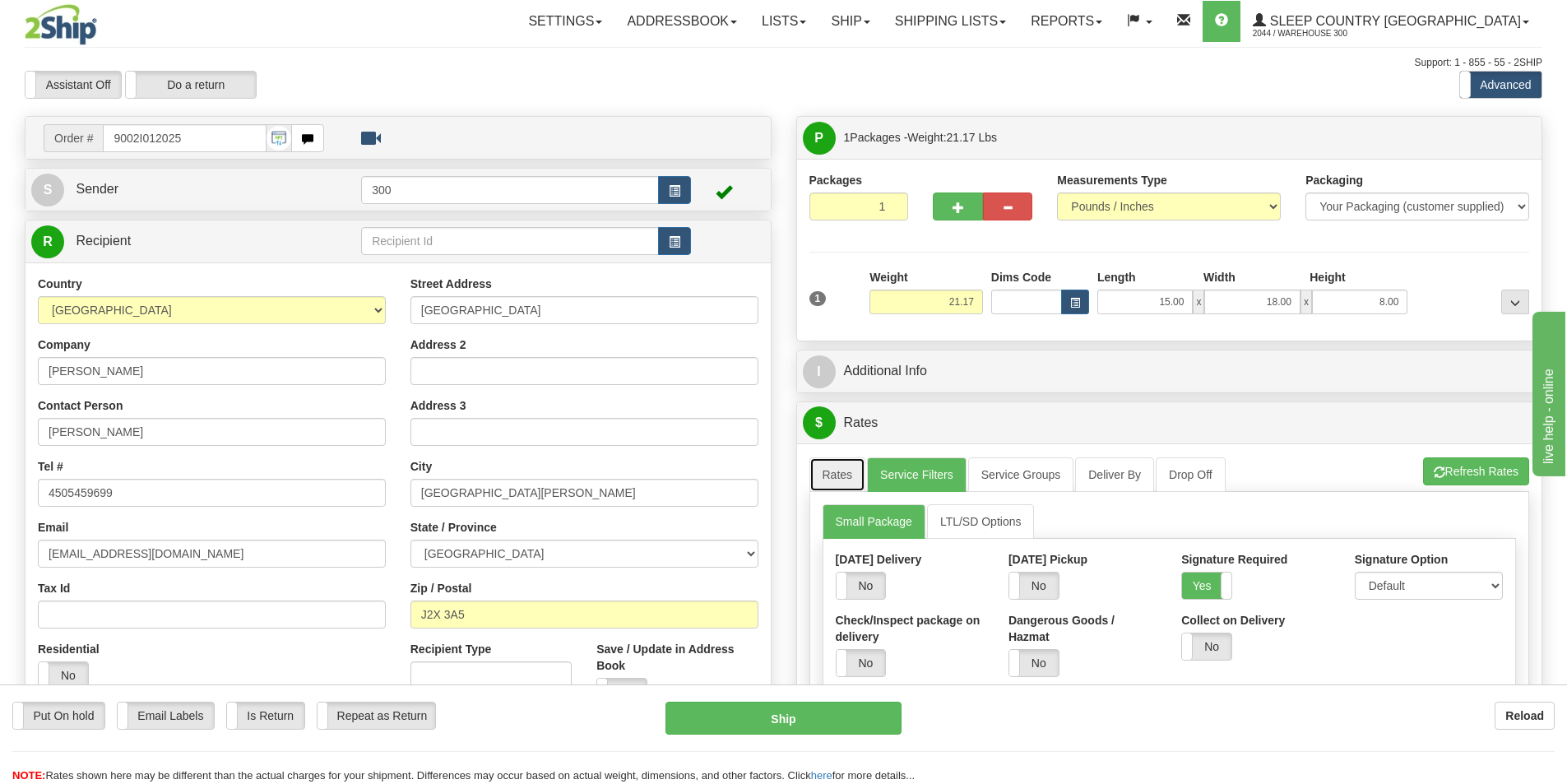
click at [833, 473] on link "Rates" at bounding box center [837, 474] width 56 height 35
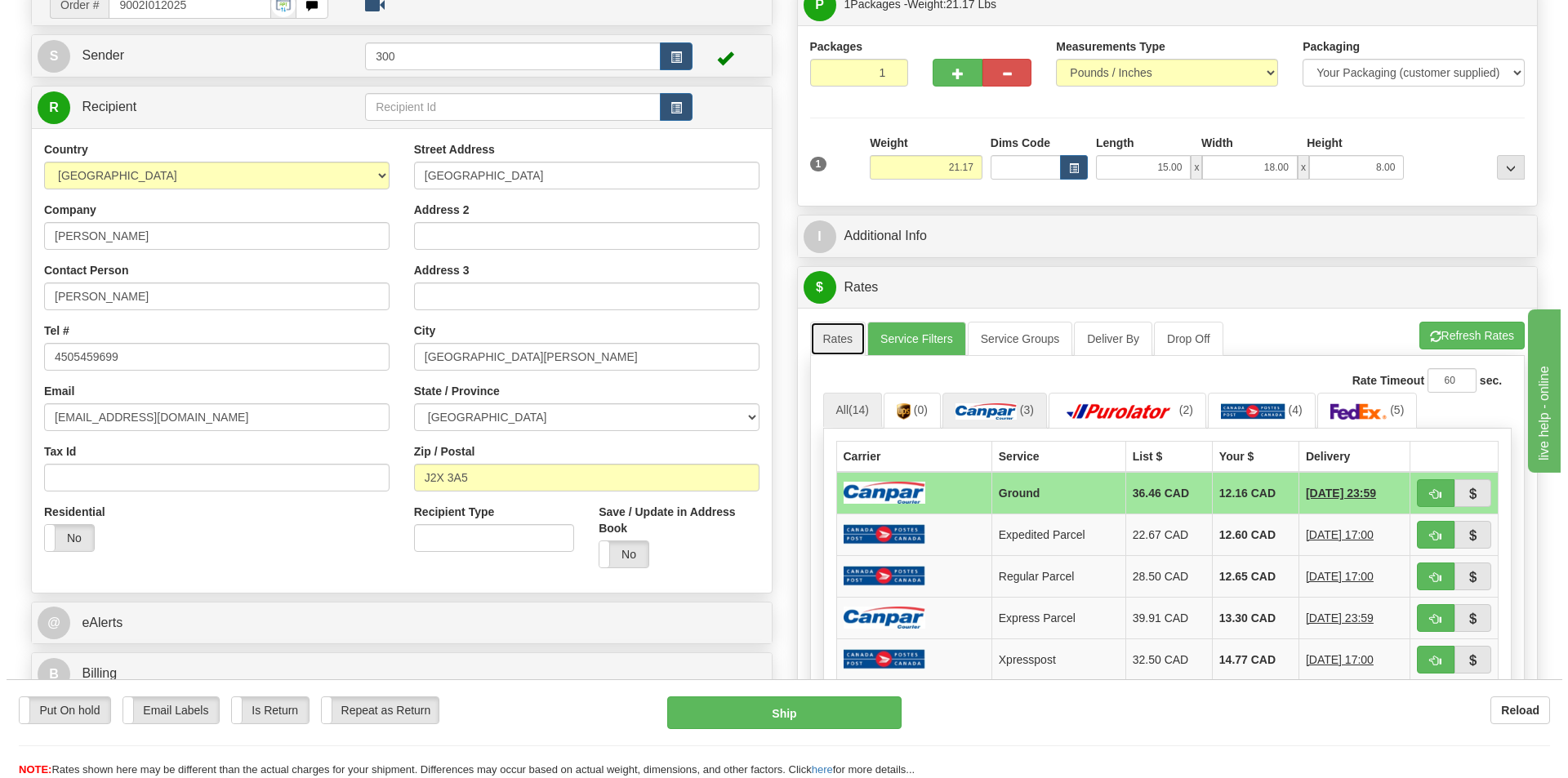
scroll to position [164, 0]
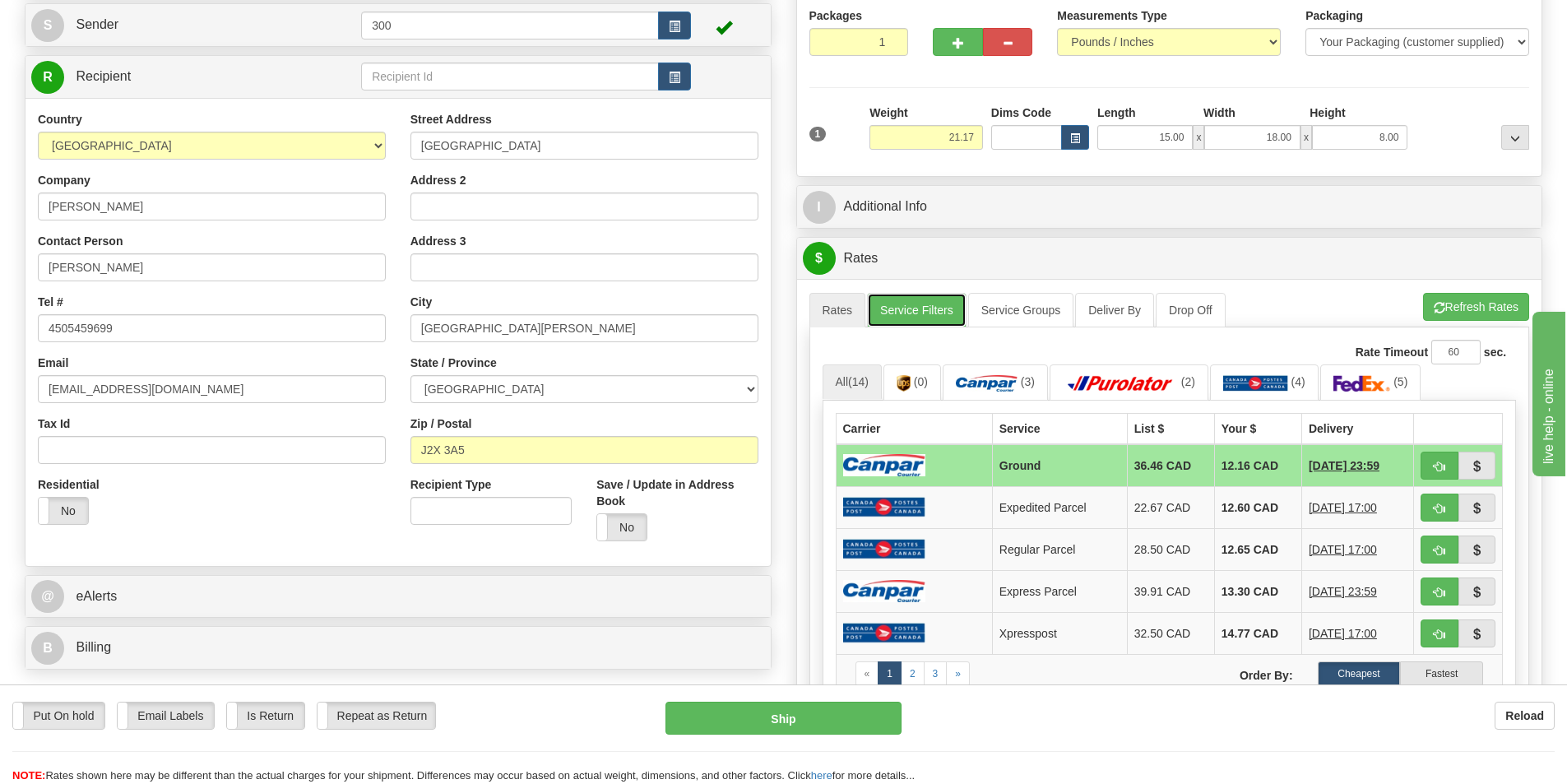
click at [921, 310] on link "Service Filters" at bounding box center [916, 310] width 100 height 35
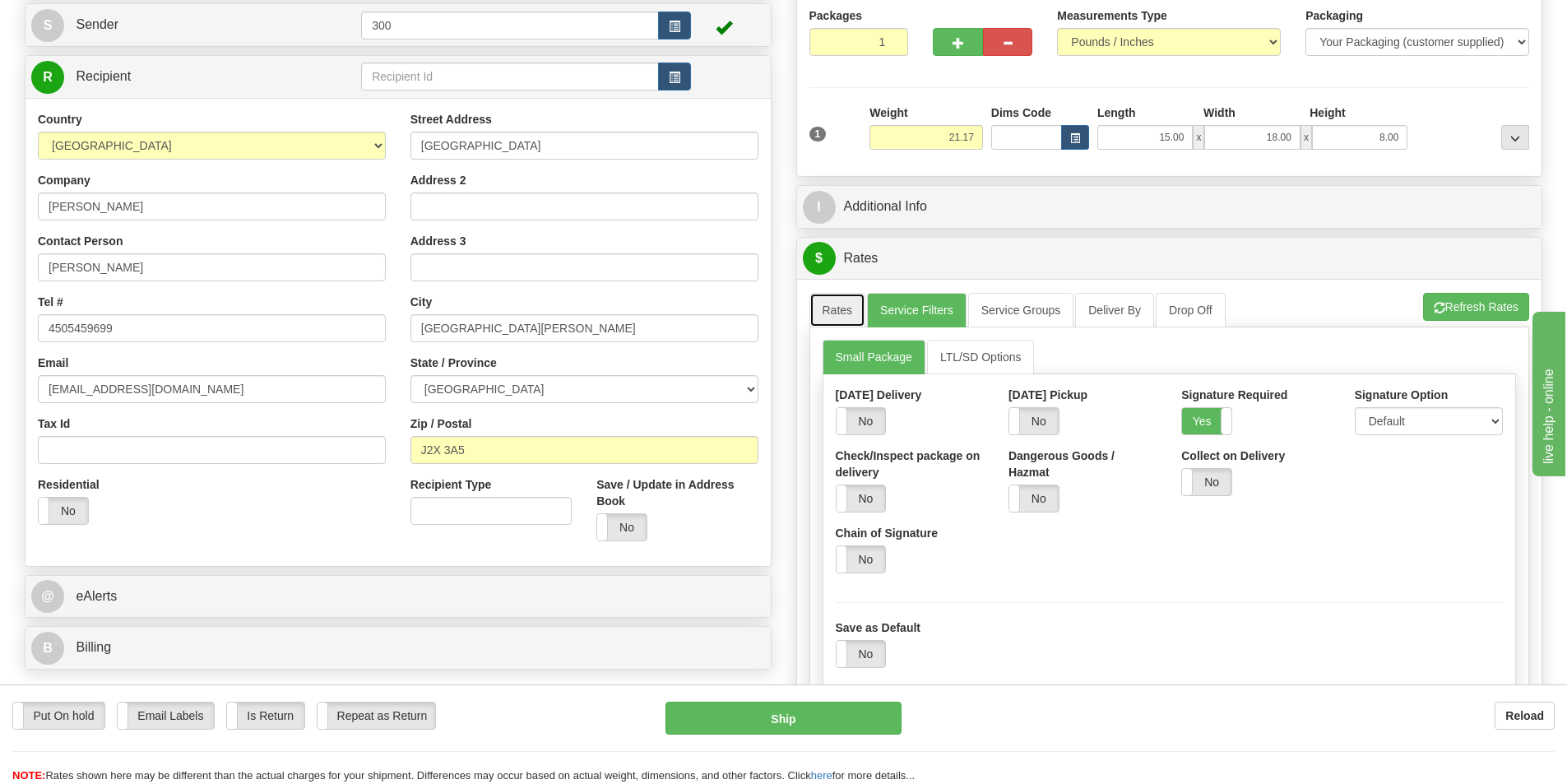
click at [827, 310] on link "Rates" at bounding box center [837, 310] width 56 height 35
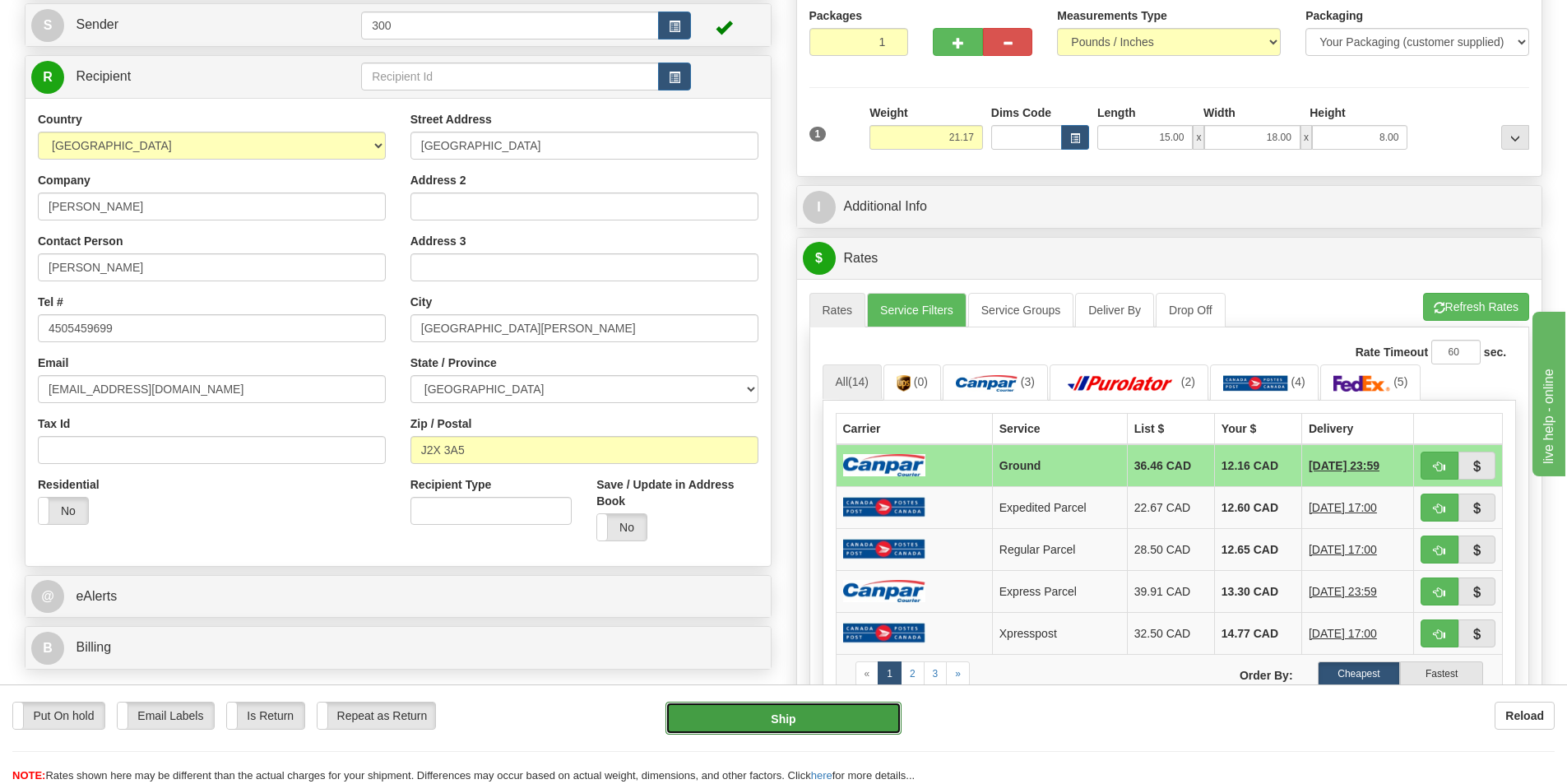
click at [841, 721] on button "Ship" at bounding box center [784, 718] width 236 height 33
type input "1"
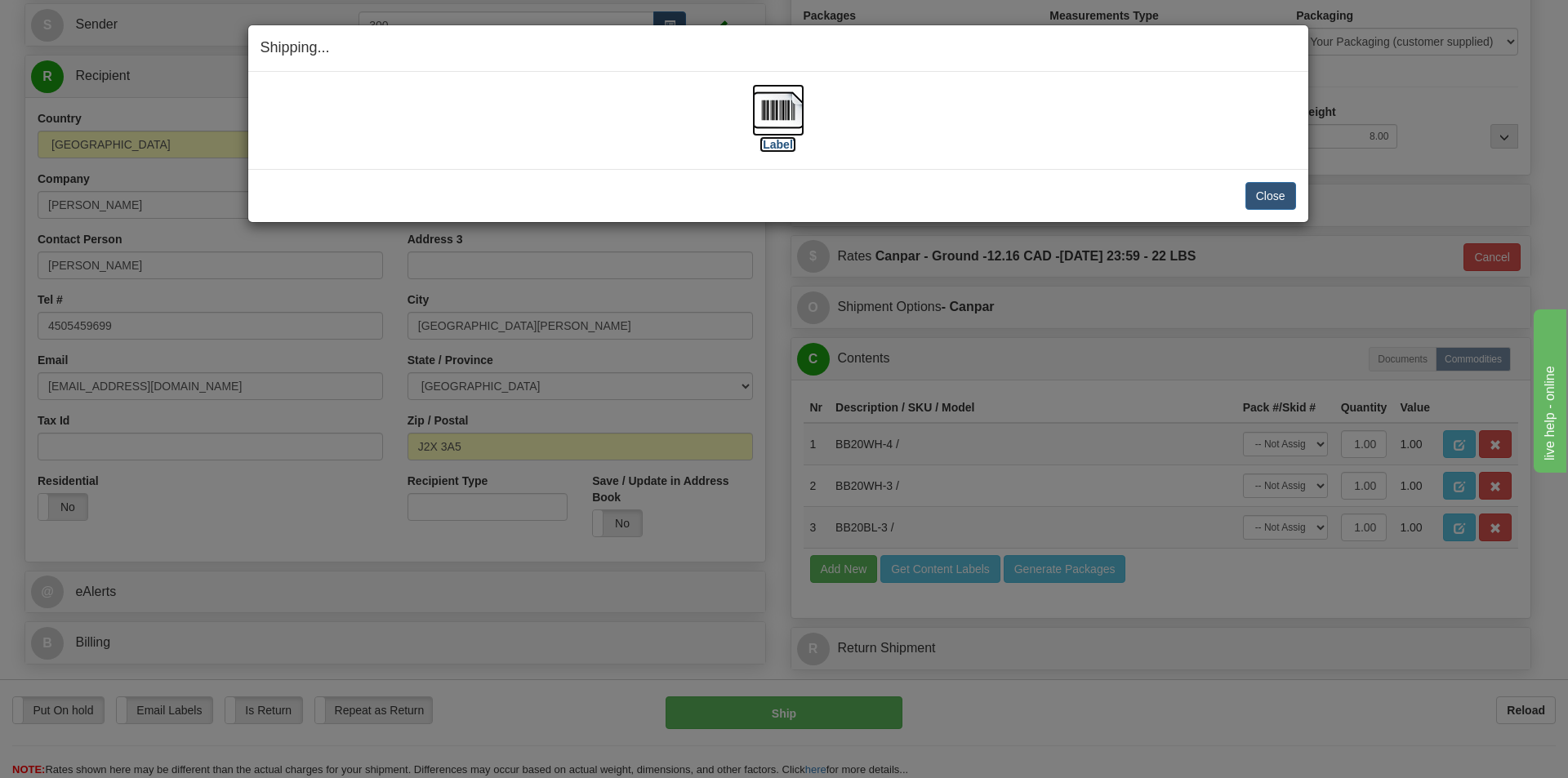
click at [788, 148] on label "[Label]" at bounding box center [778, 144] width 38 height 16
click at [1267, 190] on button "Close" at bounding box center [1270, 195] width 51 height 28
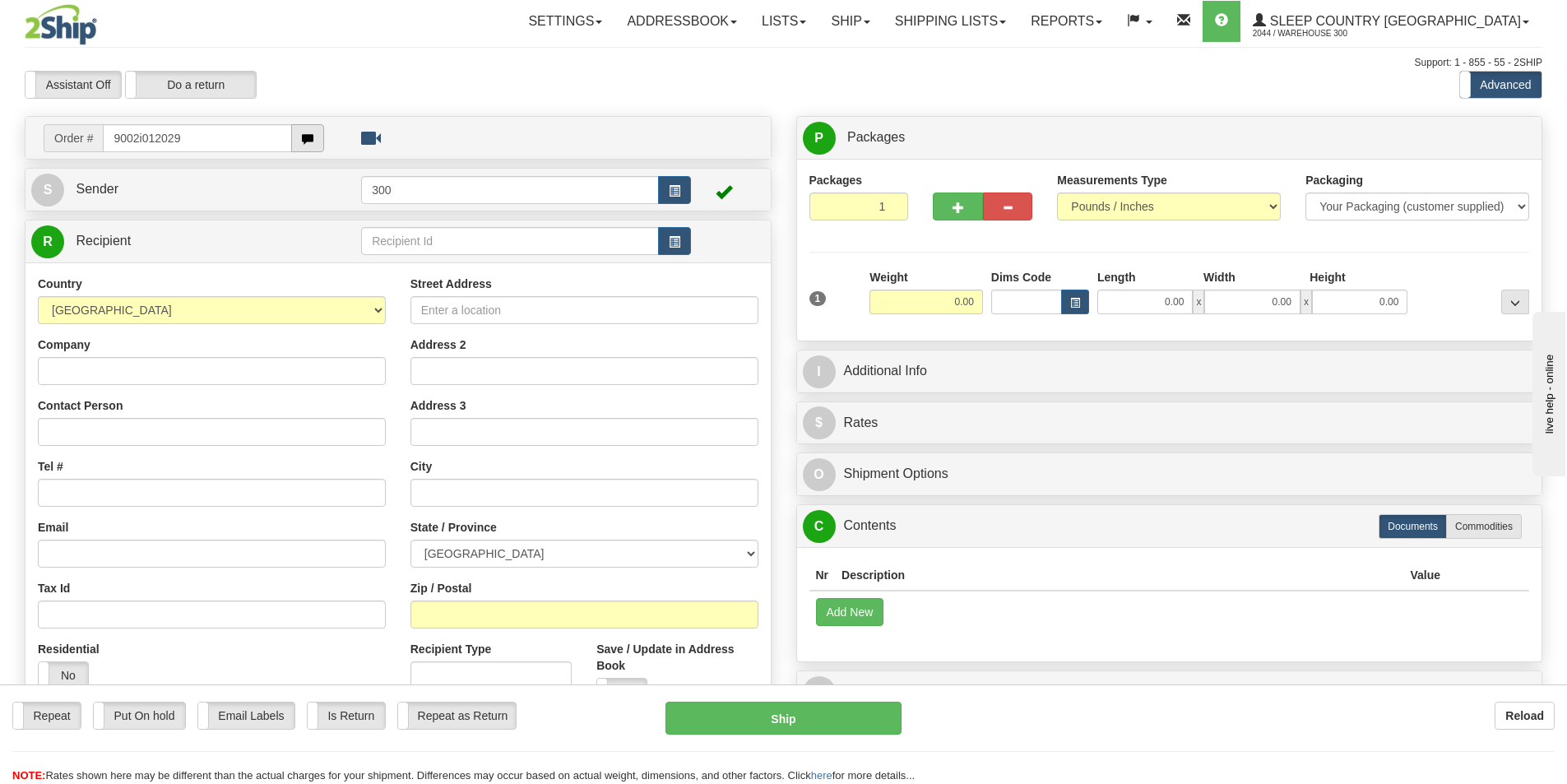
type input "9002i012029"
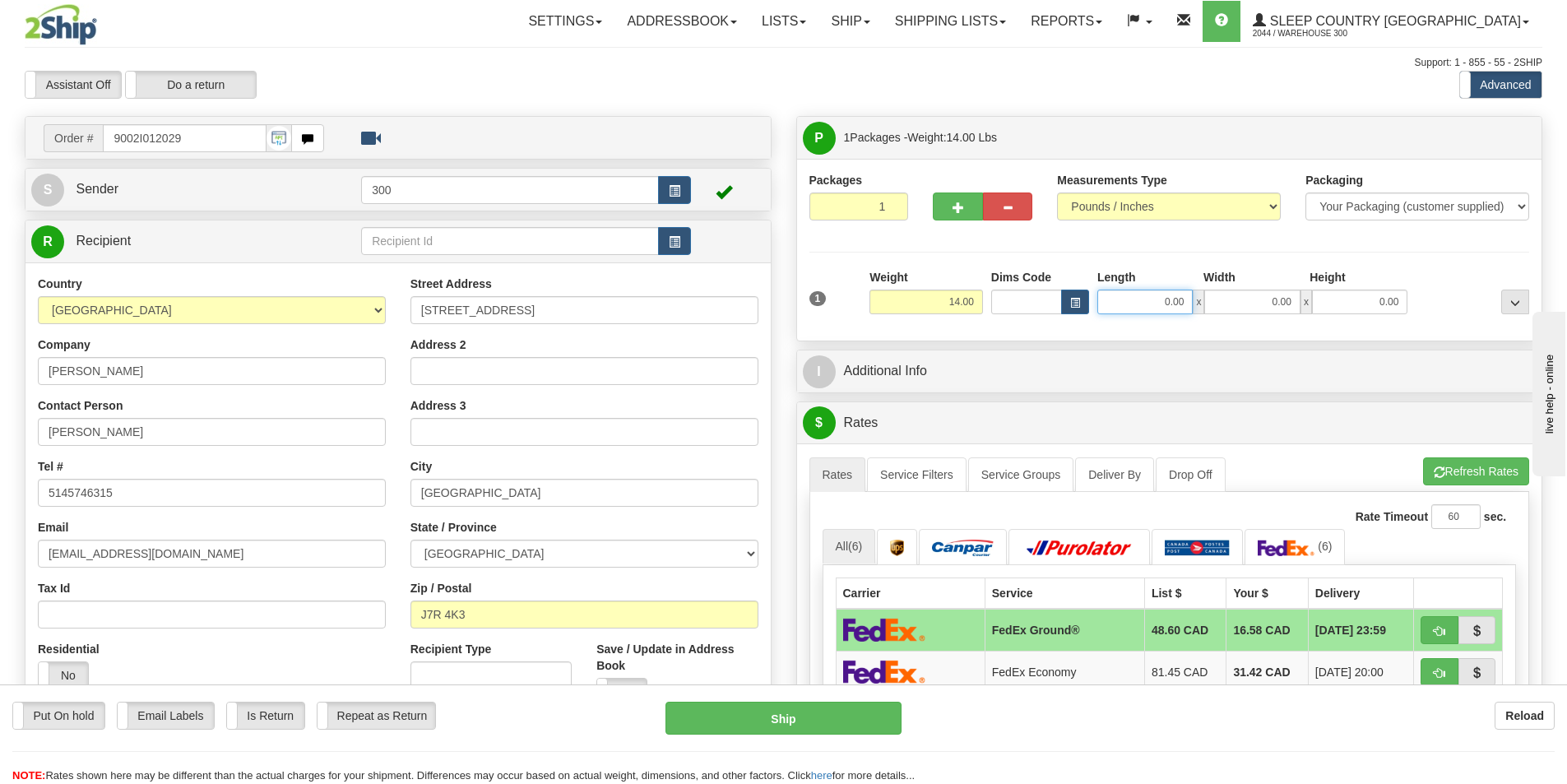
drag, startPoint x: 1159, startPoint y: 302, endPoint x: 1271, endPoint y: 303, distance: 112.0
click at [1271, 303] on div "0.00 x 0.00 x 0.00" at bounding box center [1252, 302] width 310 height 24
type input "34.00"
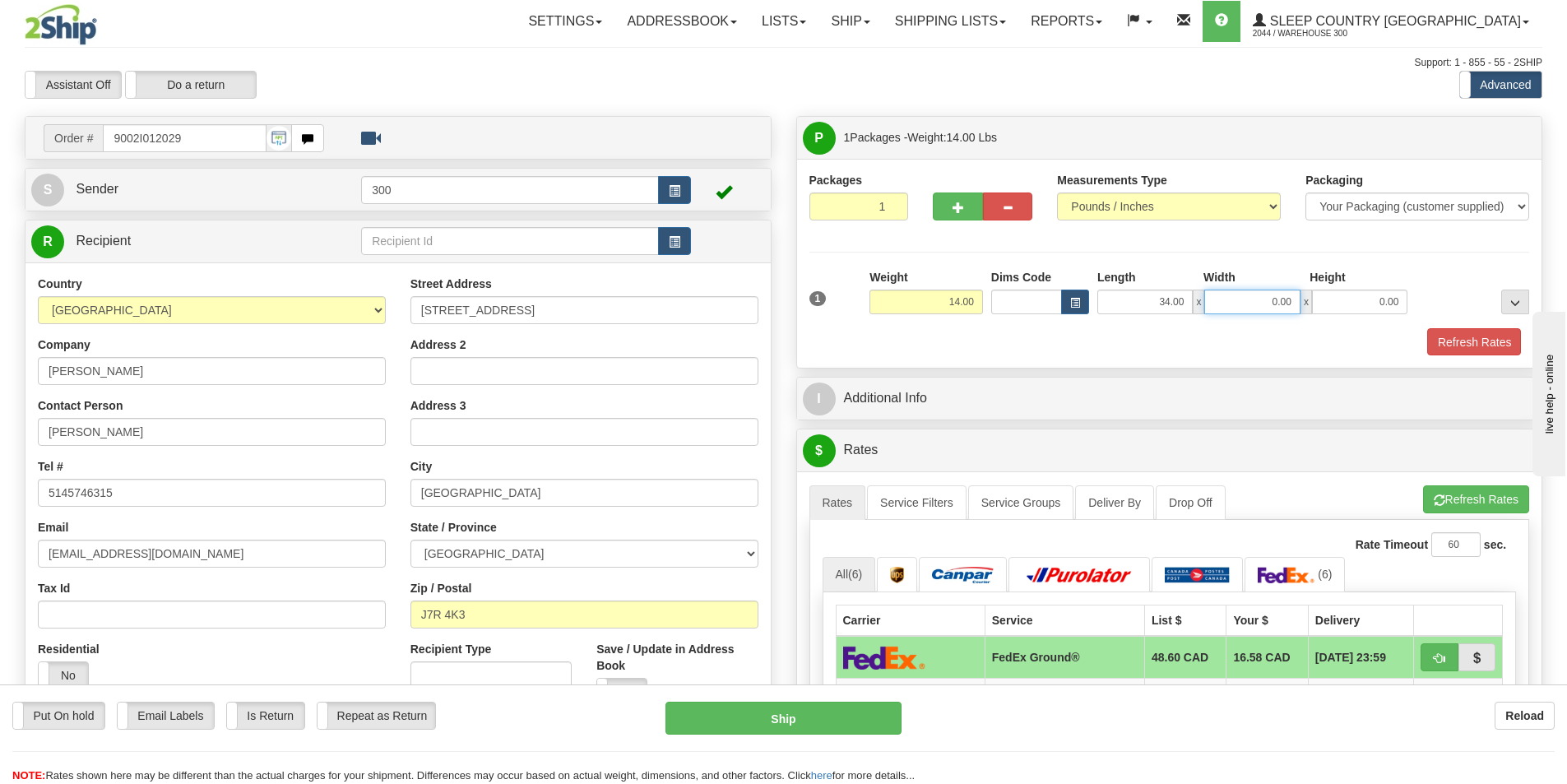
drag, startPoint x: 1270, startPoint y: 302, endPoint x: 1361, endPoint y: 310, distance: 91.4
click at [1335, 310] on div "34.00 x 0.00 x 0.00" at bounding box center [1252, 302] width 310 height 24
type input "8.00"
drag, startPoint x: 1421, startPoint y: 310, endPoint x: 1508, endPoint y: 314, distance: 87.1
click at [1508, 314] on div "1 Weight 14.00 Dims Code x x" at bounding box center [1170, 297] width 729 height 58
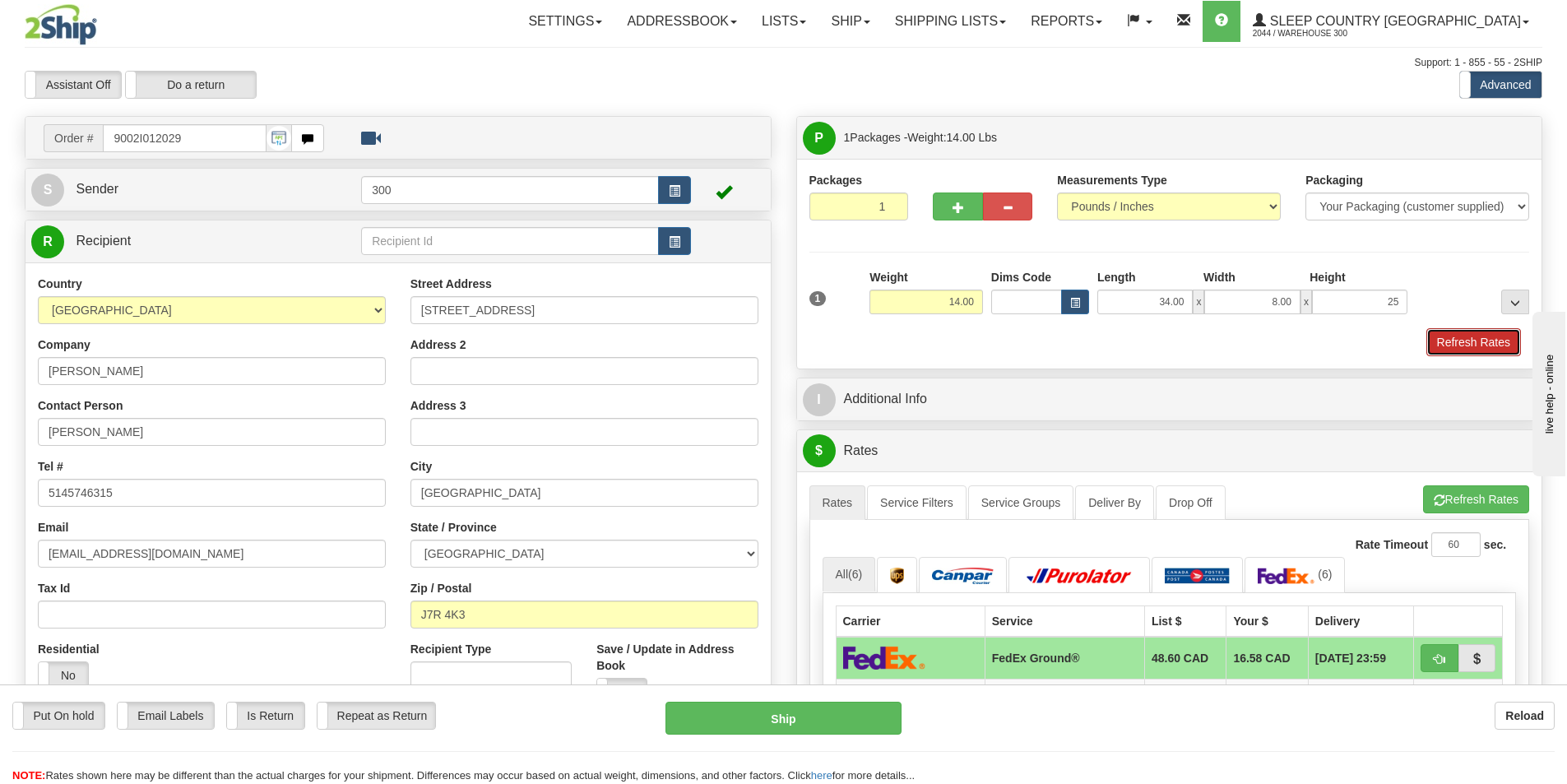
type input "25.00"
click at [1445, 340] on button "Refresh Rates" at bounding box center [1473, 342] width 95 height 28
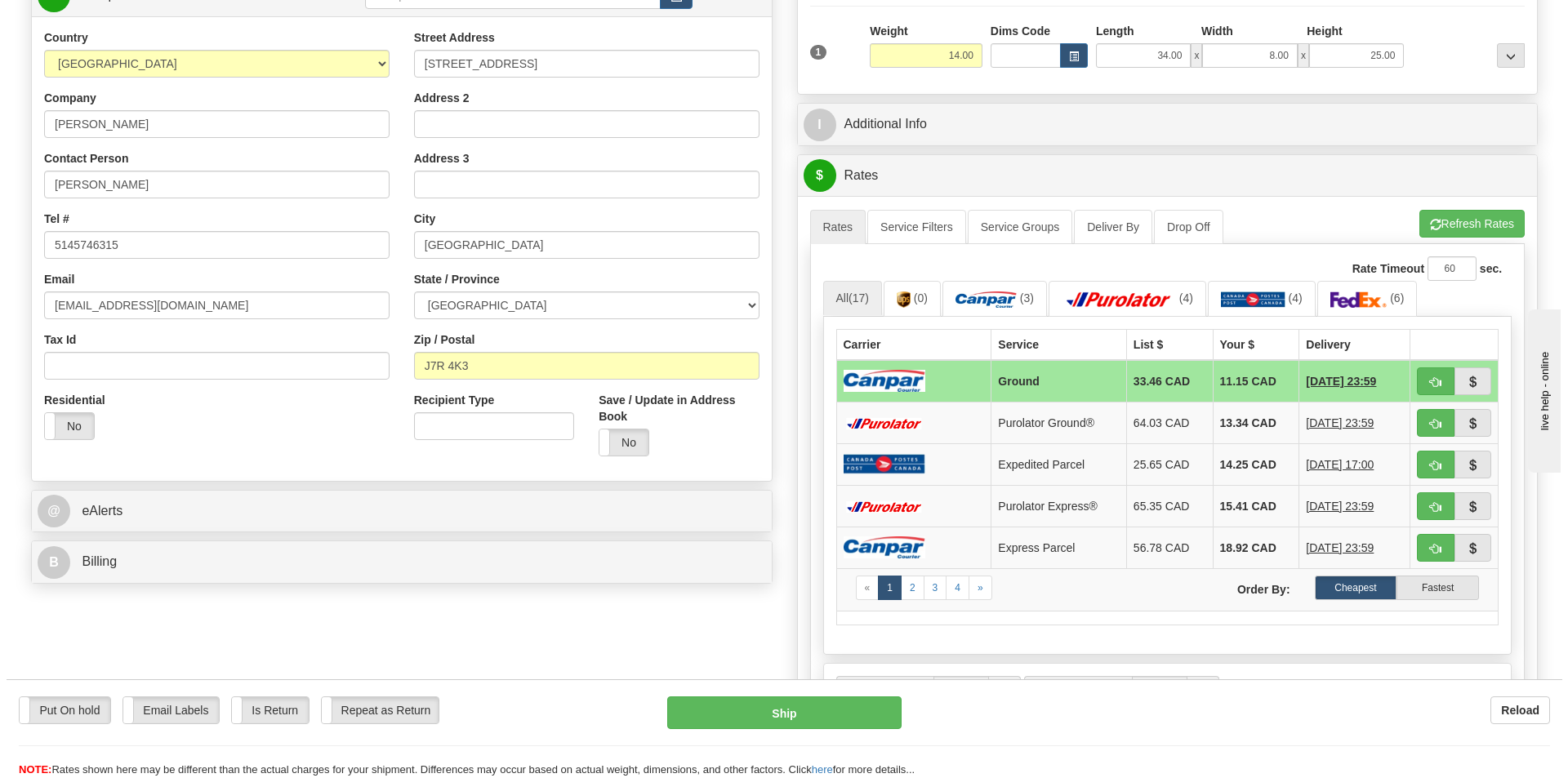
scroll to position [244, 0]
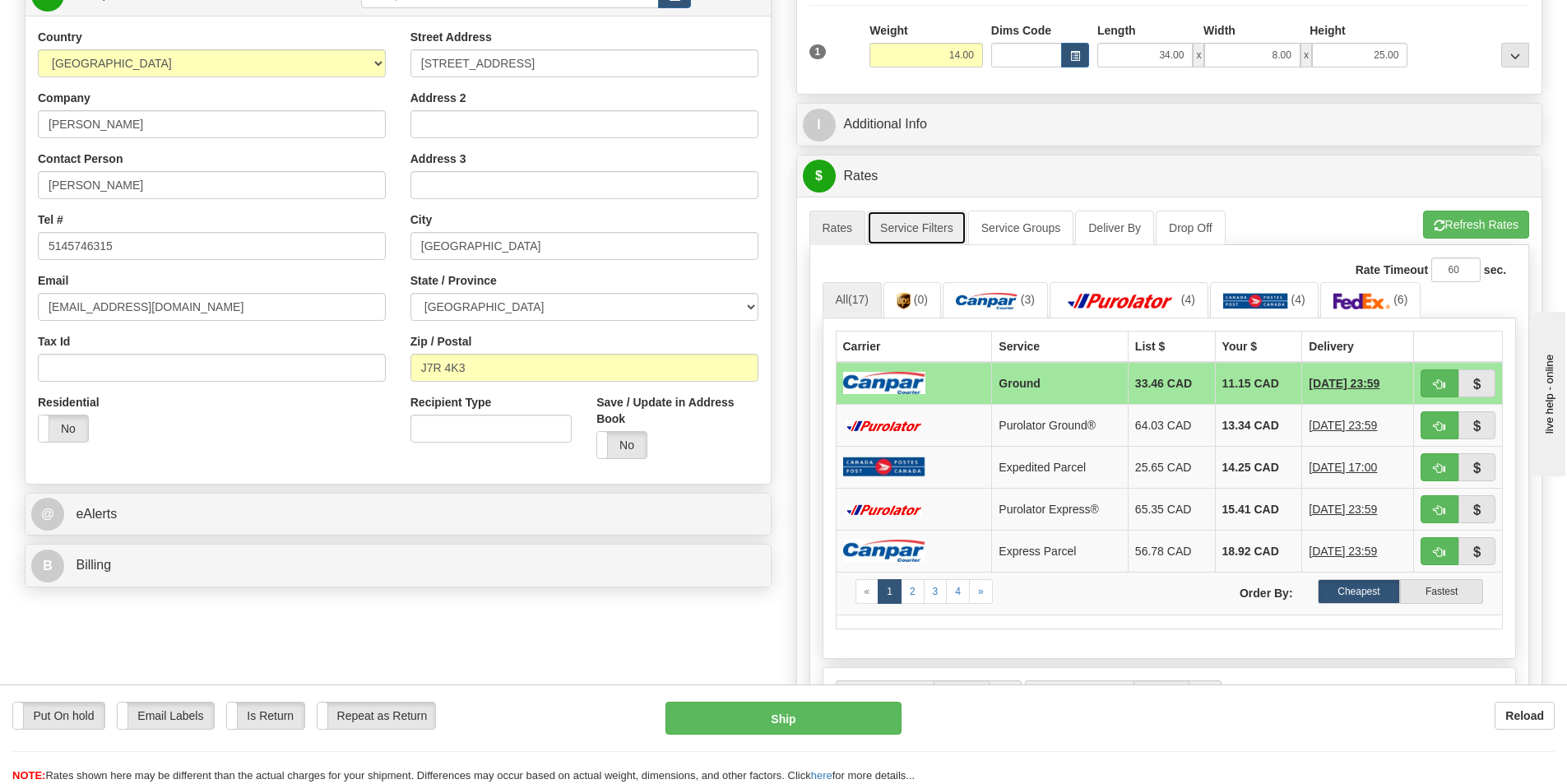
click at [930, 219] on link "Service Filters" at bounding box center [916, 228] width 100 height 35
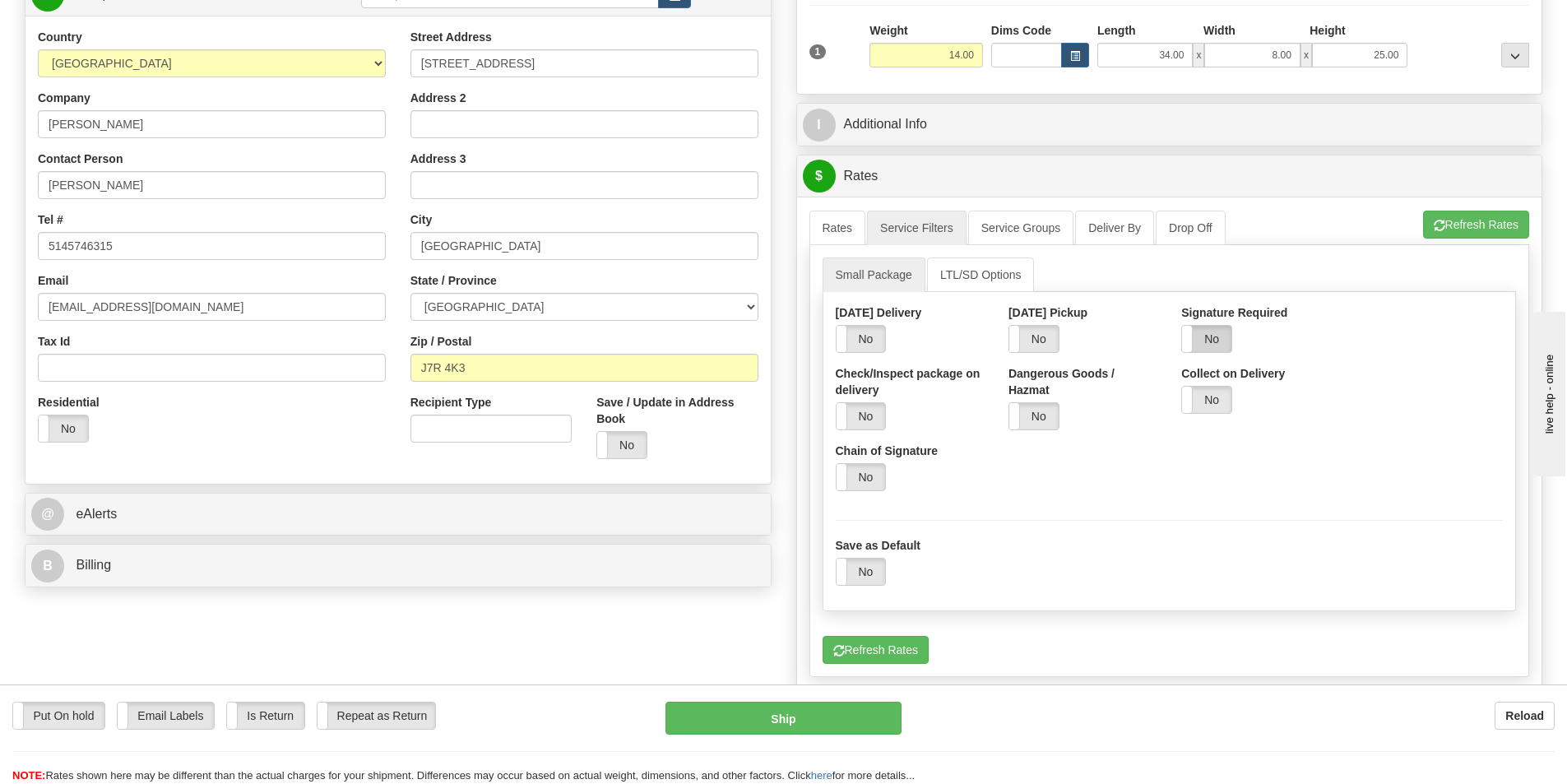
click at [1203, 327] on label "No" at bounding box center [1207, 338] width 49 height 26
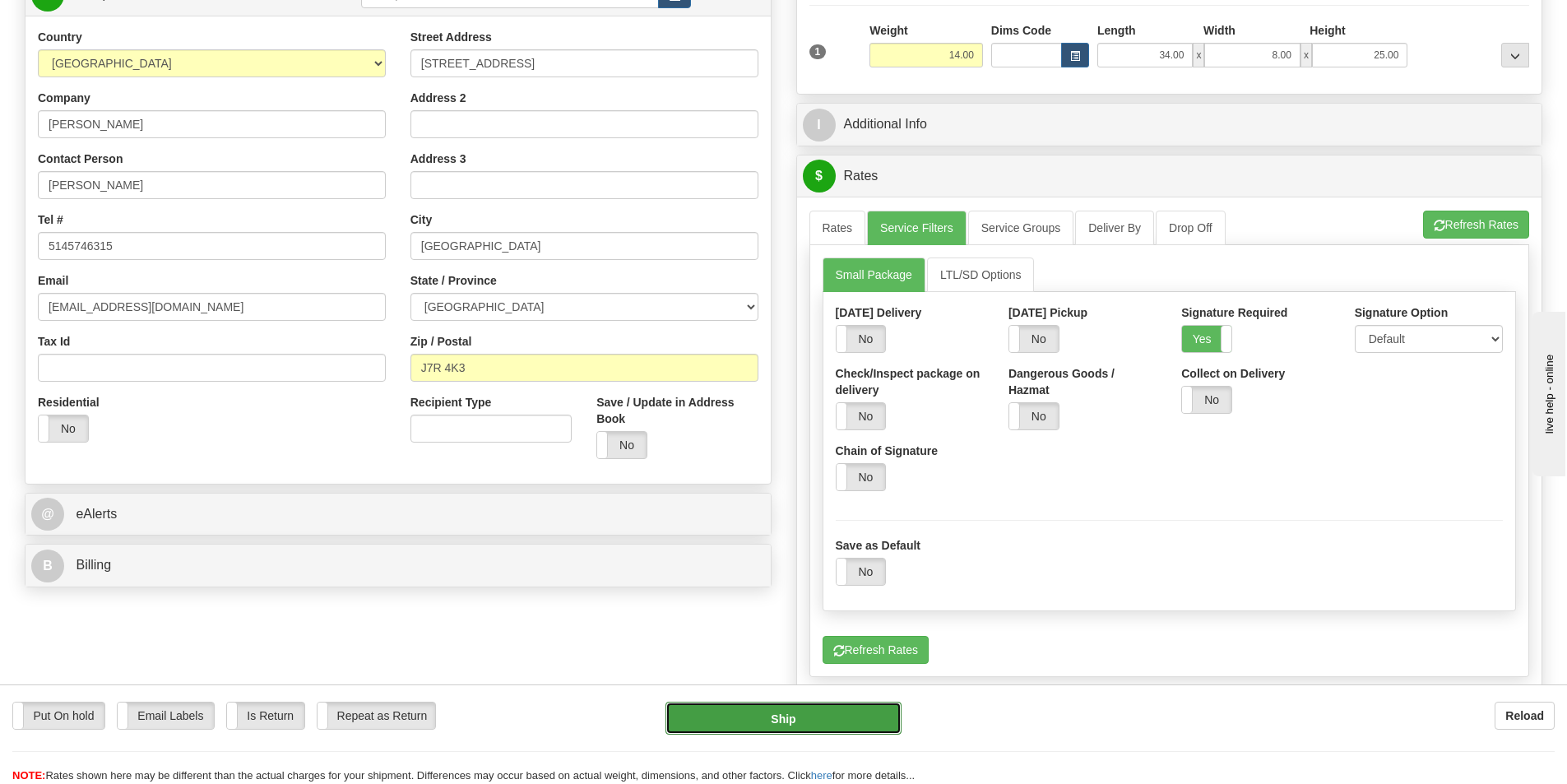
click at [795, 727] on button "Ship" at bounding box center [784, 718] width 236 height 33
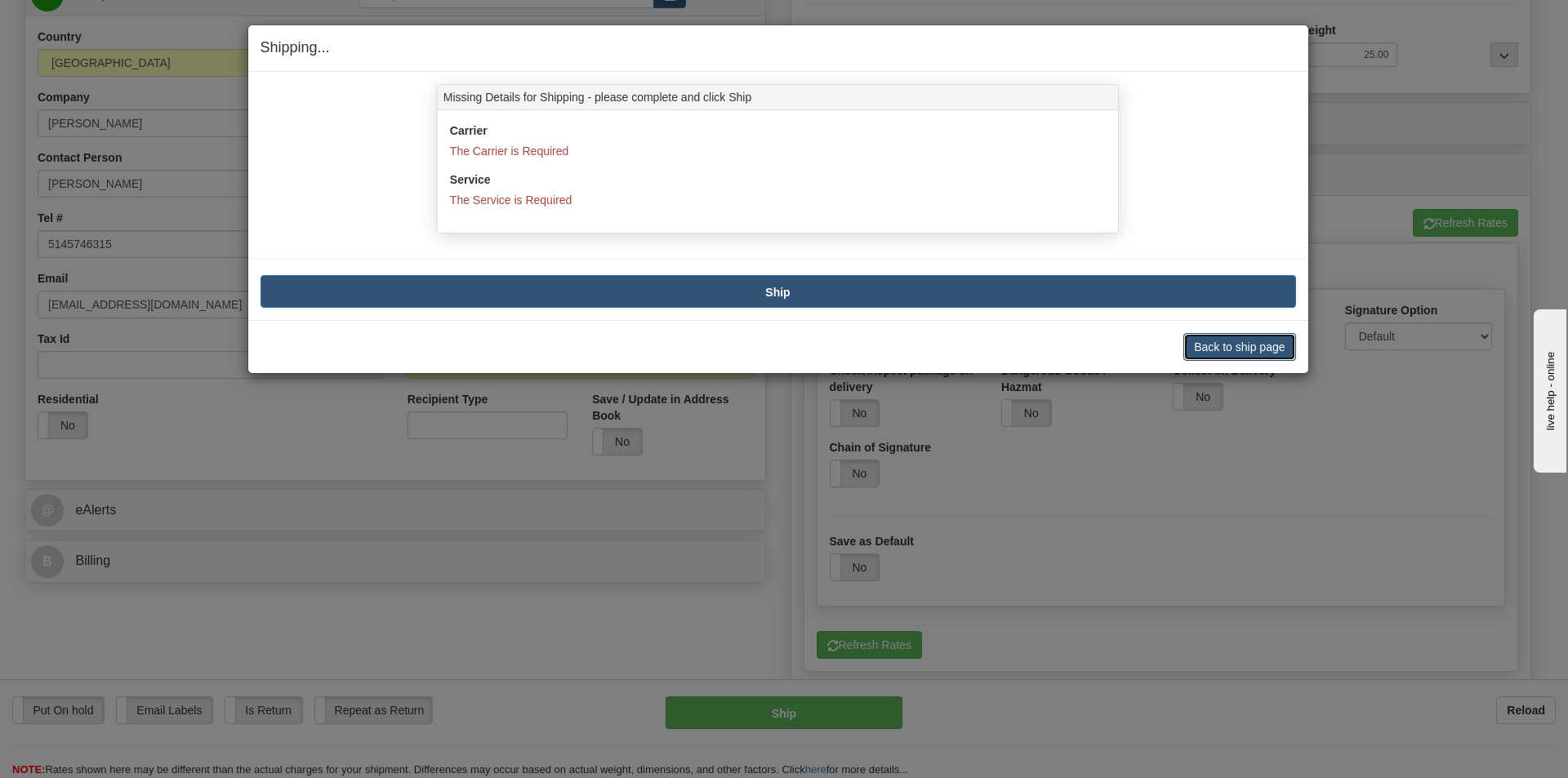
click at [1228, 356] on button "Back to ship page" at bounding box center [1239, 347] width 112 height 28
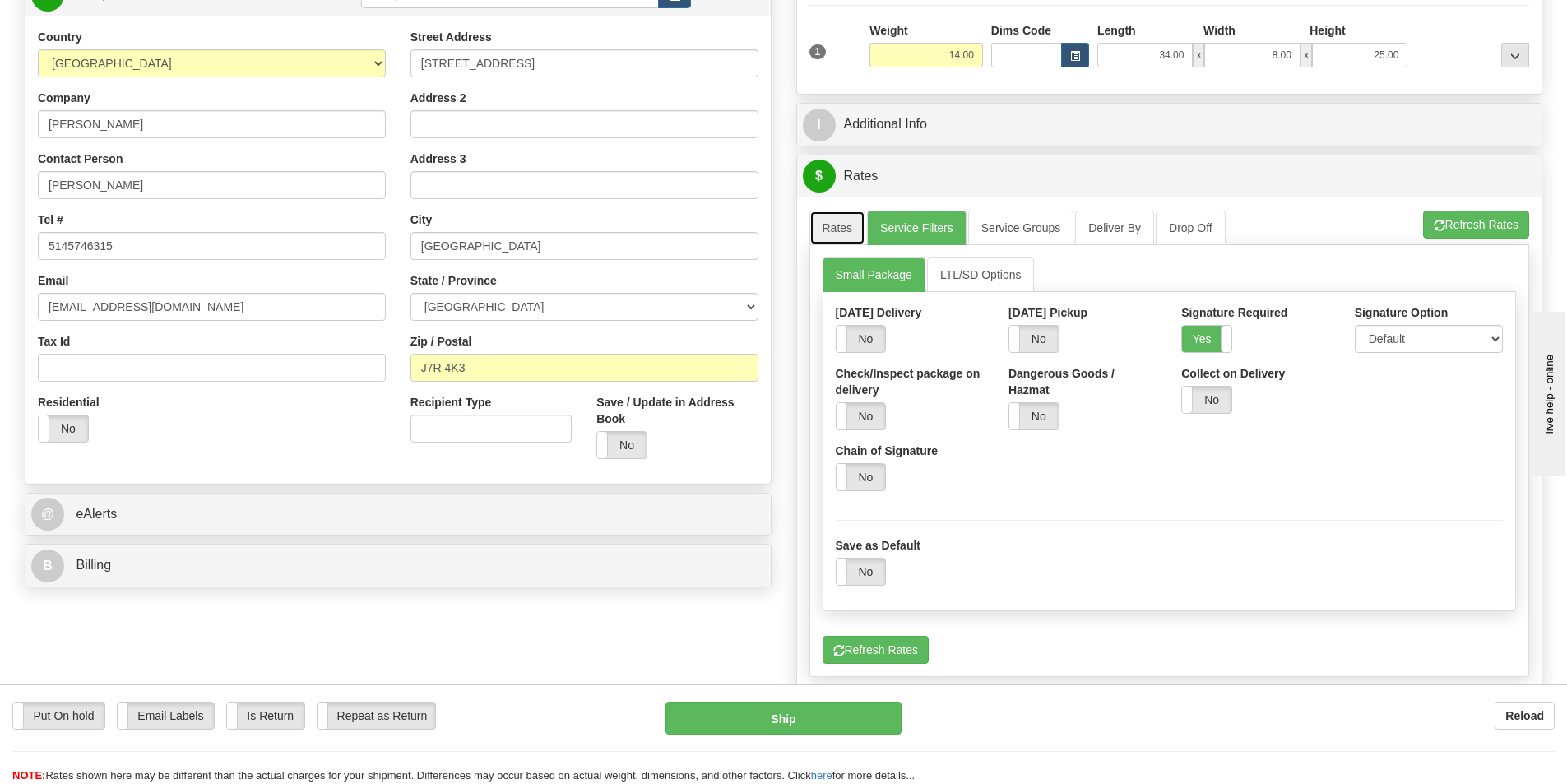
click at [849, 225] on link "Rates" at bounding box center [837, 228] width 56 height 35
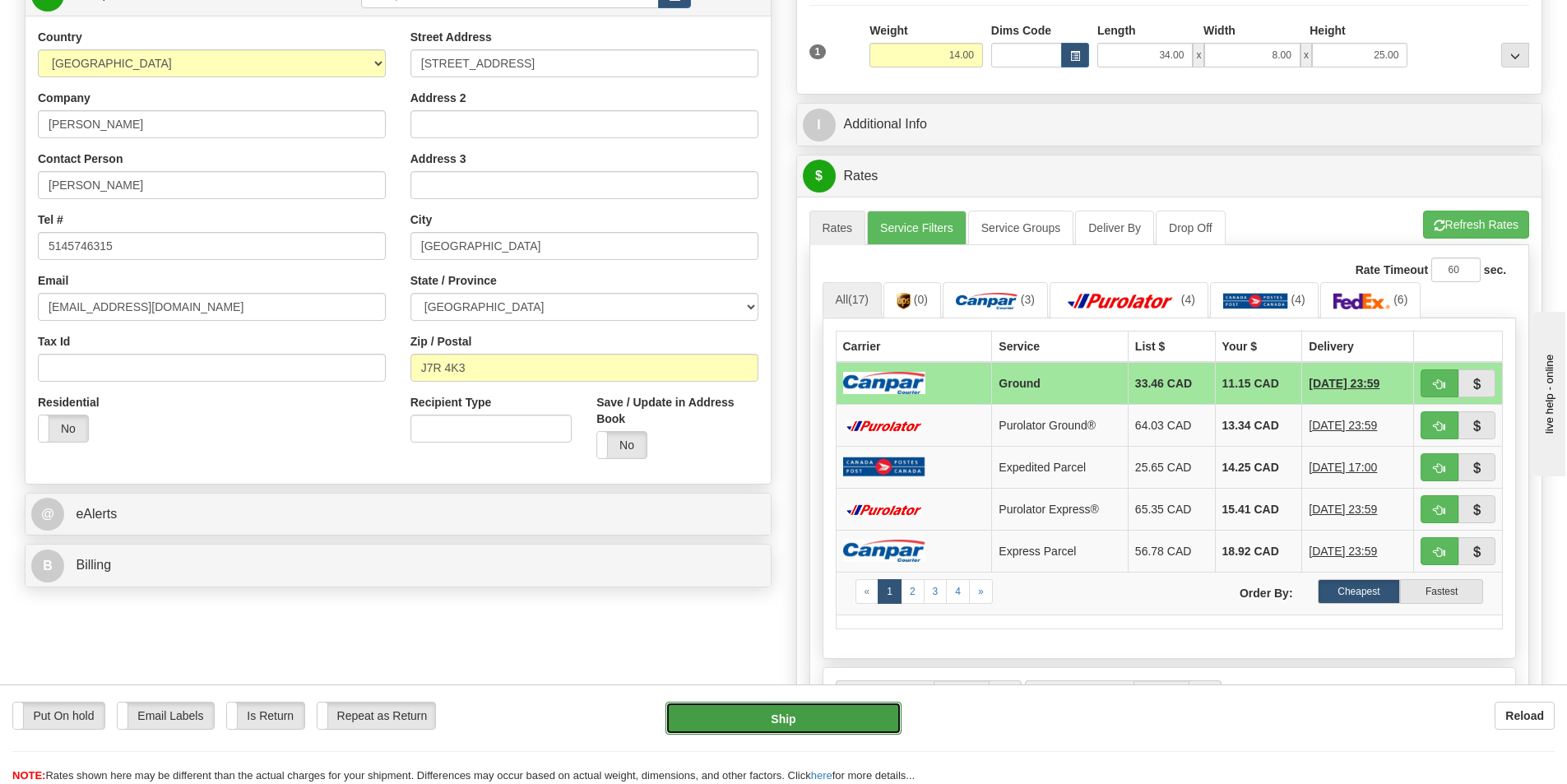
click at [803, 708] on button "Ship" at bounding box center [784, 718] width 236 height 33
type input "1"
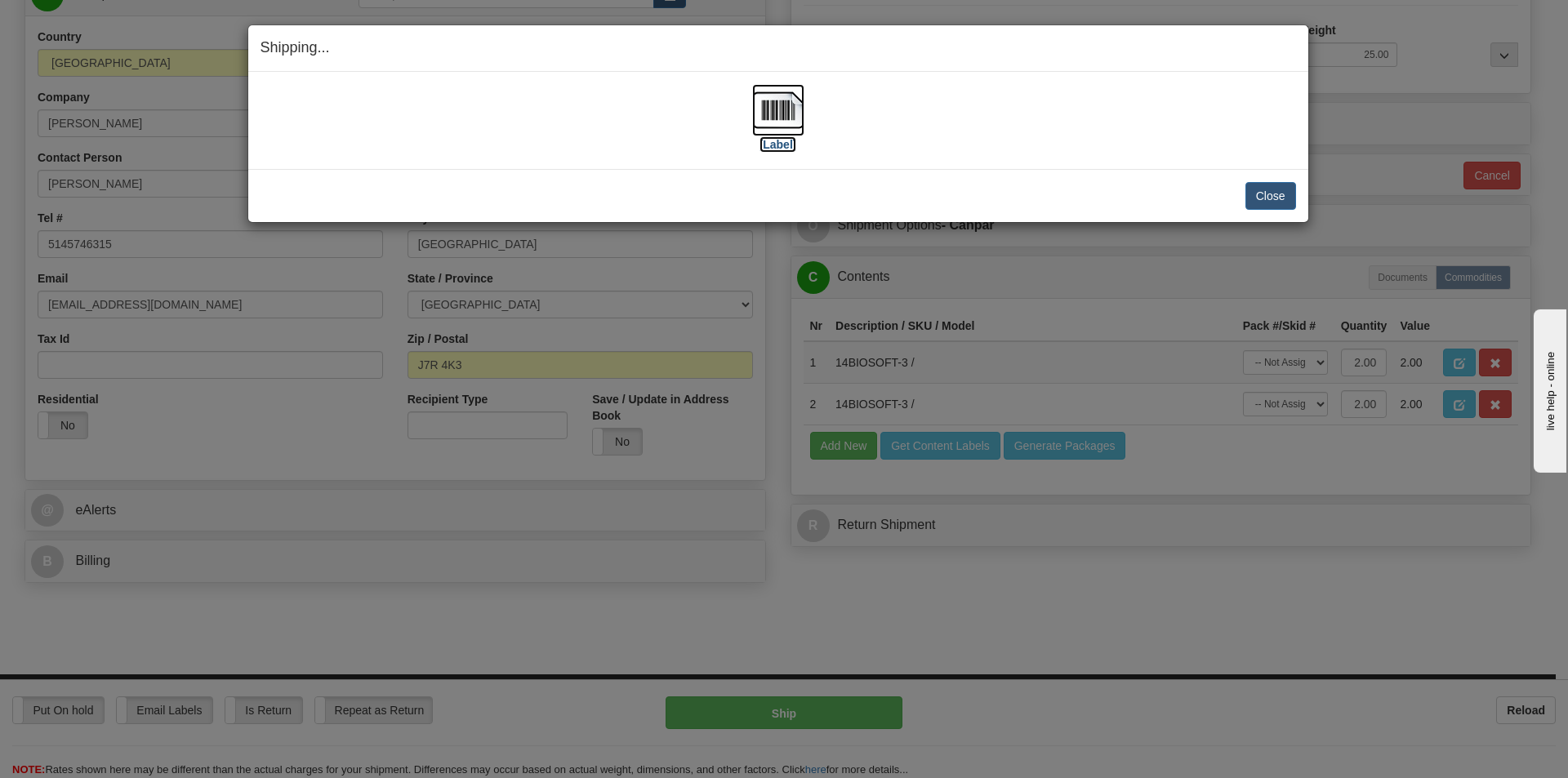
click at [789, 133] on img at bounding box center [778, 110] width 53 height 52
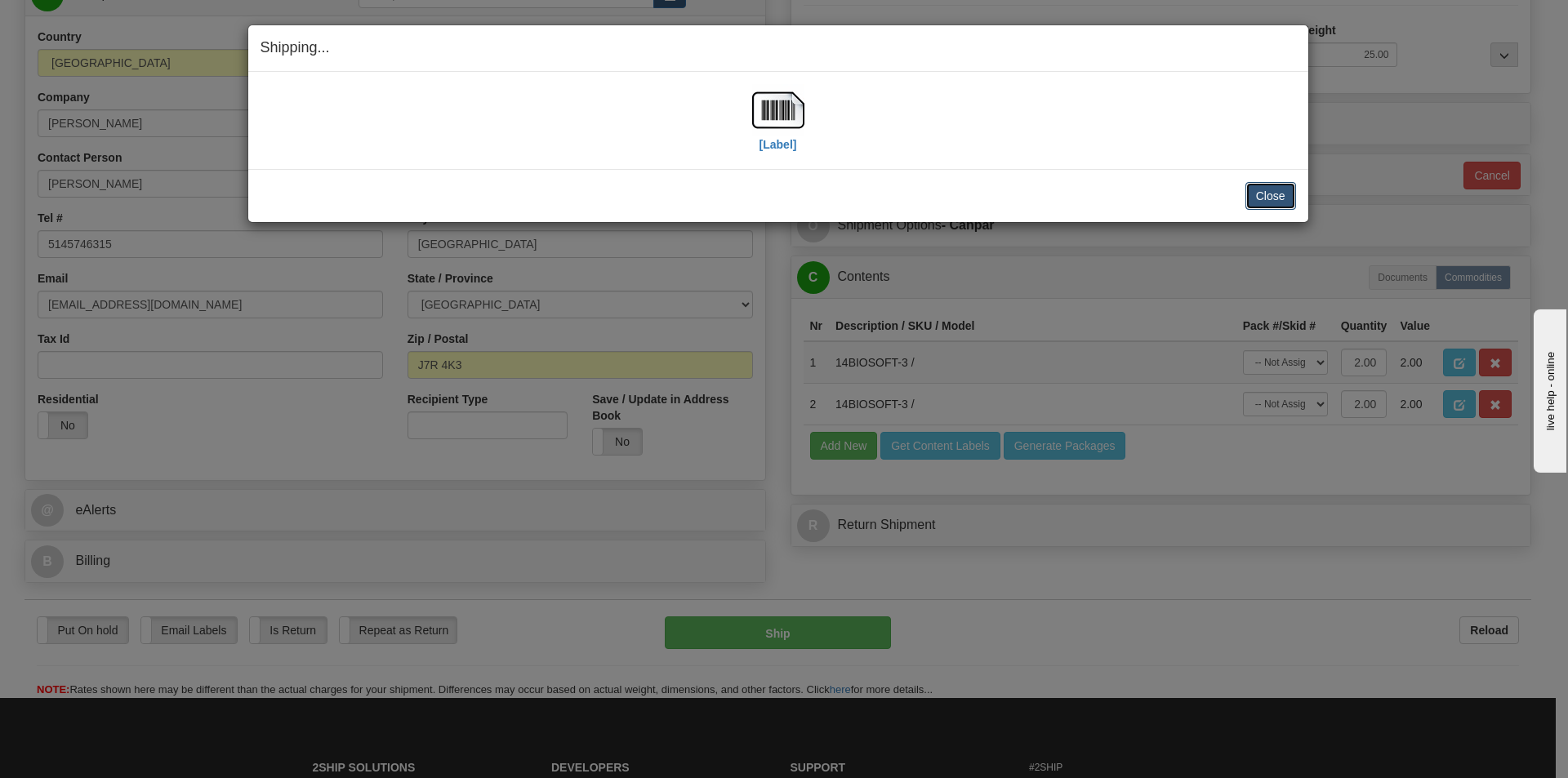
click at [1285, 195] on button "Close" at bounding box center [1270, 195] width 51 height 28
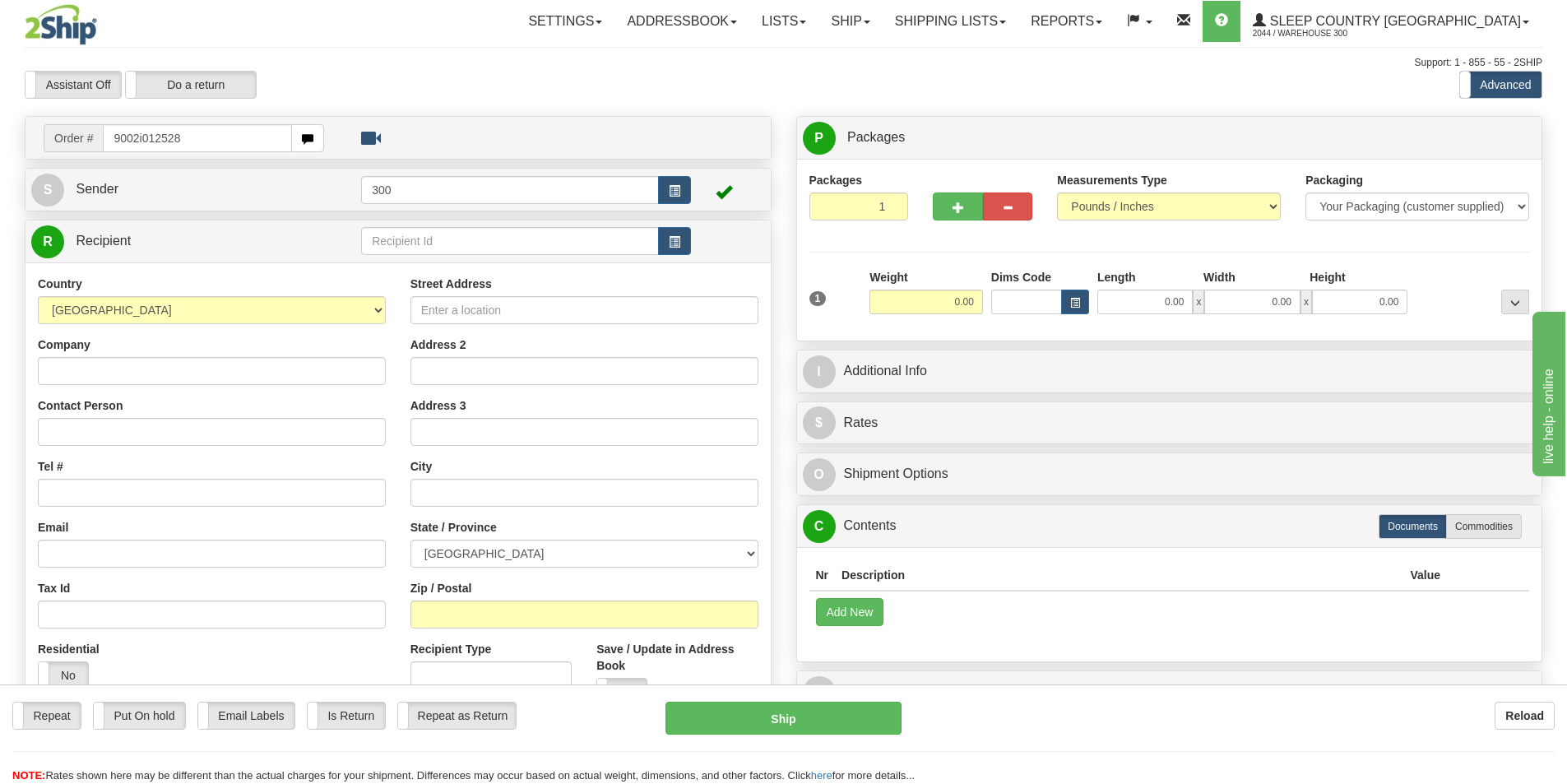
type input "9002i012528"
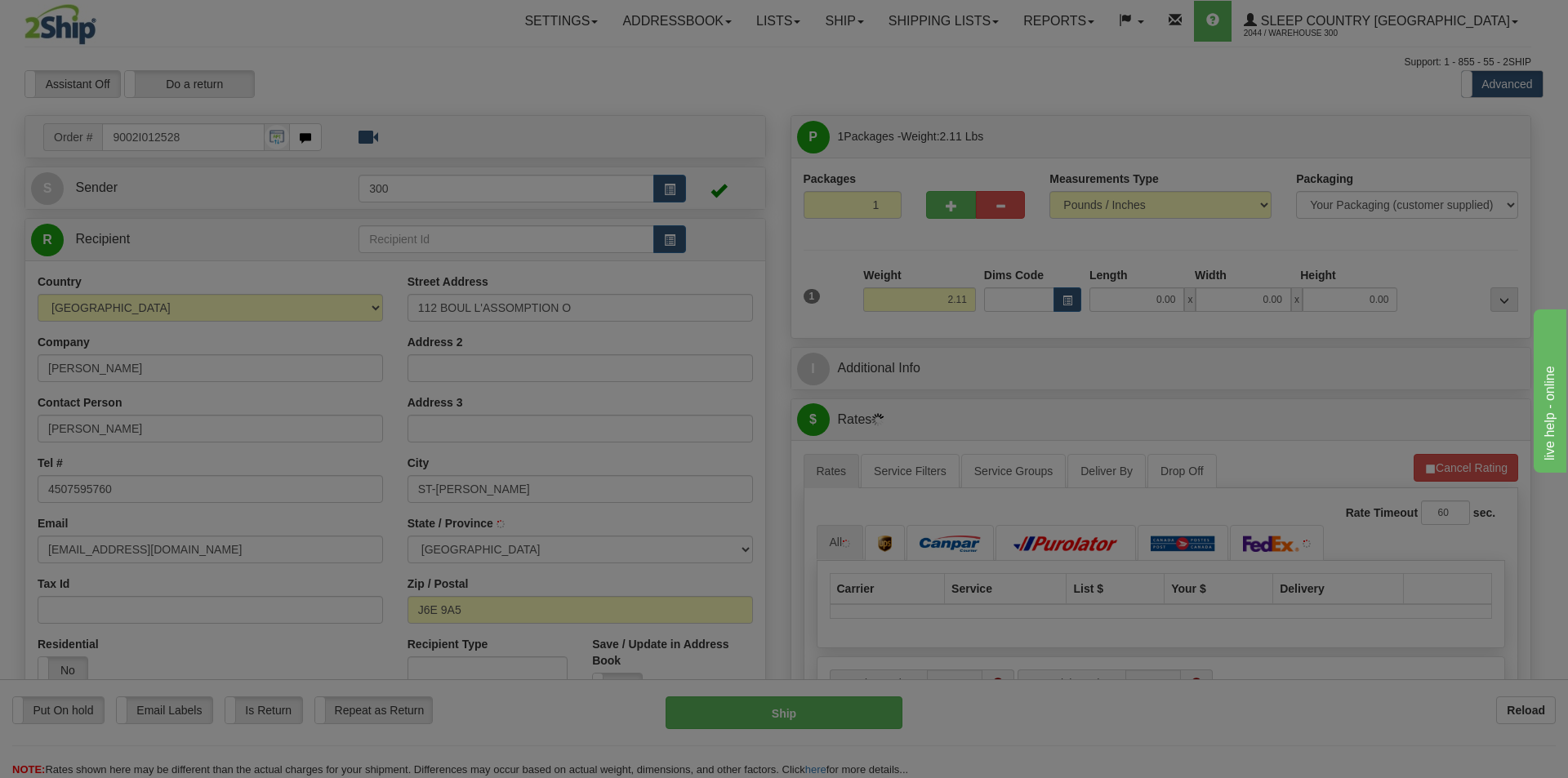
type input "SAINT-[PERSON_NAME]"
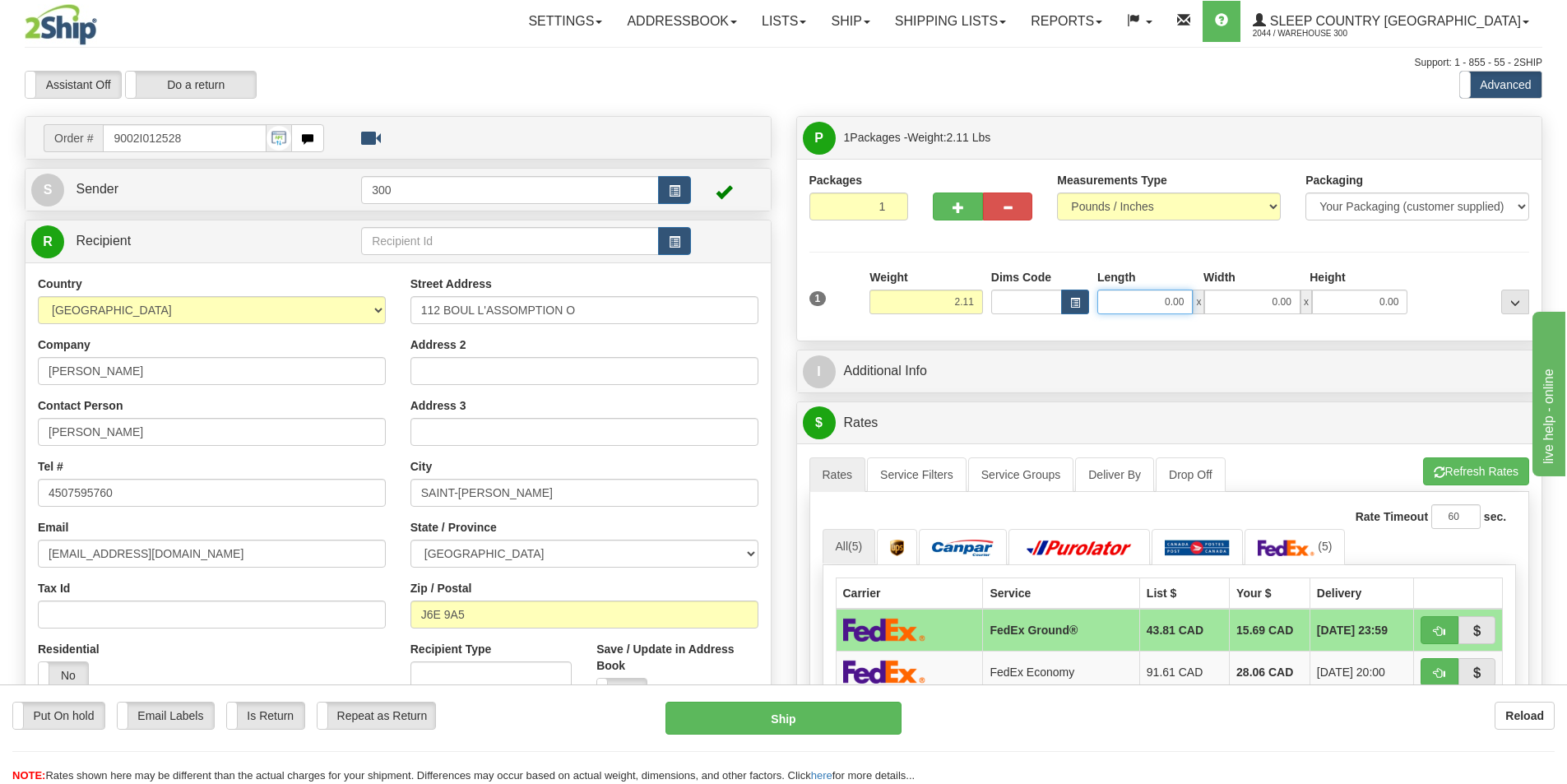
drag, startPoint x: 1172, startPoint y: 299, endPoint x: 1267, endPoint y: 310, distance: 95.6
click at [1267, 310] on div "0.00 x 0.00 x 0.00" at bounding box center [1252, 302] width 310 height 24
type input "0"
type input "8.00"
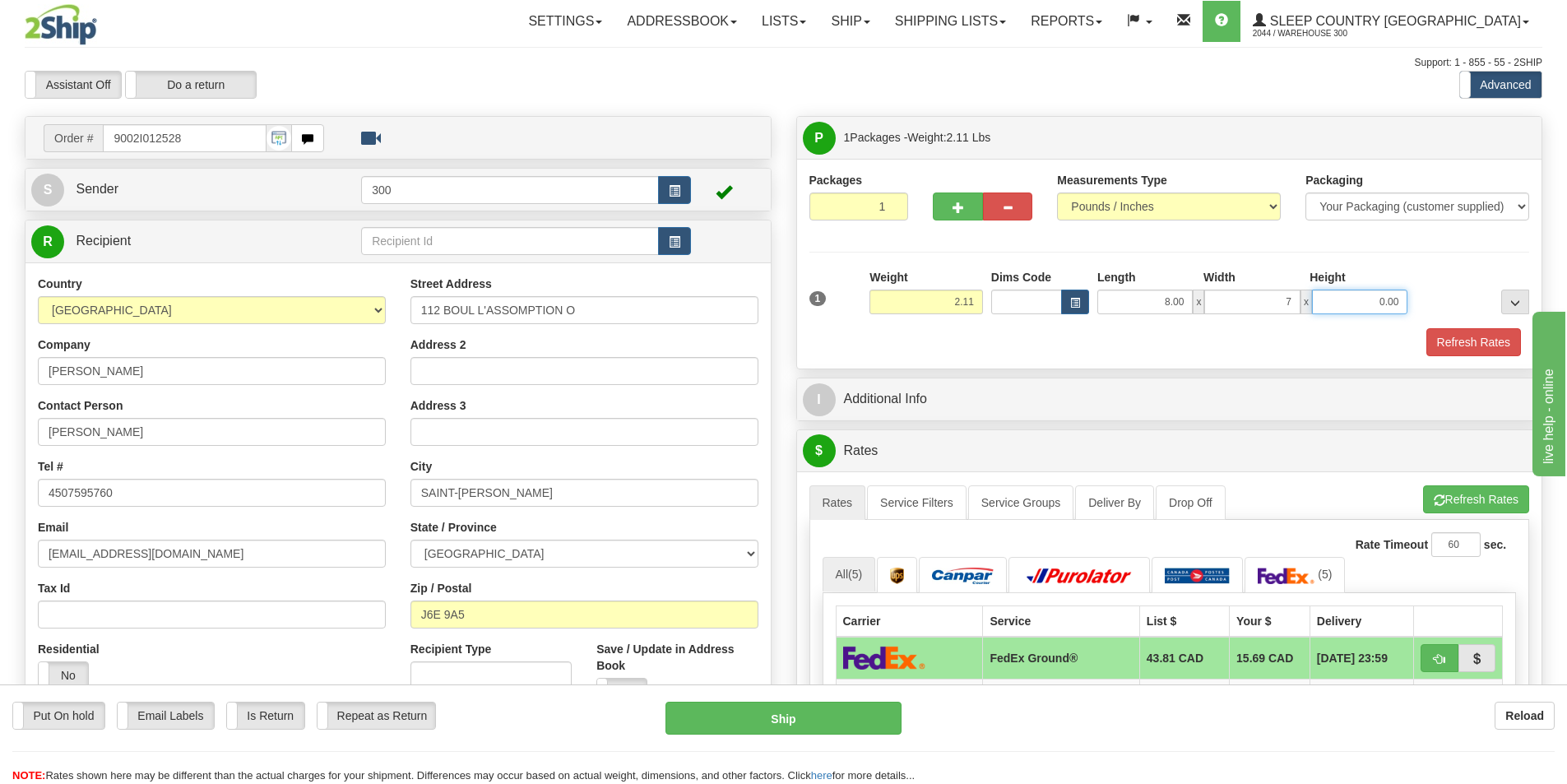
type input "7.00"
type input "6.00"
click at [1494, 341] on button "Refresh Rates" at bounding box center [1473, 342] width 95 height 28
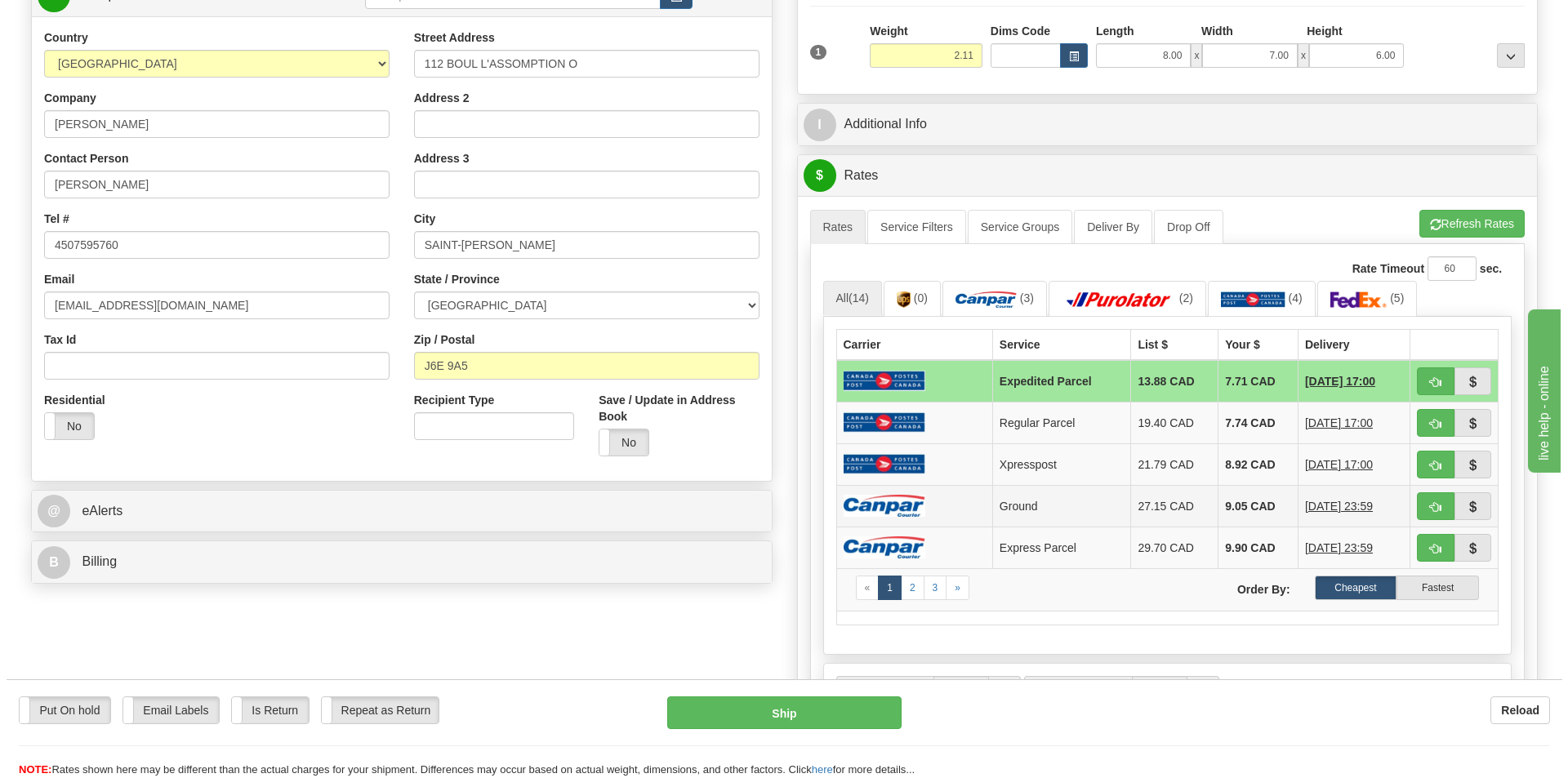
scroll to position [244, 0]
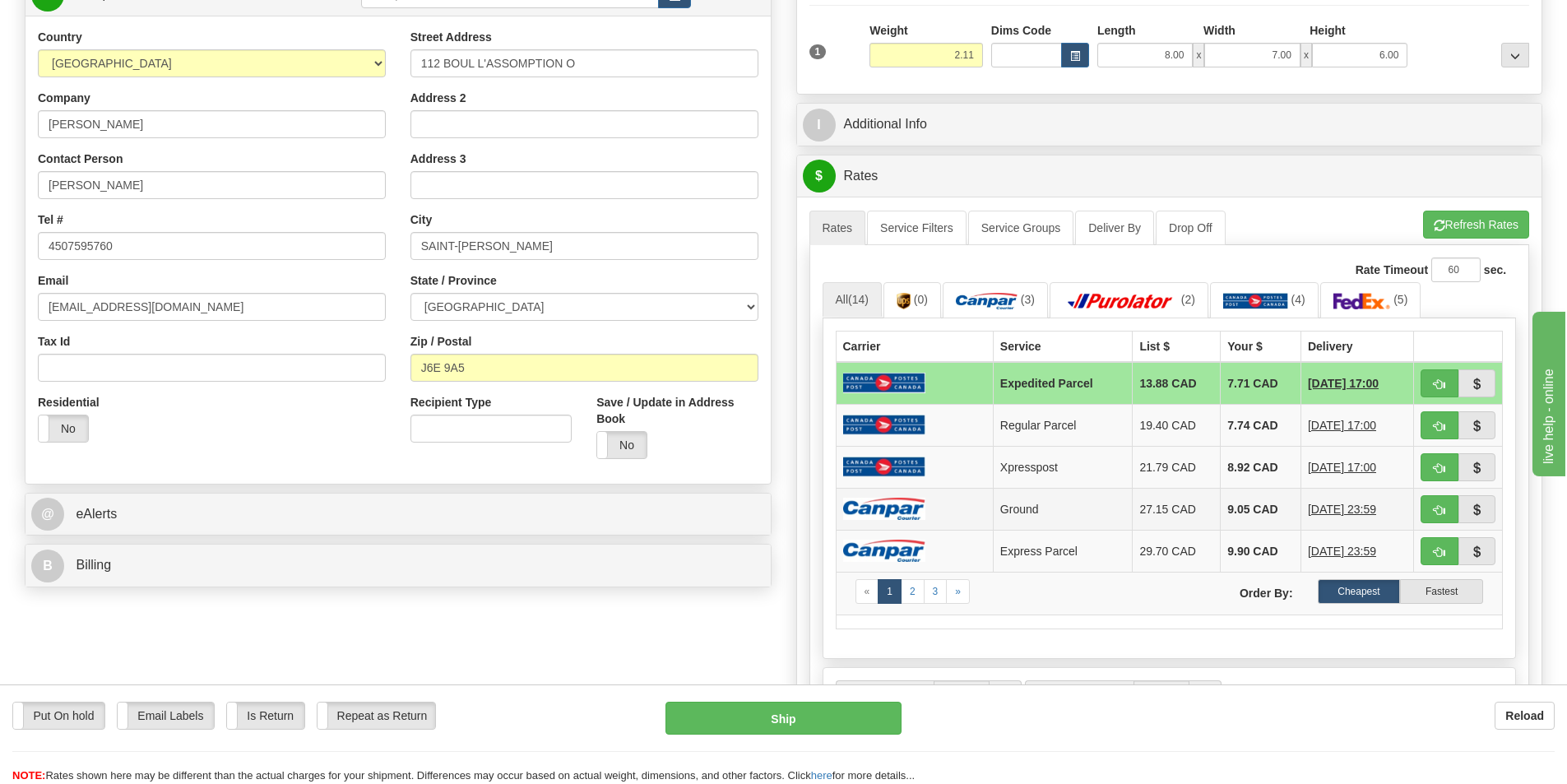
click at [929, 506] on td at bounding box center [914, 508] width 157 height 42
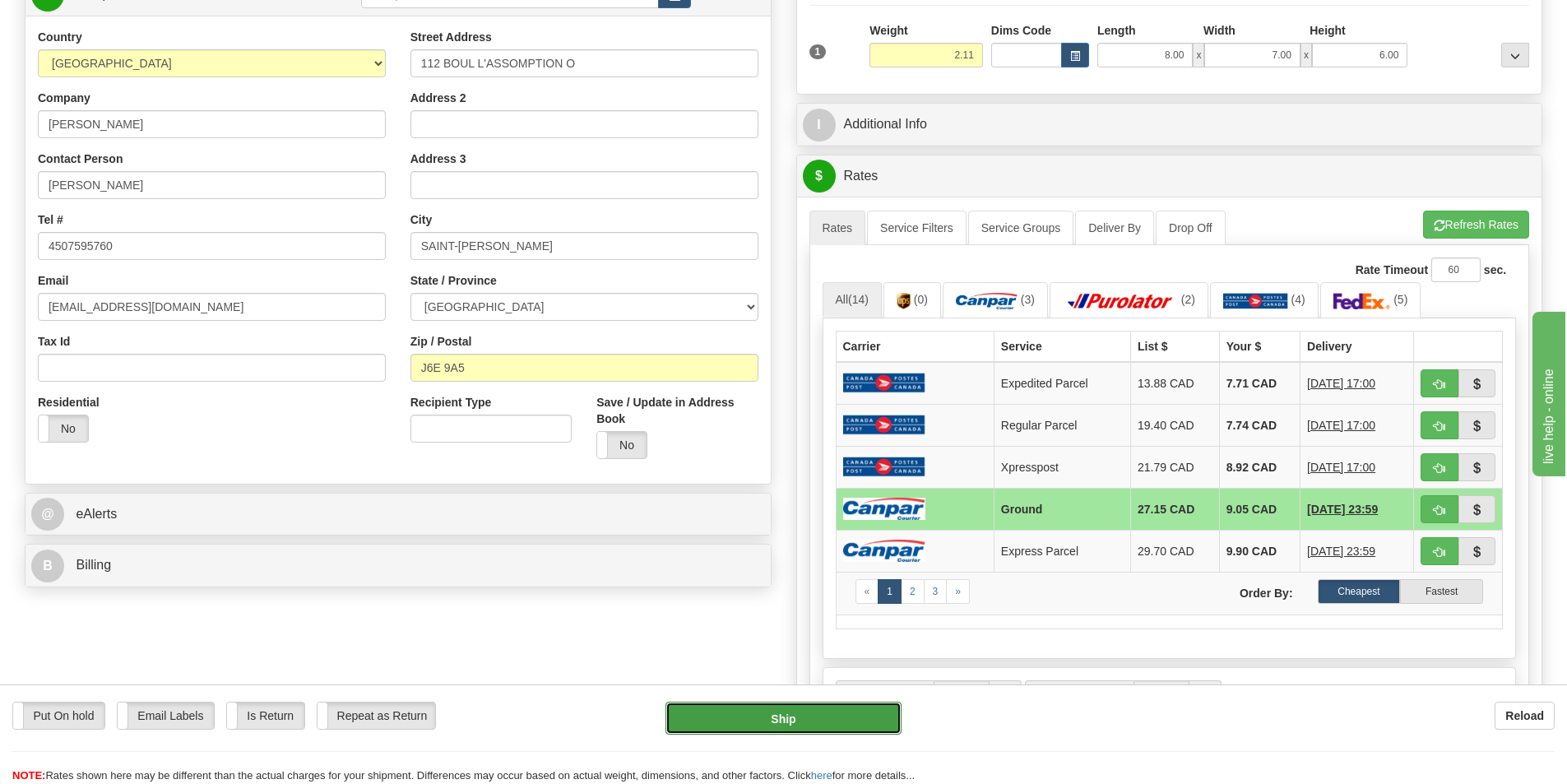
click at [771, 721] on button "Ship" at bounding box center [784, 718] width 236 height 33
type input "1"
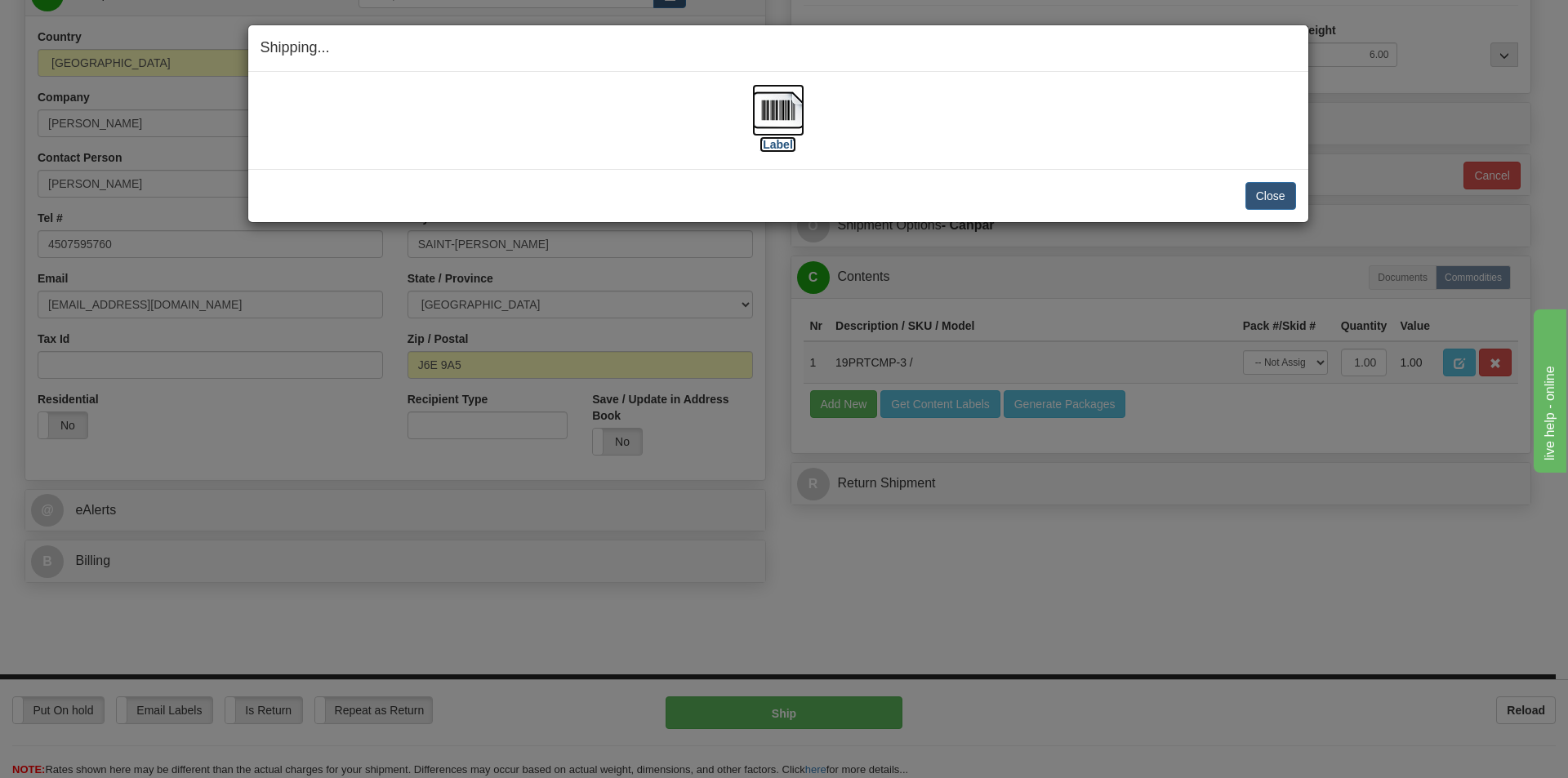
click at [773, 101] on img at bounding box center [778, 110] width 53 height 52
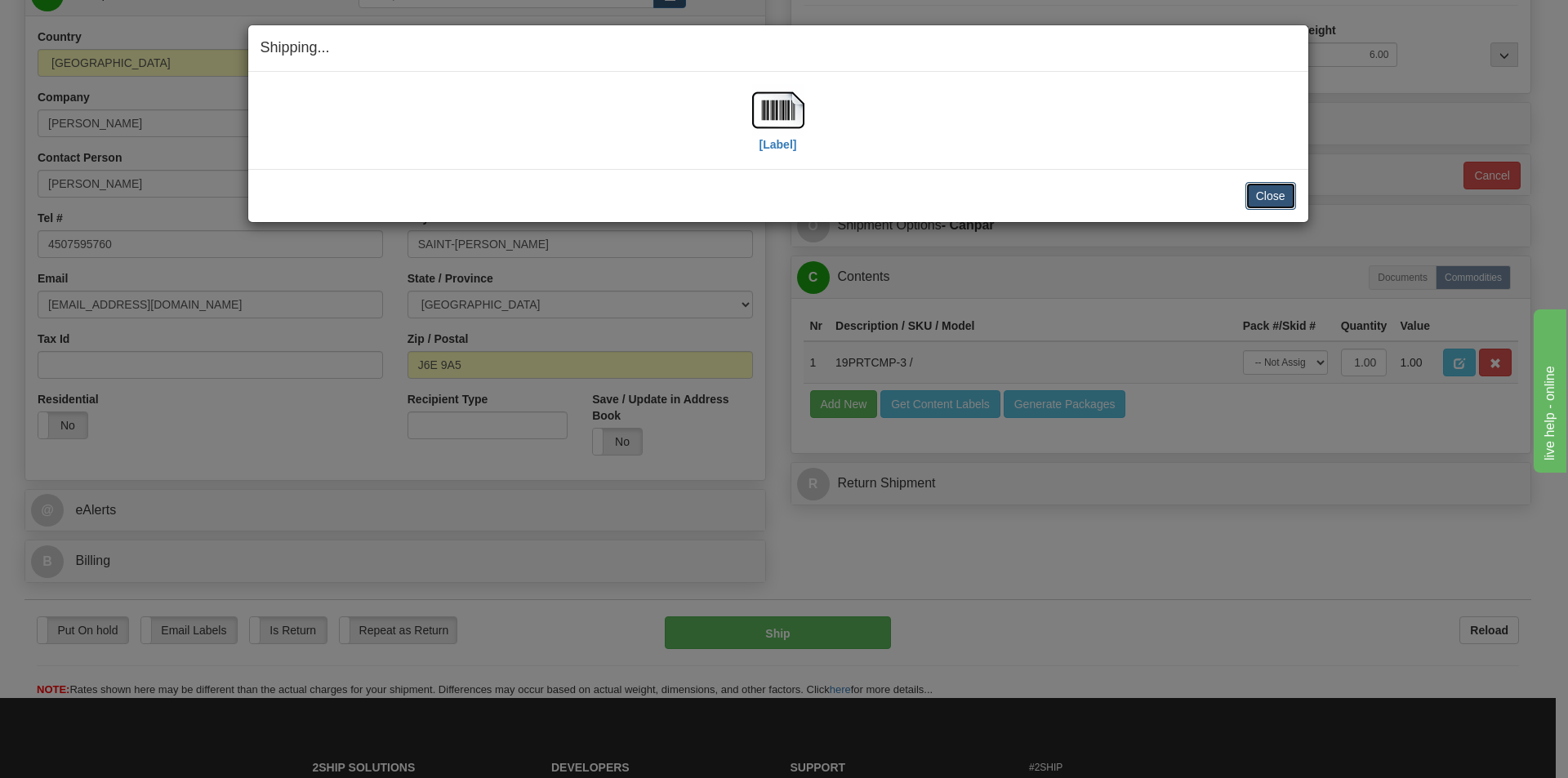
click at [1284, 189] on button "Close" at bounding box center [1270, 195] width 51 height 28
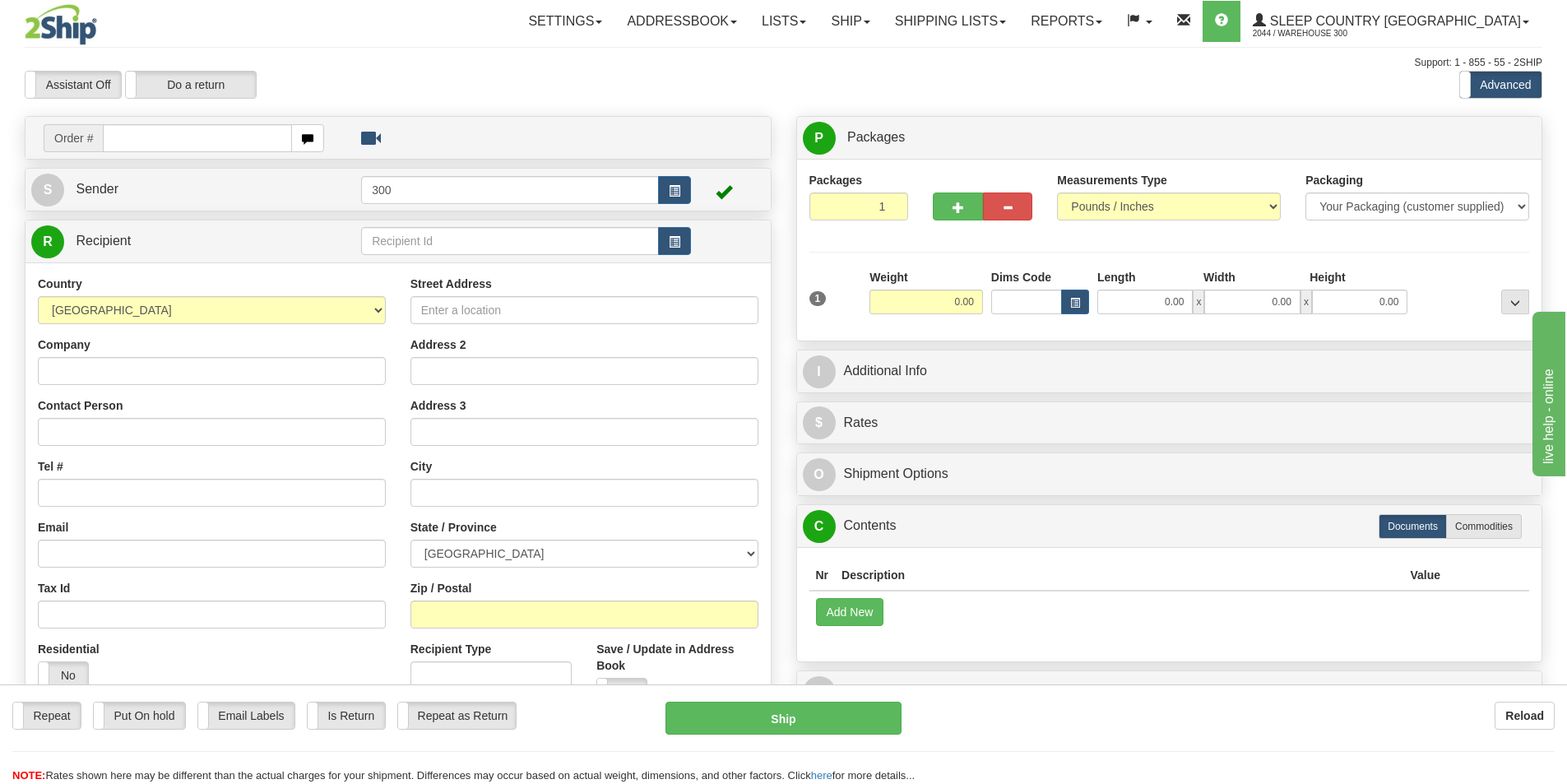
click at [205, 147] on input "text" at bounding box center [198, 138] width 189 height 28
type input "9002i013596"
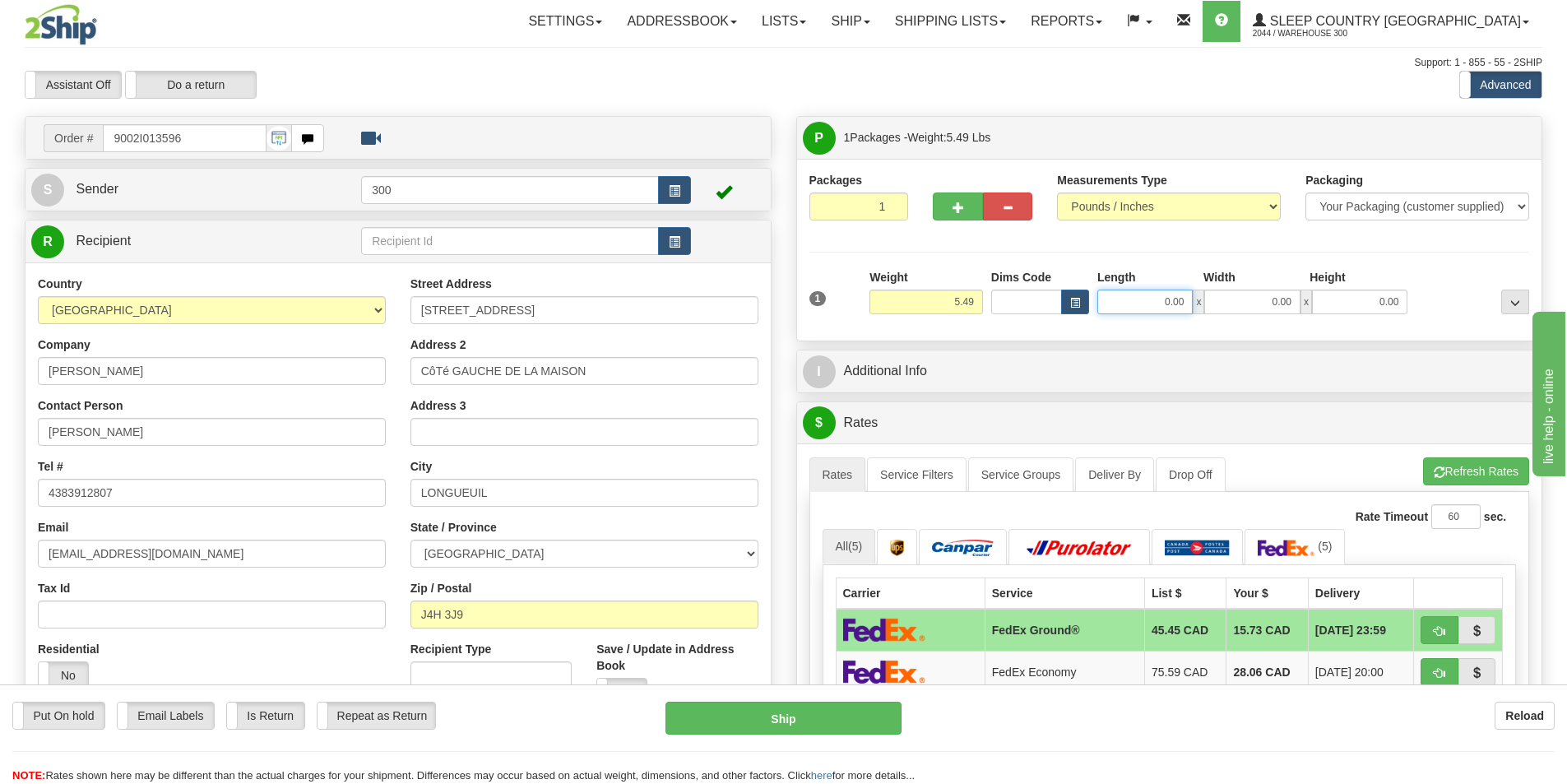
drag, startPoint x: 1158, startPoint y: 303, endPoint x: 1286, endPoint y: 293, distance: 128.4
click at [1286, 293] on div "0.00 x 0.00 x 0.00" at bounding box center [1252, 302] width 310 height 24
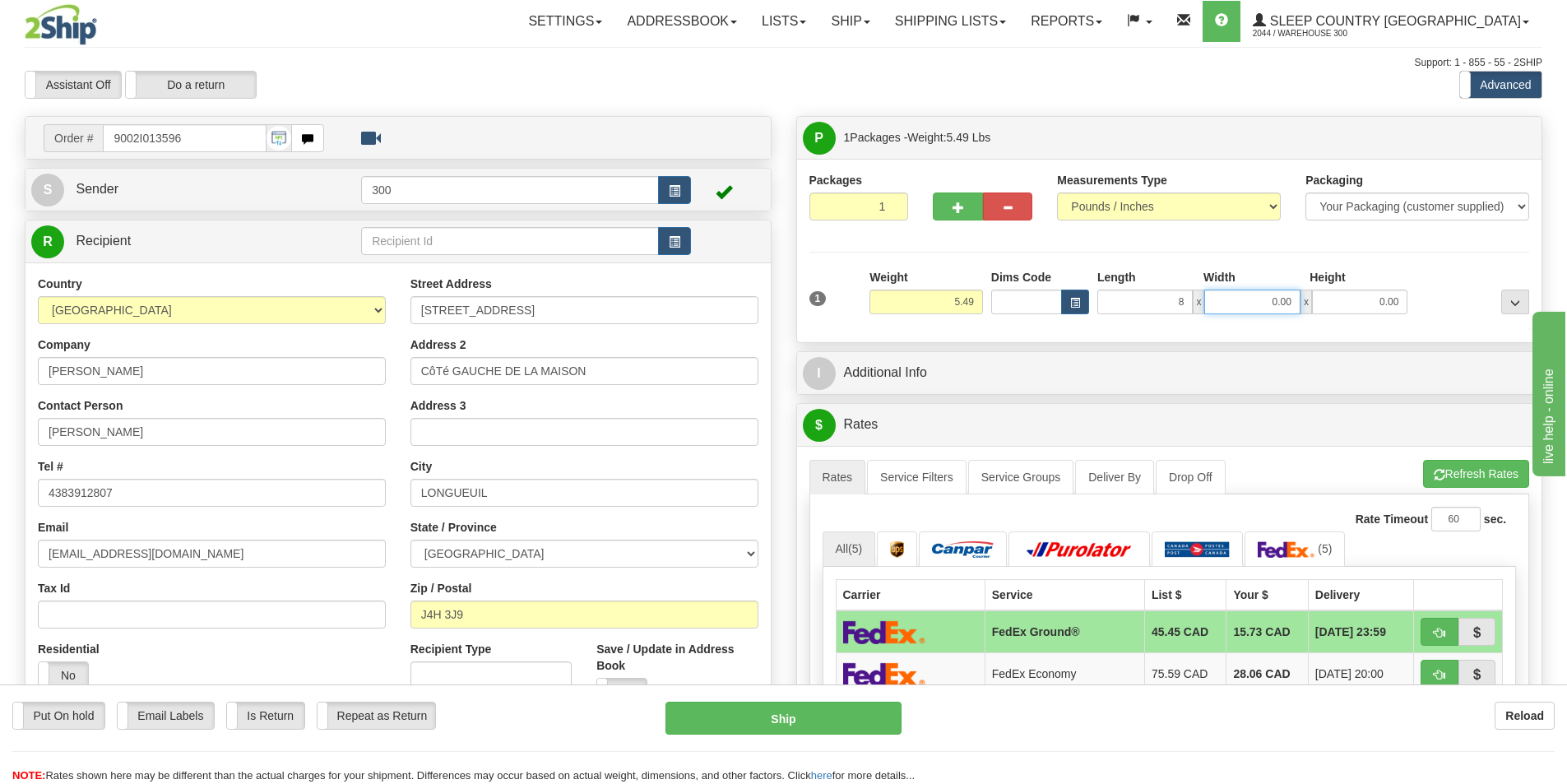
type input "8.00"
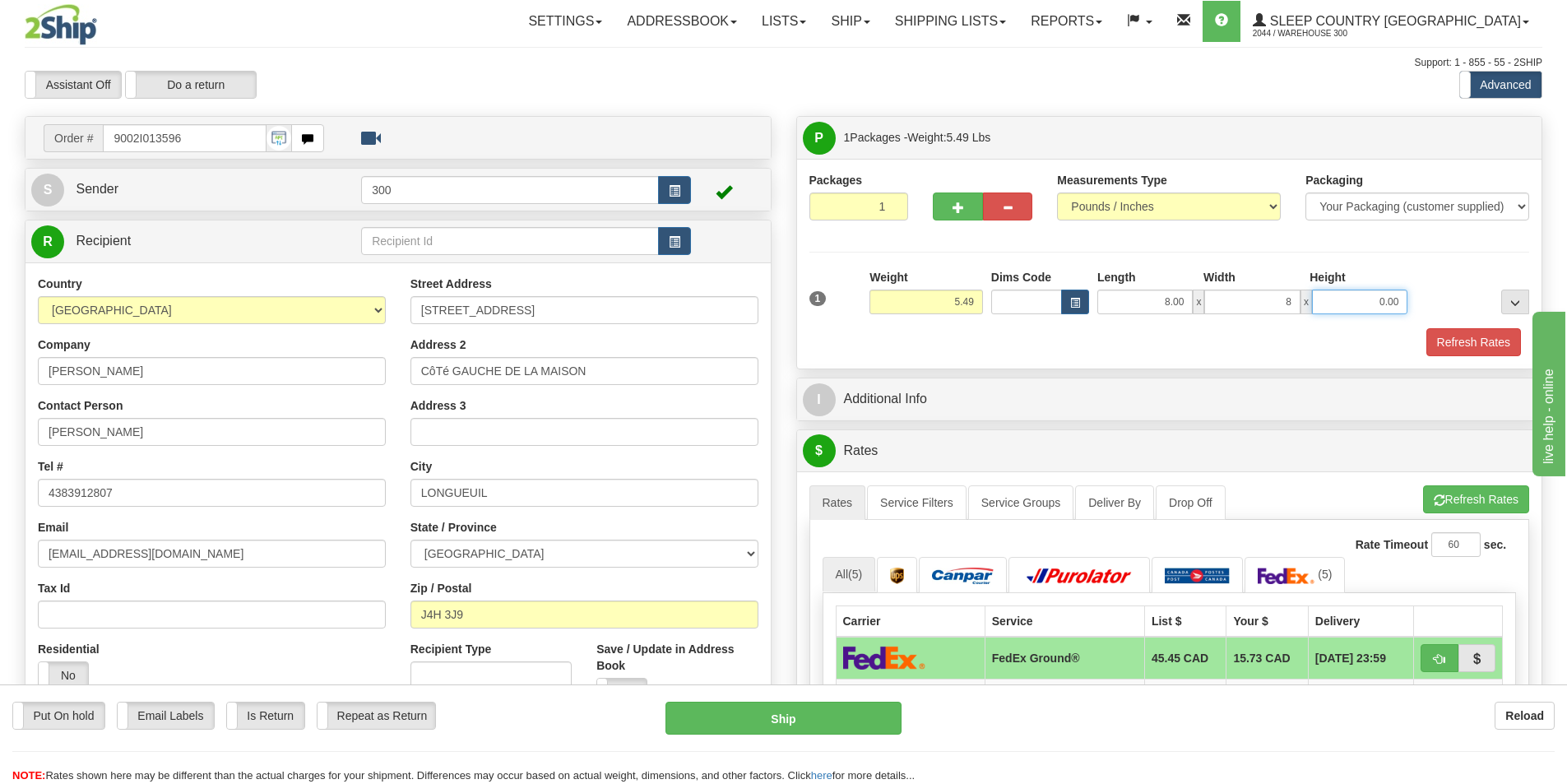
type input "8.00"
type input "16.00"
click at [1485, 344] on button "Refresh Rates" at bounding box center [1473, 342] width 95 height 28
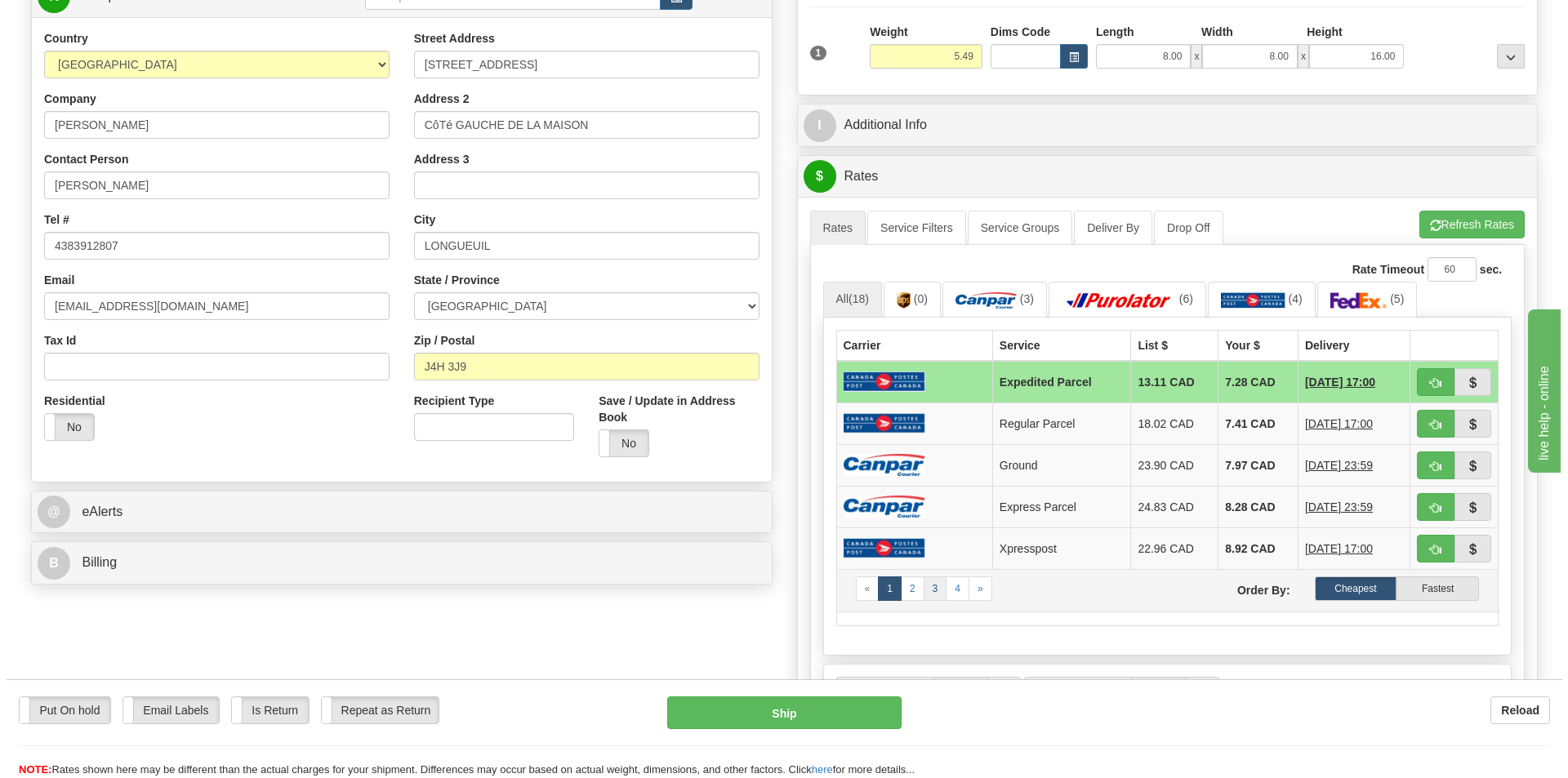
scroll to position [244, 0]
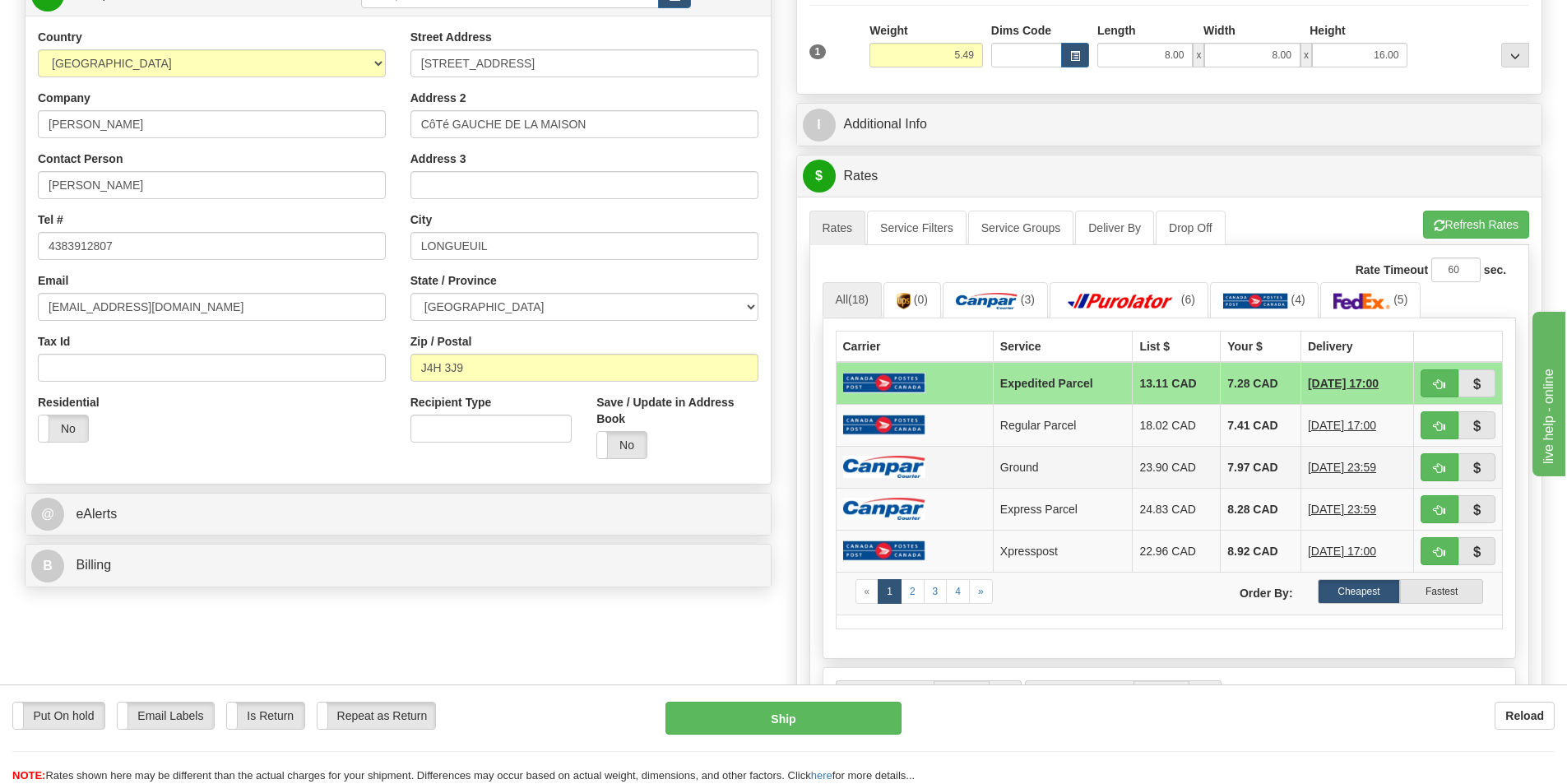
click at [1245, 472] on td "7.97 CAD" at bounding box center [1261, 467] width 81 height 42
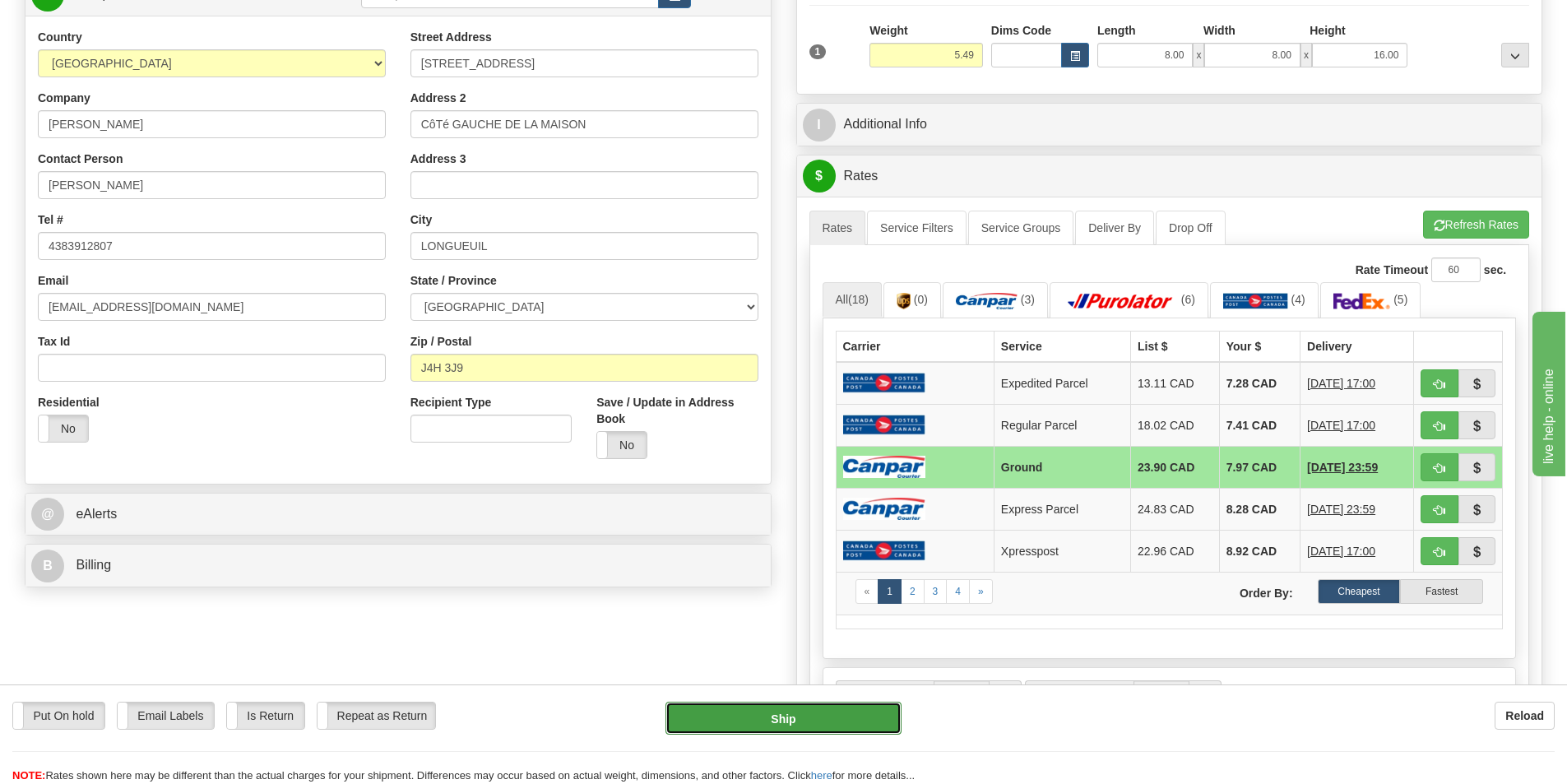
click at [820, 715] on button "Ship" at bounding box center [784, 718] width 236 height 33
type input "1"
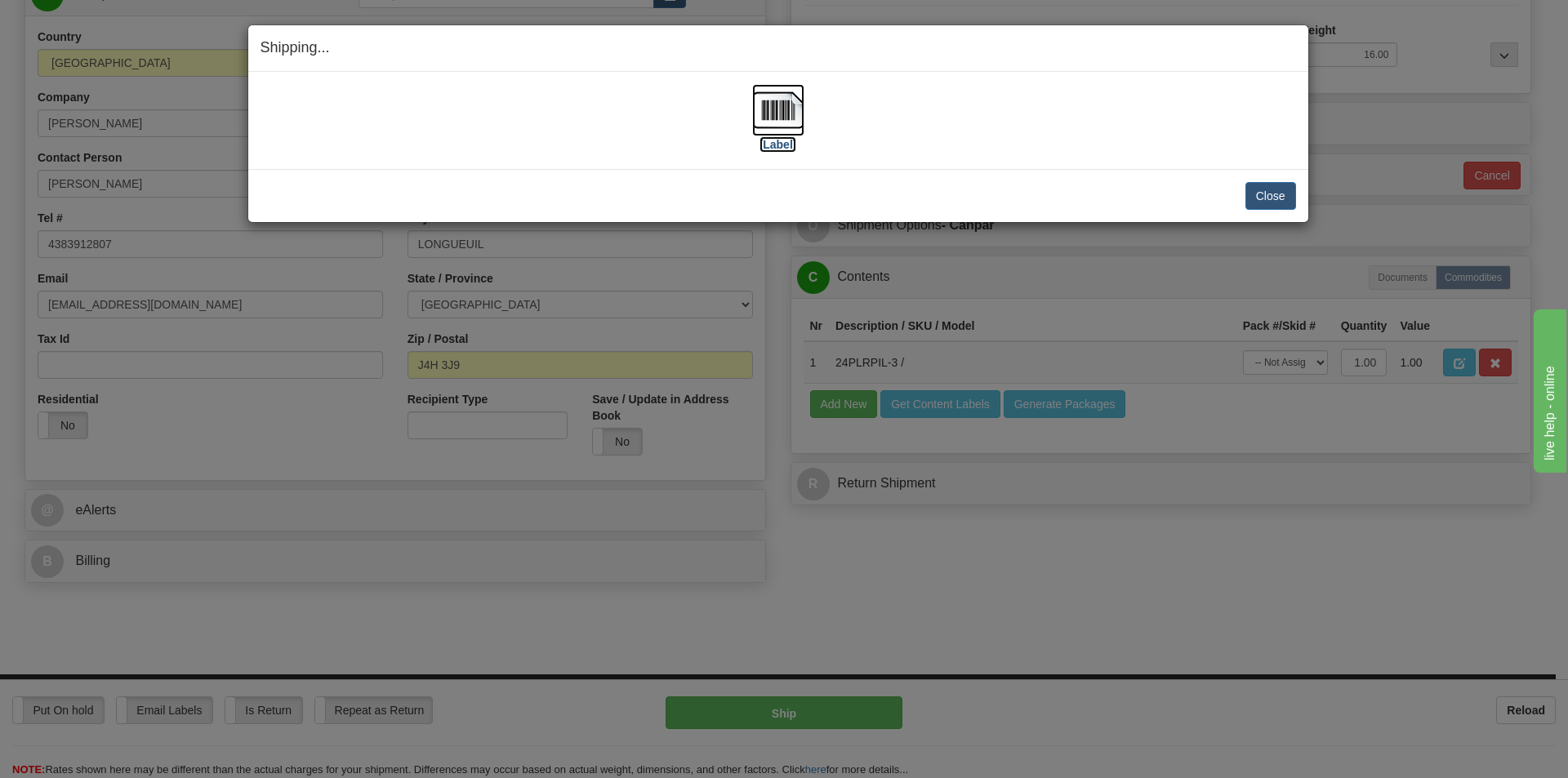
click at [781, 119] on img at bounding box center [778, 110] width 53 height 52
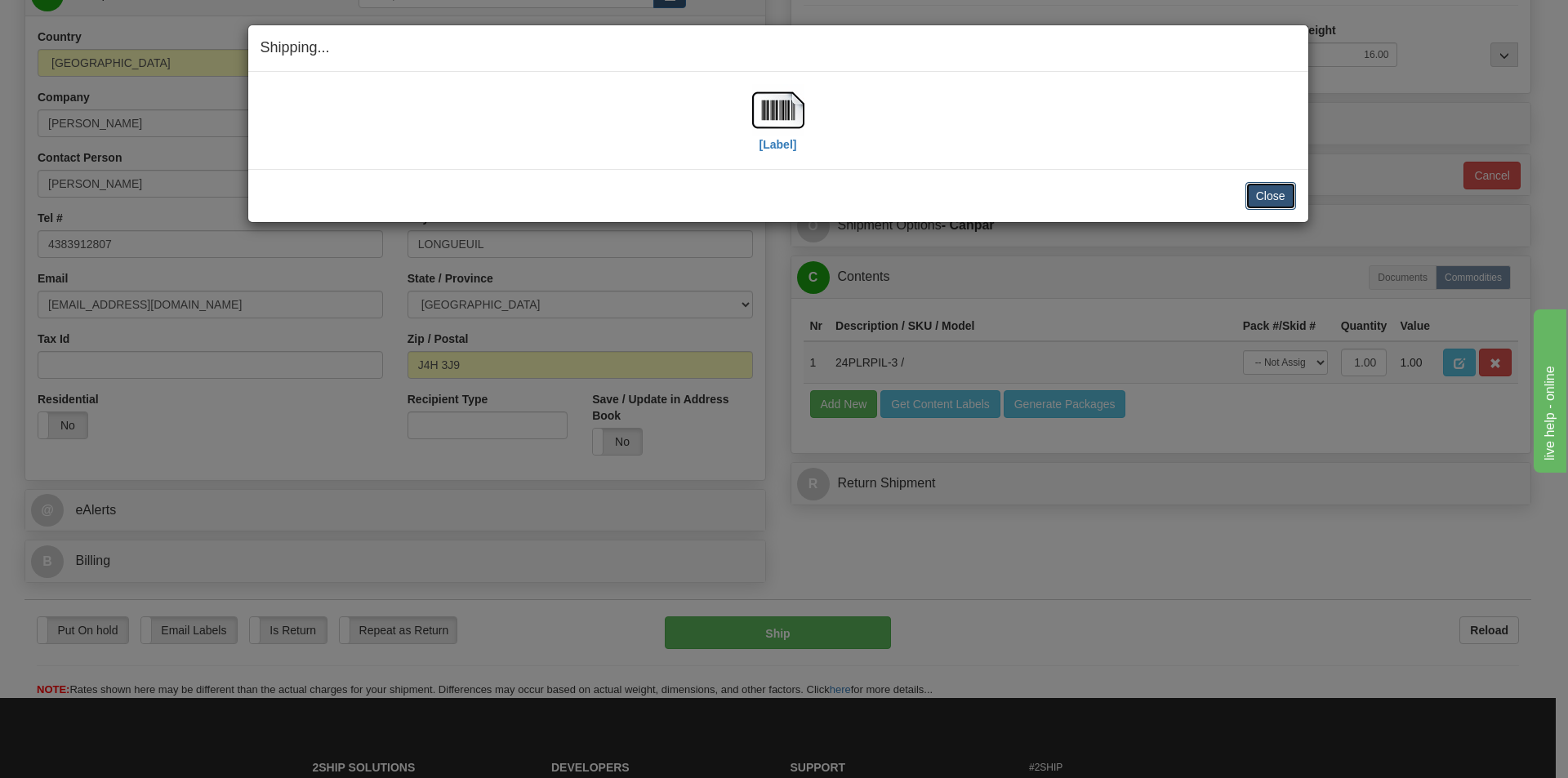
click at [1288, 200] on button "Close" at bounding box center [1270, 195] width 51 height 28
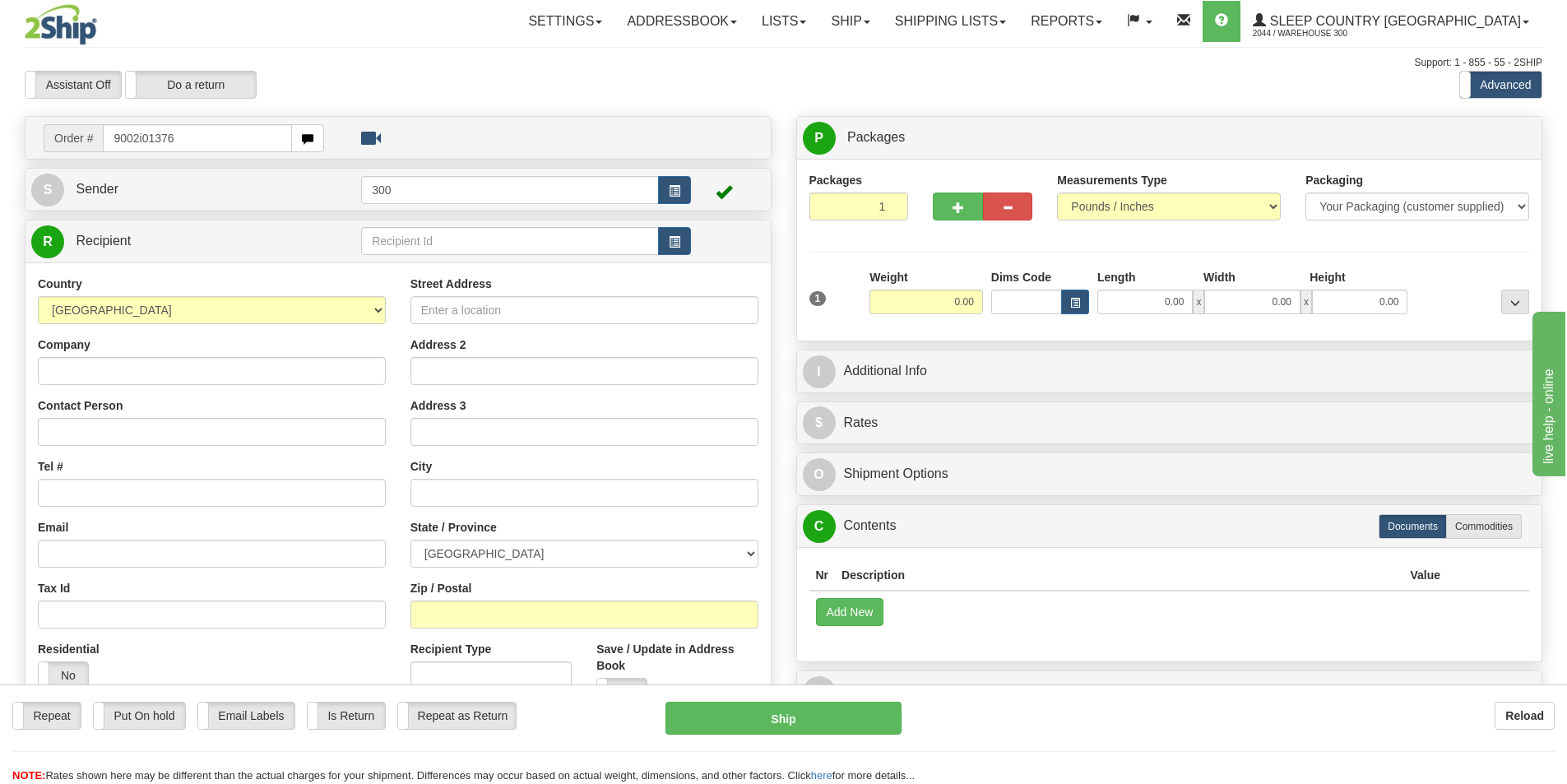
type input "9002i013763"
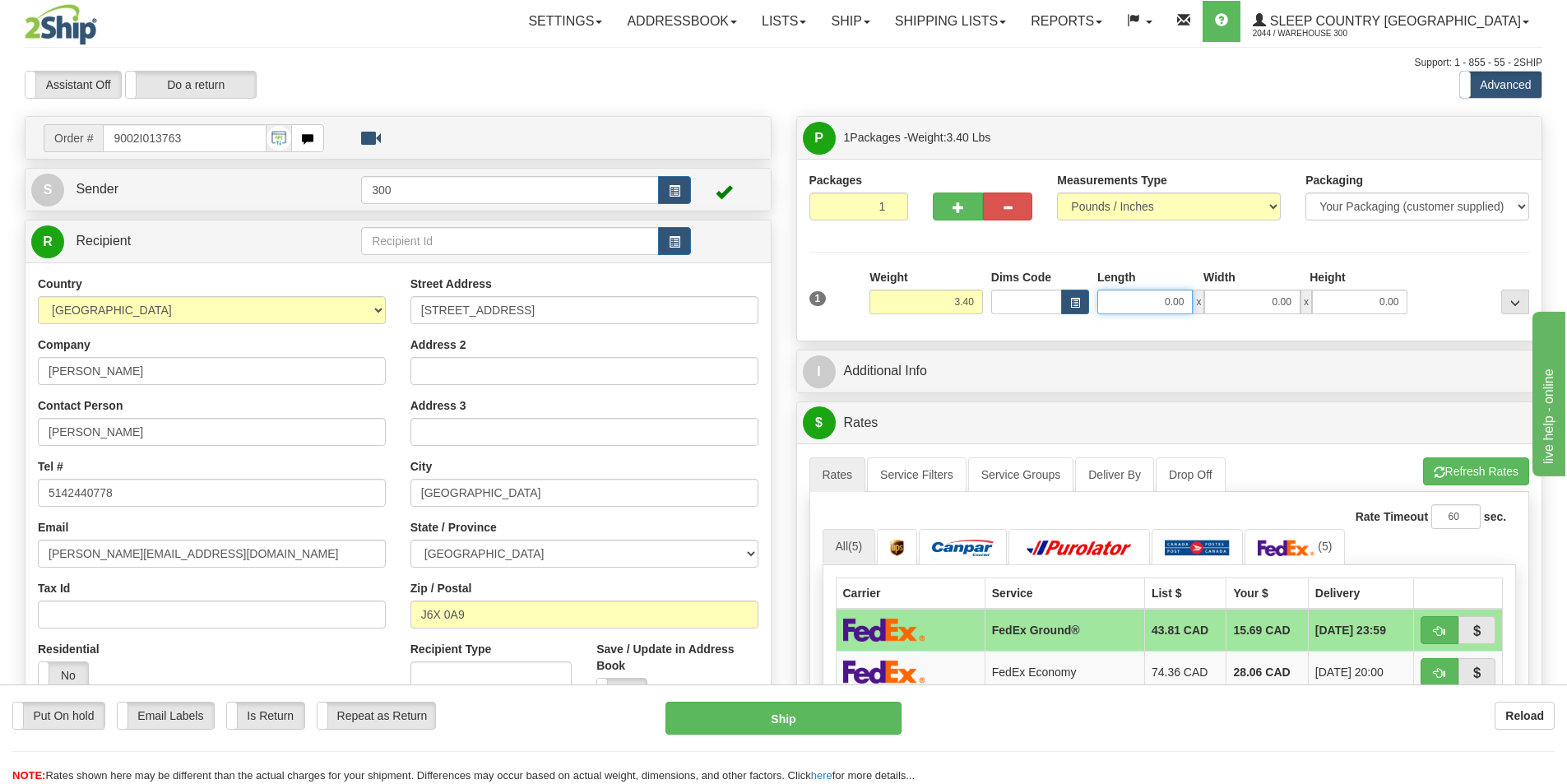
drag, startPoint x: 1159, startPoint y: 304, endPoint x: 1328, endPoint y: 324, distance: 170.2
click at [1303, 317] on div "1 Weight 3.40 Dims Code 0.00" at bounding box center [1170, 297] width 729 height 58
type input "7.00"
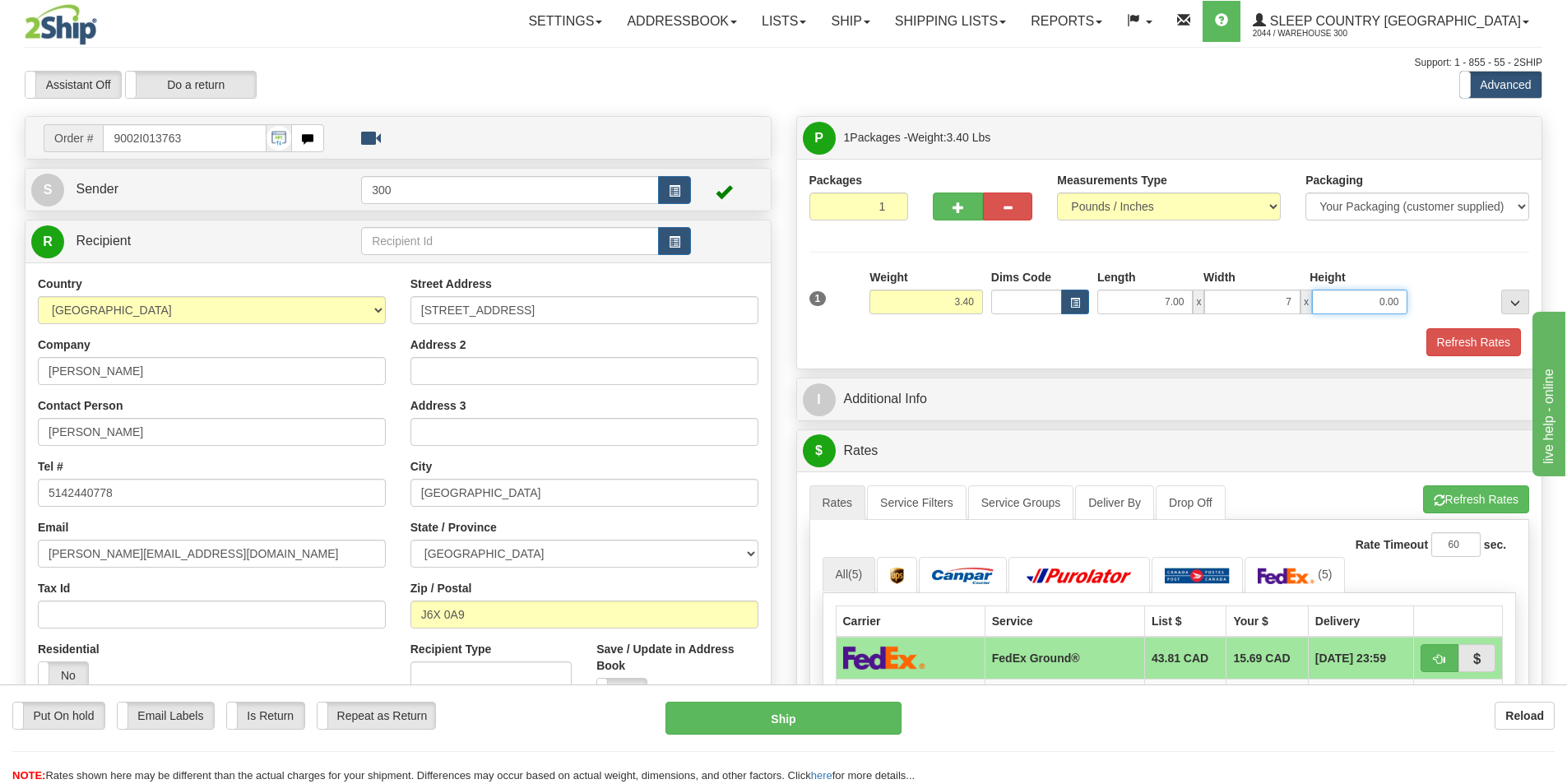
type input "7.00"
type input "14.00"
click at [1463, 329] on button "Refresh Rates" at bounding box center [1473, 342] width 95 height 28
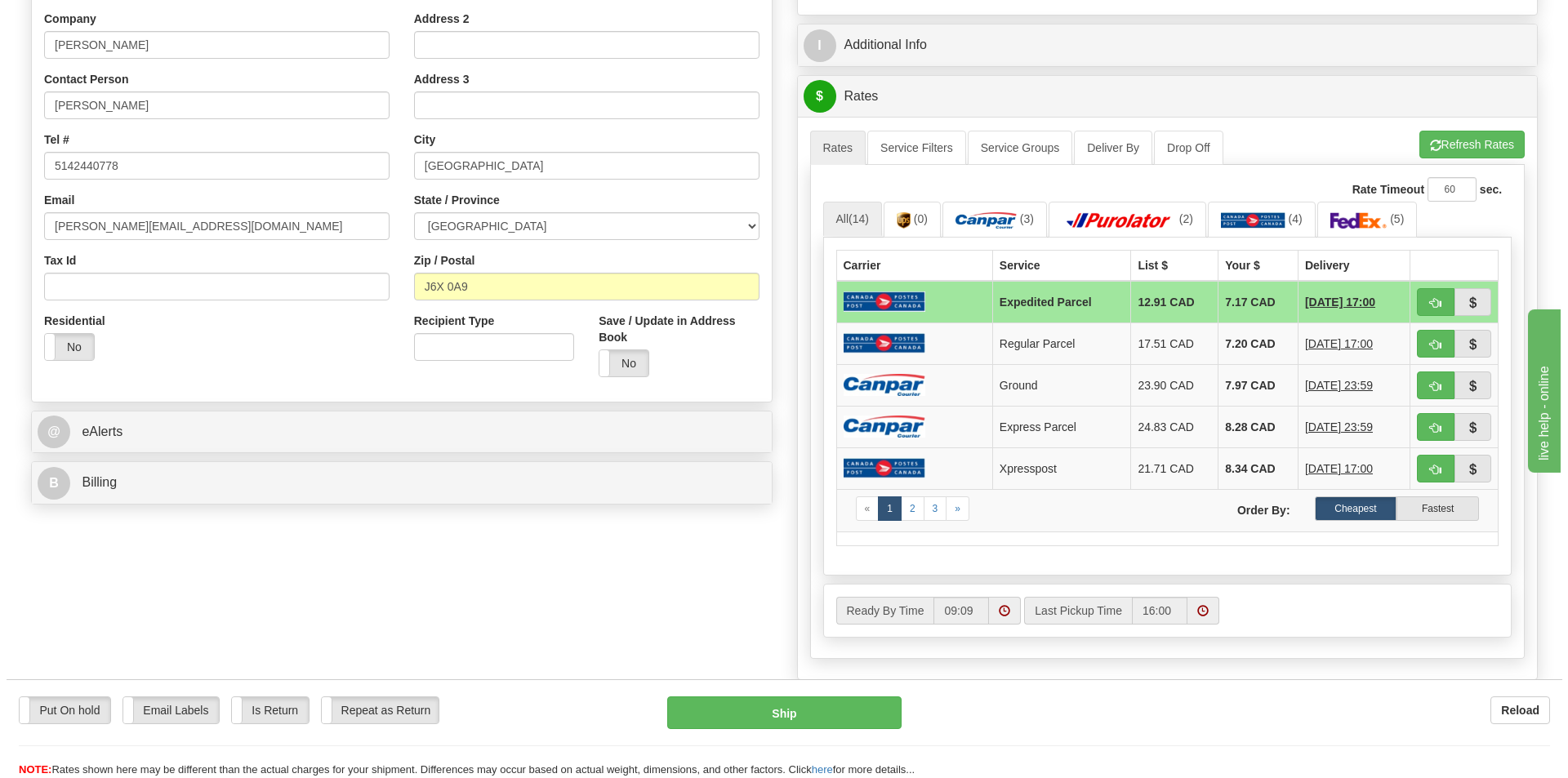
scroll to position [408, 0]
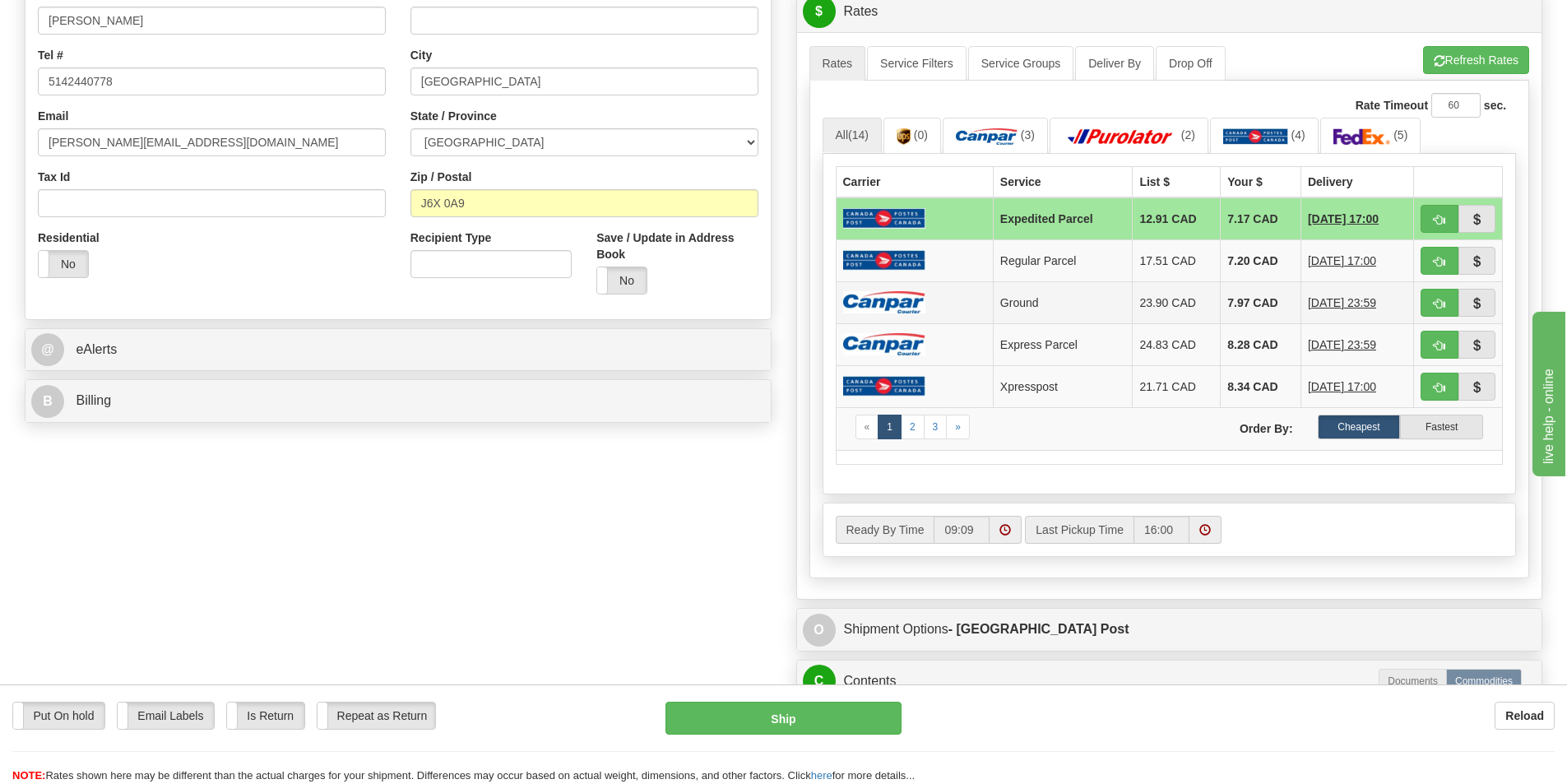
click at [920, 309] on img at bounding box center [884, 303] width 82 height 23
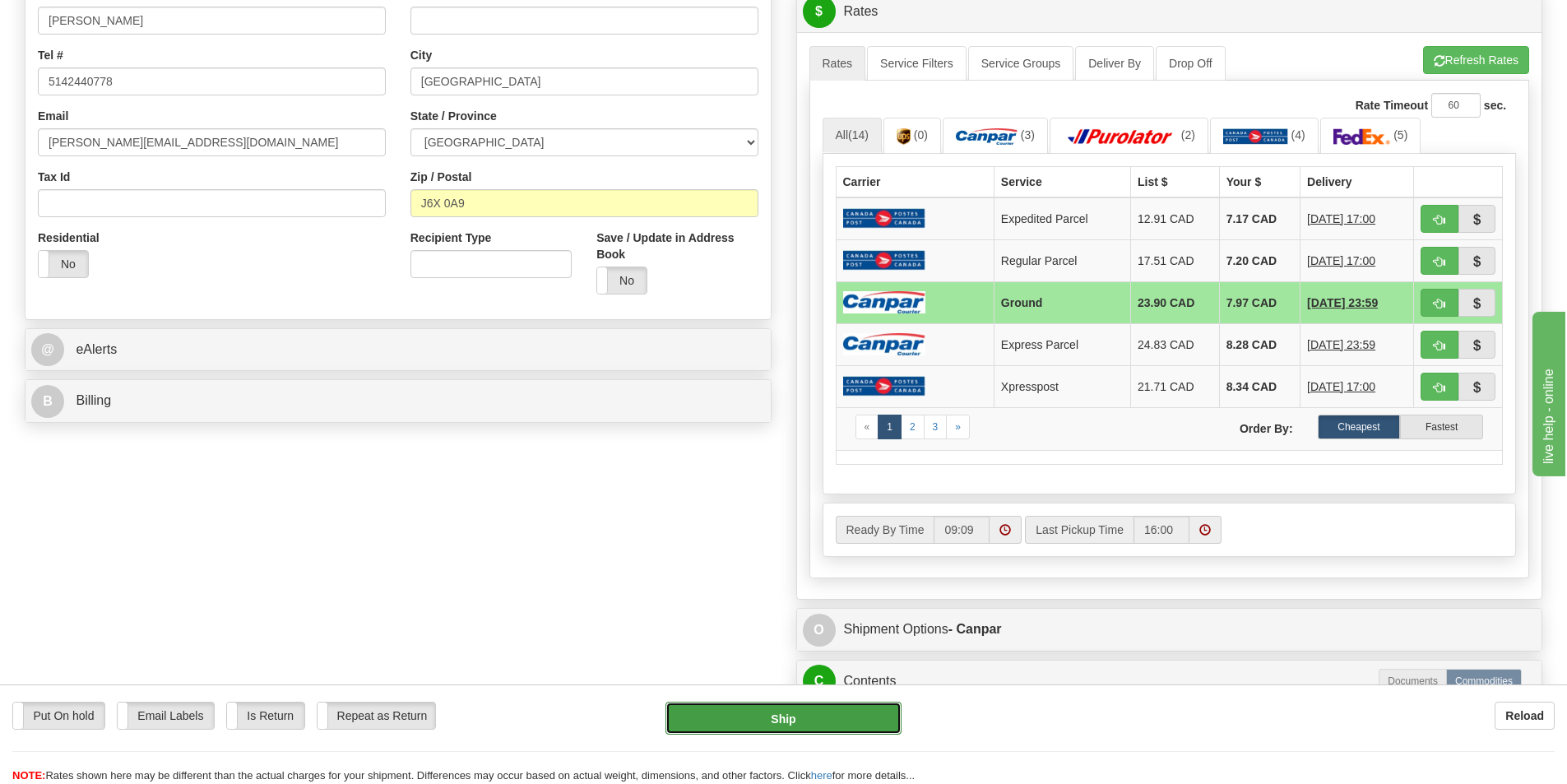
click at [826, 720] on button "Ship" at bounding box center [784, 718] width 236 height 33
type input "1"
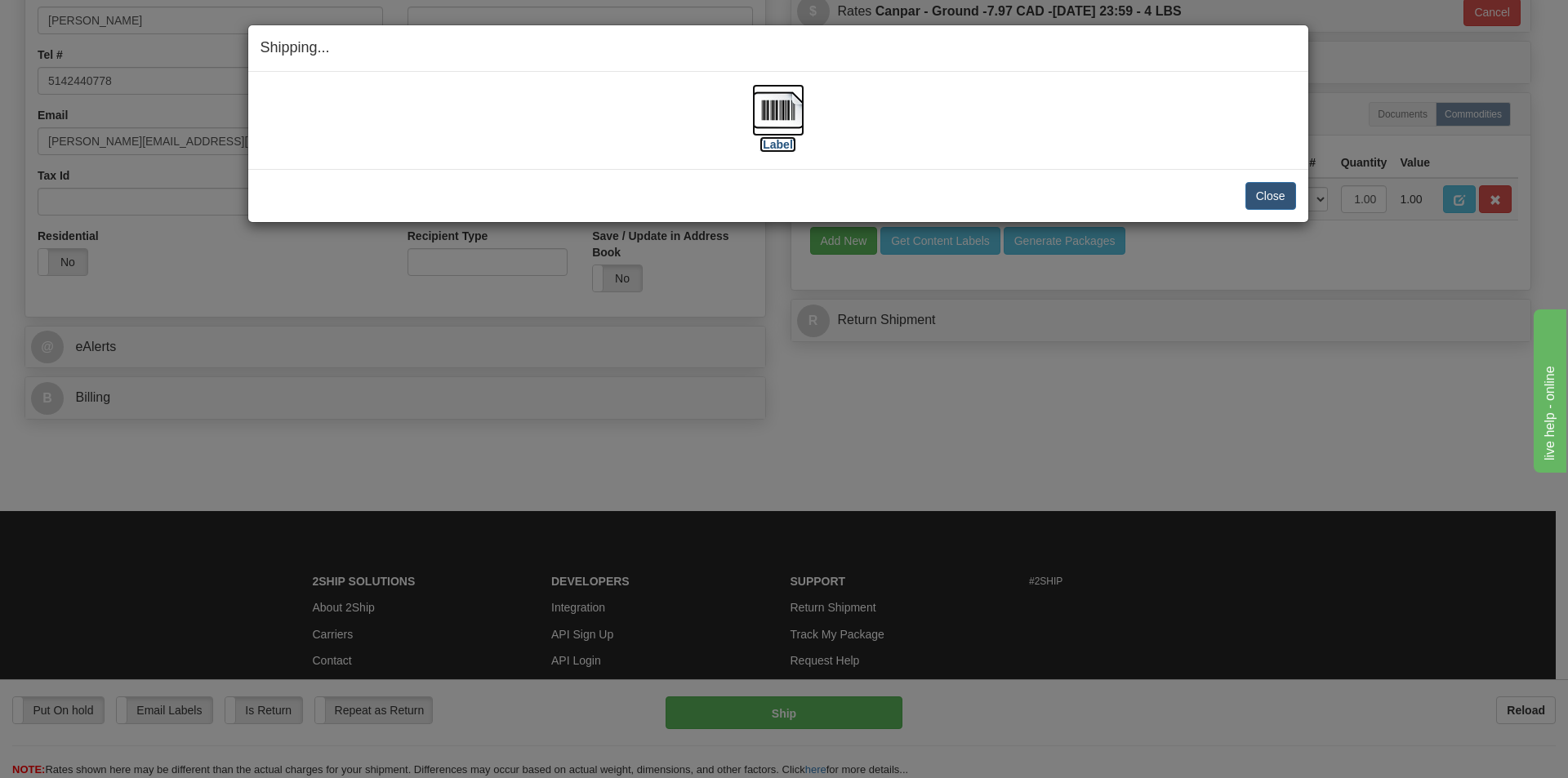
click at [784, 145] on label "[Label]" at bounding box center [778, 144] width 38 height 16
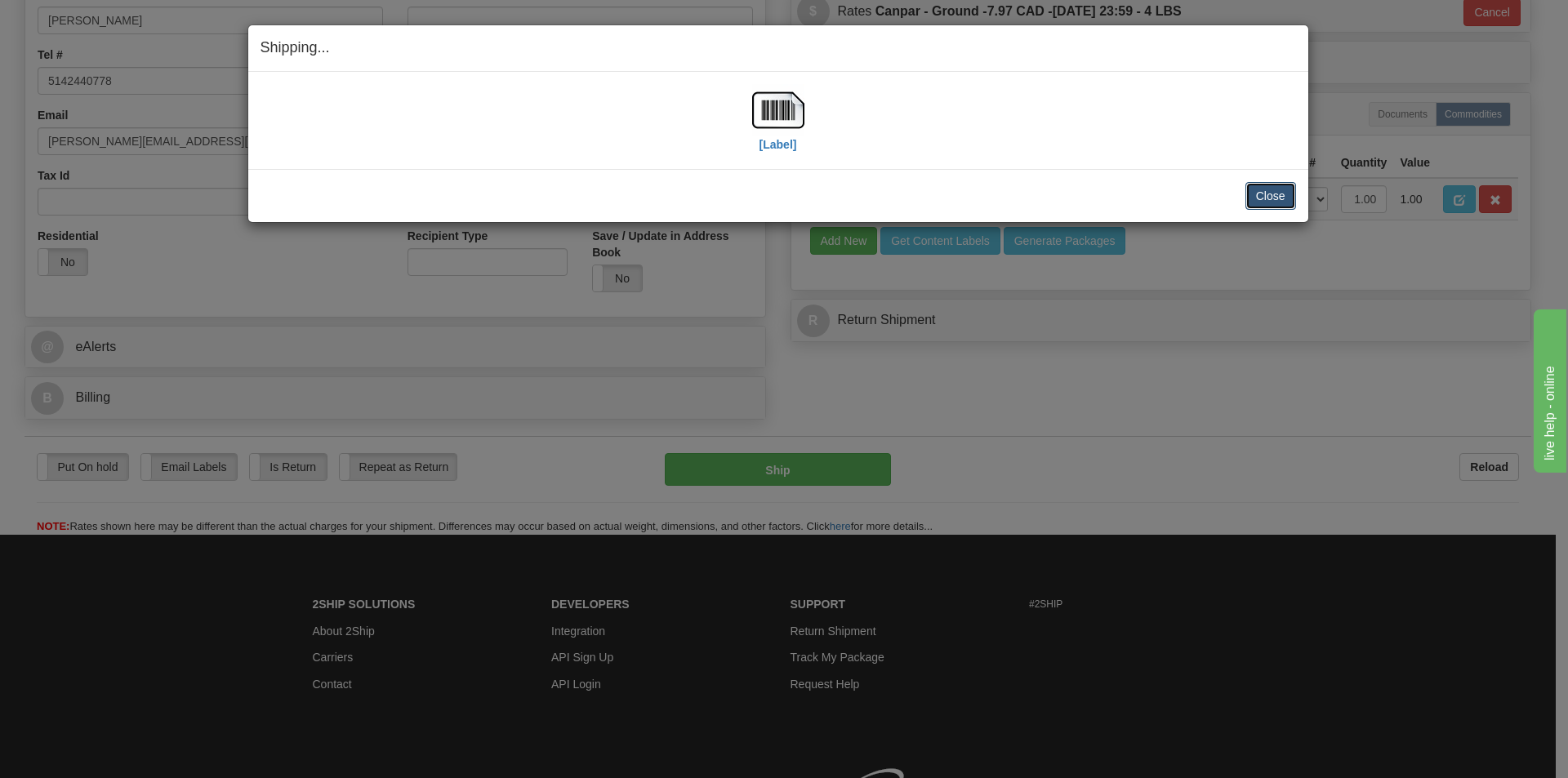
click at [1272, 199] on button "Close" at bounding box center [1270, 195] width 51 height 28
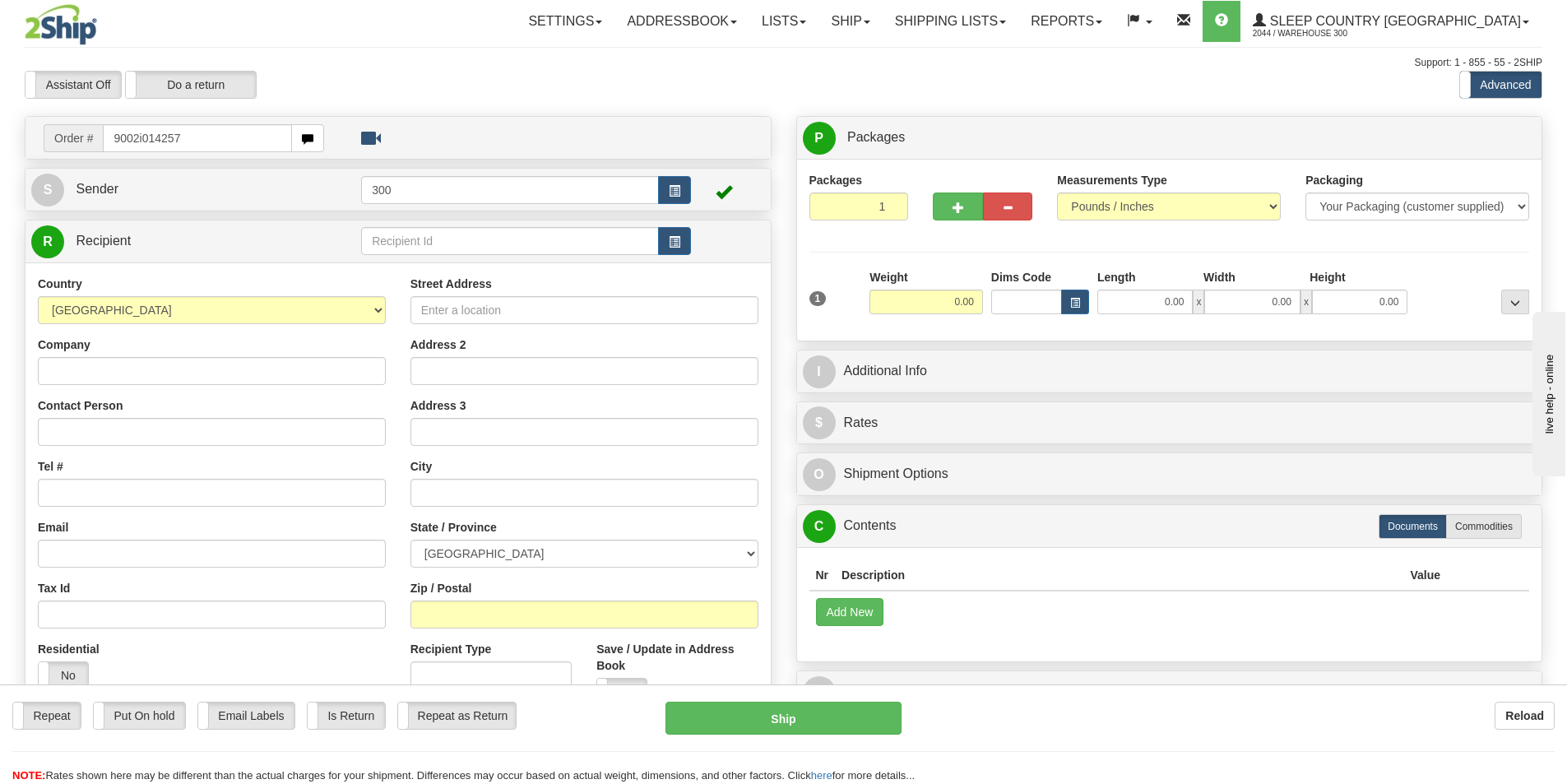
type input "9002i014257"
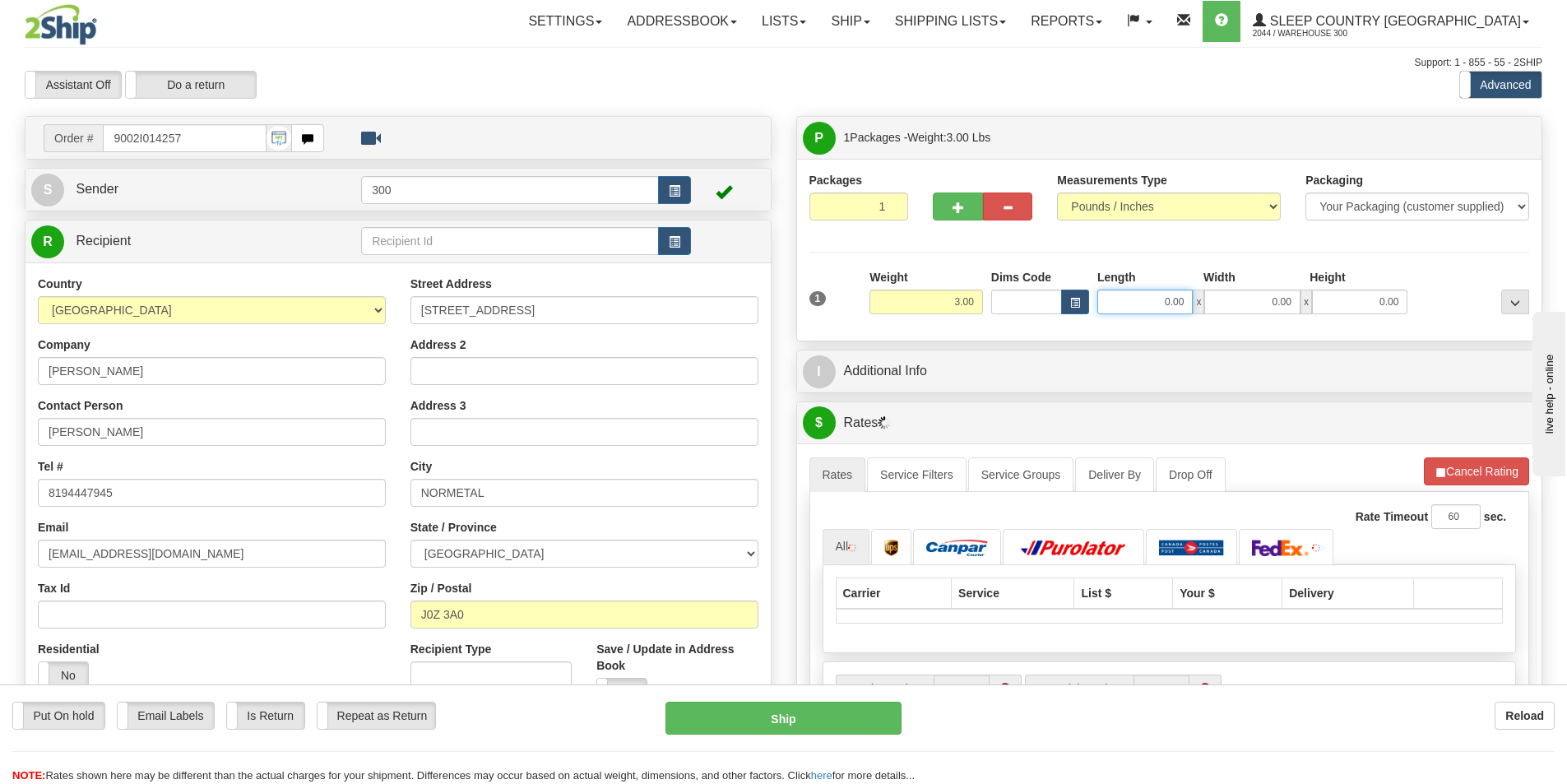
drag, startPoint x: 1148, startPoint y: 296, endPoint x: 1310, endPoint y: 309, distance: 162.5
click at [1309, 309] on div "0.00 x 0.00 x 0.00" at bounding box center [1252, 302] width 310 height 24
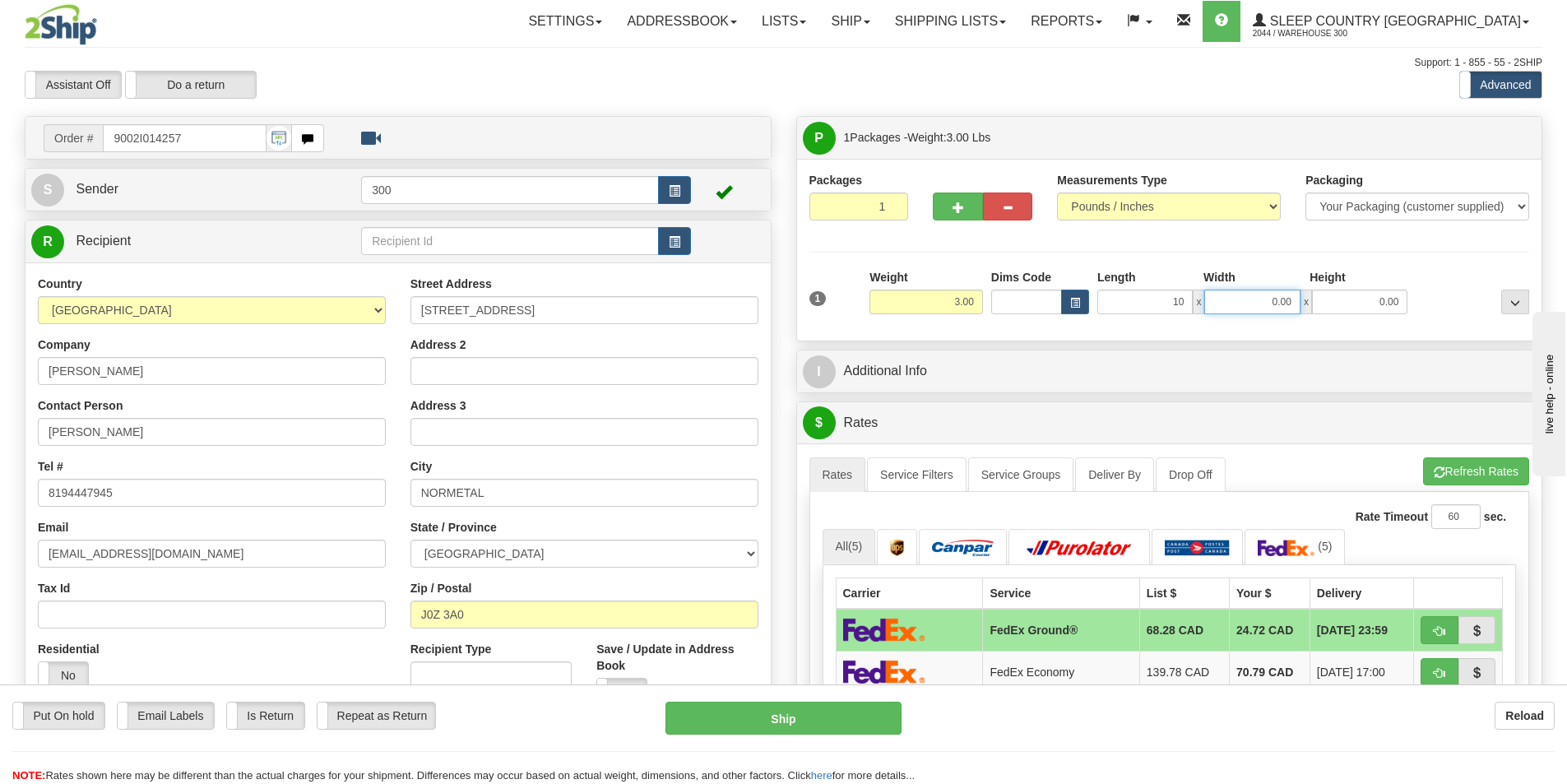
type input "10.00"
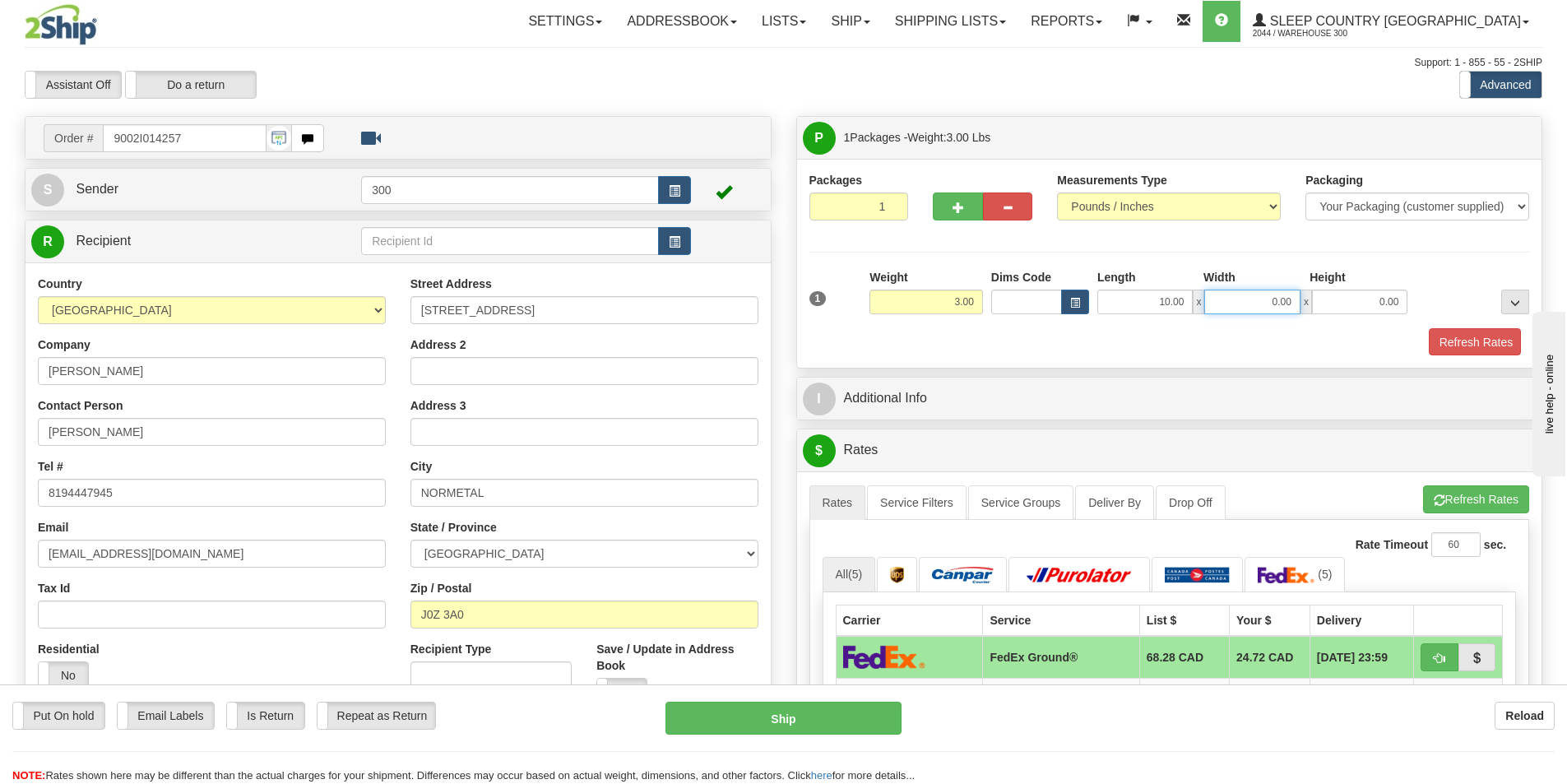
drag, startPoint x: 1255, startPoint y: 300, endPoint x: 1406, endPoint y: 300, distance: 151.0
click at [1406, 300] on div "10.00 x 0.00 x 0.00" at bounding box center [1252, 302] width 310 height 24
type input "7.00"
drag, startPoint x: 1386, startPoint y: 297, endPoint x: 1518, endPoint y: 287, distance: 132.4
click at [1518, 287] on div "1 Weight 3.00 Dims Code x x" at bounding box center [1170, 297] width 729 height 58
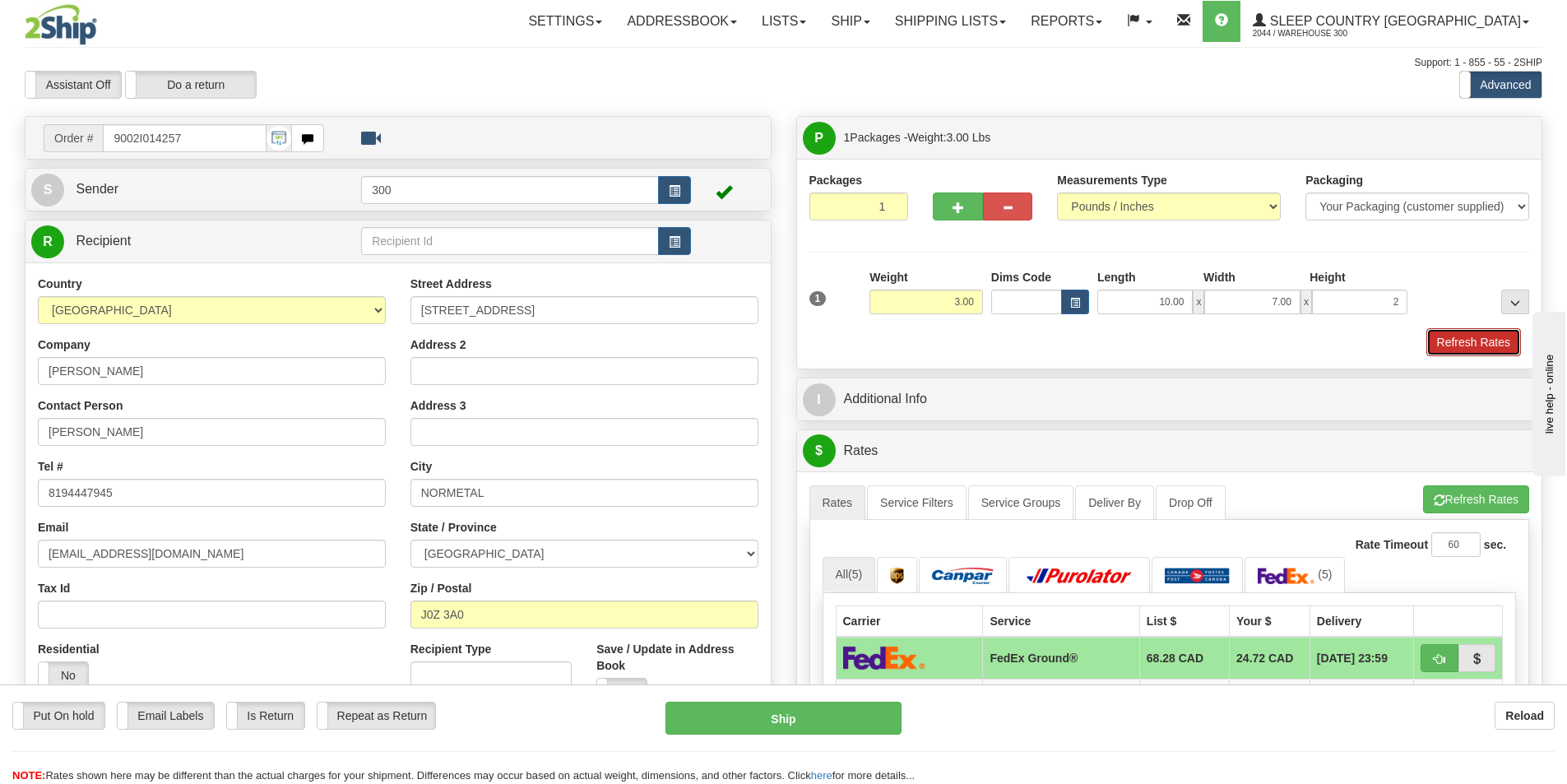
type input "2.00"
click at [1484, 338] on button "Refresh Rates" at bounding box center [1473, 342] width 95 height 28
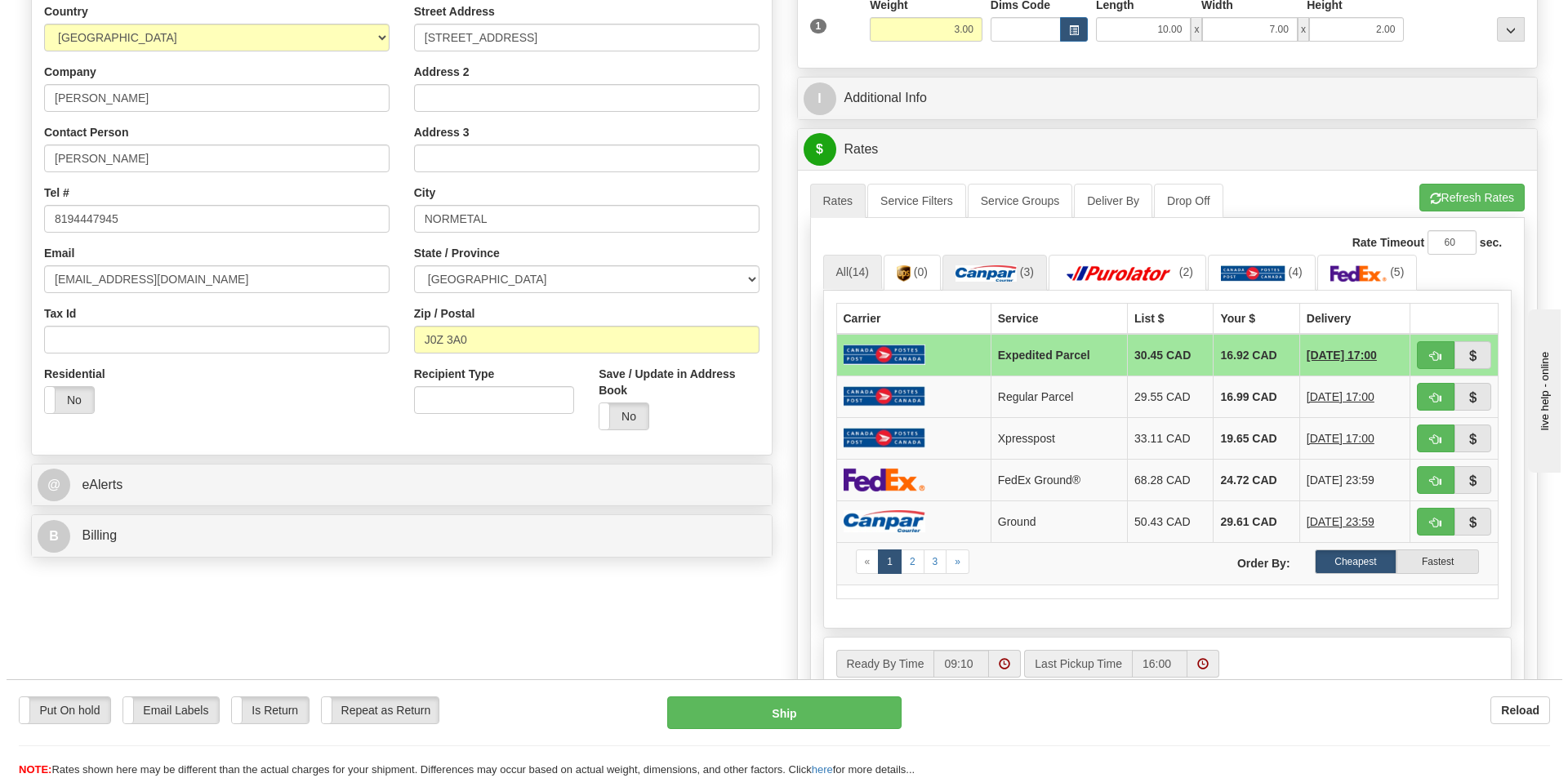
scroll to position [326, 0]
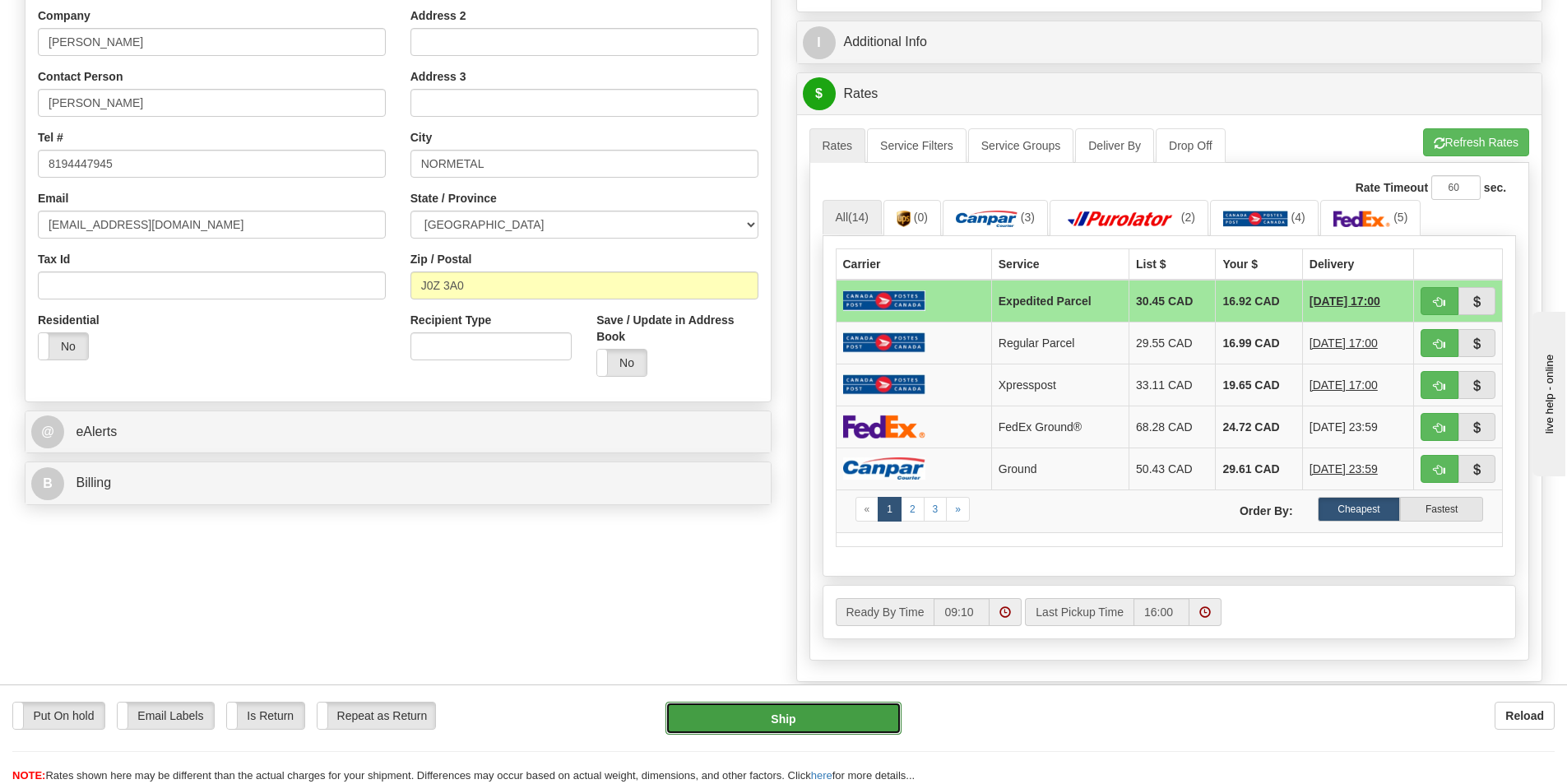
click at [829, 717] on button "Ship" at bounding box center [784, 718] width 236 height 33
type input "DOM.EP"
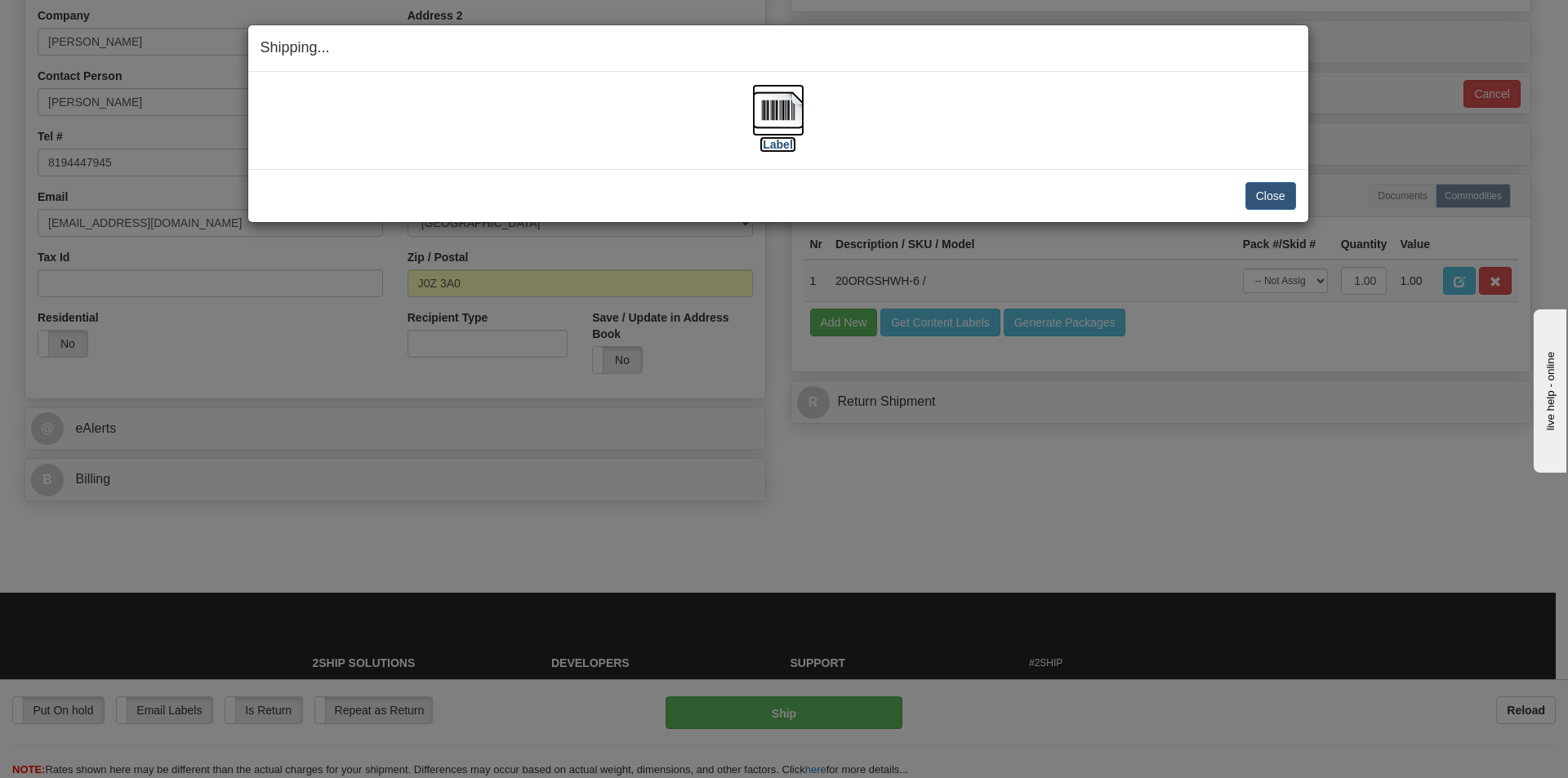
click at [789, 105] on img at bounding box center [778, 110] width 53 height 52
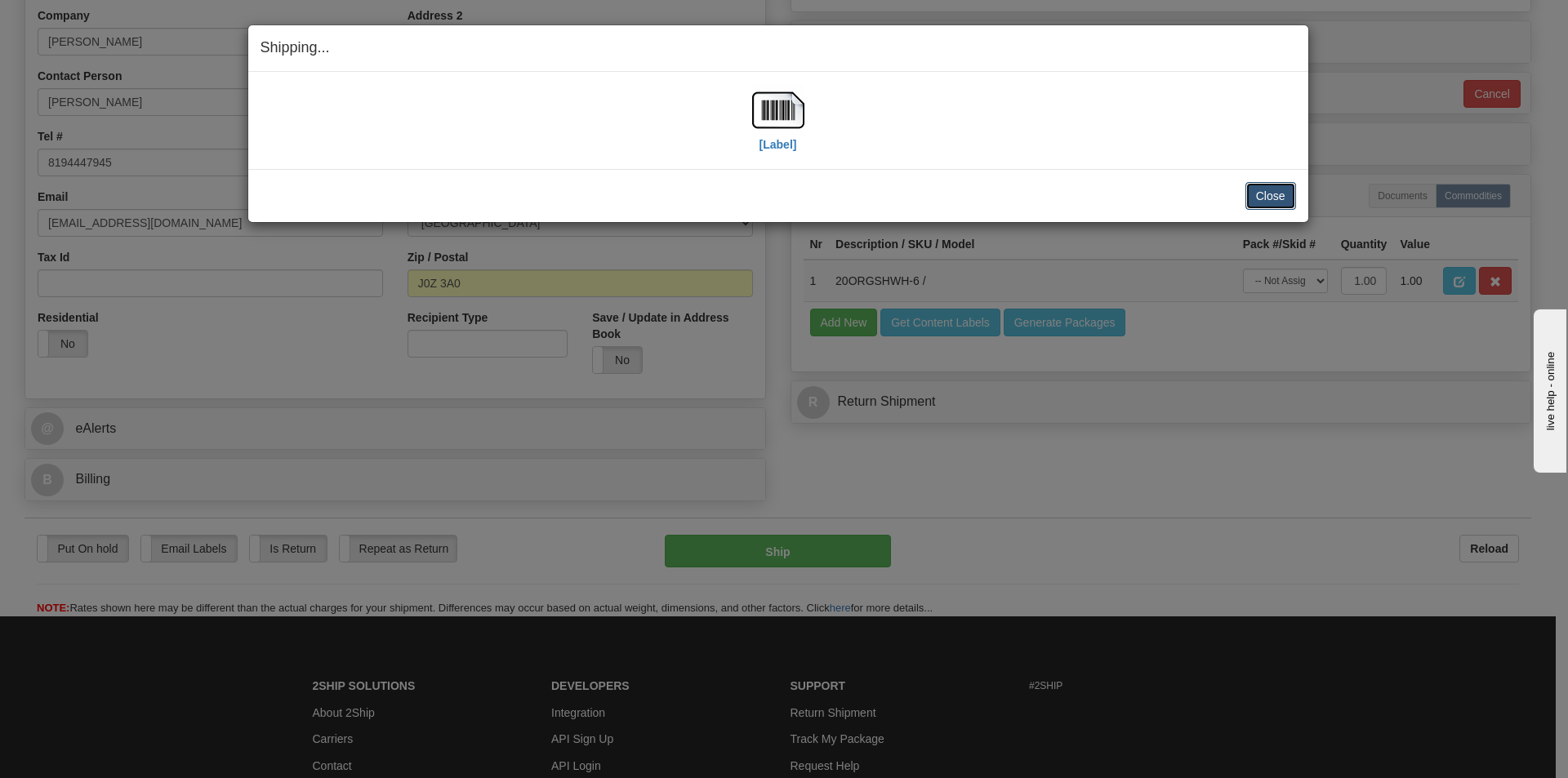
click at [1284, 196] on button "Close" at bounding box center [1270, 195] width 51 height 28
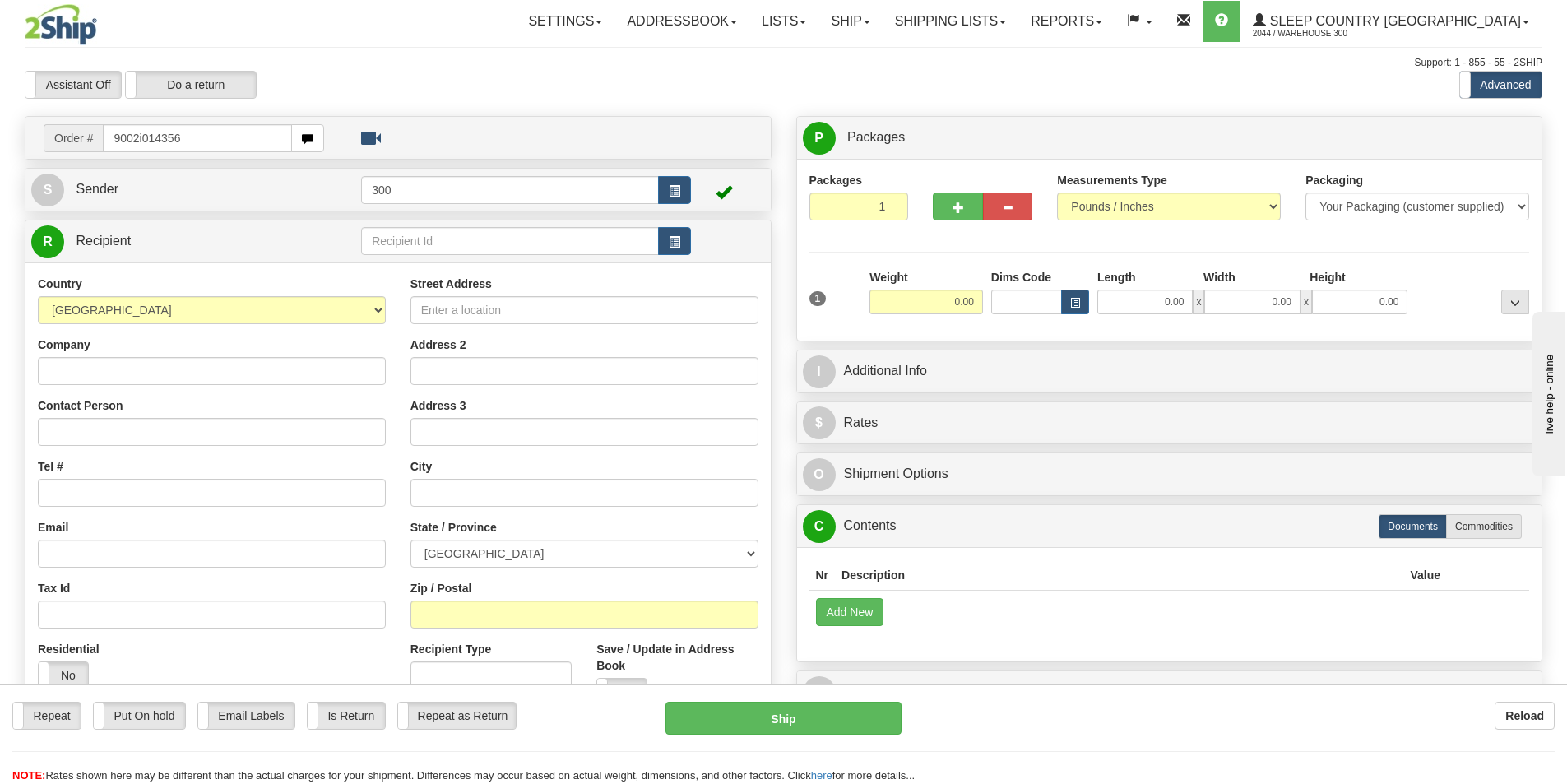
type input "9002i014356"
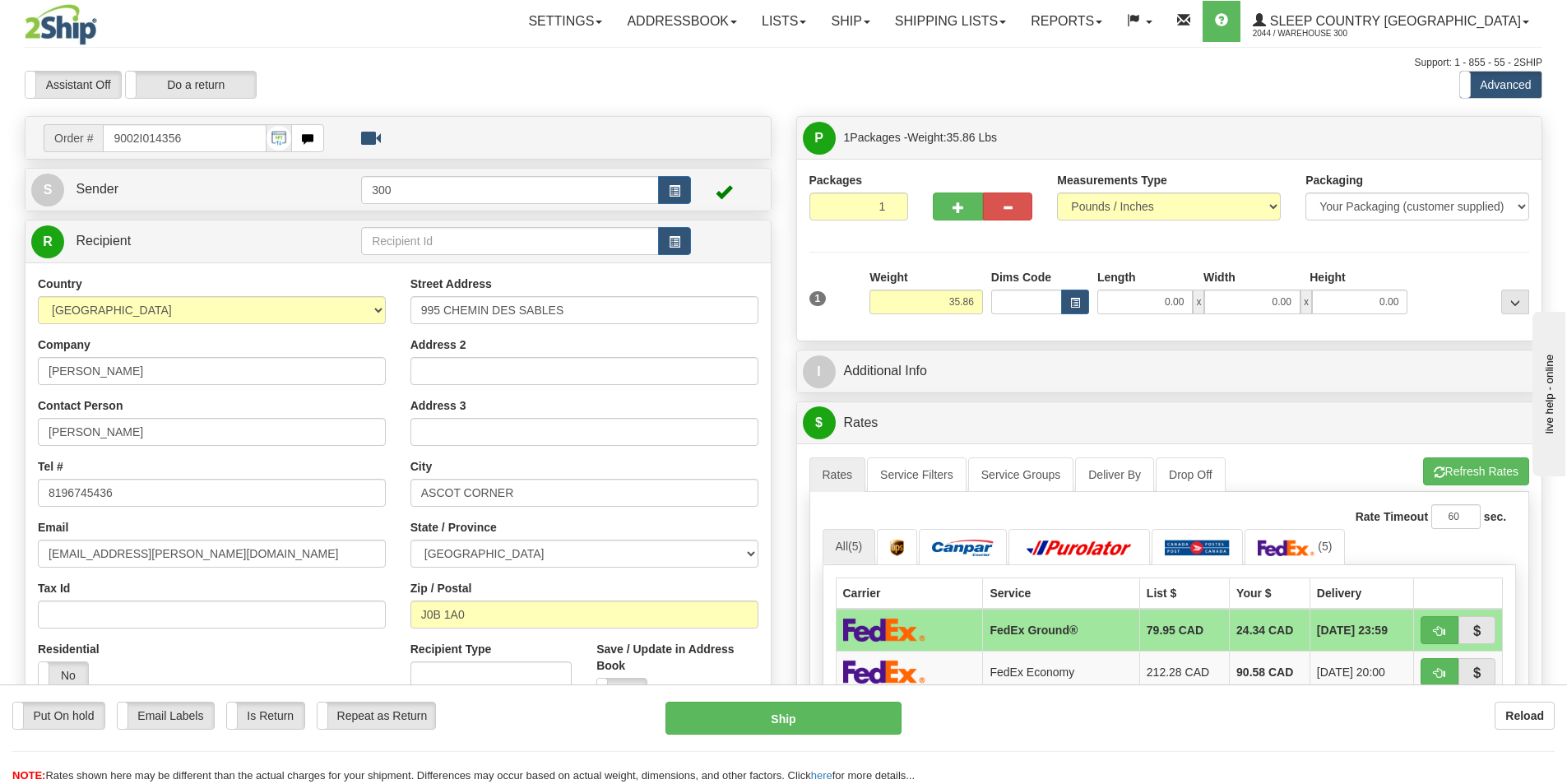
drag, startPoint x: 1166, startPoint y: 287, endPoint x: 1199, endPoint y: 291, distance: 33.2
click at [1201, 287] on div "Length Width Height" at bounding box center [1252, 279] width 318 height 21
drag, startPoint x: 1147, startPoint y: 297, endPoint x: 1266, endPoint y: 297, distance: 119.0
click at [1265, 297] on div "0.00 x 0.00 x 0.00" at bounding box center [1252, 302] width 310 height 24
type input "15.00"
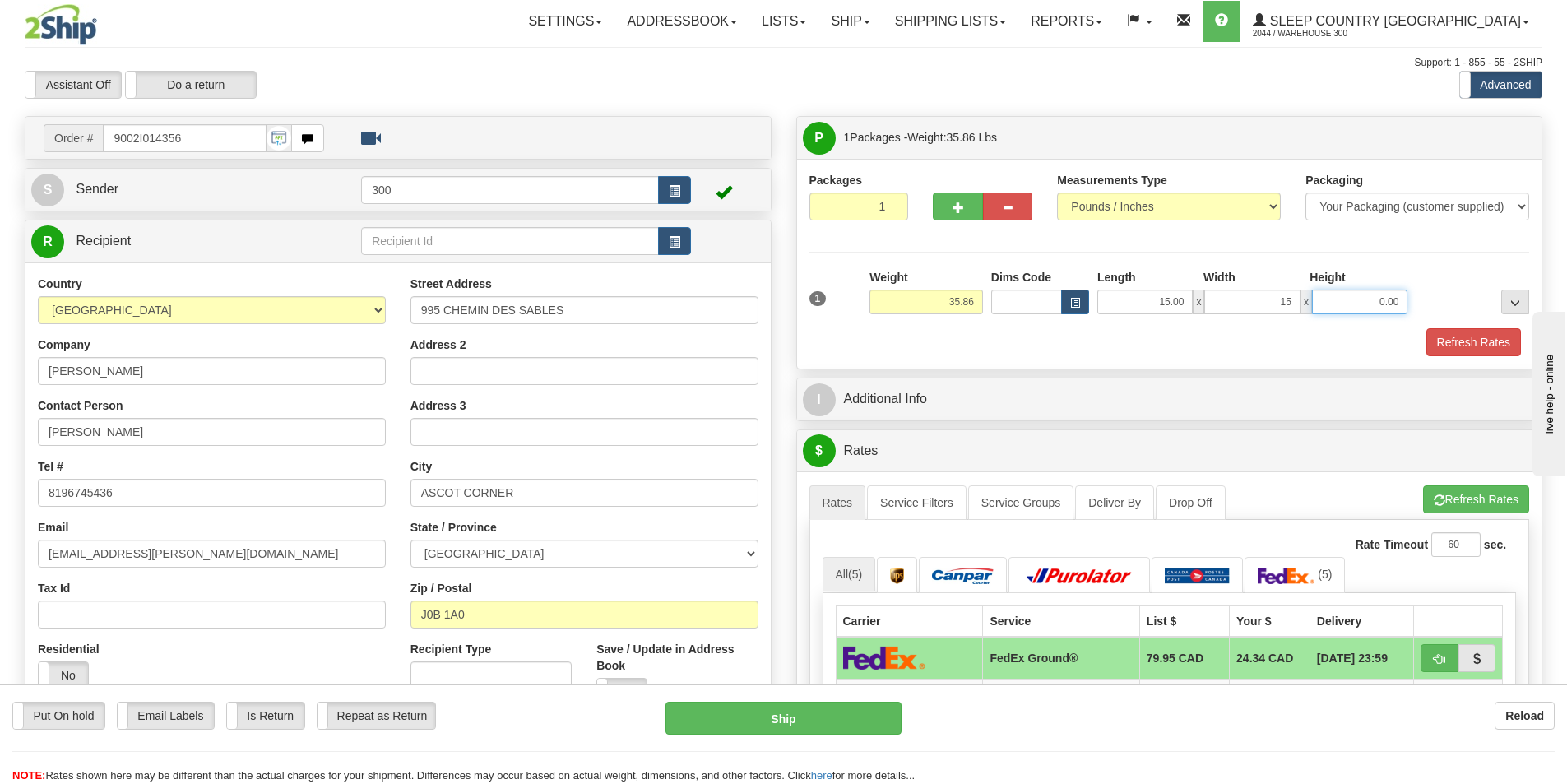
type input "15.00"
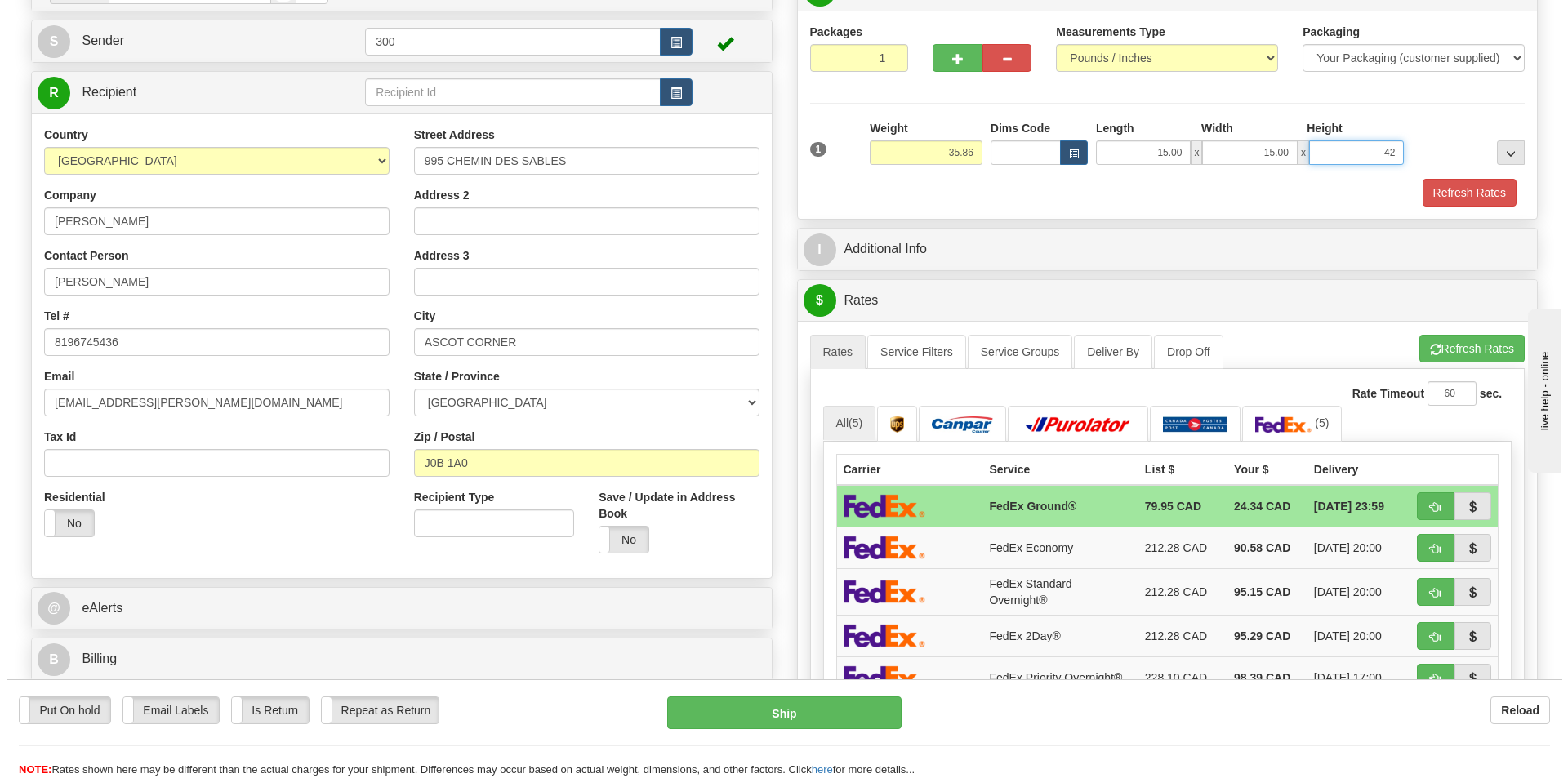
scroll to position [244, 0]
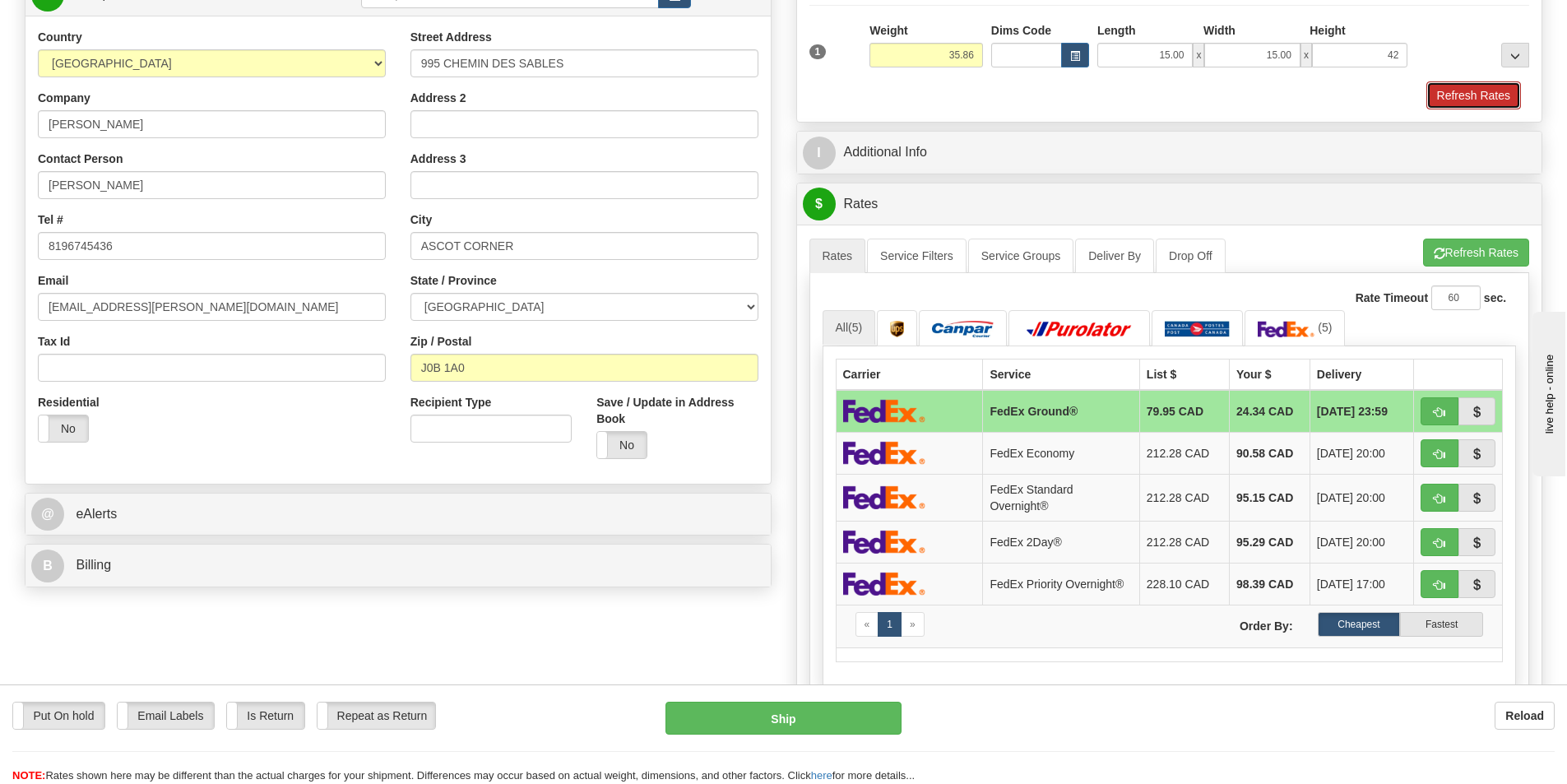
type input "42.00"
click at [1474, 95] on button "Refresh Rates" at bounding box center [1473, 95] width 95 height 28
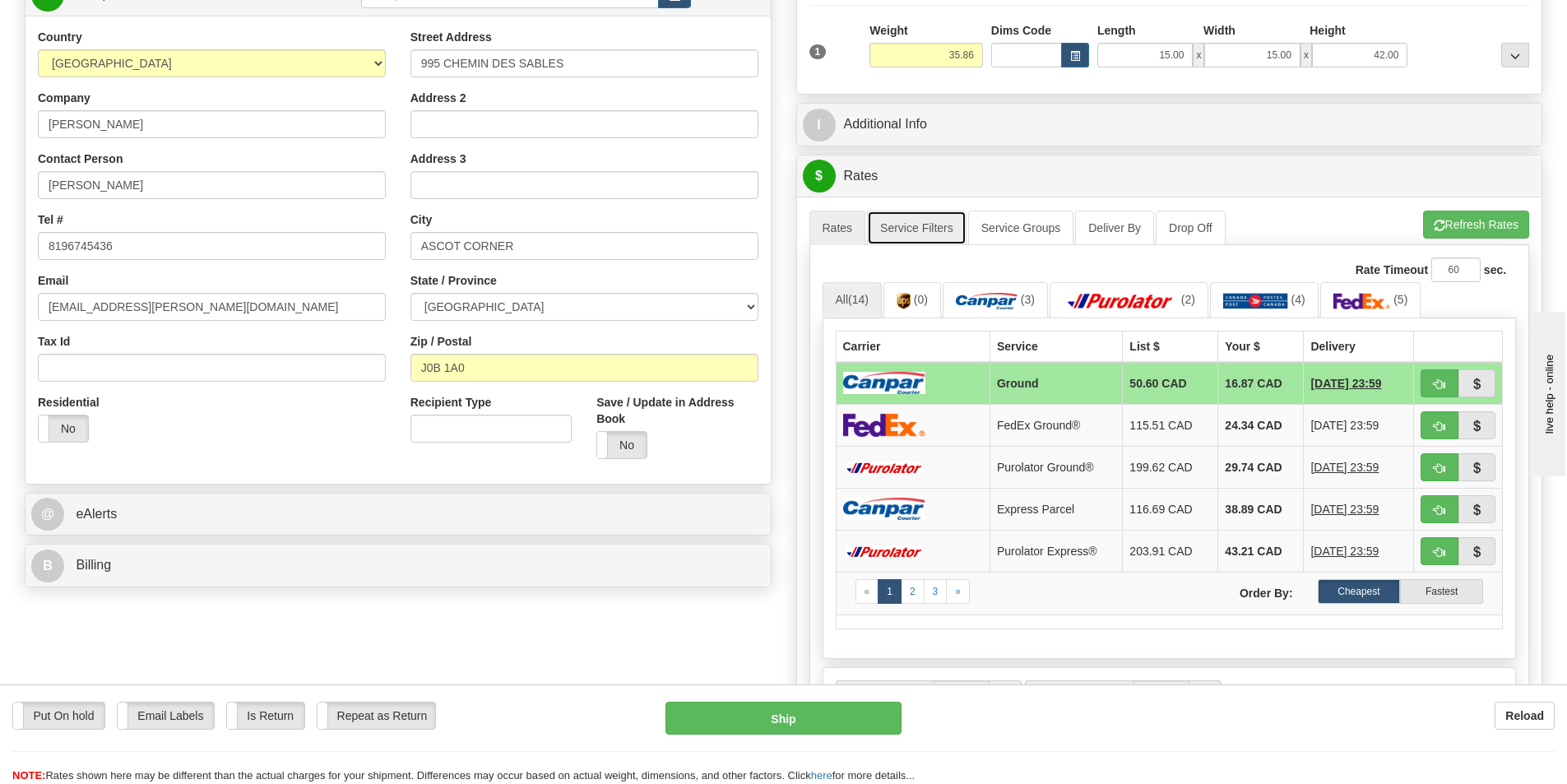
click at [928, 221] on link "Service Filters" at bounding box center [916, 228] width 100 height 35
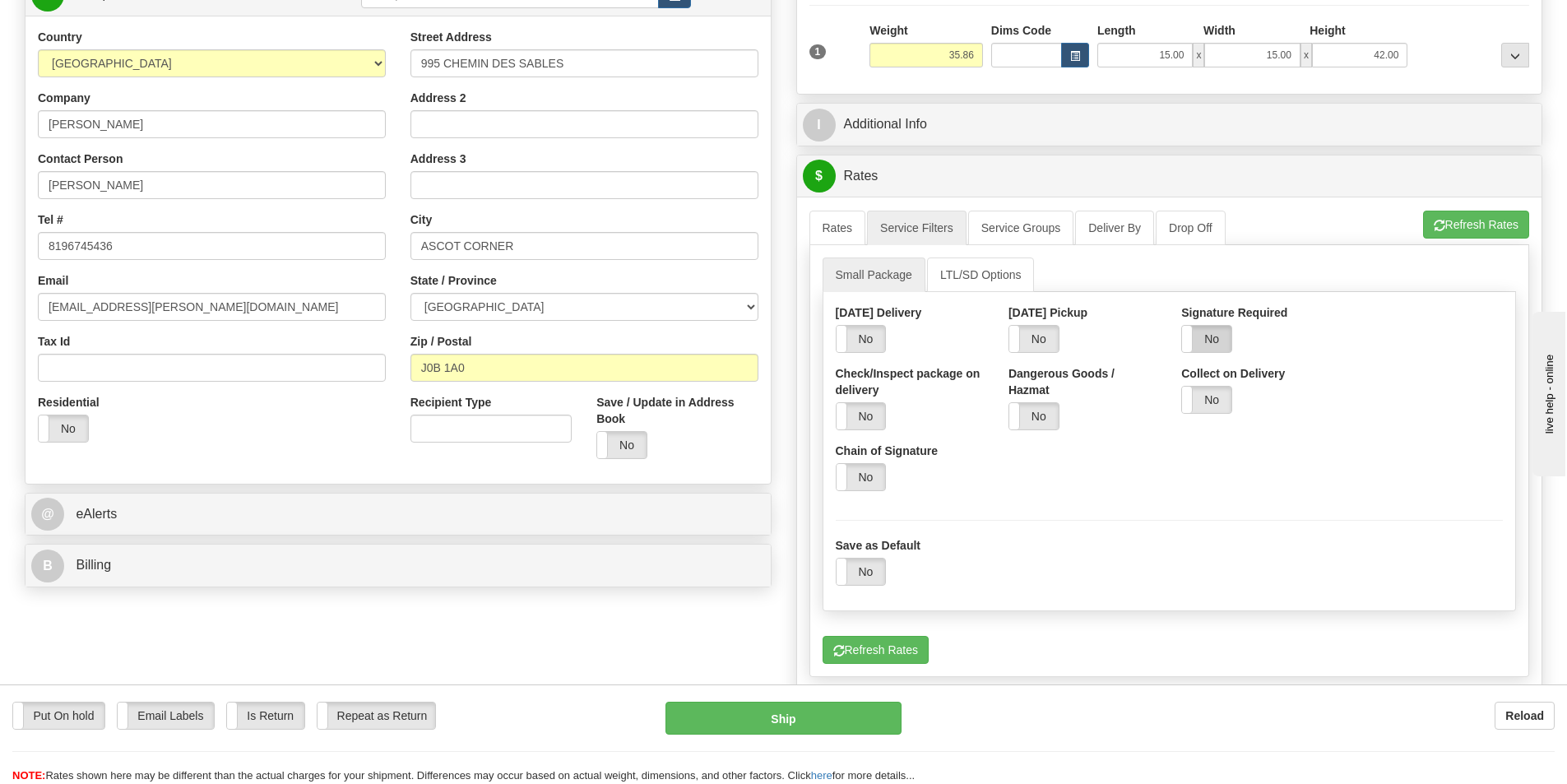
click at [1205, 335] on label "No" at bounding box center [1207, 338] width 49 height 26
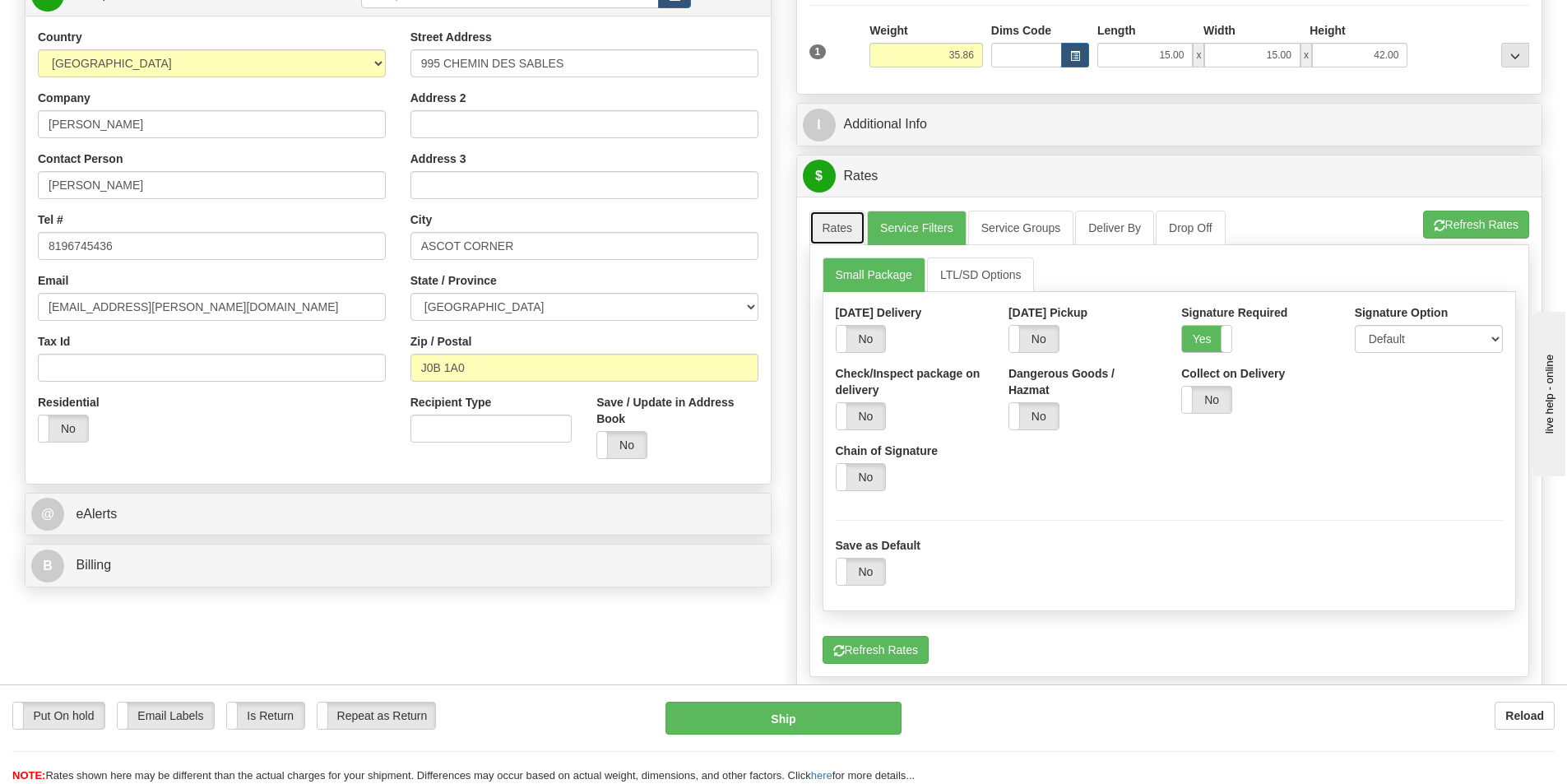
click at [824, 234] on link "Rates" at bounding box center [837, 228] width 56 height 35
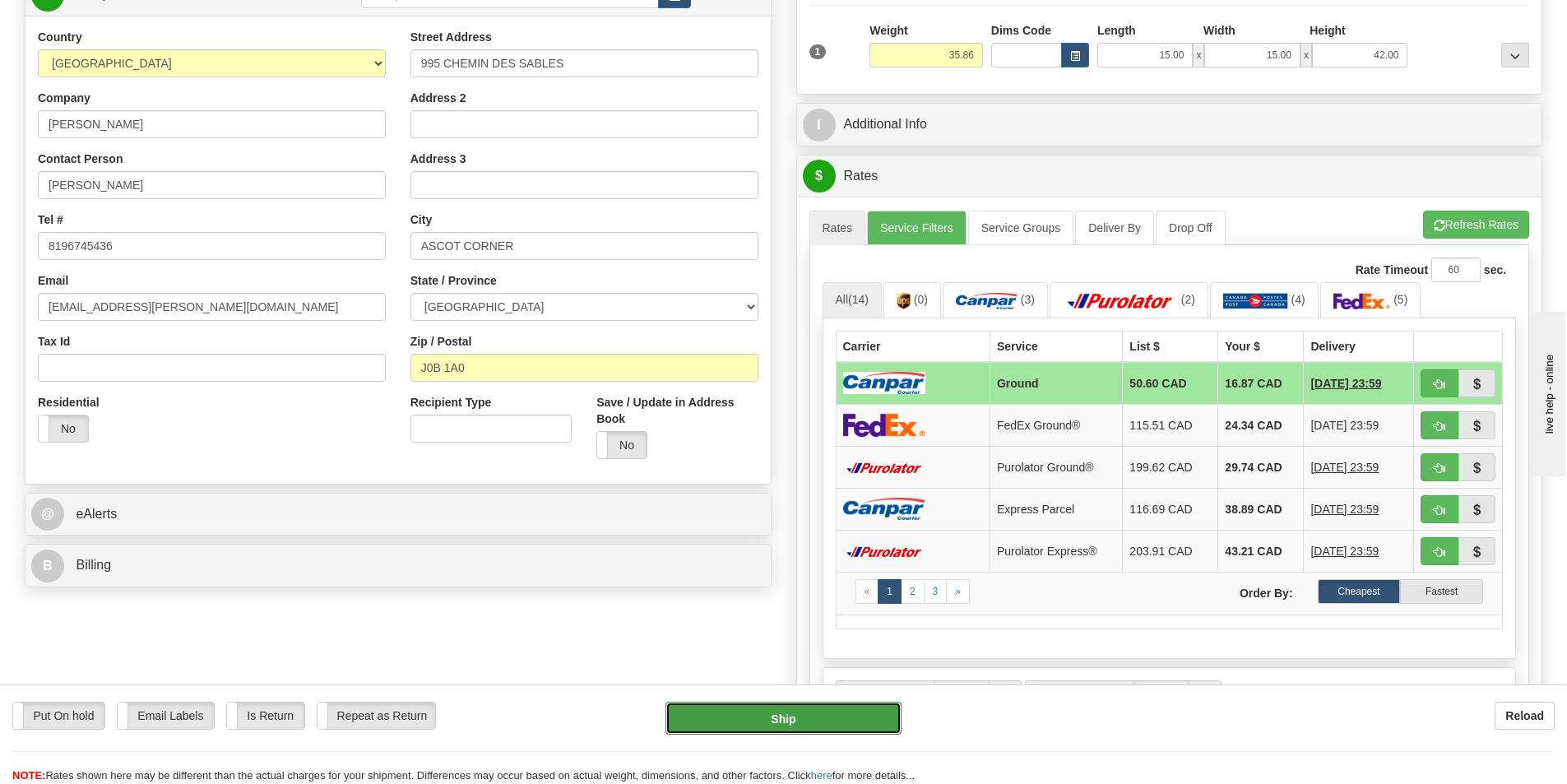
click at [797, 713] on button "Ship" at bounding box center [784, 718] width 236 height 33
type input "1"
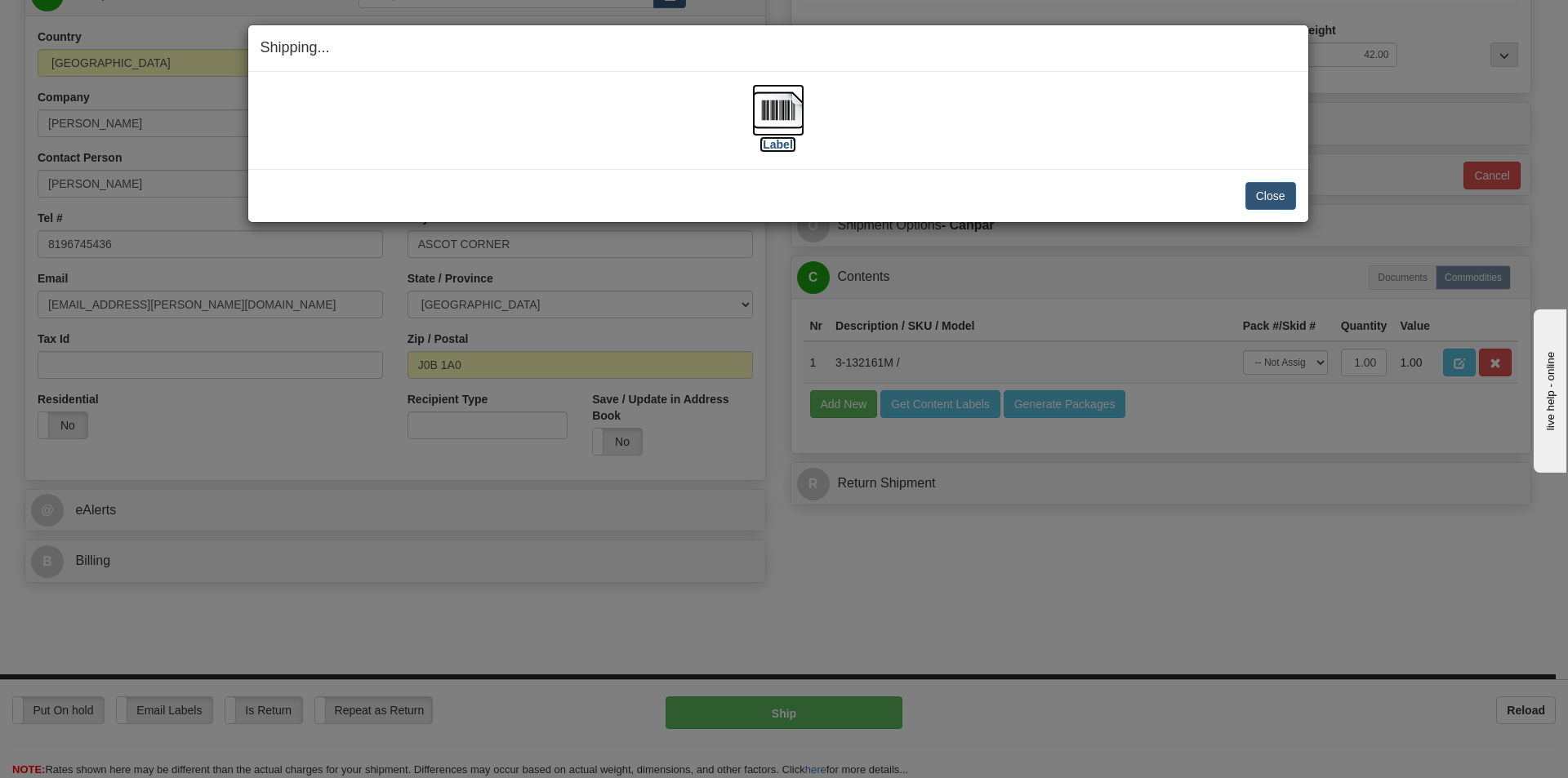
click at [789, 144] on label "[Label]" at bounding box center [778, 144] width 38 height 16
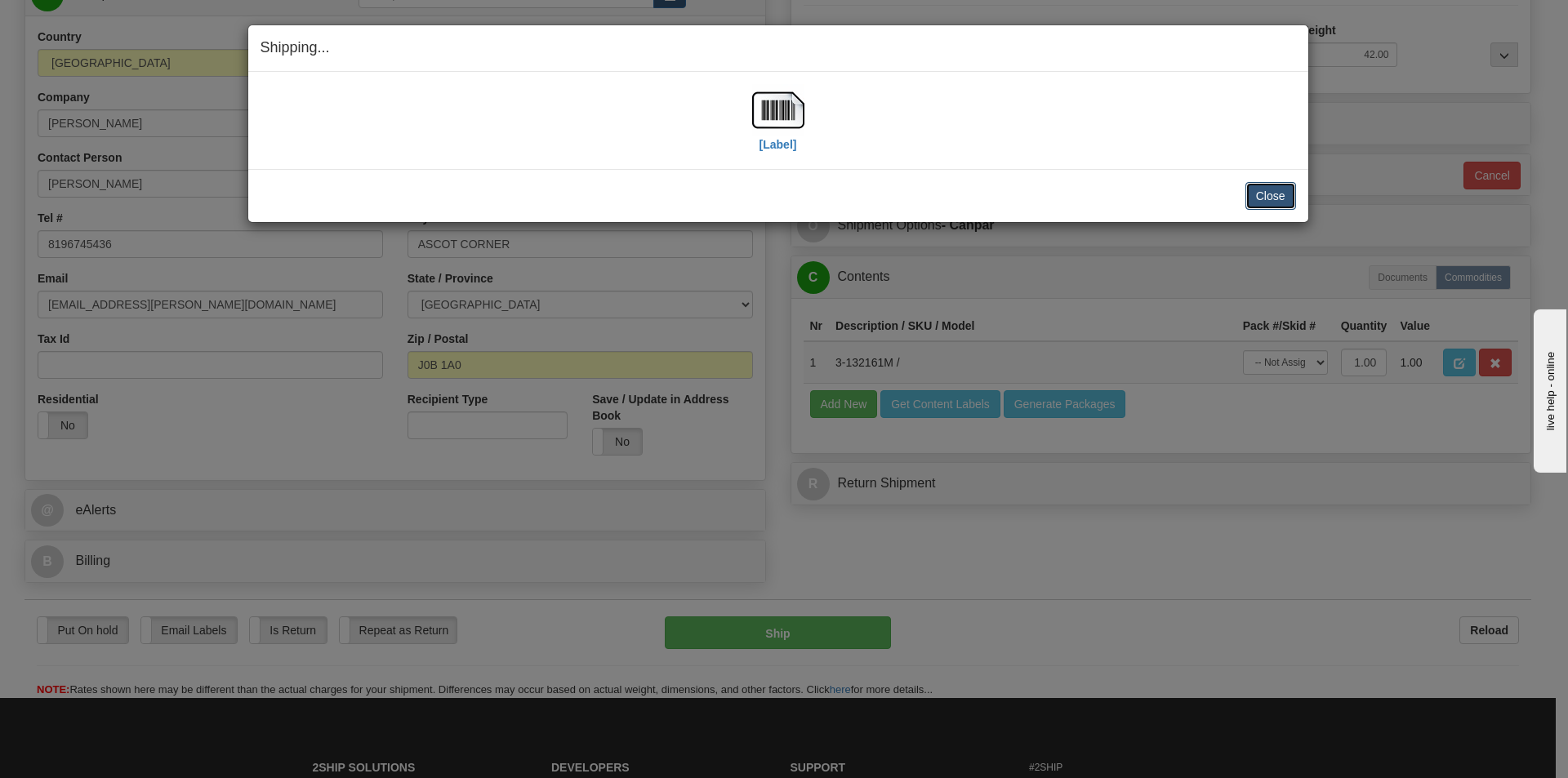
click at [1261, 198] on button "Close" at bounding box center [1270, 195] width 51 height 28
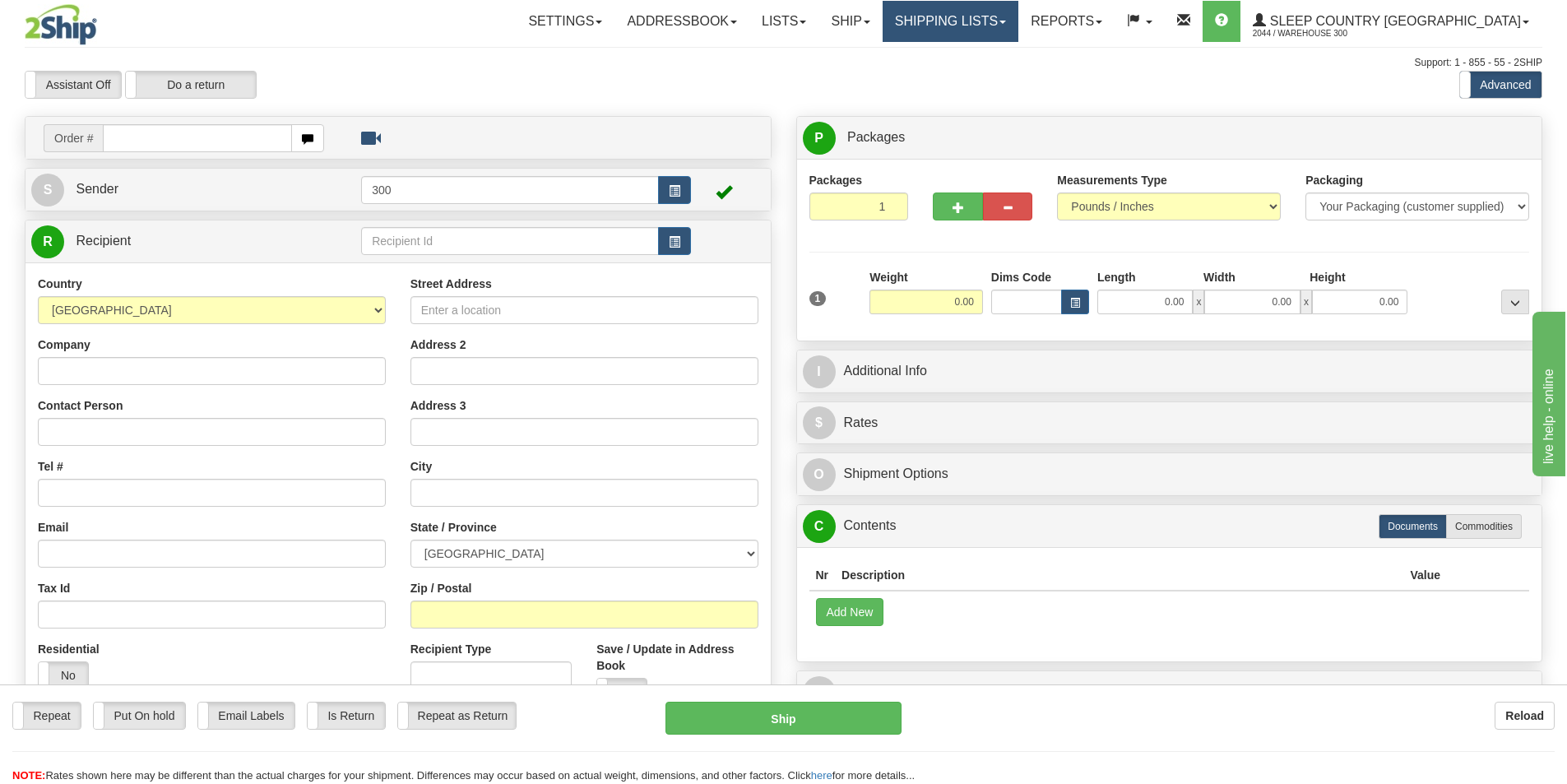
click at [1019, 16] on link "Shipping lists" at bounding box center [950, 21] width 135 height 41
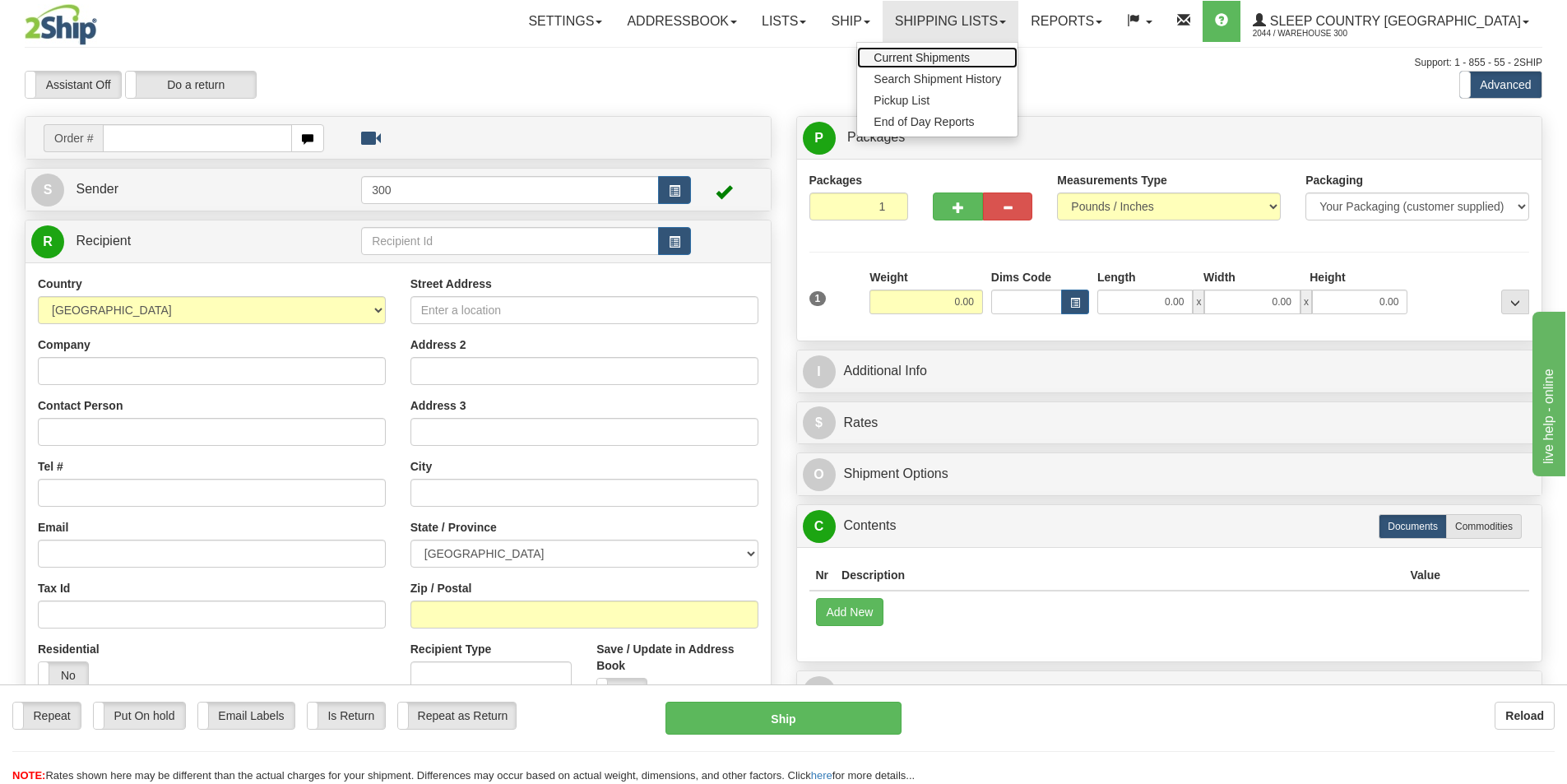
click at [1018, 47] on link "Current Shipments" at bounding box center [937, 57] width 161 height 22
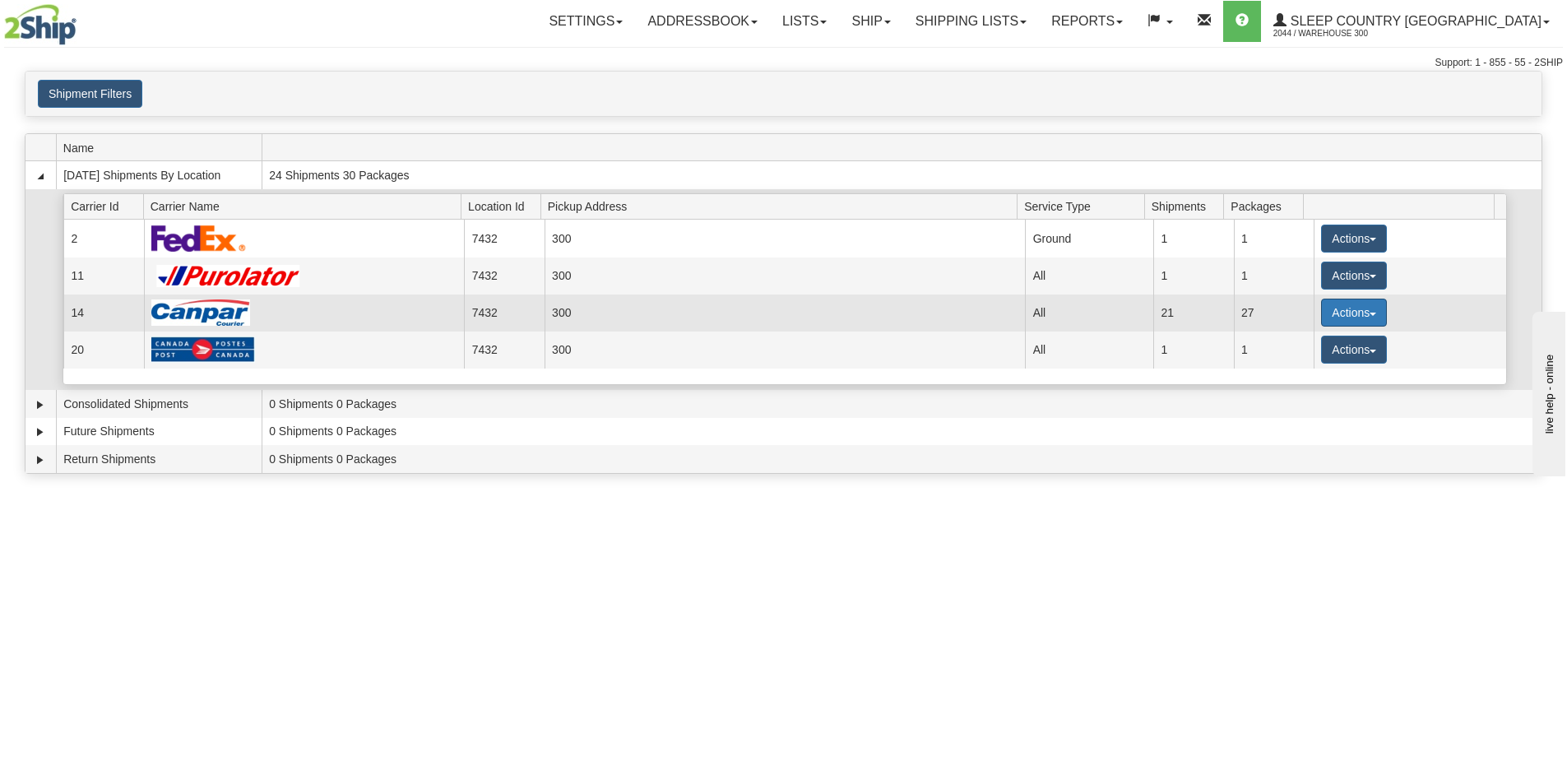
click at [1349, 324] on button "Actions" at bounding box center [1354, 312] width 66 height 28
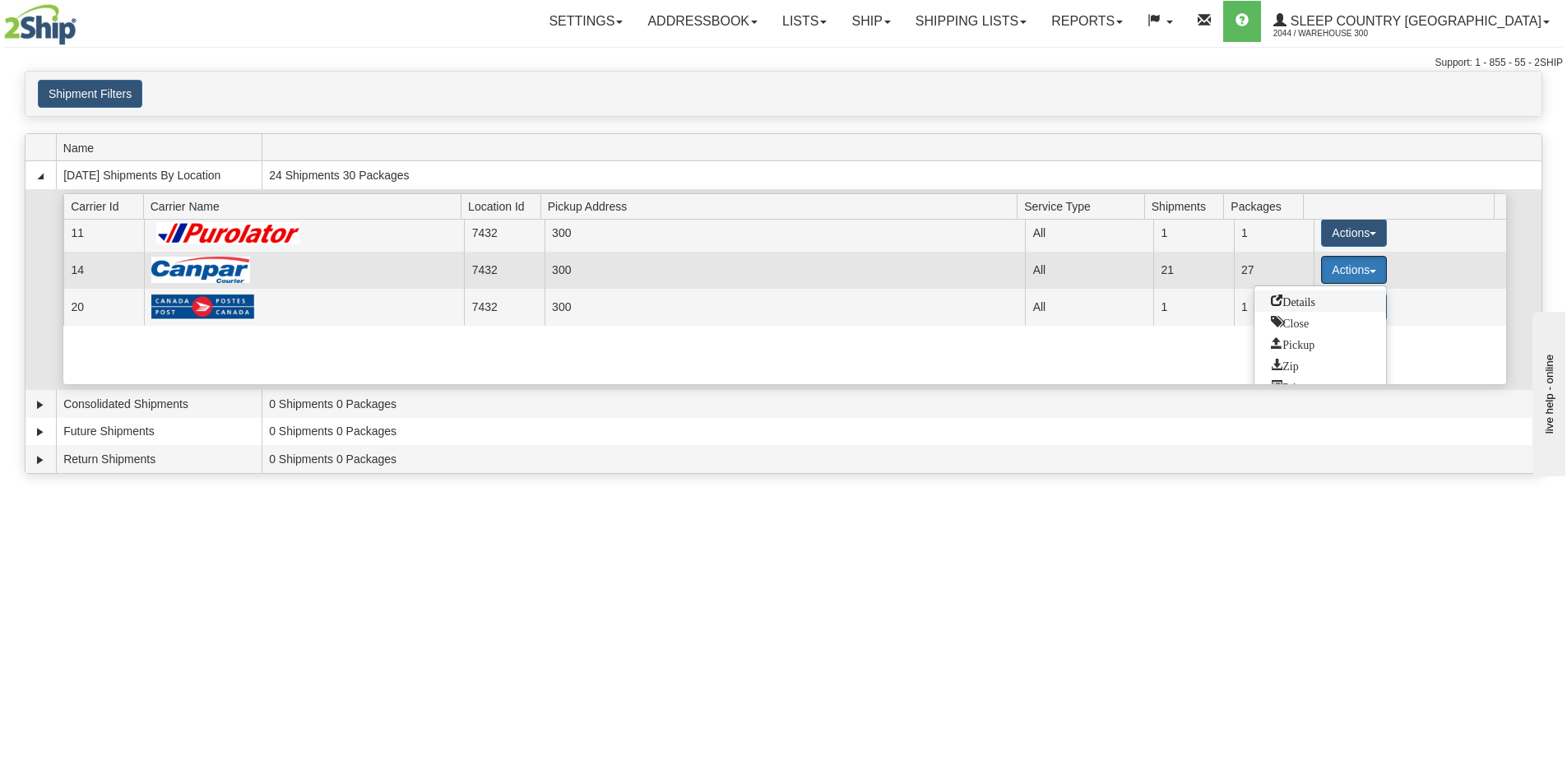
scroll to position [61, 0]
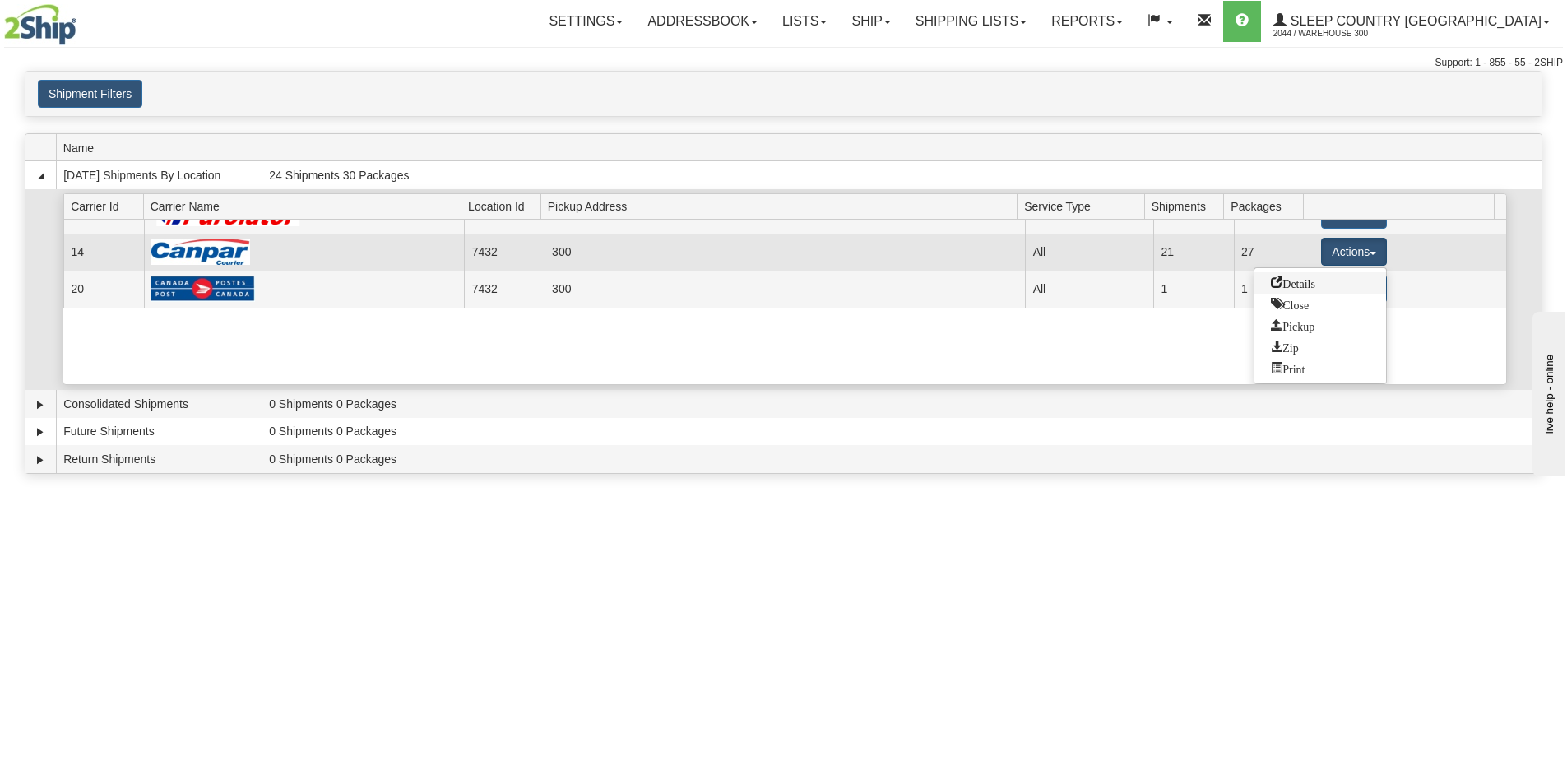
click at [1329, 286] on link "Details" at bounding box center [1321, 283] width 132 height 22
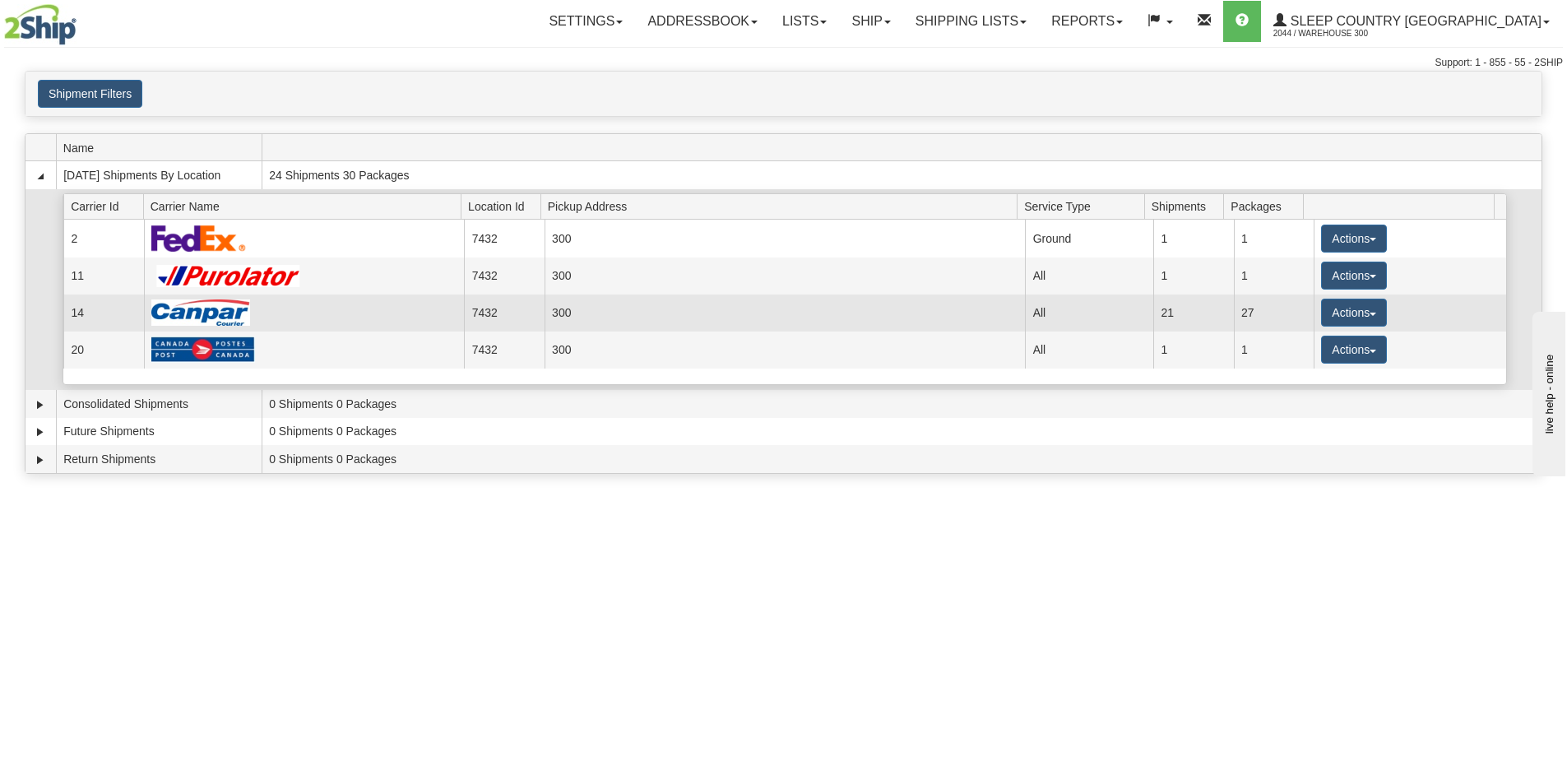
scroll to position [0, 0]
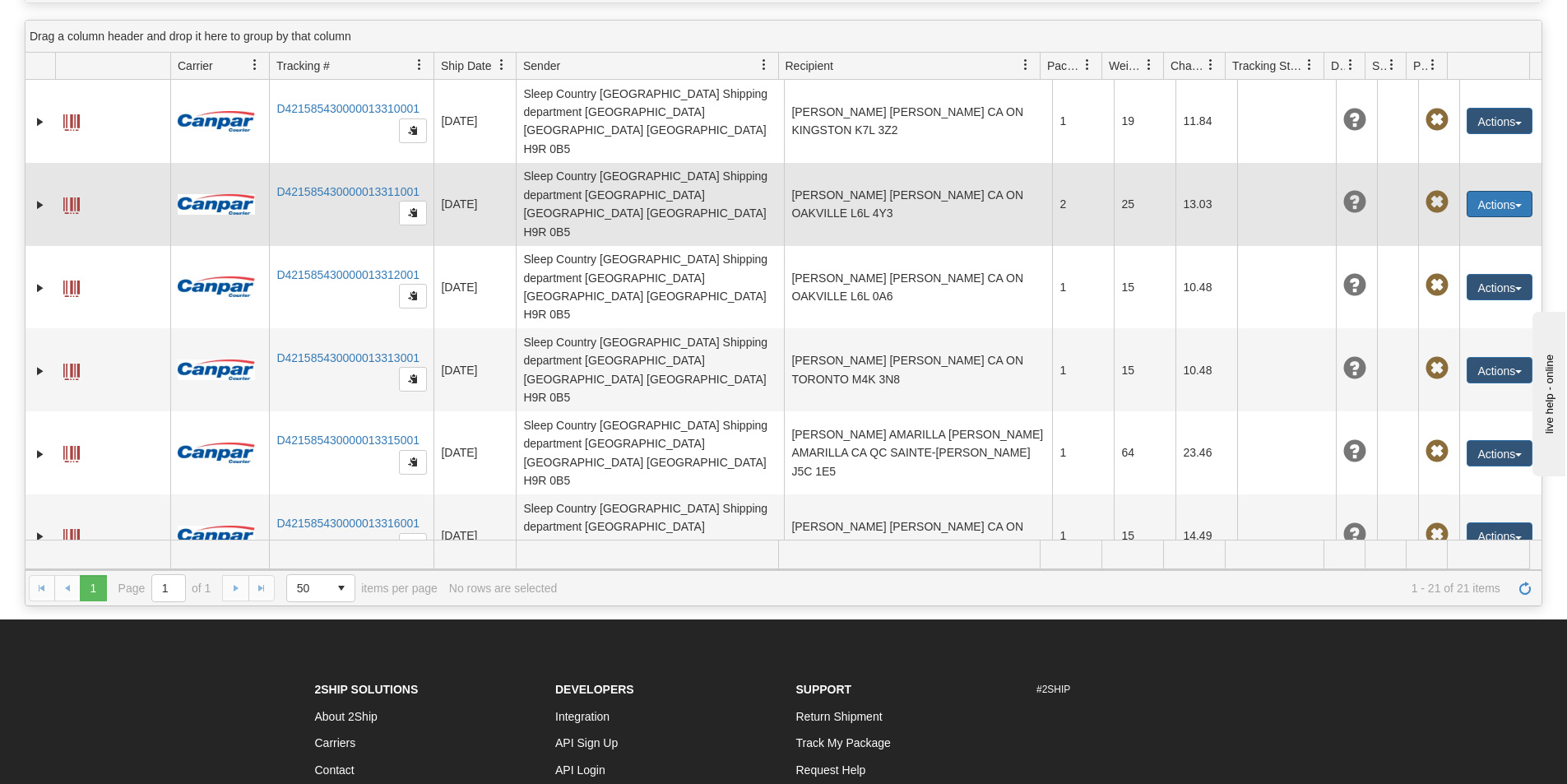
click at [1516, 191] on button "Actions" at bounding box center [1500, 204] width 66 height 26
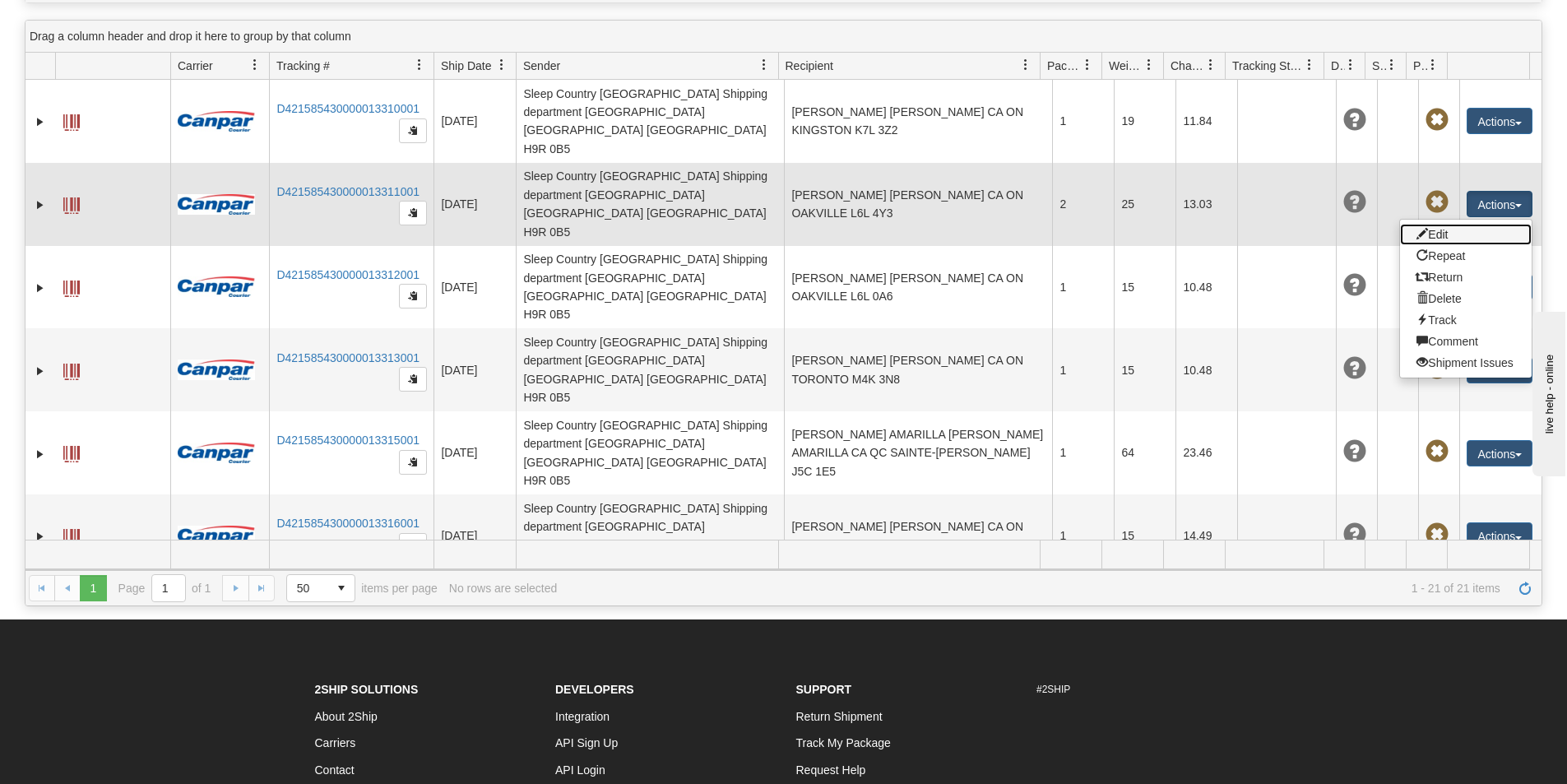
click at [1441, 224] on link "Edit" at bounding box center [1466, 234] width 132 height 22
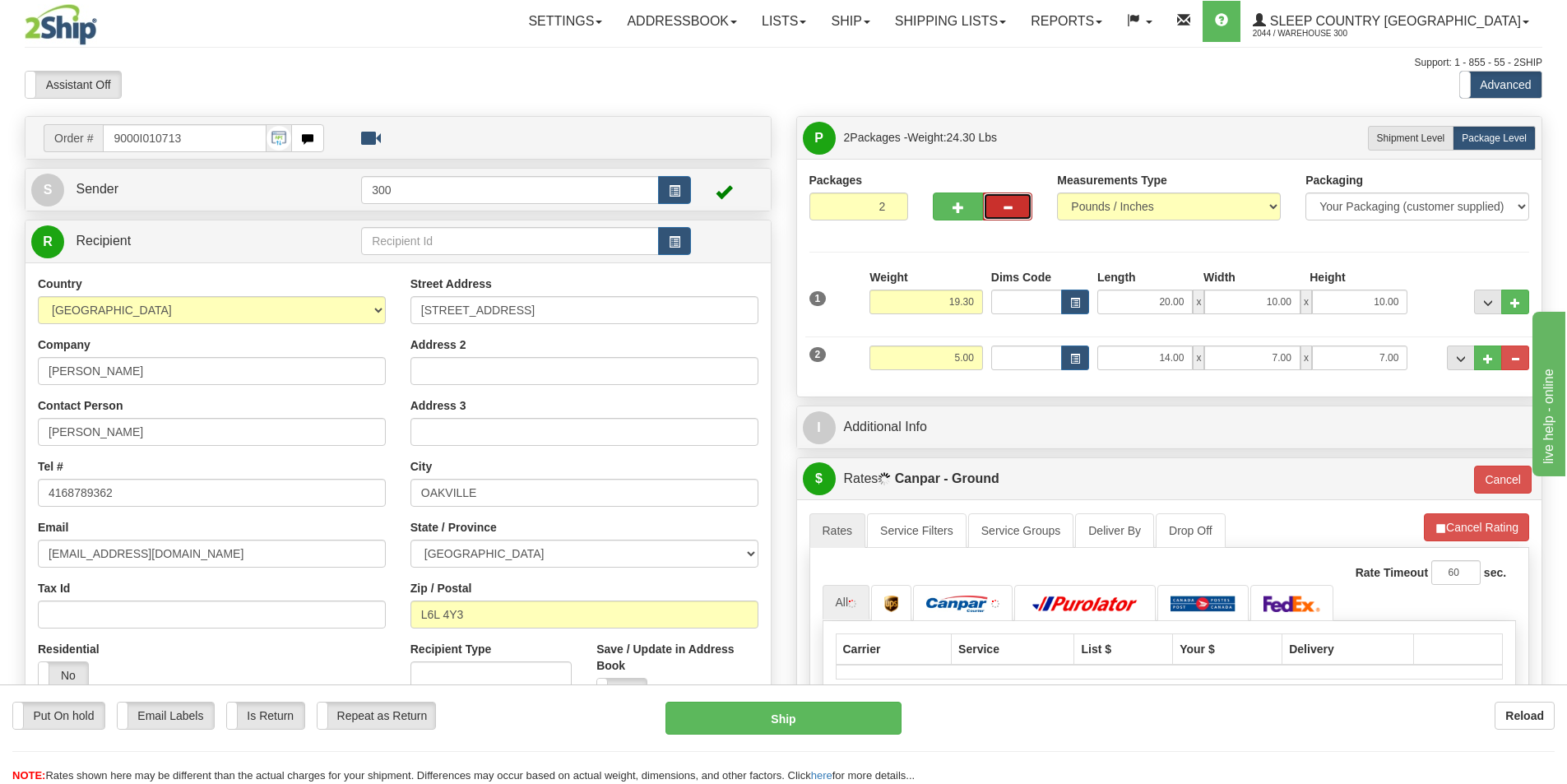
click at [1008, 215] on button "button" at bounding box center [1007, 206] width 49 height 28
type input "1"
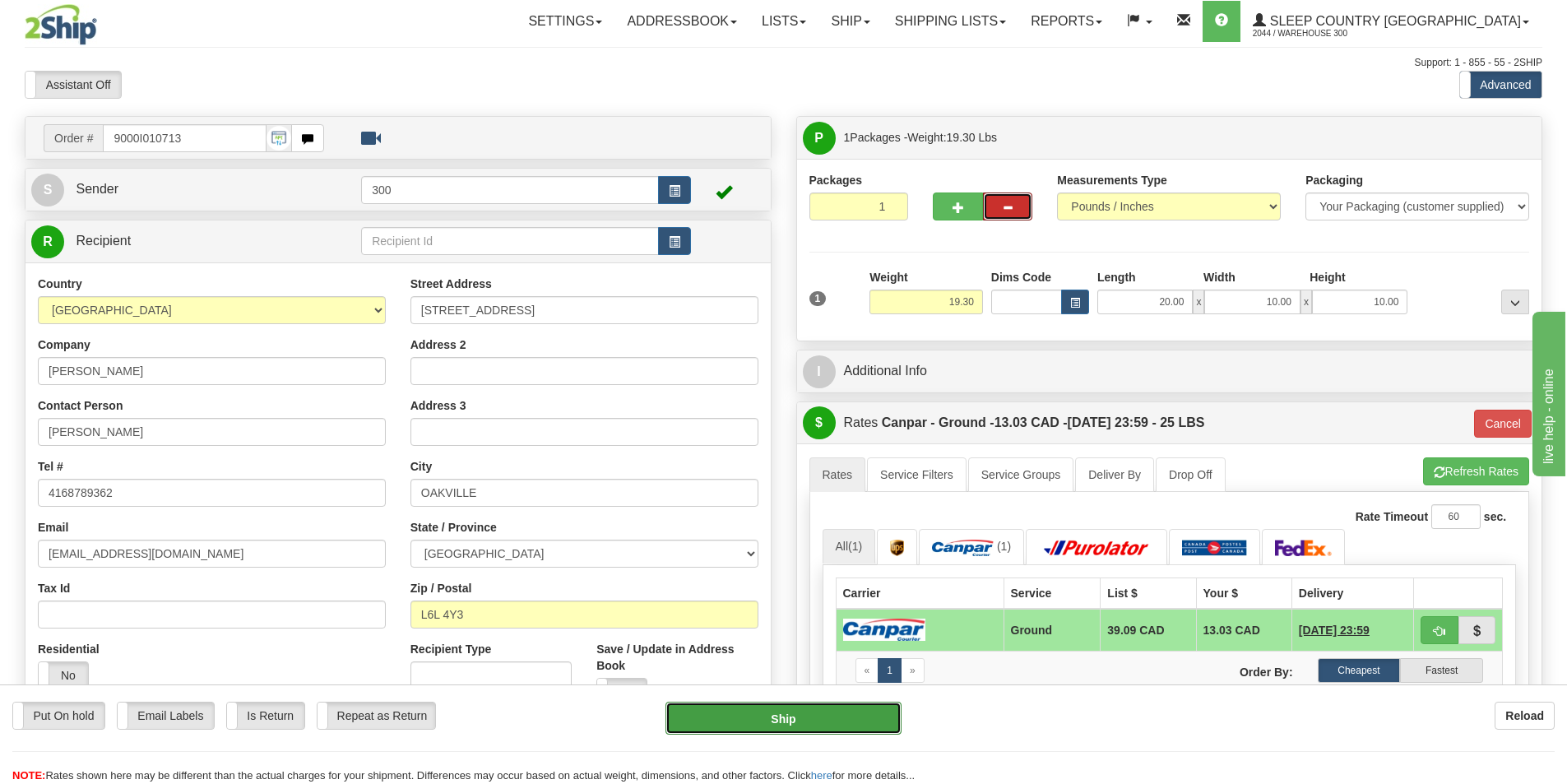
click at [785, 728] on button "Ship" at bounding box center [784, 718] width 236 height 33
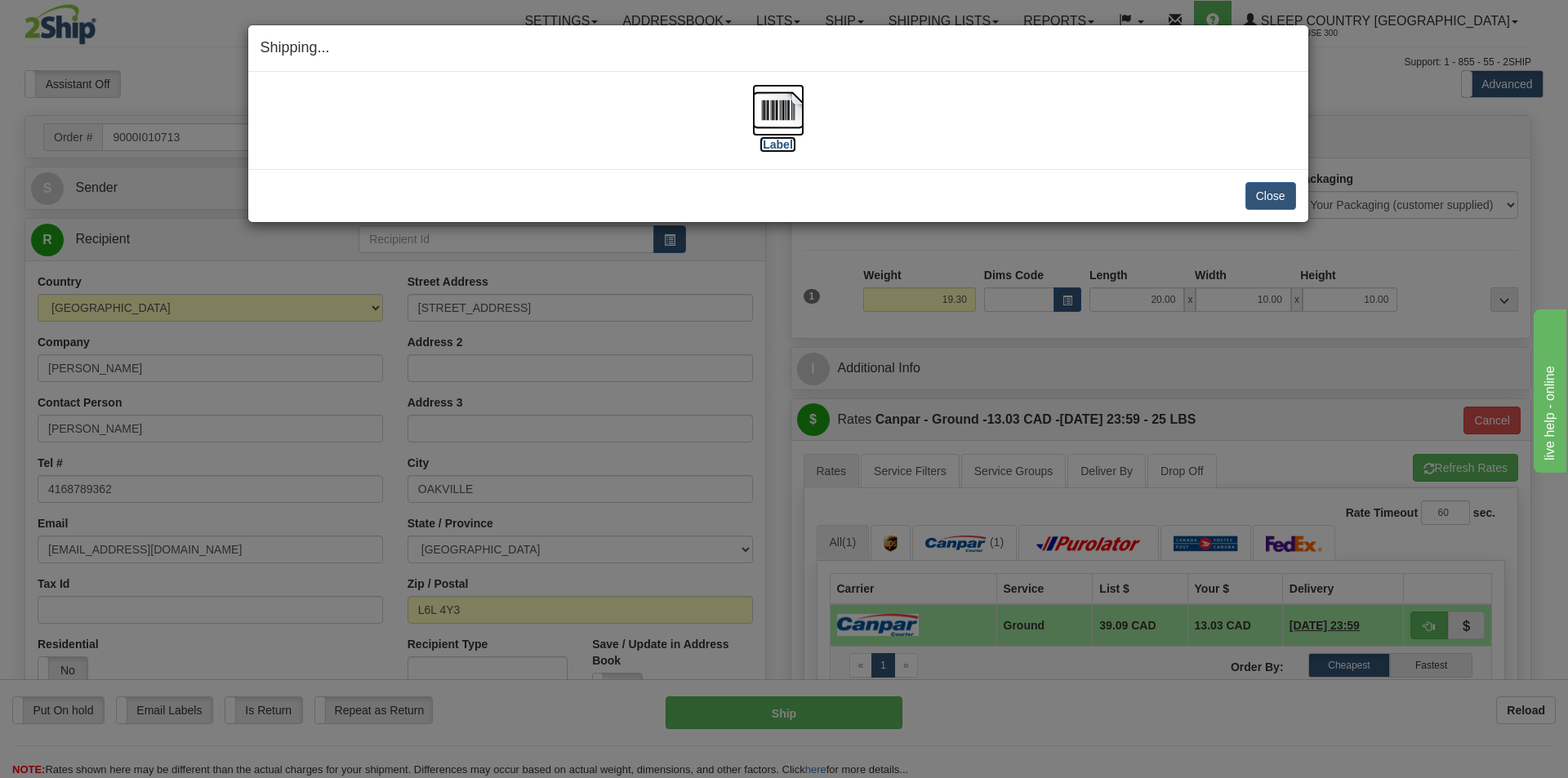
click at [781, 128] on img at bounding box center [778, 110] width 53 height 52
